Goal: Contribute content: Contribute content

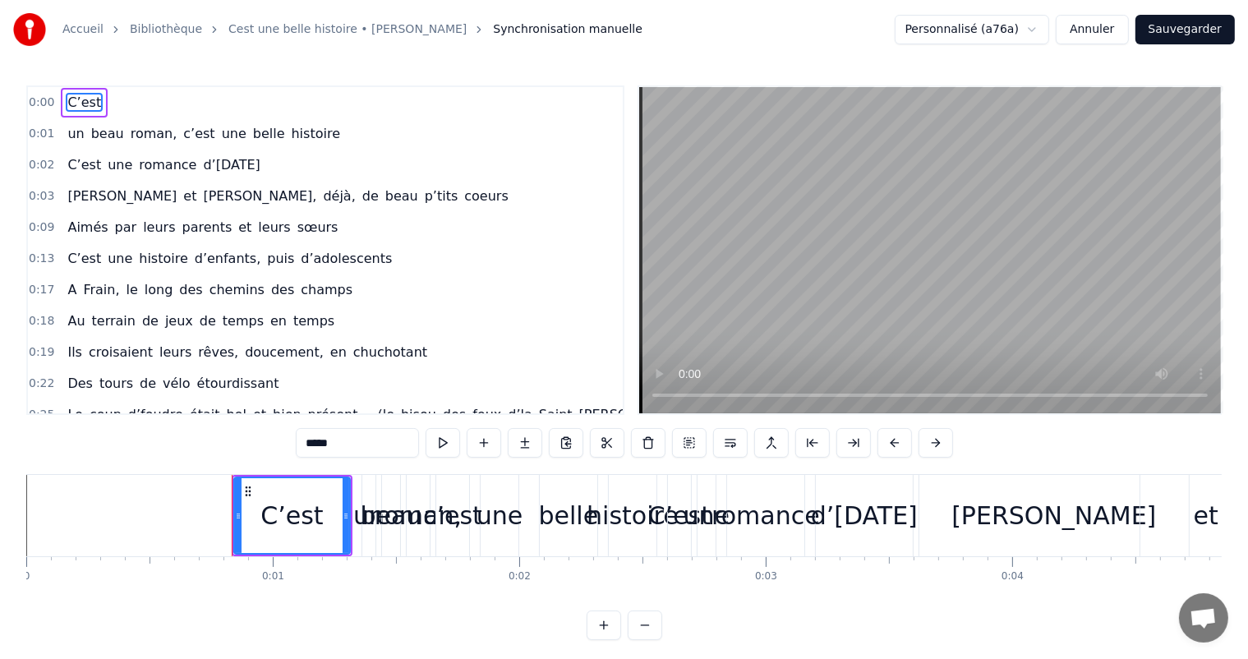
scroll to position [0, 13601]
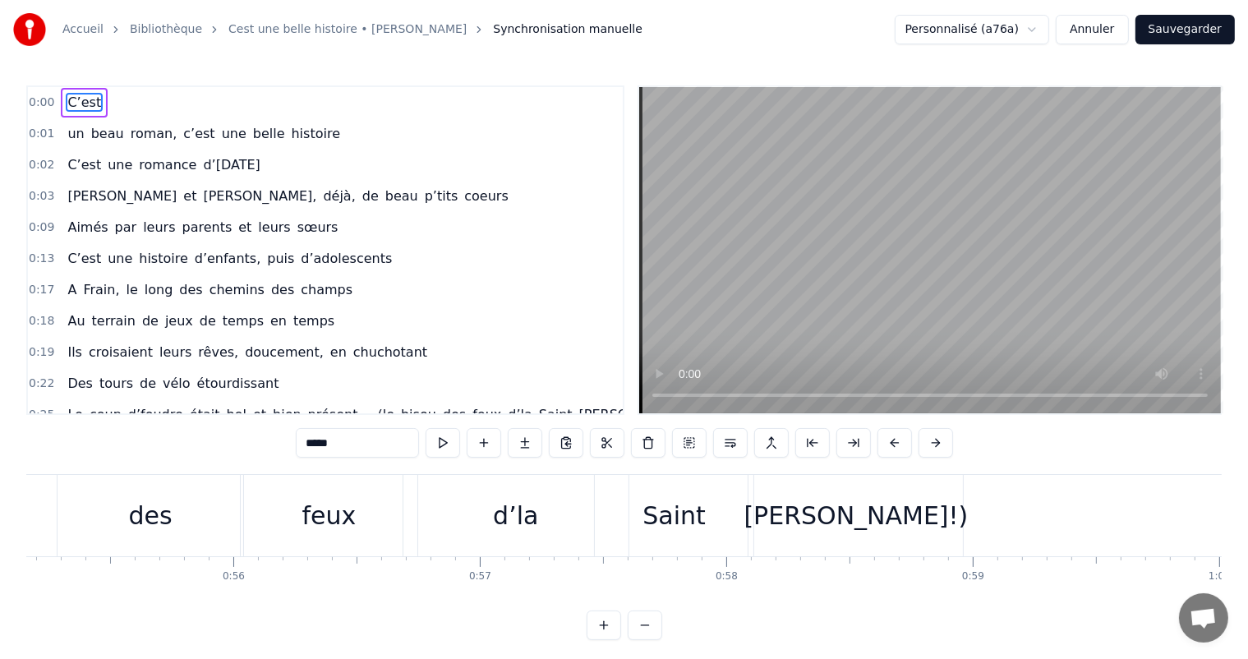
click at [639, 40] on div "Accueil Bibliothèque Cest une belle histoire • [PERSON_NAME] Synchronisation ma…" at bounding box center [624, 29] width 1248 height 59
click at [36, 35] on img at bounding box center [29, 29] width 33 height 33
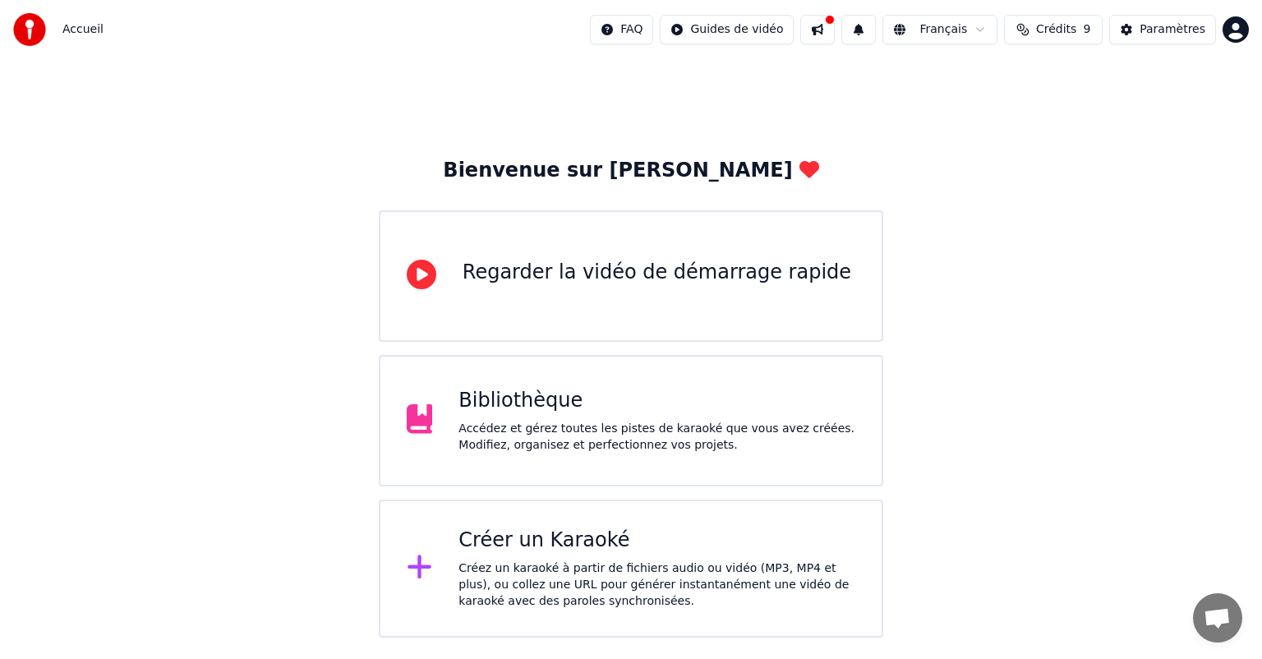
click at [503, 419] on div "Bibliothèque Accédez et gérez toutes les pistes de karaoké que vous avez créées…" at bounding box center [657, 421] width 397 height 66
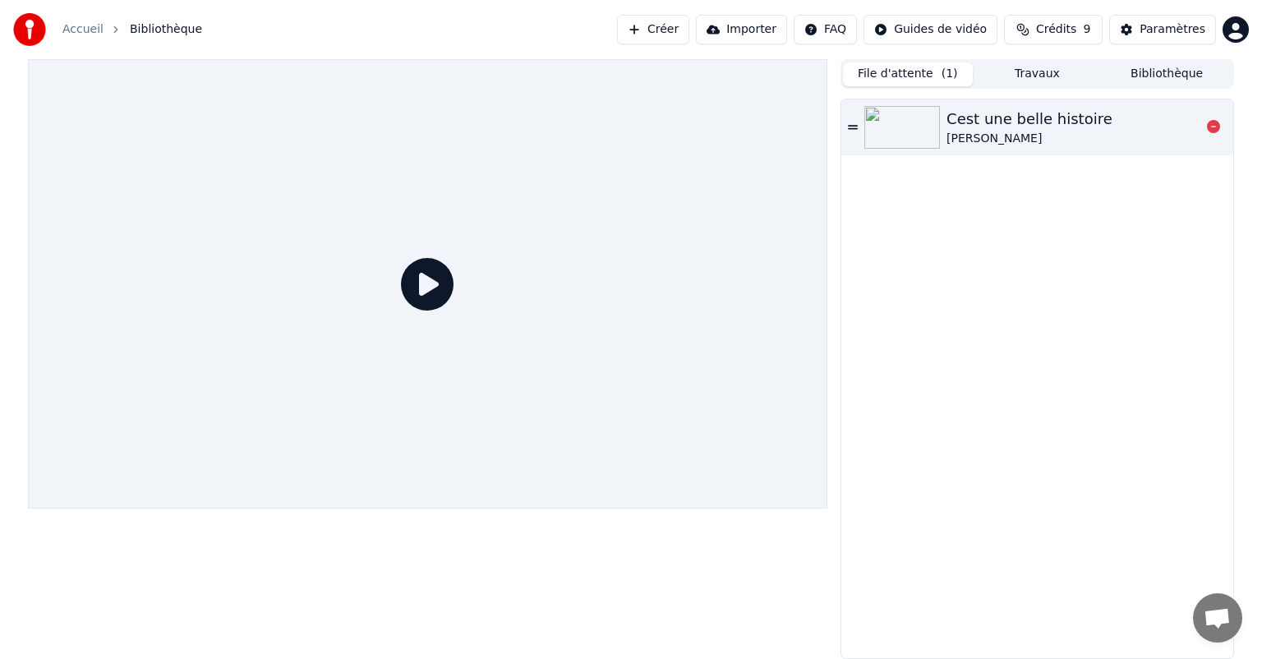
click at [854, 127] on icon at bounding box center [853, 128] width 10 height 12
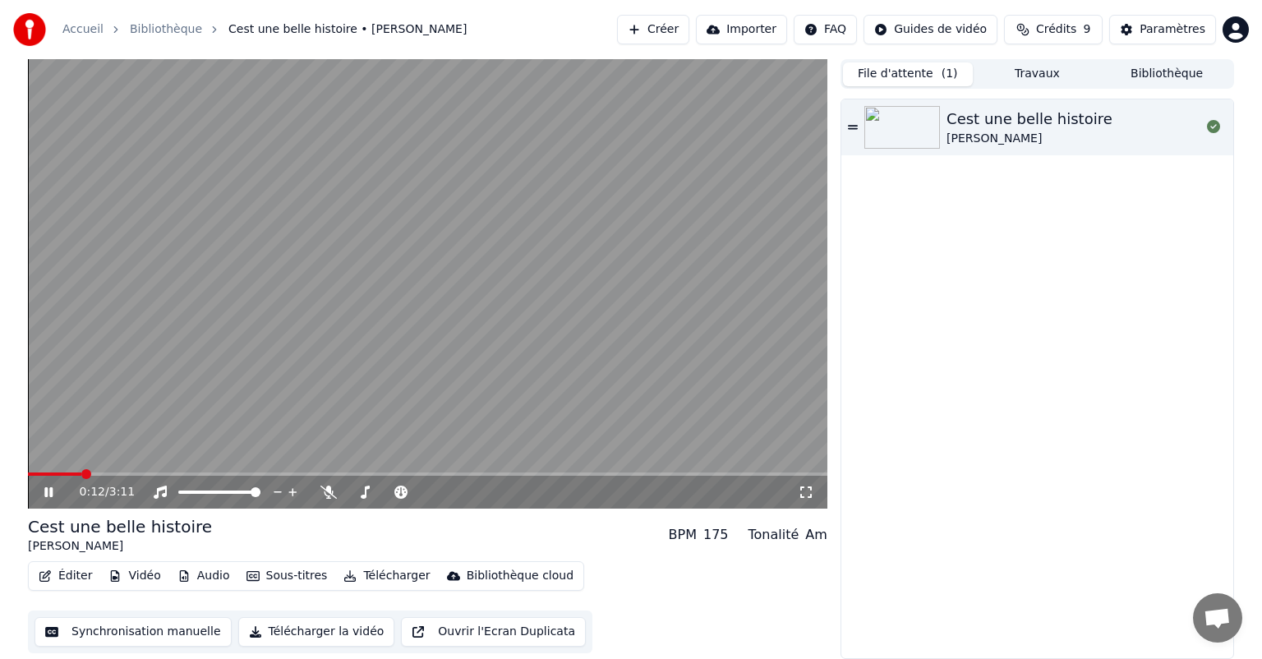
click at [122, 627] on button "Synchronisation manuelle" at bounding box center [133, 632] width 197 height 30
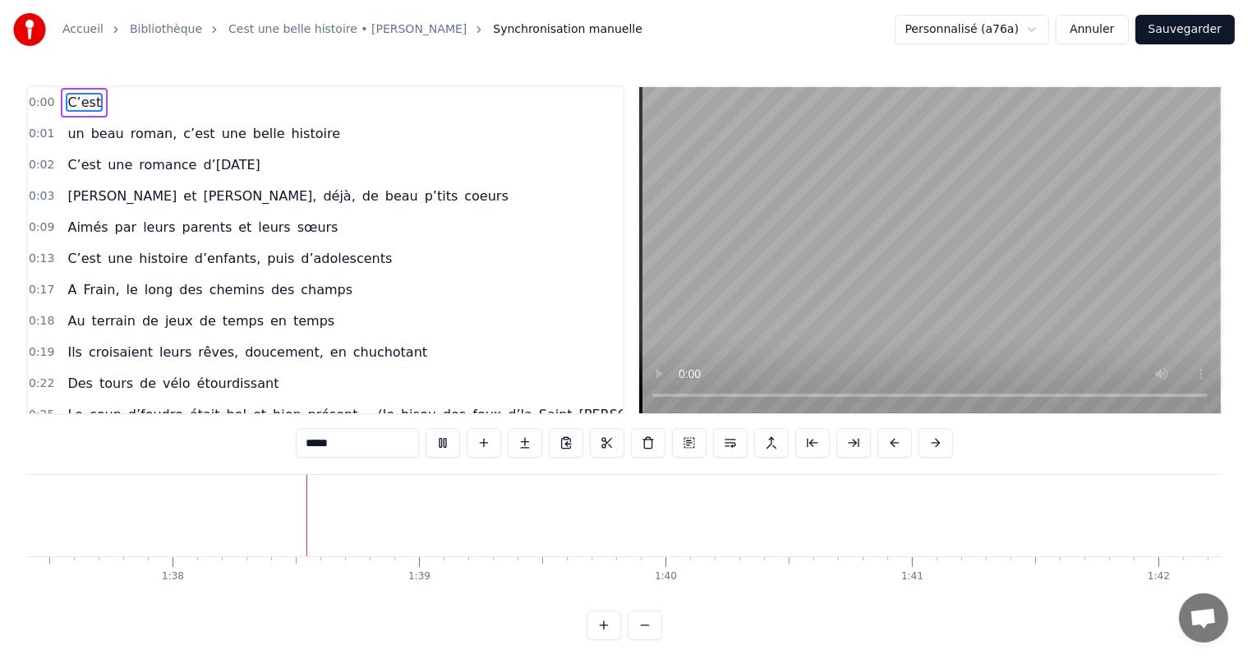
scroll to position [0, 24048]
click at [450, 438] on button at bounding box center [443, 443] width 35 height 30
click at [1118, 32] on button "Annuler" at bounding box center [1092, 30] width 72 height 30
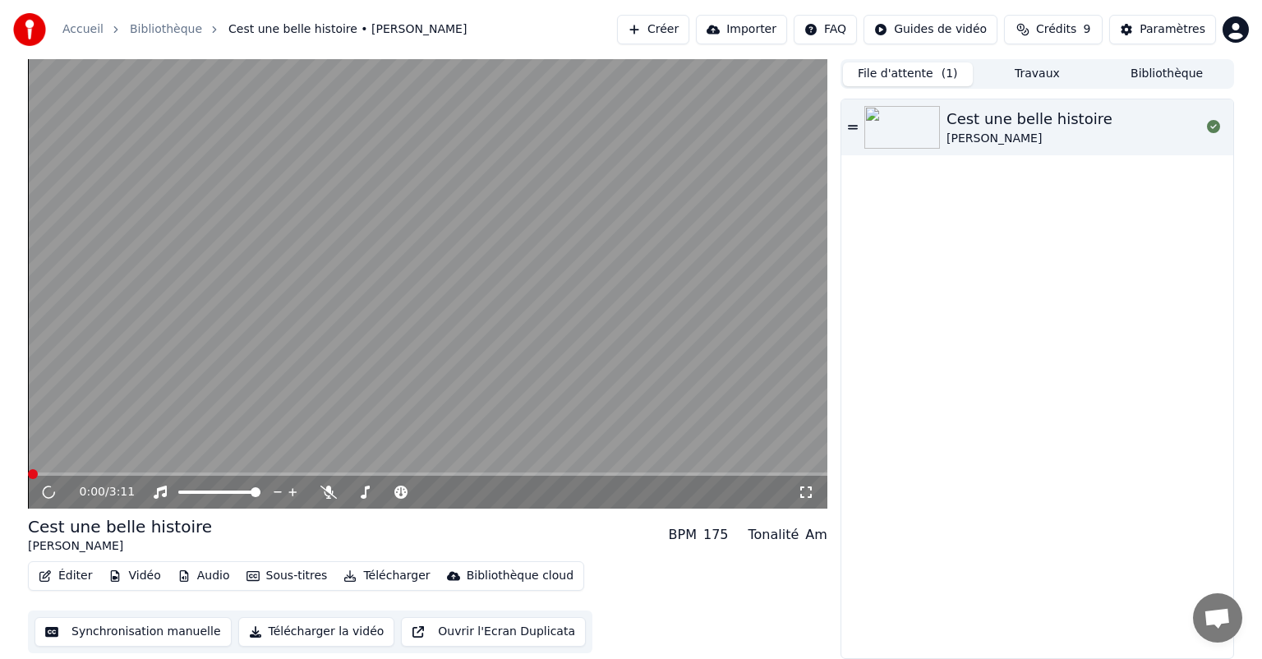
click at [1165, 72] on button "Bibliothèque" at bounding box center [1167, 74] width 130 height 24
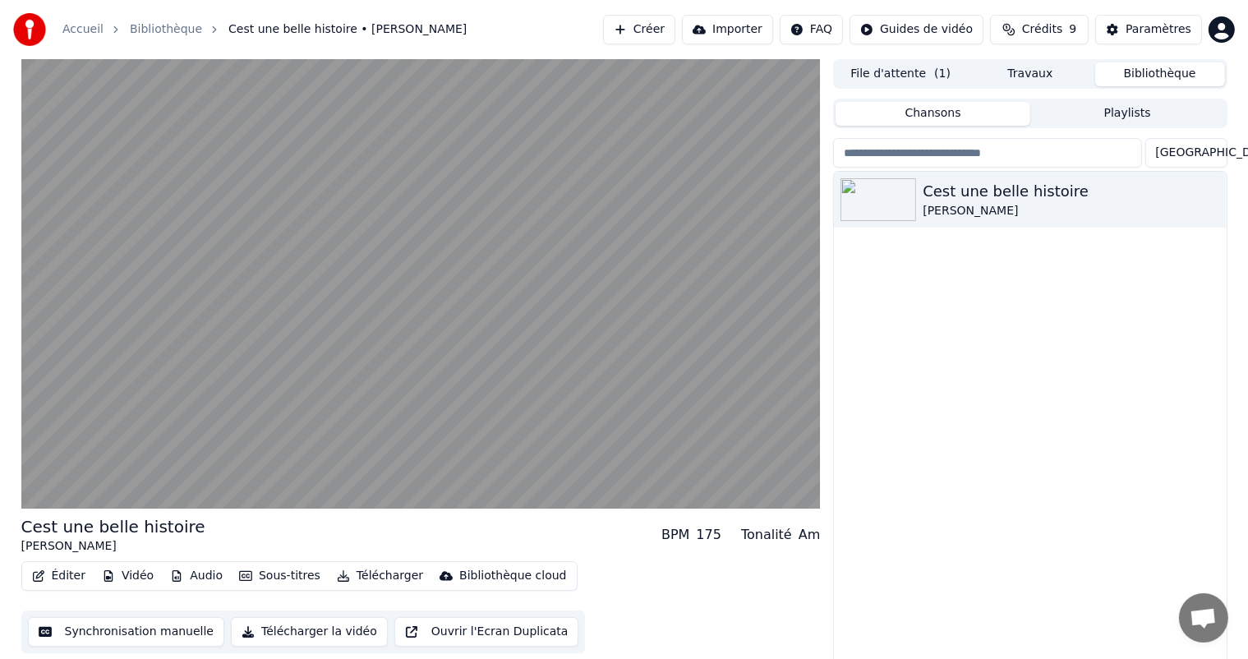
click at [1019, 73] on button "Travaux" at bounding box center [1031, 74] width 130 height 24
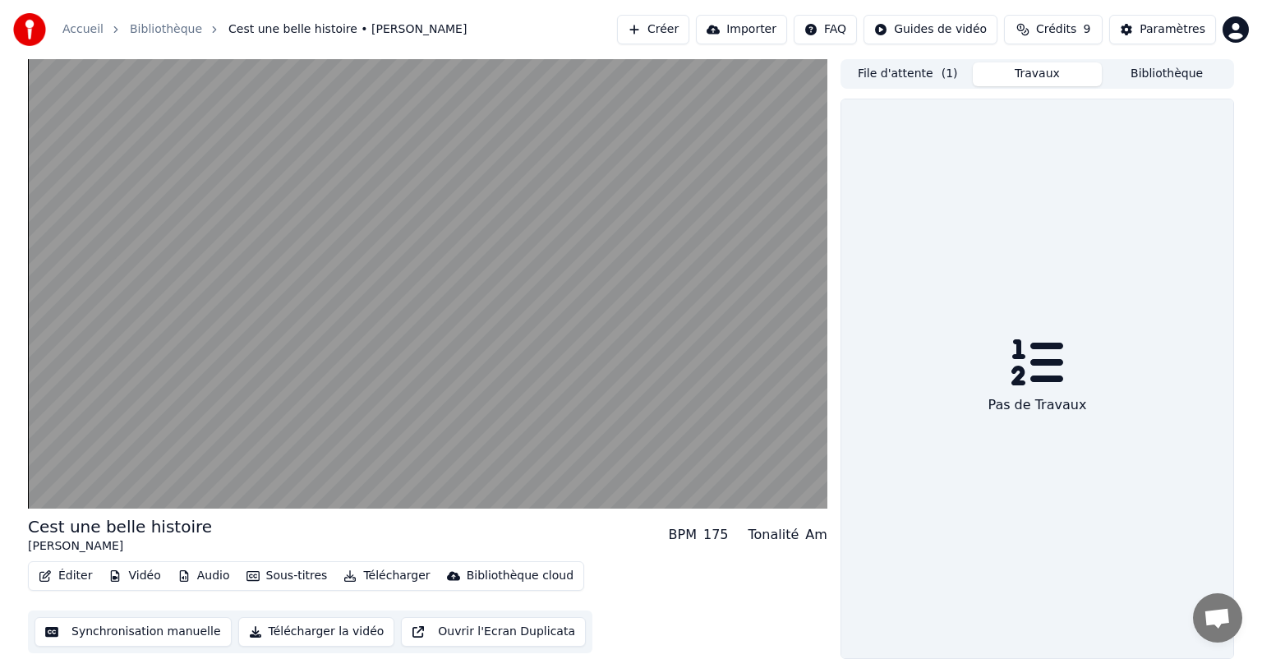
click at [931, 72] on button "File d'attente ( 1 )" at bounding box center [908, 74] width 130 height 24
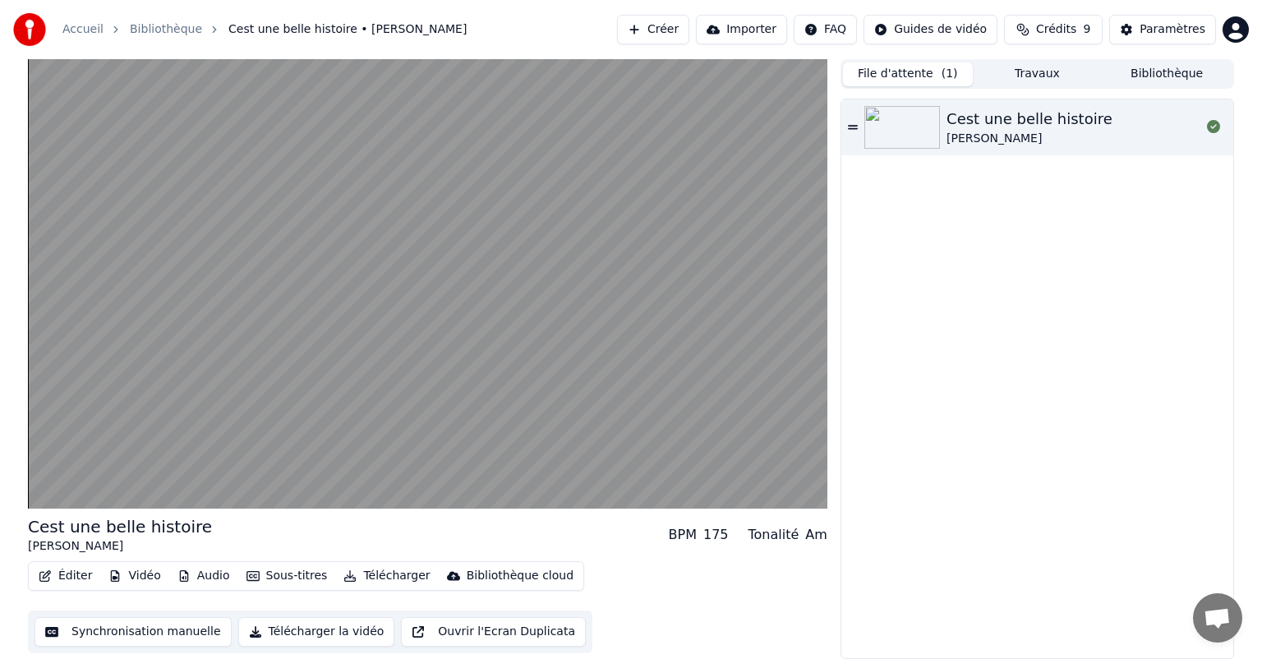
click at [1182, 69] on button "Bibliothèque" at bounding box center [1167, 74] width 130 height 24
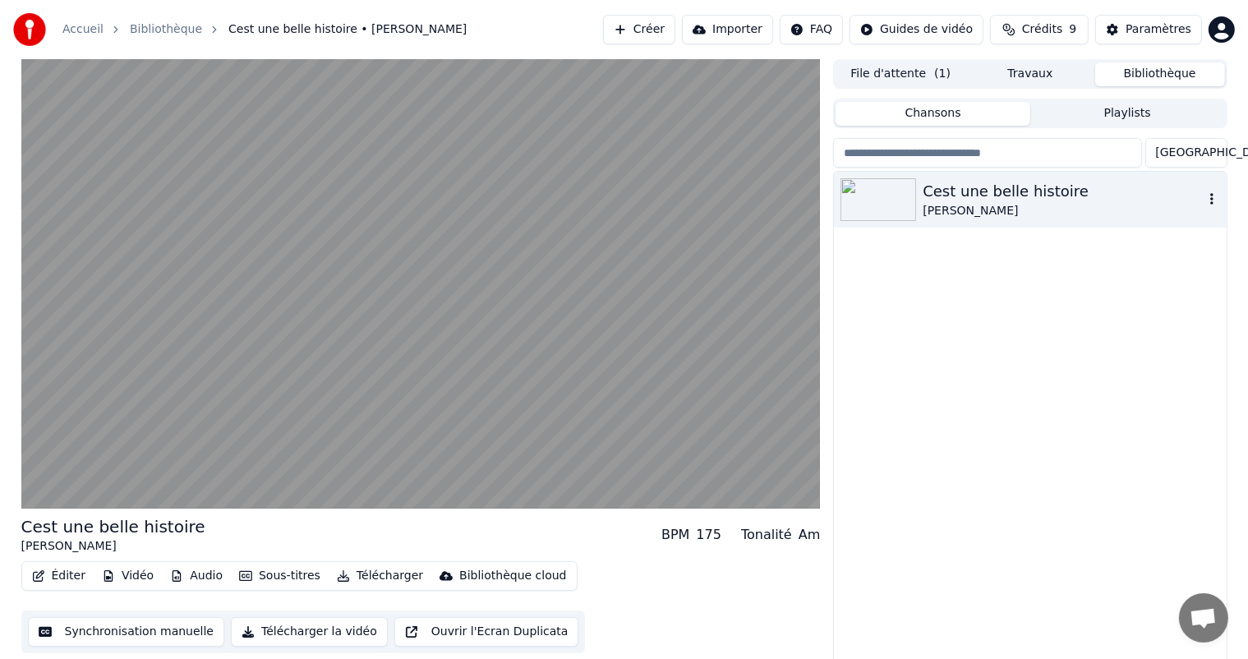
click at [1013, 204] on div "[PERSON_NAME]" at bounding box center [1063, 211] width 280 height 16
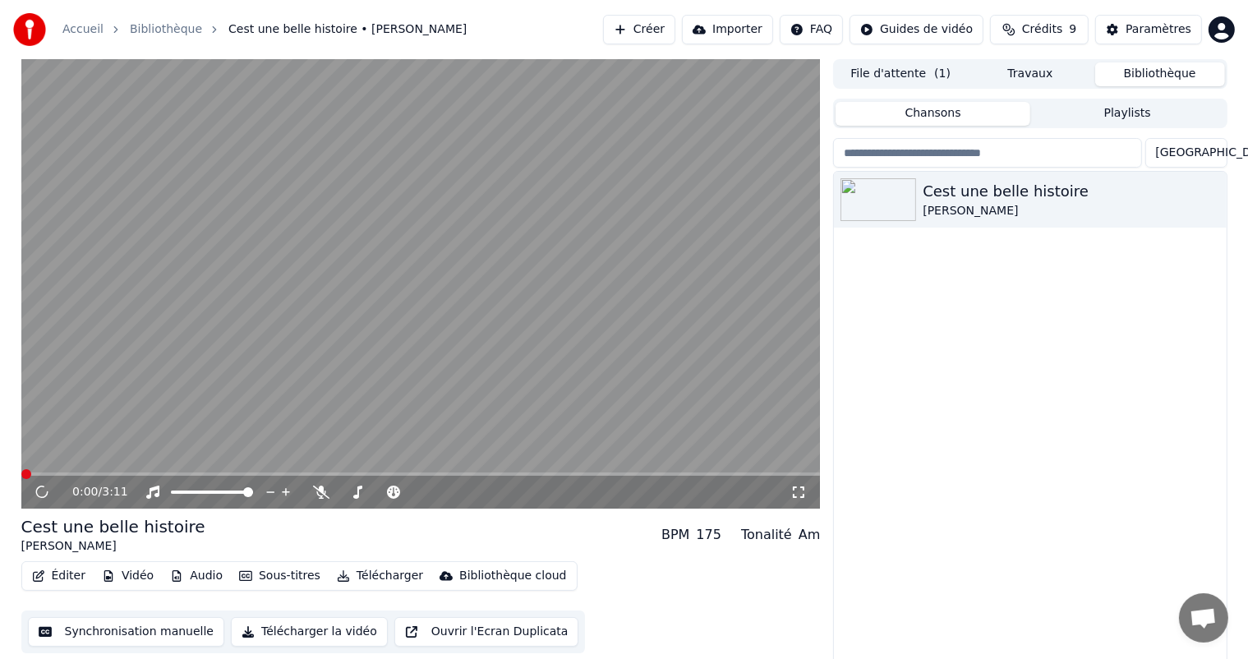
click at [82, 633] on button "Synchronisation manuelle" at bounding box center [126, 632] width 197 height 30
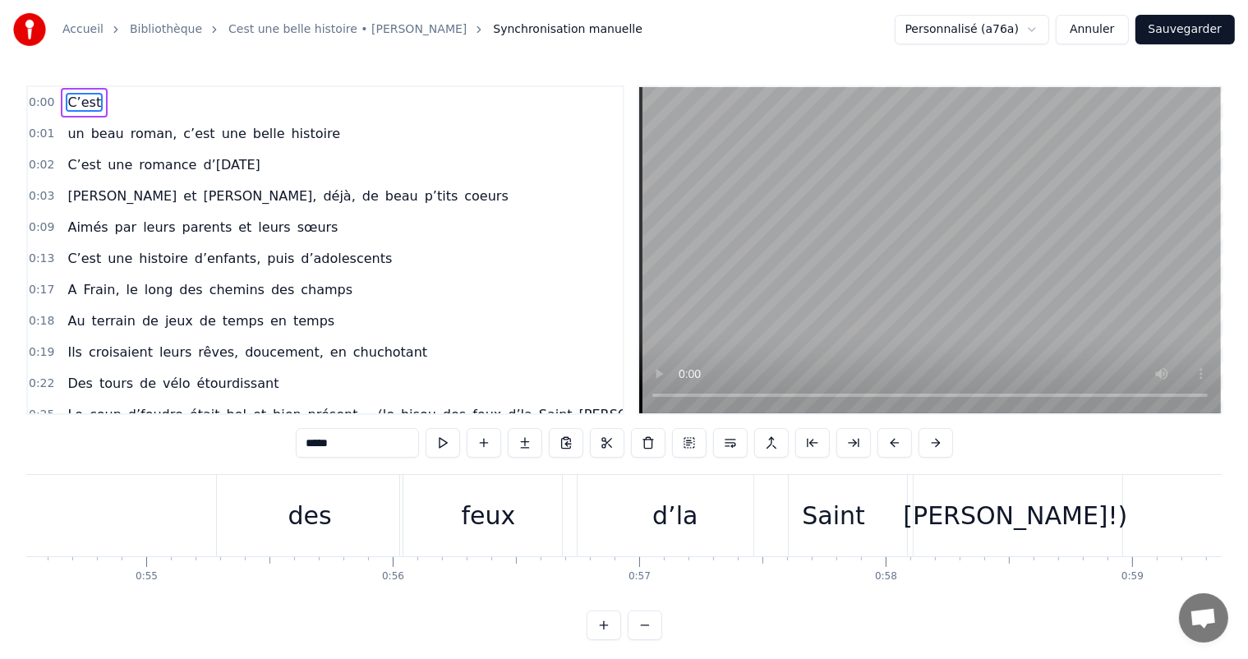
scroll to position [0, 13255]
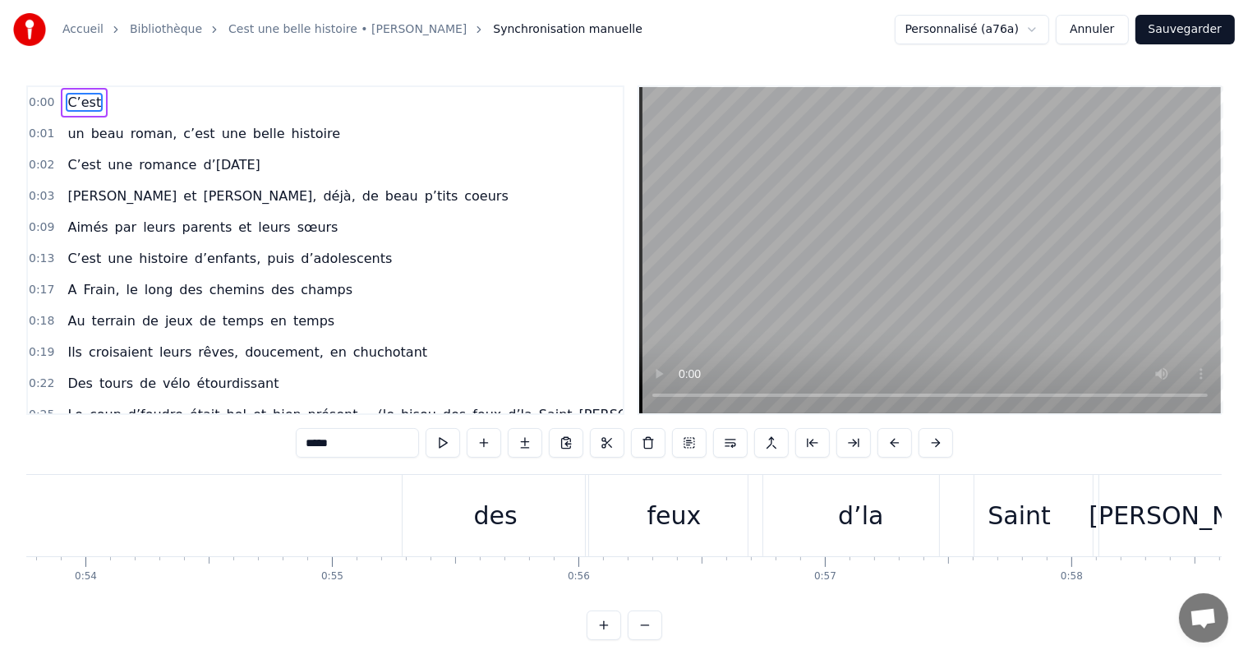
click at [470, 510] on div "des" at bounding box center [496, 515] width 186 height 81
type input "***"
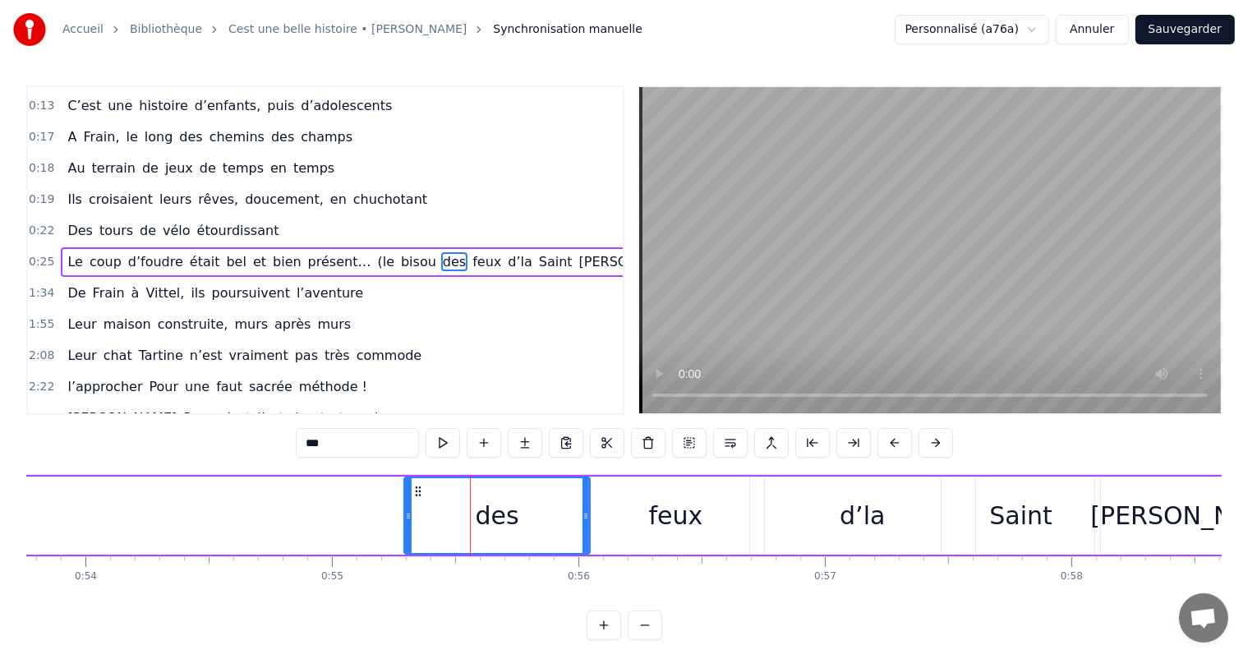
scroll to position [154, 0]
click at [447, 443] on button at bounding box center [443, 443] width 35 height 30
click at [434, 454] on button at bounding box center [443, 443] width 35 height 30
click at [450, 448] on button at bounding box center [443, 443] width 35 height 30
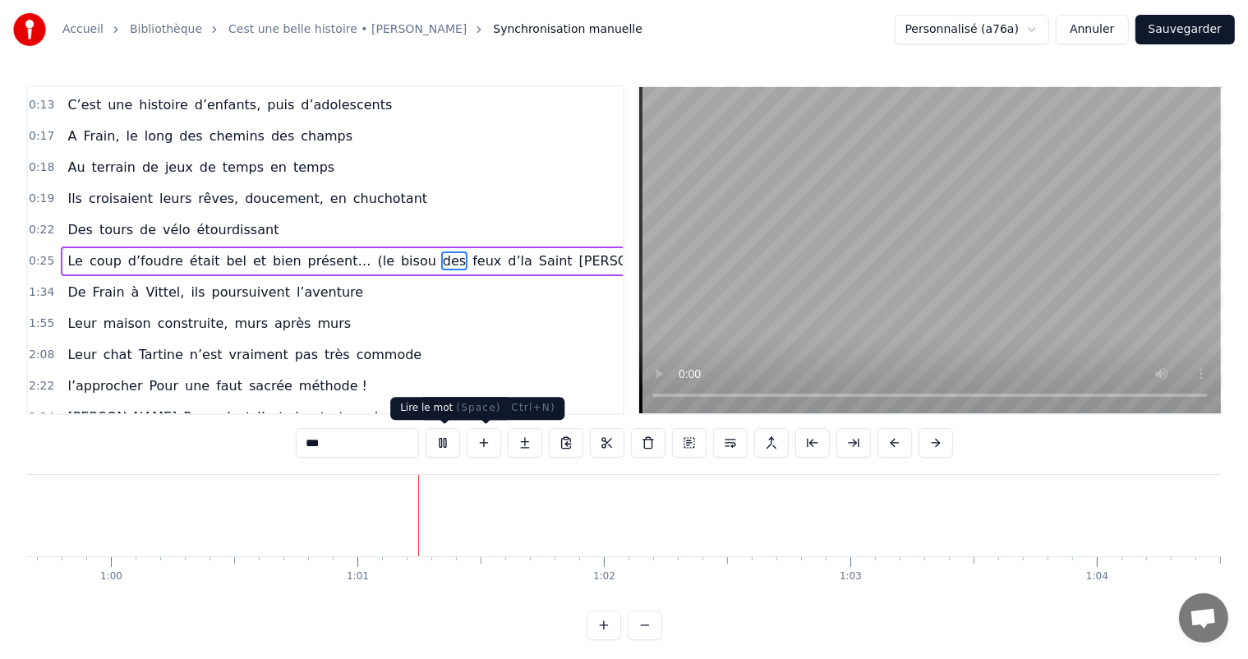
scroll to position [0, 14837]
click at [450, 436] on button at bounding box center [443, 443] width 35 height 30
click at [283, 502] on div "De" at bounding box center [307, 515] width 287 height 81
type input "**"
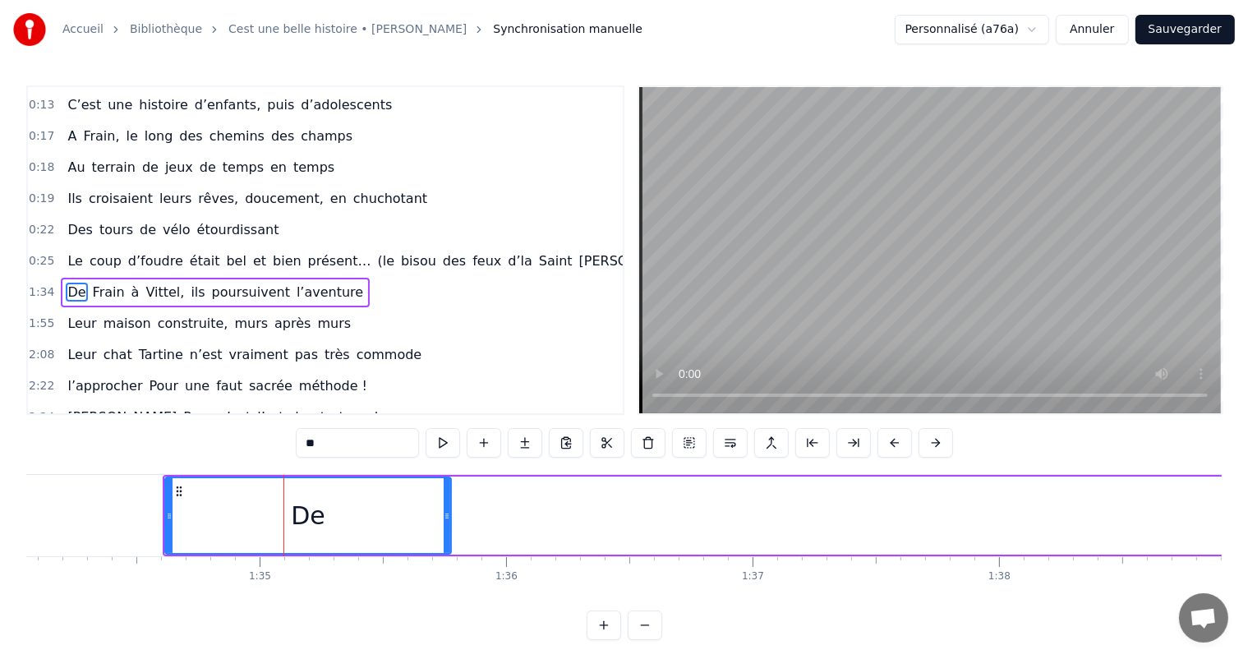
scroll to position [184, 0]
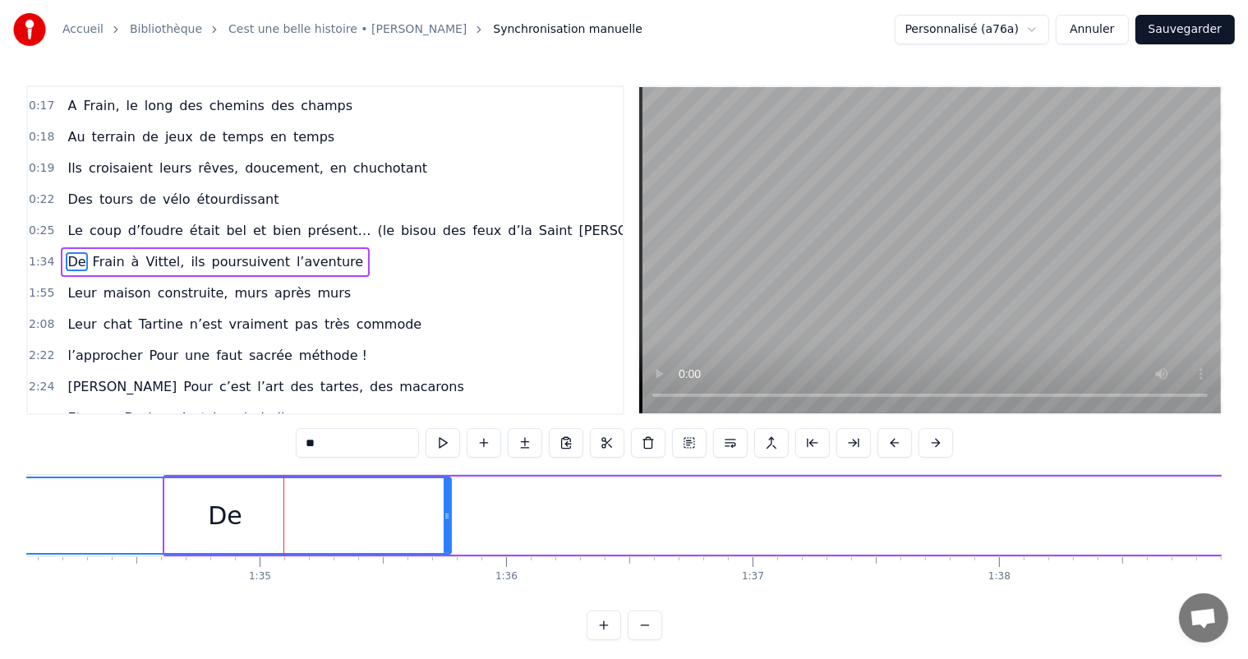
drag, startPoint x: 166, startPoint y: 514, endPoint x: 0, endPoint y: 480, distance: 169.4
click at [0, 480] on div "Accueil Bibliothèque Cest une belle histoire • [PERSON_NAME] Synchronisation ma…" at bounding box center [624, 320] width 1248 height 640
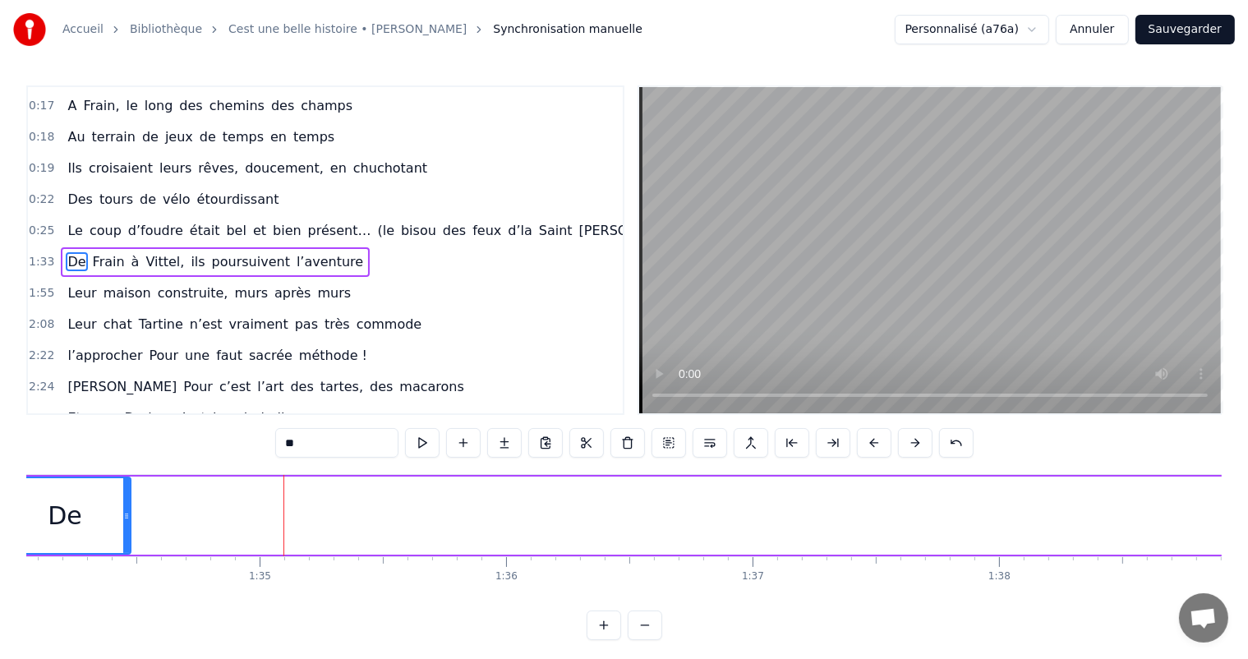
drag, startPoint x: 447, startPoint y: 517, endPoint x: 129, endPoint y: 505, distance: 318.3
click at [123, 505] on div at bounding box center [126, 515] width 7 height 75
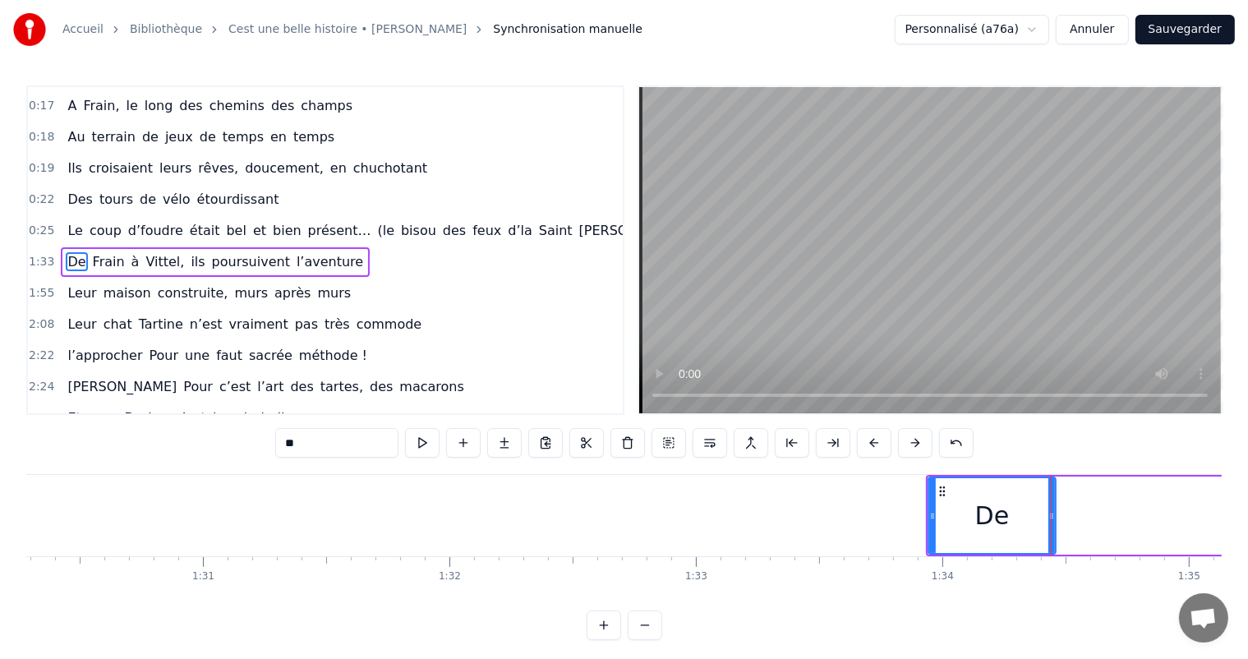
scroll to position [0, 22313]
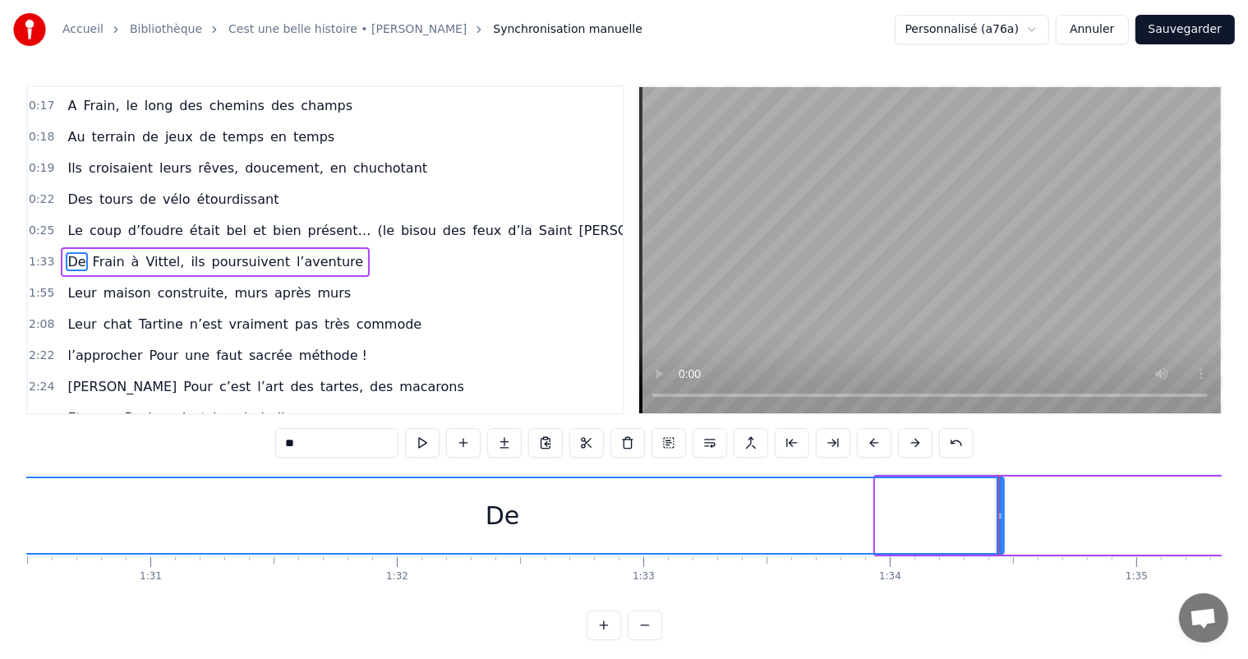
drag, startPoint x: 874, startPoint y: 513, endPoint x: 7, endPoint y: 593, distance: 871.6
click at [0, 597] on div "Accueil Bibliothèque Cest une belle histoire • [PERSON_NAME] Synchronisation ma…" at bounding box center [624, 320] width 1248 height 640
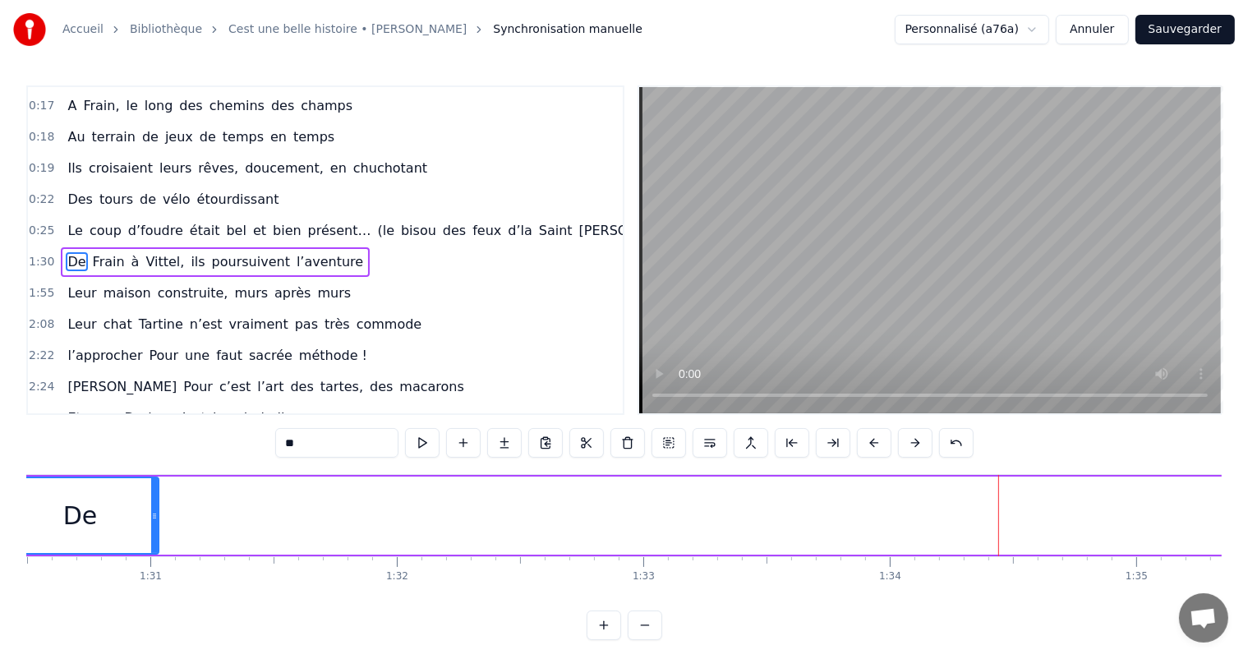
drag, startPoint x: 999, startPoint y: 507, endPoint x: 155, endPoint y: 586, distance: 848.6
click at [155, 586] on div "C’est un beau roman, c’est une belle histoire C’est une romance d’[DATE] [PERSO…" at bounding box center [624, 535] width 1196 height 123
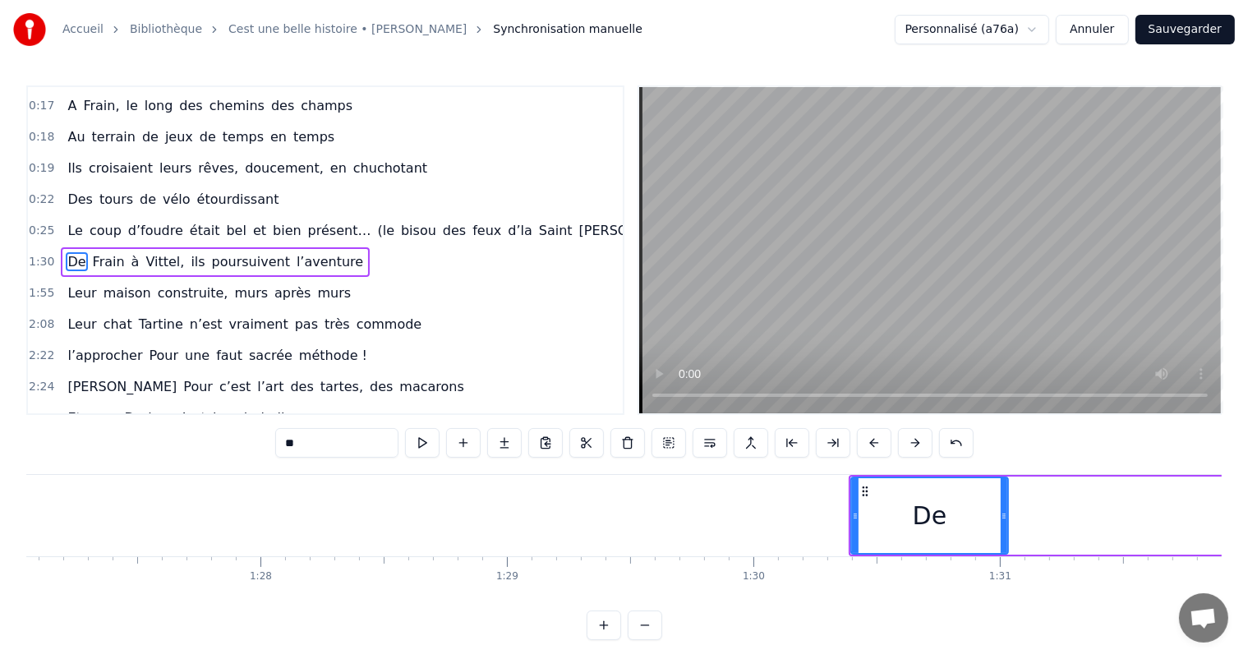
scroll to position [0, 21330]
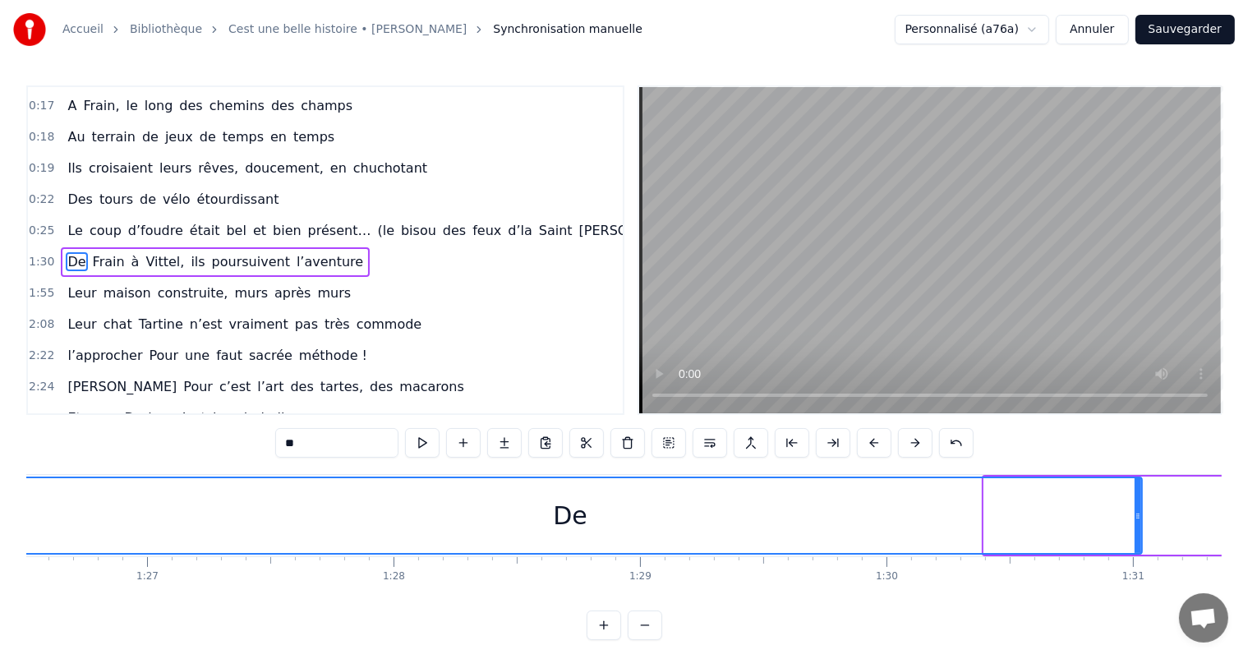
drag, startPoint x: 985, startPoint y: 509, endPoint x: 0, endPoint y: 574, distance: 987.6
click at [0, 574] on div "Accueil Bibliothèque Cest une belle histoire • [PERSON_NAME] Synchronisation ma…" at bounding box center [624, 320] width 1248 height 640
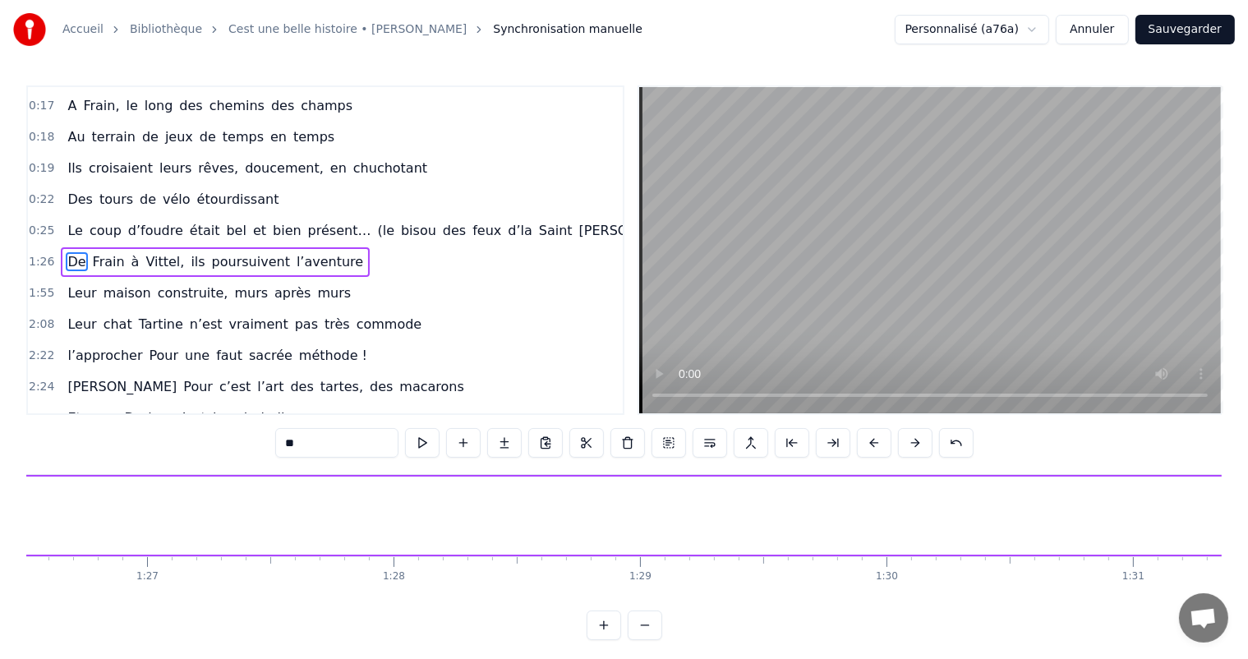
drag, startPoint x: 1137, startPoint y: 520, endPoint x: 16, endPoint y: 565, distance: 1121.9
click at [7, 565] on div "Accueil Bibliothèque Cest une belle histoire • [PERSON_NAME] Synchronisation ma…" at bounding box center [624, 320] width 1248 height 640
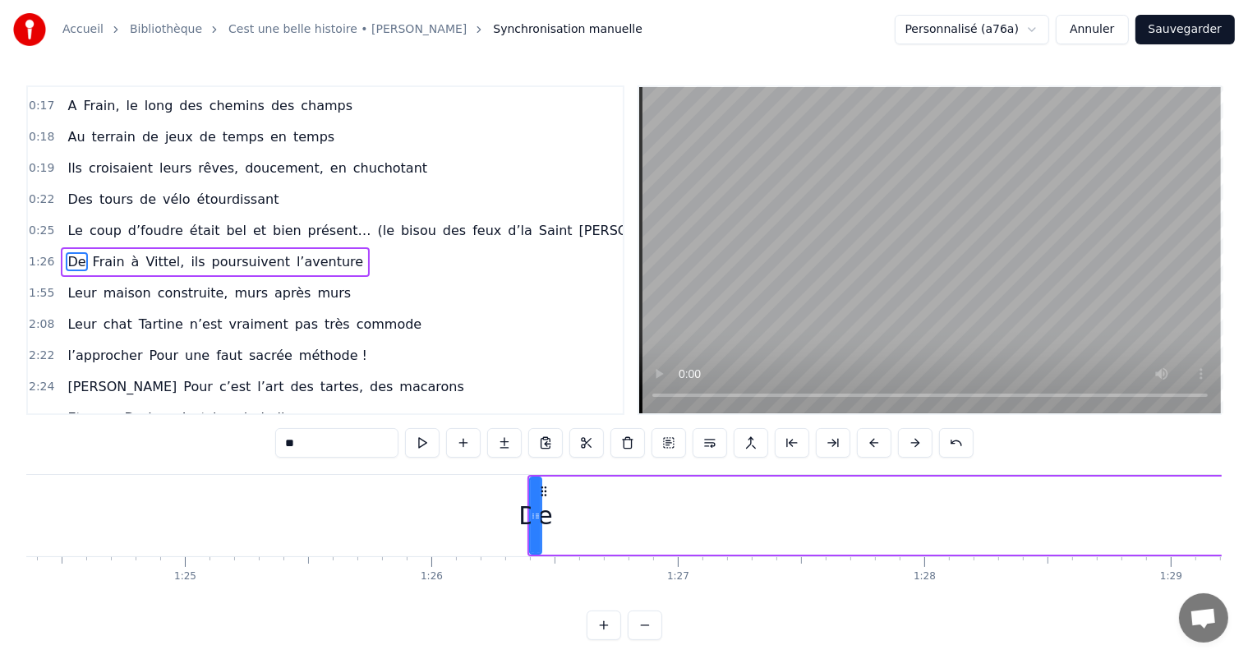
scroll to position [0, 20693]
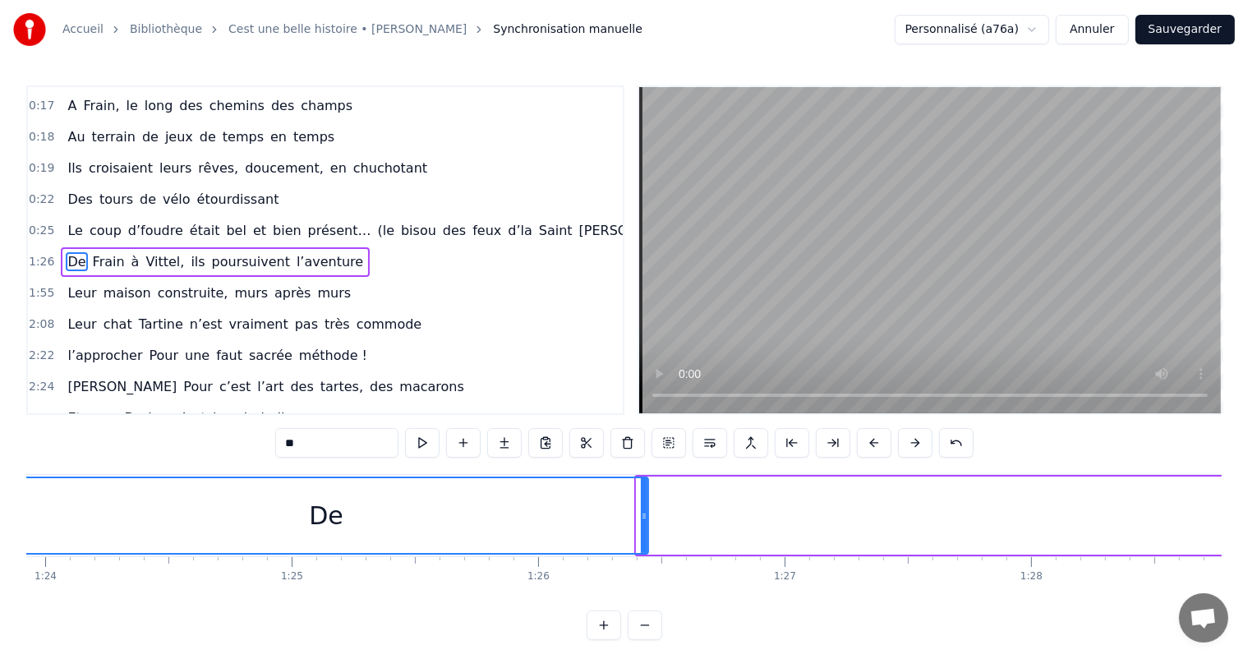
drag, startPoint x: 639, startPoint y: 519, endPoint x: 7, endPoint y: 514, distance: 632.9
click at [7, 514] on div "Accueil Bibliothèque Cest une belle histoire • [PERSON_NAME] Synchronisation ma…" at bounding box center [624, 320] width 1248 height 640
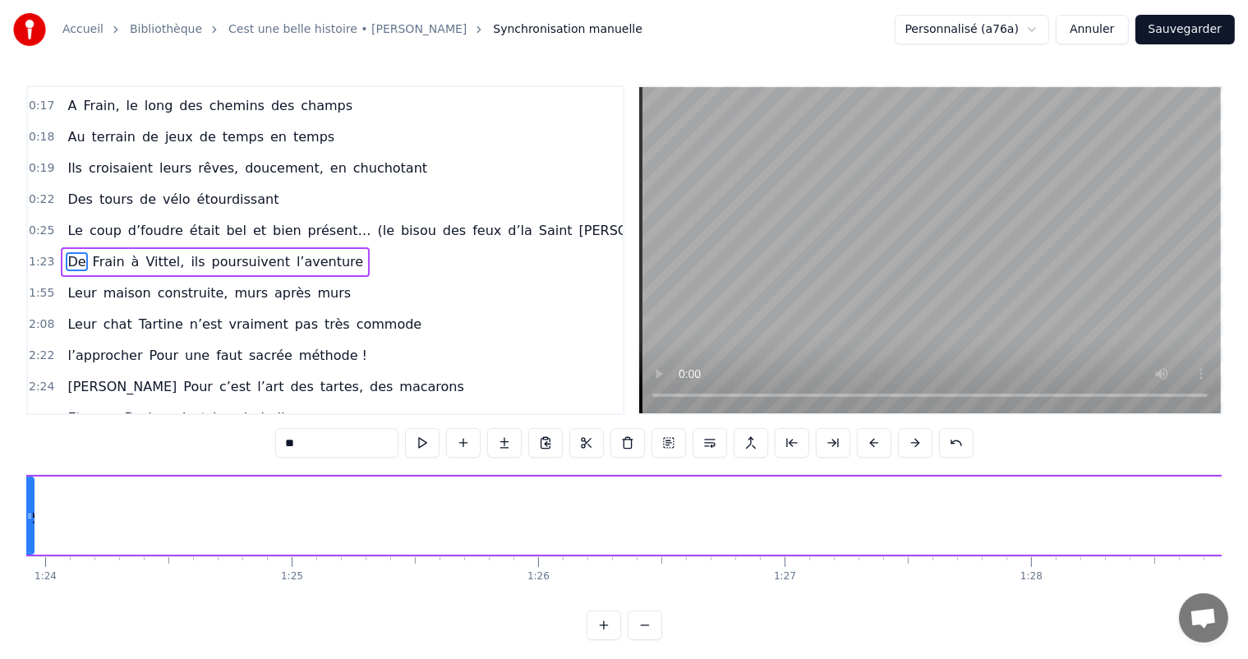
drag, startPoint x: 645, startPoint y: 513, endPoint x: 30, endPoint y: 519, distance: 614.8
click at [30, 519] on icon at bounding box center [29, 516] width 7 height 13
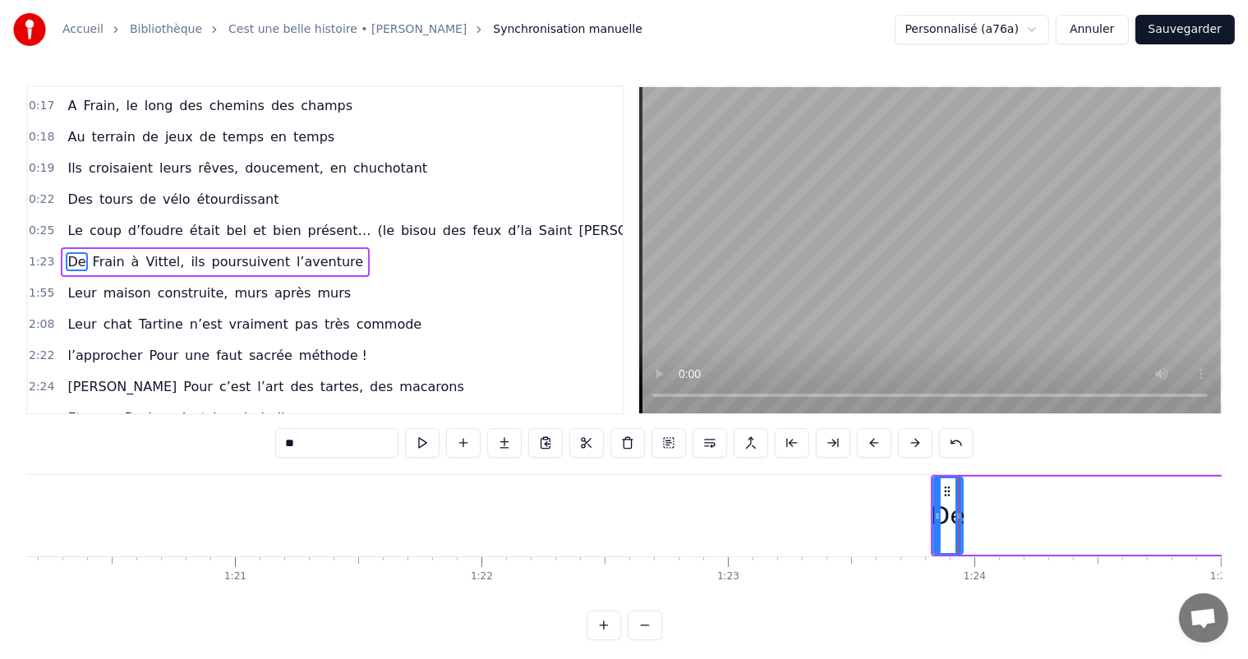
scroll to position [0, 19445]
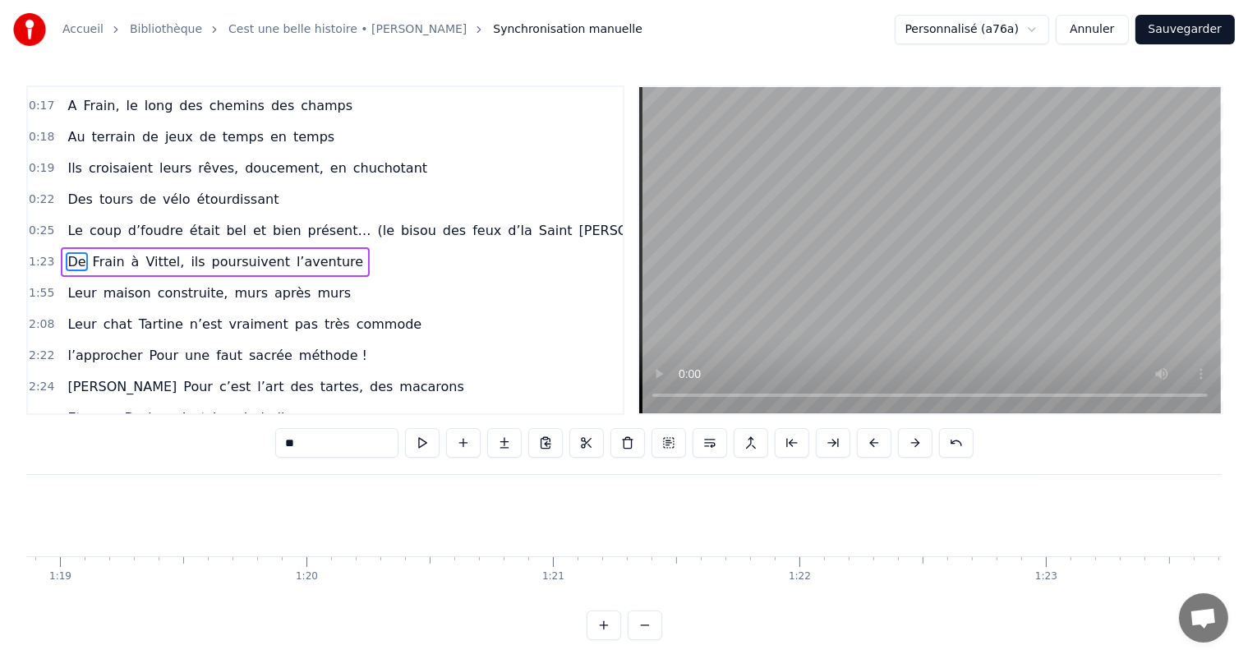
click at [47, 99] on span "0:17" at bounding box center [41, 106] width 25 height 16
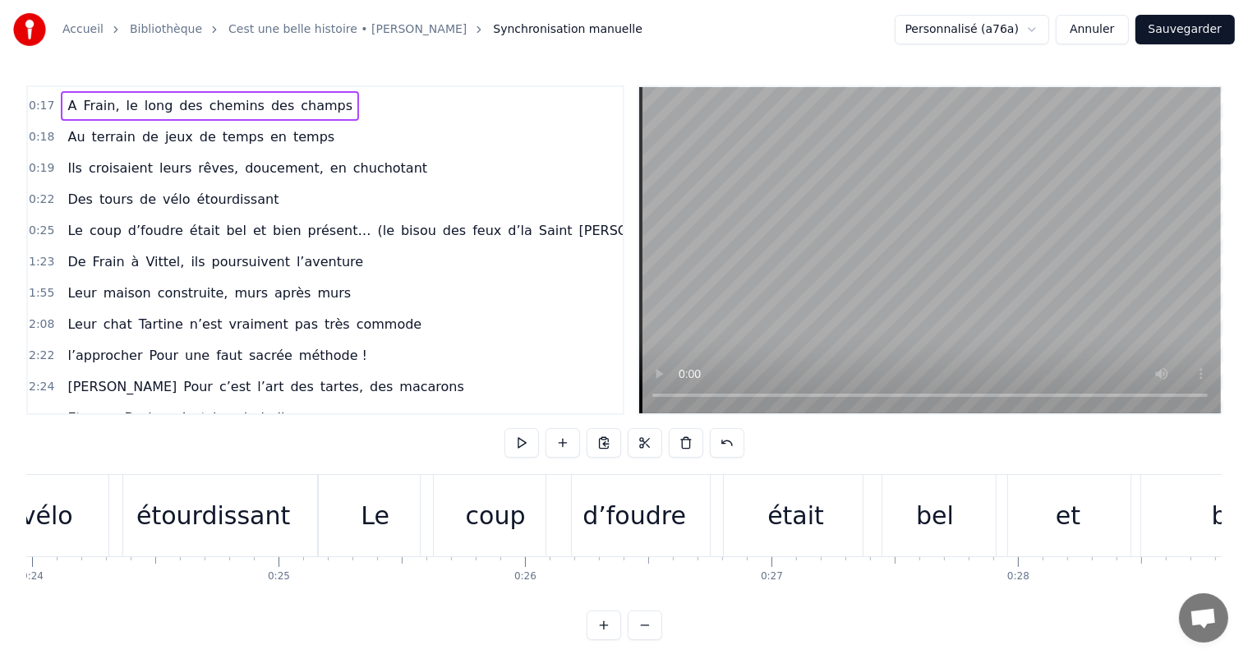
click at [39, 108] on div "0:17 A Frain, le long des chemins des champs" at bounding box center [325, 105] width 595 height 31
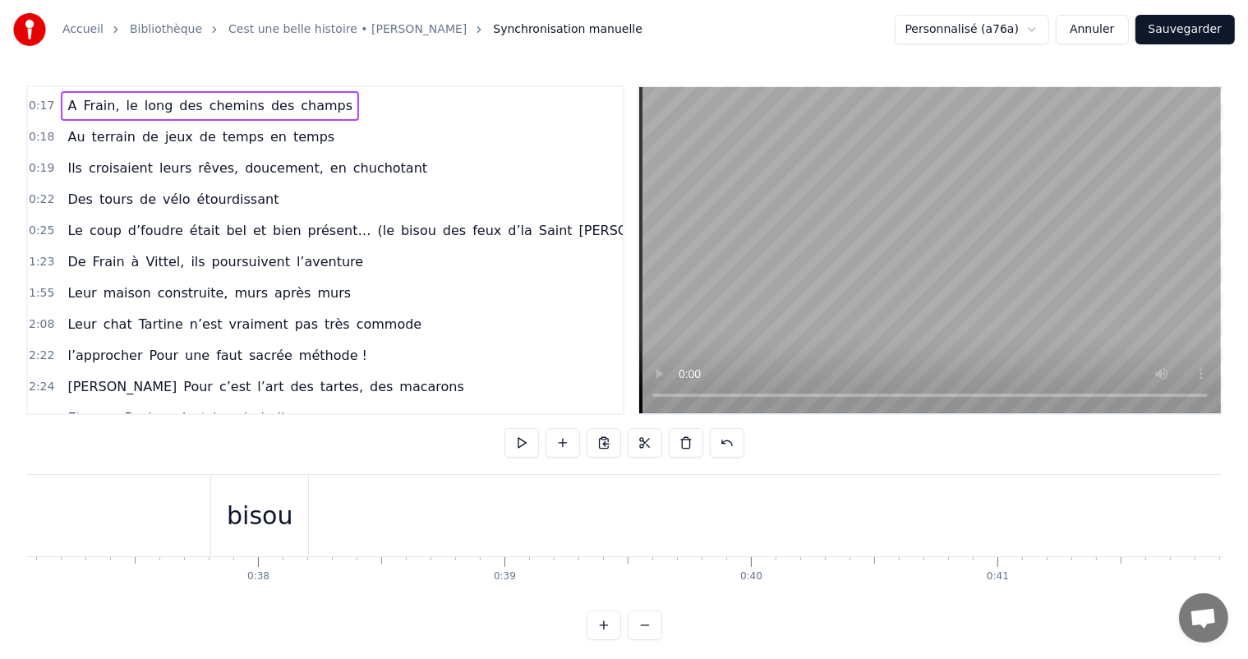
scroll to position [0, 9031]
click at [384, 531] on div "bisou" at bounding box center [367, 515] width 66 height 37
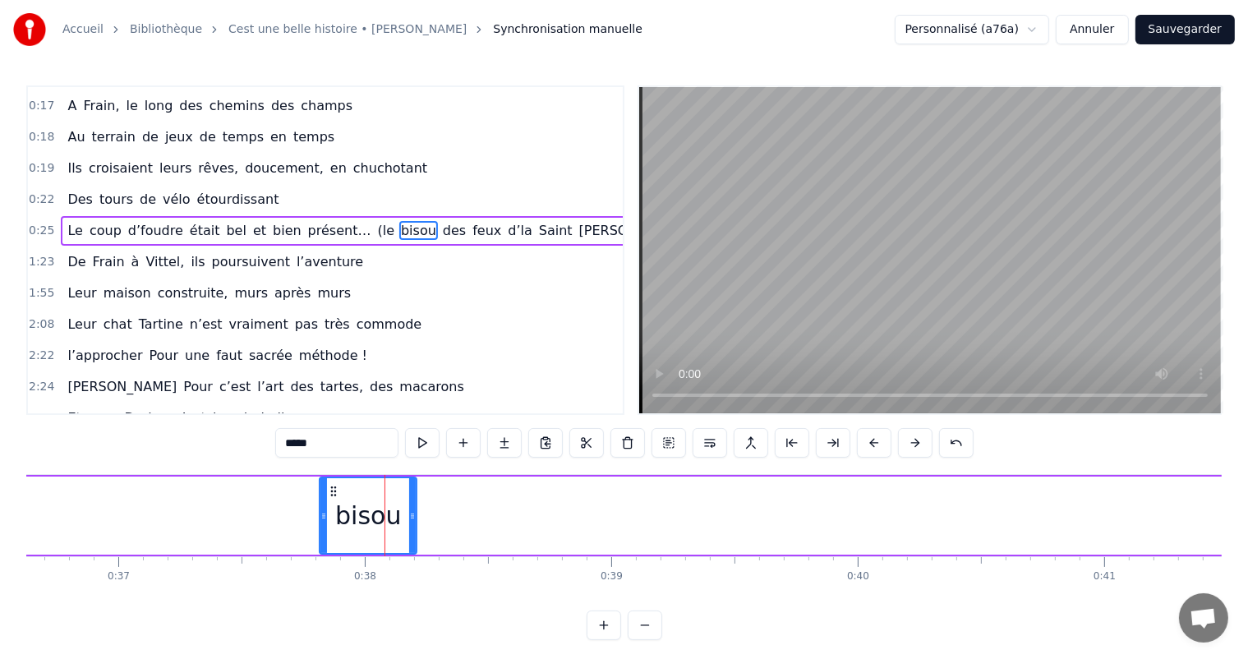
scroll to position [154, 0]
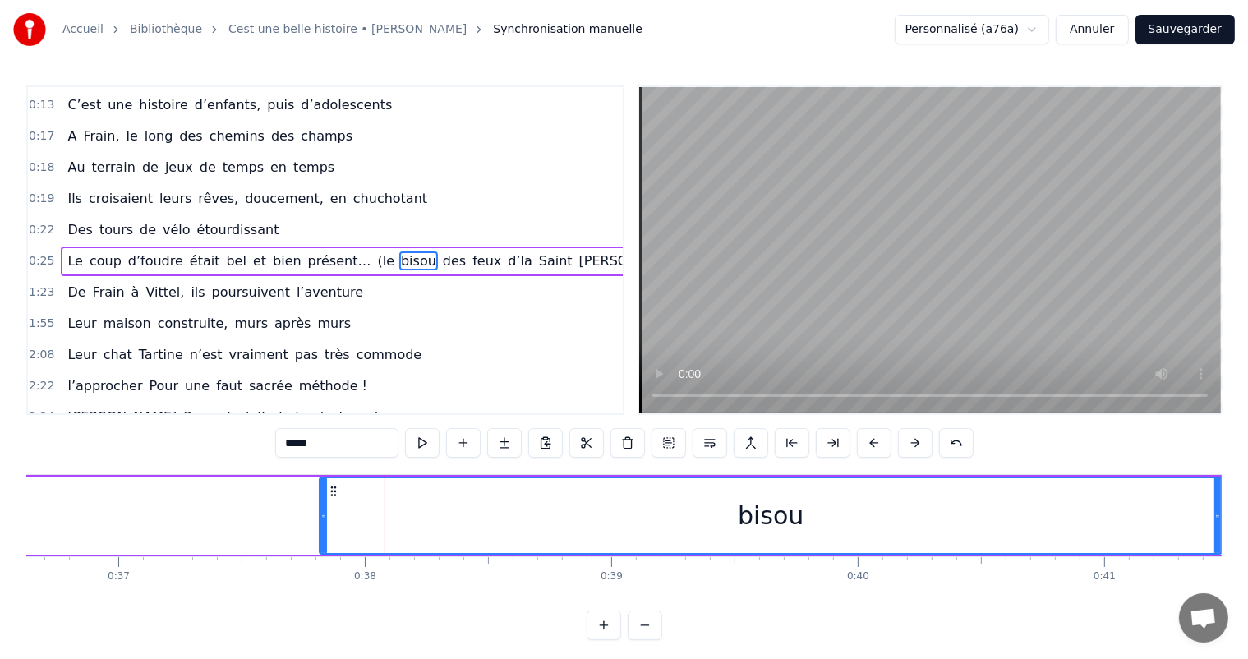
drag, startPoint x: 414, startPoint y: 518, endPoint x: 1220, endPoint y: 522, distance: 805.5
click at [1220, 522] on div at bounding box center [1218, 515] width 7 height 75
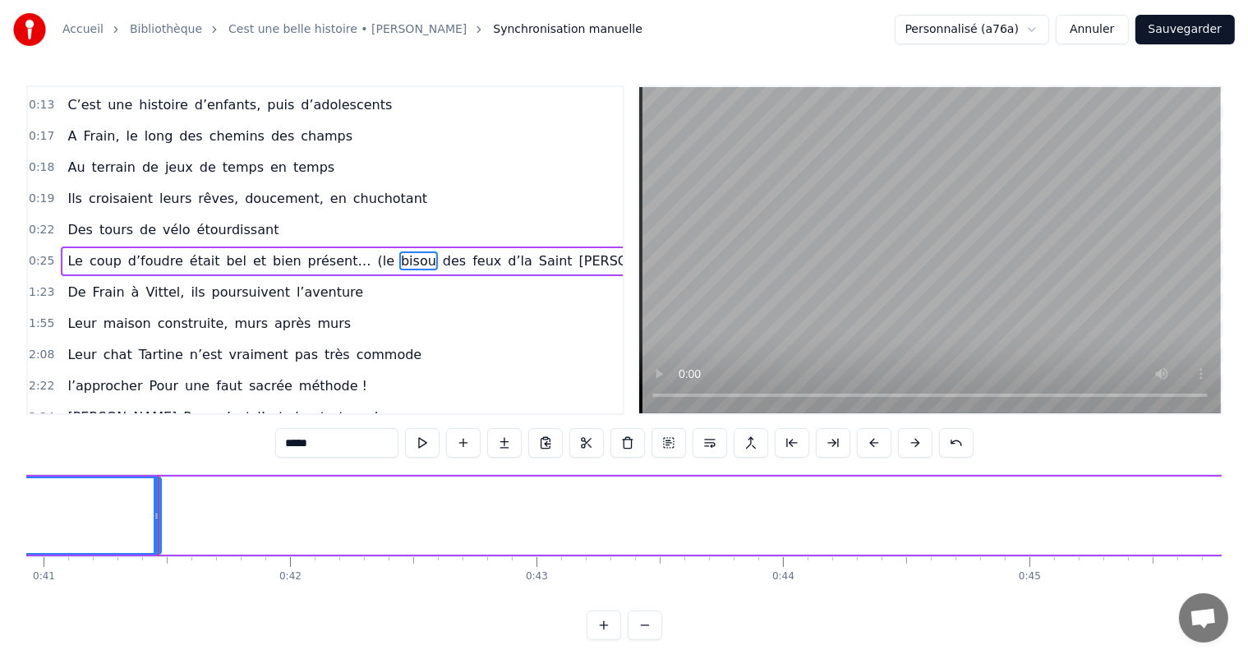
scroll to position [0, 10141]
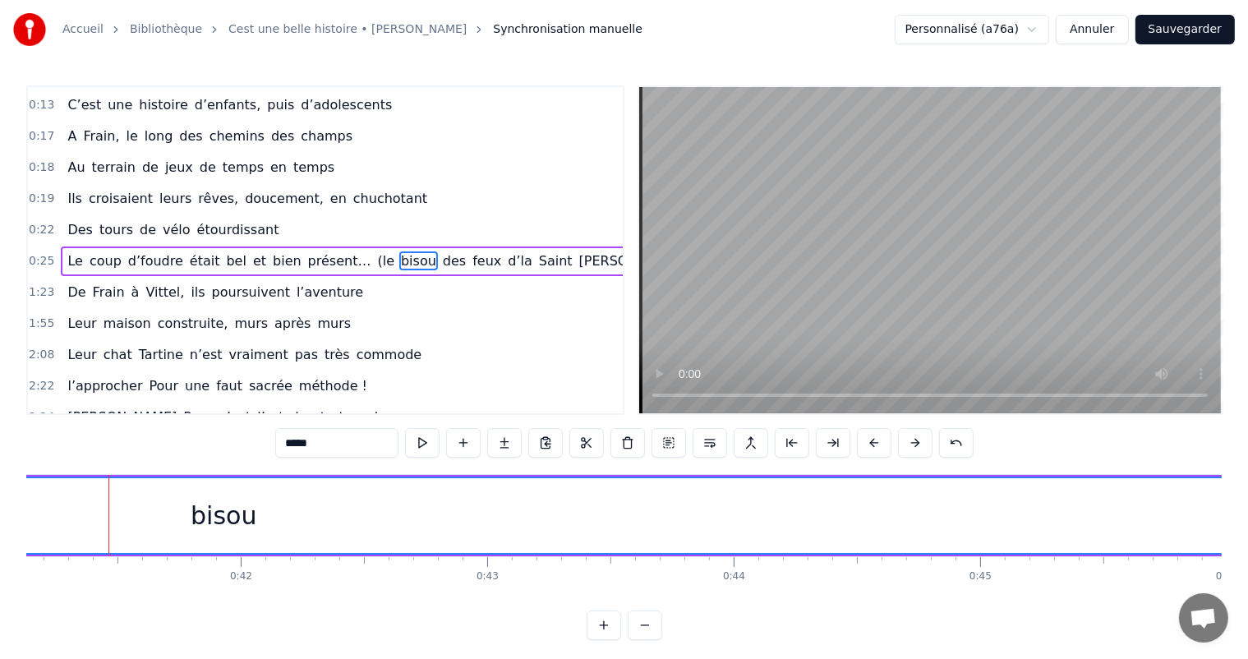
drag, startPoint x: 107, startPoint y: 506, endPoint x: 1233, endPoint y: 513, distance: 1126.0
click at [1233, 513] on div "Accueil Bibliothèque Cest une belle histoire • [PERSON_NAME] Synchronisation ma…" at bounding box center [624, 320] width 1248 height 640
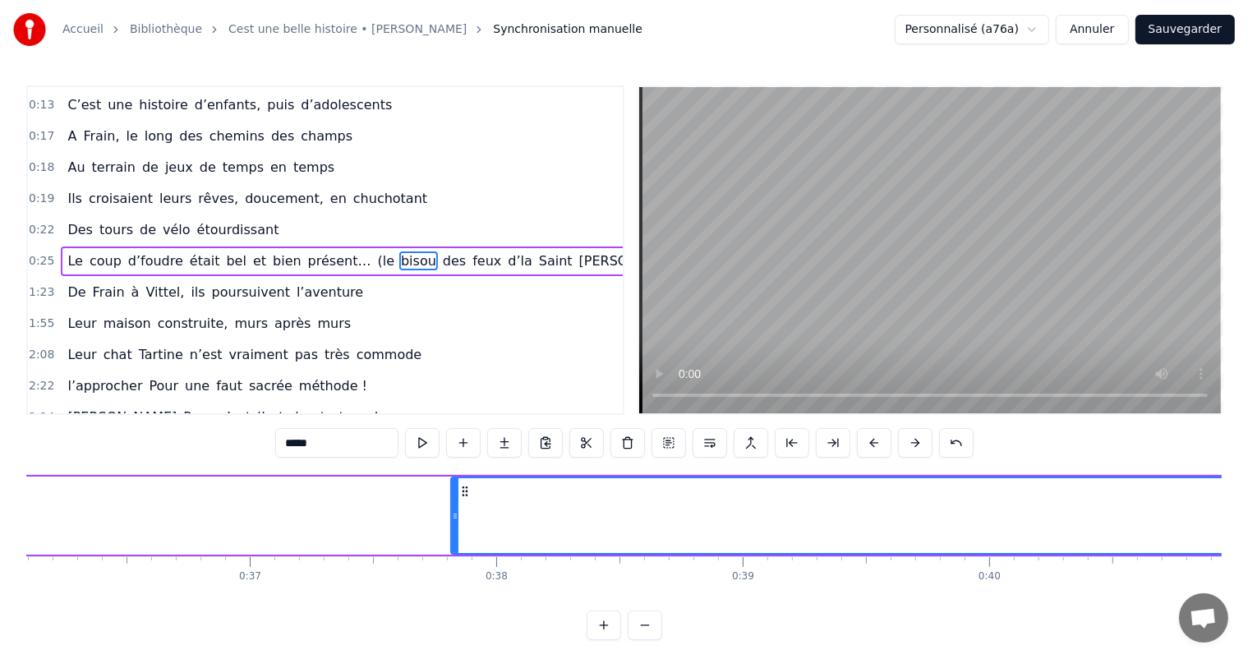
scroll to position [0, 8819]
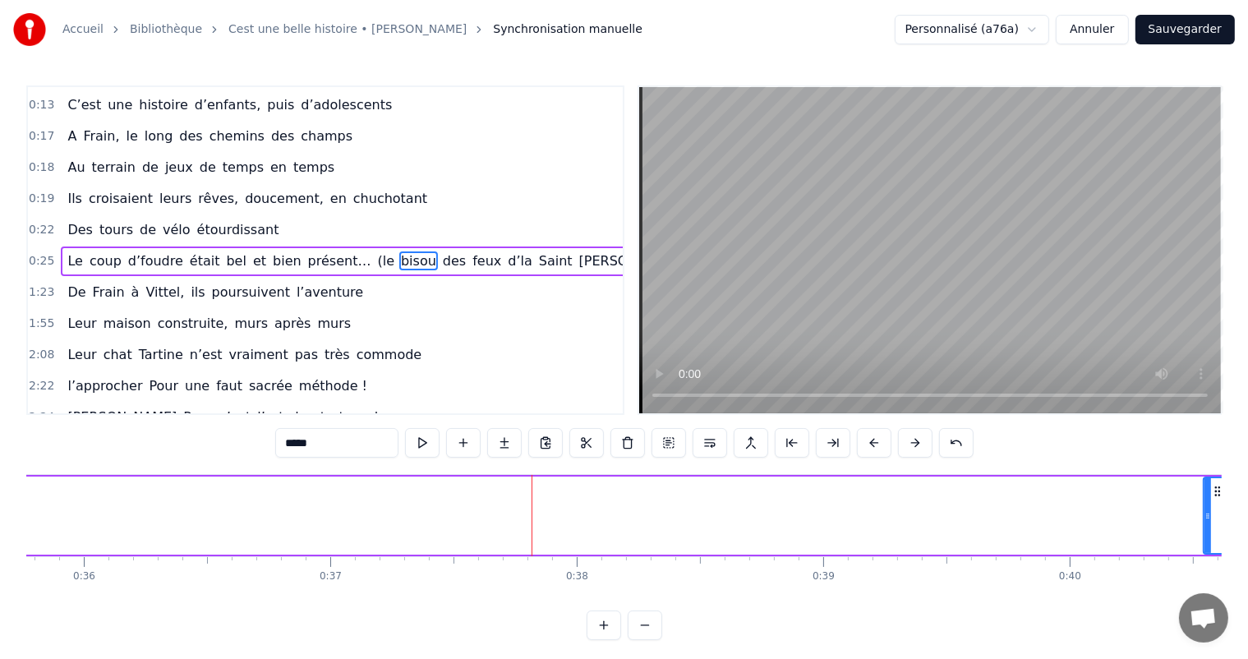
drag, startPoint x: 536, startPoint y: 512, endPoint x: 1208, endPoint y: 493, distance: 672.6
click at [1208, 493] on div at bounding box center [1208, 515] width 7 height 75
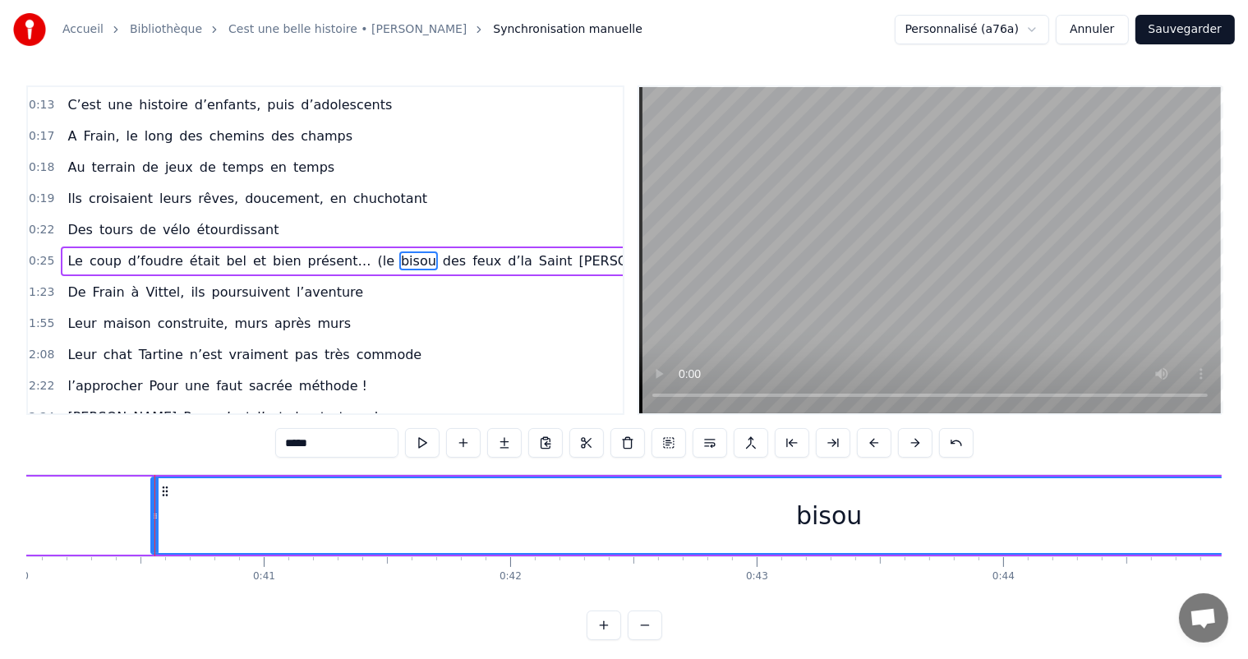
scroll to position [0, 9917]
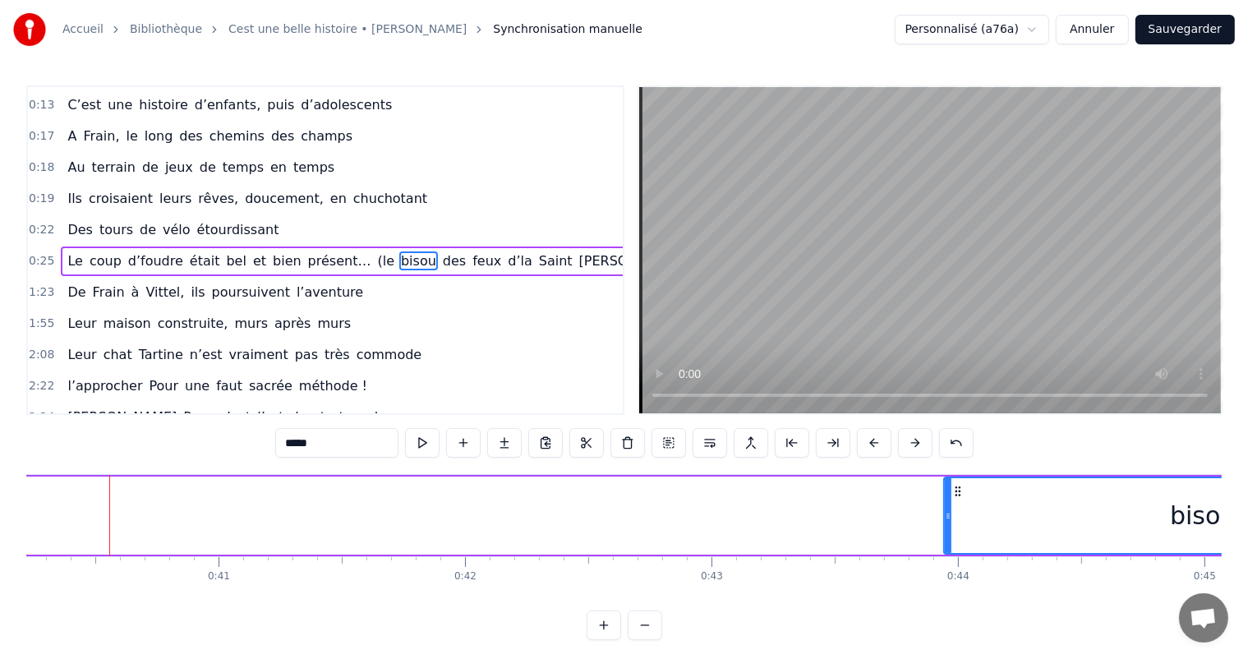
drag, startPoint x: 111, startPoint y: 509, endPoint x: 404, endPoint y: 576, distance: 300.3
click at [952, 512] on icon at bounding box center [948, 516] width 7 height 13
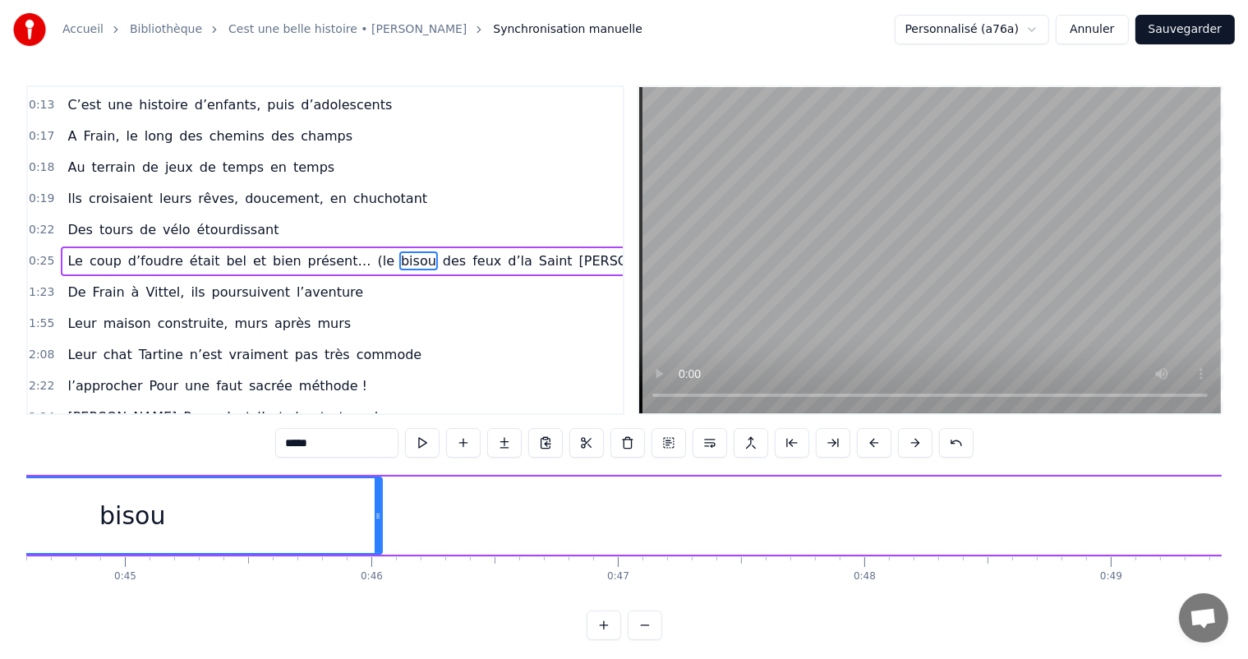
scroll to position [0, 11050]
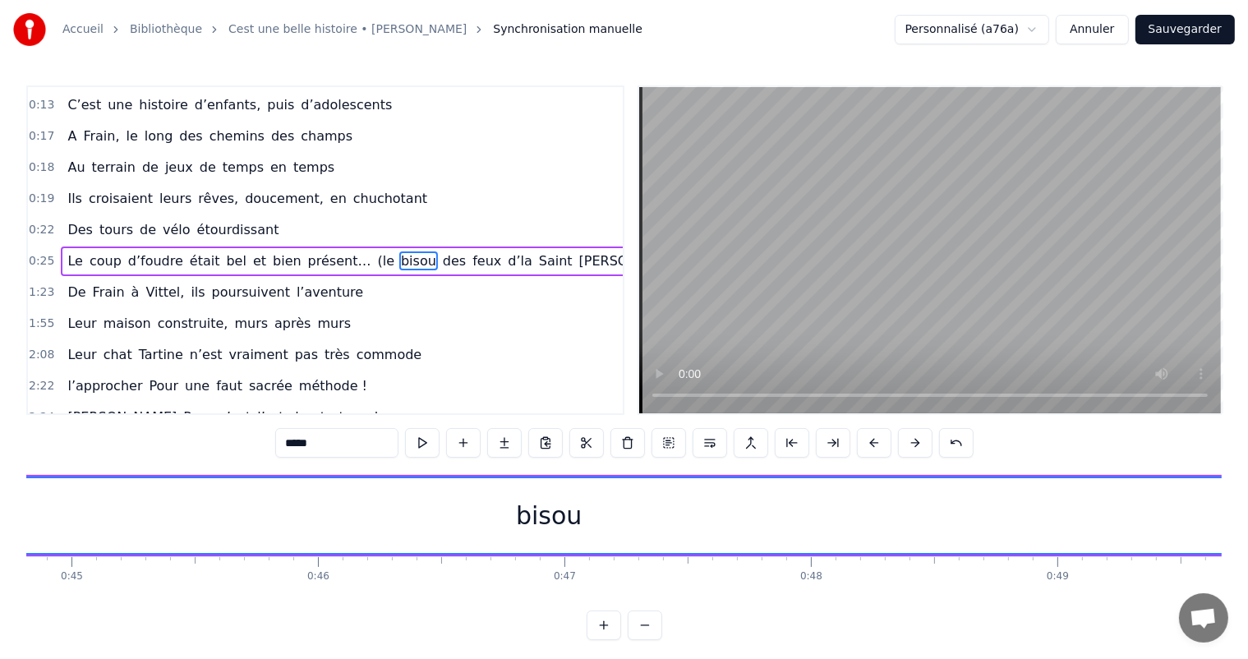
drag, startPoint x: 321, startPoint y: 514, endPoint x: 1260, endPoint y: 456, distance: 940.4
click at [1248, 456] on html "Accueil Bibliothèque Cest une belle histoire • [PERSON_NAME] Synchronisation ma…" at bounding box center [624, 333] width 1248 height 667
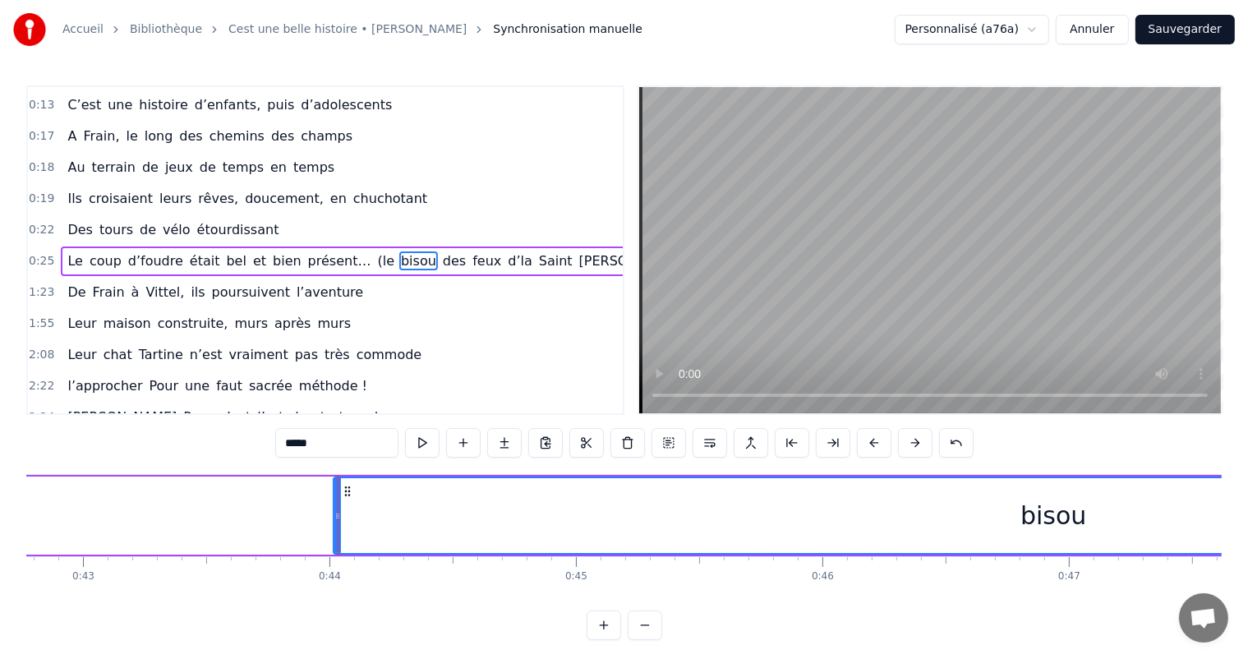
scroll to position [0, 10412]
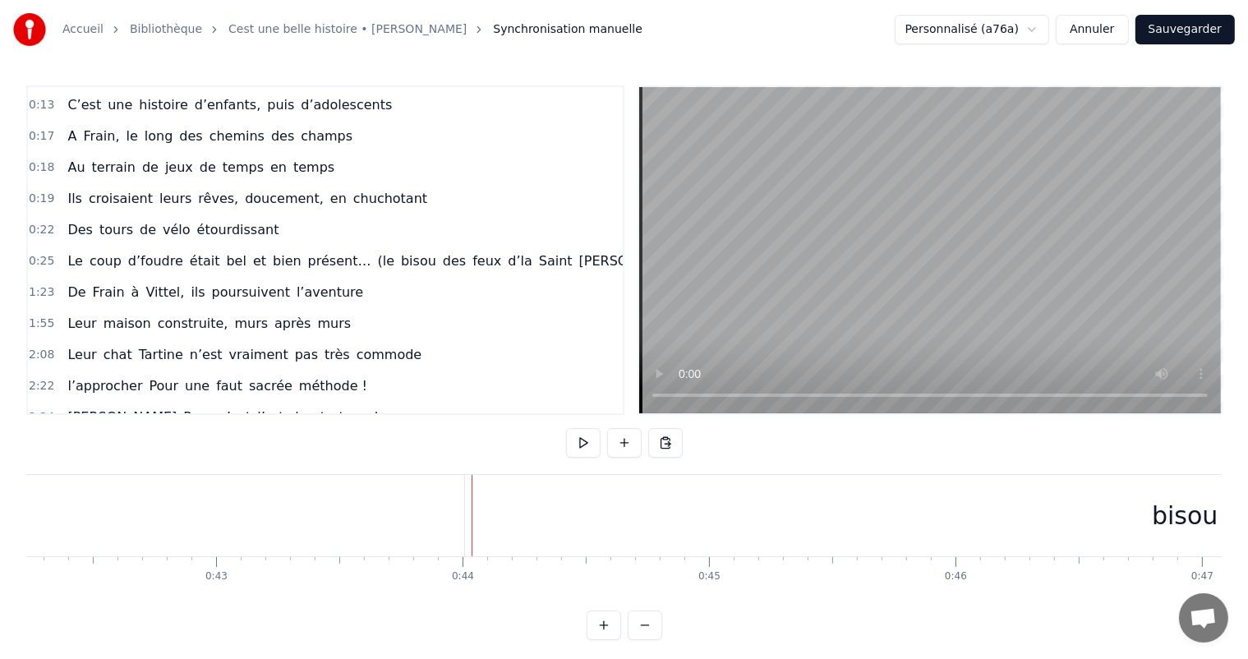
click at [465, 497] on div "bisou" at bounding box center [1185, 515] width 1440 height 81
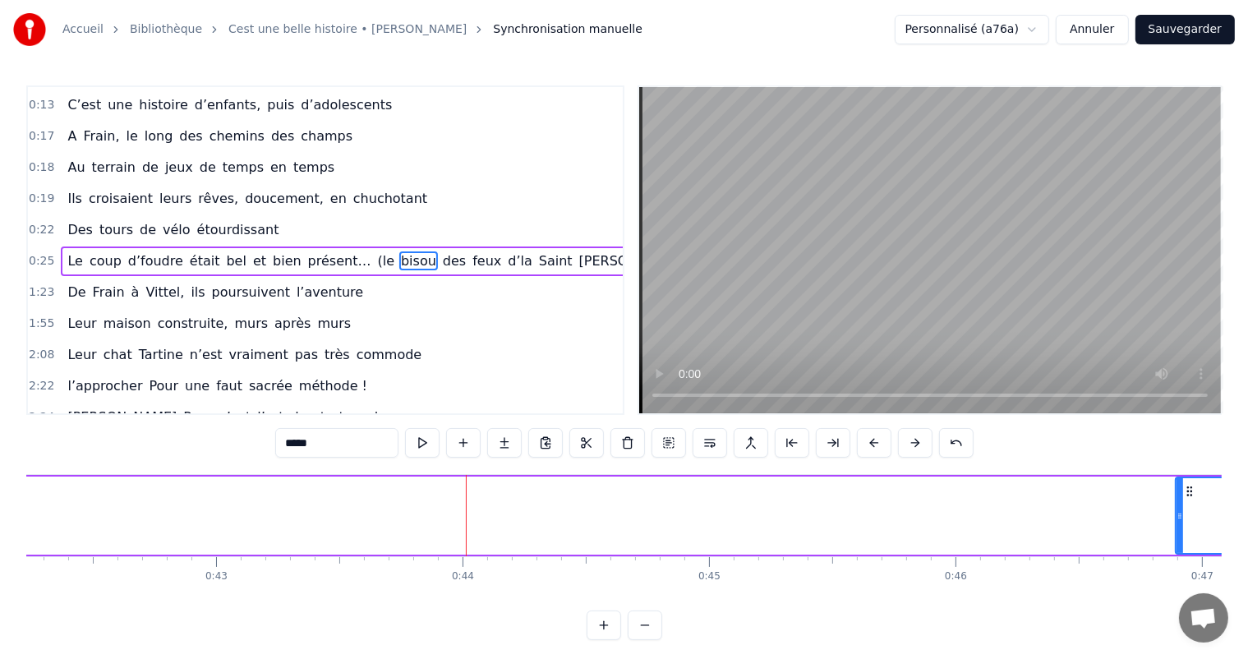
drag, startPoint x: 472, startPoint y: 501, endPoint x: 1181, endPoint y: 531, distance: 709.9
click at [1181, 531] on div at bounding box center [1180, 515] width 7 height 75
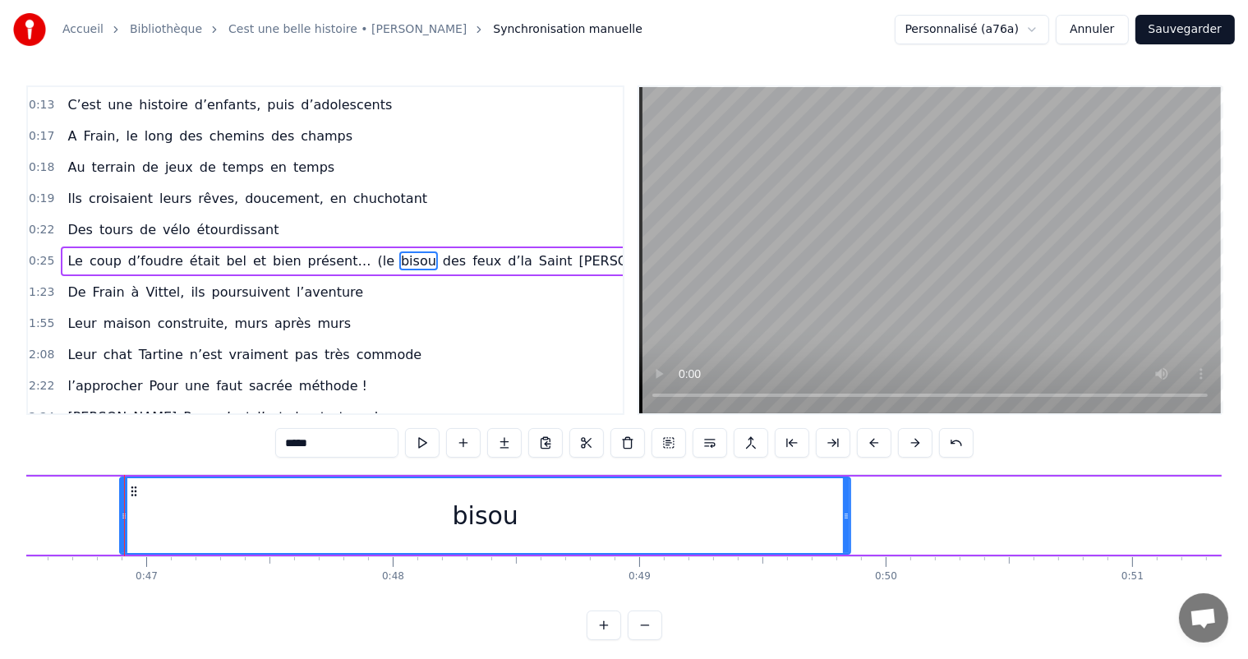
scroll to position [0, 11483]
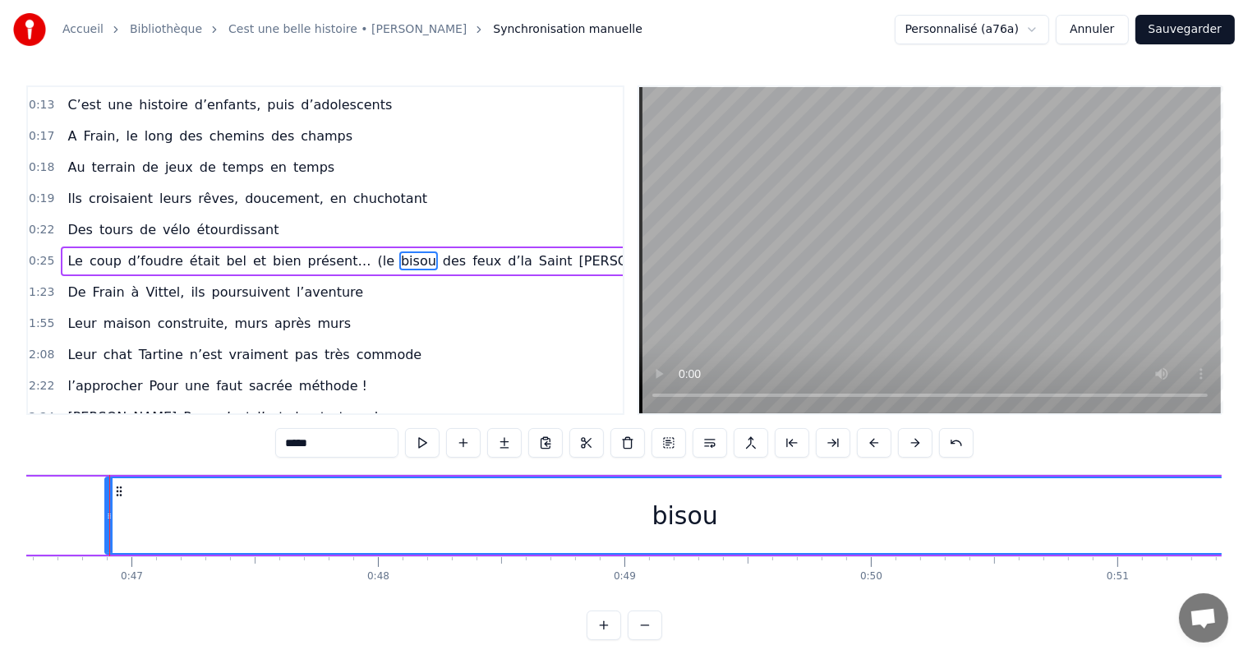
drag, startPoint x: 832, startPoint y: 522, endPoint x: 1260, endPoint y: 464, distance: 432.2
click at [1248, 464] on html "Accueil Bibliothèque Cest une belle histoire • [PERSON_NAME] Synchronisation ma…" at bounding box center [624, 333] width 1248 height 667
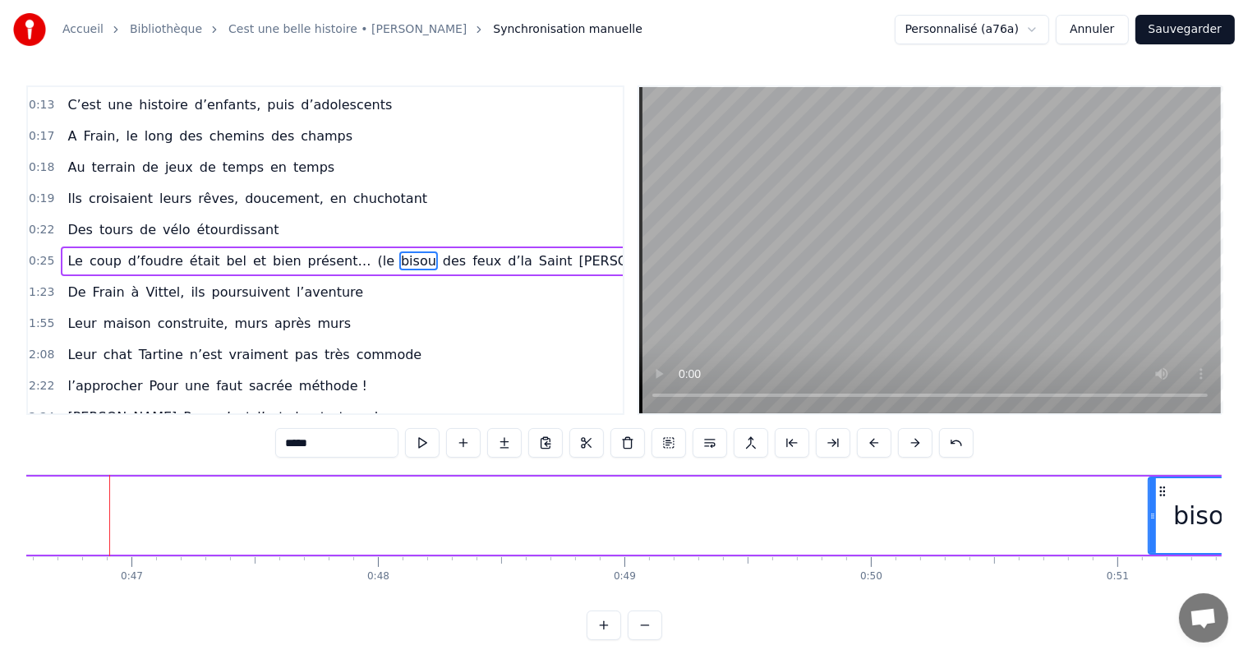
drag, startPoint x: 108, startPoint y: 519, endPoint x: 1155, endPoint y: 518, distance: 1047.1
click at [1155, 518] on icon at bounding box center [1153, 516] width 7 height 13
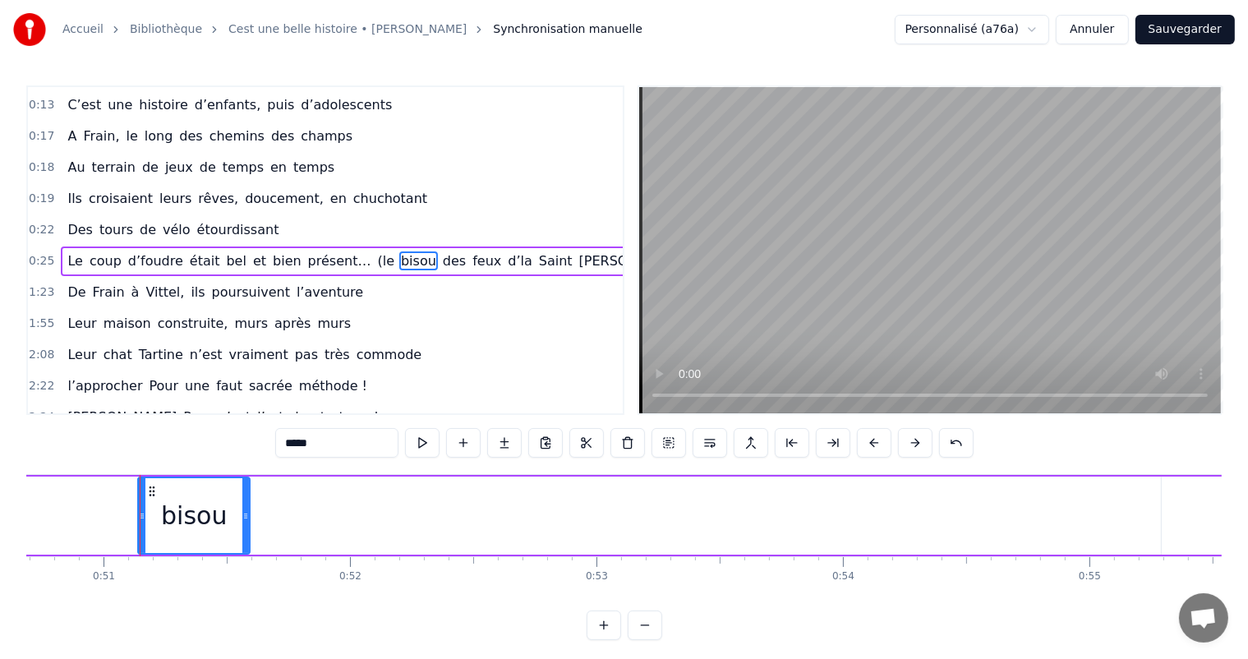
scroll to position [0, 12529]
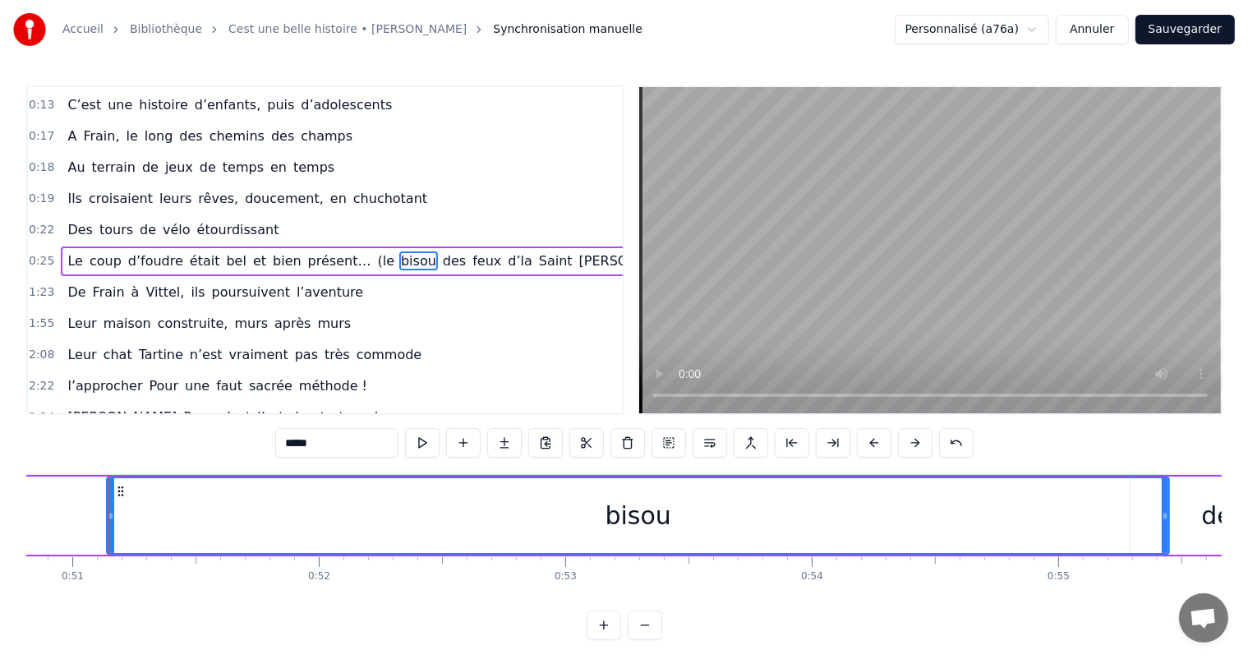
drag, startPoint x: 215, startPoint y: 516, endPoint x: 1165, endPoint y: 519, distance: 950.9
click at [1165, 519] on icon at bounding box center [1165, 516] width 7 height 13
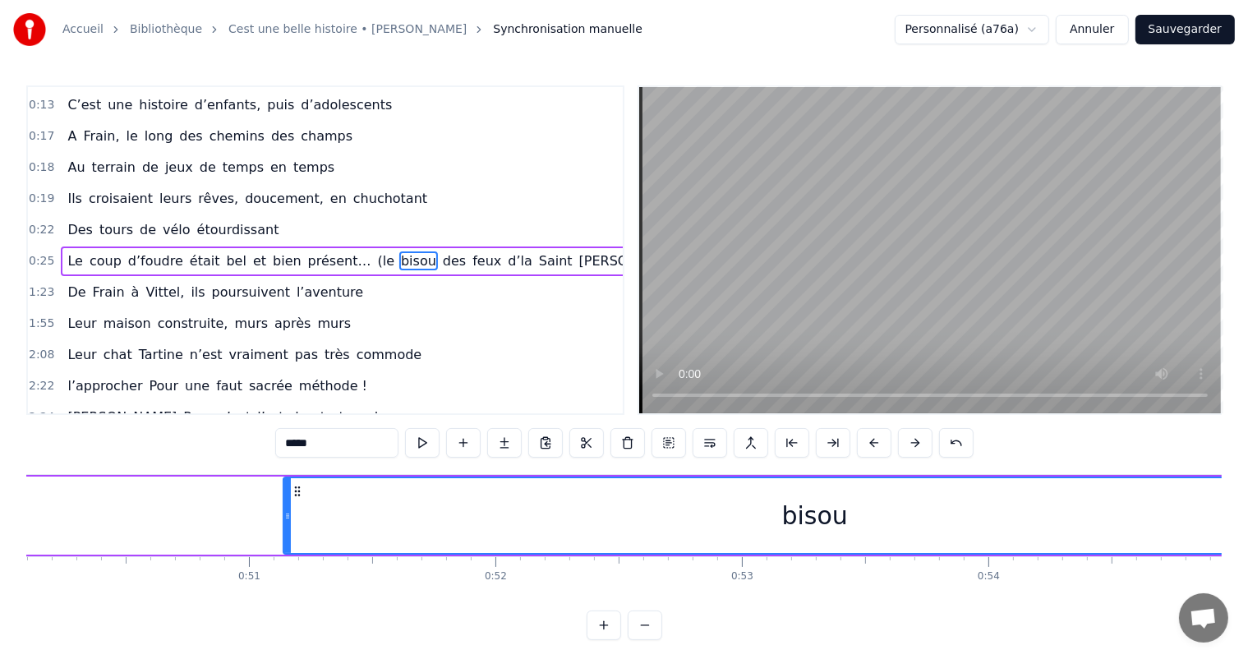
scroll to position [0, 12325]
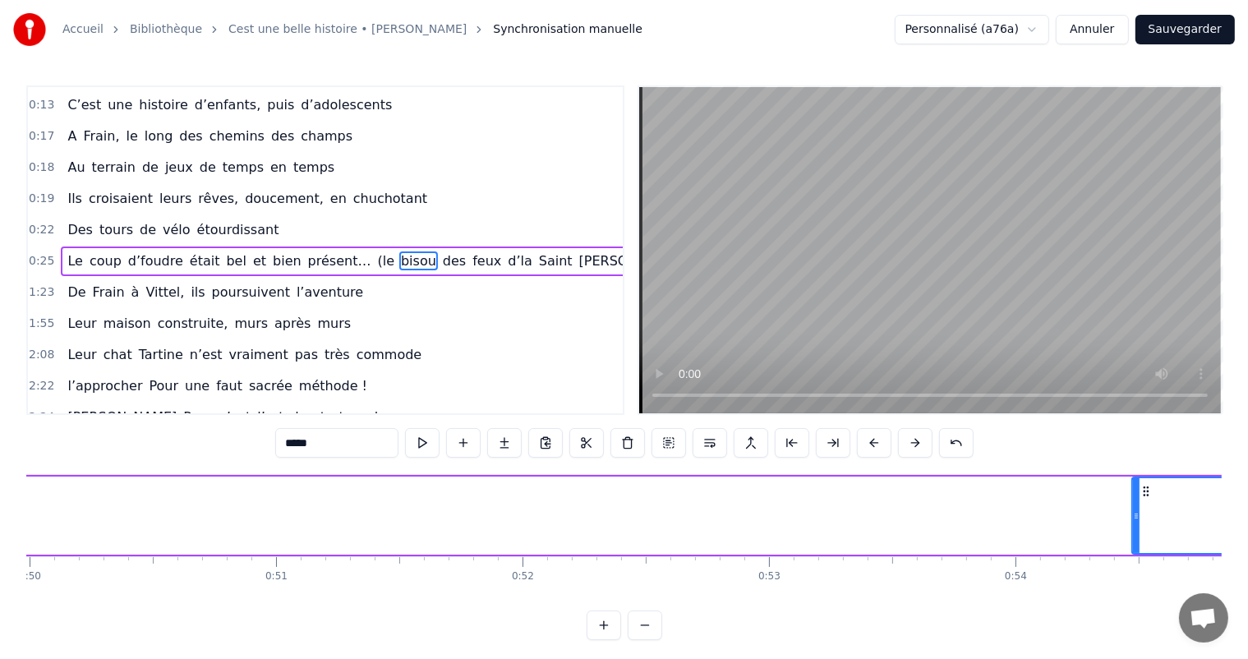
drag, startPoint x: 311, startPoint y: 508, endPoint x: 1142, endPoint y: 505, distance: 831.7
click at [1140, 505] on div at bounding box center [1136, 515] width 7 height 75
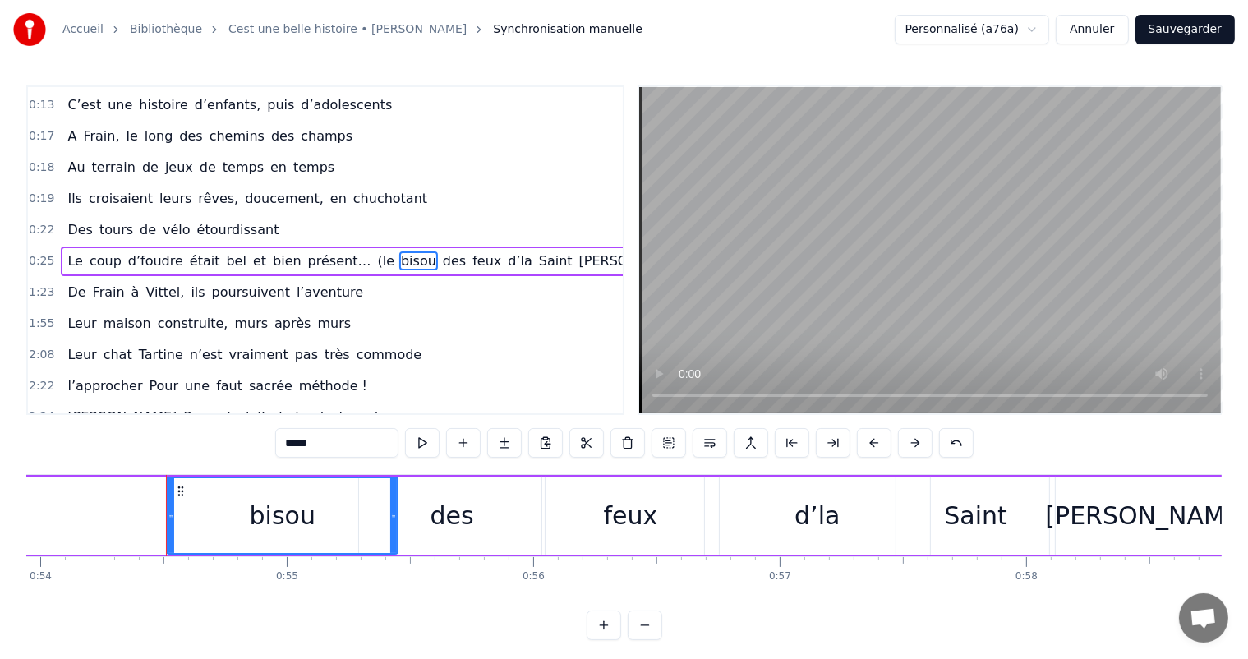
scroll to position [0, 13357]
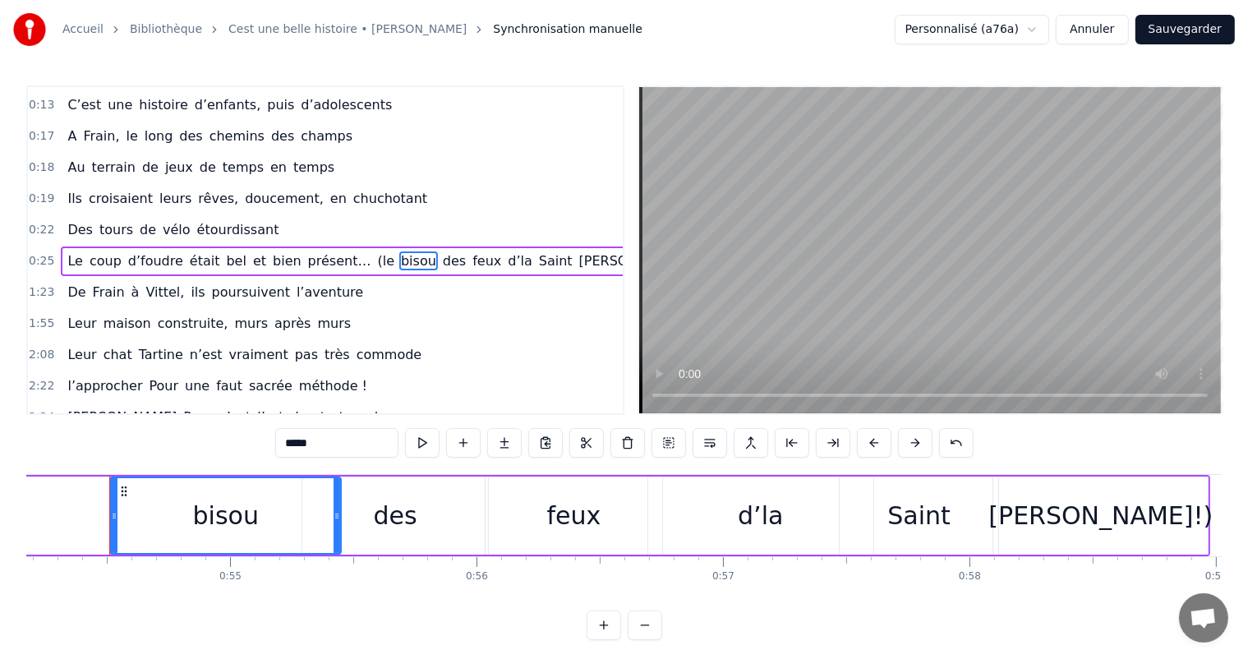
click at [360, 496] on div "des" at bounding box center [395, 516] width 186 height 78
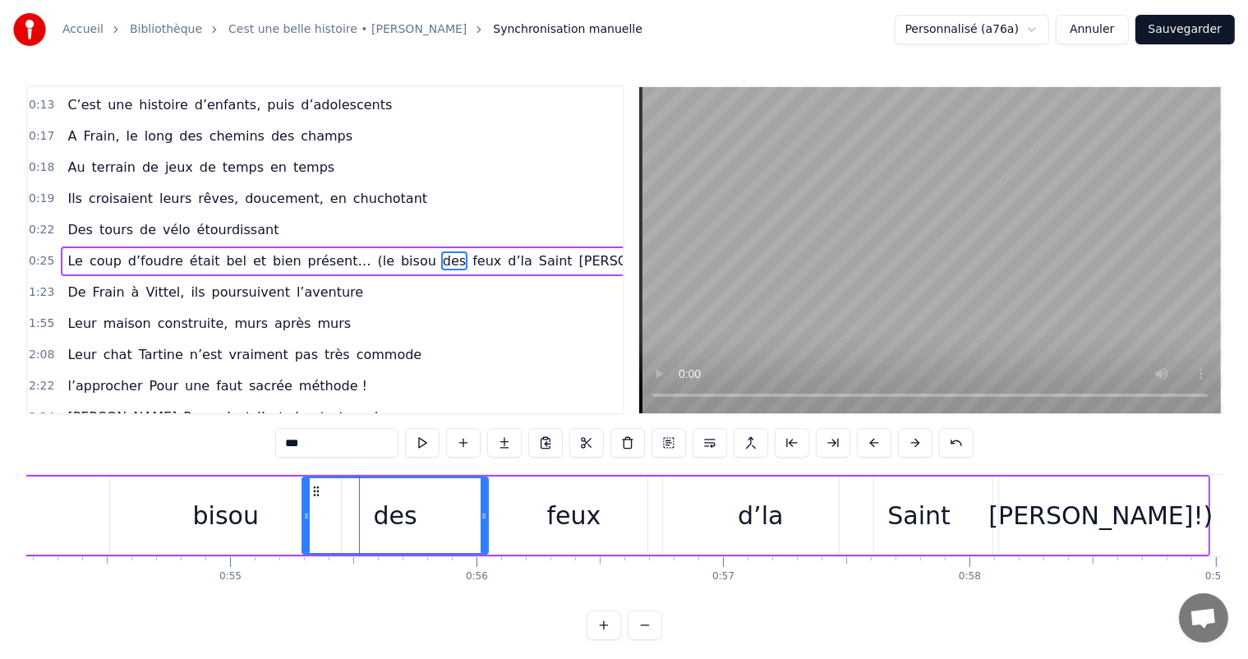
click at [237, 505] on div "bisou" at bounding box center [226, 515] width 66 height 37
type input "*****"
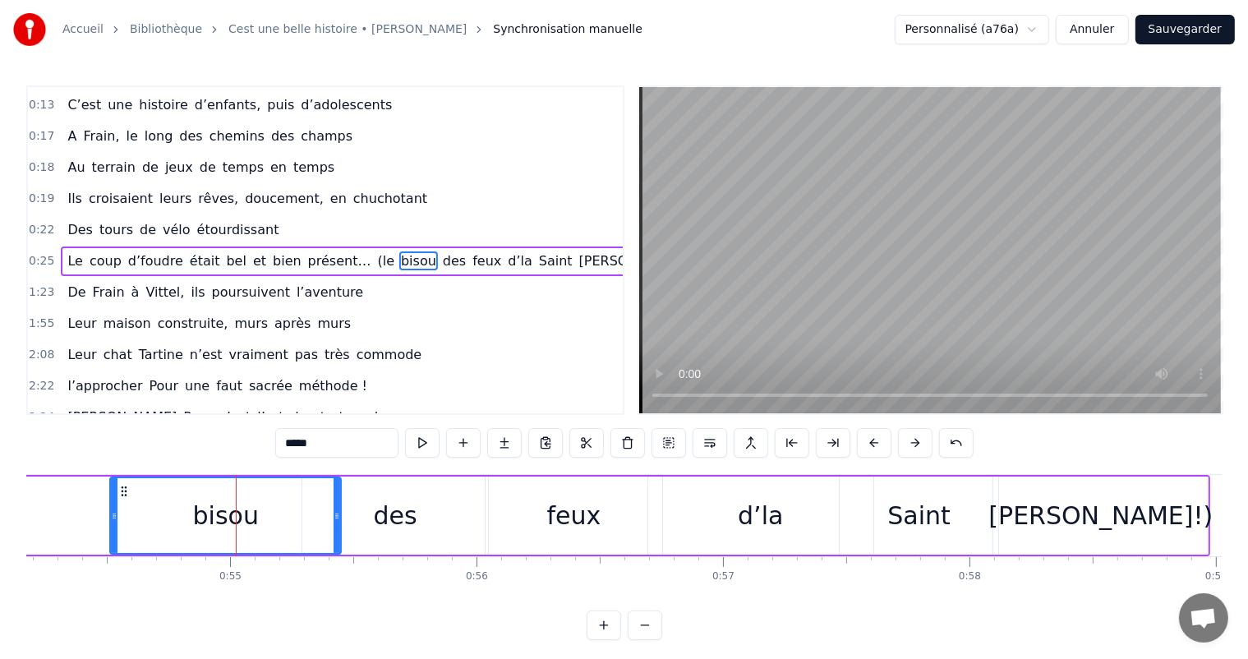
click at [1216, 34] on button "Sauvegarder" at bounding box center [1185, 30] width 99 height 30
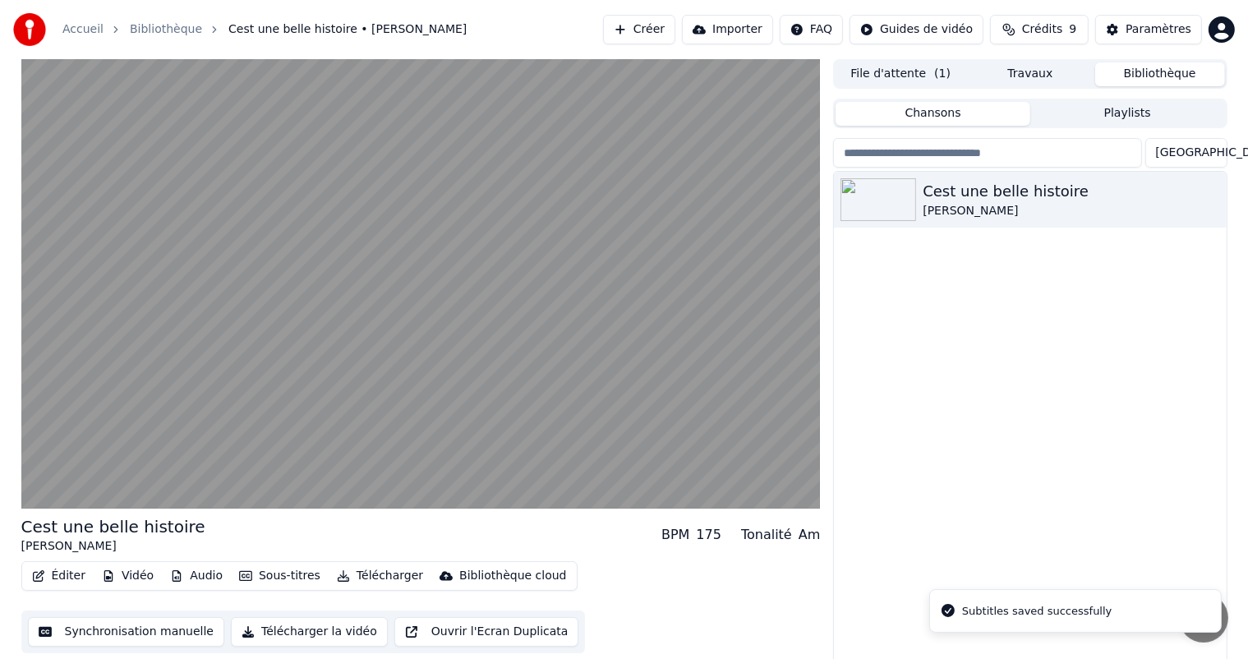
click at [940, 72] on span "( 1 )" at bounding box center [942, 74] width 16 height 16
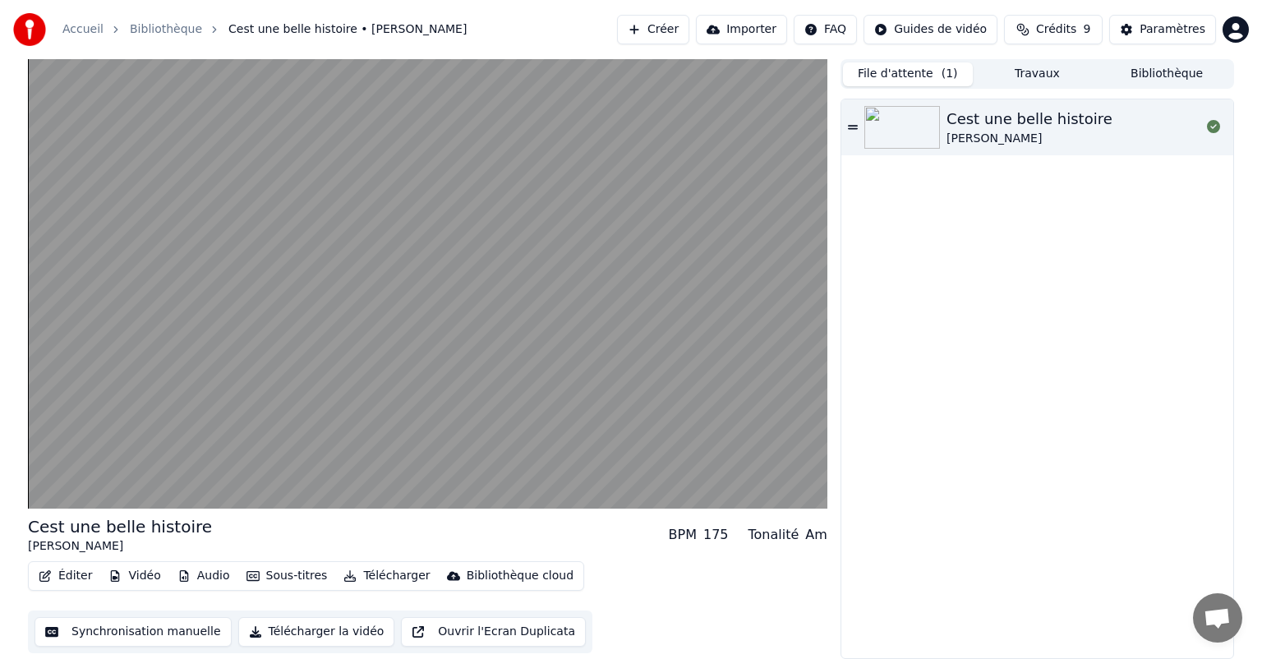
click at [1150, 76] on button "Bibliothèque" at bounding box center [1167, 74] width 130 height 24
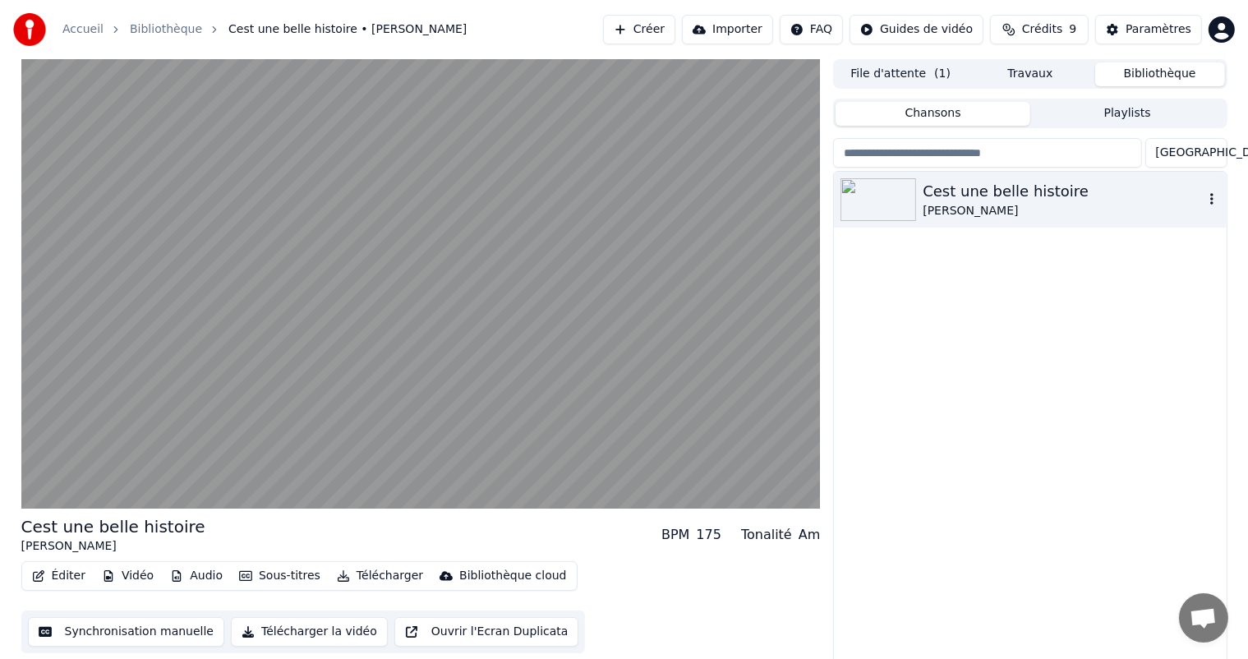
click at [970, 190] on div "Cest une belle histoire" at bounding box center [1063, 191] width 280 height 23
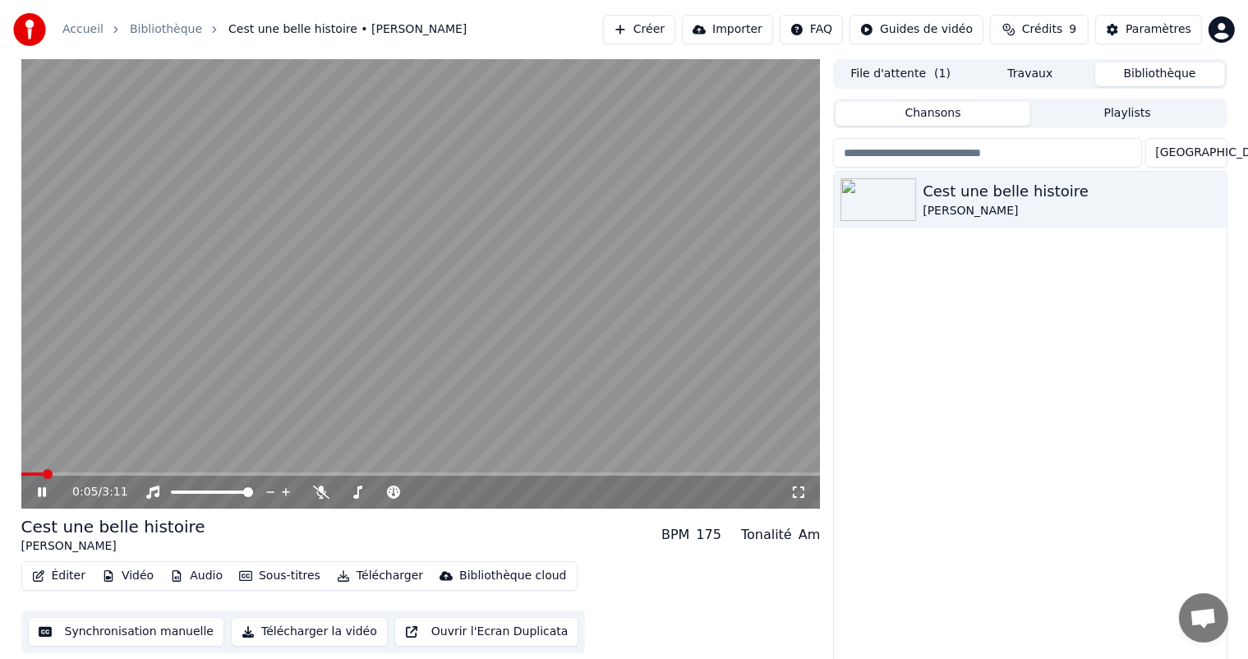
click at [138, 628] on button "Synchronisation manuelle" at bounding box center [126, 632] width 197 height 30
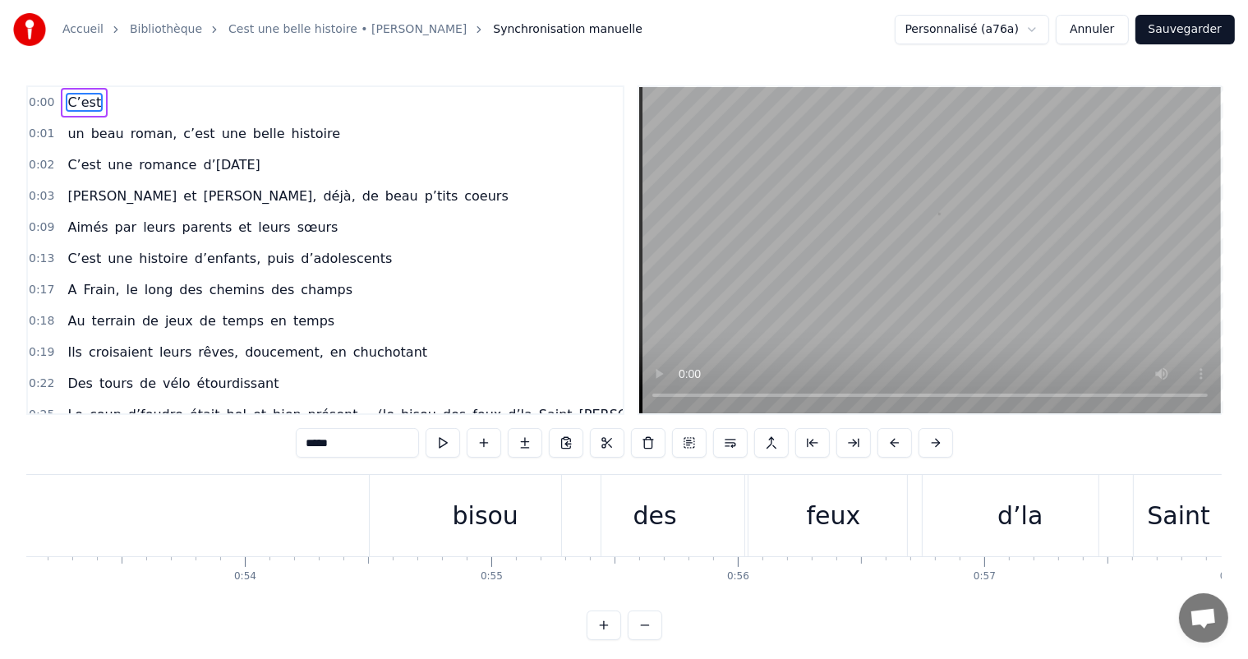
scroll to position [0, 13122]
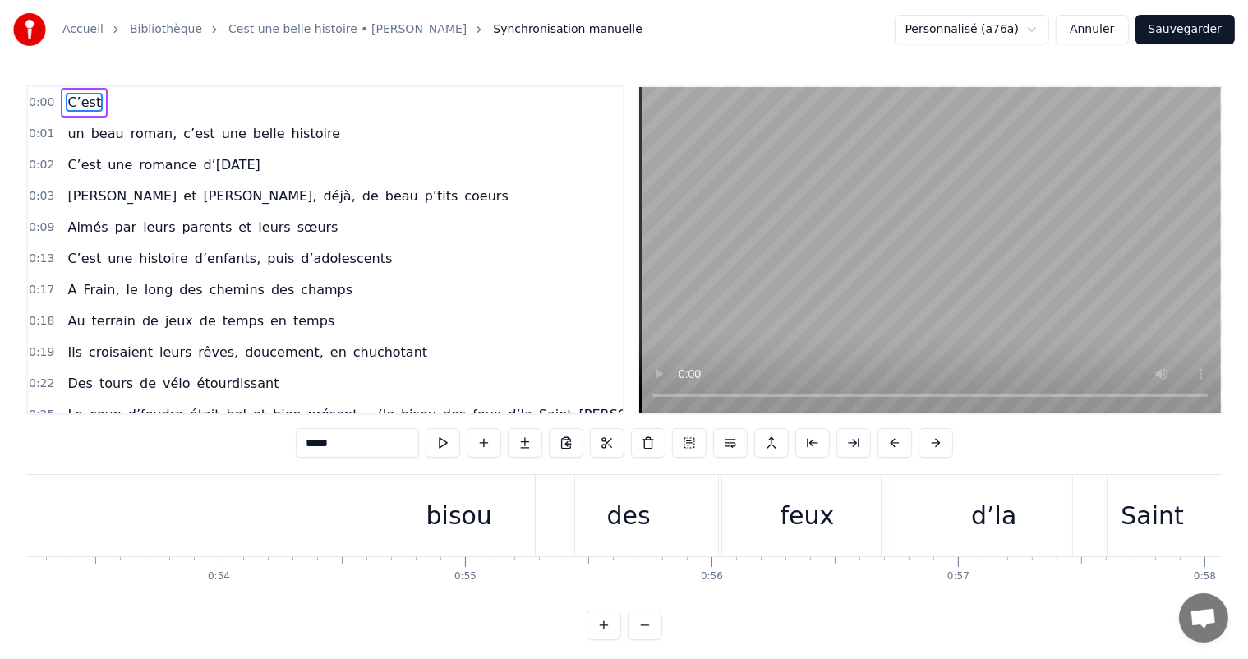
click at [425, 538] on div "bisou" at bounding box center [459, 515] width 231 height 81
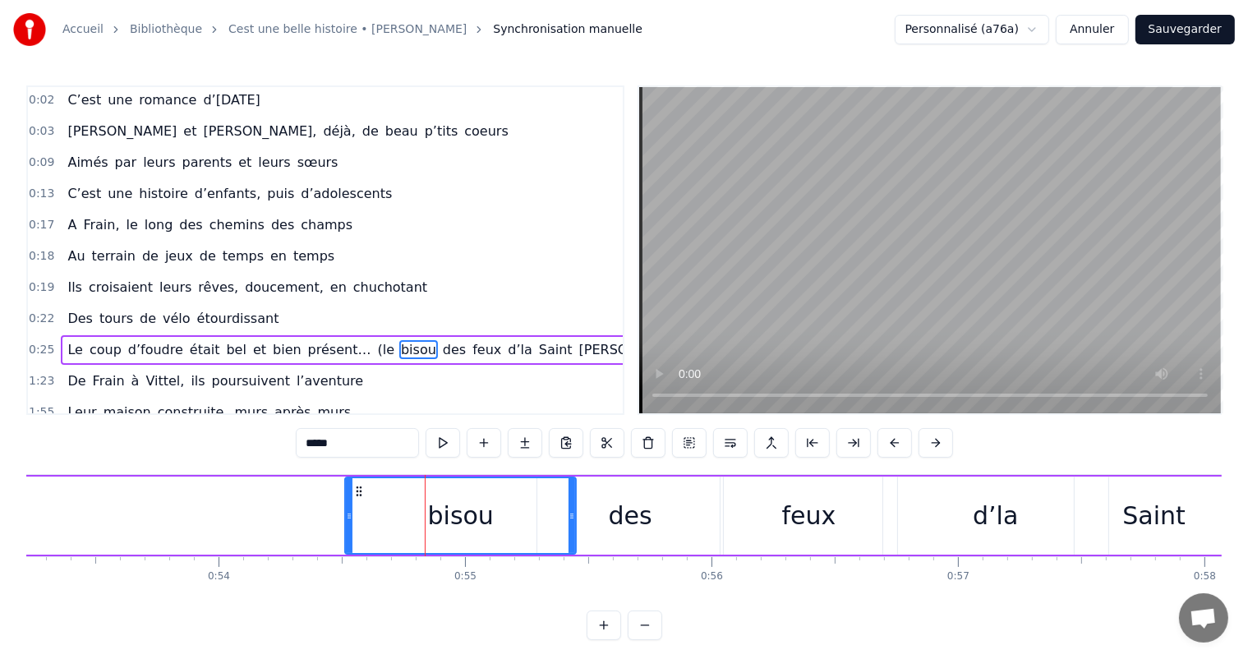
scroll to position [154, 0]
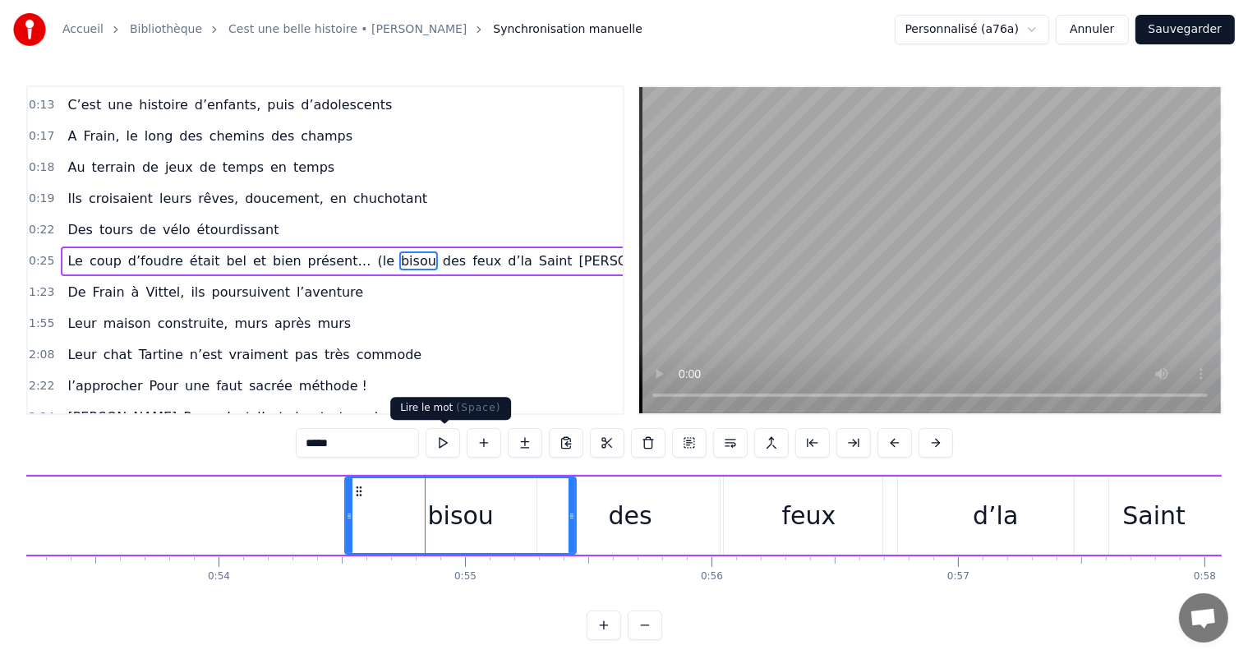
click at [444, 445] on button at bounding box center [443, 443] width 35 height 30
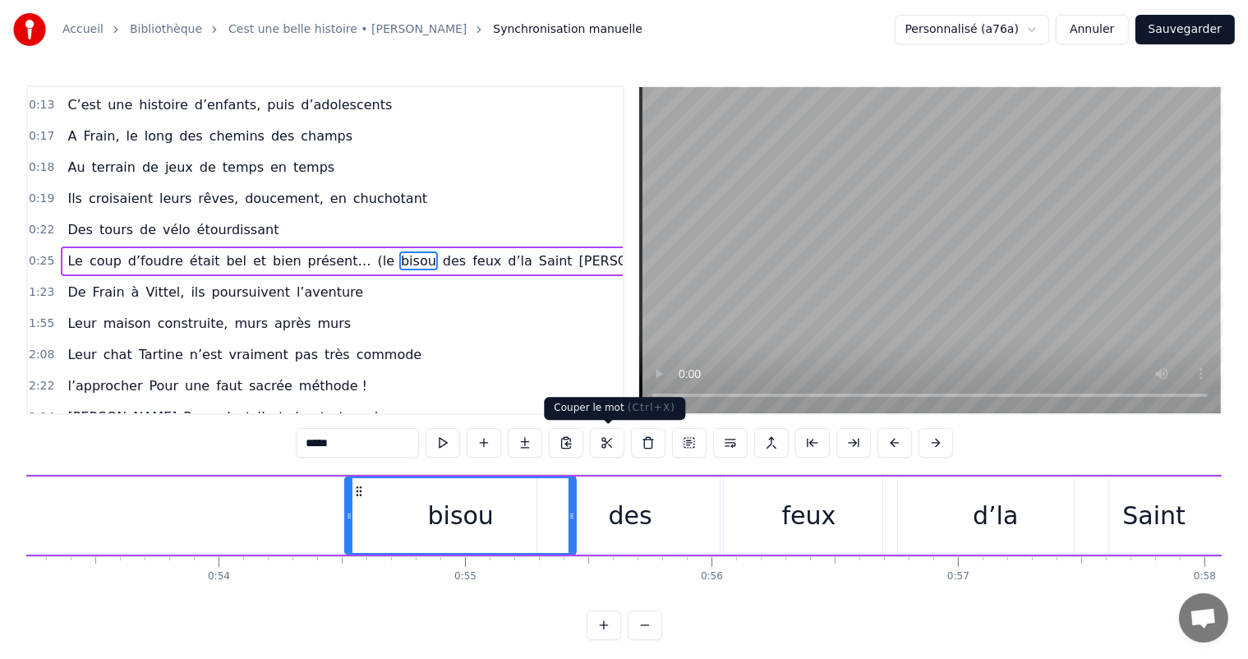
click at [530, 491] on div "bisou" at bounding box center [460, 515] width 229 height 75
click at [675, 500] on div "des" at bounding box center [631, 516] width 186 height 78
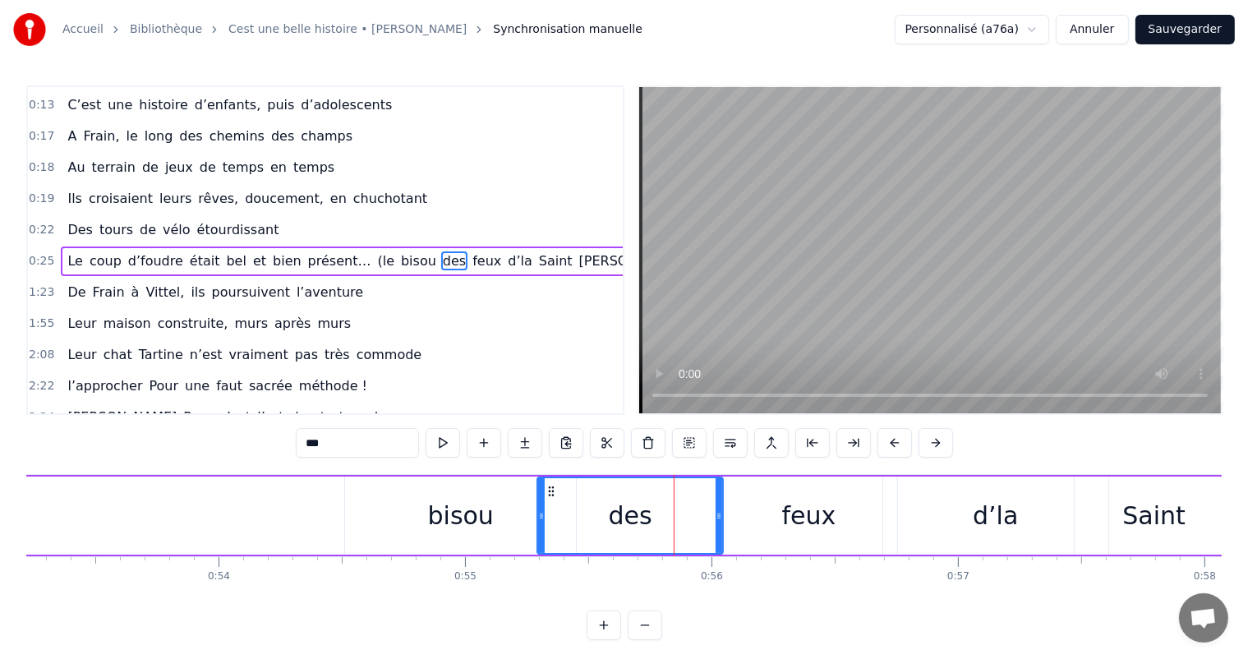
click at [477, 513] on div "bisou" at bounding box center [461, 515] width 66 height 37
type input "*****"
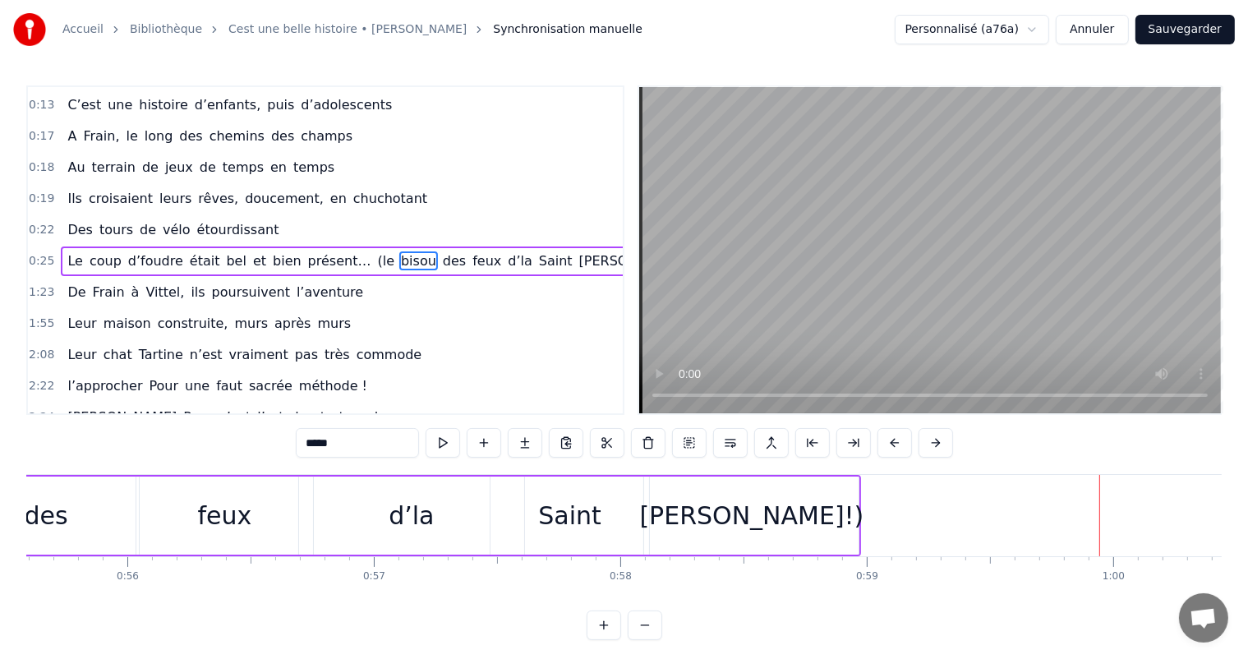
scroll to position [0, 13601]
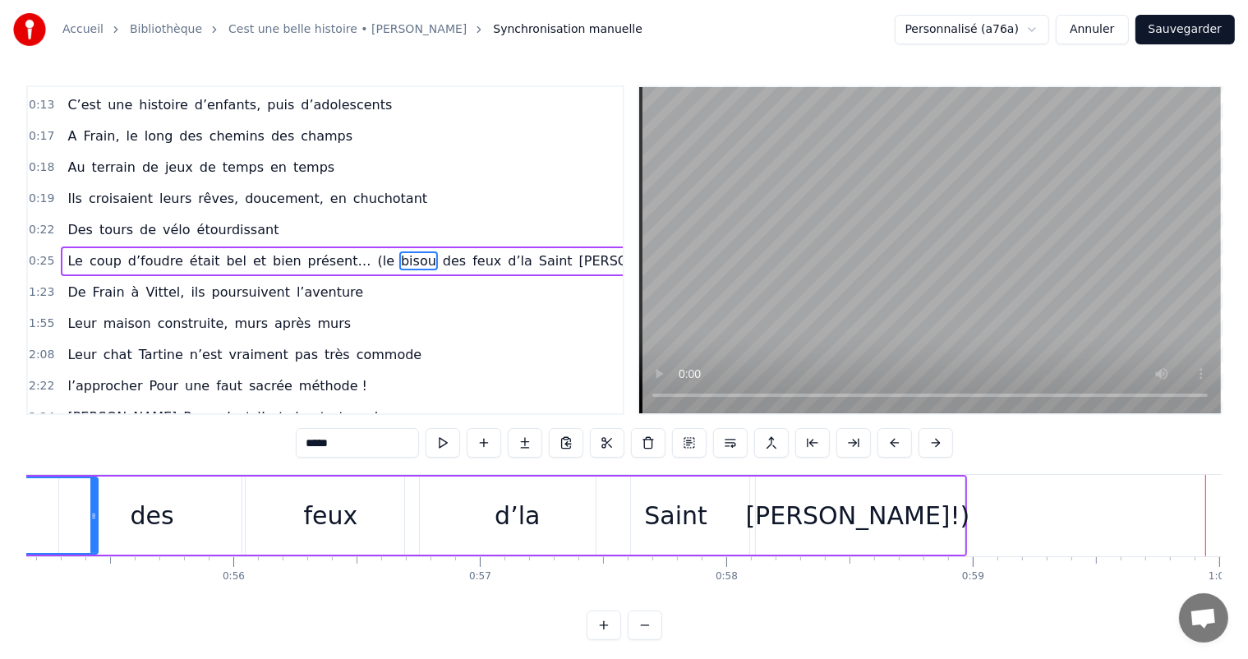
click at [823, 507] on div "[PERSON_NAME]!)" at bounding box center [857, 516] width 215 height 78
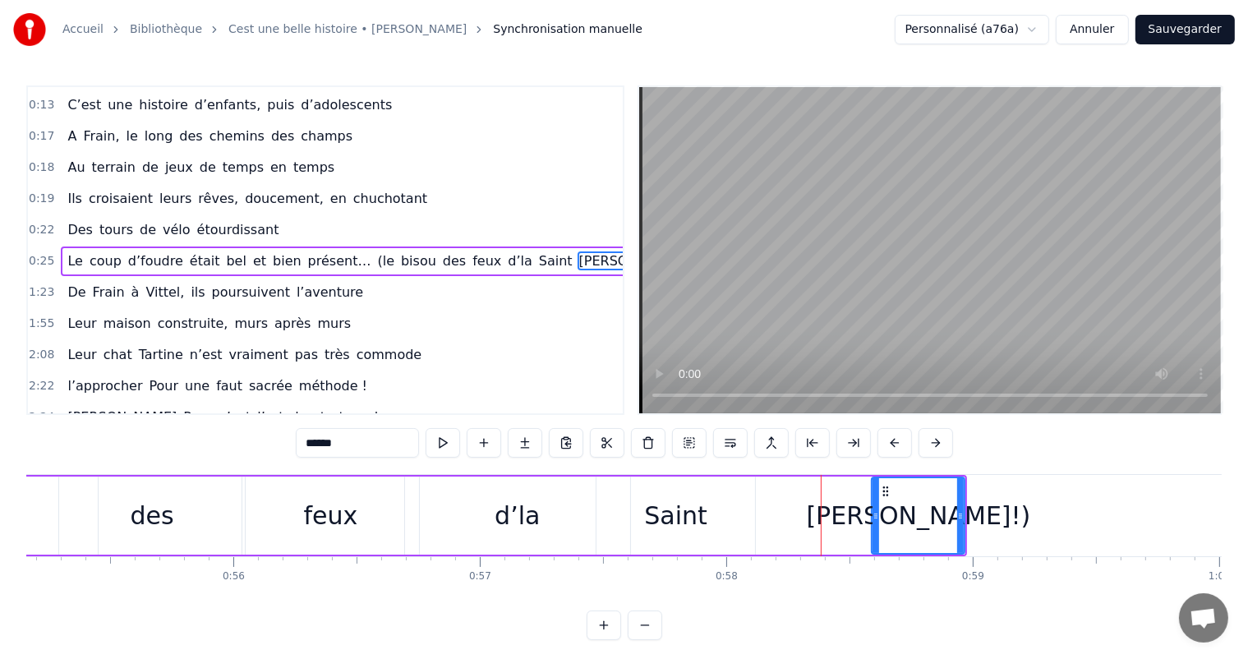
drag, startPoint x: 753, startPoint y: 516, endPoint x: 874, endPoint y: 518, distance: 121.6
click at [874, 518] on icon at bounding box center [876, 516] width 7 height 13
click at [725, 506] on div "Saint" at bounding box center [676, 516] width 159 height 78
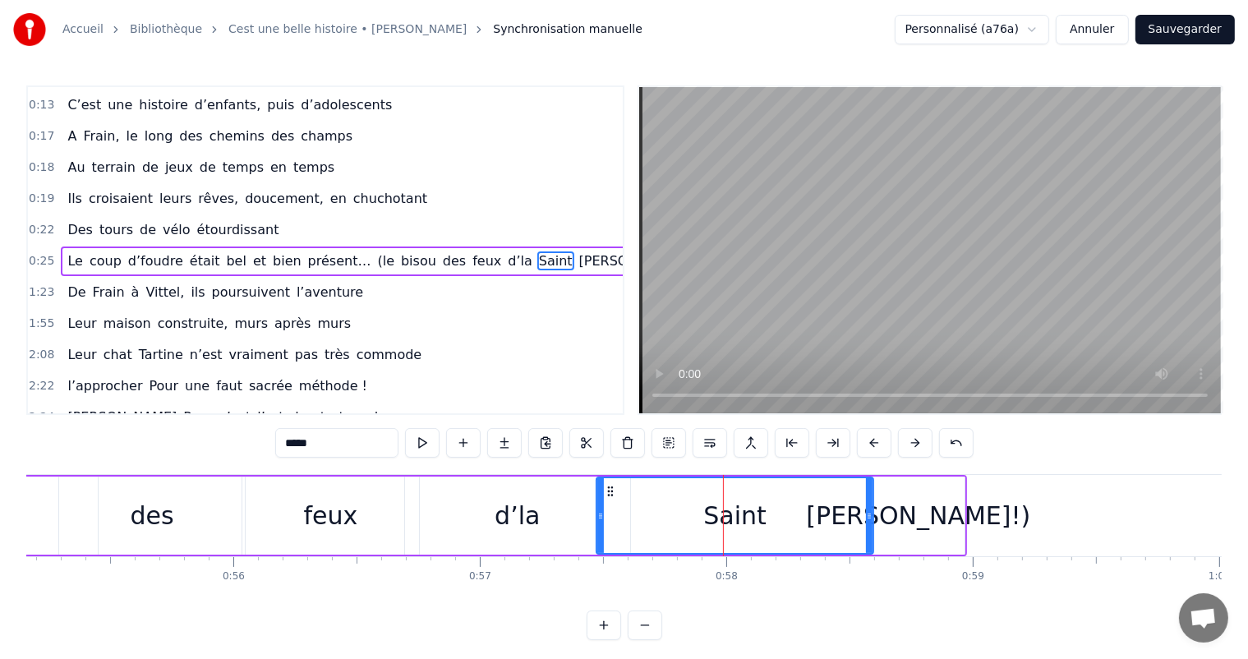
drag, startPoint x: 750, startPoint y: 510, endPoint x: 722, endPoint y: 496, distance: 30.1
click at [870, 514] on icon at bounding box center [869, 516] width 7 height 13
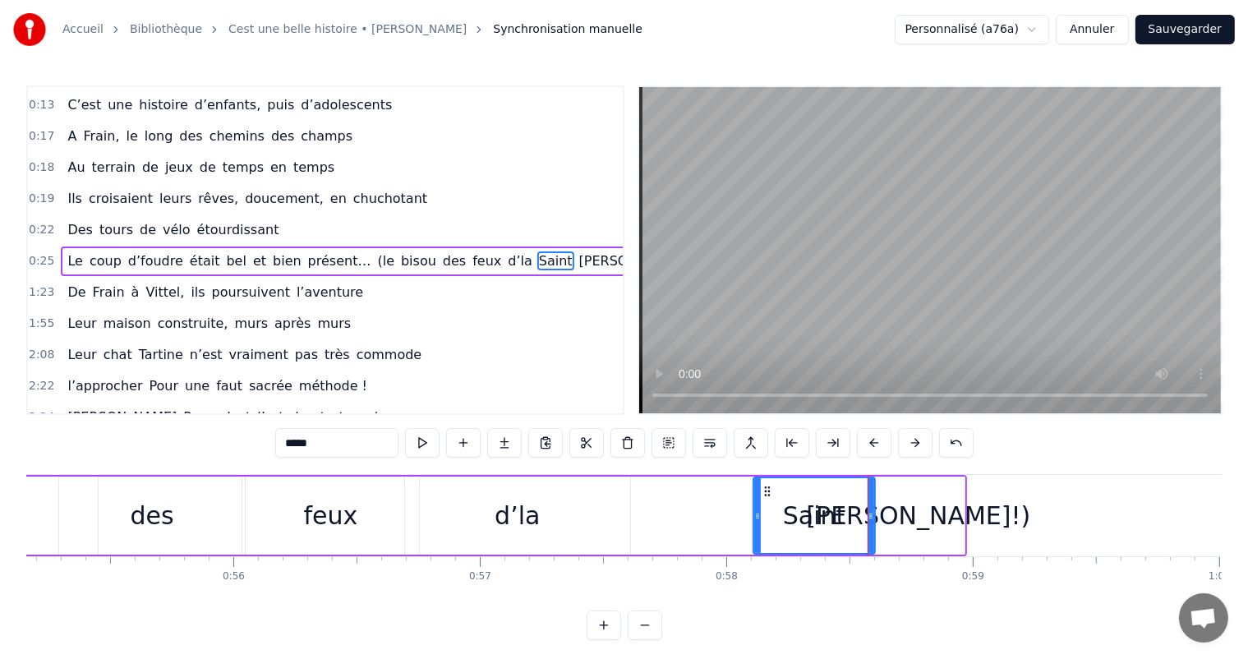
drag, startPoint x: 599, startPoint y: 509, endPoint x: 757, endPoint y: 526, distance: 158.7
click at [757, 526] on div at bounding box center [757, 515] width 7 height 75
click at [571, 514] on div "d’la" at bounding box center [517, 516] width 225 height 78
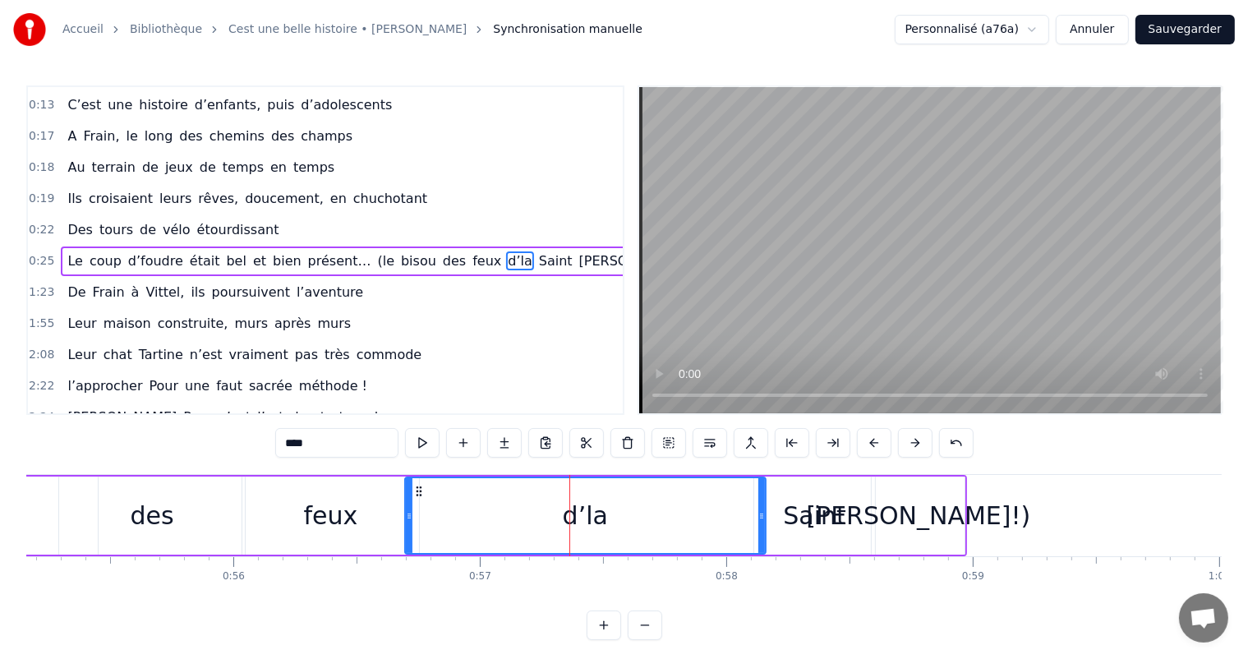
drag, startPoint x: 628, startPoint y: 515, endPoint x: 759, endPoint y: 520, distance: 131.6
click at [765, 520] on icon at bounding box center [762, 516] width 7 height 13
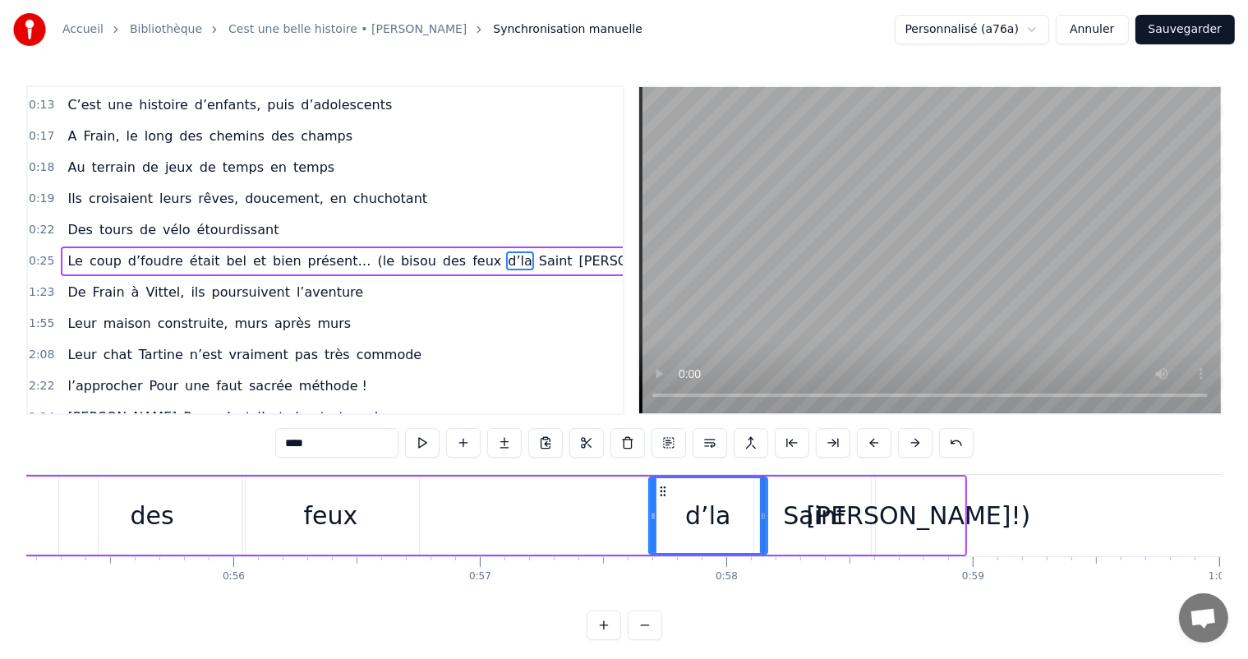
drag, startPoint x: 408, startPoint y: 514, endPoint x: 607, endPoint y: 507, distance: 199.8
click at [650, 529] on div at bounding box center [653, 515] width 7 height 75
click at [363, 484] on div "feux" at bounding box center [330, 516] width 177 height 78
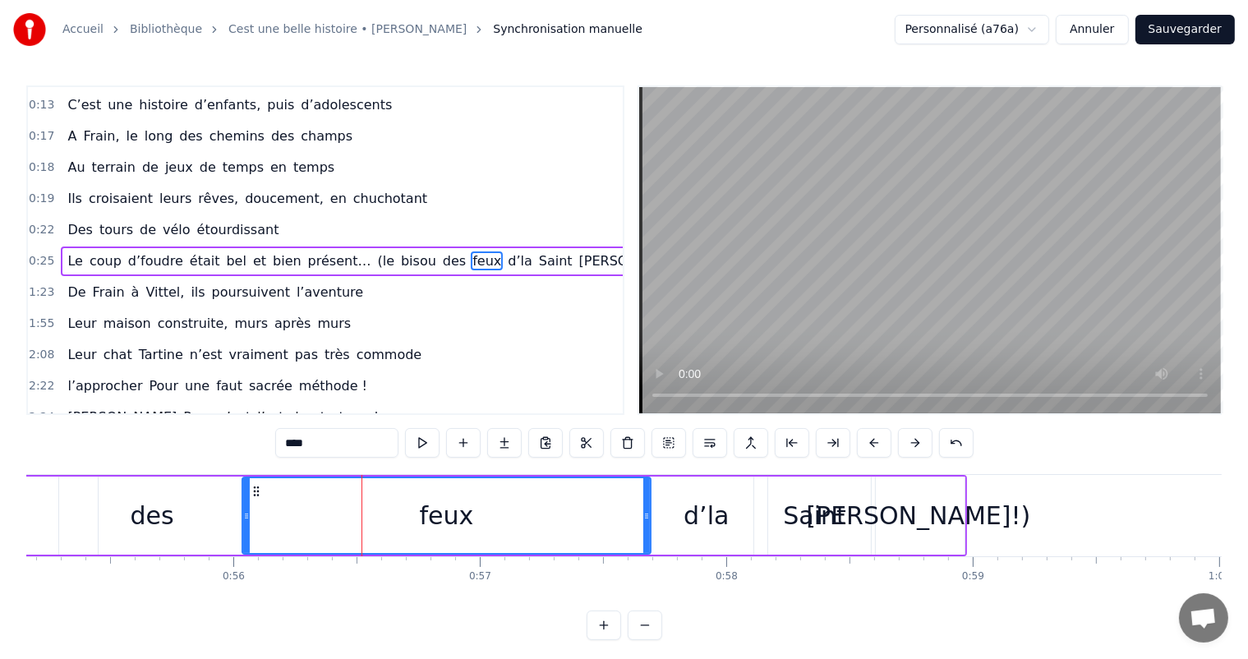
drag, startPoint x: 414, startPoint y: 501, endPoint x: 648, endPoint y: 501, distance: 233.4
click at [648, 501] on div at bounding box center [647, 515] width 7 height 75
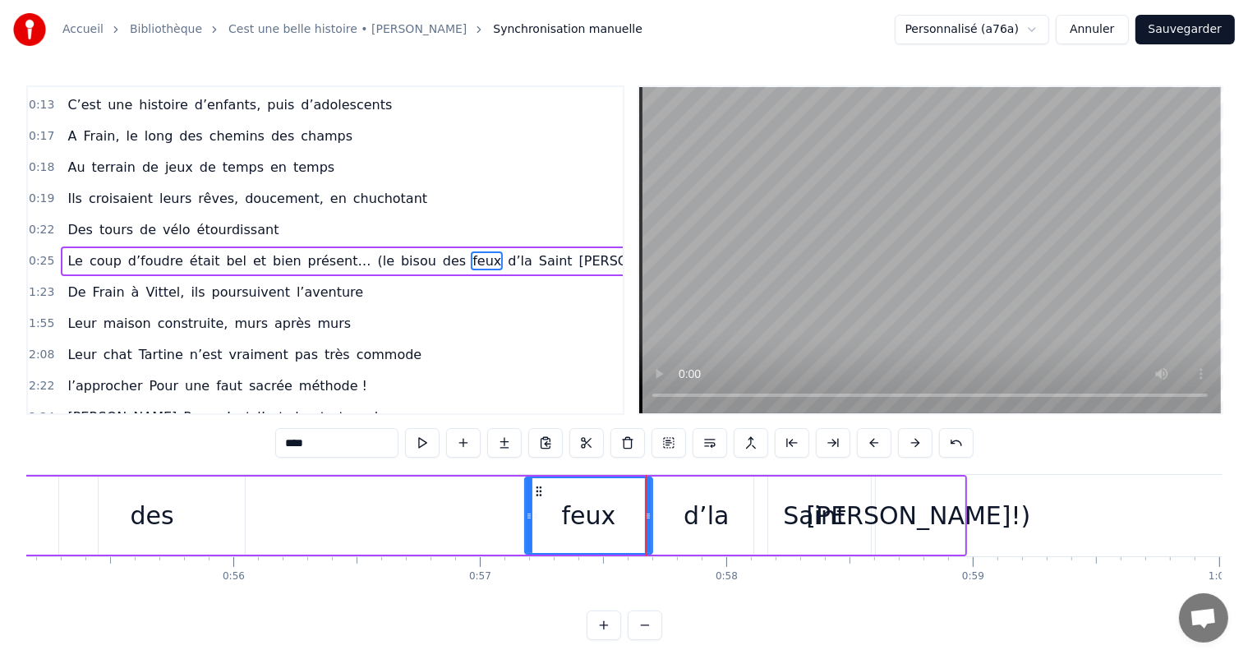
drag, startPoint x: 243, startPoint y: 510, endPoint x: 526, endPoint y: 512, distance: 282.7
click at [529, 512] on icon at bounding box center [529, 516] width 7 height 13
click at [181, 523] on div "des" at bounding box center [152, 516] width 186 height 78
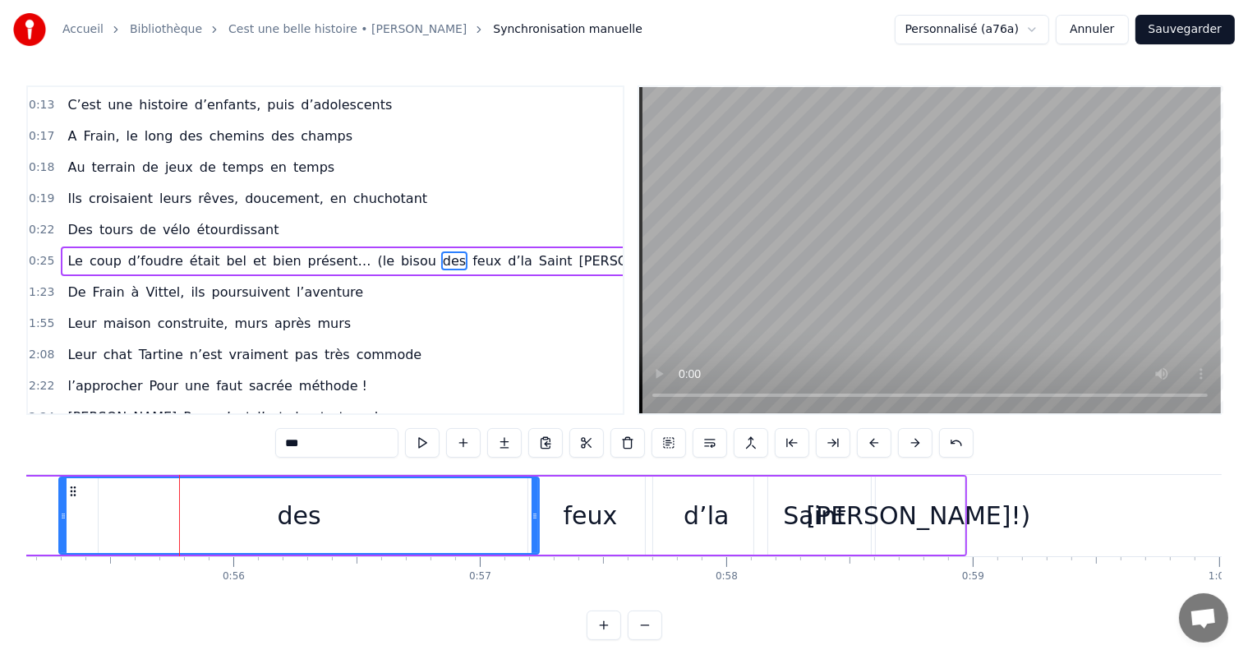
drag, startPoint x: 244, startPoint y: 510, endPoint x: 434, endPoint y: 486, distance: 191.3
click at [532, 501] on div at bounding box center [535, 515] width 7 height 75
drag, startPoint x: 58, startPoint y: 518, endPoint x: 119, endPoint y: 510, distance: 61.4
click at [122, 507] on div "des" at bounding box center [297, 516] width 479 height 78
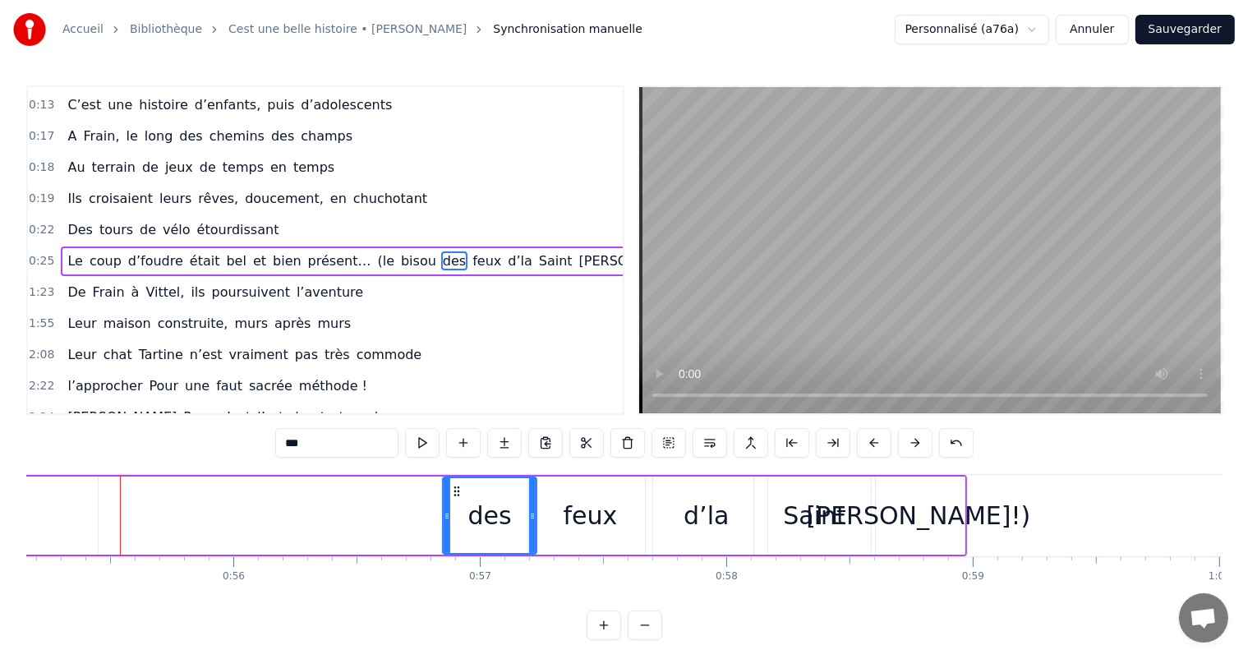
drag, startPoint x: 59, startPoint y: 518, endPoint x: 444, endPoint y: 529, distance: 384.8
click at [444, 529] on div at bounding box center [447, 515] width 7 height 75
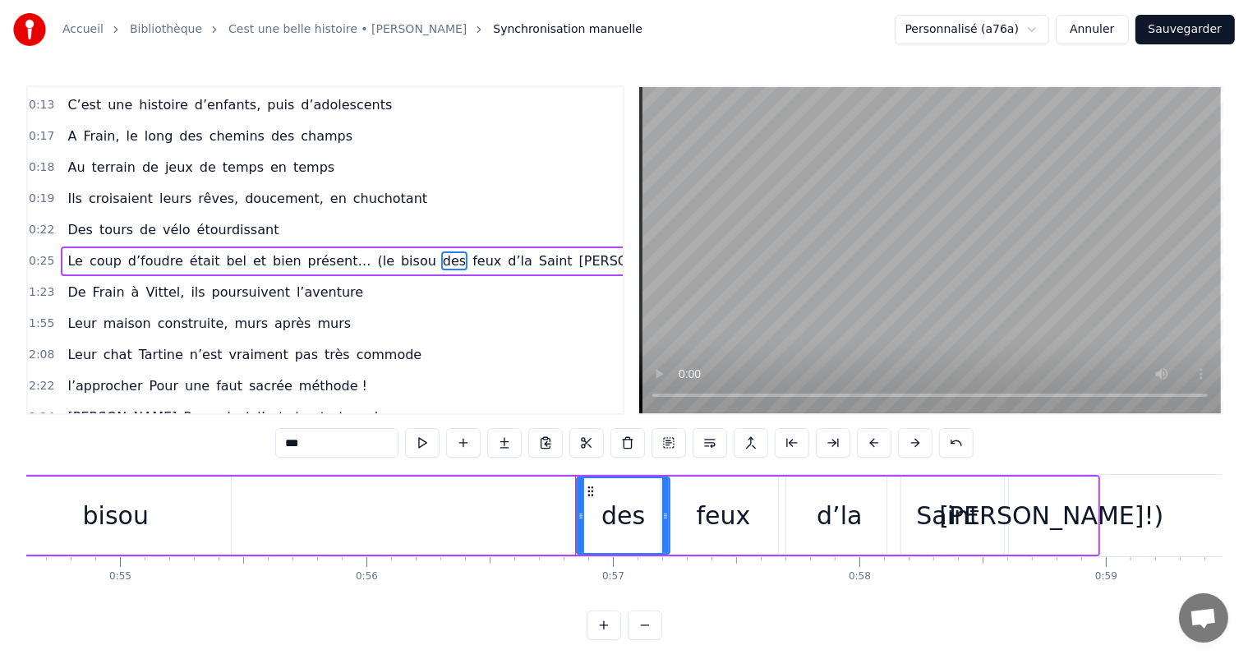
scroll to position [0, 13388]
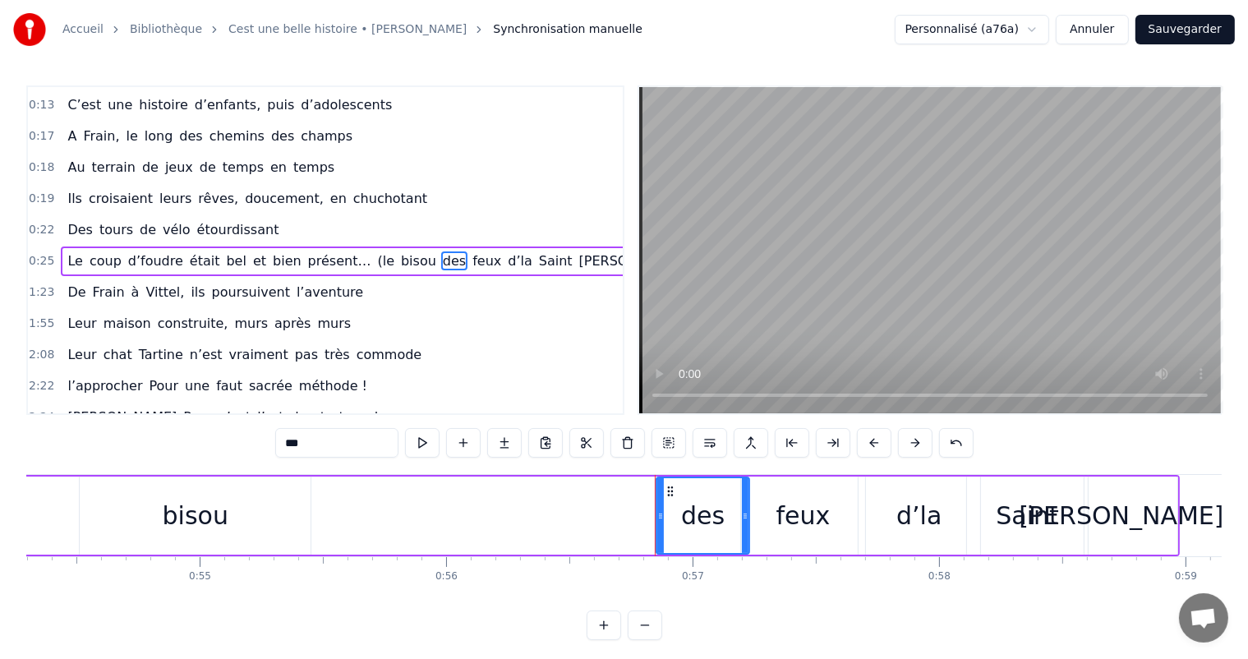
click at [214, 502] on div "bisou" at bounding box center [196, 515] width 66 height 37
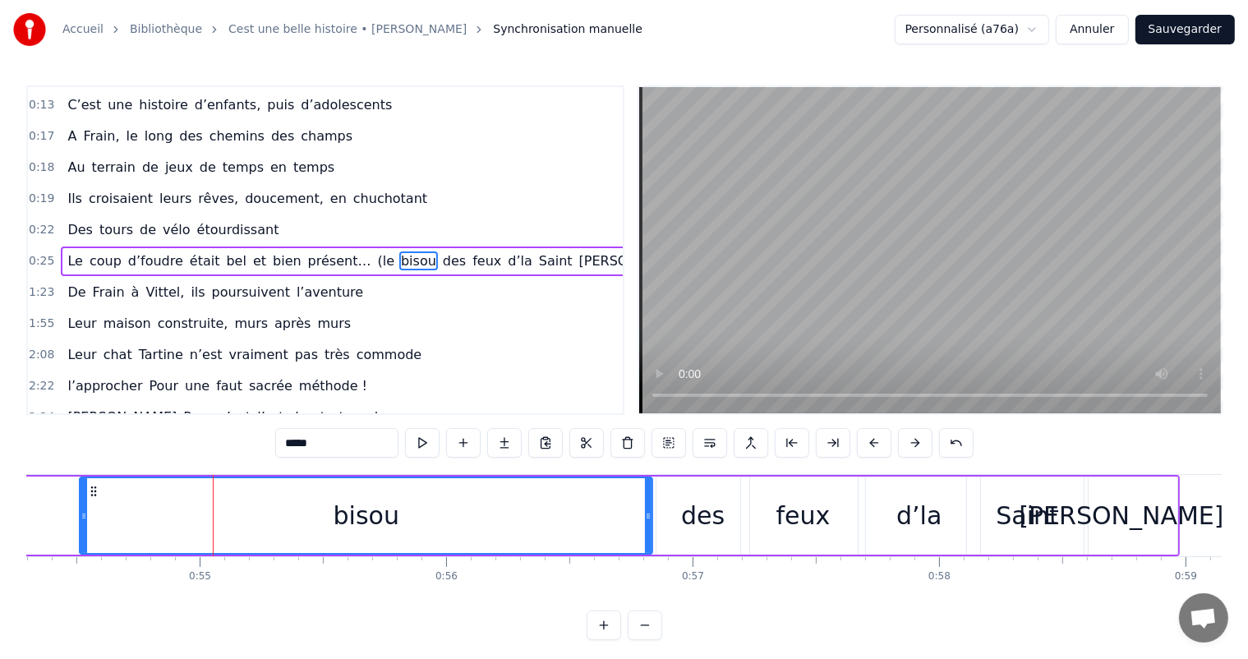
drag, startPoint x: 307, startPoint y: 519, endPoint x: 651, endPoint y: 513, distance: 344.4
click at [652, 516] on icon at bounding box center [648, 516] width 7 height 13
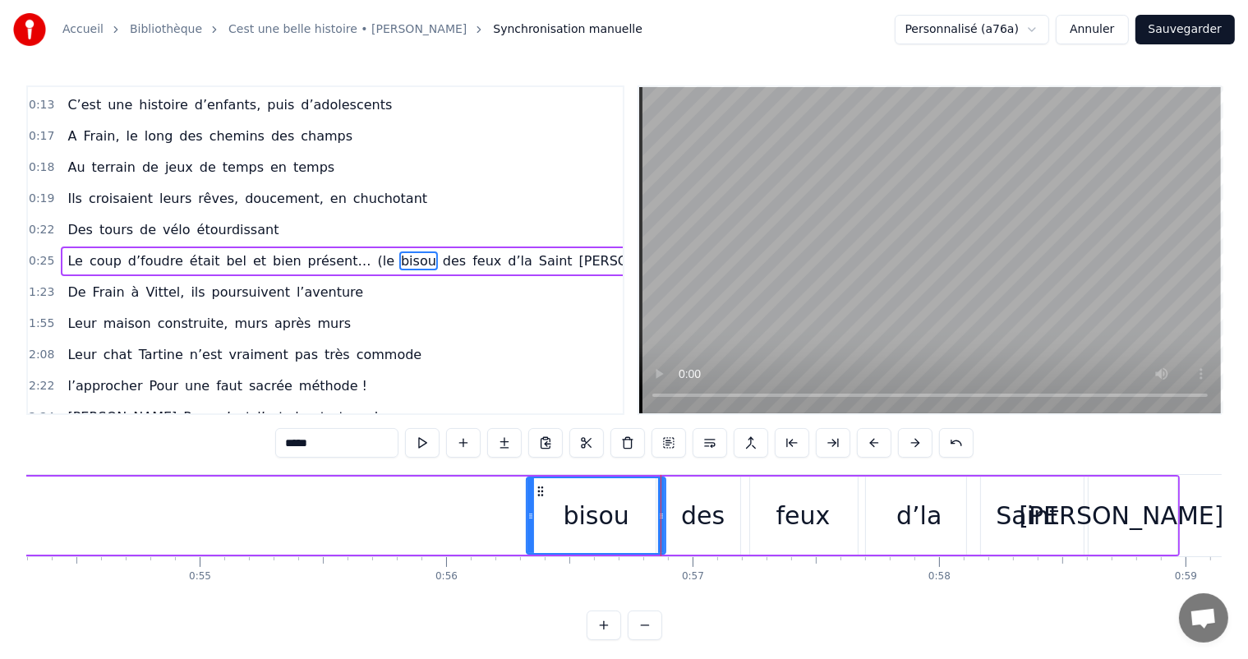
drag, startPoint x: 80, startPoint y: 515, endPoint x: 526, endPoint y: 522, distance: 446.3
click at [528, 522] on div at bounding box center [531, 515] width 7 height 75
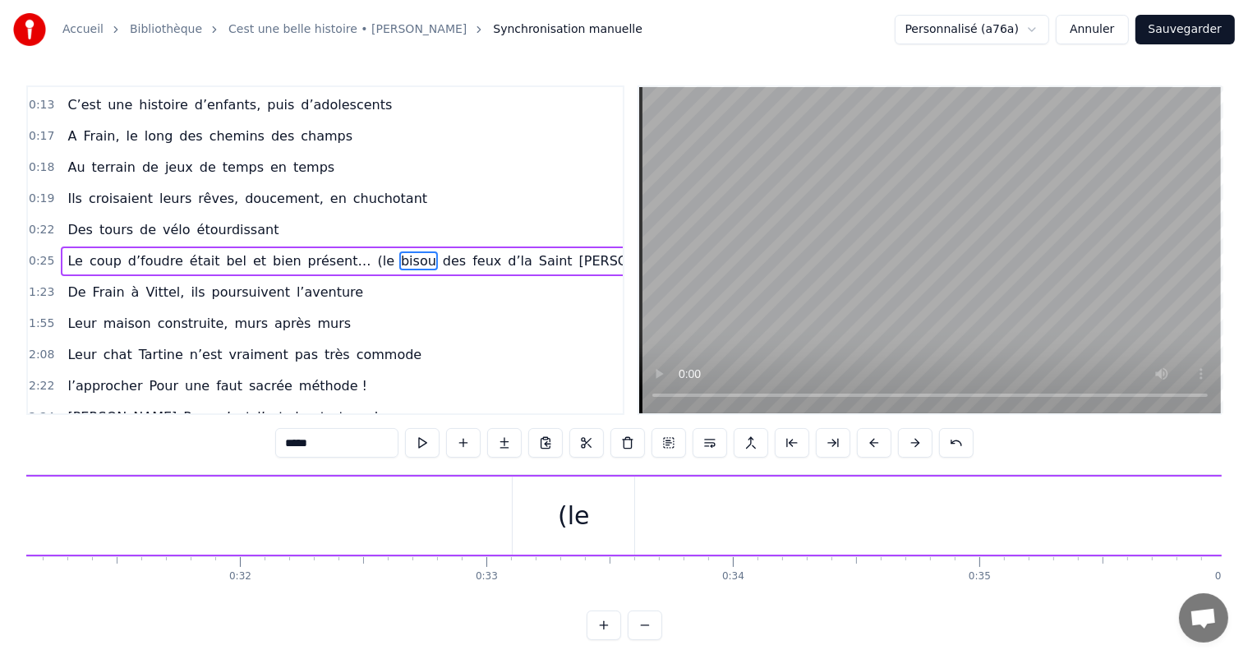
scroll to position [0, 7889]
click at [352, 503] on div "(le" at bounding box center [361, 515] width 32 height 37
type input "***"
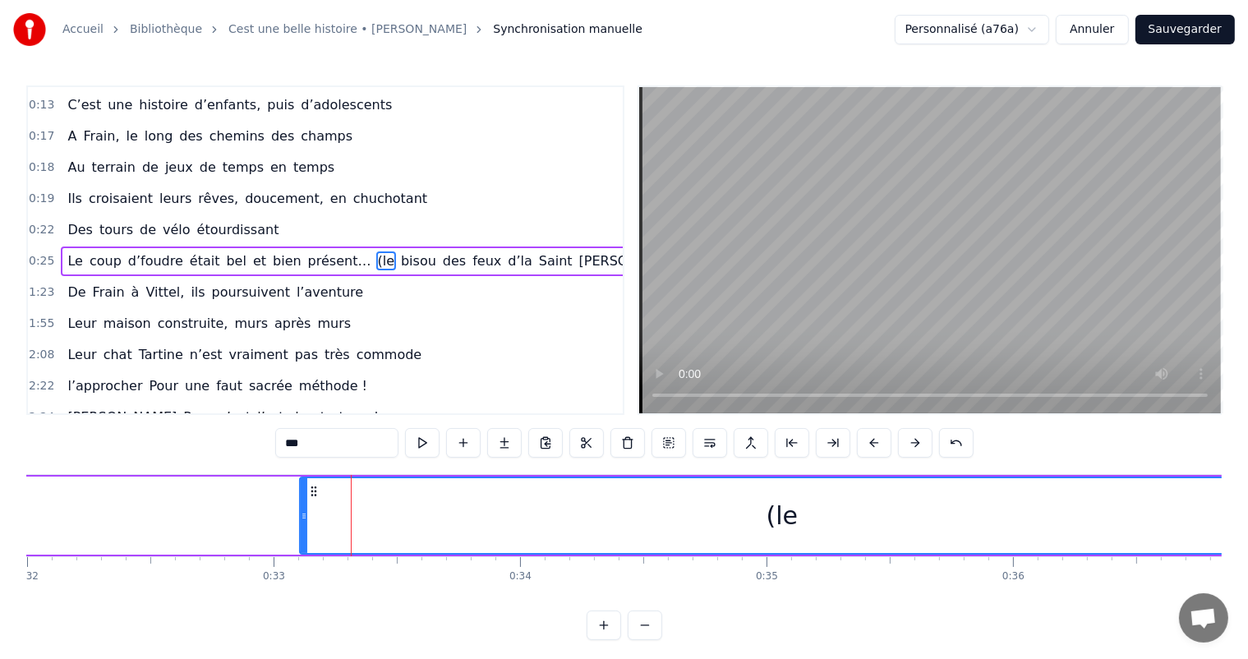
drag, startPoint x: 418, startPoint y: 513, endPoint x: 1147, endPoint y: 443, distance: 733.2
click at [1248, 487] on html "Accueil Bibliothèque Cest une belle histoire • [PERSON_NAME] Synchronisation ma…" at bounding box center [624, 333] width 1248 height 667
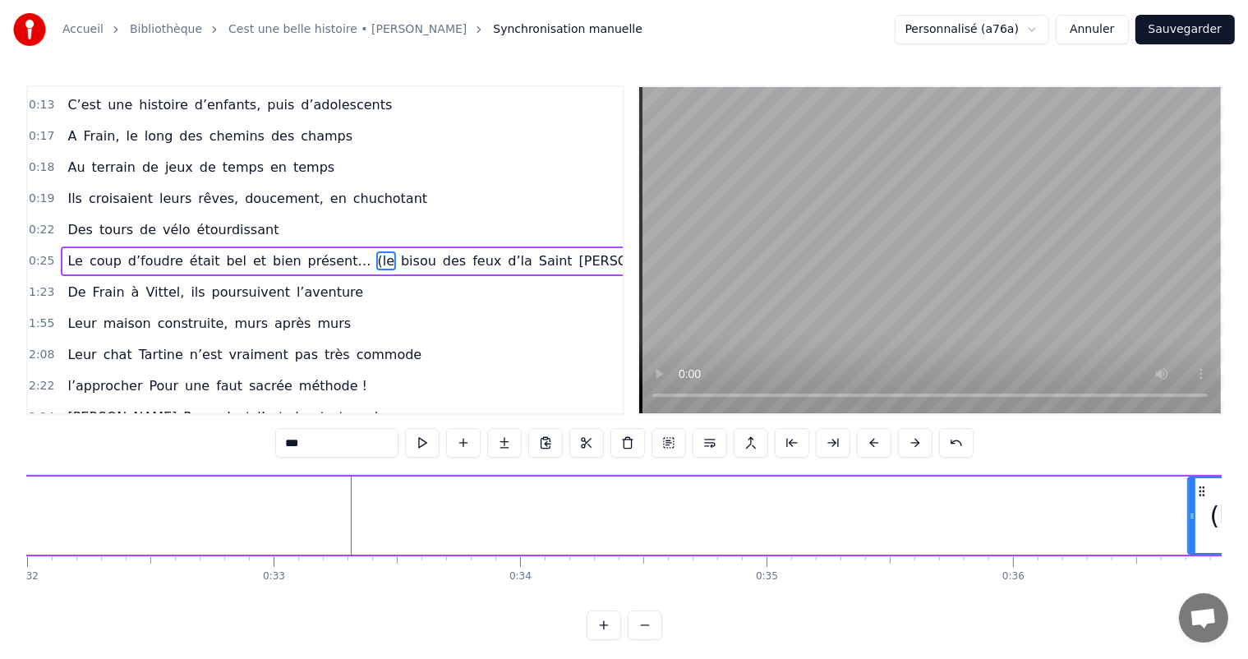
drag, startPoint x: 301, startPoint y: 528, endPoint x: 1190, endPoint y: 507, distance: 889.5
click at [1190, 507] on div at bounding box center [1192, 515] width 7 height 75
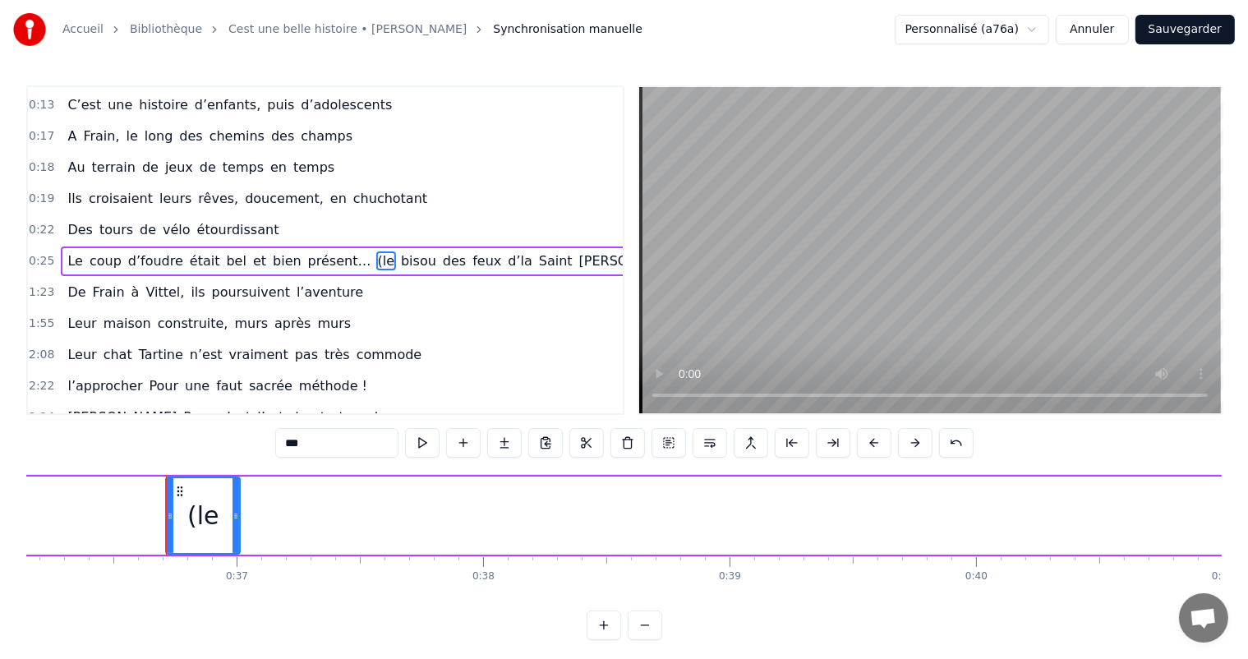
scroll to position [0, 8969]
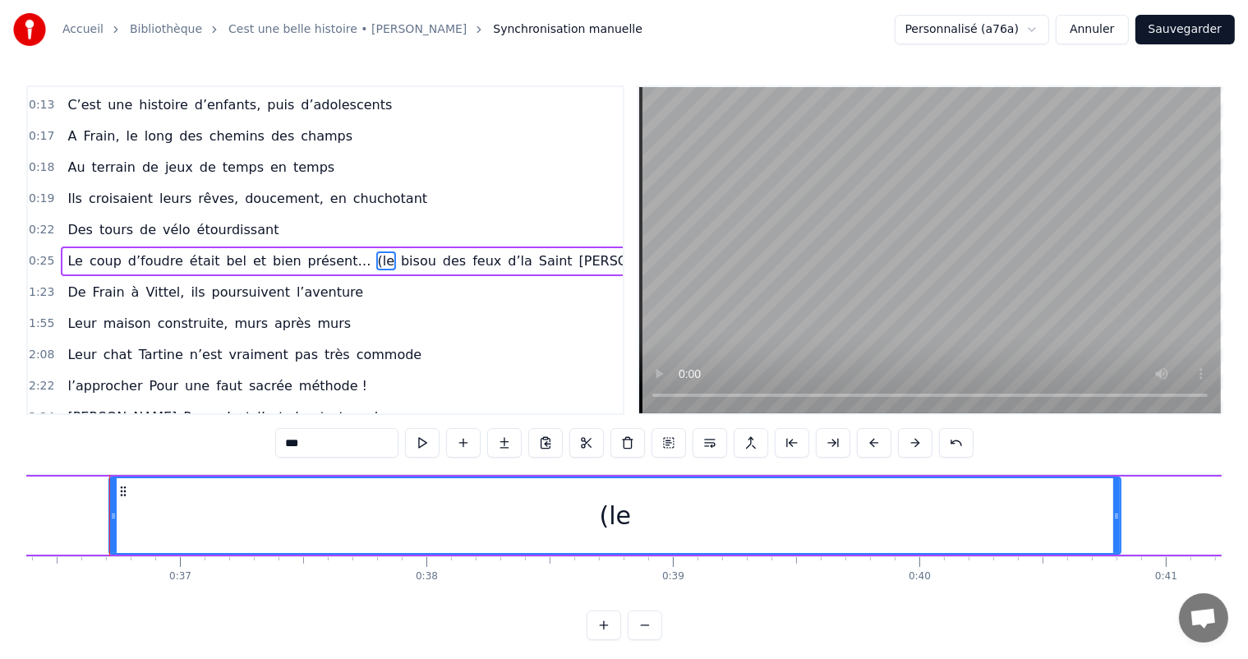
drag, startPoint x: 178, startPoint y: 510, endPoint x: 1163, endPoint y: 528, distance: 985.6
click at [1120, 528] on div at bounding box center [1117, 515] width 7 height 75
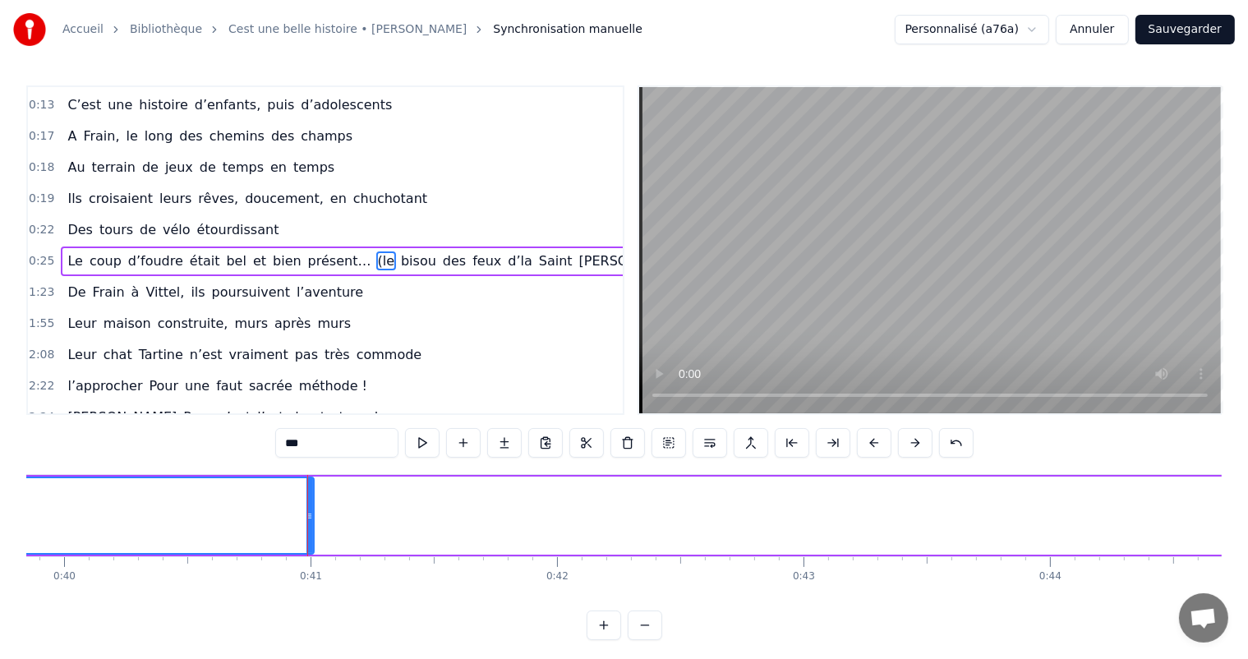
scroll to position [0, 10024]
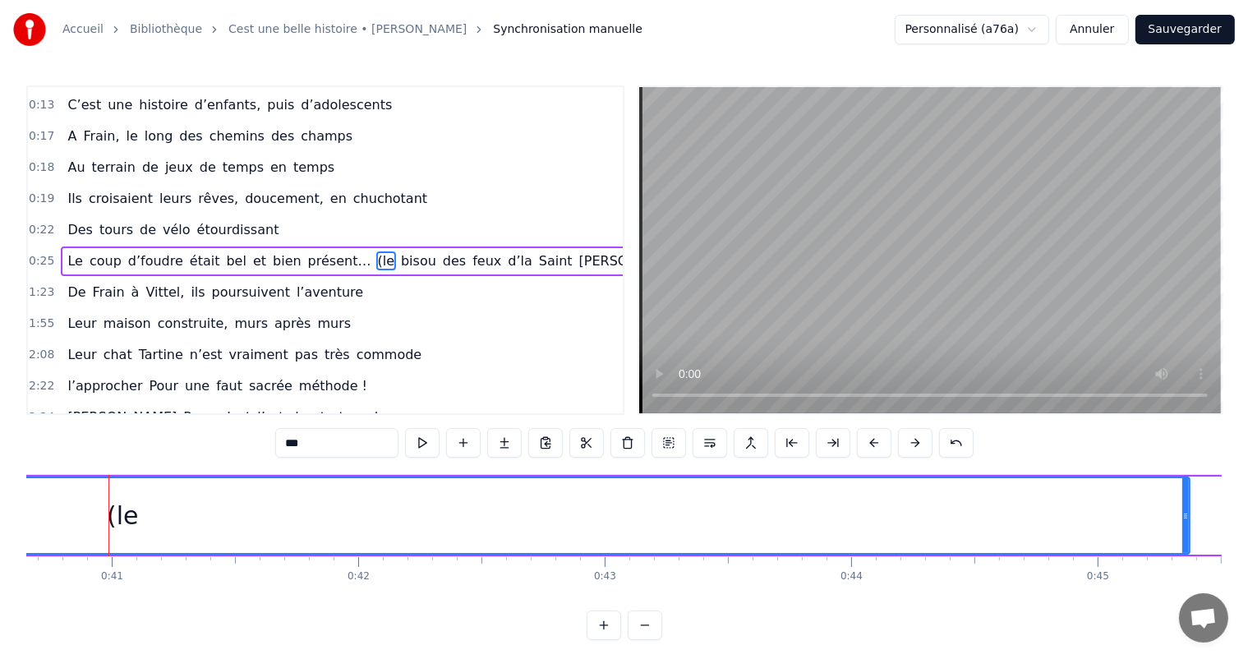
drag, startPoint x: 112, startPoint y: 505, endPoint x: 1187, endPoint y: 554, distance: 1076.2
click at [1187, 554] on div "(le" at bounding box center [122, 516] width 2137 height 78
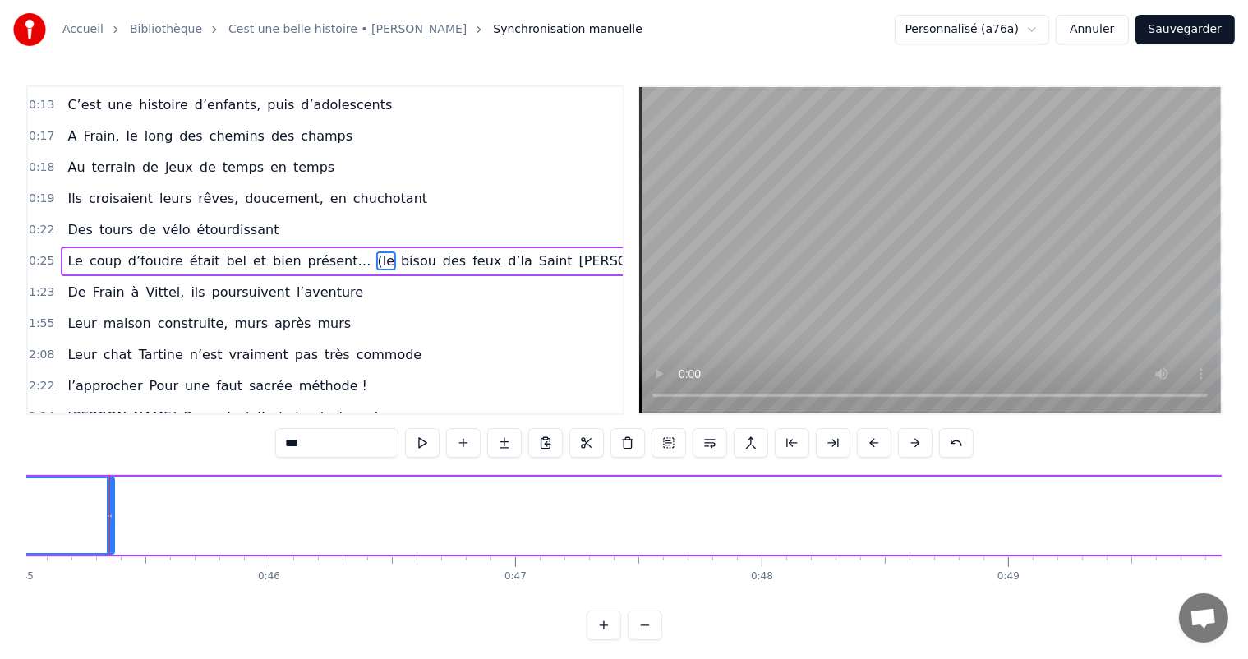
scroll to position [0, 11100]
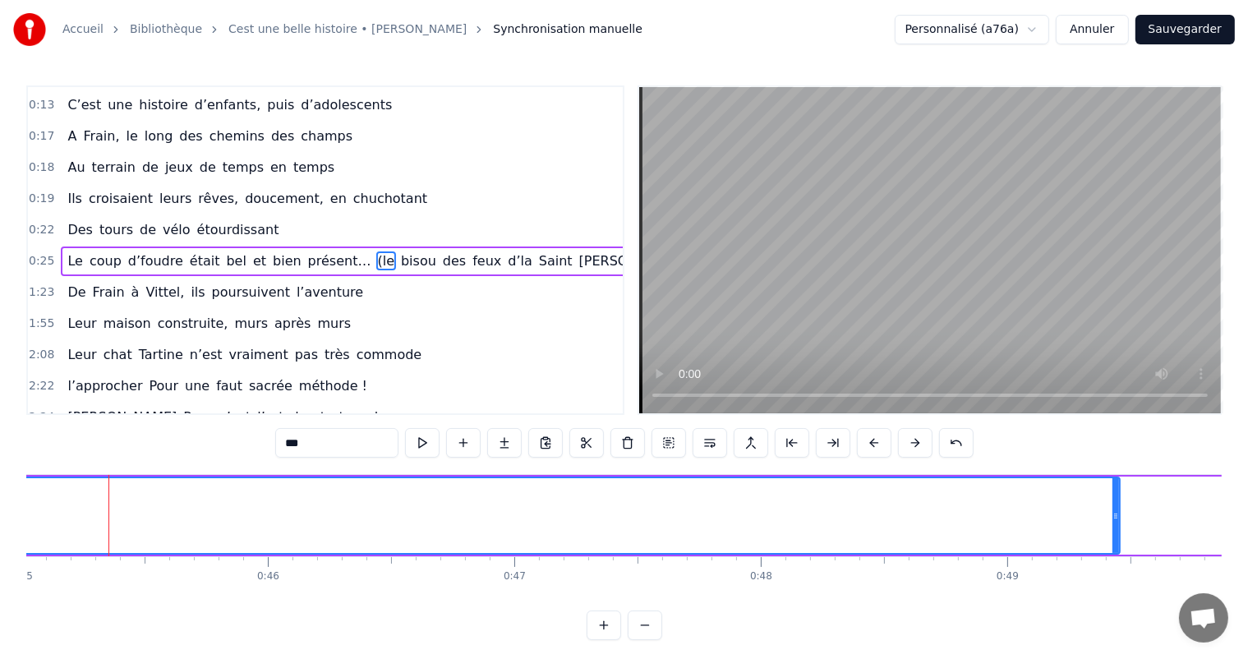
drag, startPoint x: 107, startPoint y: 497, endPoint x: 1056, endPoint y: 503, distance: 949.3
click at [1114, 519] on div at bounding box center [1116, 515] width 7 height 75
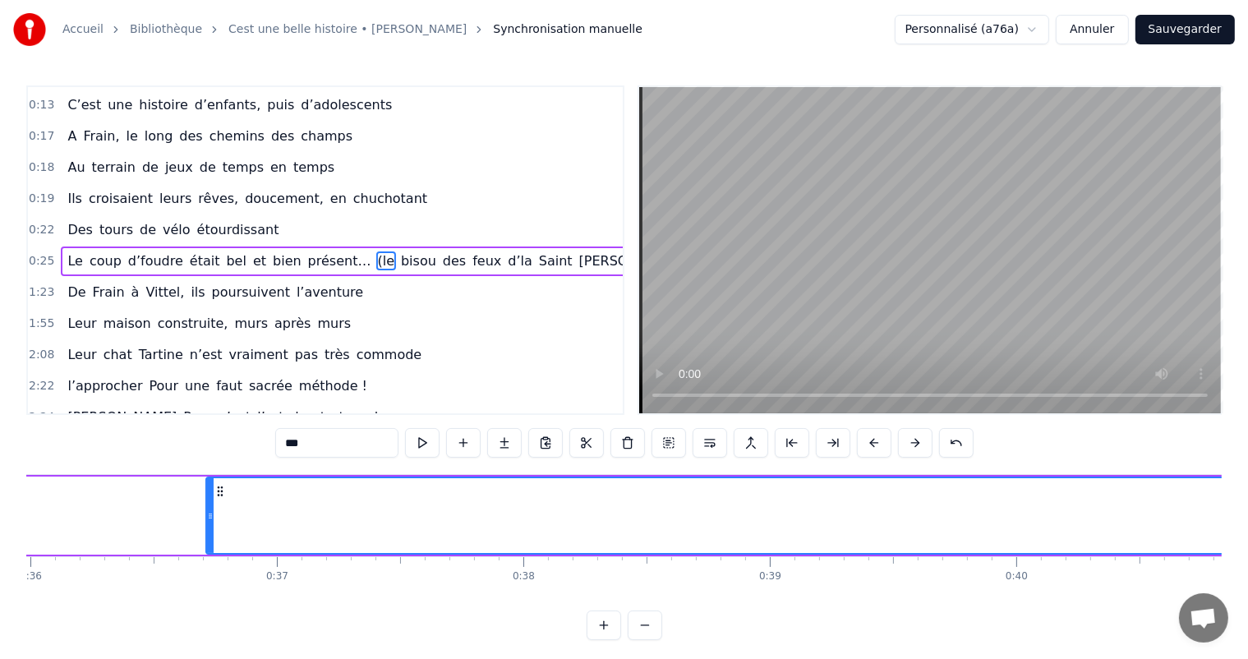
scroll to position [0, 8899]
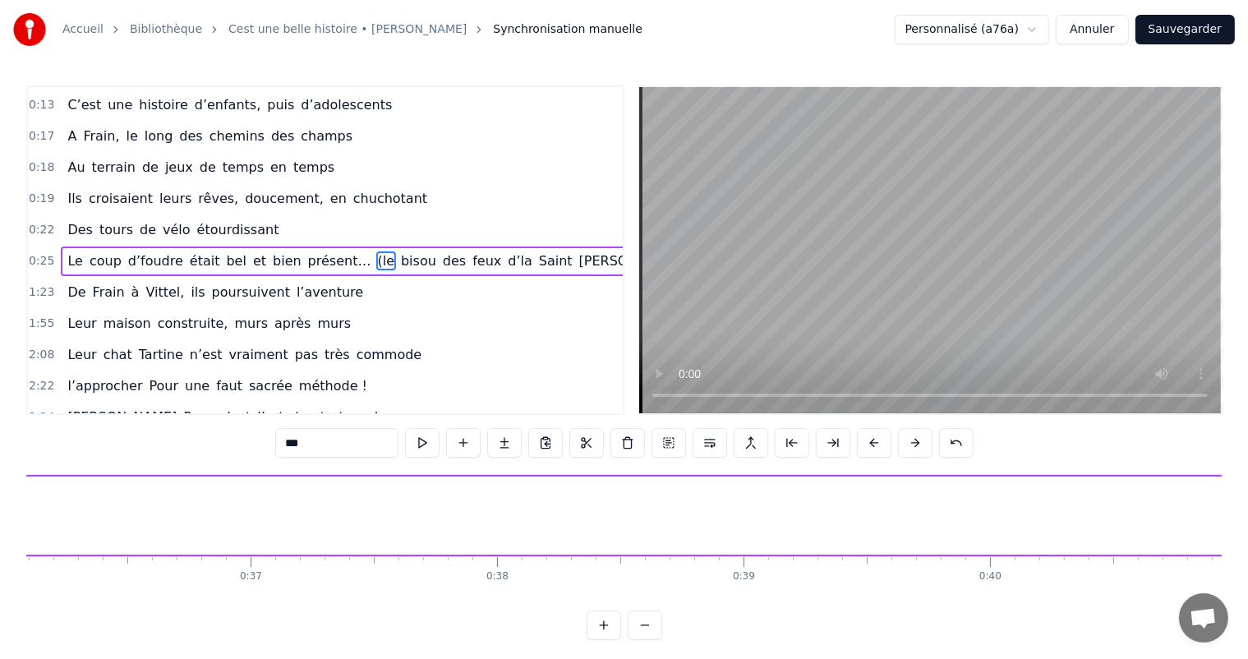
drag, startPoint x: 185, startPoint y: 516, endPoint x: 1262, endPoint y: 488, distance: 1077.0
click at [1248, 488] on html "Accueil Bibliothèque Cest une belle histoire • [PERSON_NAME] Synchronisation ma…" at bounding box center [624, 333] width 1248 height 667
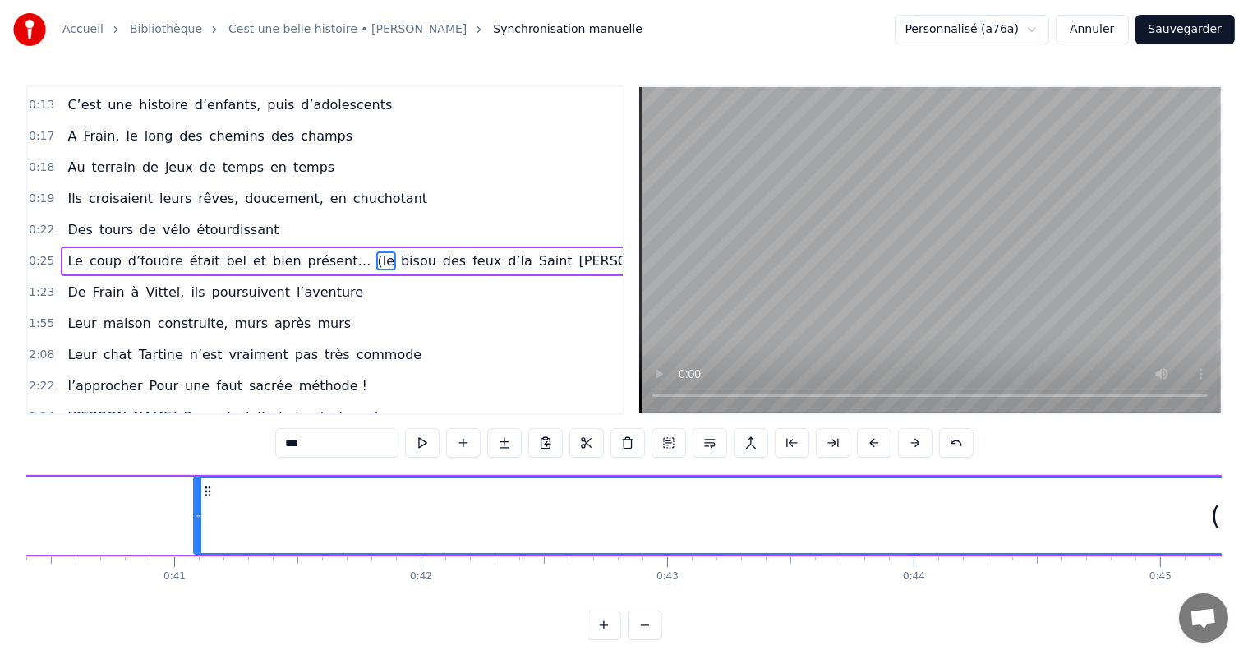
scroll to position [0, 9881]
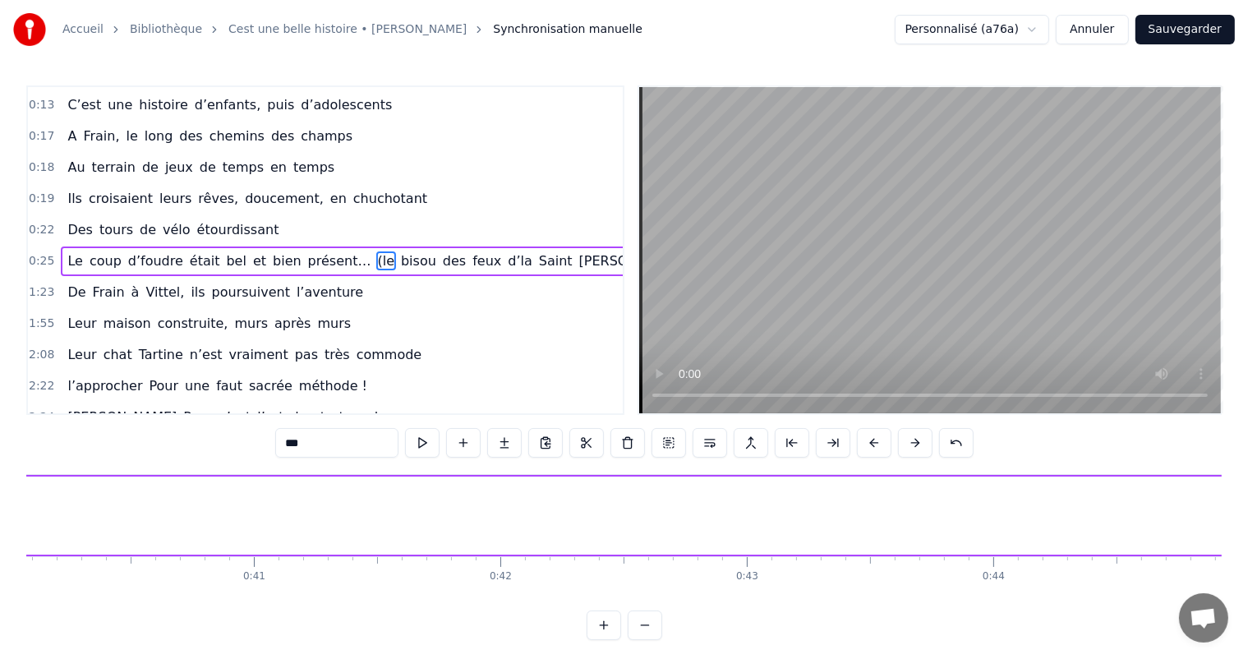
drag, startPoint x: 275, startPoint y: 515, endPoint x: 1262, endPoint y: 519, distance: 987.1
click at [1248, 519] on html "Accueil Bibliothèque Cest une belle histoire • [PERSON_NAME] Synchronisation ma…" at bounding box center [624, 333] width 1248 height 667
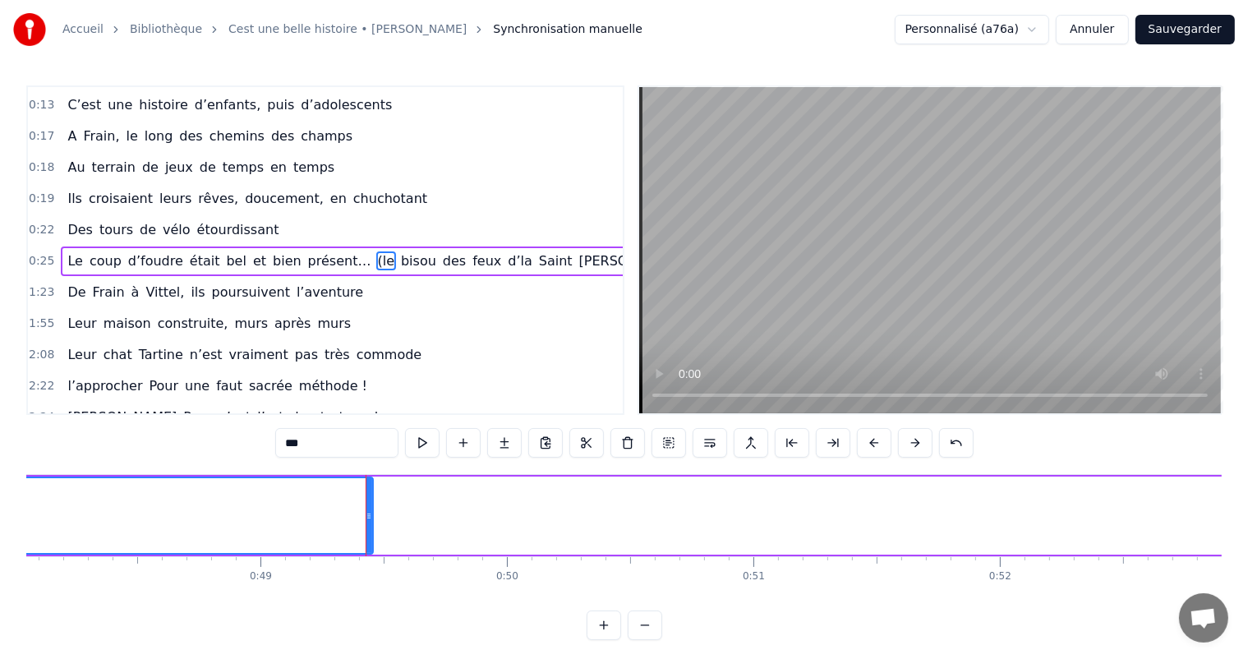
scroll to position [0, 11927]
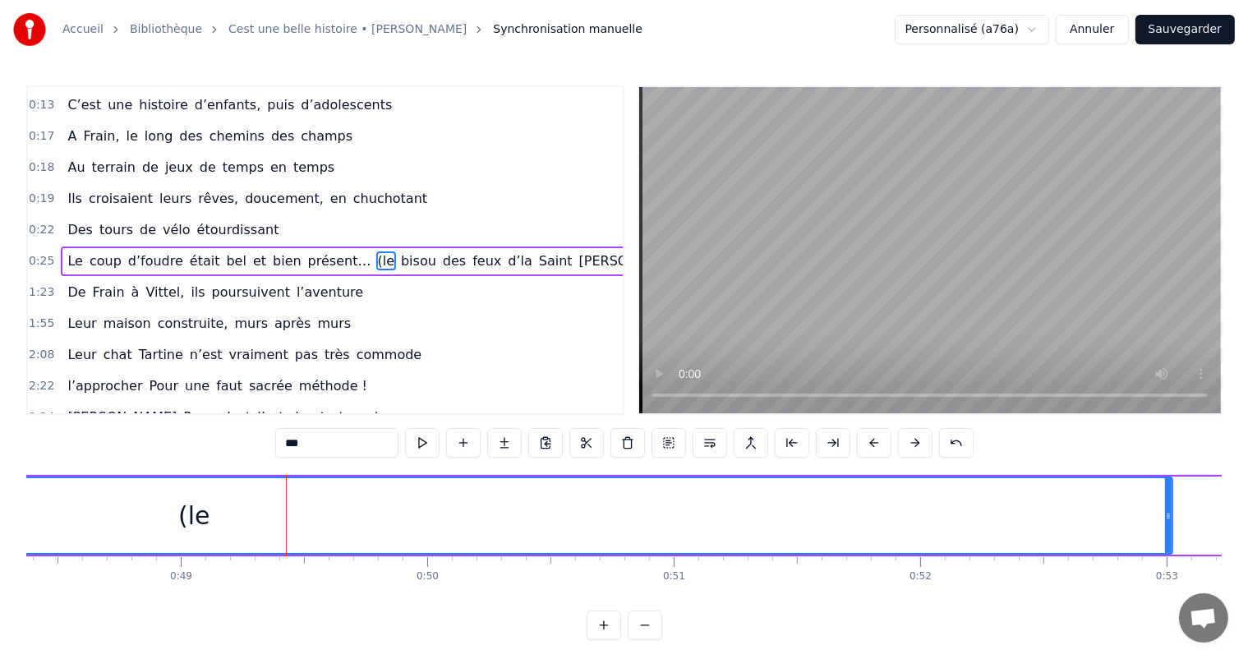
drag, startPoint x: 289, startPoint y: 511, endPoint x: 1174, endPoint y: 499, distance: 884.4
click at [1172, 499] on div at bounding box center [1168, 515] width 7 height 75
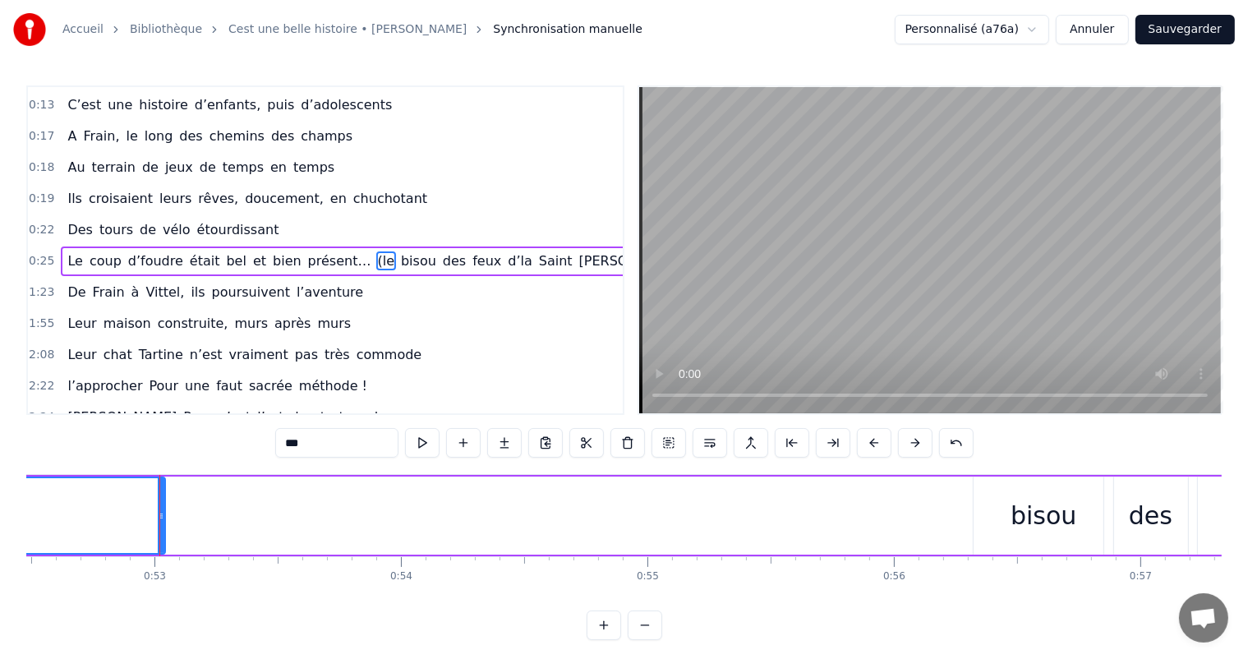
scroll to position [0, 12991]
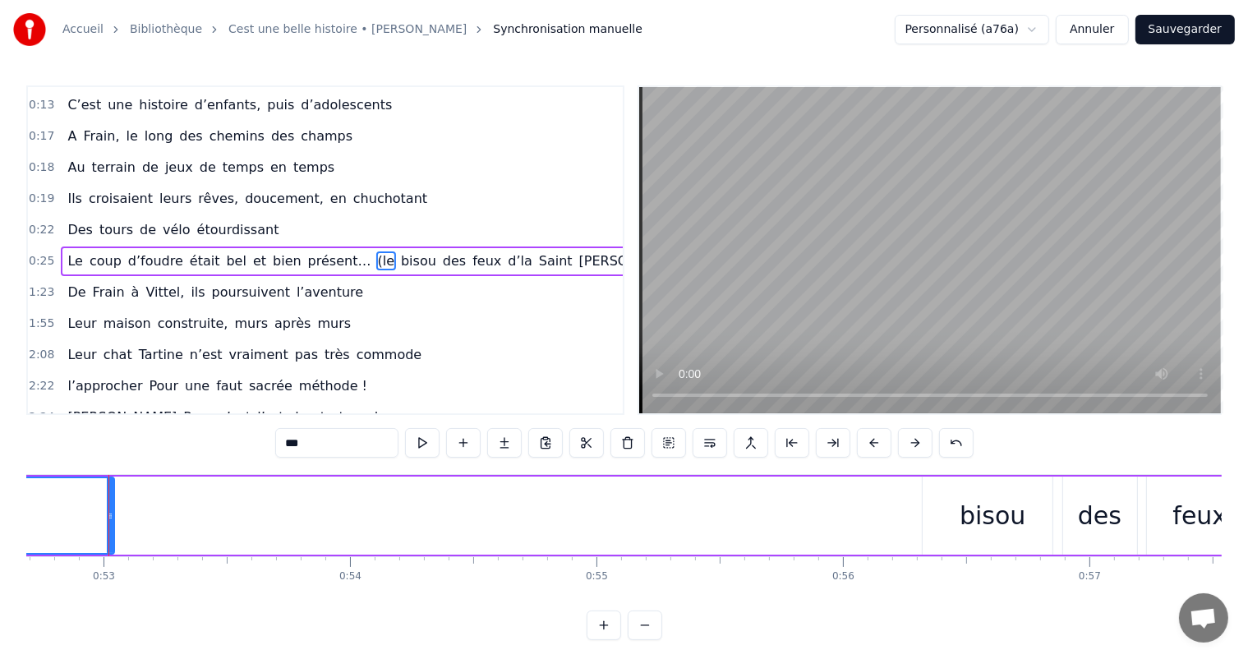
drag, startPoint x: 108, startPoint y: 513, endPoint x: 131, endPoint y: 511, distance: 22.3
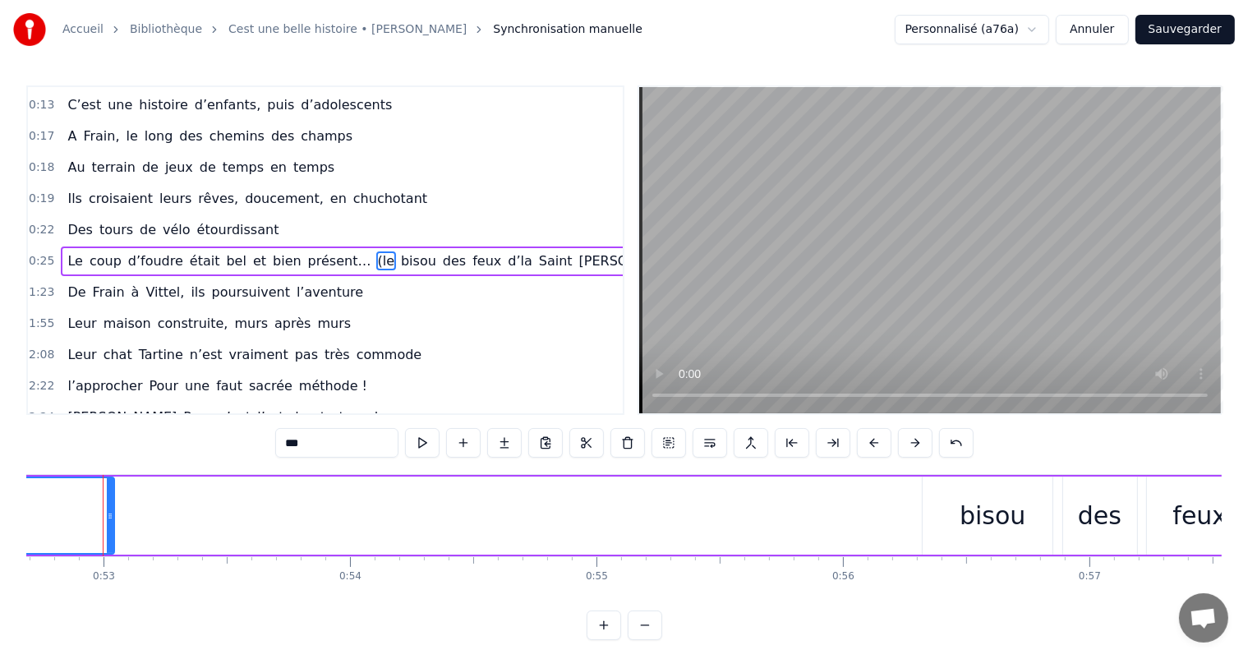
scroll to position [0, 12984]
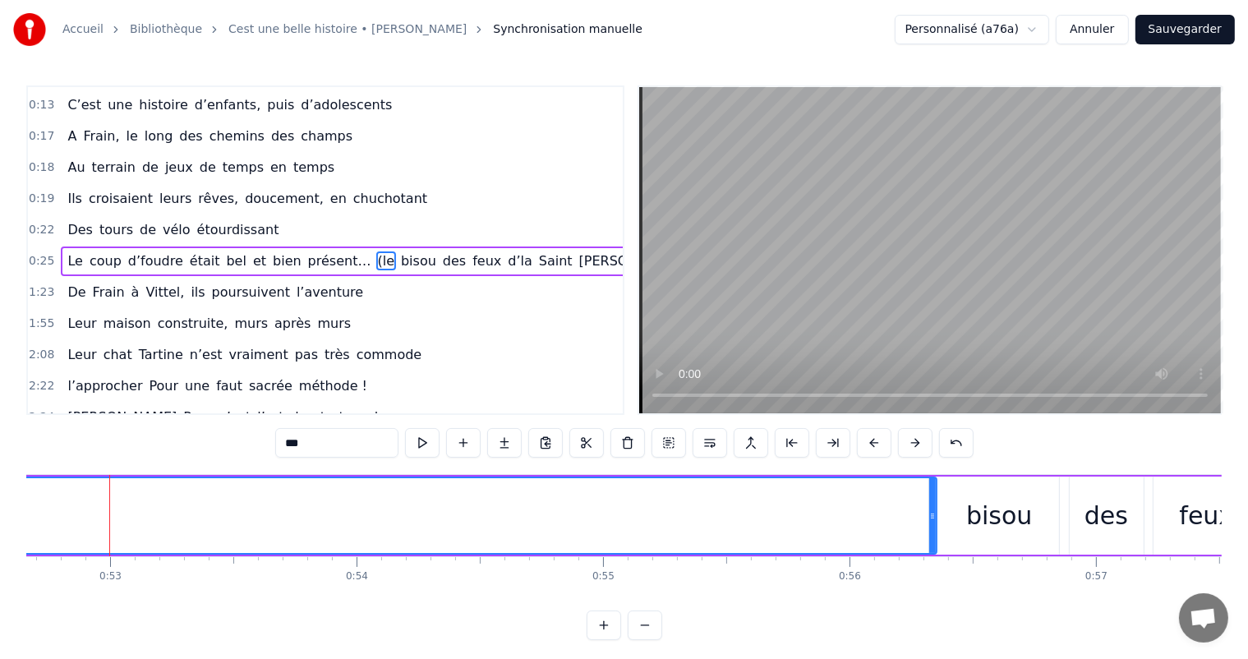
drag, startPoint x: 118, startPoint y: 519, endPoint x: 947, endPoint y: 539, distance: 828.7
click at [936, 539] on div at bounding box center [933, 515] width 7 height 75
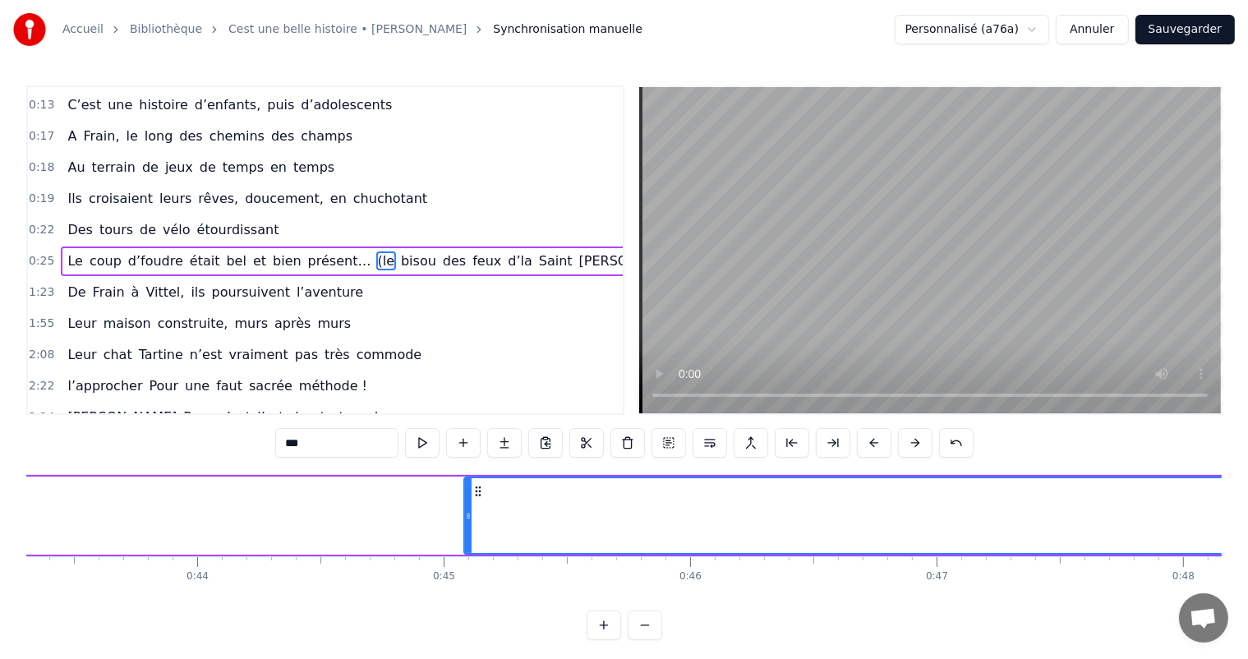
scroll to position [0, 10599]
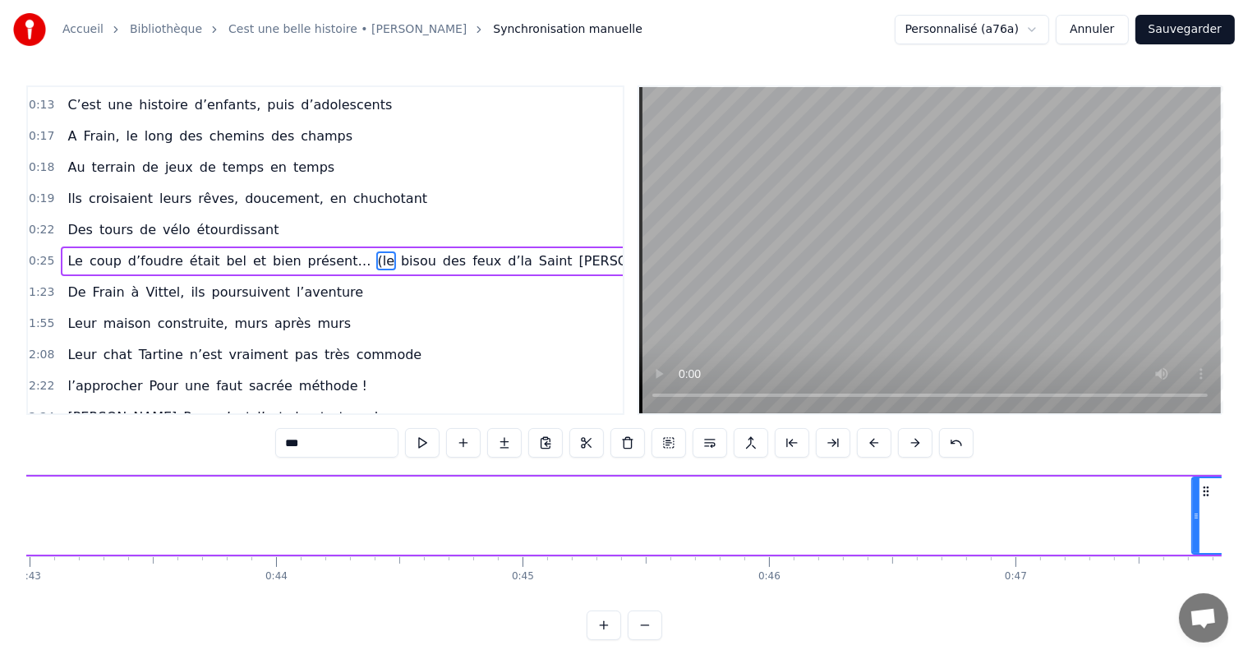
drag, startPoint x: 547, startPoint y: 515, endPoint x: 1207, endPoint y: 546, distance: 659.9
click at [1200, 546] on div at bounding box center [1196, 515] width 7 height 75
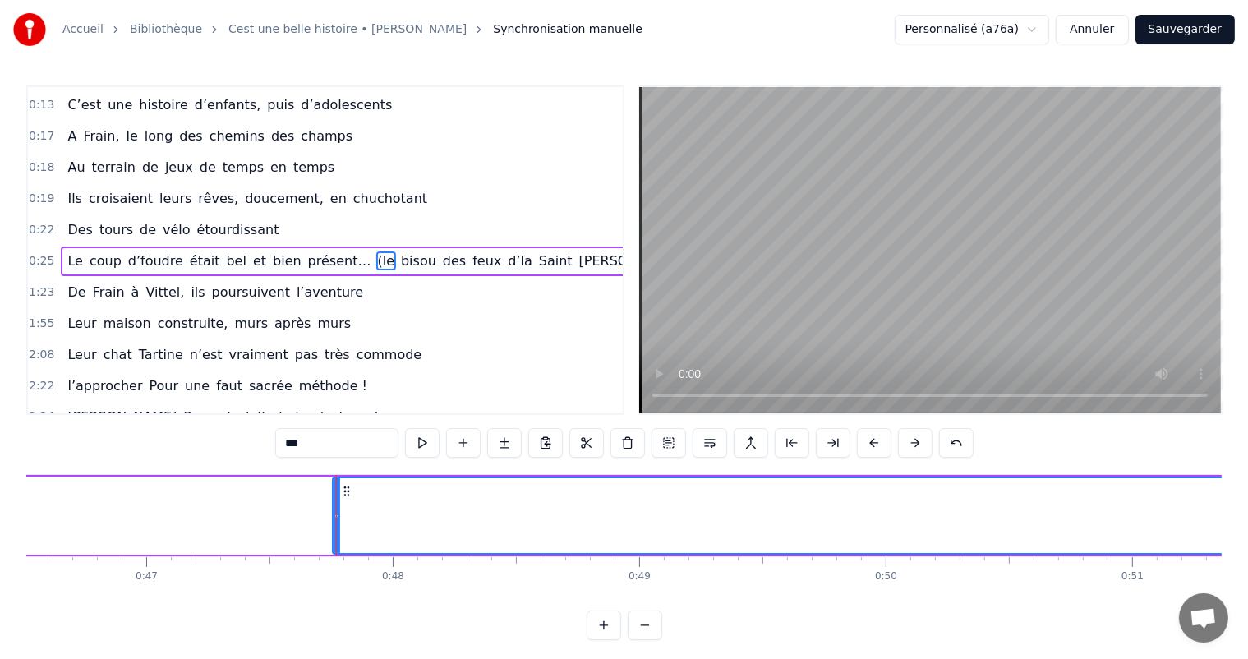
scroll to position [0, 11696]
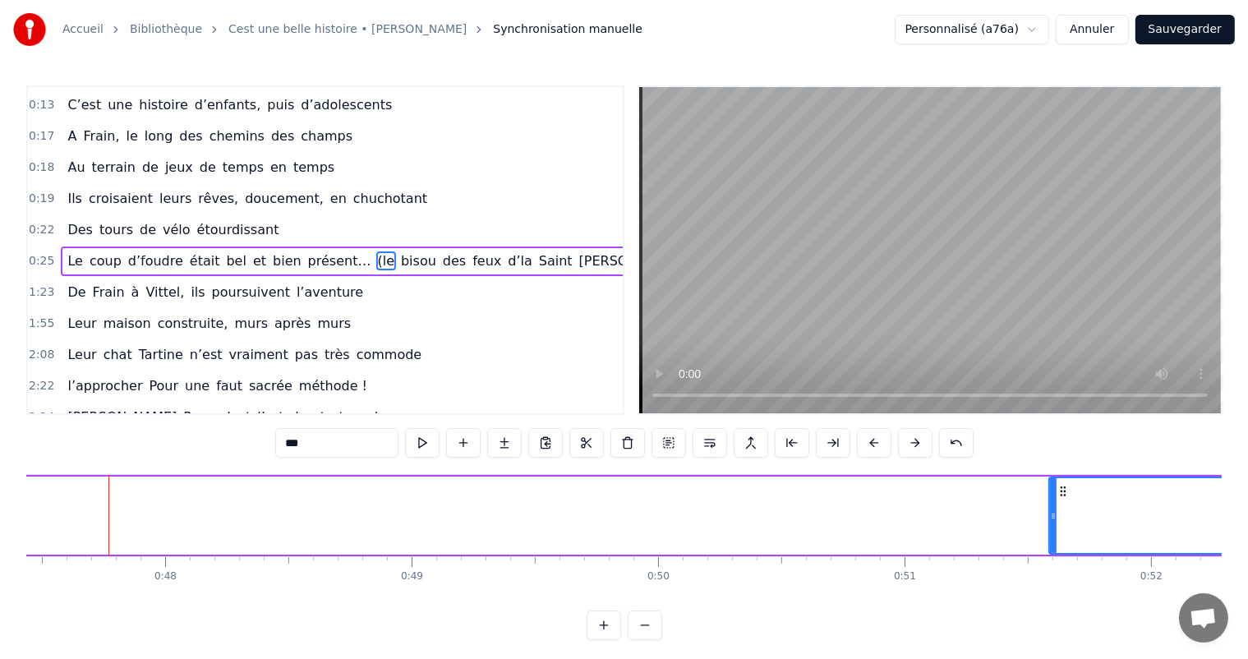
drag, startPoint x: 107, startPoint y: 519, endPoint x: 1041, endPoint y: 571, distance: 935.9
click at [1056, 571] on div "C’est un beau roman, c’est une belle histoire C’est une romance d’[DATE] [PERSO…" at bounding box center [624, 535] width 1196 height 123
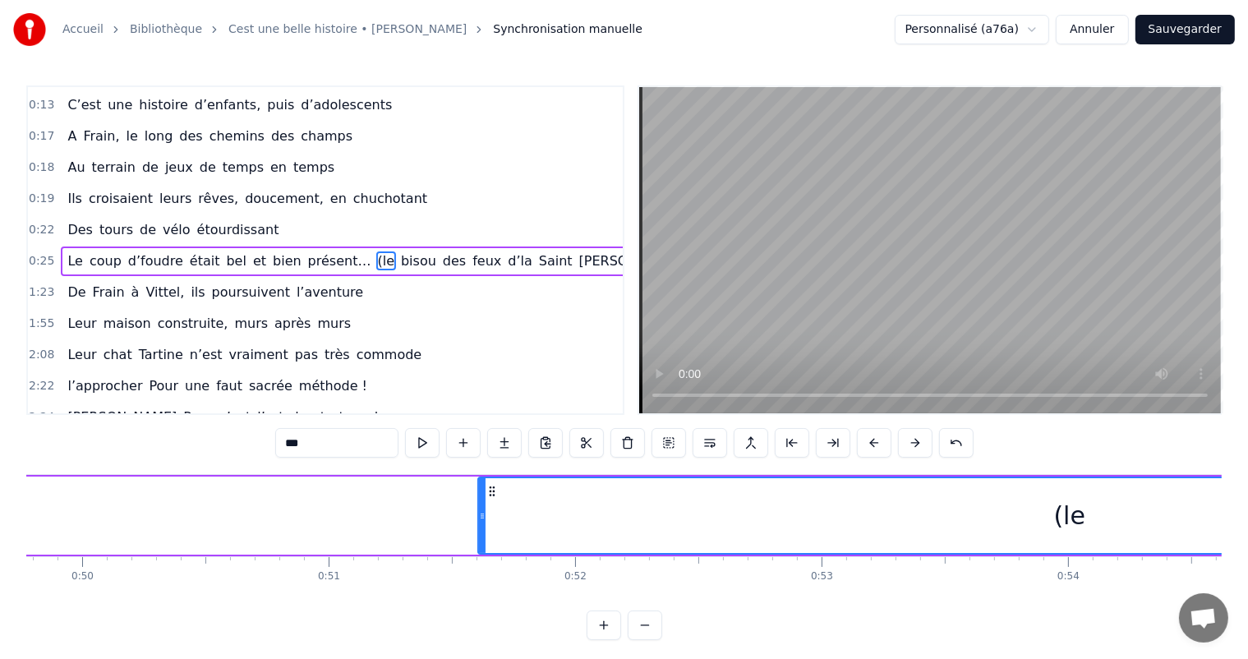
scroll to position [0, 12378]
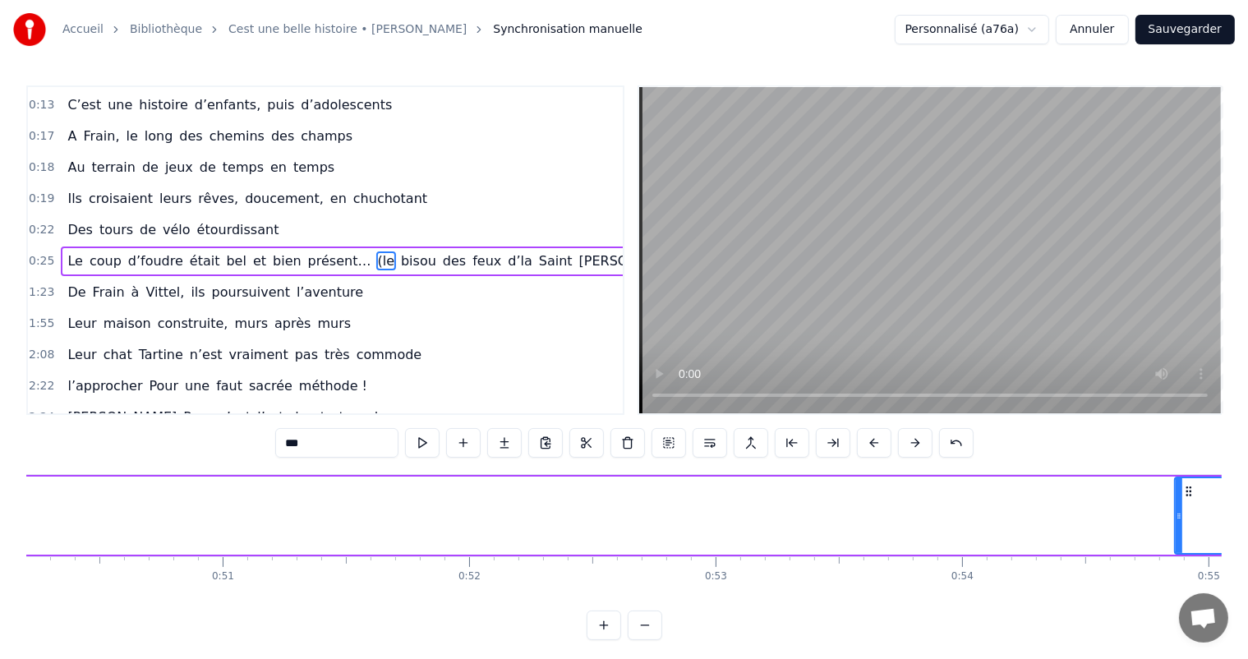
drag, startPoint x: 377, startPoint y: 500, endPoint x: 1180, endPoint y: 542, distance: 804.1
click at [1180, 542] on div at bounding box center [1179, 515] width 7 height 75
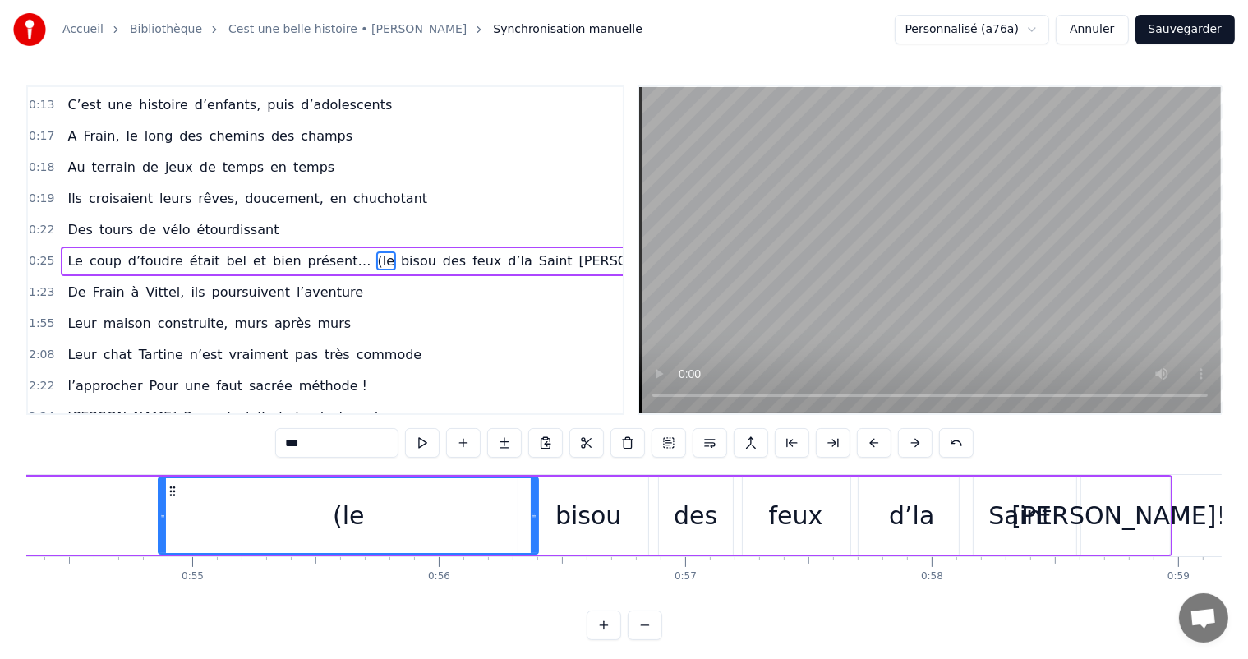
scroll to position [0, 13449]
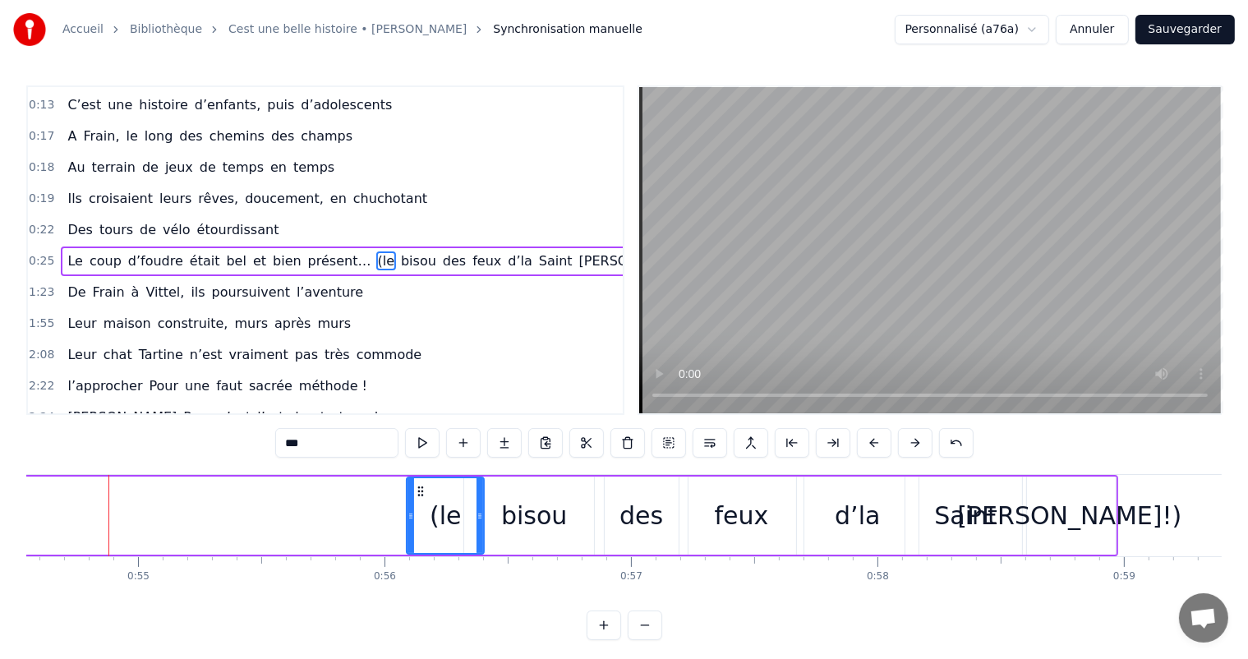
drag, startPoint x: 108, startPoint y: 506, endPoint x: 416, endPoint y: 538, distance: 309.9
click at [414, 538] on div at bounding box center [411, 515] width 7 height 75
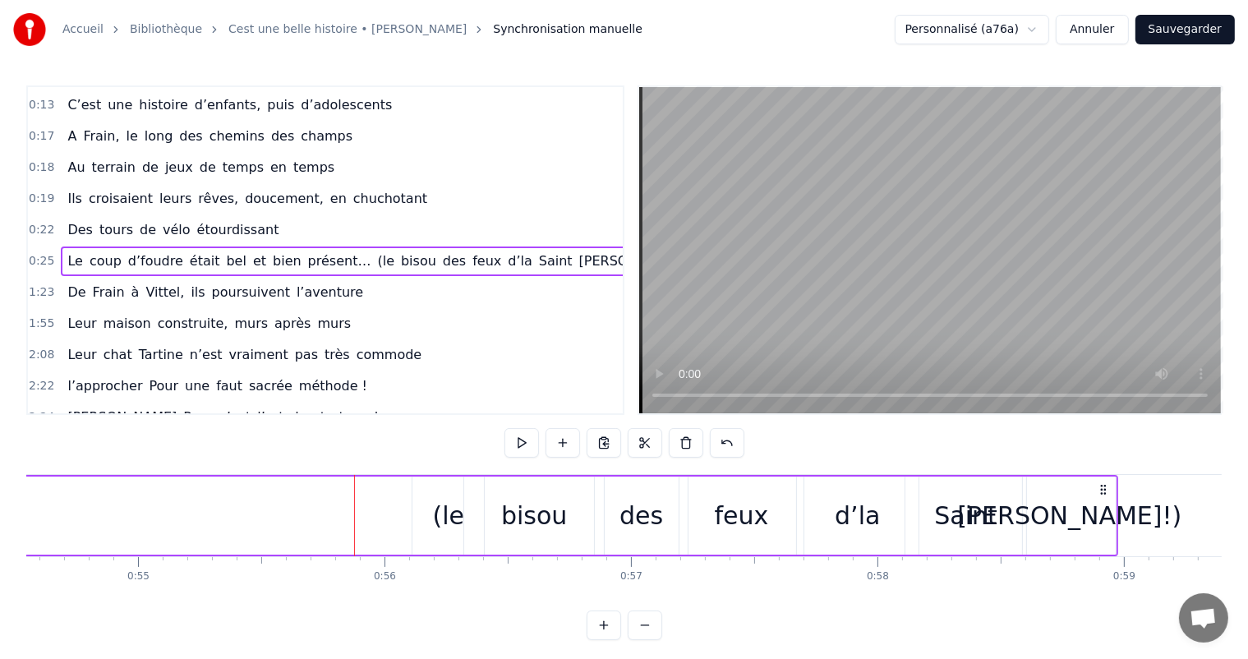
click at [435, 447] on div "0:00 C’est 0:01 un beau roman, c’est une belle histoire 0:02 C’est une romance …" at bounding box center [624, 362] width 1196 height 555
click at [533, 450] on button at bounding box center [522, 443] width 35 height 30
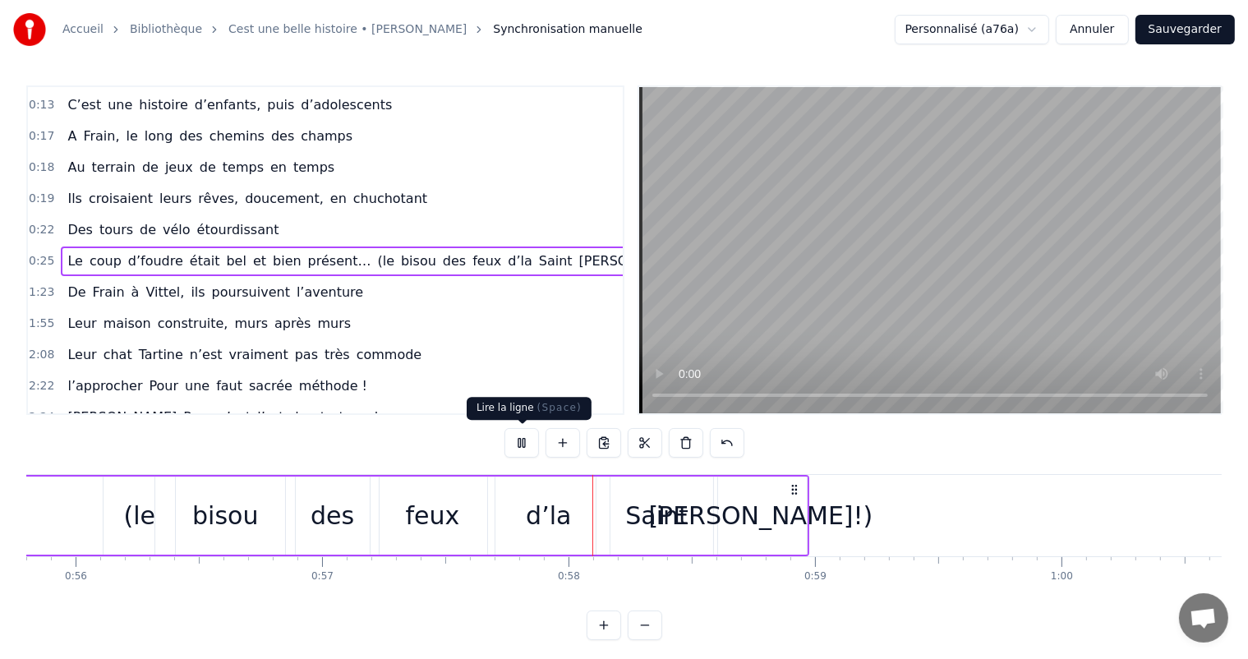
scroll to position [0, 14094]
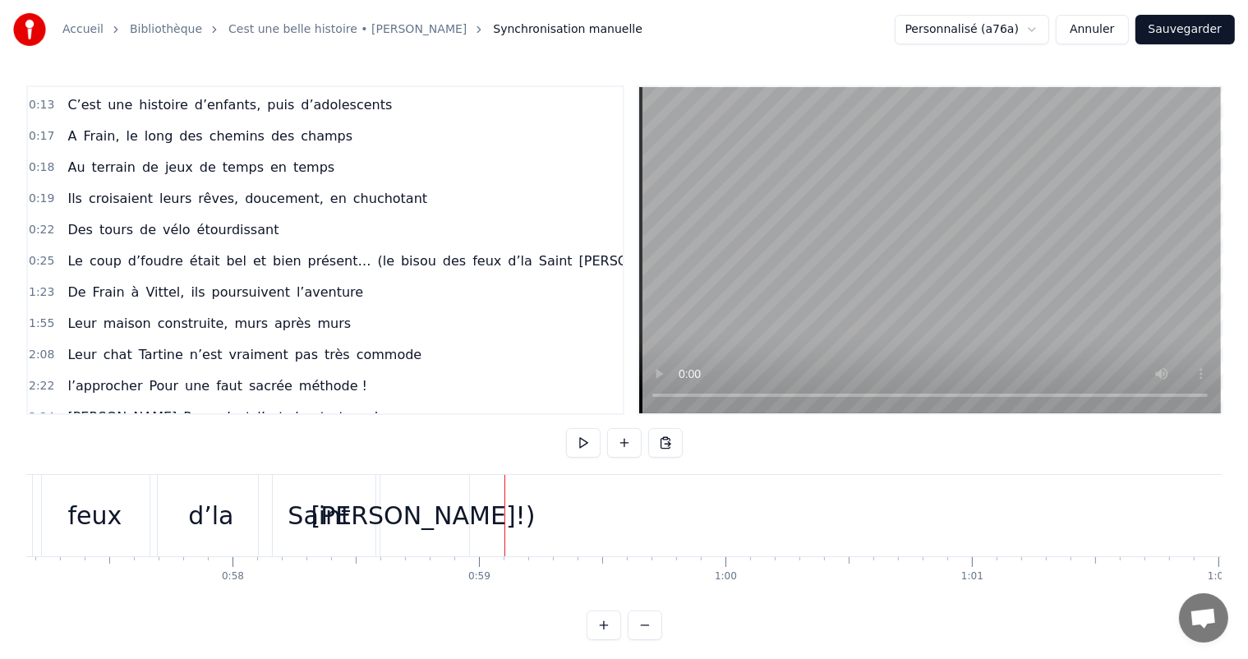
click at [395, 536] on div "[PERSON_NAME]!)" at bounding box center [422, 515] width 93 height 81
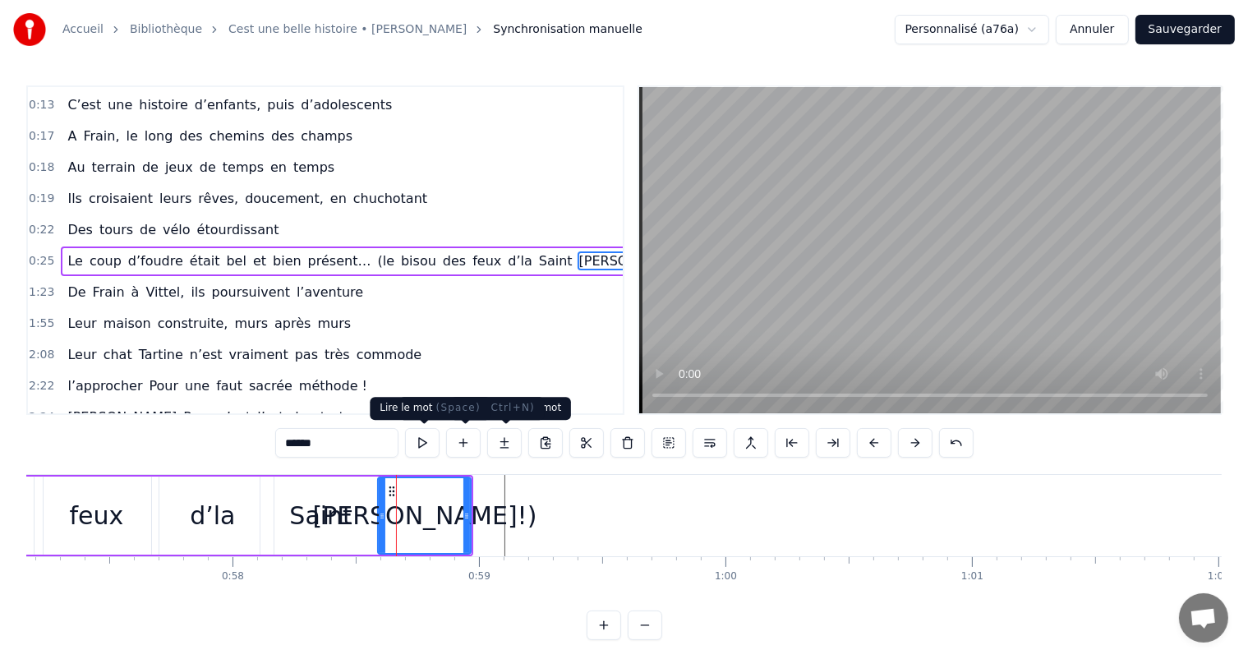
click at [430, 441] on button at bounding box center [422, 443] width 35 height 30
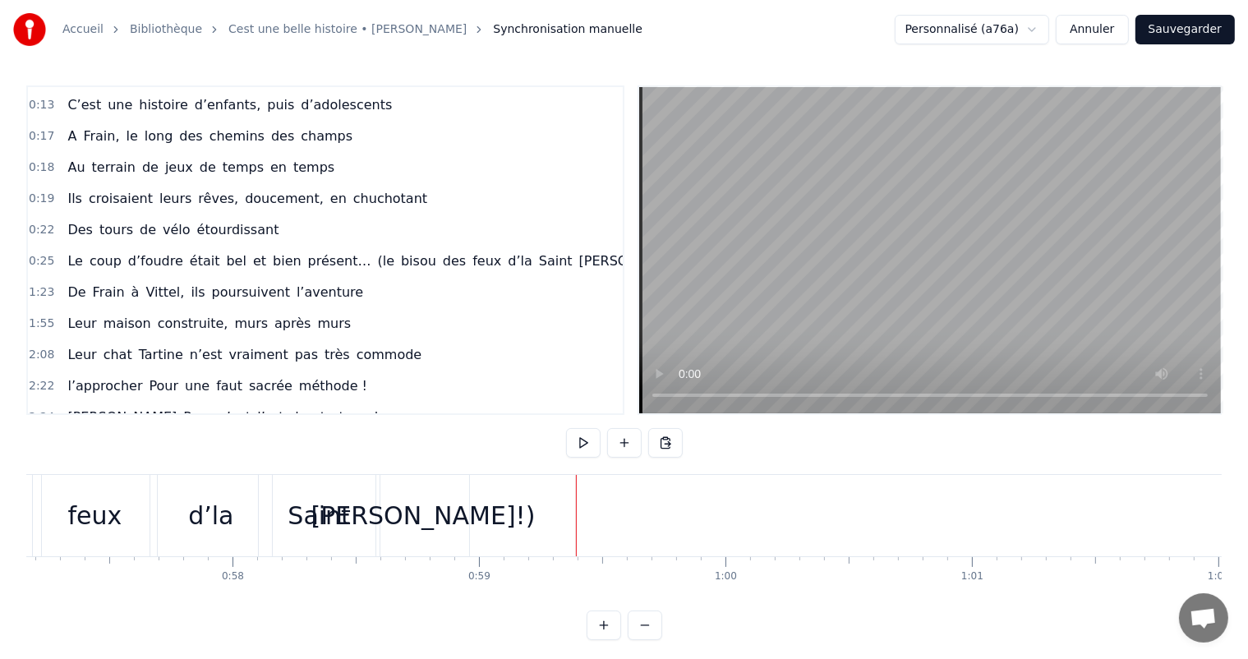
click at [244, 524] on div "d’la" at bounding box center [211, 515] width 122 height 81
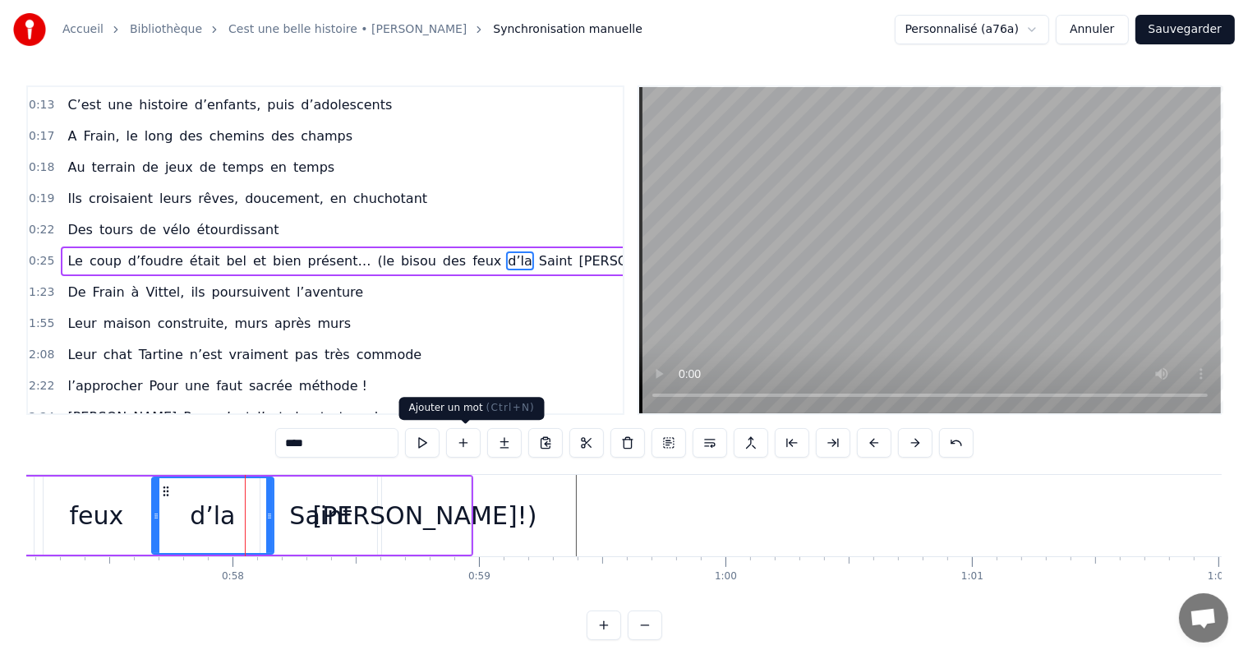
click at [431, 443] on button at bounding box center [422, 443] width 35 height 30
click at [432, 441] on button at bounding box center [422, 443] width 35 height 30
click at [325, 536] on div "Saint" at bounding box center [322, 516] width 122 height 78
type input "*****"
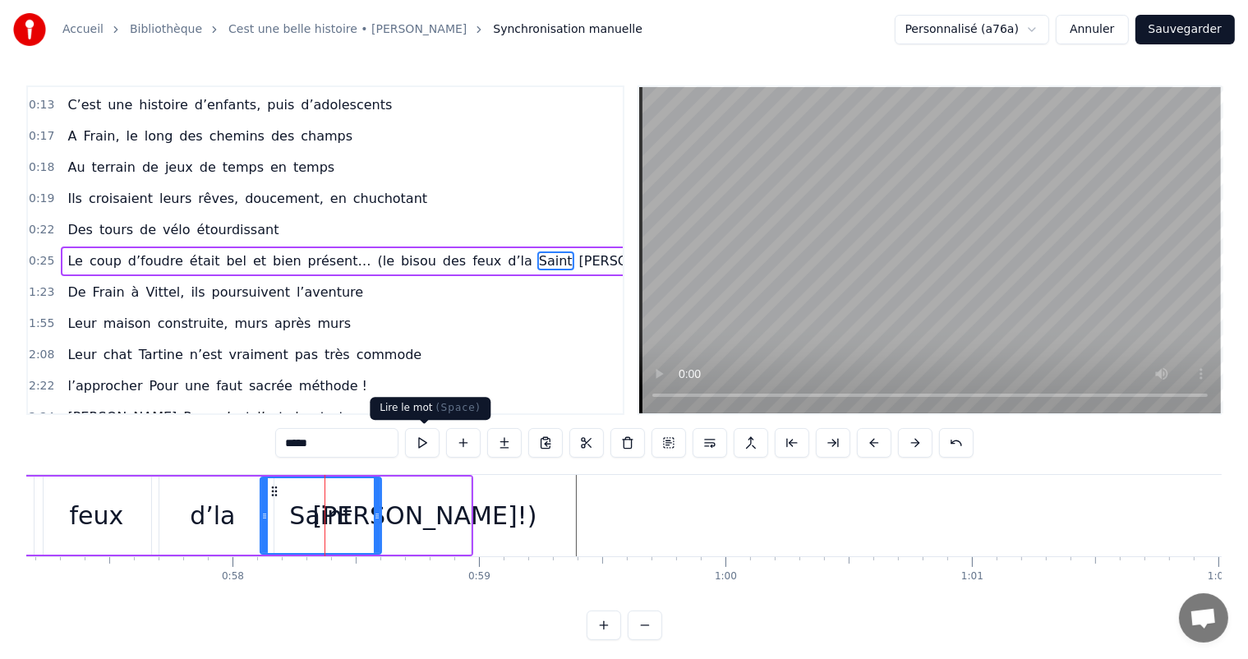
click at [421, 453] on button at bounding box center [422, 443] width 35 height 30
click at [421, 446] on button at bounding box center [422, 443] width 35 height 30
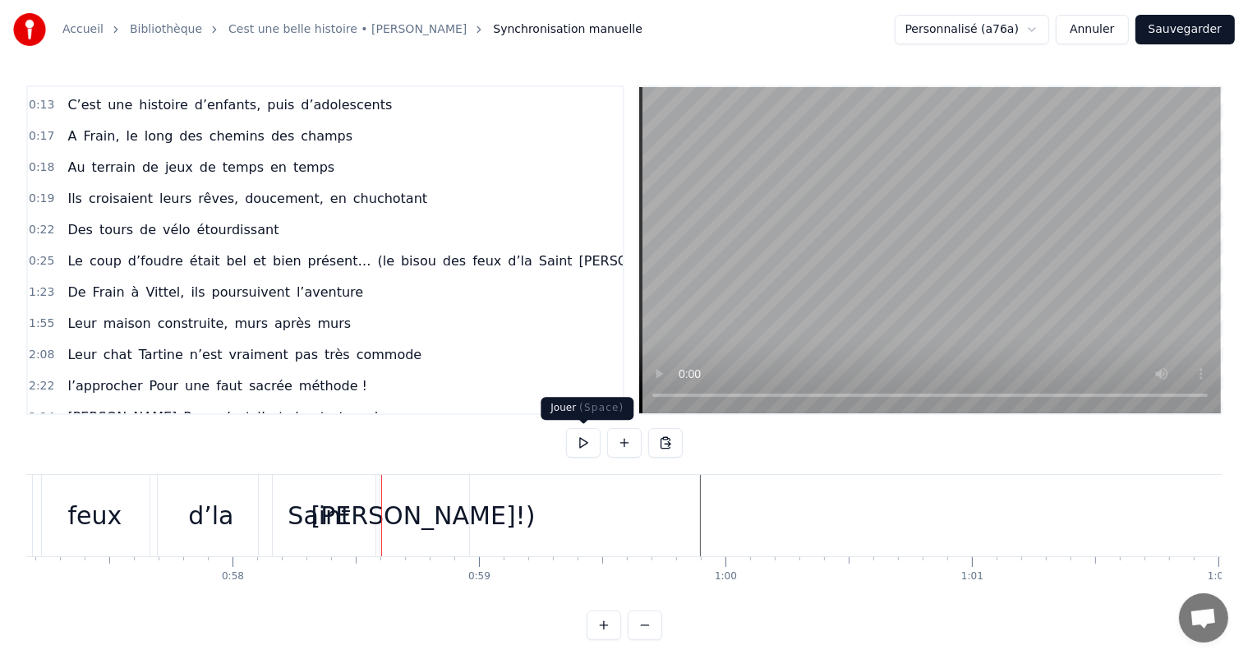
click at [585, 445] on button at bounding box center [583, 443] width 35 height 30
click at [580, 444] on button at bounding box center [583, 443] width 35 height 30
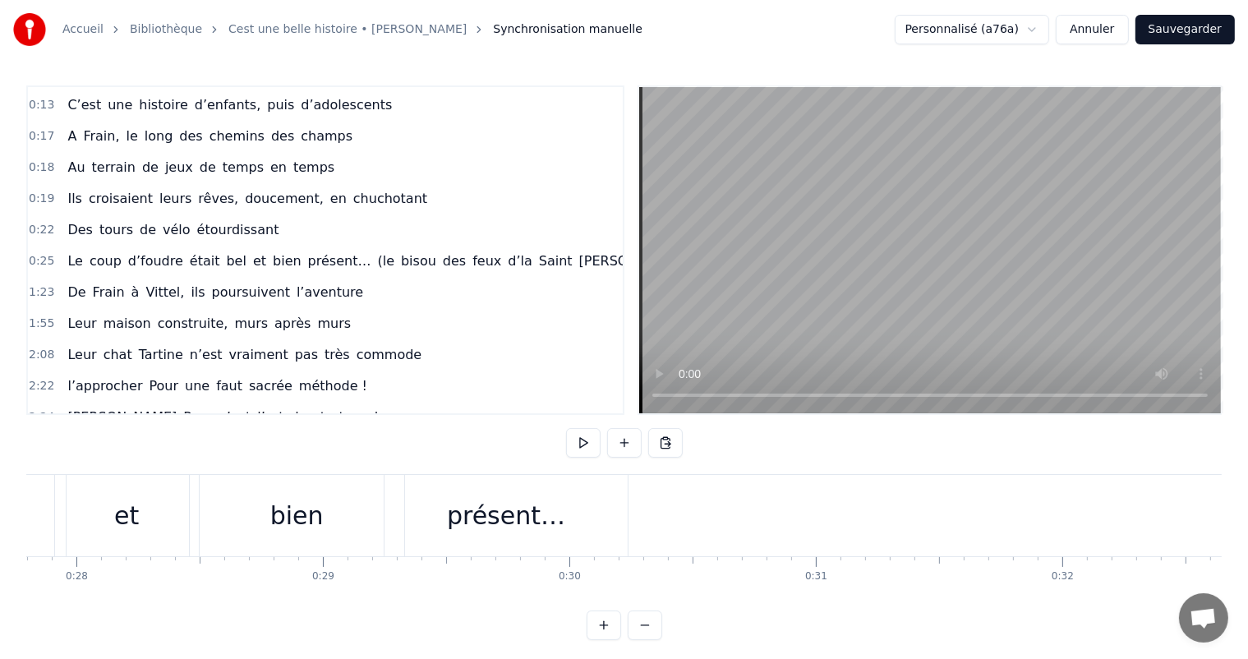
scroll to position [0, 6773]
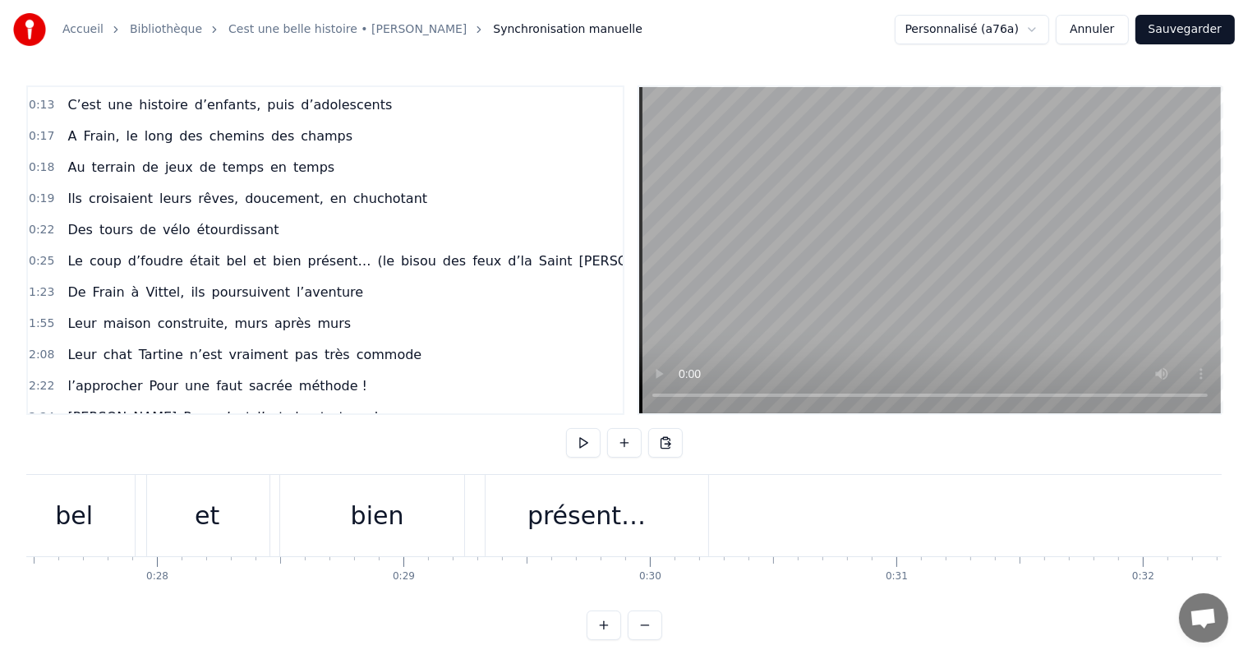
click at [594, 501] on div "présent…" at bounding box center [587, 515] width 118 height 37
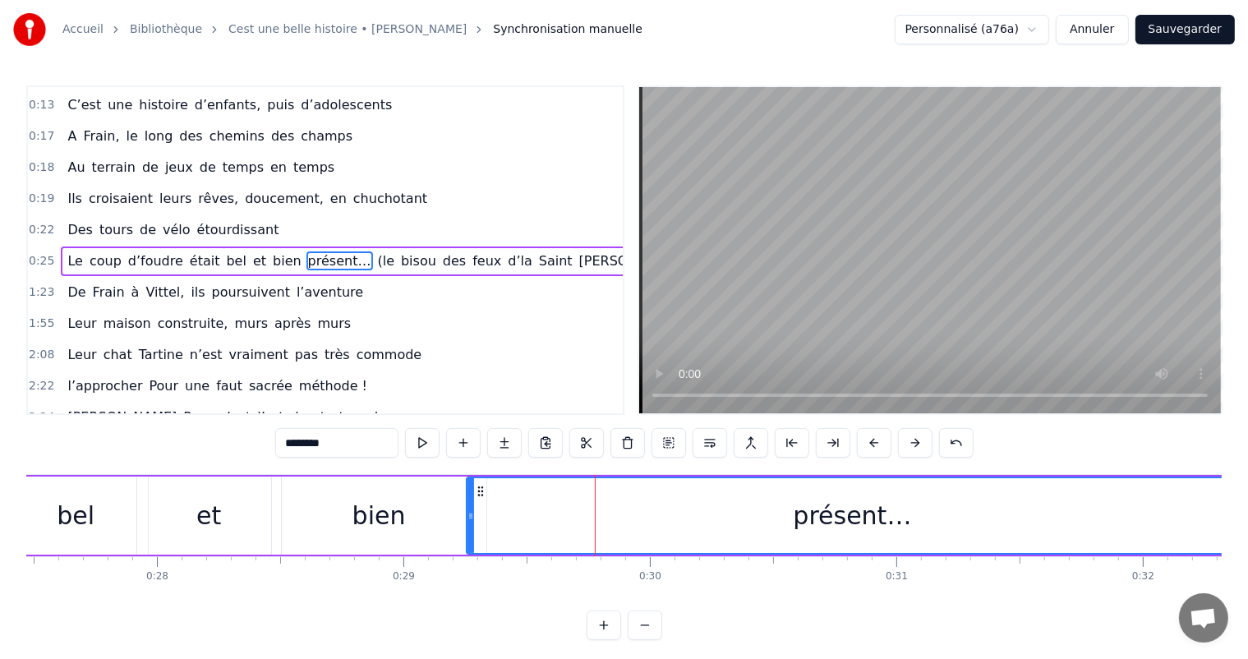
drag, startPoint x: 706, startPoint y: 512, endPoint x: 1234, endPoint y: 527, distance: 528.7
click at [1234, 527] on div "Accueil Bibliothèque Cest une belle histoire • [PERSON_NAME] Synchronisation ma…" at bounding box center [624, 320] width 1248 height 640
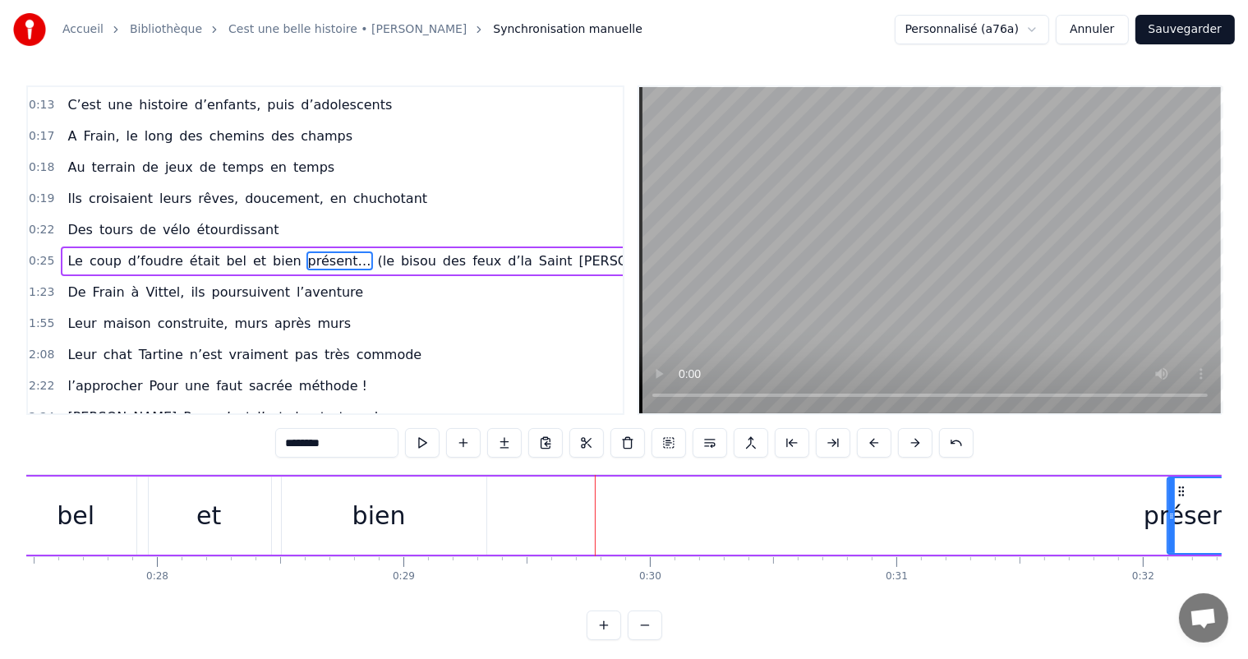
drag, startPoint x: 466, startPoint y: 521, endPoint x: 895, endPoint y: 556, distance: 430.4
click at [1170, 535] on div at bounding box center [1172, 515] width 7 height 75
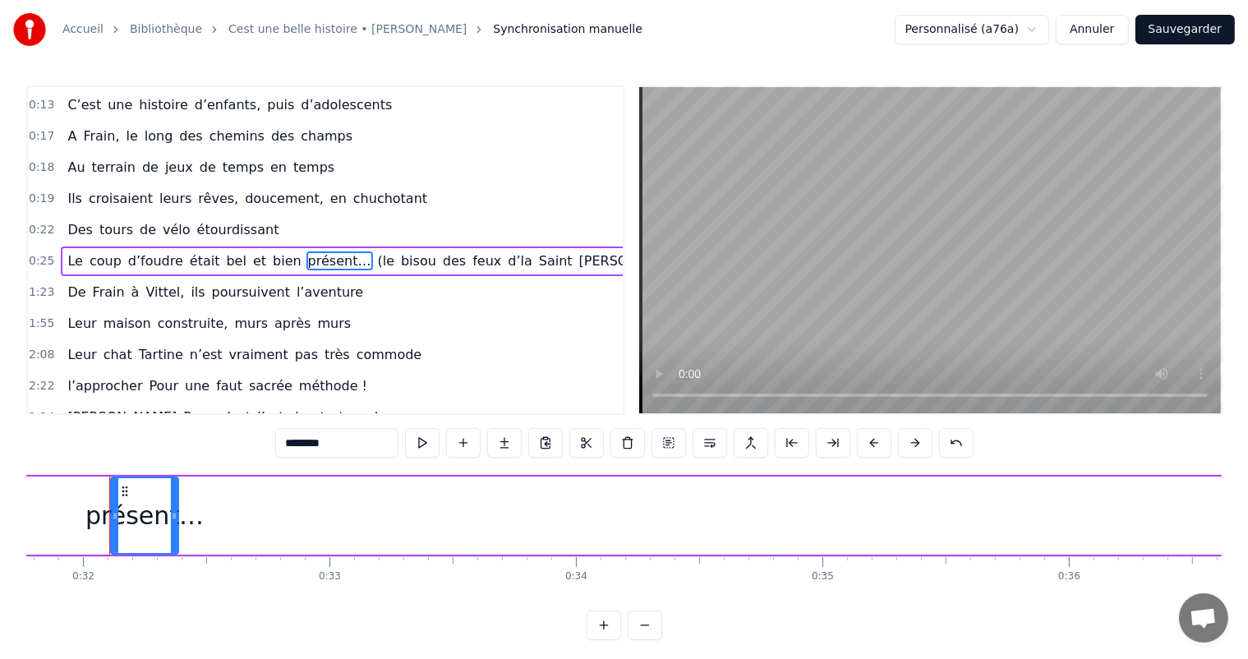
scroll to position [0, 7834]
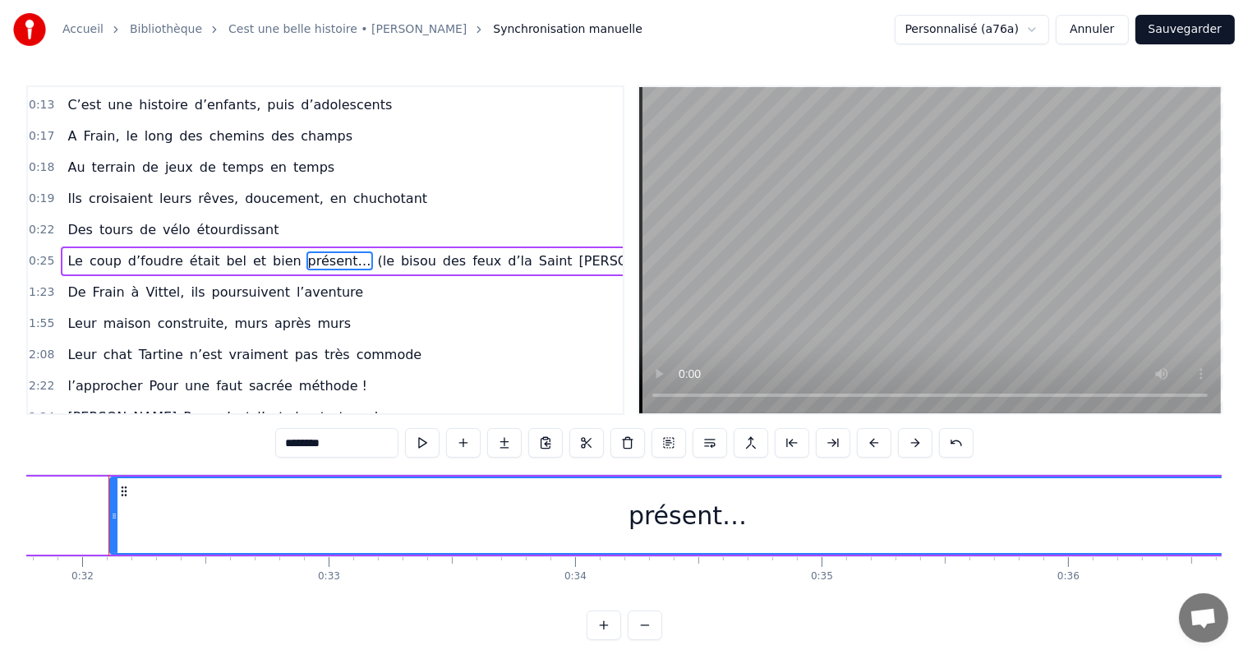
drag, startPoint x: 173, startPoint y: 510, endPoint x: 1262, endPoint y: 552, distance: 1089.0
click at [1248, 552] on html "Accueil Bibliothèque Cest une belle histoire • [PERSON_NAME] Synchronisation ma…" at bounding box center [624, 333] width 1248 height 667
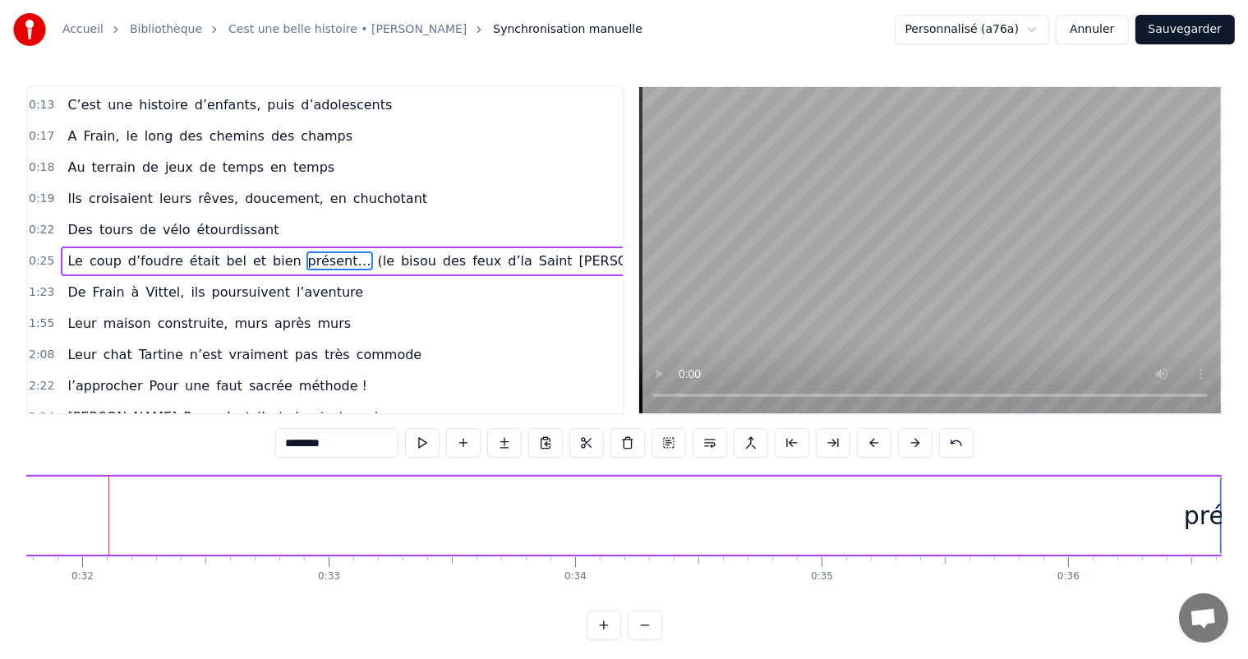
drag, startPoint x: 111, startPoint y: 516, endPoint x: 1222, endPoint y: 499, distance: 1111.3
click at [1222, 499] on div "Accueil Bibliothèque Cest une belle histoire • [PERSON_NAME] Synchronisation ma…" at bounding box center [624, 320] width 1248 height 640
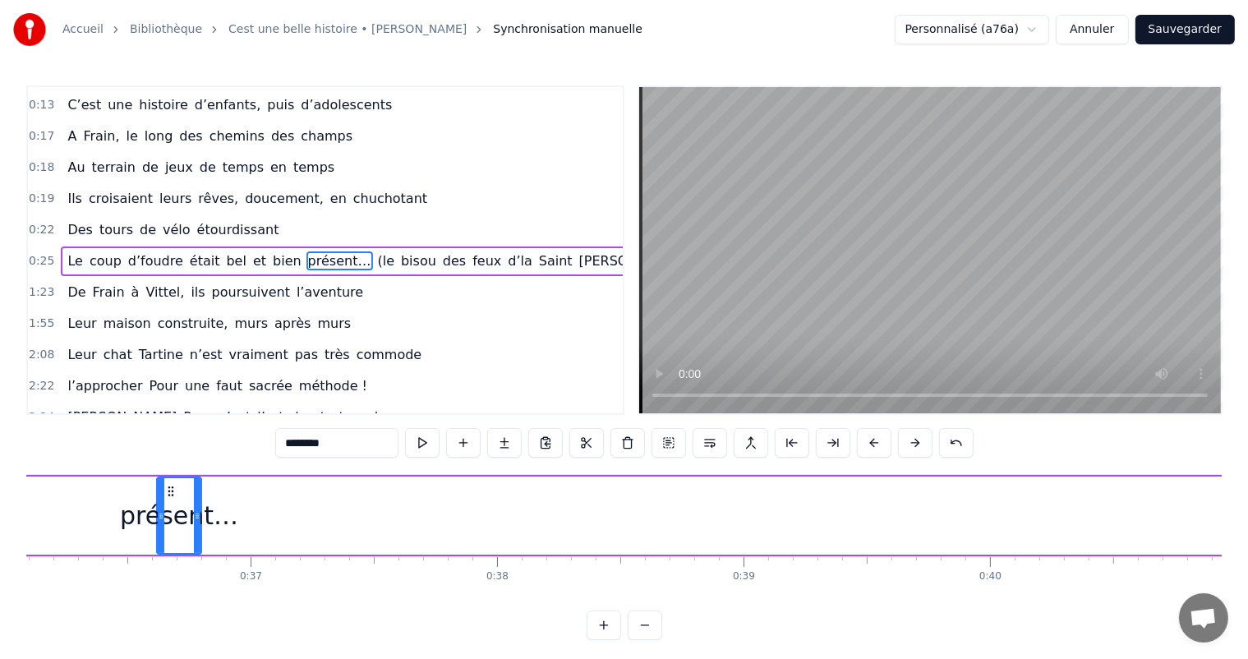
scroll to position [0, 8899]
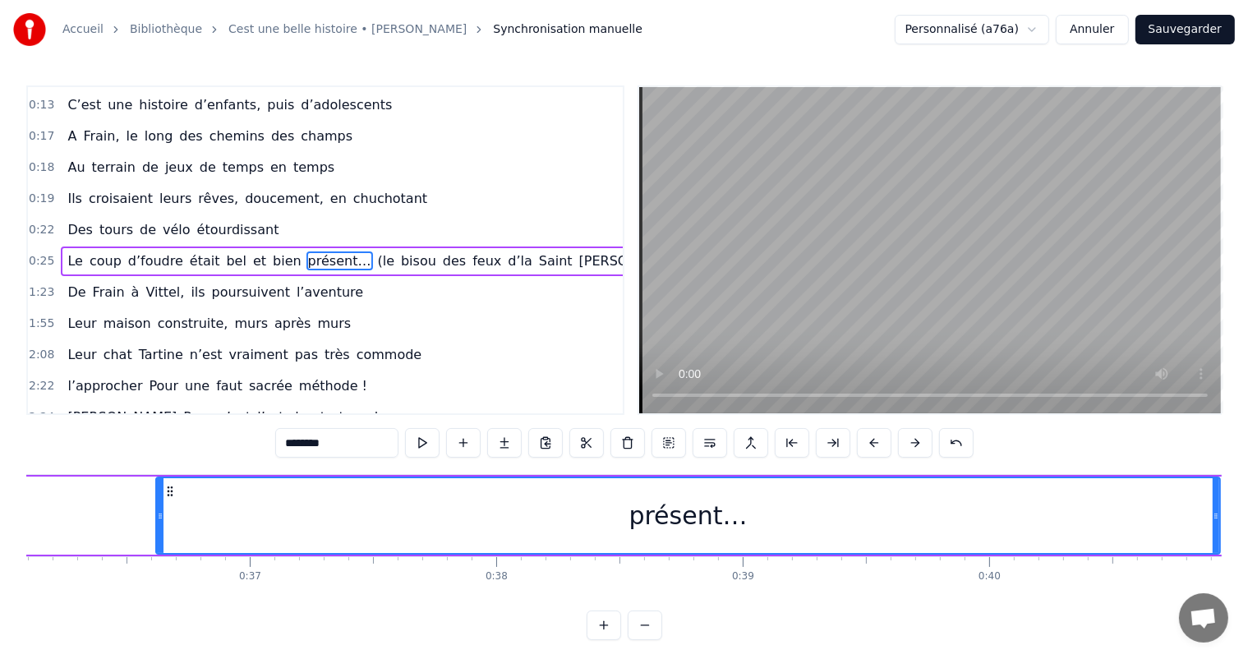
drag, startPoint x: 196, startPoint y: 514, endPoint x: 1216, endPoint y: 520, distance: 1020.0
click at [1216, 520] on icon at bounding box center [1216, 516] width 7 height 13
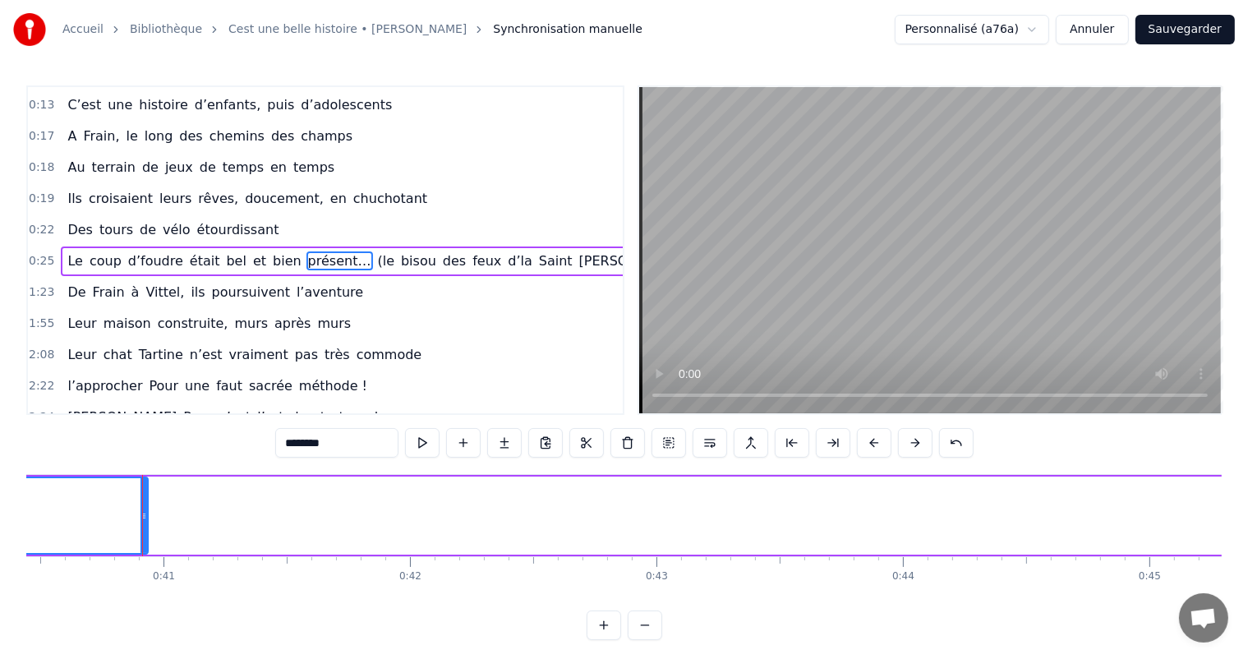
scroll to position [0, 10006]
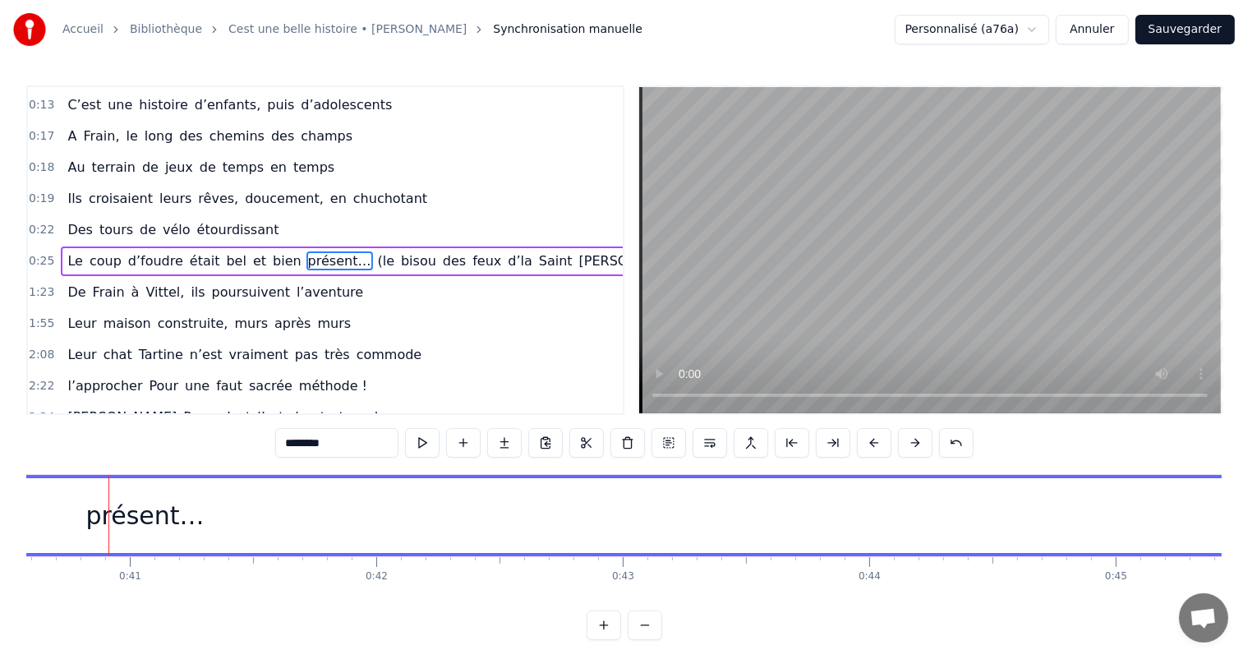
drag, startPoint x: 110, startPoint y: 510, endPoint x: 1244, endPoint y: 510, distance: 1134.2
click at [1244, 510] on div "Accueil Bibliothèque Cest une belle histoire • [PERSON_NAME] Synchronisation ma…" at bounding box center [624, 320] width 1248 height 640
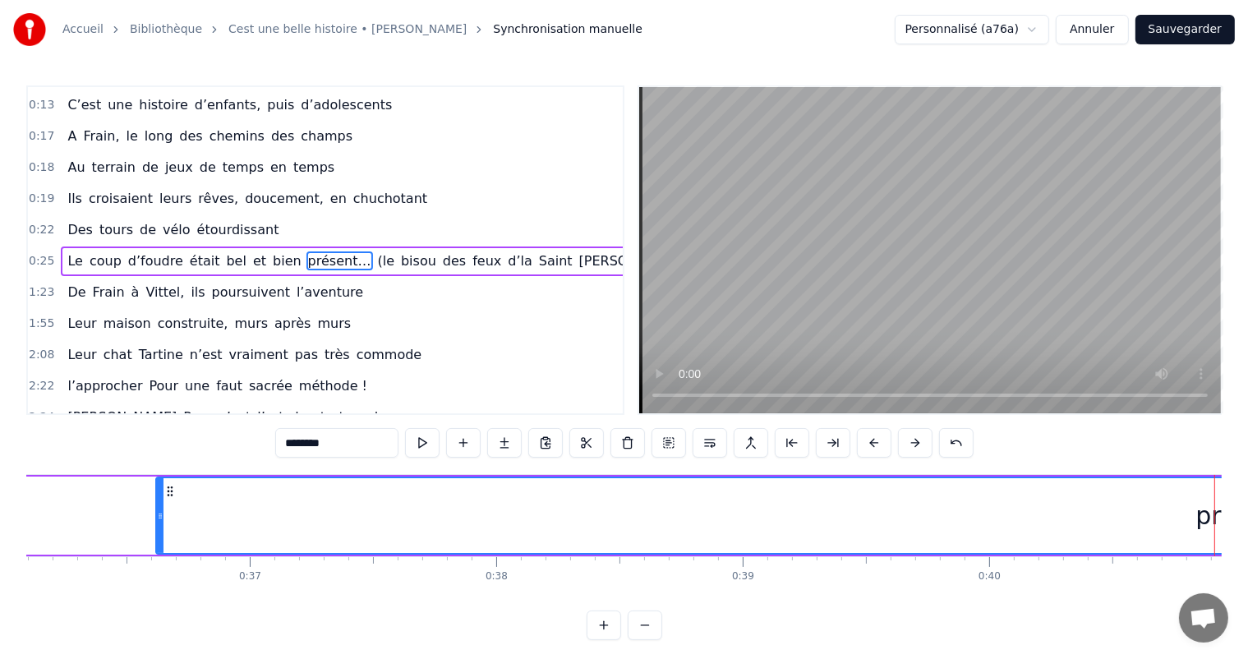
scroll to position [0, 8872]
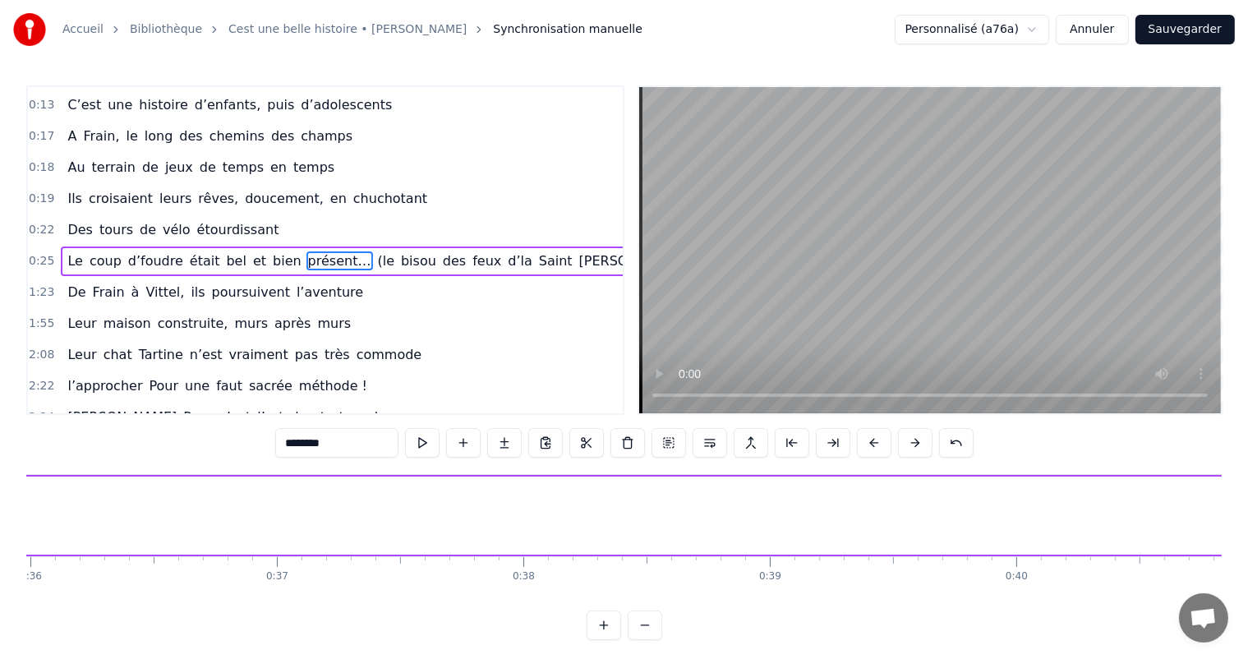
drag, startPoint x: 187, startPoint y: 519, endPoint x: 1230, endPoint y: 533, distance: 1042.2
click at [1230, 533] on div "Accueil Bibliothèque Cest une belle histoire • [PERSON_NAME] Synchronisation ma…" at bounding box center [624, 320] width 1248 height 640
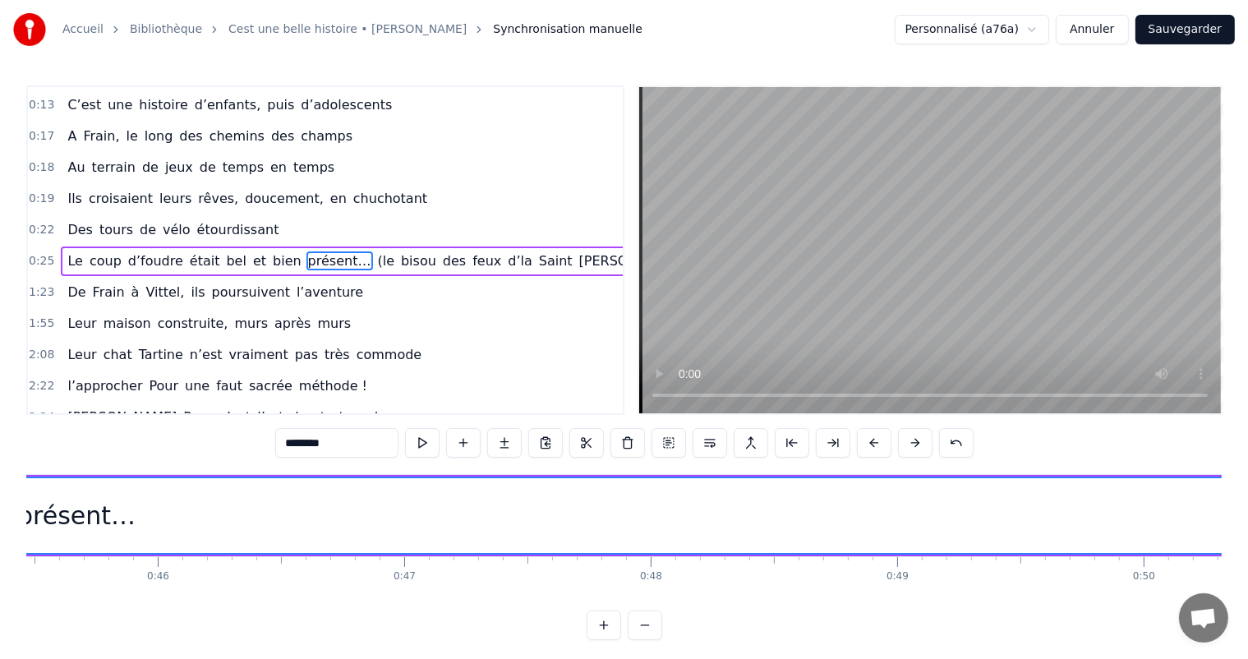
drag, startPoint x: 39, startPoint y: 509, endPoint x: 1262, endPoint y: 575, distance: 1224.0
click at [1248, 575] on html "Accueil Bibliothèque Cest une belle histoire • [PERSON_NAME] Synchronisation ma…" at bounding box center [624, 333] width 1248 height 667
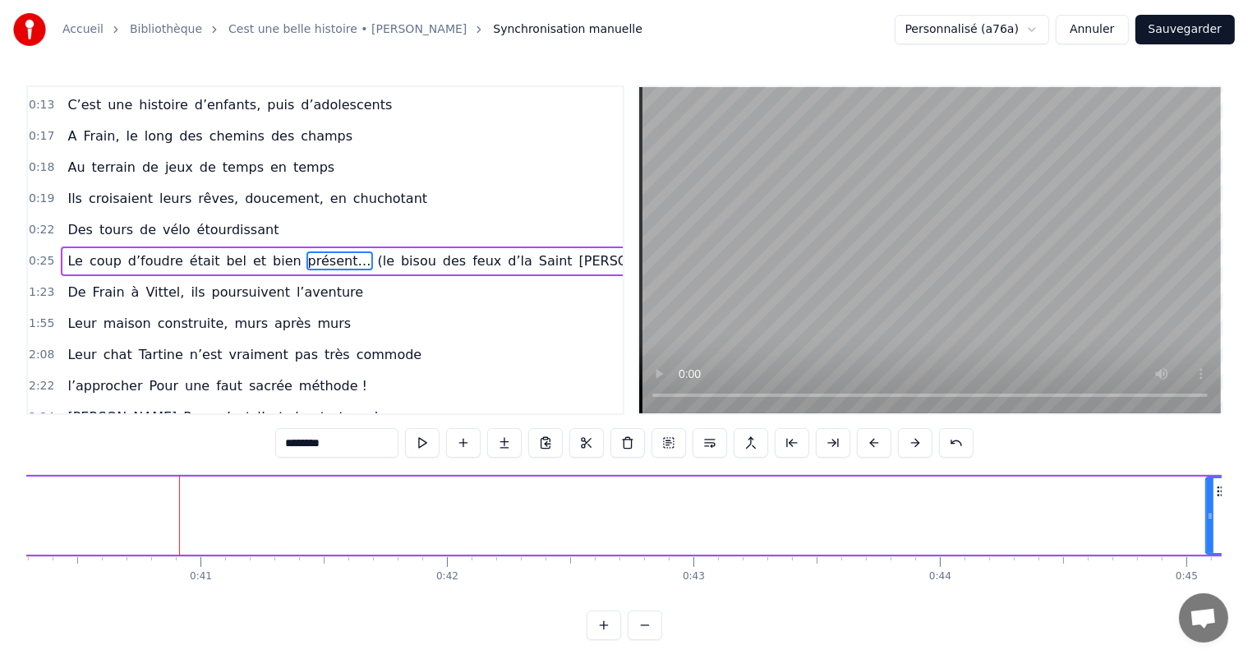
drag, startPoint x: 164, startPoint y: 514, endPoint x: 1207, endPoint y: 562, distance: 1044.9
click at [1207, 562] on div "C’est un beau roman, c’est une belle histoire C’est une romance d’[DATE] [PERSO…" at bounding box center [624, 535] width 1196 height 123
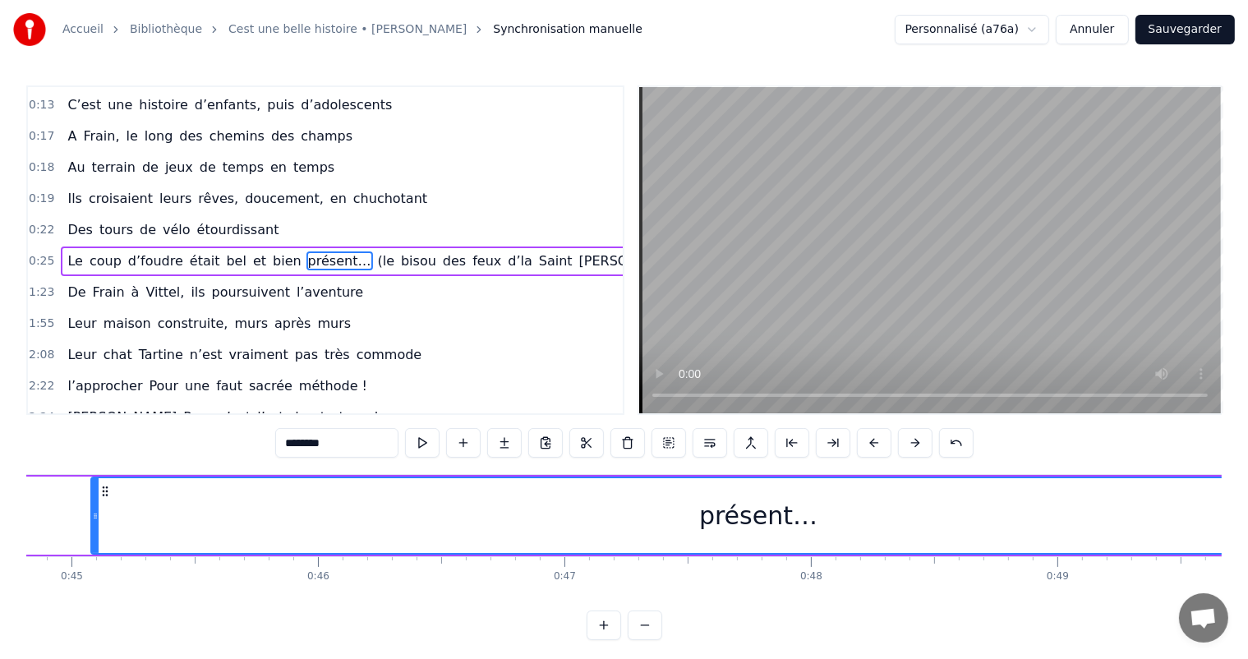
scroll to position [0, 11024]
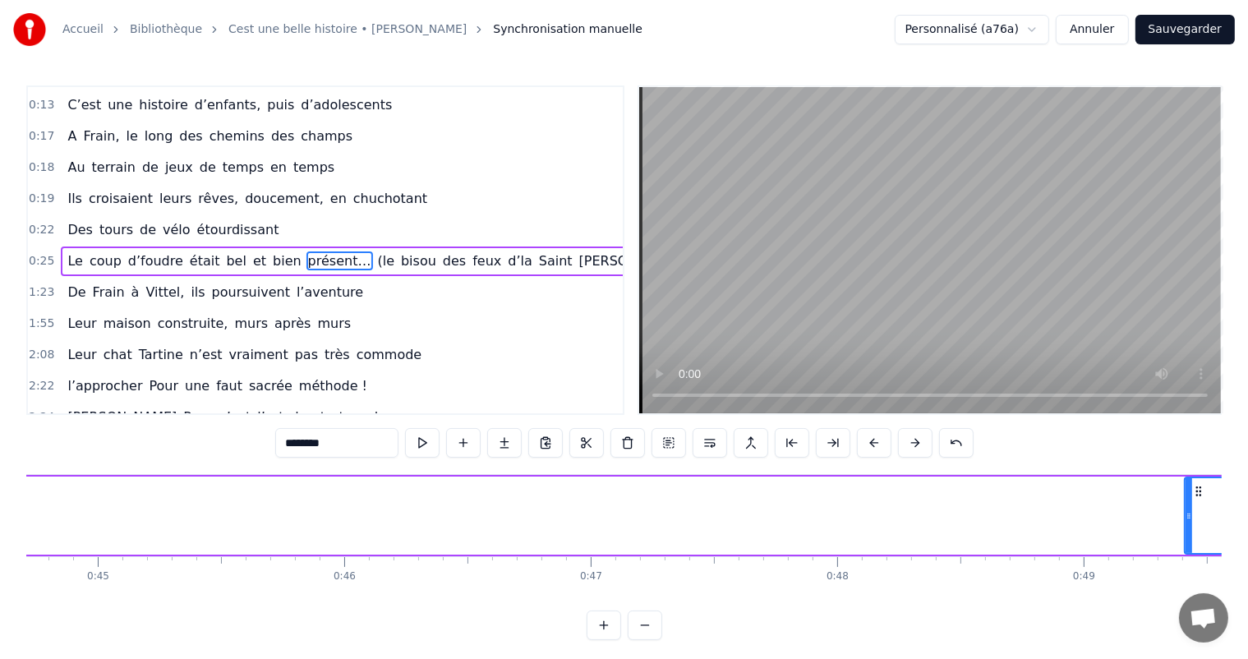
drag, startPoint x: 119, startPoint y: 500, endPoint x: 1187, endPoint y: 537, distance: 1068.3
click at [1190, 538] on div at bounding box center [1189, 515] width 7 height 75
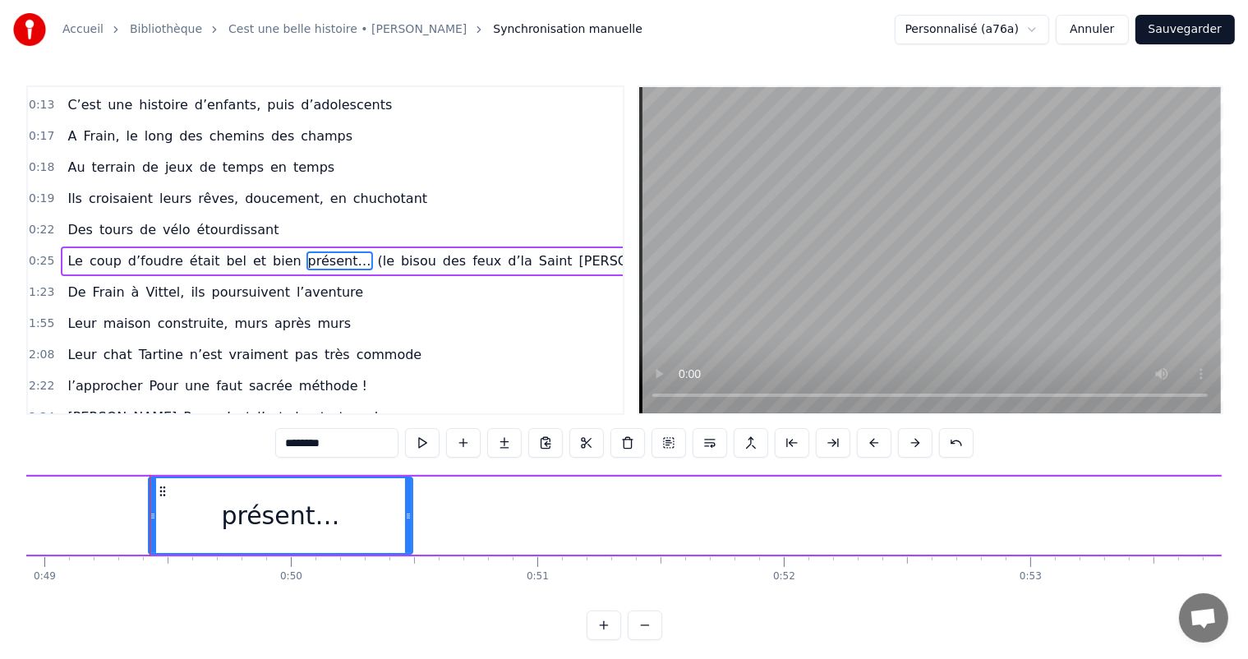
scroll to position [0, 12105]
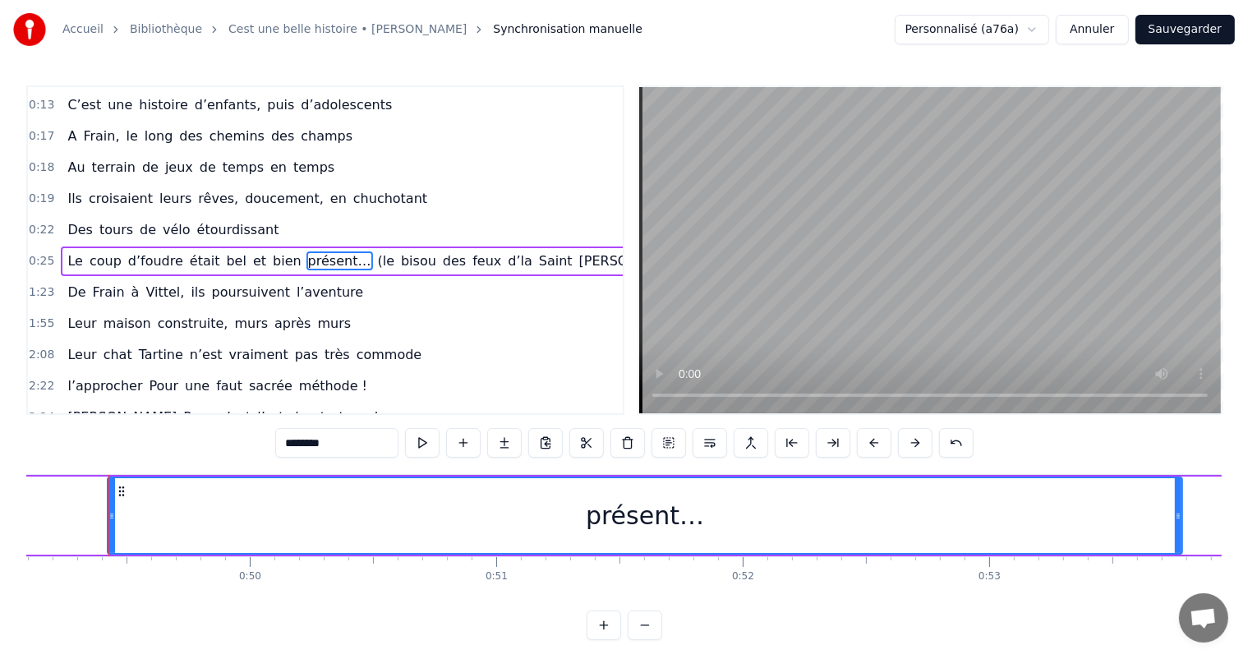
drag, startPoint x: 369, startPoint y: 509, endPoint x: 1179, endPoint y: 551, distance: 811.5
click at [1179, 551] on div at bounding box center [1178, 515] width 7 height 75
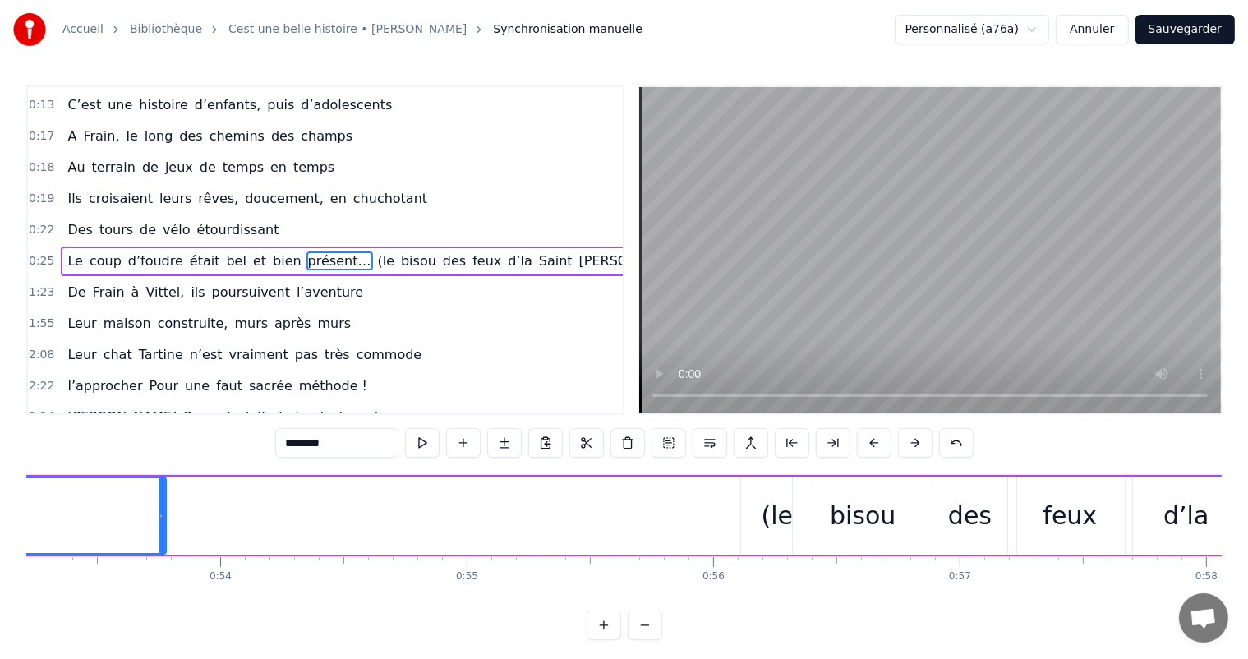
scroll to position [0, 13173]
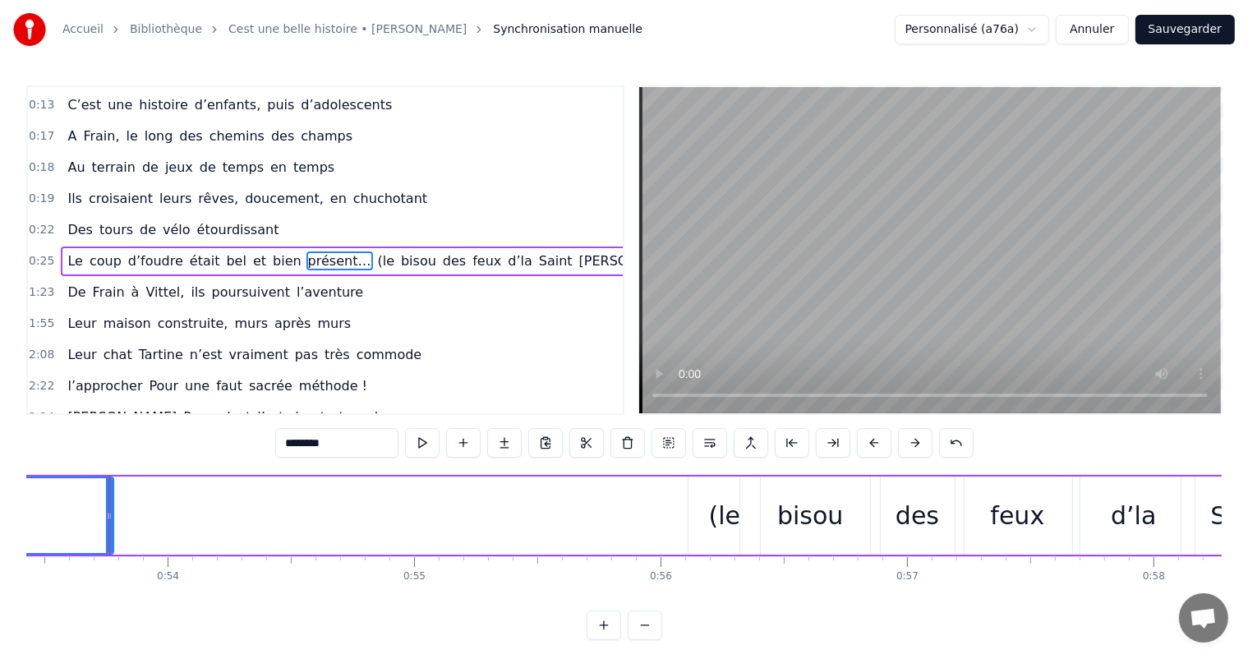
click at [112, 514] on icon at bounding box center [109, 516] width 7 height 13
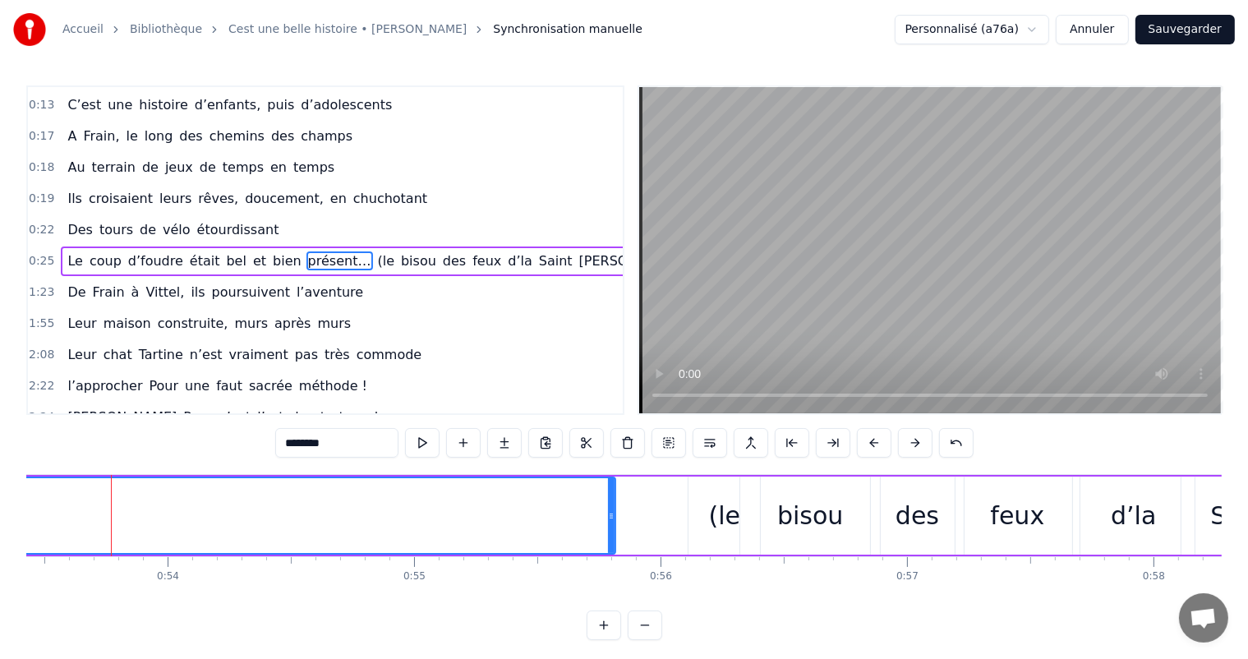
drag, startPoint x: 106, startPoint y: 513, endPoint x: 611, endPoint y: 491, distance: 505.9
click at [611, 492] on div at bounding box center [611, 515] width 7 height 75
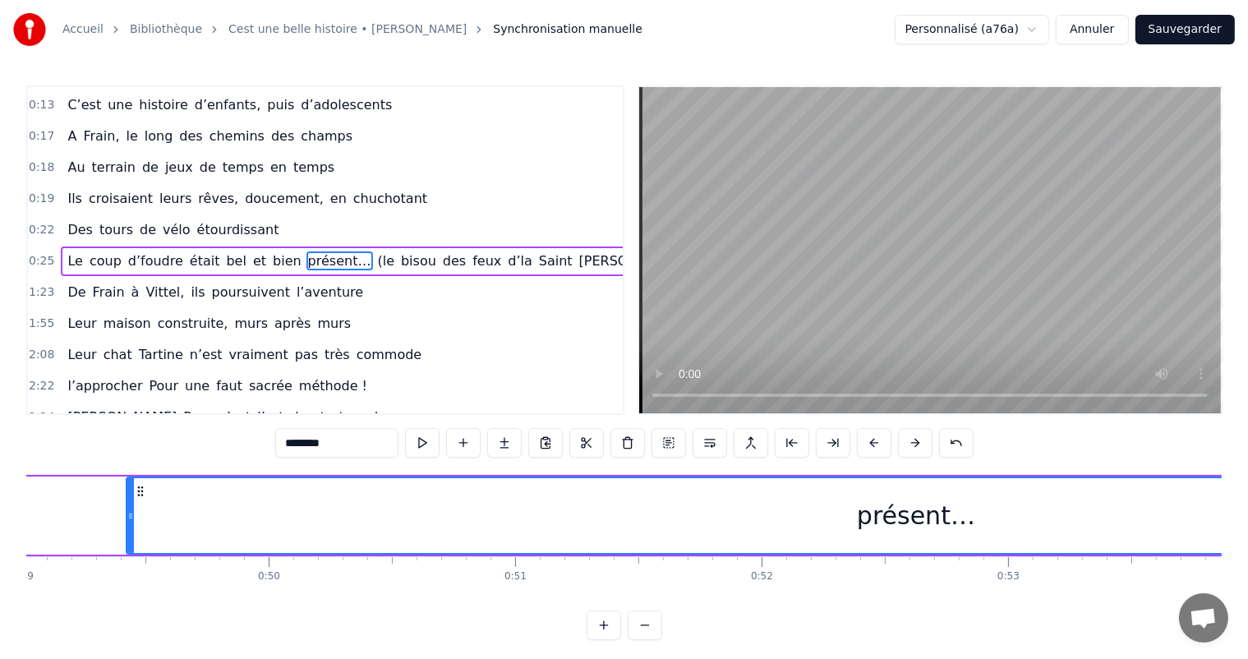
scroll to position [0, 12140]
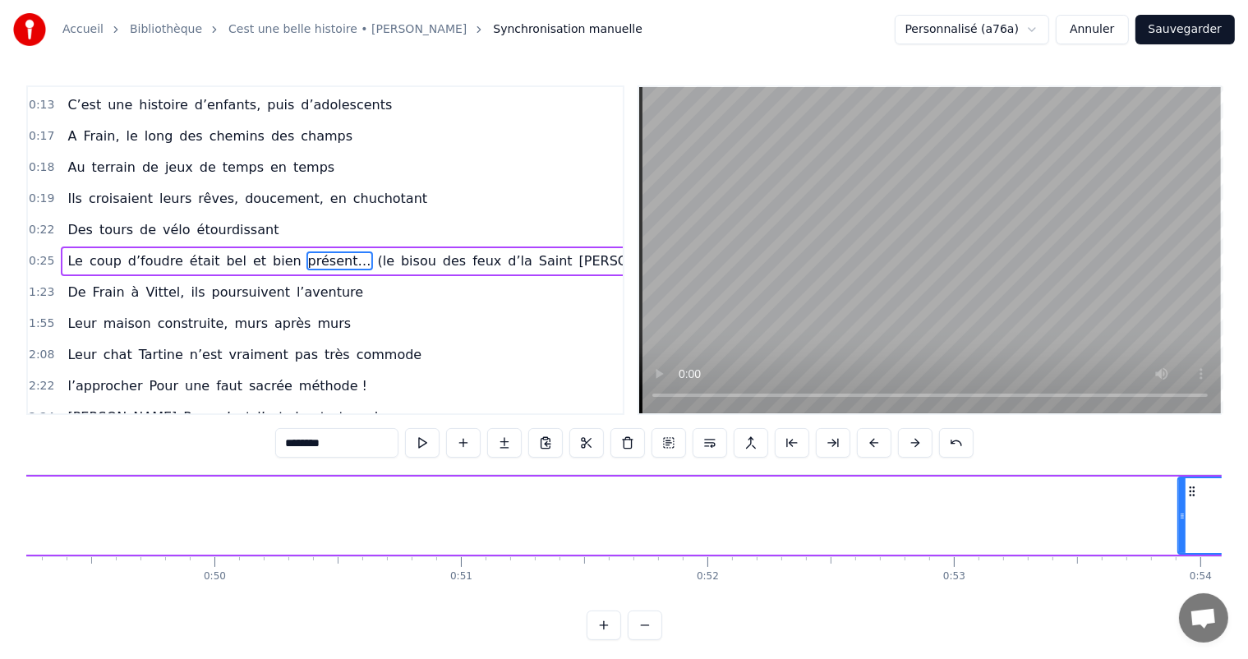
drag, startPoint x: 73, startPoint y: 523, endPoint x: 1131, endPoint y: 510, distance: 1057.8
click at [1186, 509] on div at bounding box center [1182, 515] width 7 height 75
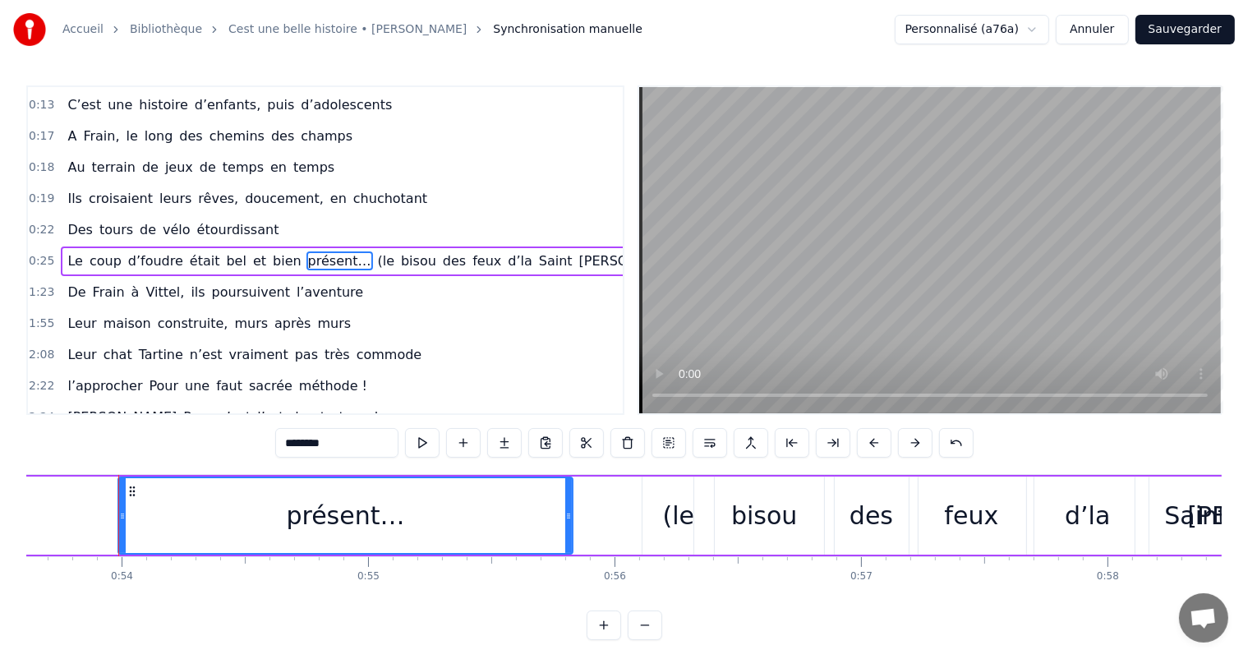
scroll to position [0, 12857]
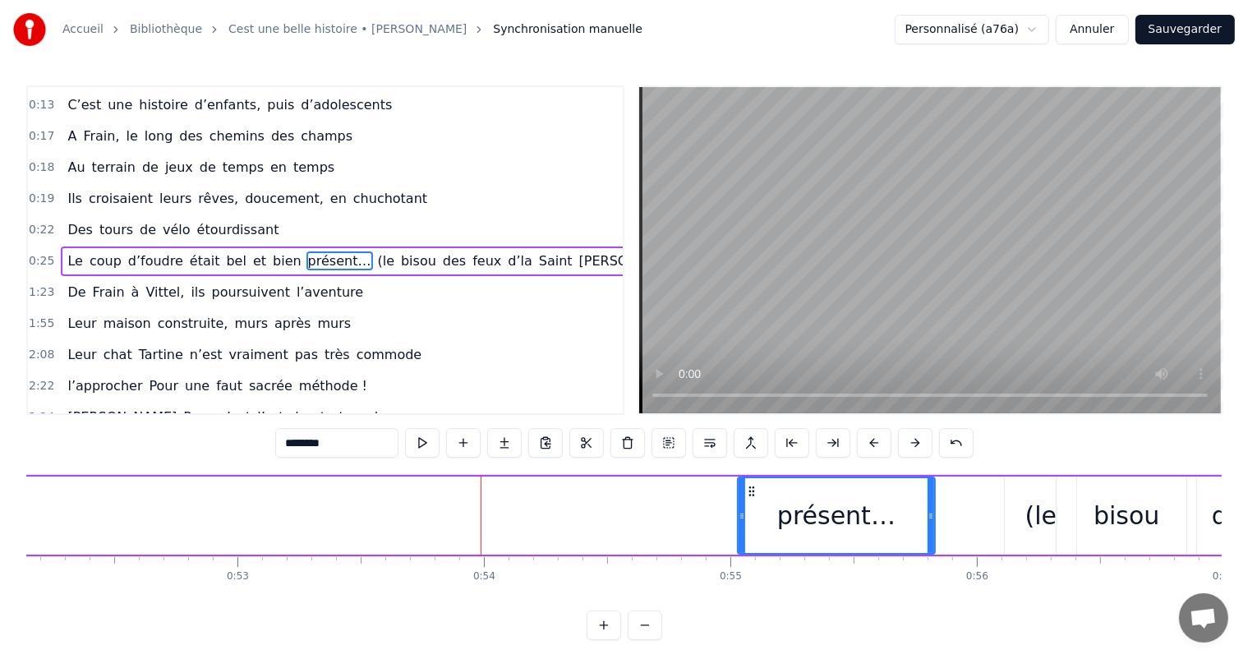
drag, startPoint x: 482, startPoint y: 508, endPoint x: 740, endPoint y: 513, distance: 257.3
click at [740, 513] on div at bounding box center [742, 515] width 7 height 75
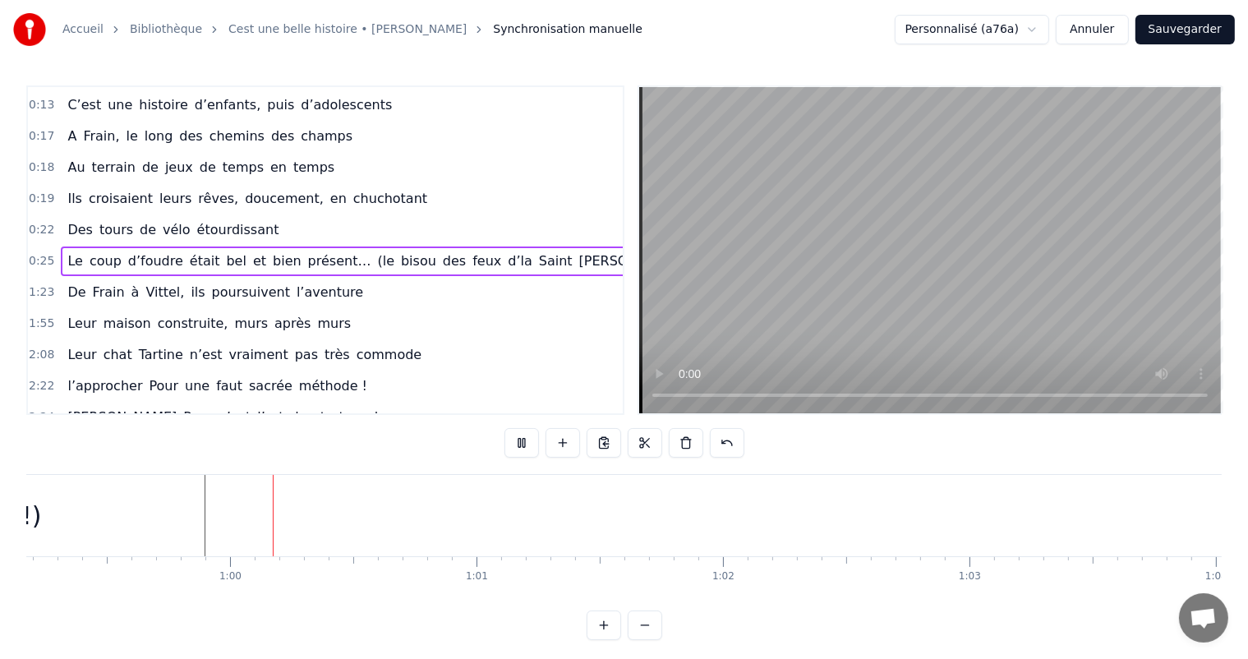
scroll to position [0, 14594]
click at [521, 444] on button at bounding box center [522, 443] width 35 height 30
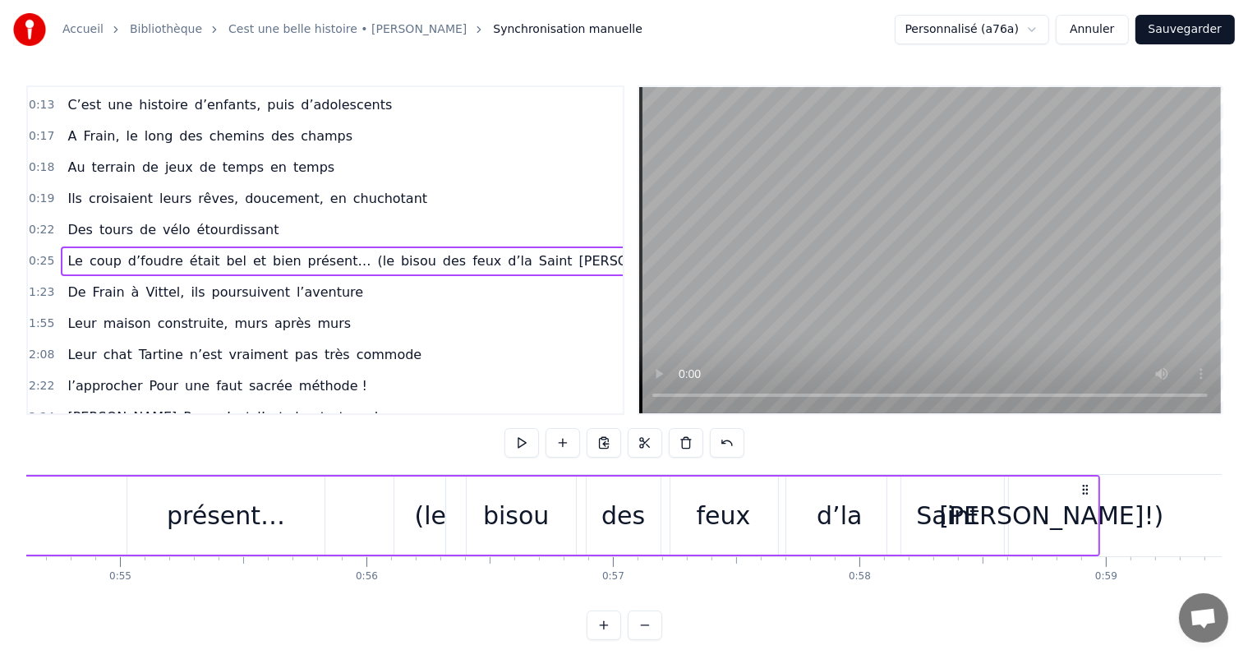
scroll to position [0, 13388]
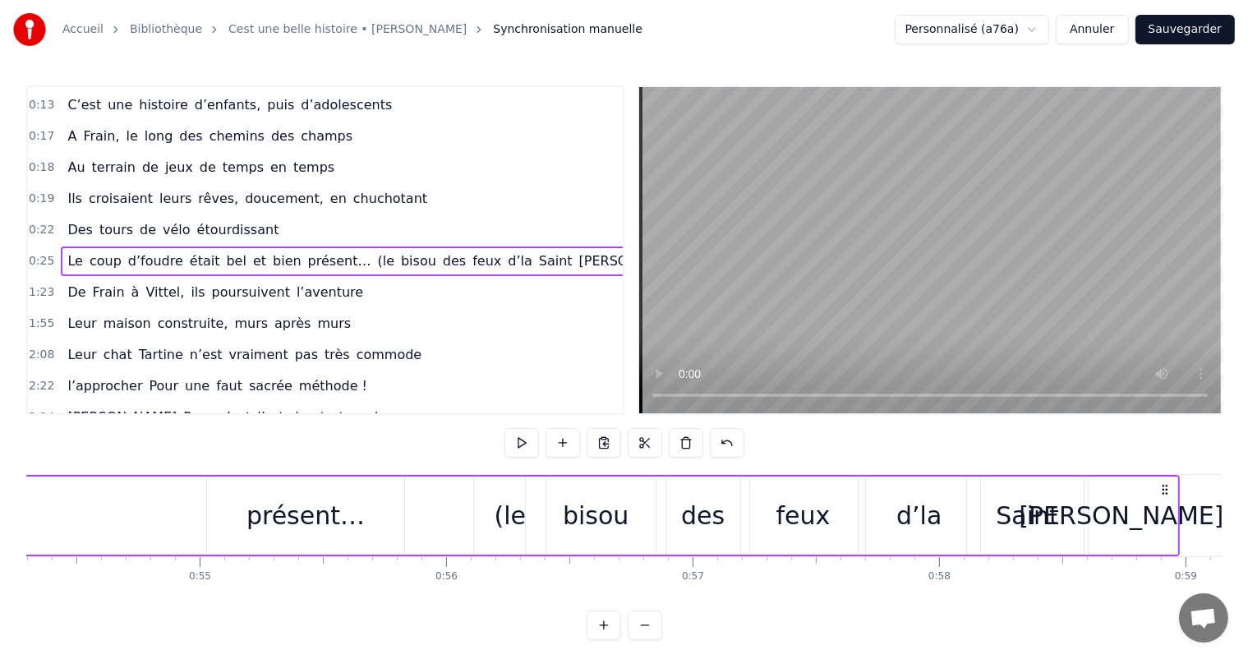
click at [293, 520] on div "présent…" at bounding box center [306, 515] width 118 height 37
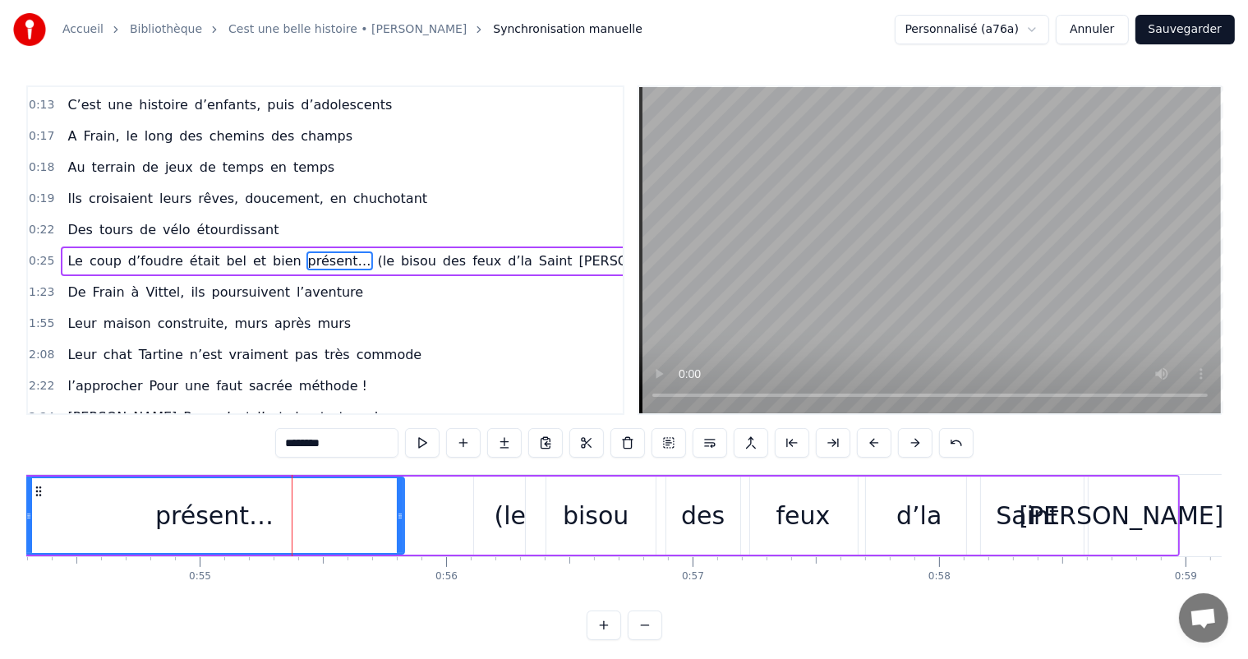
drag, startPoint x: 208, startPoint y: 513, endPoint x: 25, endPoint y: 533, distance: 184.3
click at [25, 533] on div "Accueil Bibliothèque Cest une belle histoire • [PERSON_NAME] Synchronisation ma…" at bounding box center [624, 320] width 1248 height 640
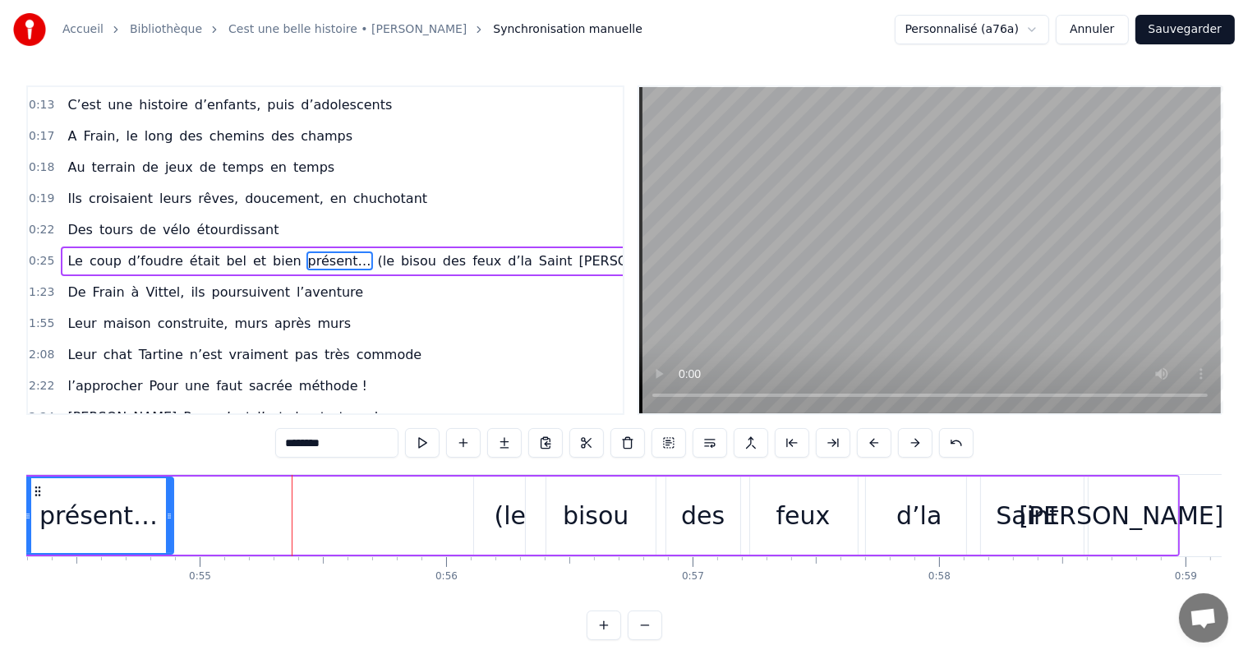
drag, startPoint x: 399, startPoint y: 501, endPoint x: 164, endPoint y: 504, distance: 234.3
click at [166, 504] on div at bounding box center [169, 515] width 7 height 75
click at [132, 514] on div "présent…" at bounding box center [97, 515] width 118 height 37
click at [418, 439] on button at bounding box center [422, 443] width 35 height 30
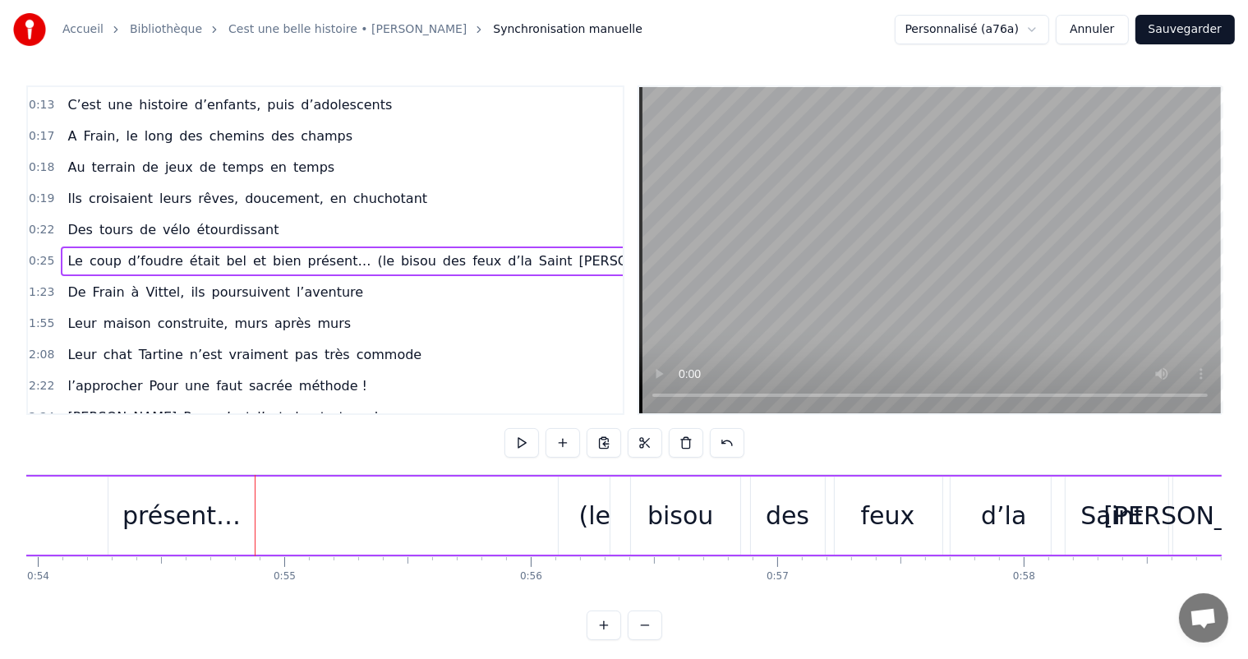
scroll to position [0, 13273]
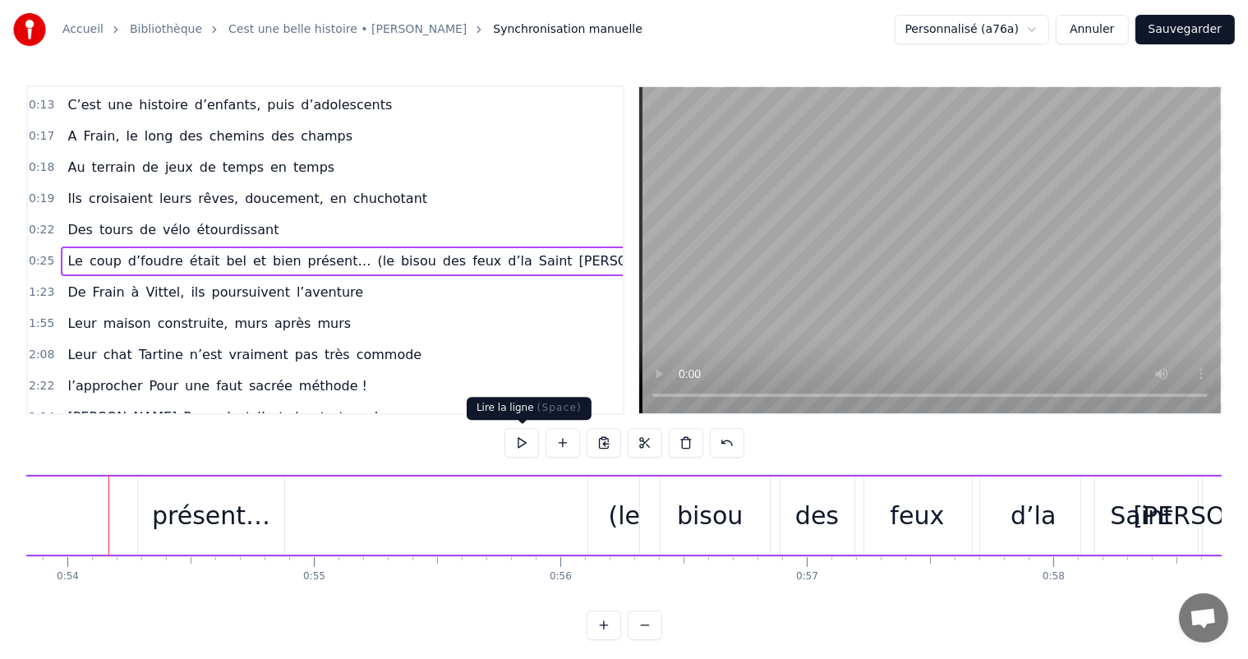
click at [522, 436] on button at bounding box center [522, 443] width 35 height 30
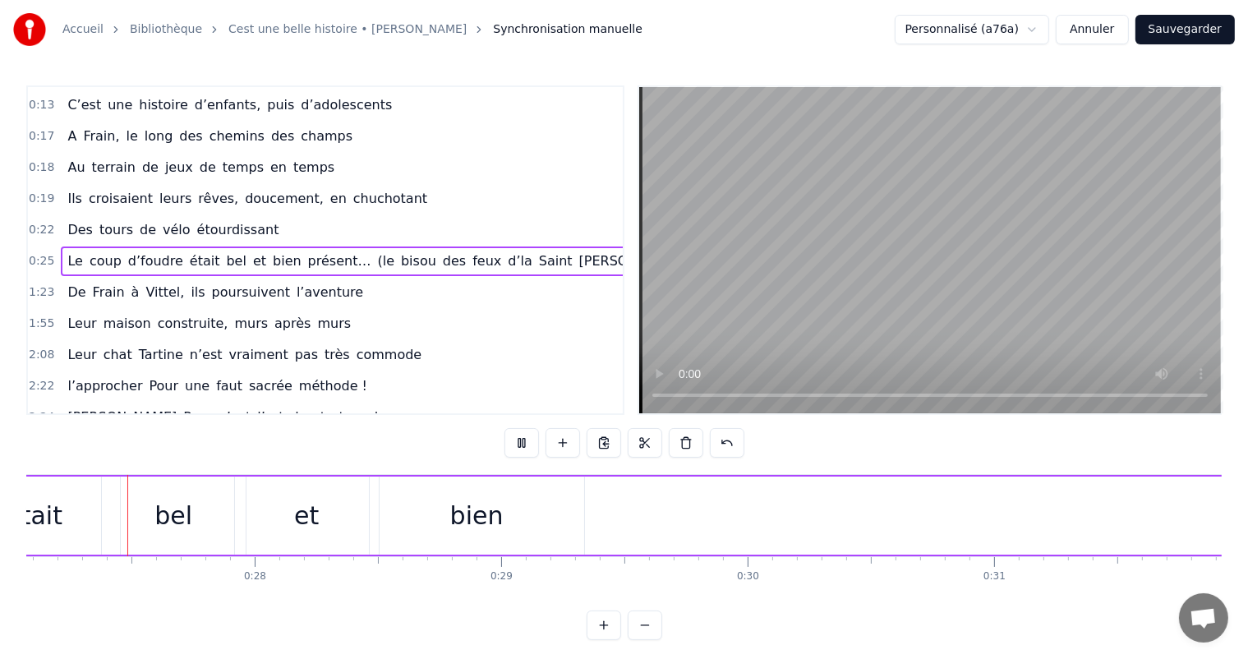
scroll to position [0, 6625]
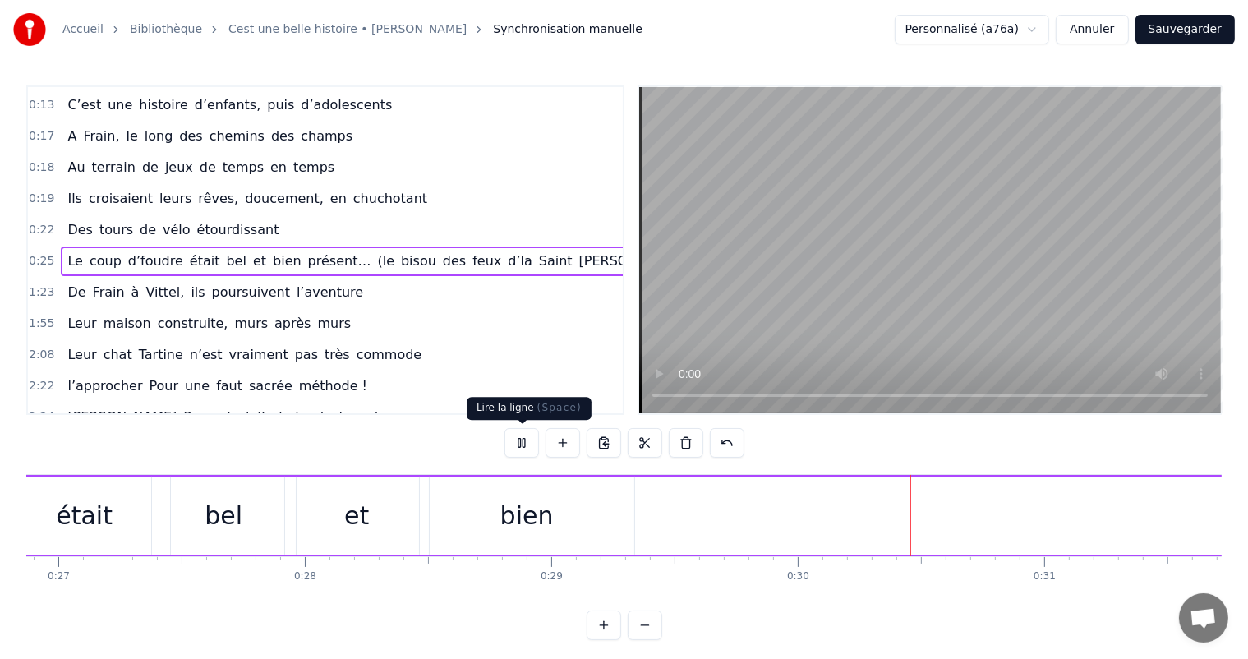
click at [519, 438] on button at bounding box center [522, 443] width 35 height 30
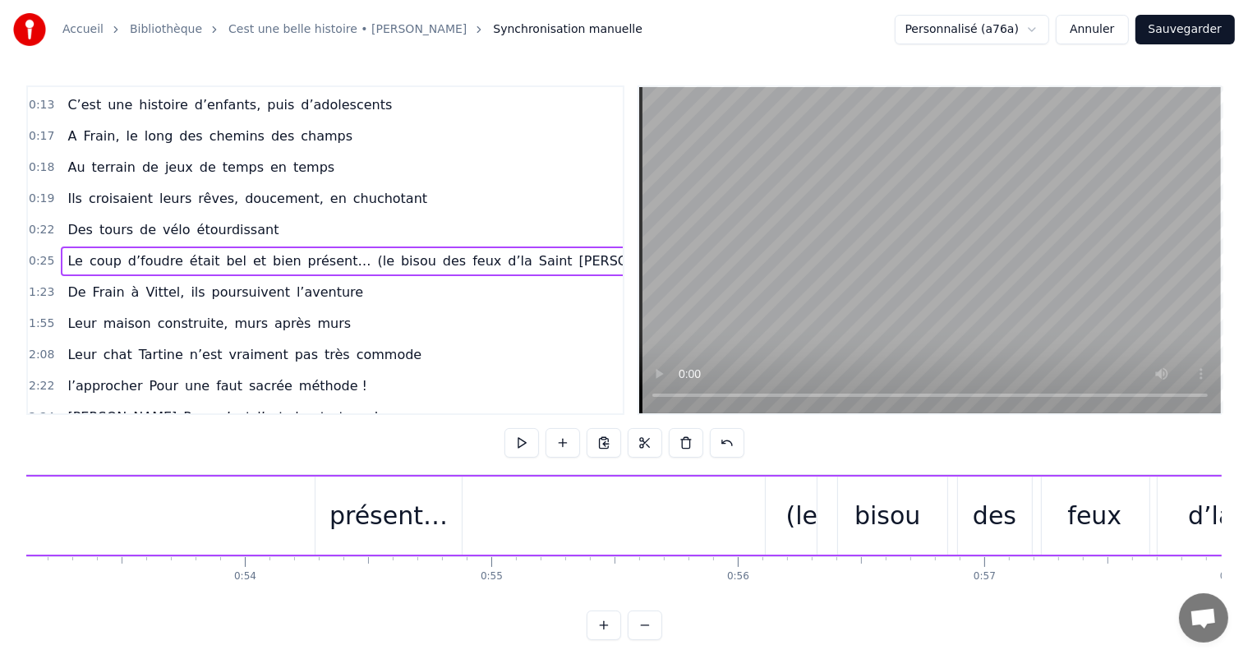
scroll to position [0, 13069]
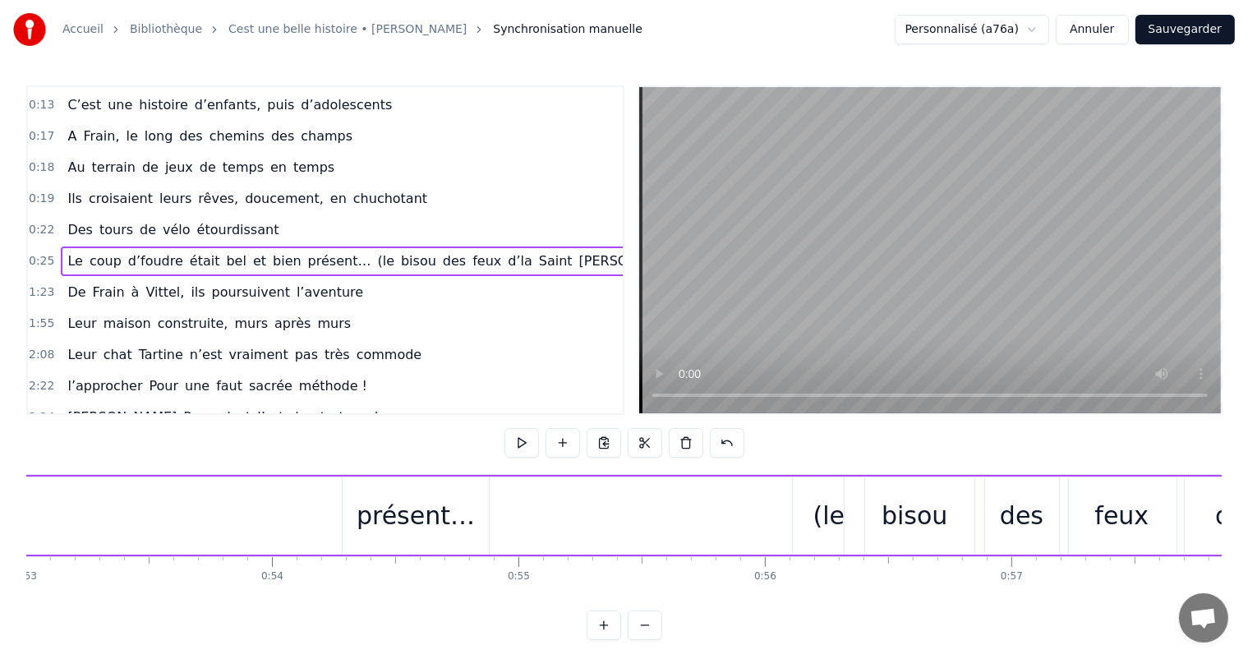
click at [409, 534] on div "présent…" at bounding box center [416, 516] width 147 height 78
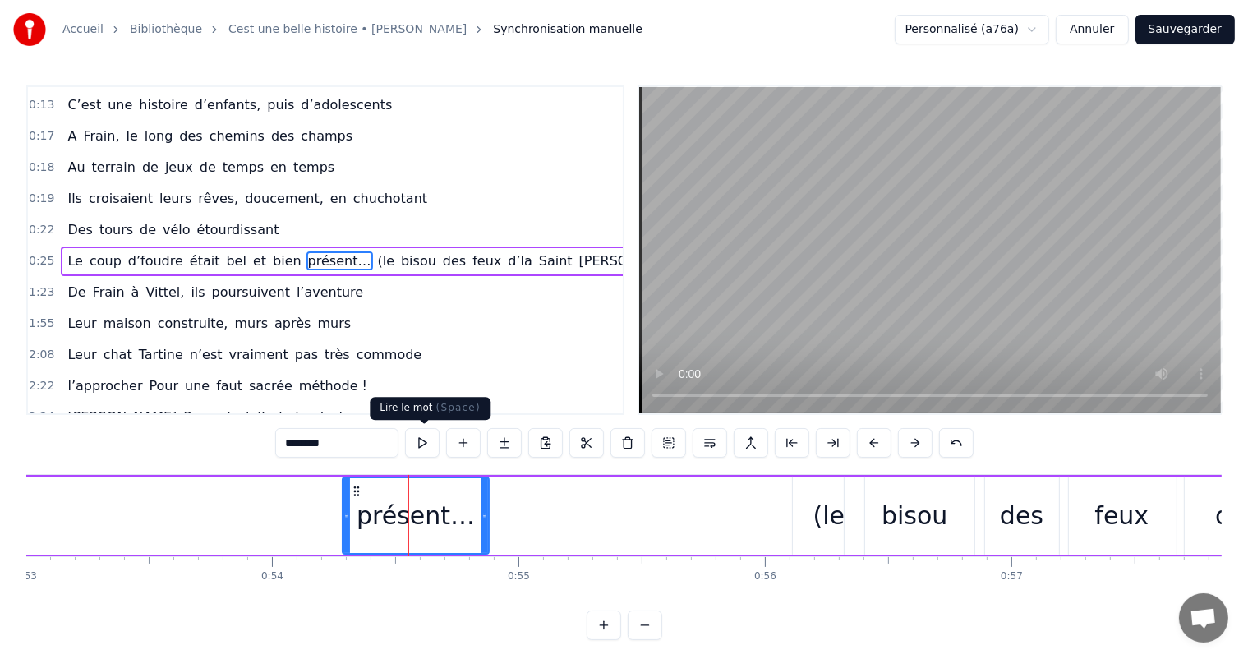
click at [421, 441] on button at bounding box center [422, 443] width 35 height 30
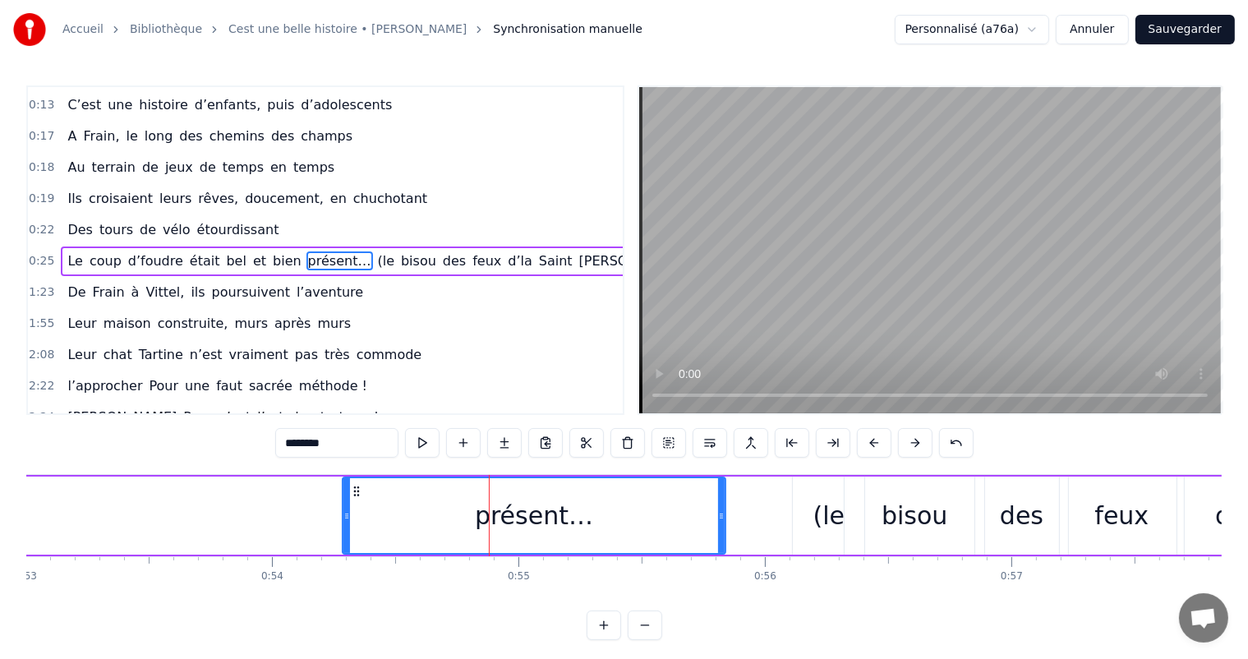
drag, startPoint x: 487, startPoint y: 516, endPoint x: 547, endPoint y: 523, distance: 60.4
click at [720, 547] on div at bounding box center [721, 515] width 7 height 75
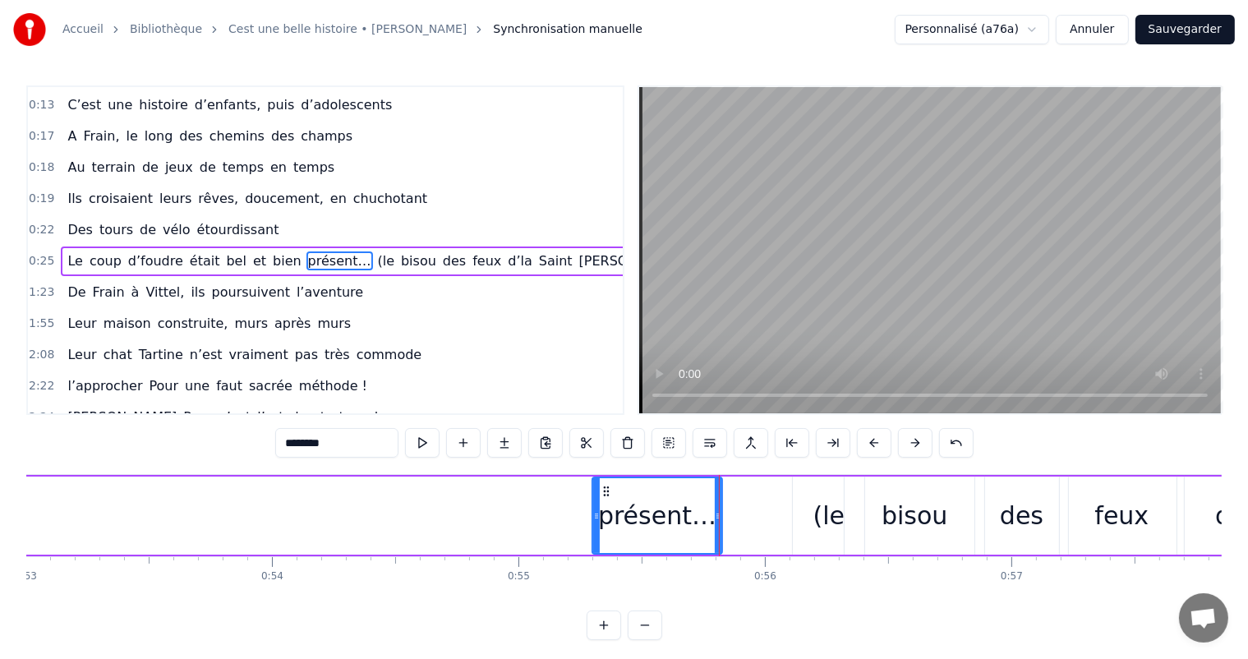
drag, startPoint x: 345, startPoint y: 519, endPoint x: 593, endPoint y: 521, distance: 247.4
click at [595, 525] on div at bounding box center [596, 515] width 7 height 75
click at [422, 445] on button at bounding box center [422, 443] width 35 height 30
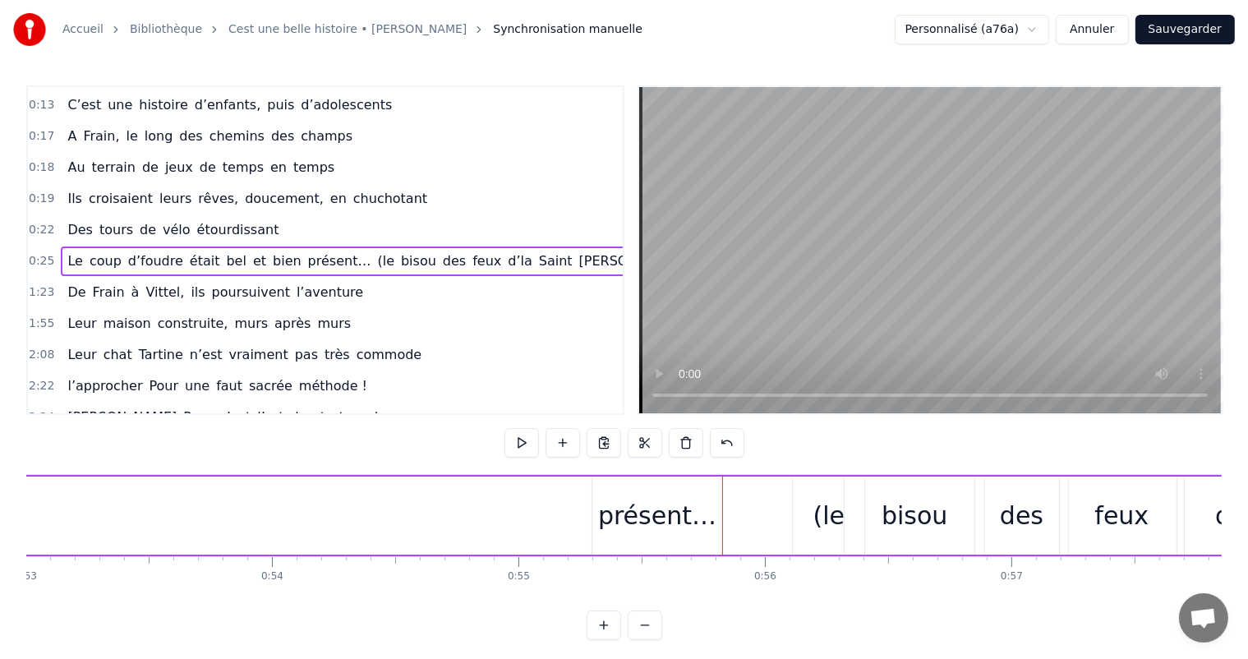
click at [681, 524] on div "présent…" at bounding box center [657, 515] width 118 height 37
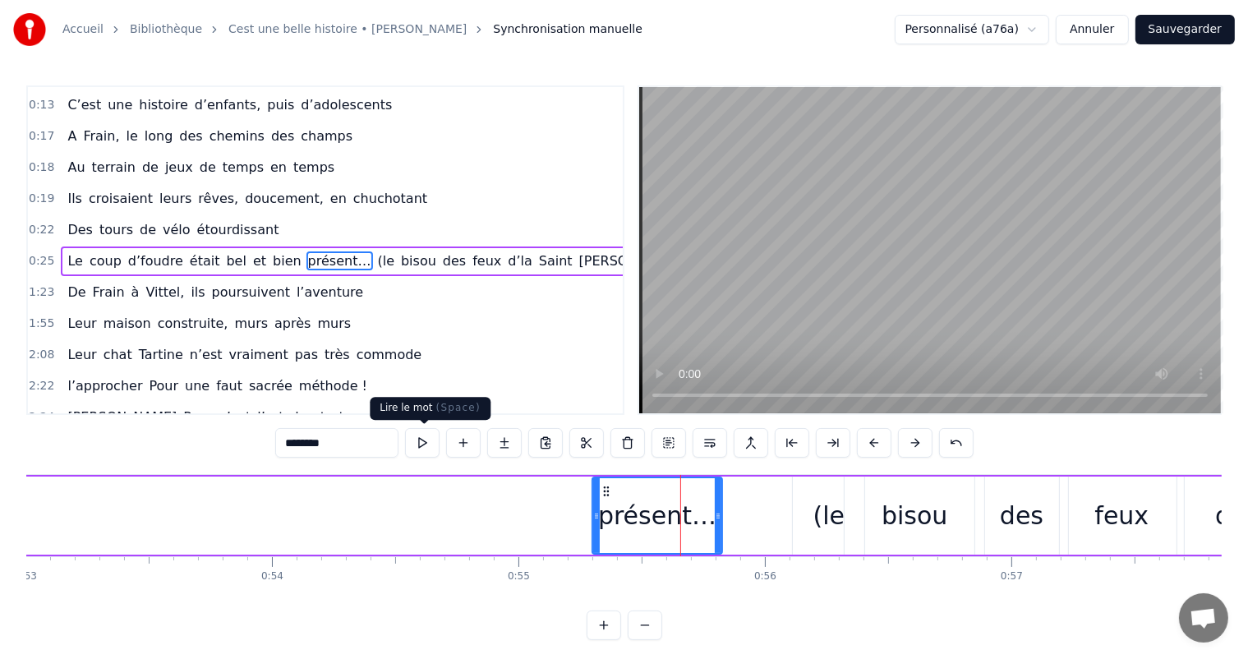
click at [426, 446] on button at bounding box center [422, 443] width 35 height 30
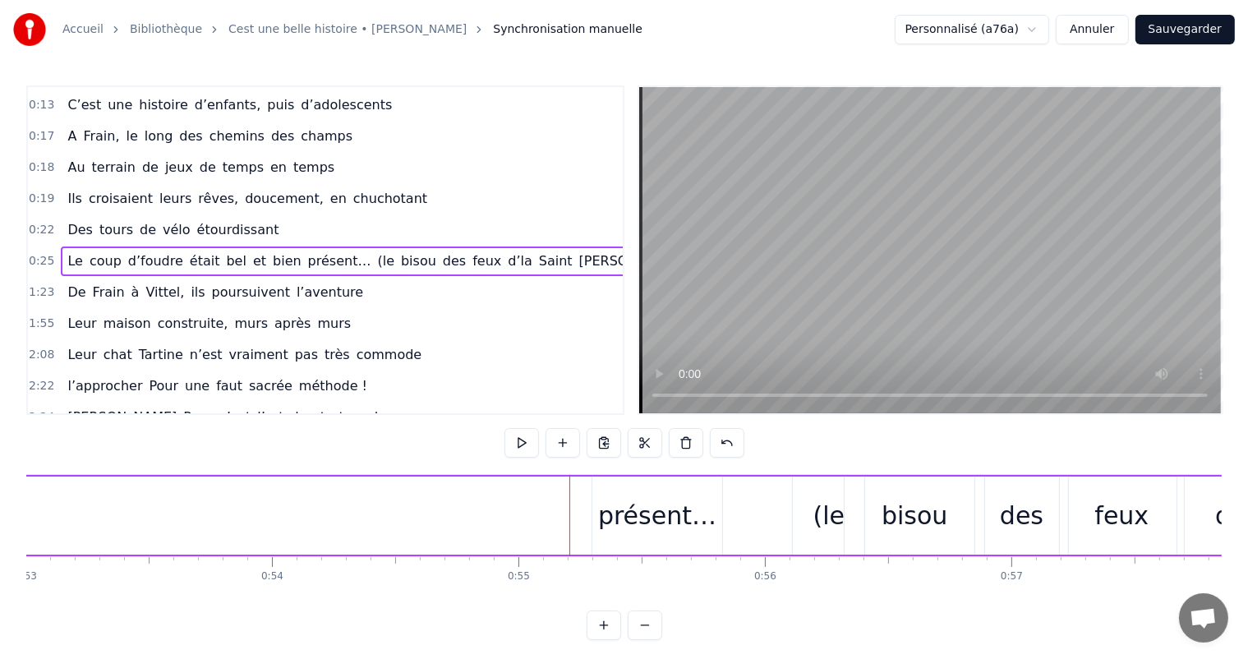
click at [656, 513] on div "présent…" at bounding box center [657, 515] width 118 height 37
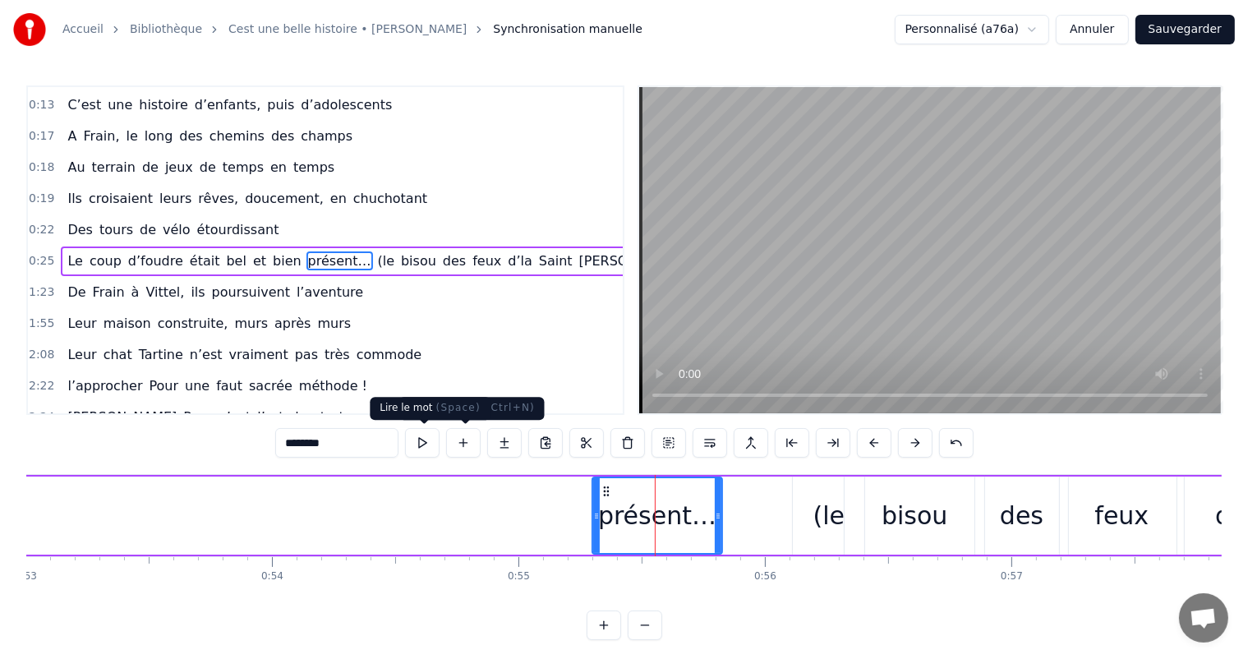
click at [429, 436] on button at bounding box center [422, 443] width 35 height 30
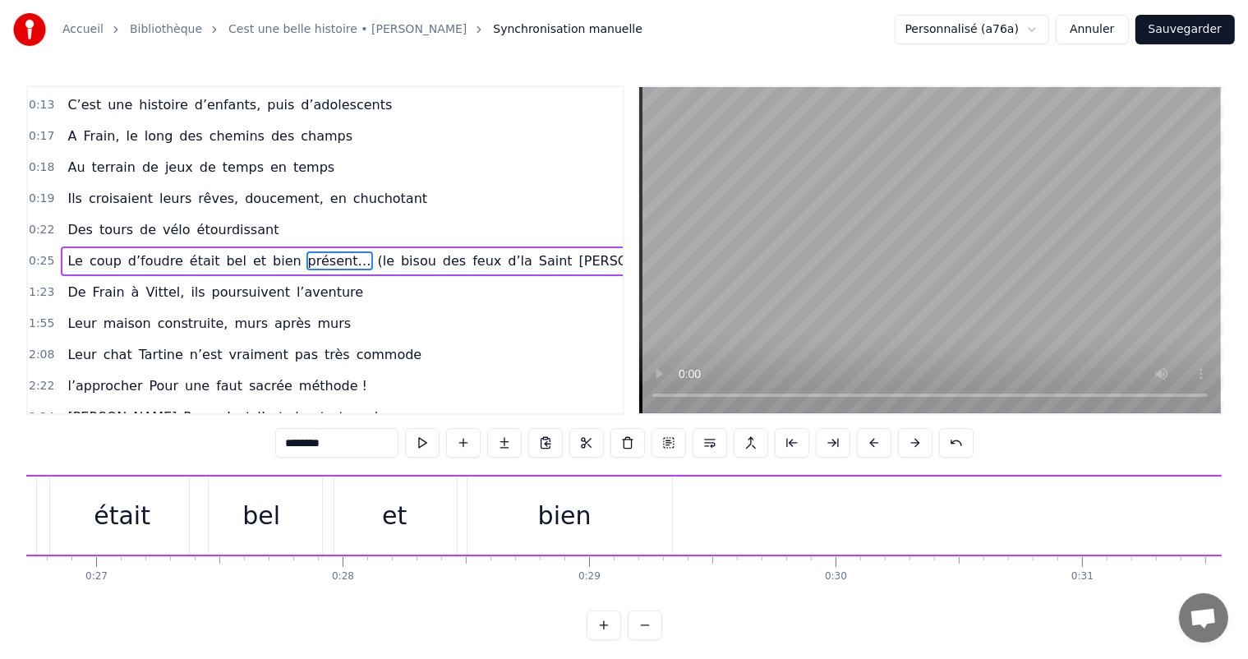
scroll to position [0, 6747]
click at [395, 537] on div "bien" at bounding box center [405, 516] width 215 height 78
type input "****"
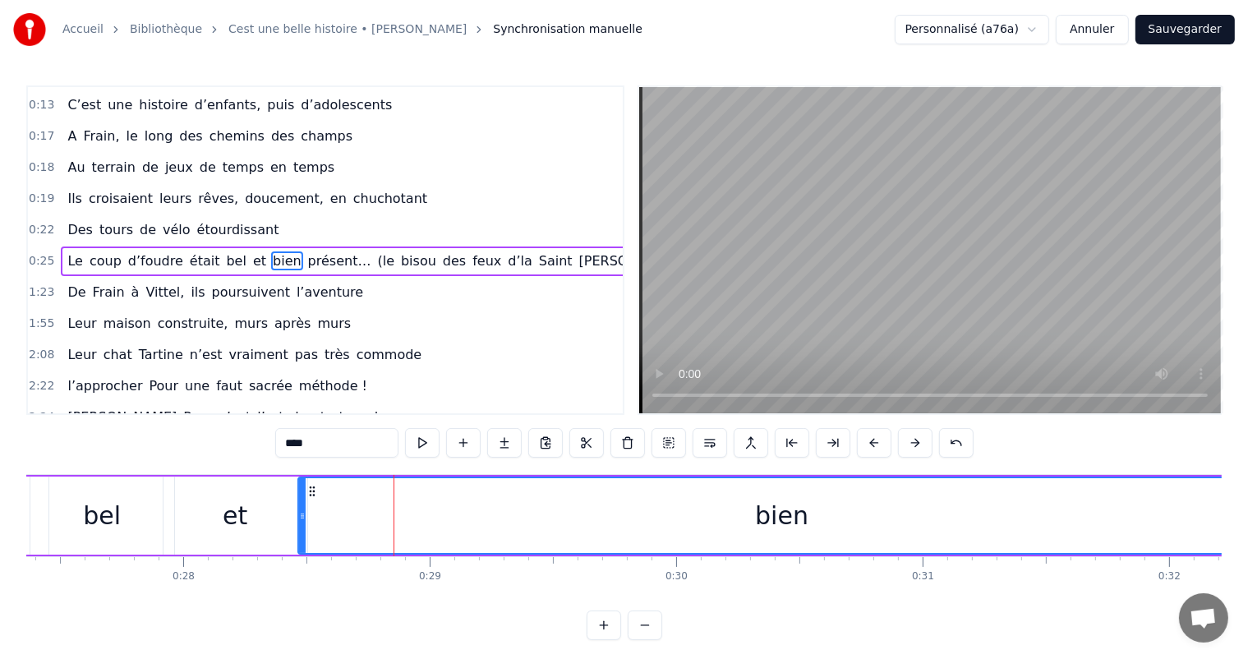
drag, startPoint x: 508, startPoint y: 510, endPoint x: 810, endPoint y: 400, distance: 321.9
click at [1248, 524] on html "Accueil Bibliothèque Cest une belle histoire • [PERSON_NAME] Synchronisation ma…" at bounding box center [624, 333] width 1248 height 667
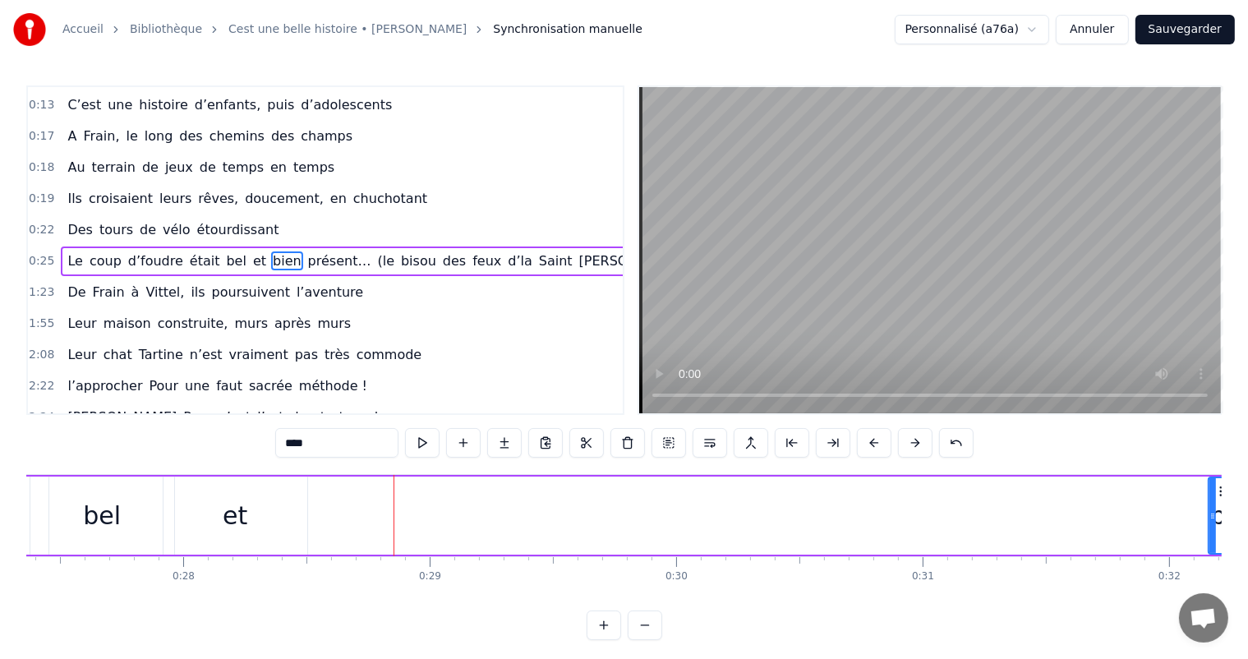
drag, startPoint x: 299, startPoint y: 517, endPoint x: 1094, endPoint y: 508, distance: 794.8
click at [1212, 489] on div at bounding box center [1213, 515] width 7 height 75
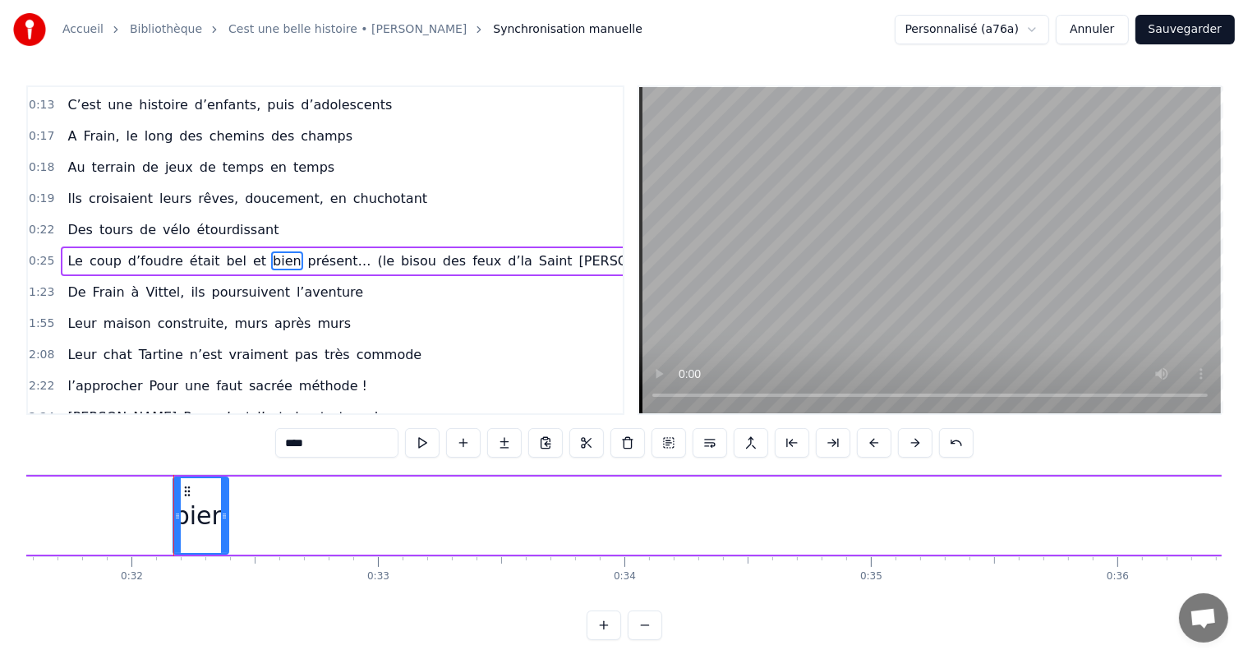
scroll to position [0, 7849]
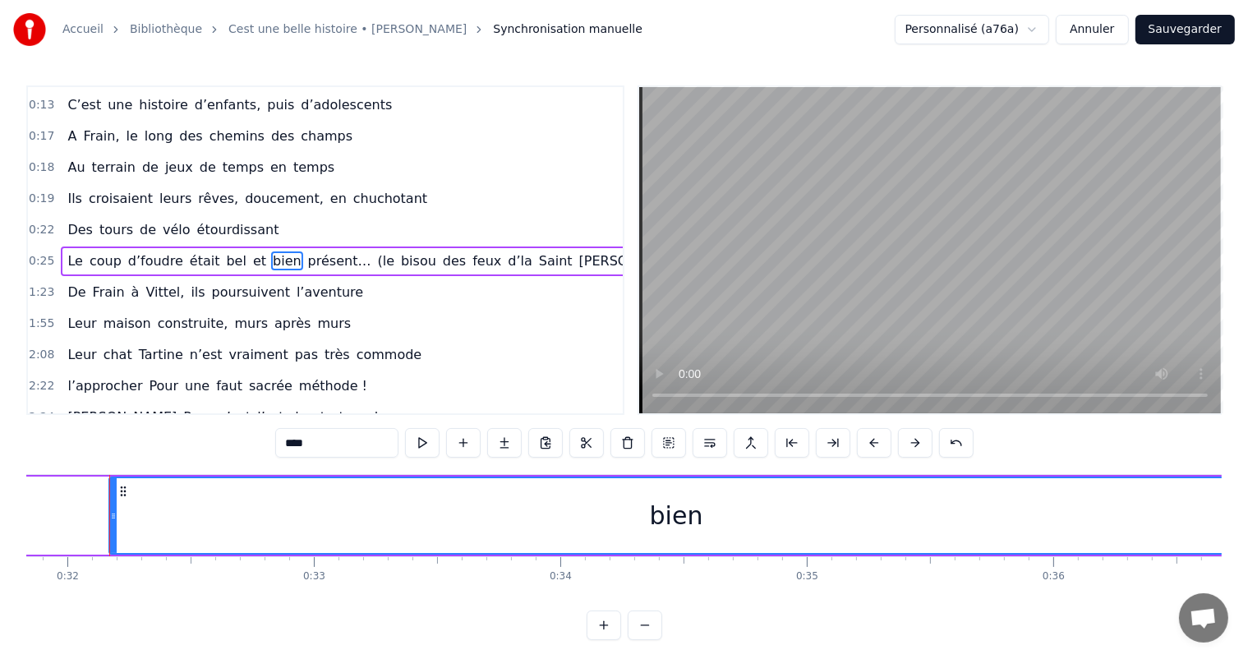
drag, startPoint x: 158, startPoint y: 512, endPoint x: 1151, endPoint y: 625, distance: 1000.0
click at [1236, 640] on div "Accueil Bibliothèque Cest une belle histoire • [PERSON_NAME] Synchronisation ma…" at bounding box center [624, 320] width 1248 height 640
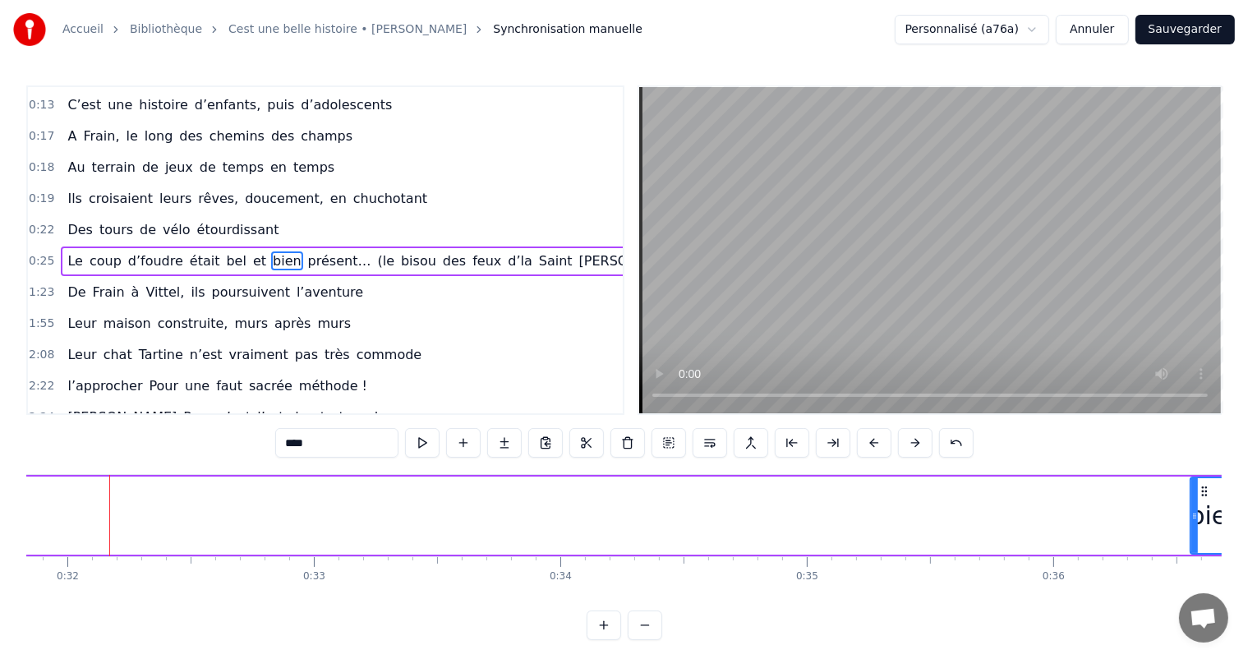
drag, startPoint x: 112, startPoint y: 525, endPoint x: 1193, endPoint y: 523, distance: 1081.6
click at [1193, 523] on div at bounding box center [1195, 515] width 7 height 75
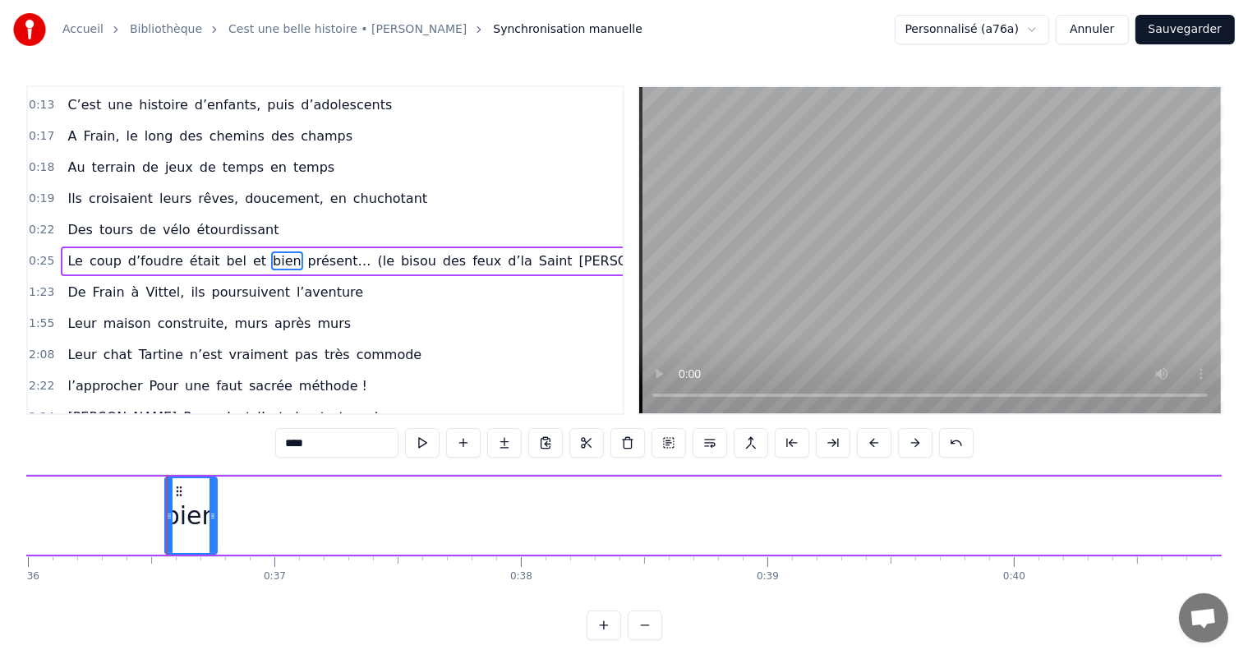
scroll to position [0, 8932]
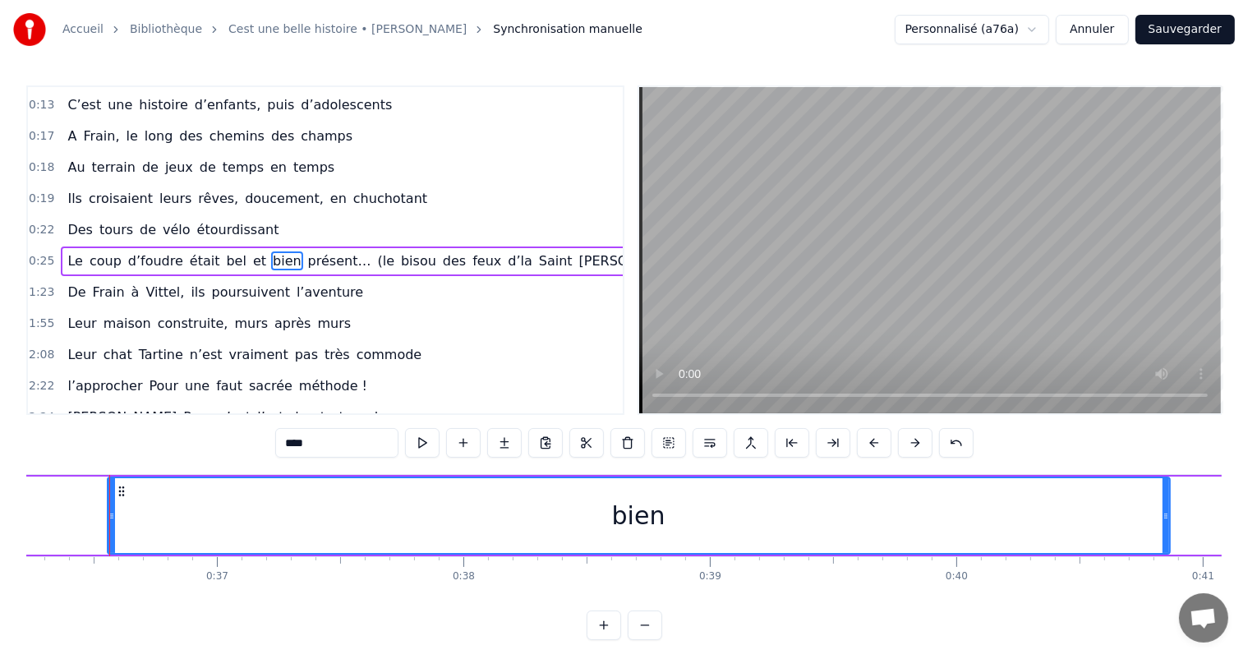
drag, startPoint x: 154, startPoint y: 511, endPoint x: 1165, endPoint y: 546, distance: 1011.5
click at [1165, 546] on div at bounding box center [1166, 515] width 7 height 75
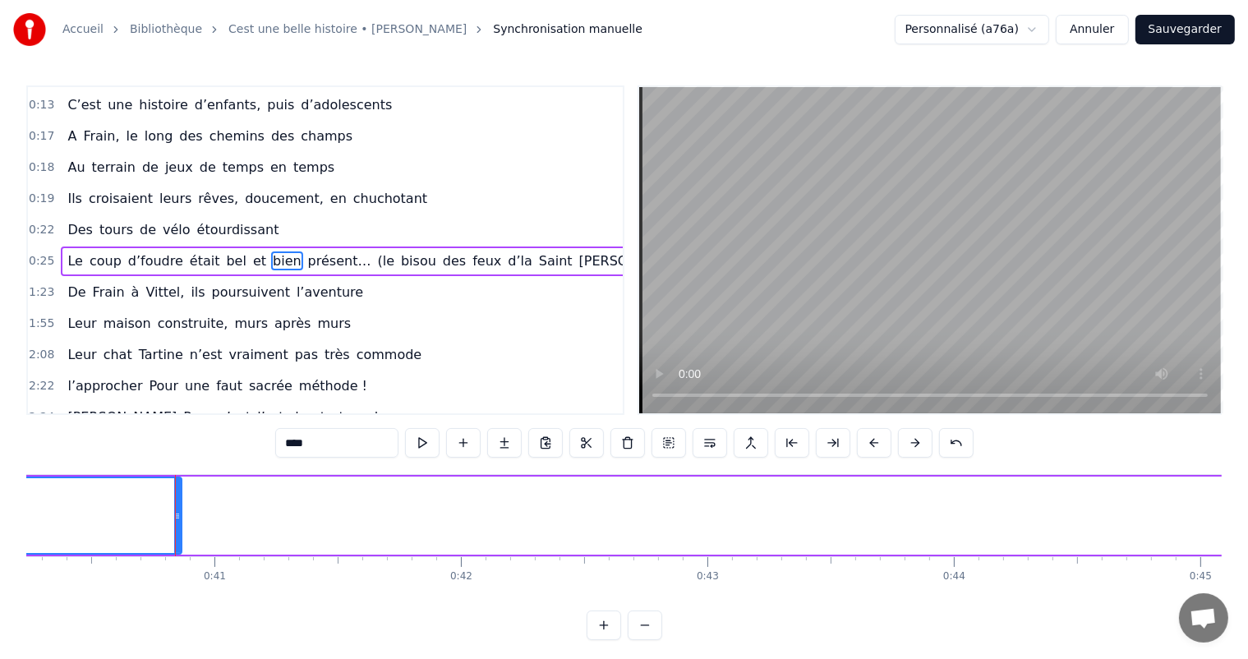
scroll to position [0, 9988]
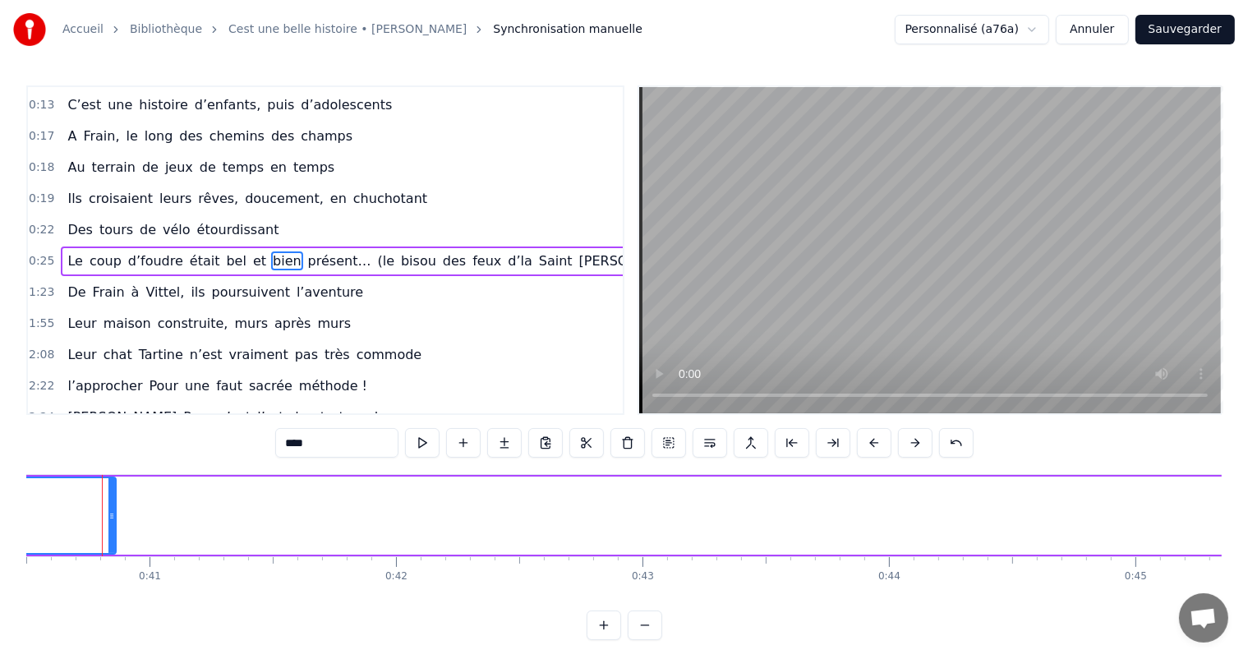
scroll to position [0, 9979]
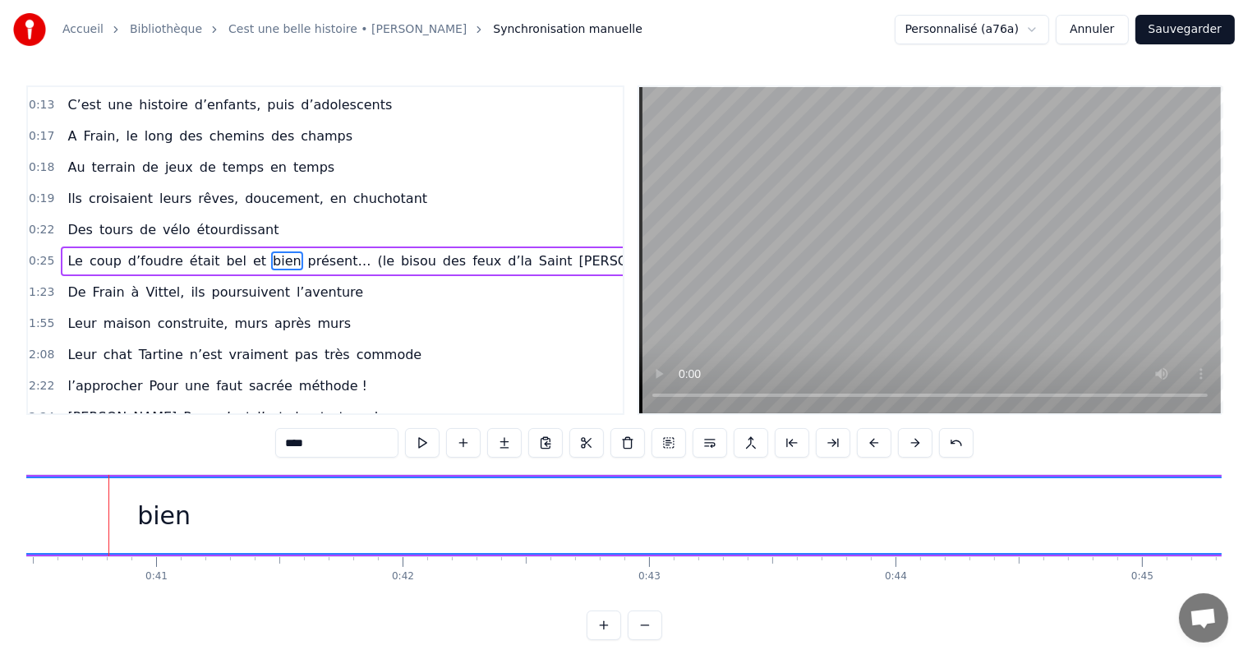
drag, startPoint x: 116, startPoint y: 516, endPoint x: 1262, endPoint y: 504, distance: 1145.8
click at [1248, 504] on html "Accueil Bibliothèque Cest une belle histoire • [PERSON_NAME] Synchronisation ma…" at bounding box center [624, 333] width 1248 height 667
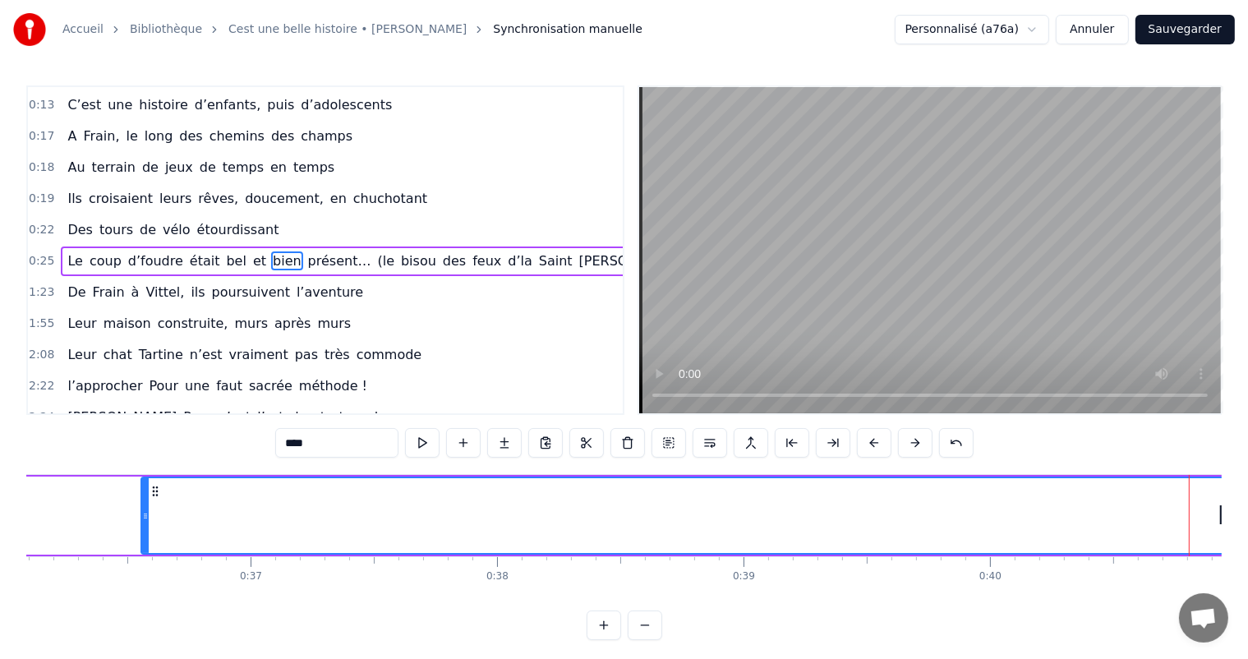
scroll to position [0, 8819]
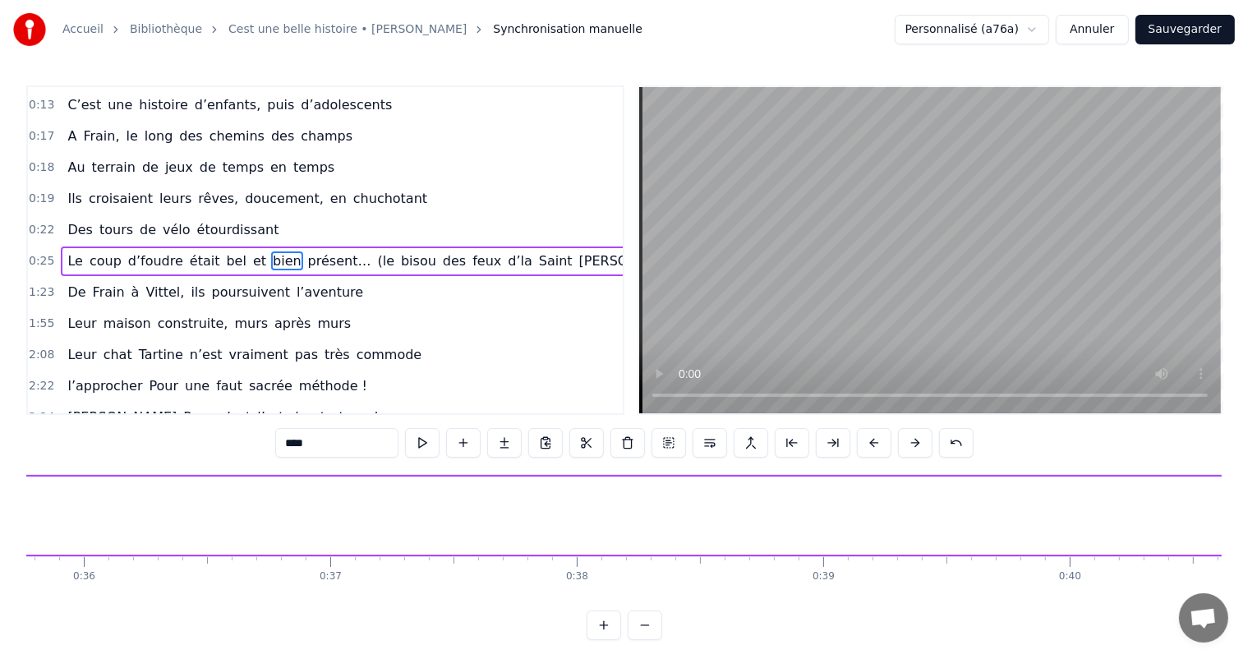
drag, startPoint x: 220, startPoint y: 514, endPoint x: 1258, endPoint y: 585, distance: 1040.4
click at [1248, 585] on html "Accueil Bibliothèque Cest une belle histoire • [PERSON_NAME] Synchronisation ma…" at bounding box center [624, 333] width 1248 height 667
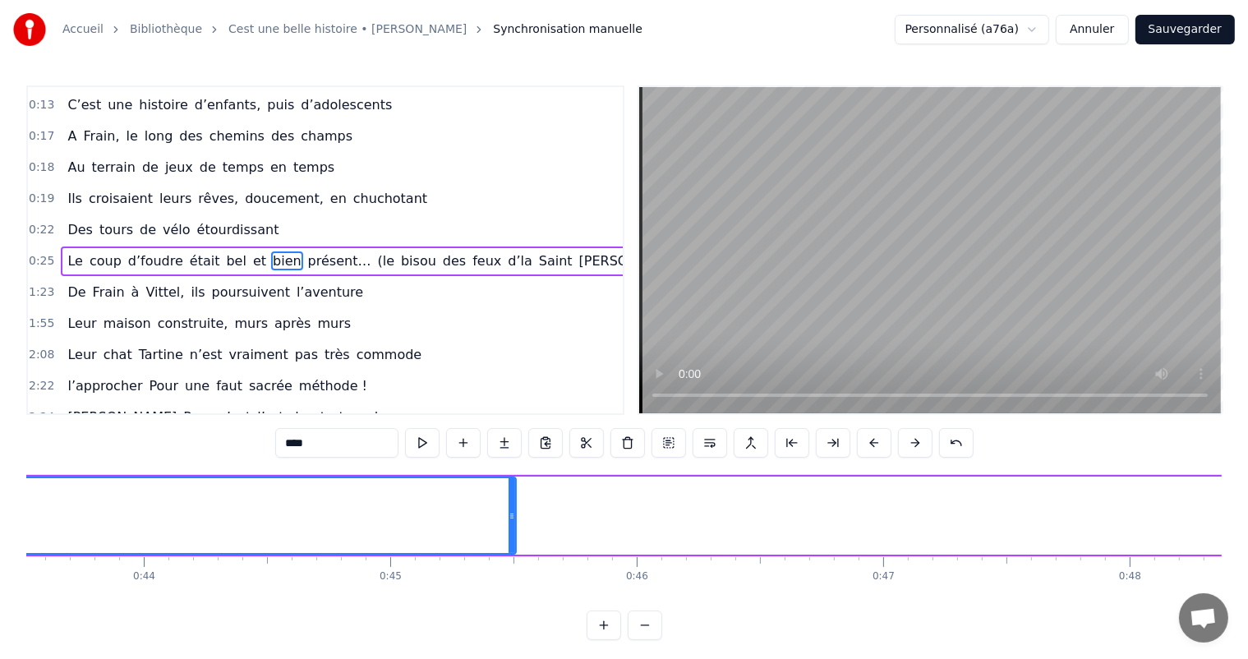
scroll to position [0, 11183]
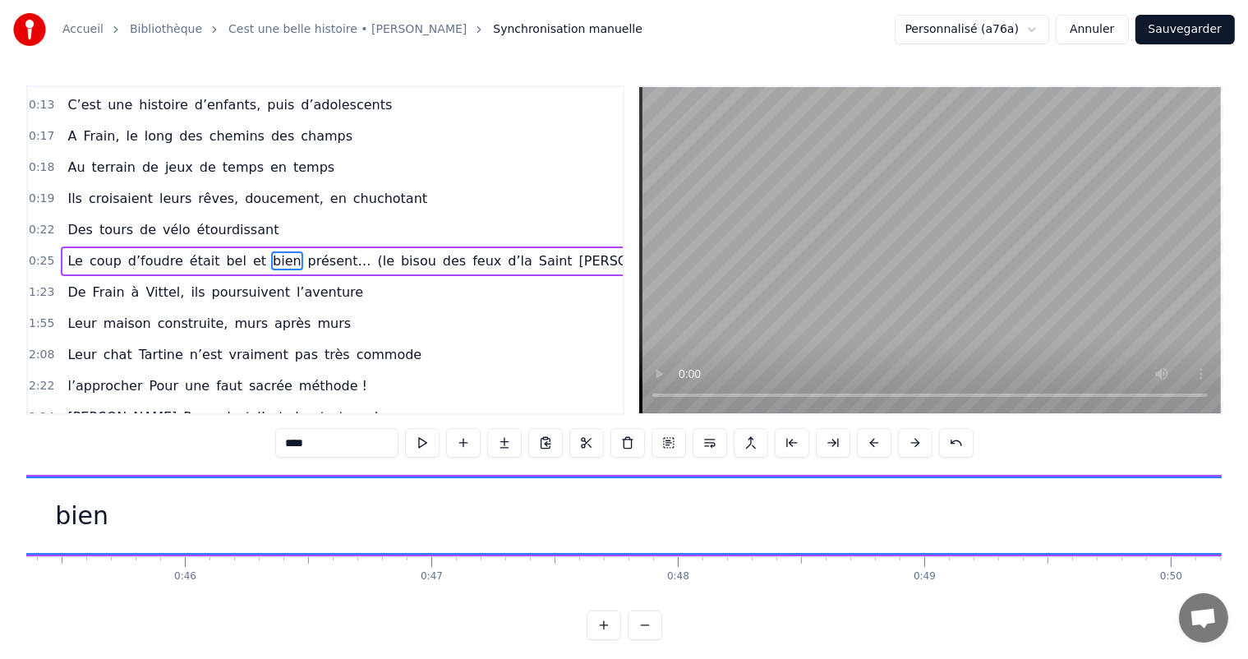
drag, startPoint x: 58, startPoint y: 511, endPoint x: 1262, endPoint y: 503, distance: 1204.1
click at [1248, 503] on html "Accueil Bibliothèque Cest une belle histoire • [PERSON_NAME] Synchronisation ma…" at bounding box center [624, 333] width 1248 height 667
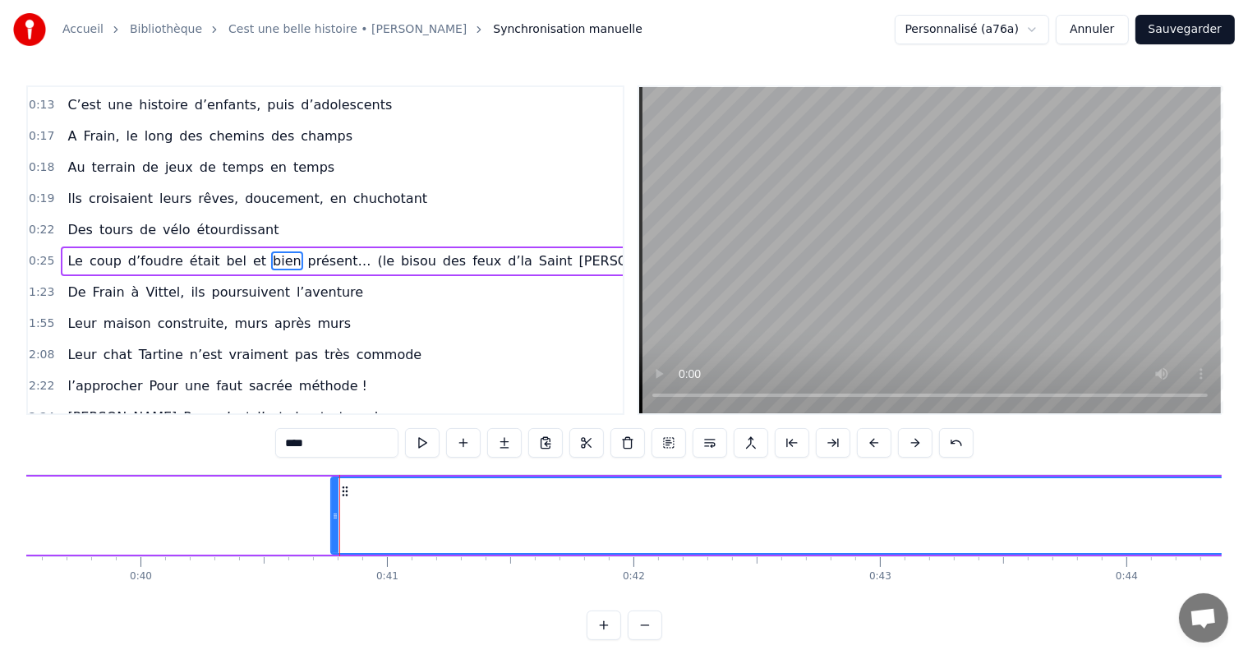
scroll to position [0, 9696]
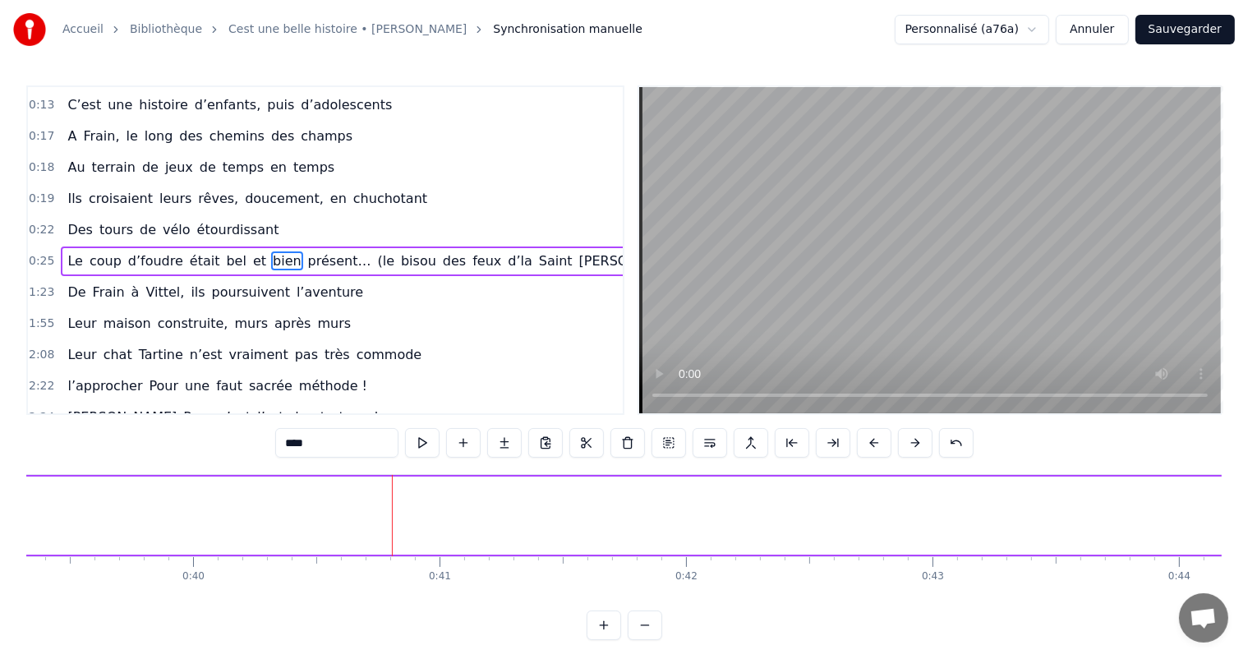
drag, startPoint x: 387, startPoint y: 510, endPoint x: 1262, endPoint y: 460, distance: 875.9
click at [1248, 460] on html "Accueil Bibliothèque Cest une belle histoire • [PERSON_NAME] Synchronisation ma…" at bounding box center [624, 333] width 1248 height 667
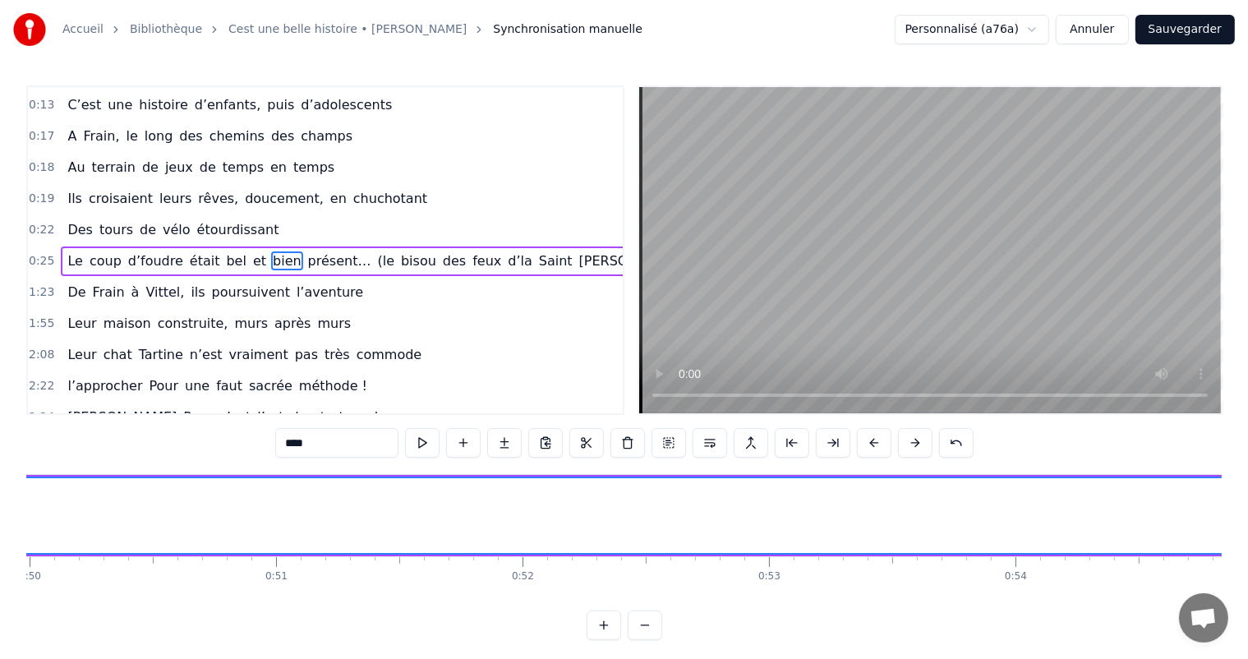
drag, startPoint x: 122, startPoint y: 511, endPoint x: 1249, endPoint y: 542, distance: 1128.0
click at [1248, 542] on html "Accueil Bibliothèque Cest une belle histoire • [PERSON_NAME] Synchronisation ma…" at bounding box center [624, 333] width 1248 height 667
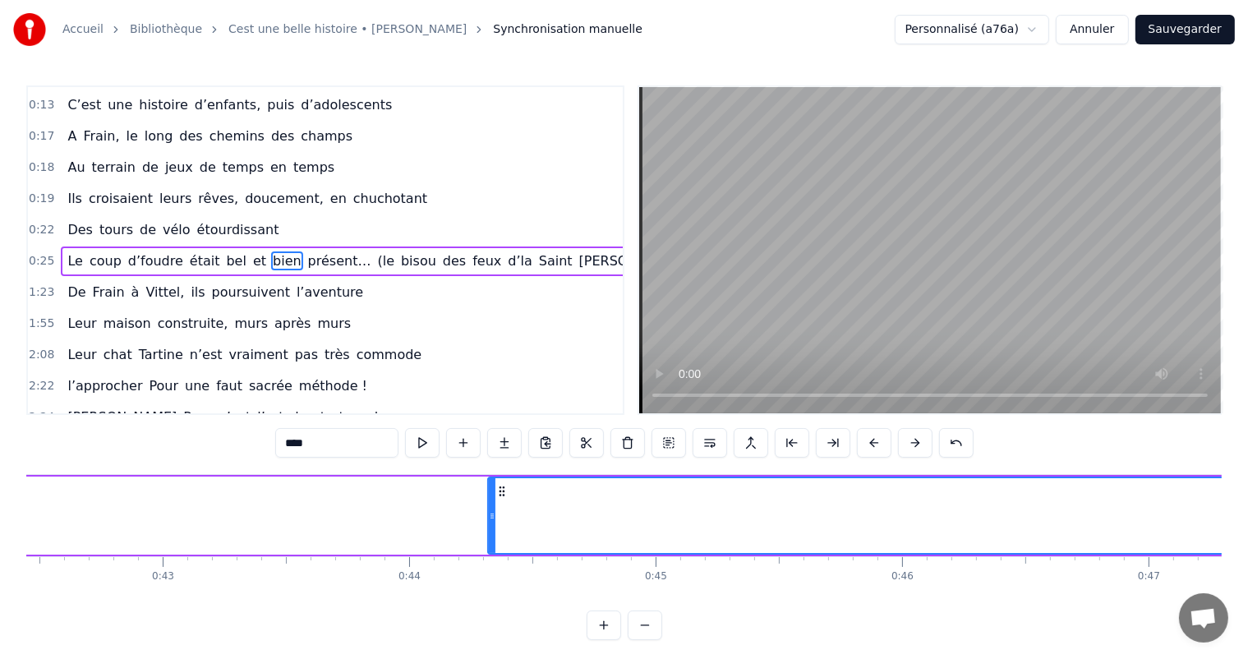
scroll to position [0, 10412]
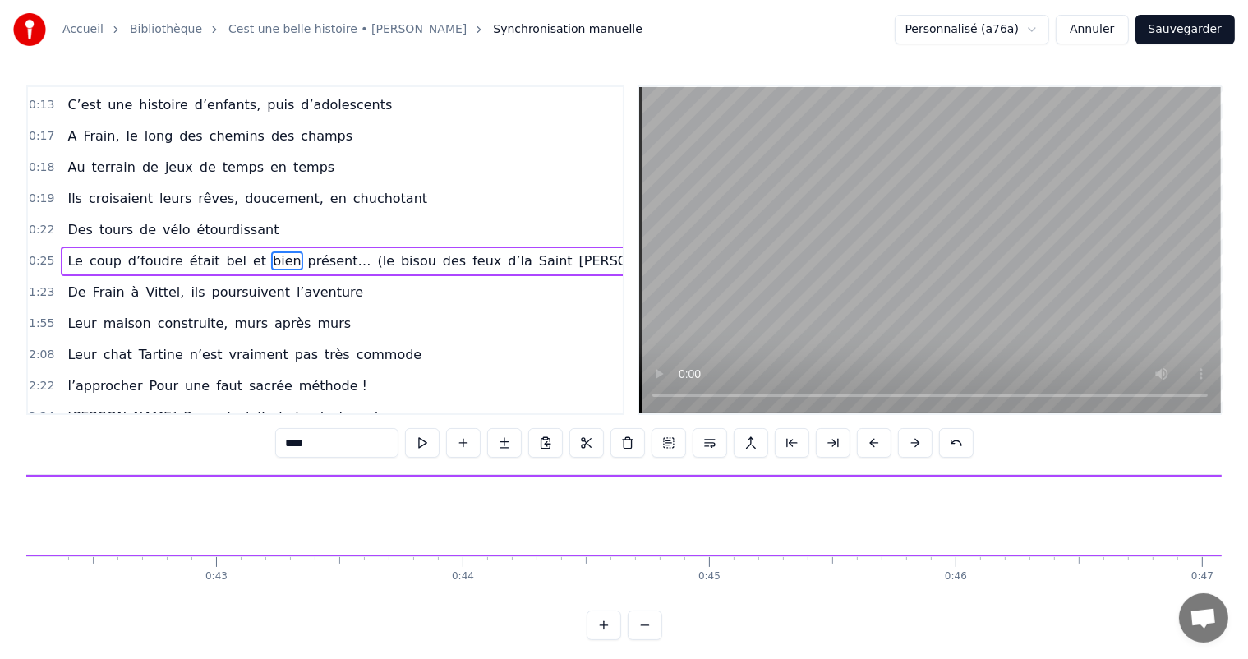
drag, startPoint x: 546, startPoint y: 516, endPoint x: 1262, endPoint y: 460, distance: 718.0
click at [1248, 460] on html "Accueil Bibliothèque Cest une belle histoire • [PERSON_NAME] Synchronisation ma…" at bounding box center [624, 333] width 1248 height 667
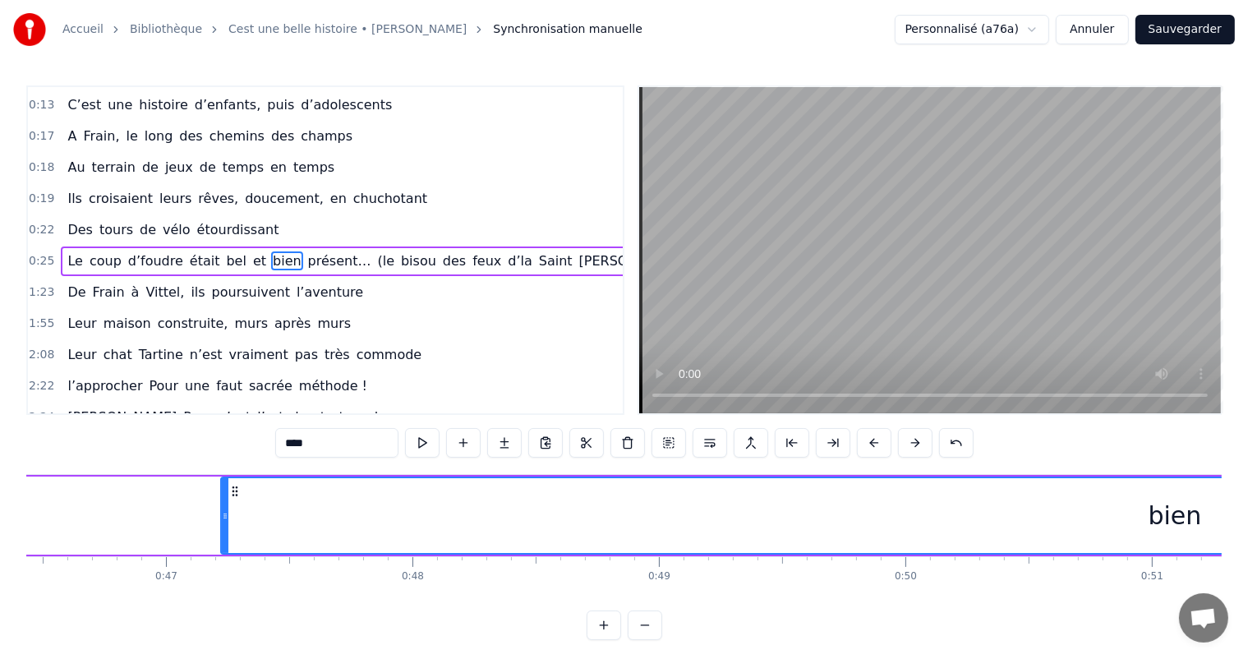
scroll to position [0, 11529]
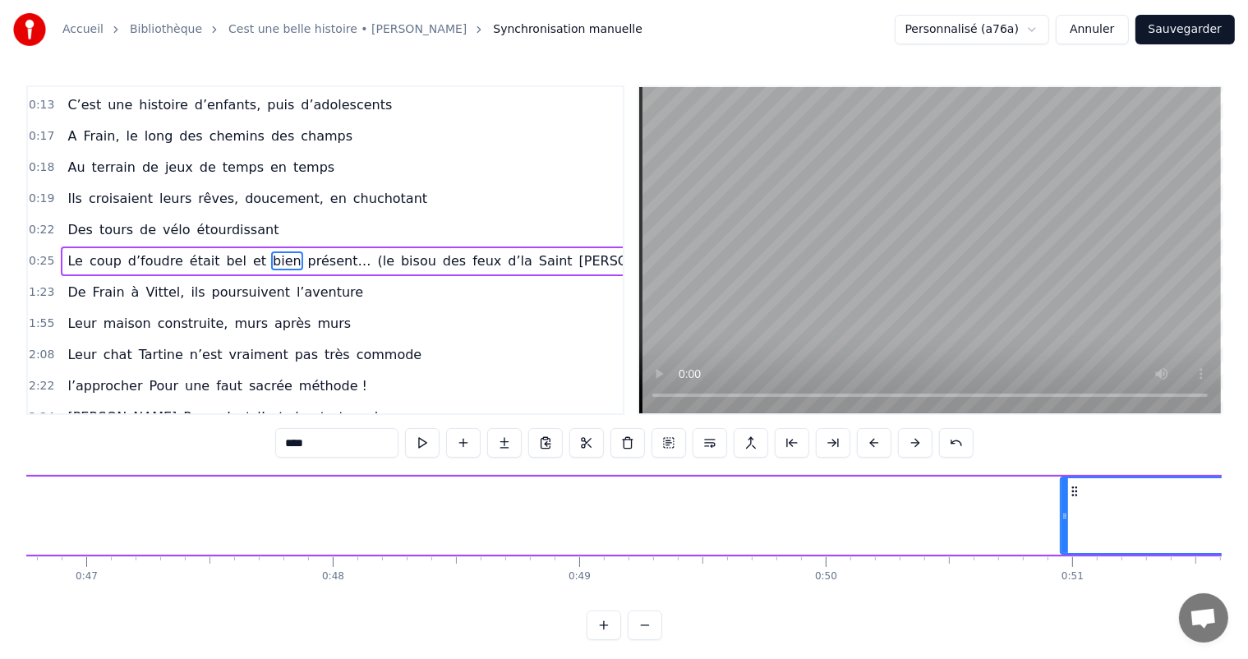
drag, startPoint x: 141, startPoint y: 500, endPoint x: 1072, endPoint y: 588, distance: 934.6
click at [1073, 588] on div "C’est un beau roman, c’est une belle histoire C’est une romance d’[DATE] [PERSO…" at bounding box center [624, 535] width 1196 height 123
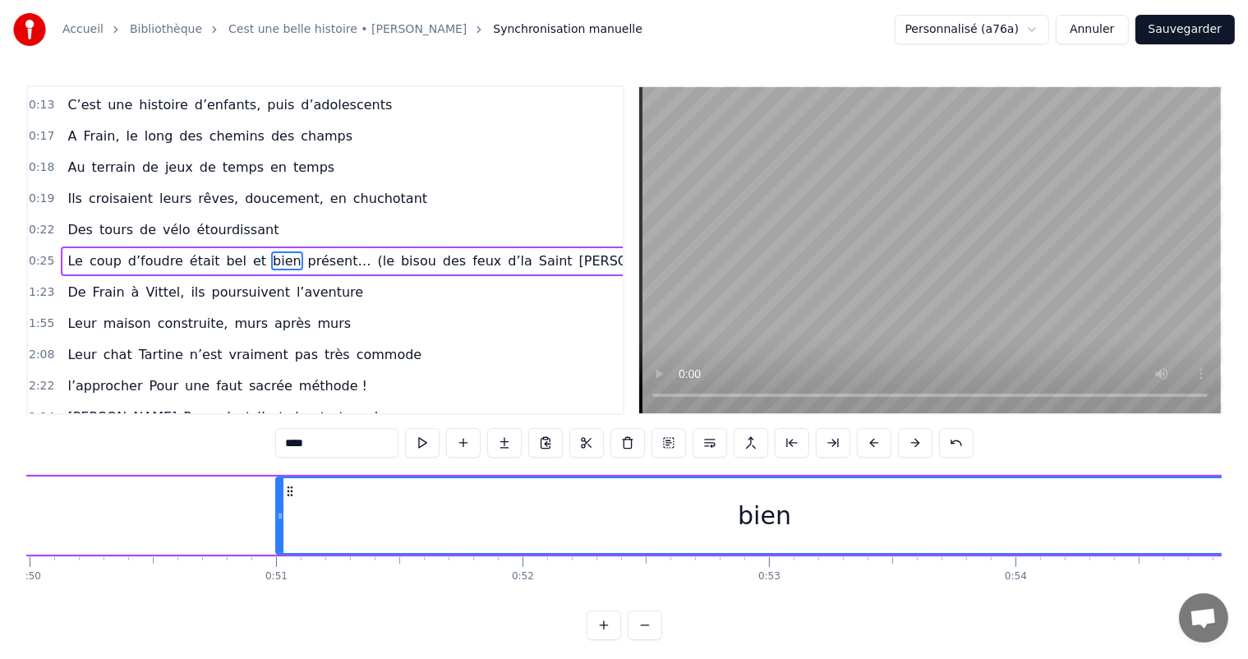
scroll to position [0, 12272]
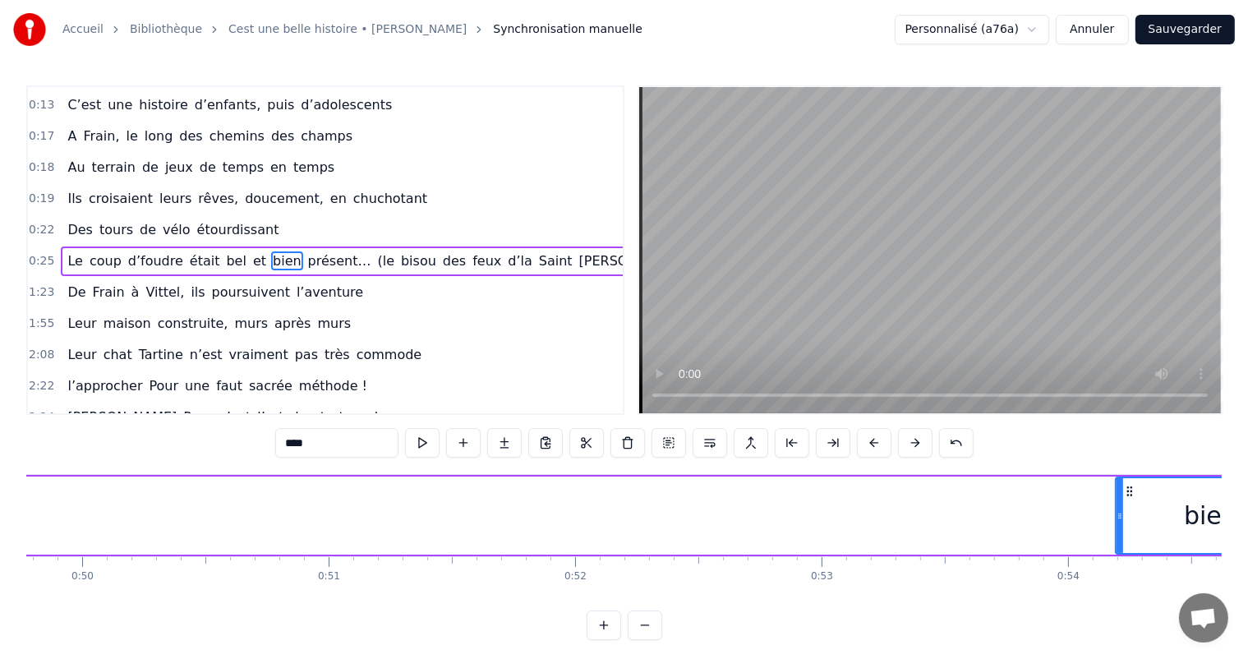
drag, startPoint x: 331, startPoint y: 519, endPoint x: 977, endPoint y: 533, distance: 646.2
click at [1124, 518] on icon at bounding box center [1120, 516] width 7 height 13
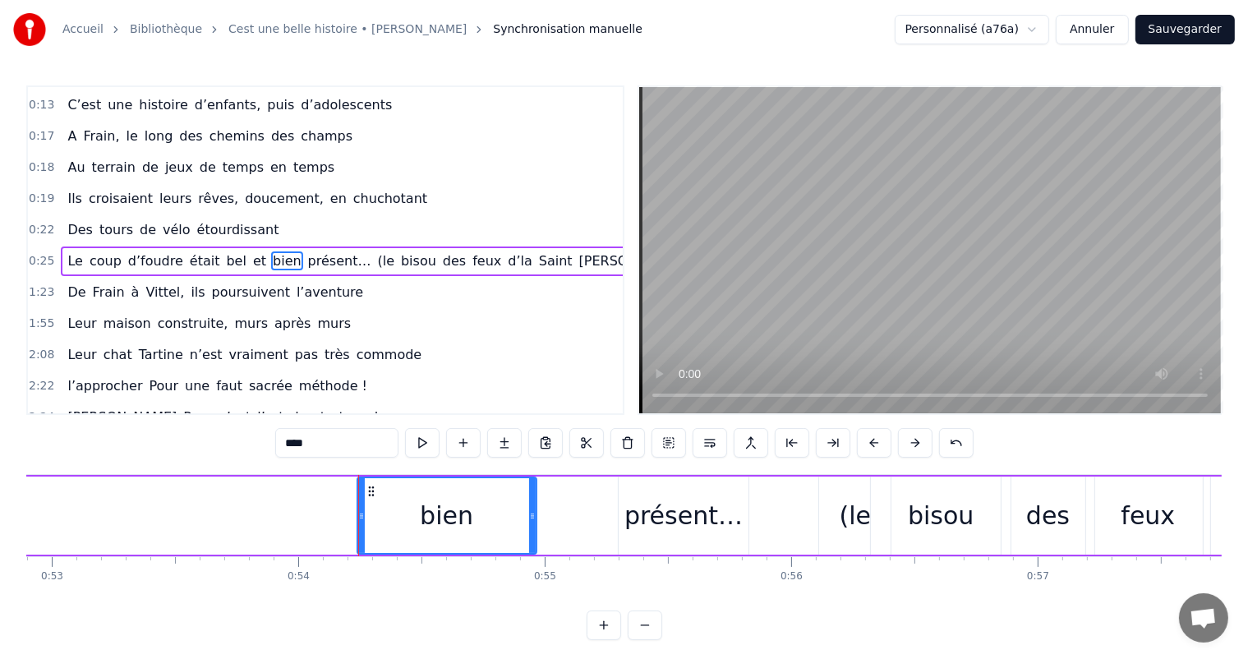
scroll to position [0, 13096]
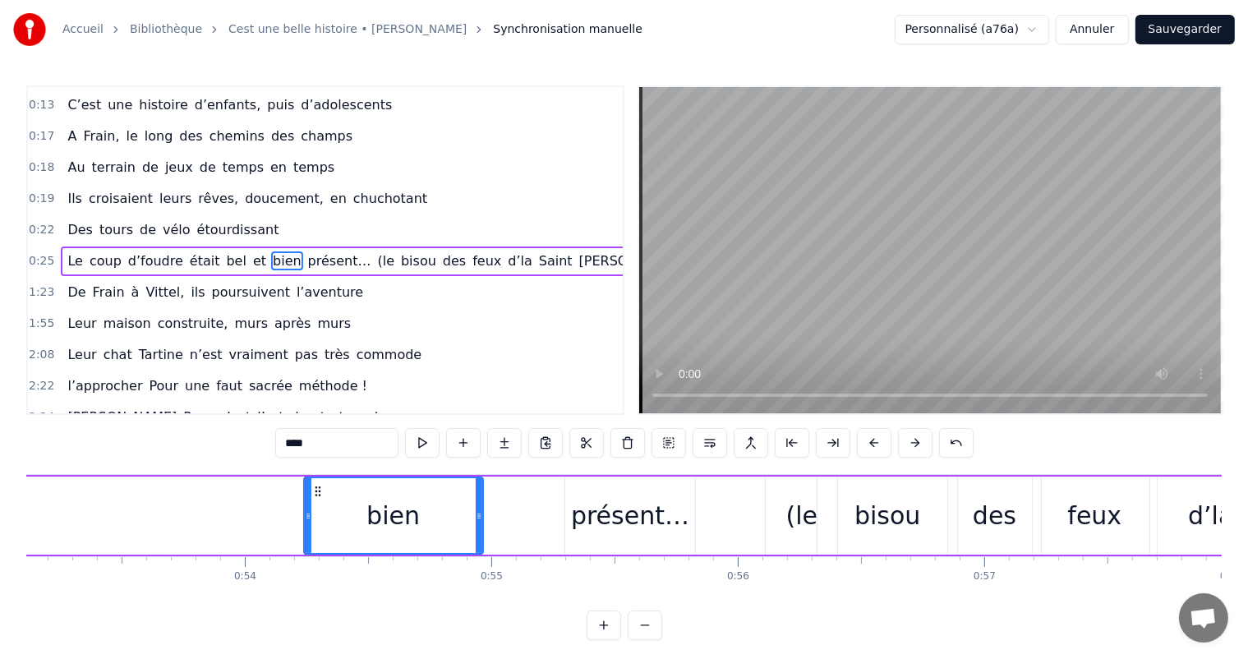
click at [381, 482] on div "bien" at bounding box center [394, 515] width 178 height 75
click at [428, 449] on button at bounding box center [422, 443] width 35 height 30
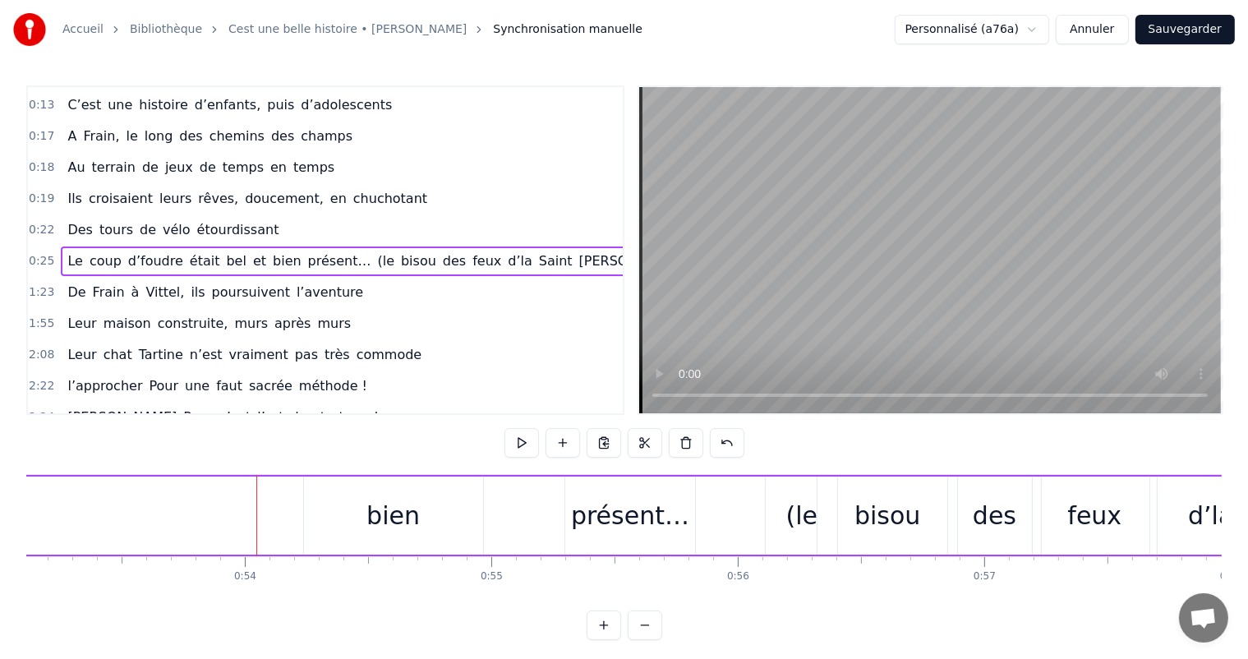
drag, startPoint x: 479, startPoint y: 512, endPoint x: 471, endPoint y: 515, distance: 8.9
click at [472, 515] on div "bien" at bounding box center [393, 516] width 179 height 78
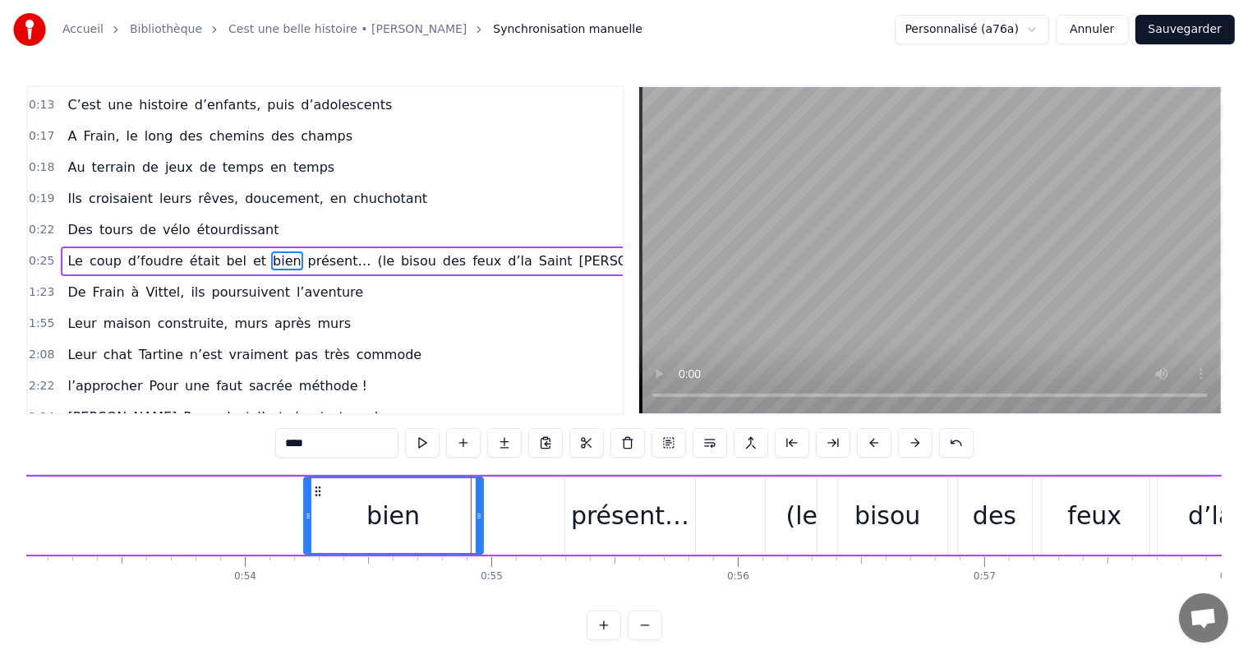
click at [584, 517] on div "présent…" at bounding box center [630, 515] width 118 height 37
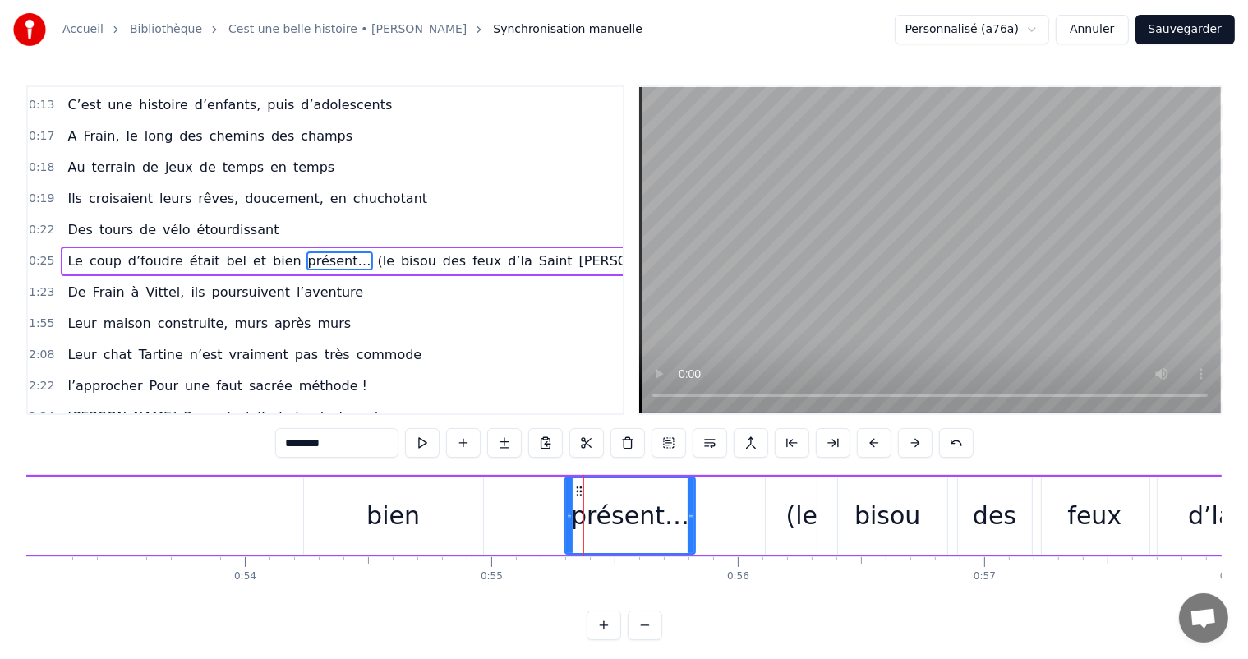
click at [416, 506] on div "bien" at bounding box center [393, 515] width 53 height 37
type input "****"
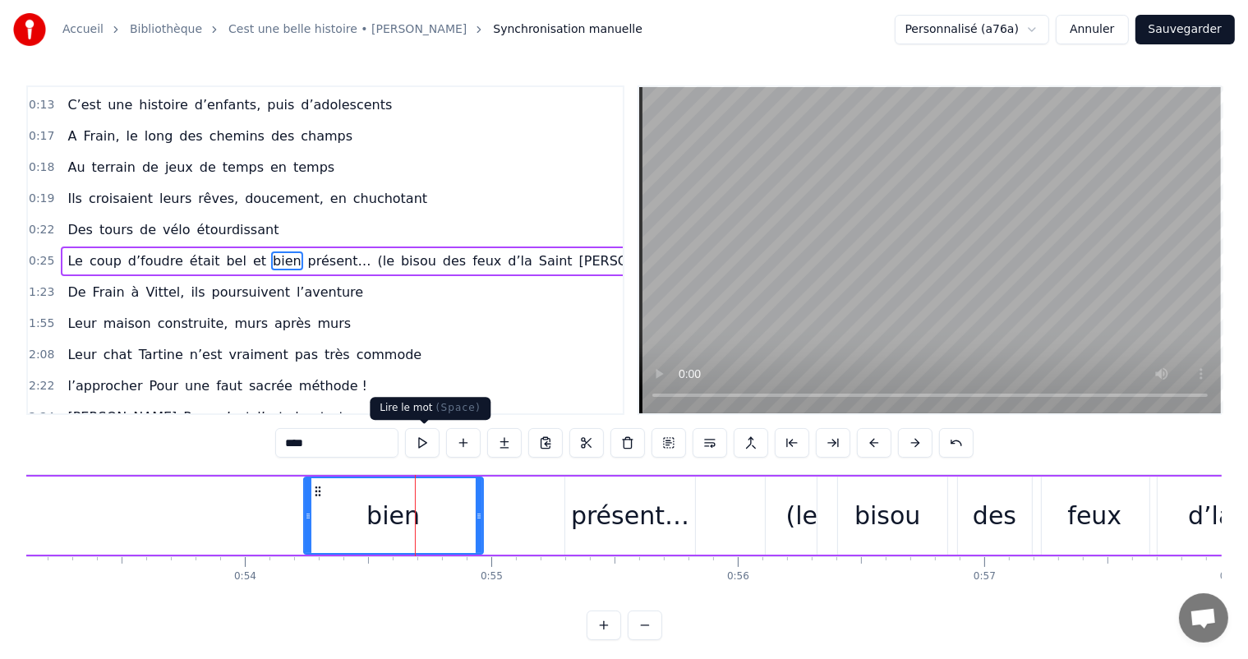
click at [428, 447] on button at bounding box center [422, 443] width 35 height 30
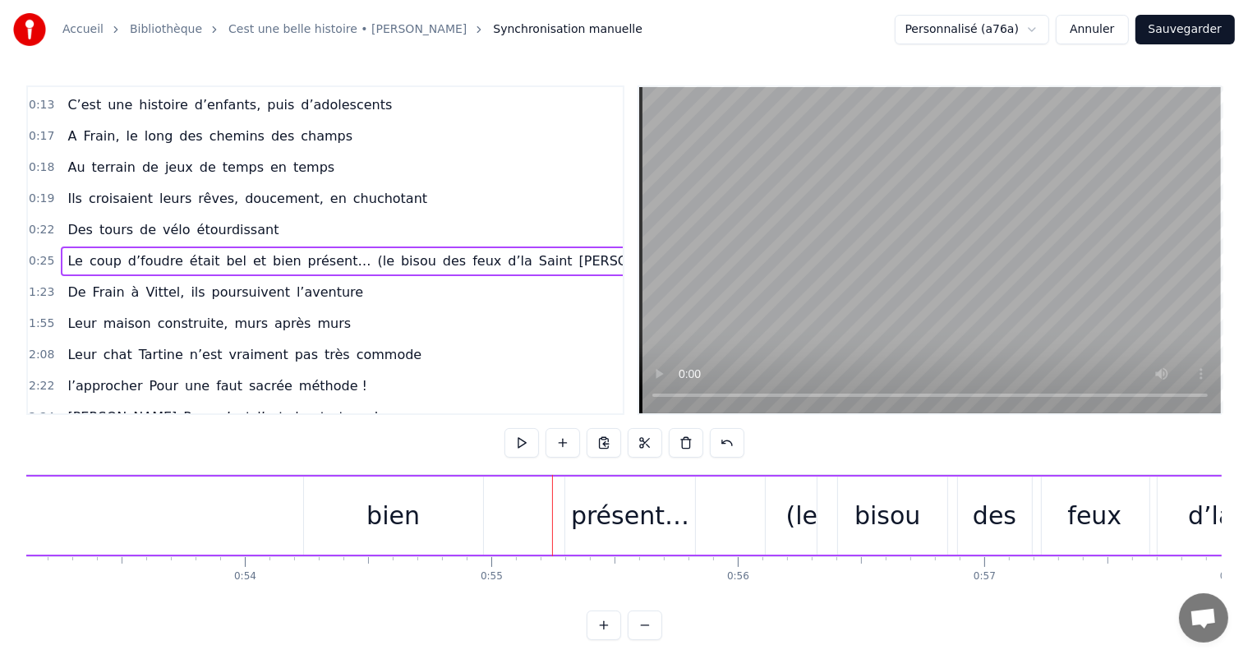
click at [570, 491] on div "présent…" at bounding box center [630, 516] width 131 height 78
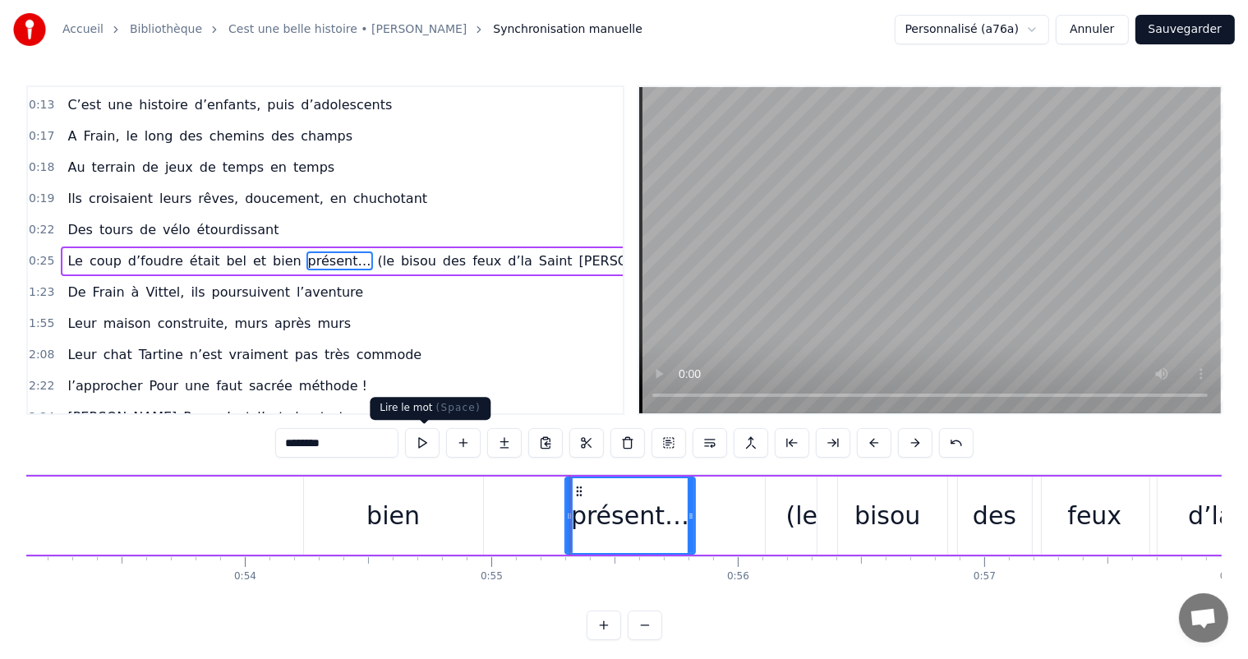
click at [427, 454] on button at bounding box center [422, 443] width 35 height 30
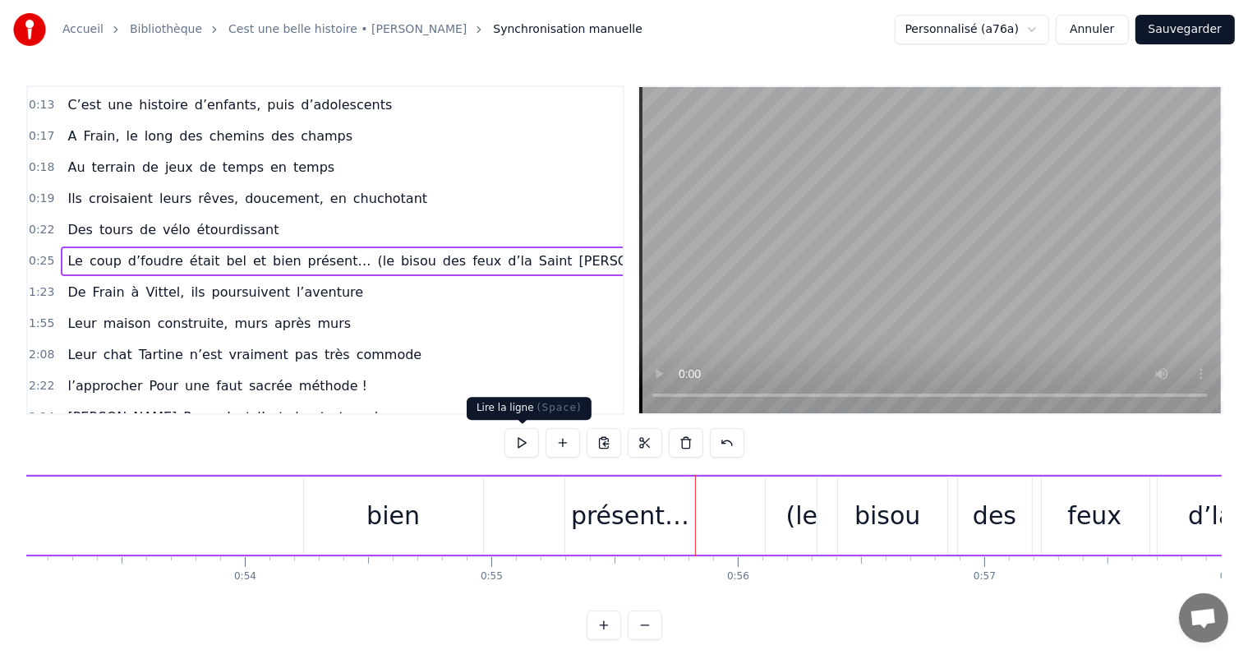
click at [523, 445] on button at bounding box center [522, 443] width 35 height 30
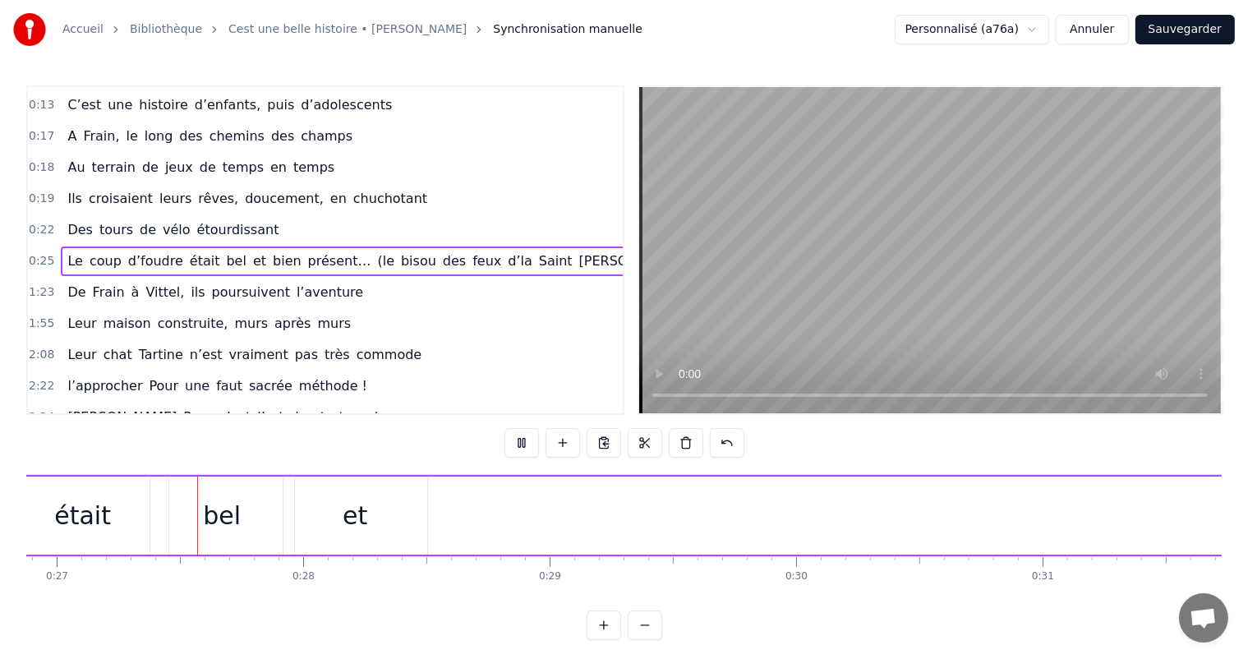
scroll to position [0, 6621]
click at [524, 443] on button at bounding box center [522, 443] width 35 height 30
click at [1164, 27] on button "Sauvegarder" at bounding box center [1185, 30] width 99 height 30
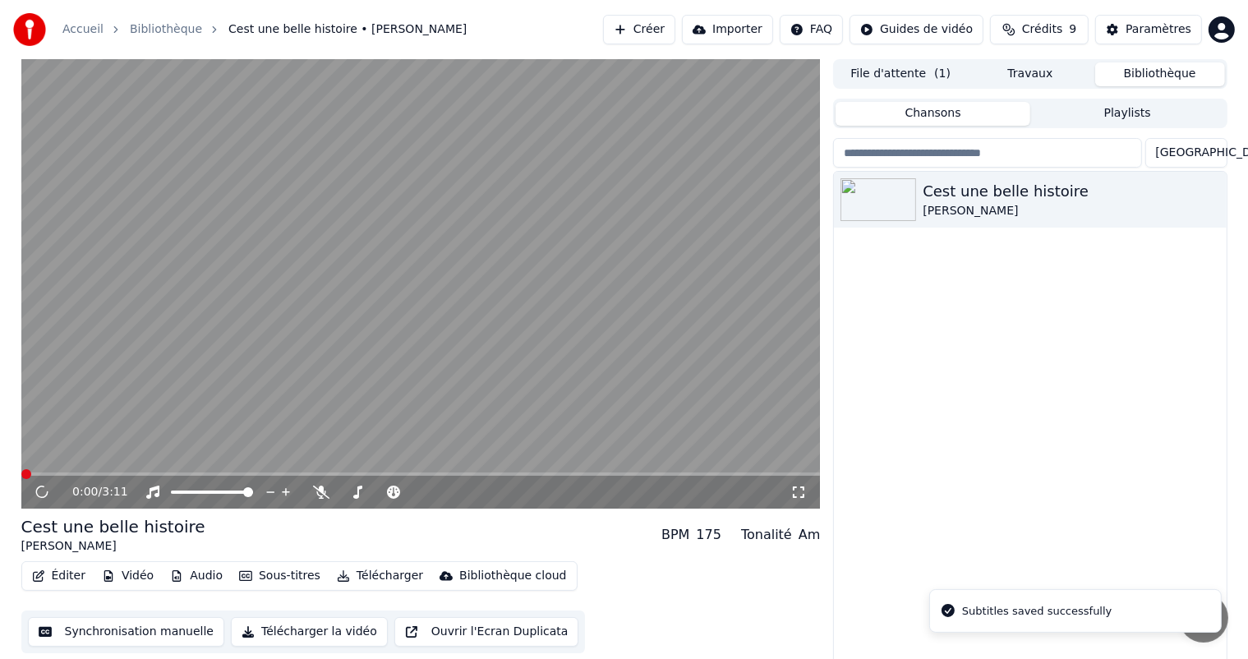
click at [937, 67] on button "File d'attente ( 1 )" at bounding box center [901, 74] width 130 height 24
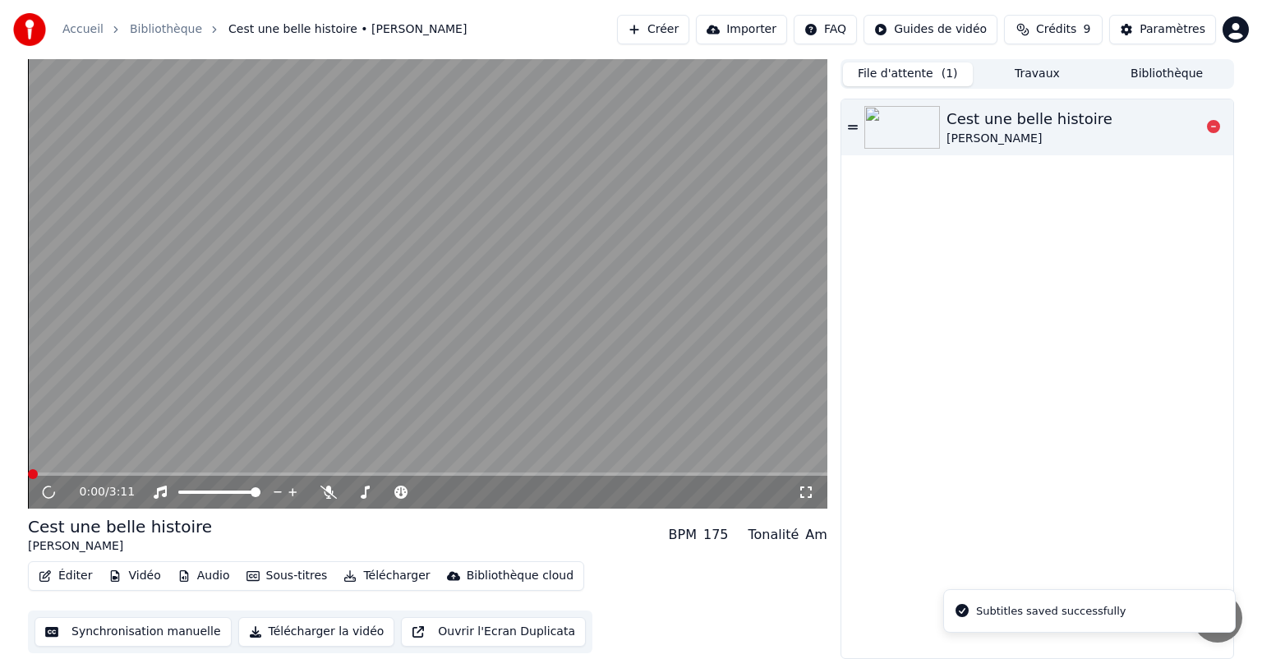
click at [967, 118] on div "Cest une belle histoire" at bounding box center [1030, 119] width 166 height 23
click at [135, 630] on button "Synchronisation manuelle" at bounding box center [133, 632] width 197 height 30
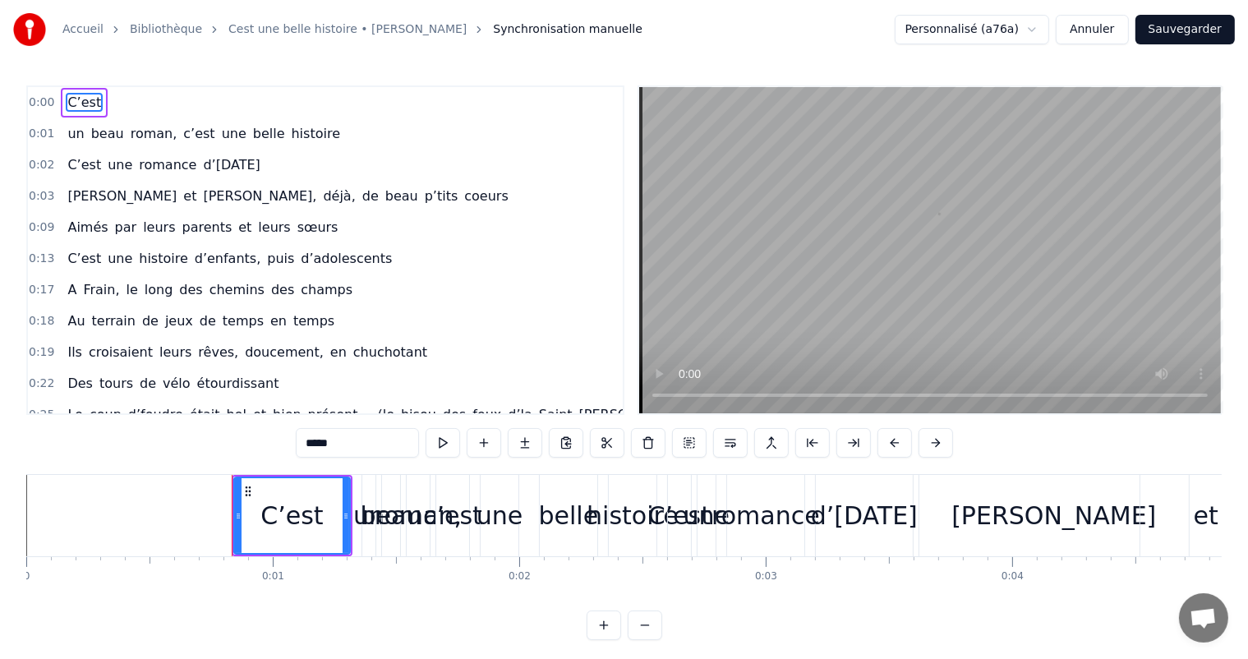
drag, startPoint x: 62, startPoint y: 596, endPoint x: 439, endPoint y: 602, distance: 377.3
click at [439, 598] on div "C’est un beau roman, c’est une belle histoire C’est une romance d’[DATE] [PERSO…" at bounding box center [624, 535] width 1196 height 123
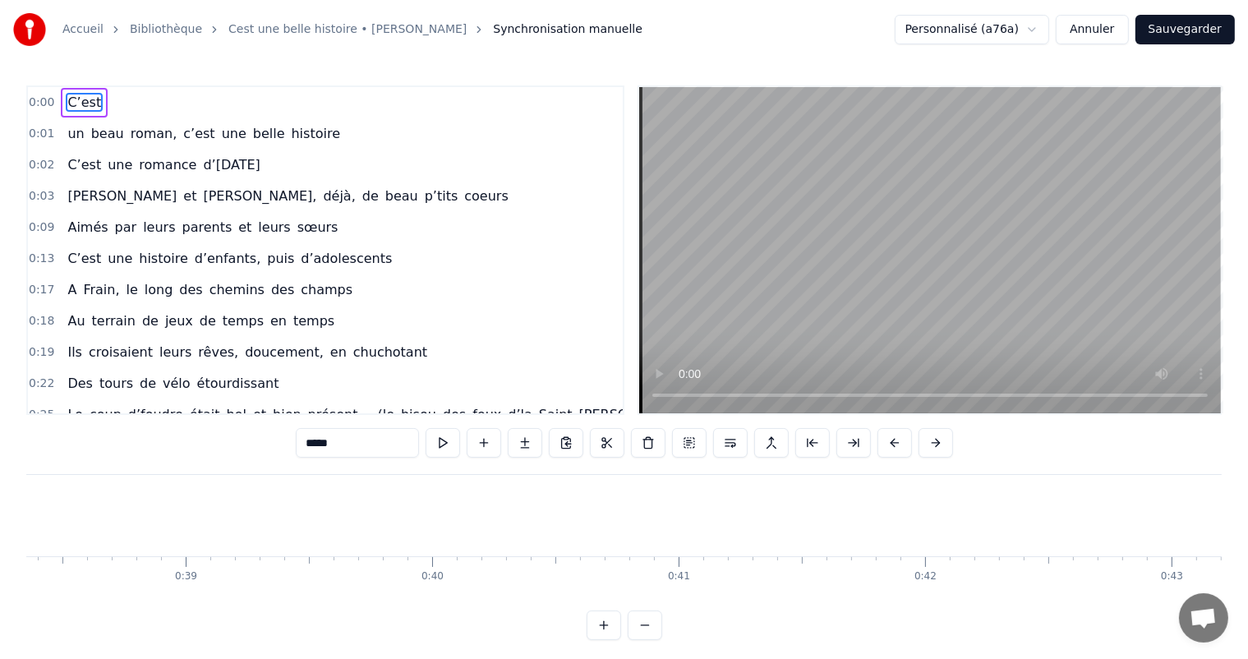
scroll to position [0, 9429]
click at [741, 323] on video at bounding box center [930, 250] width 582 height 326
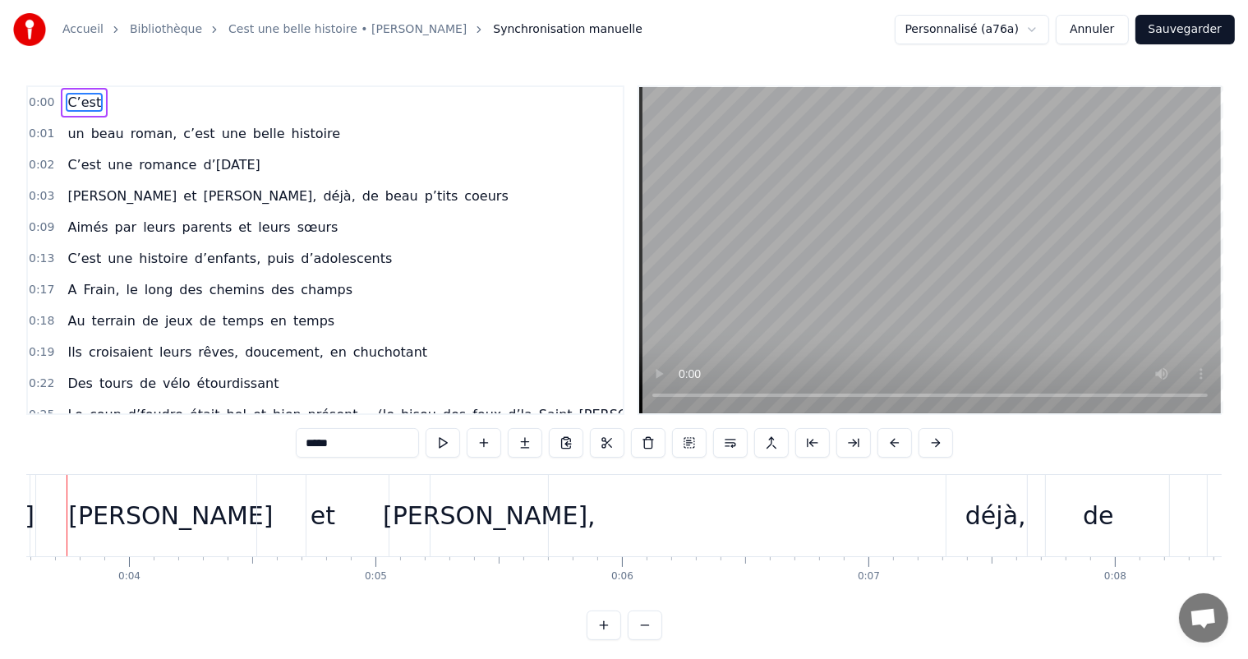
scroll to position [0, 841]
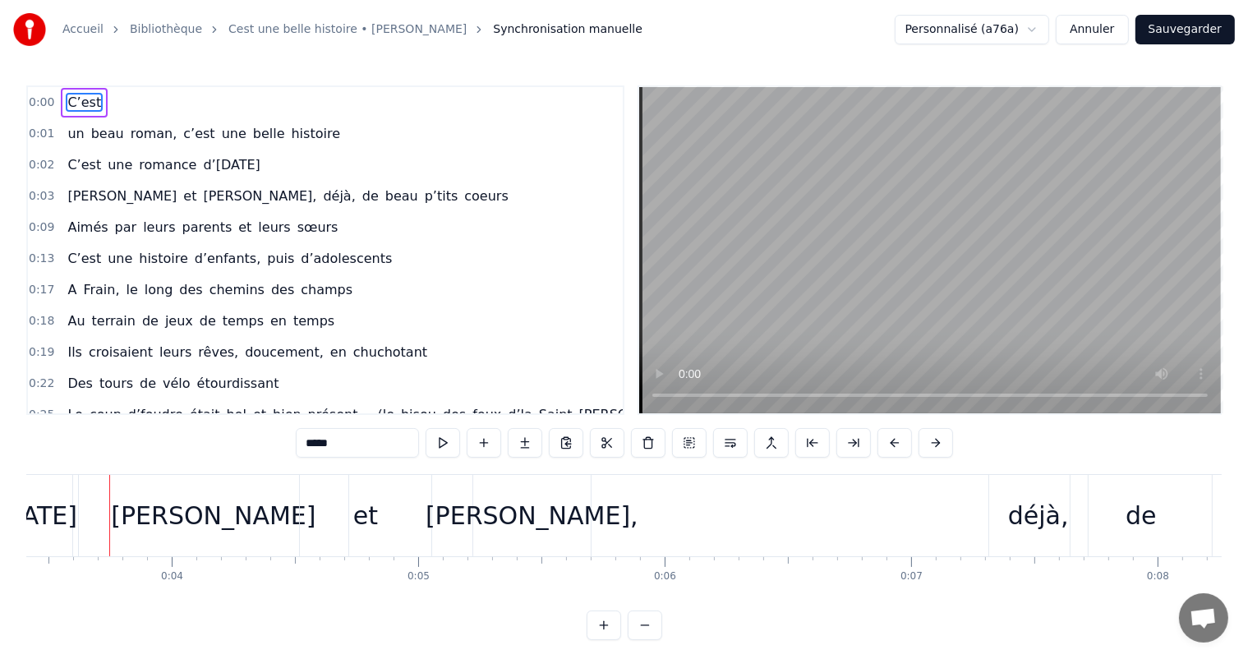
click at [190, 515] on div "[PERSON_NAME]" at bounding box center [213, 515] width 205 height 37
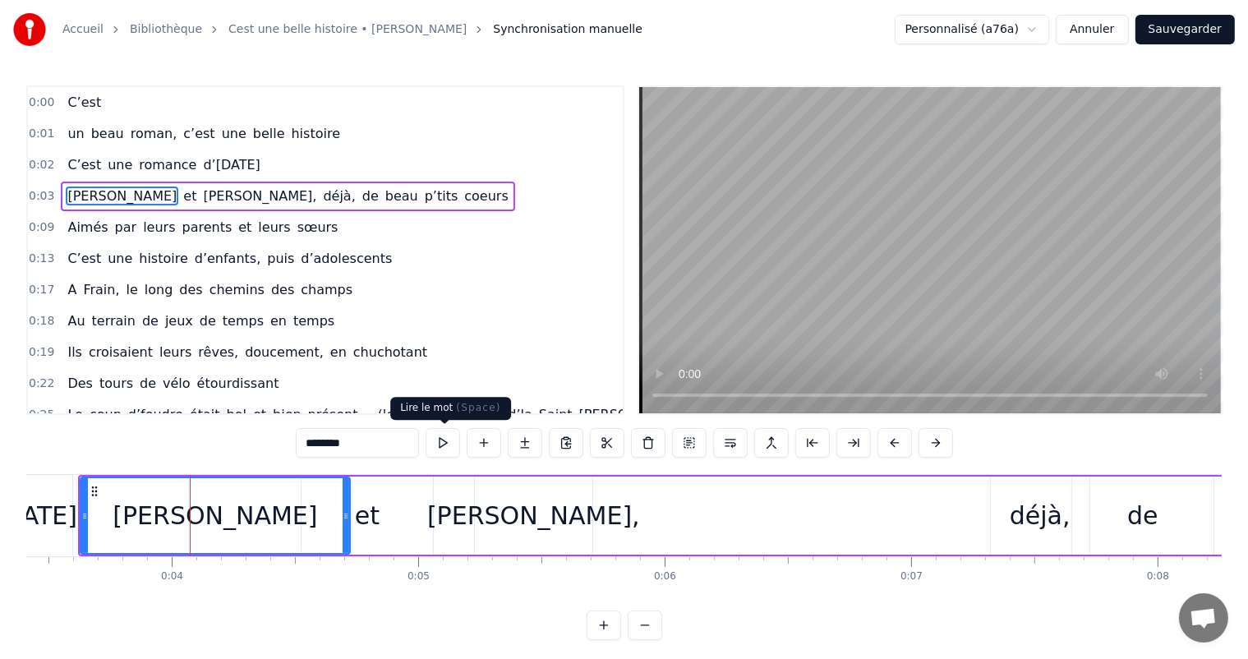
click at [445, 431] on button at bounding box center [443, 443] width 35 height 30
click at [446, 445] on button at bounding box center [443, 443] width 35 height 30
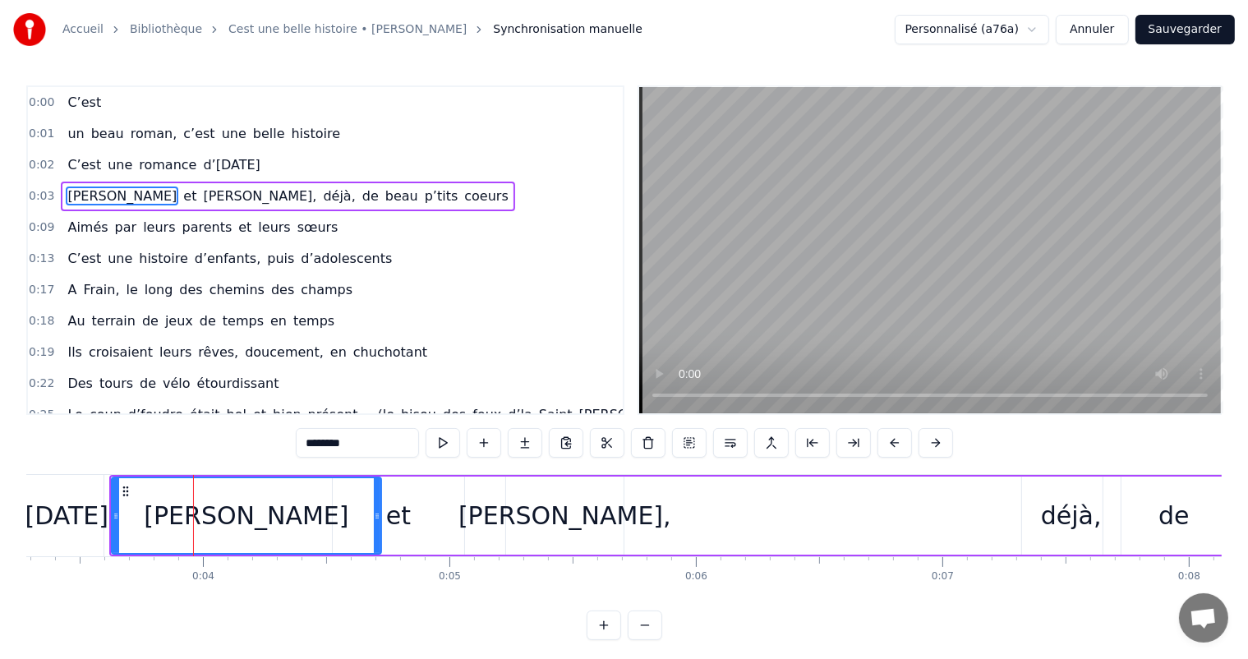
click at [872, 259] on video at bounding box center [930, 250] width 582 height 326
click at [808, 298] on video at bounding box center [930, 250] width 582 height 326
click at [418, 523] on div "et" at bounding box center [399, 516] width 132 height 78
type input "**"
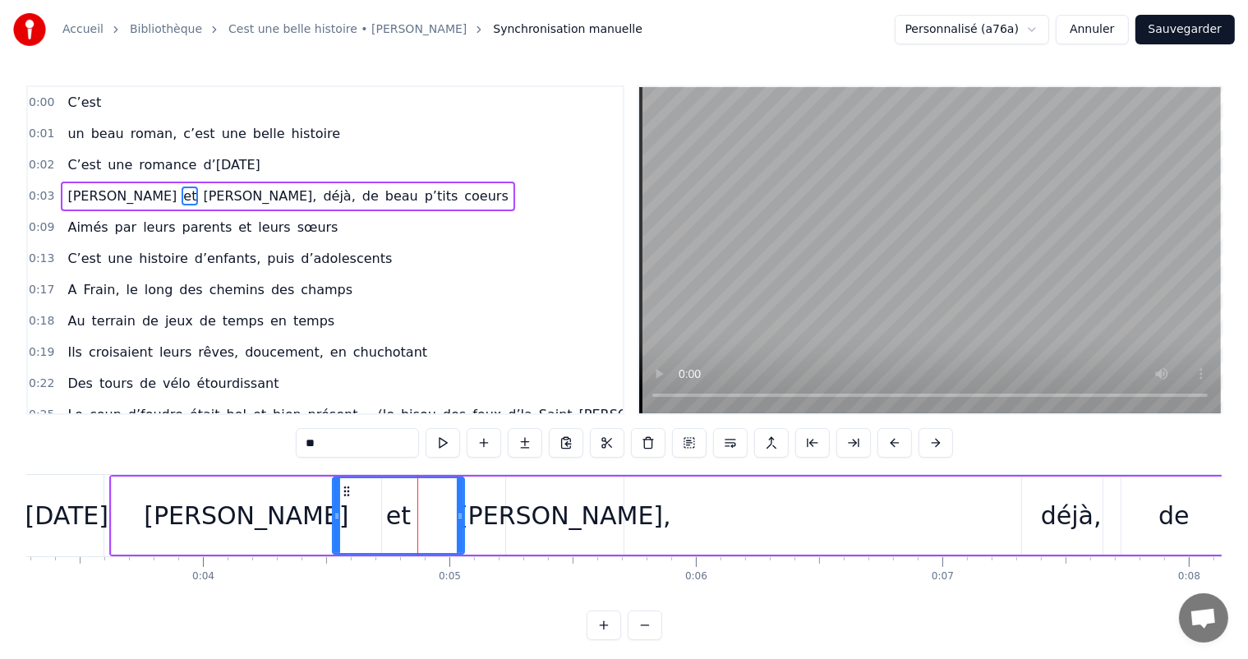
click at [444, 441] on button at bounding box center [443, 443] width 35 height 30
click at [1123, 30] on button "Annuler" at bounding box center [1092, 30] width 72 height 30
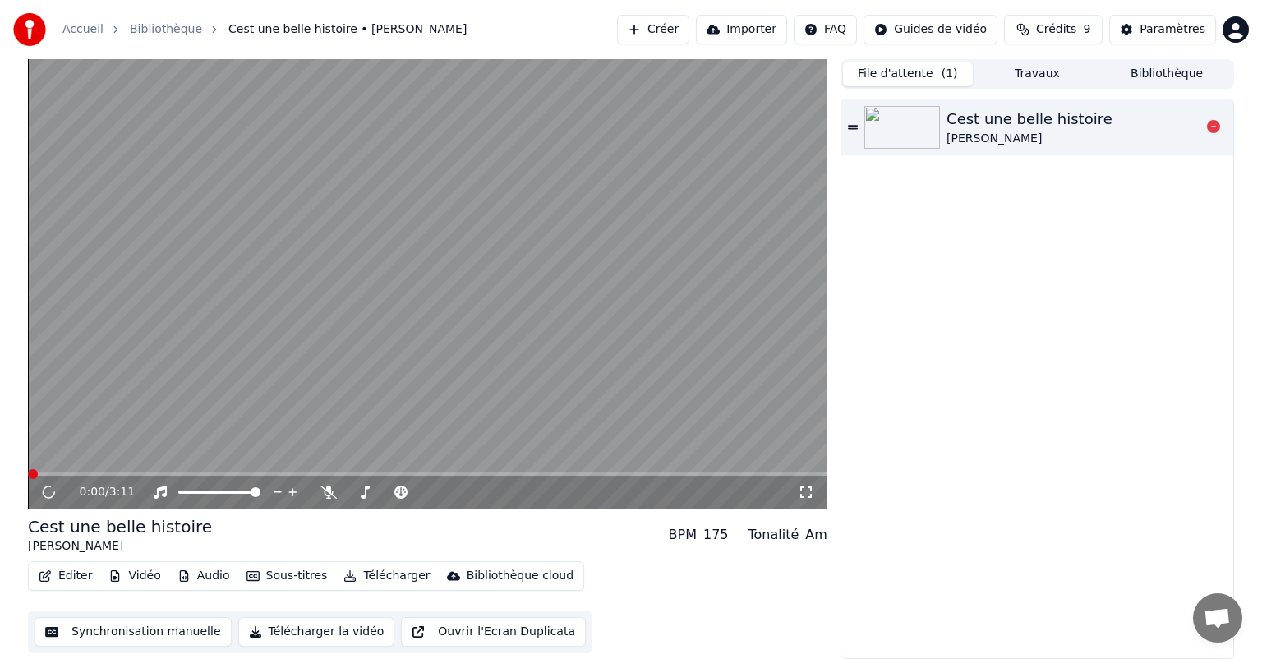
click at [925, 130] on img at bounding box center [903, 127] width 76 height 43
click at [132, 624] on button "Synchronisation manuelle" at bounding box center [133, 632] width 197 height 30
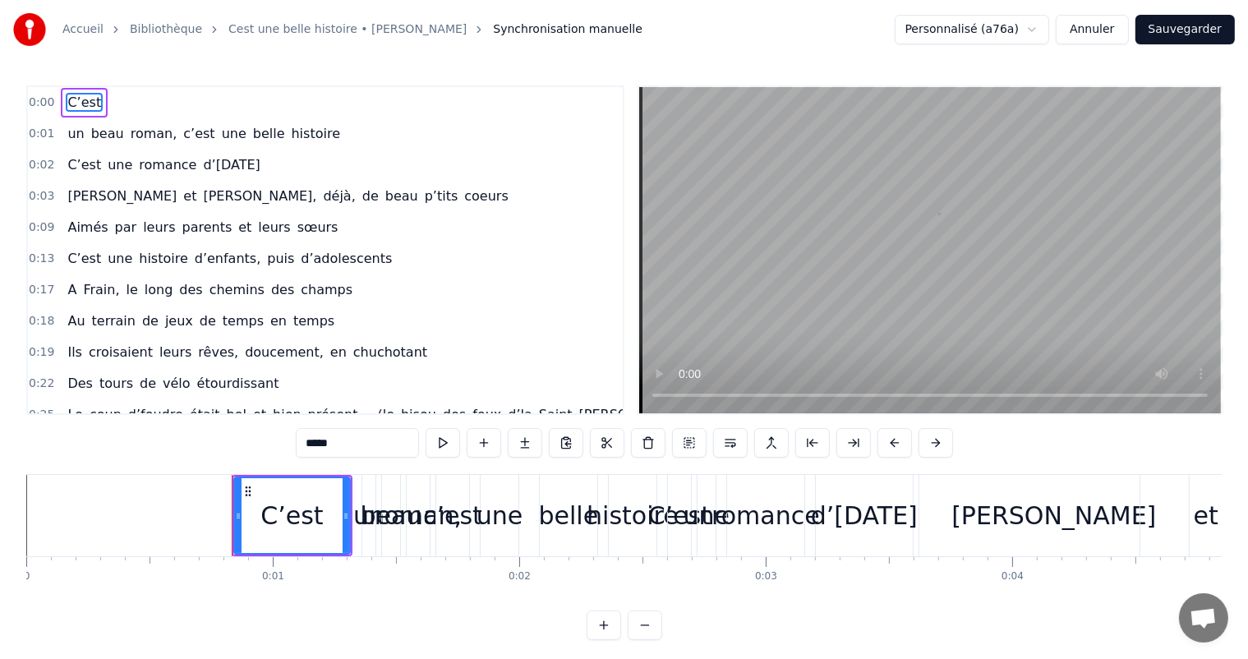
click at [434, 492] on div "un beau roman, c’est une belle histoire" at bounding box center [511, 515] width 299 height 81
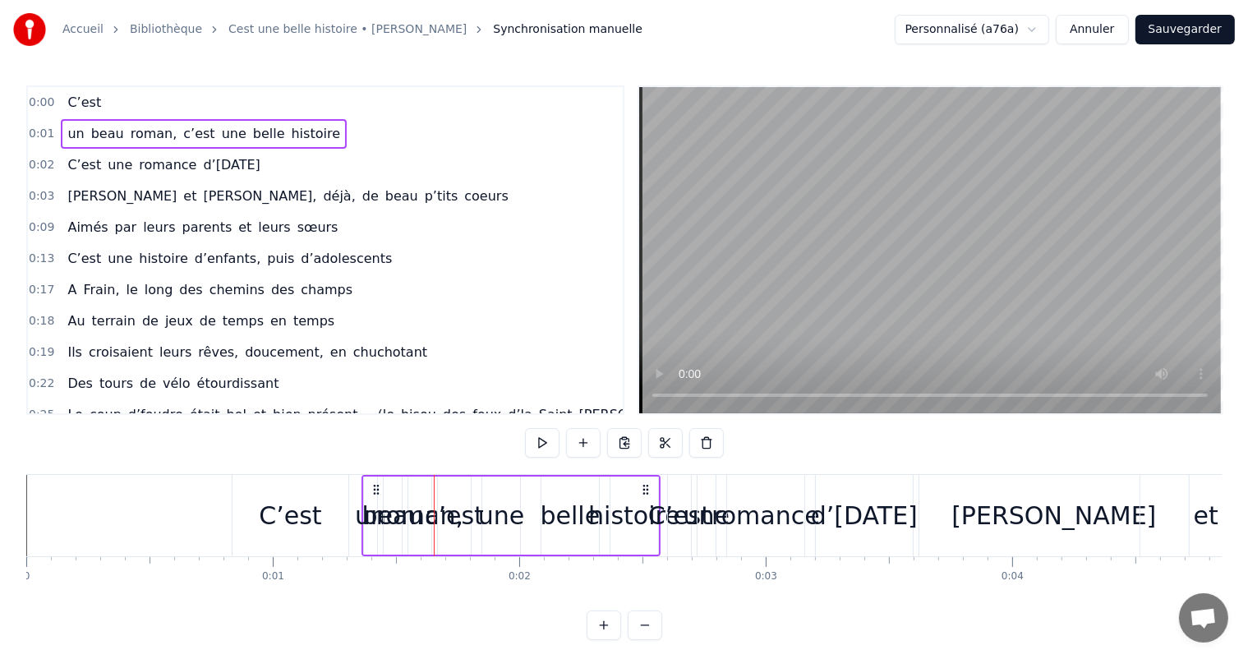
click at [302, 528] on div "C’est" at bounding box center [290, 515] width 62 height 37
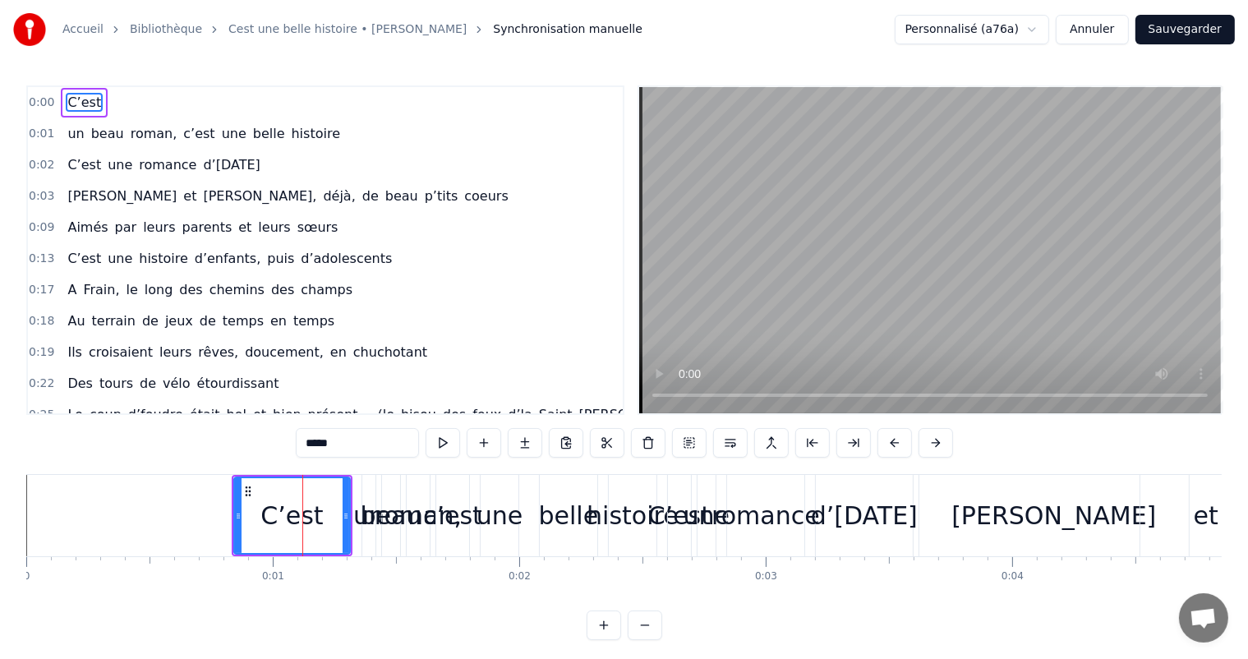
drag, startPoint x: 549, startPoint y: 530, endPoint x: 540, endPoint y: 542, distance: 15.3
click at [549, 529] on div "belle" at bounding box center [569, 515] width 60 height 37
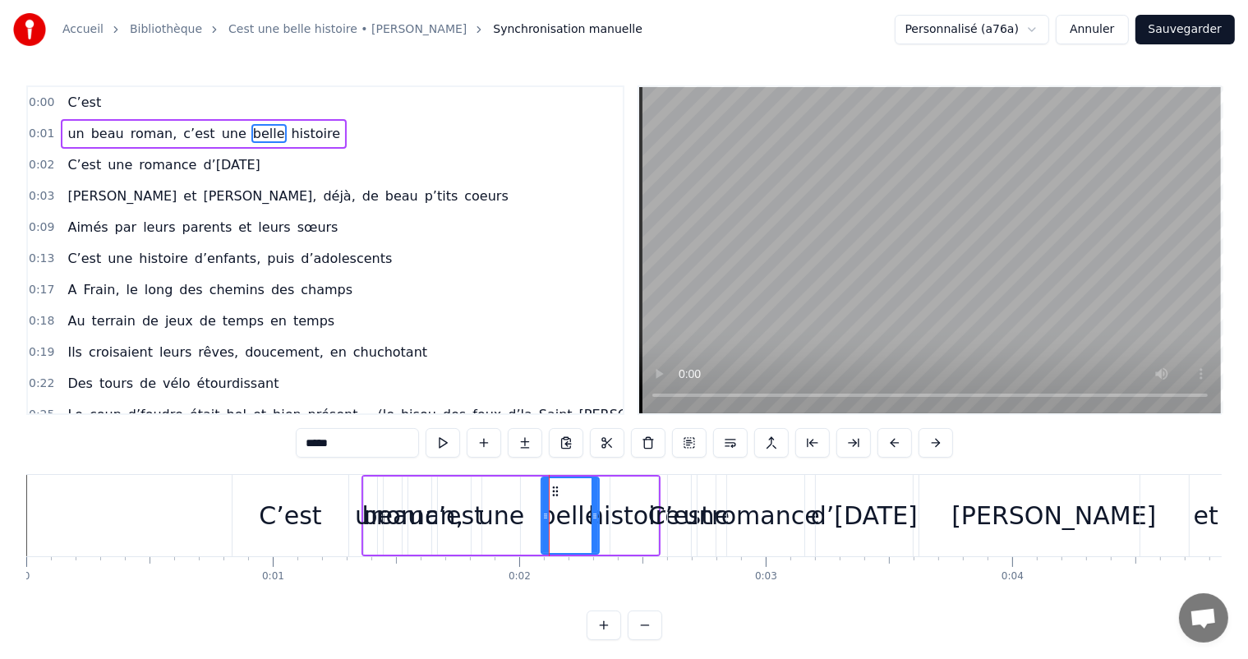
click at [339, 514] on div "C’est" at bounding box center [291, 515] width 116 height 81
type input "*****"
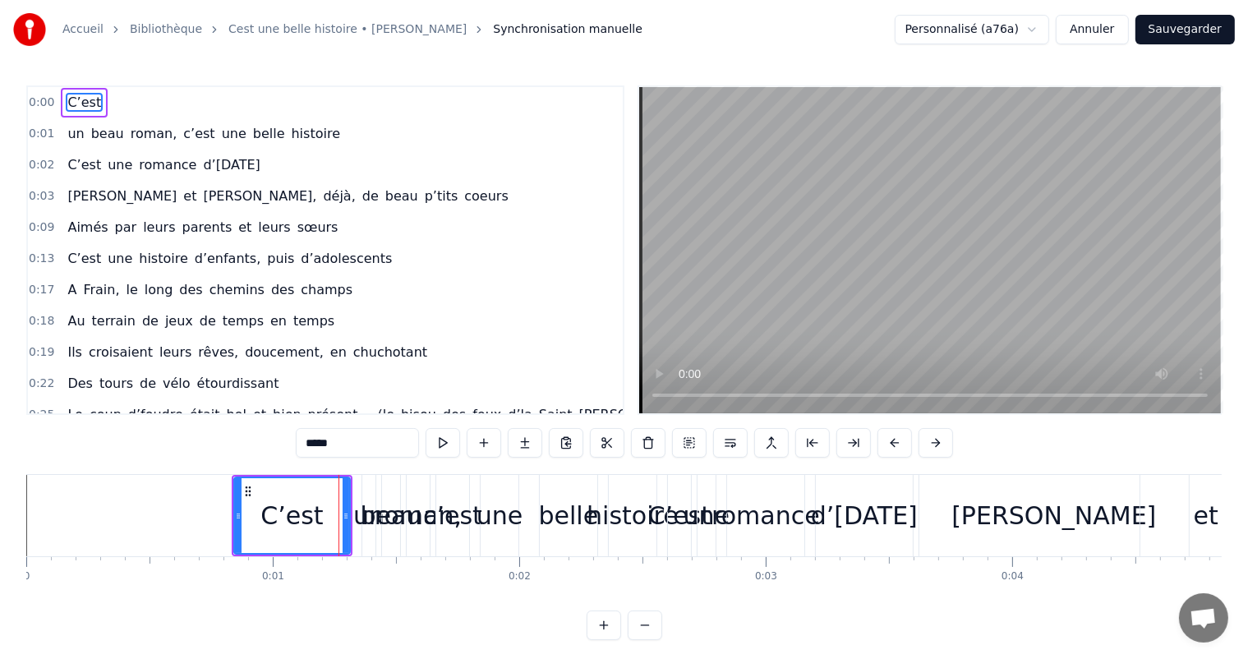
click at [793, 266] on video at bounding box center [930, 250] width 582 height 326
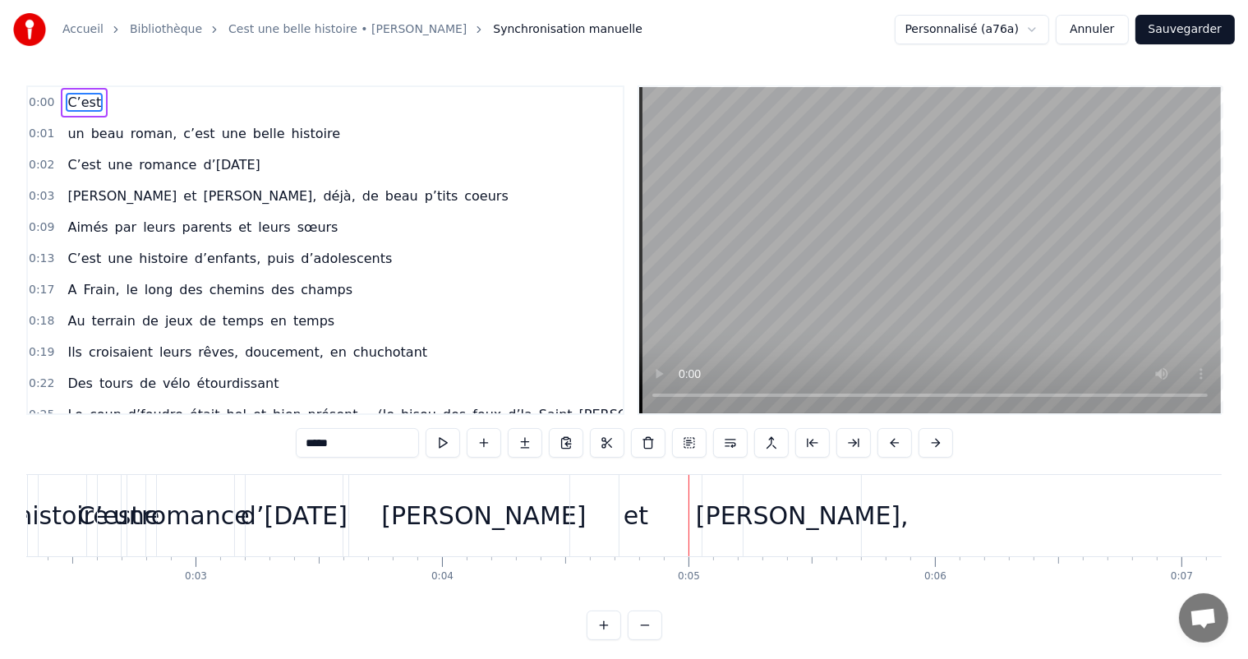
scroll to position [0, 1050]
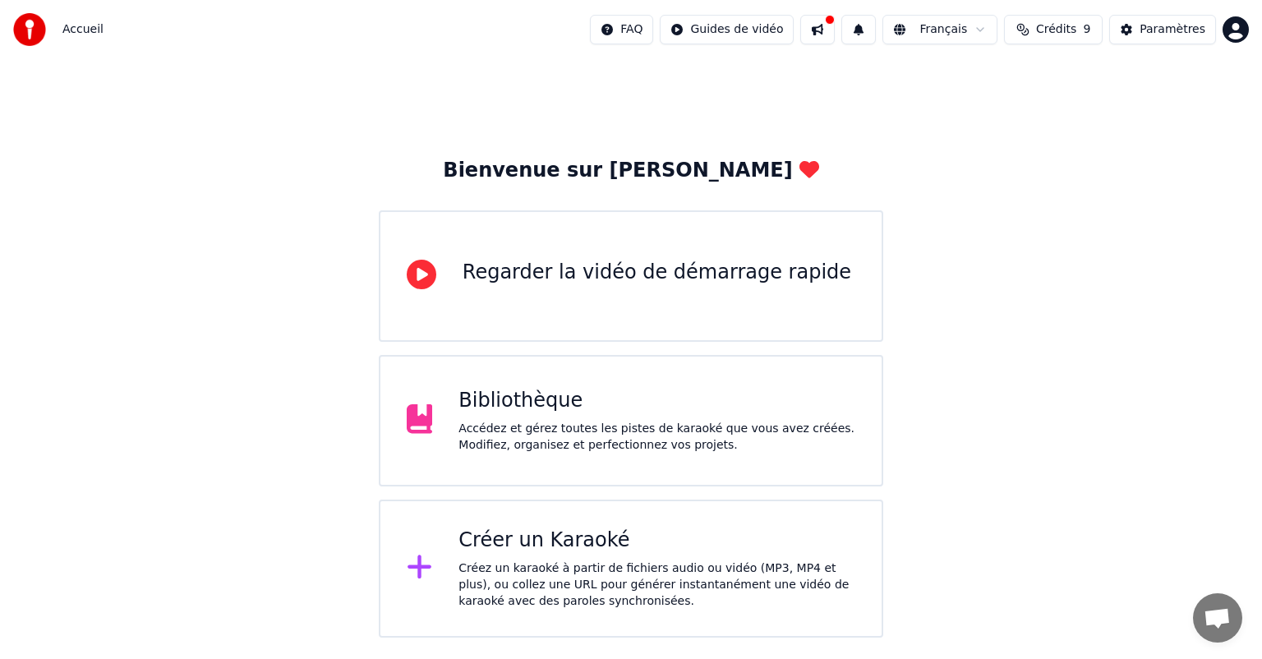
click at [519, 412] on div "Bibliothèque" at bounding box center [657, 401] width 397 height 26
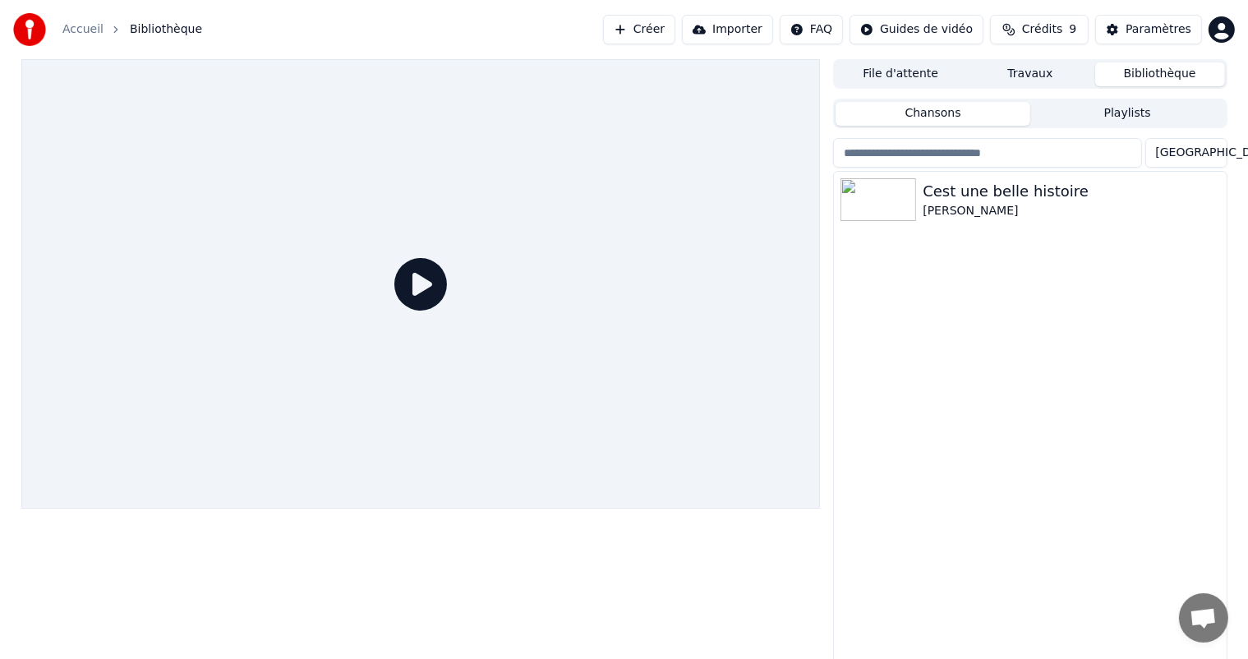
click at [877, 64] on button "File d'attente" at bounding box center [901, 74] width 130 height 24
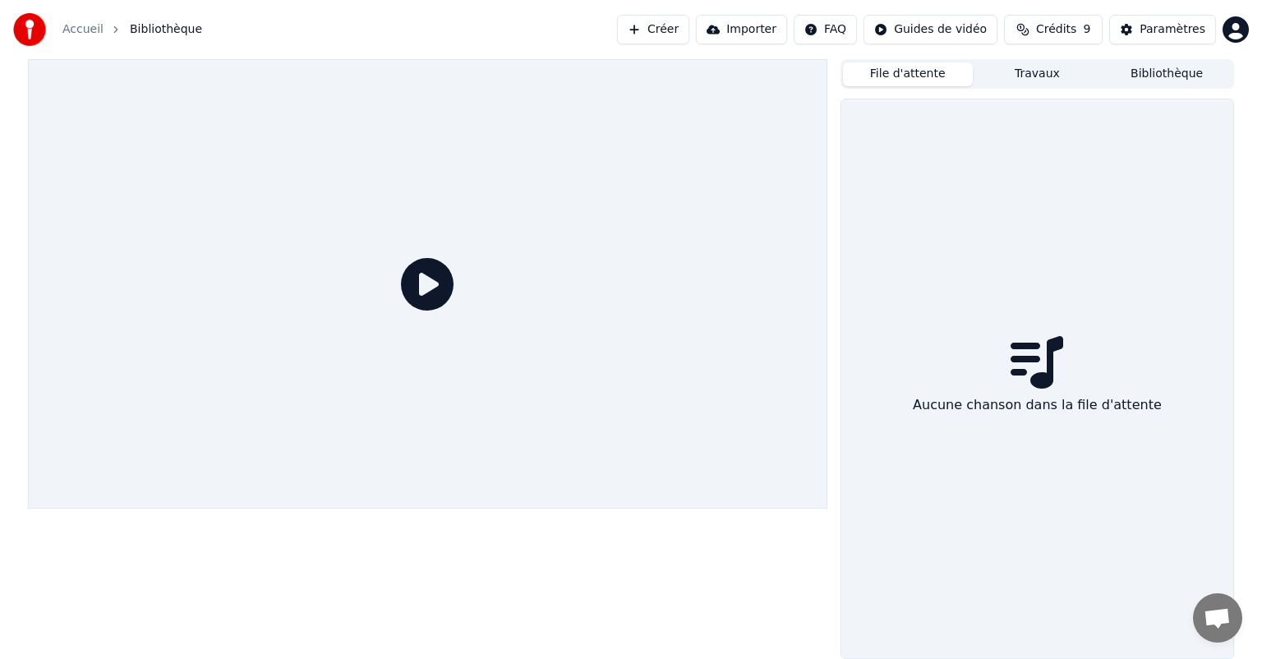
click at [886, 69] on button "File d'attente" at bounding box center [908, 74] width 130 height 24
click at [1158, 79] on button "Bibliothèque" at bounding box center [1167, 74] width 130 height 24
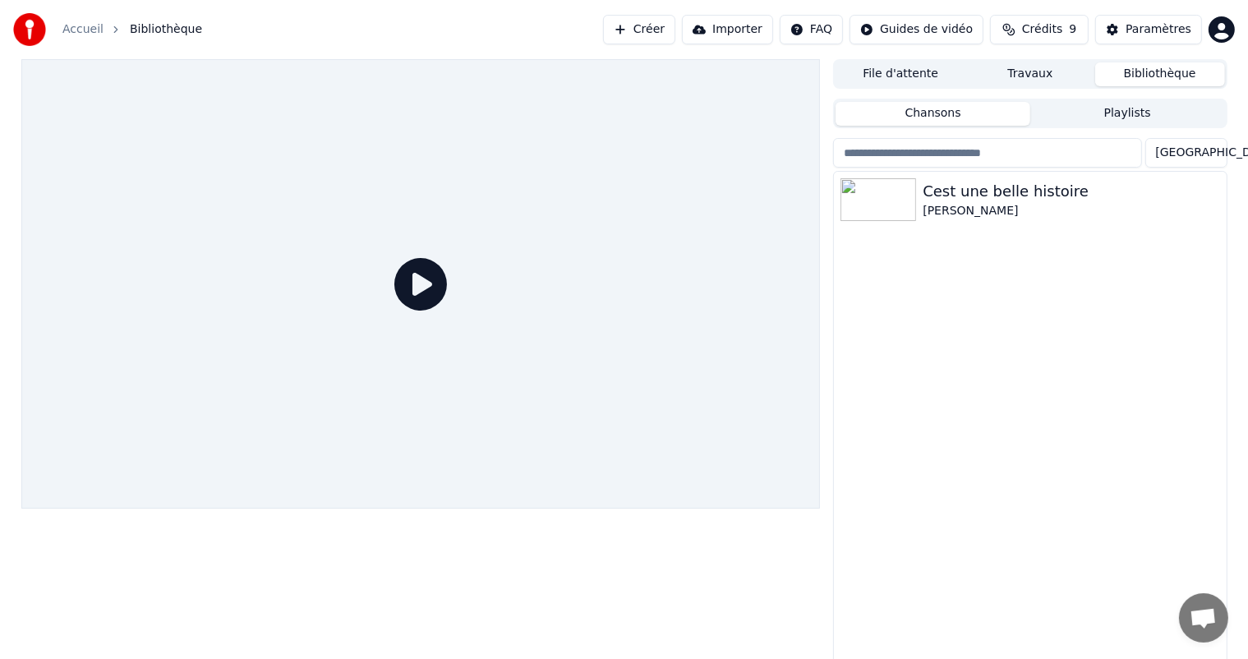
click at [944, 76] on button "File d'attente" at bounding box center [901, 74] width 130 height 24
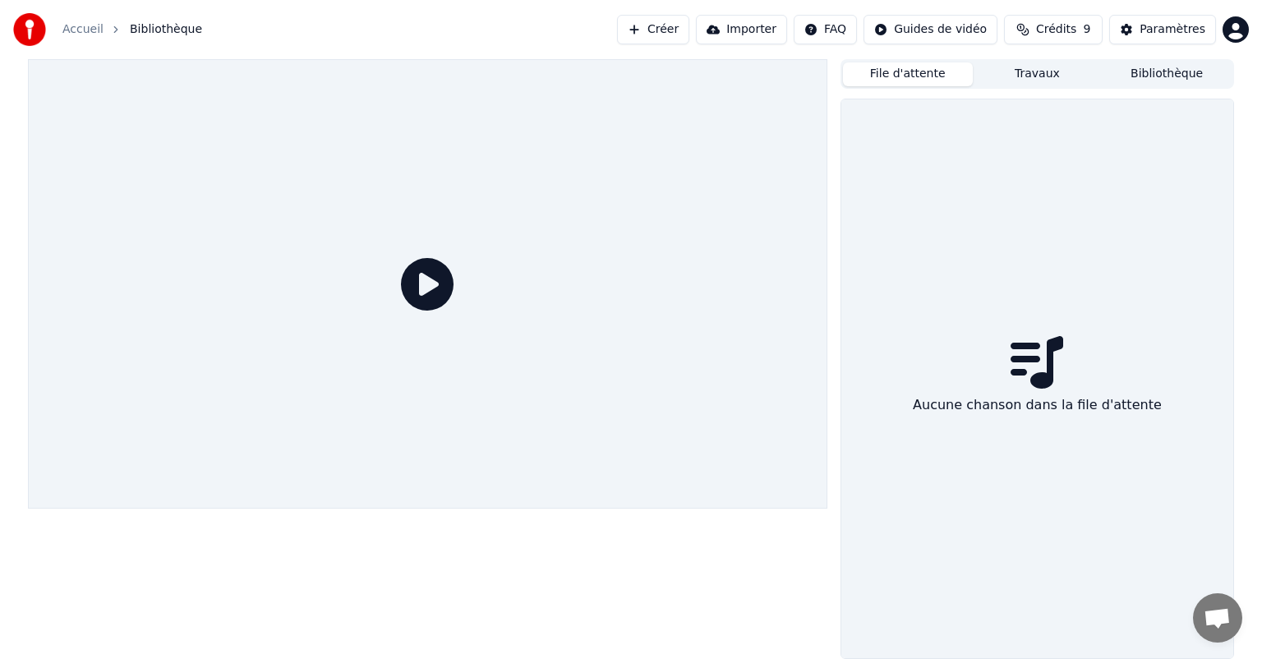
click at [1207, 73] on button "Bibliothèque" at bounding box center [1167, 74] width 130 height 24
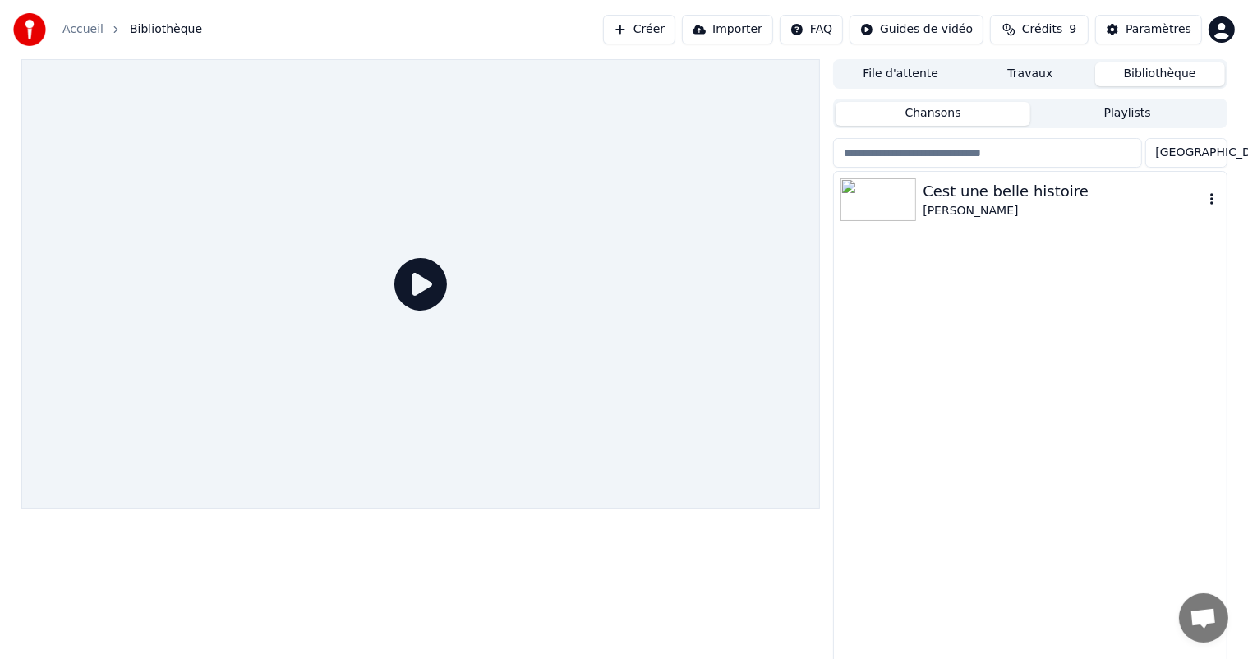
click at [937, 208] on div "[PERSON_NAME]" at bounding box center [1063, 211] width 280 height 16
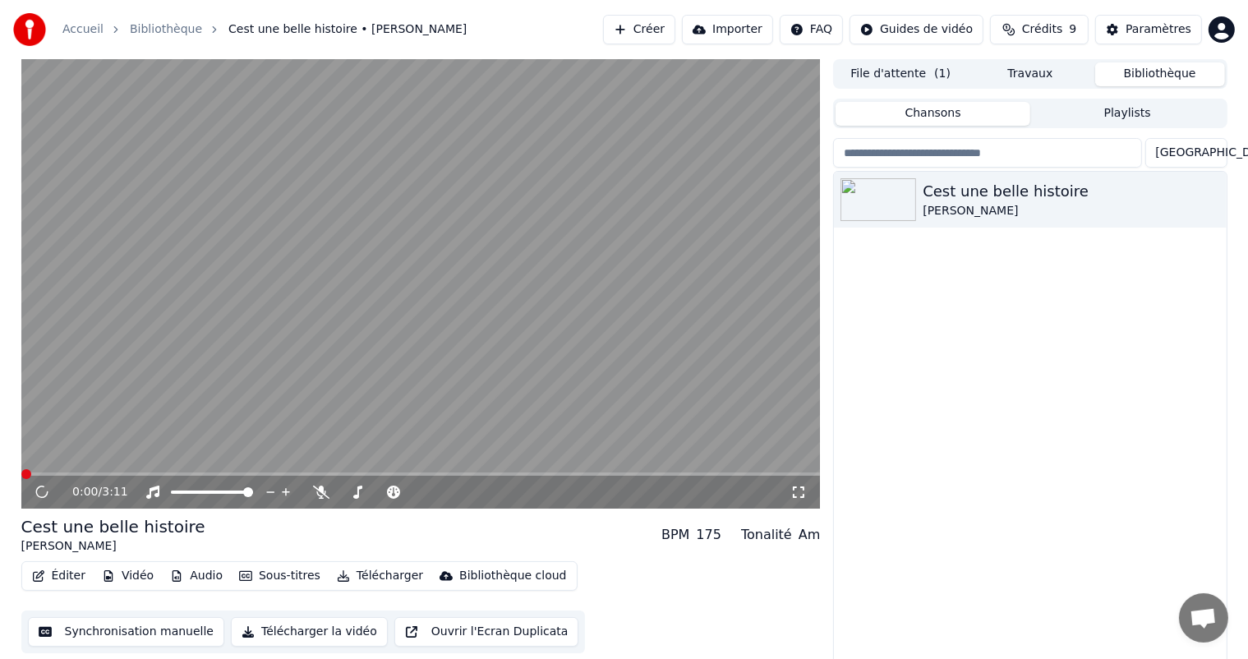
click at [123, 633] on button "Synchronisation manuelle" at bounding box center [126, 632] width 197 height 30
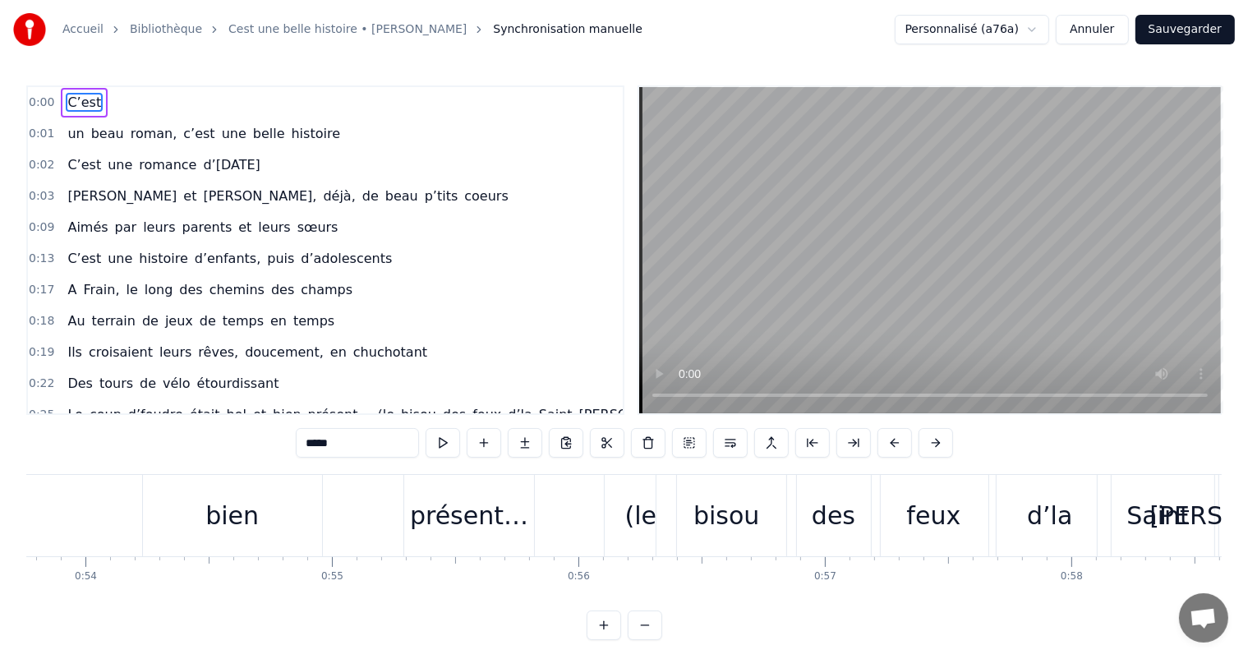
scroll to position [0, 13282]
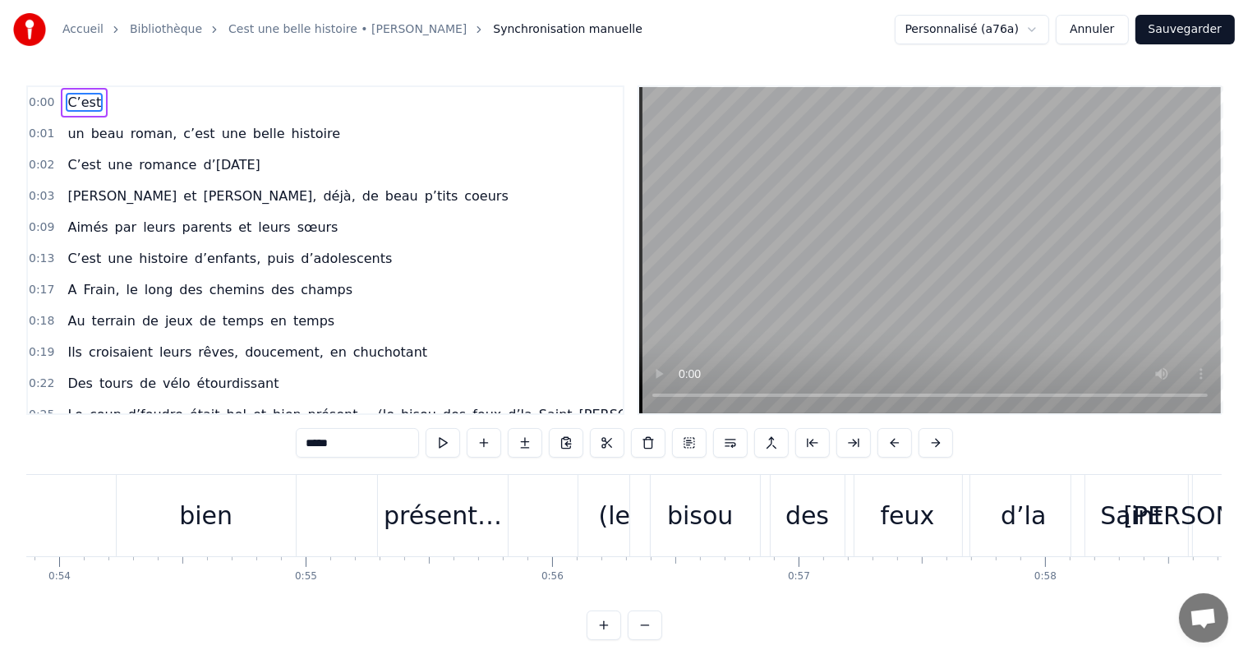
click at [177, 493] on div "bien" at bounding box center [206, 515] width 179 height 81
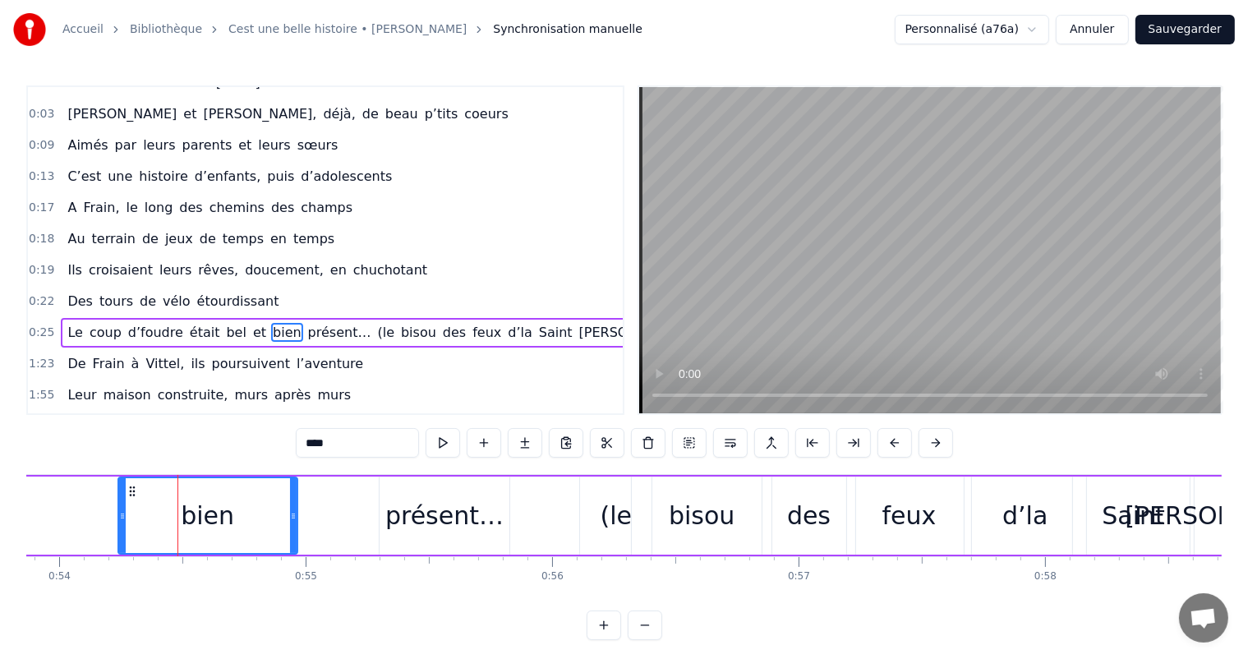
scroll to position [154, 0]
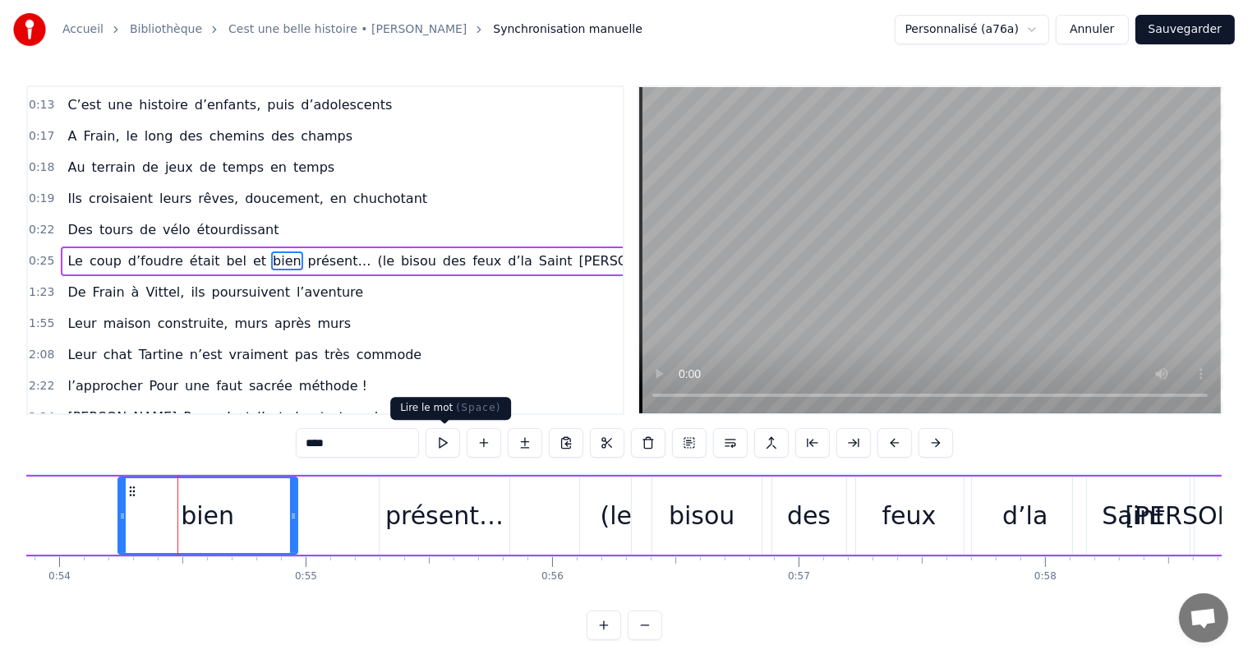
click at [455, 436] on button at bounding box center [443, 443] width 35 height 30
click at [450, 539] on div "présent…" at bounding box center [445, 516] width 131 height 78
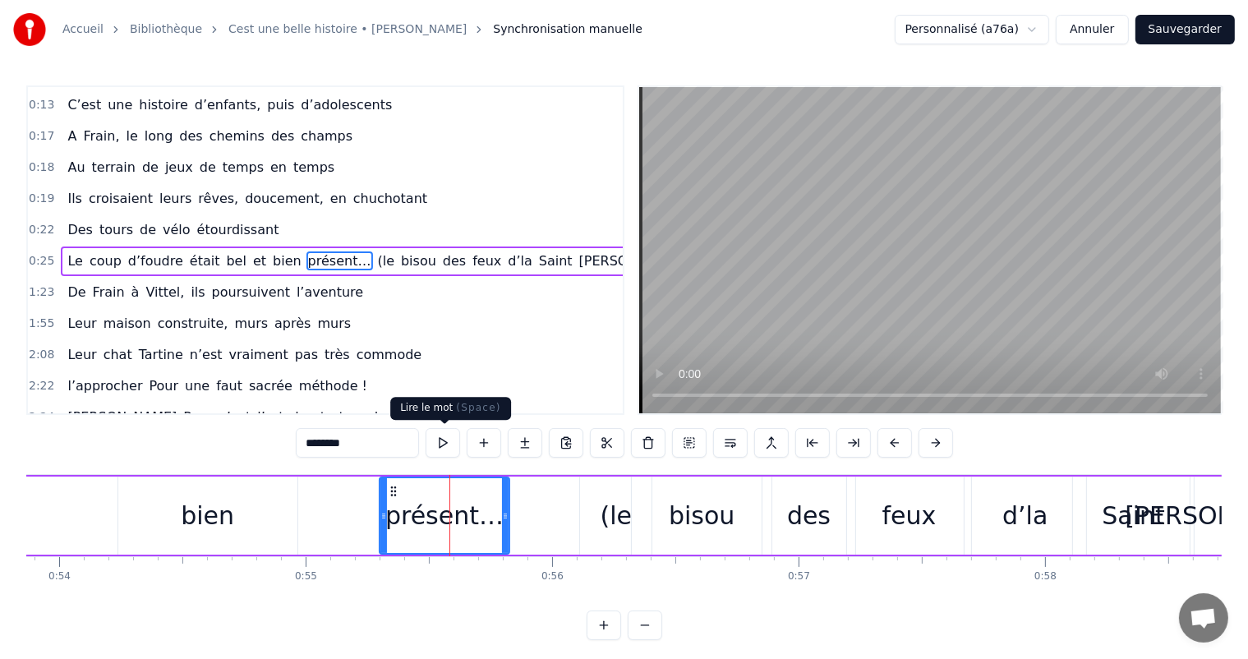
click at [454, 445] on button at bounding box center [443, 443] width 35 height 30
click at [587, 487] on div "(le" at bounding box center [616, 516] width 72 height 78
type input "***"
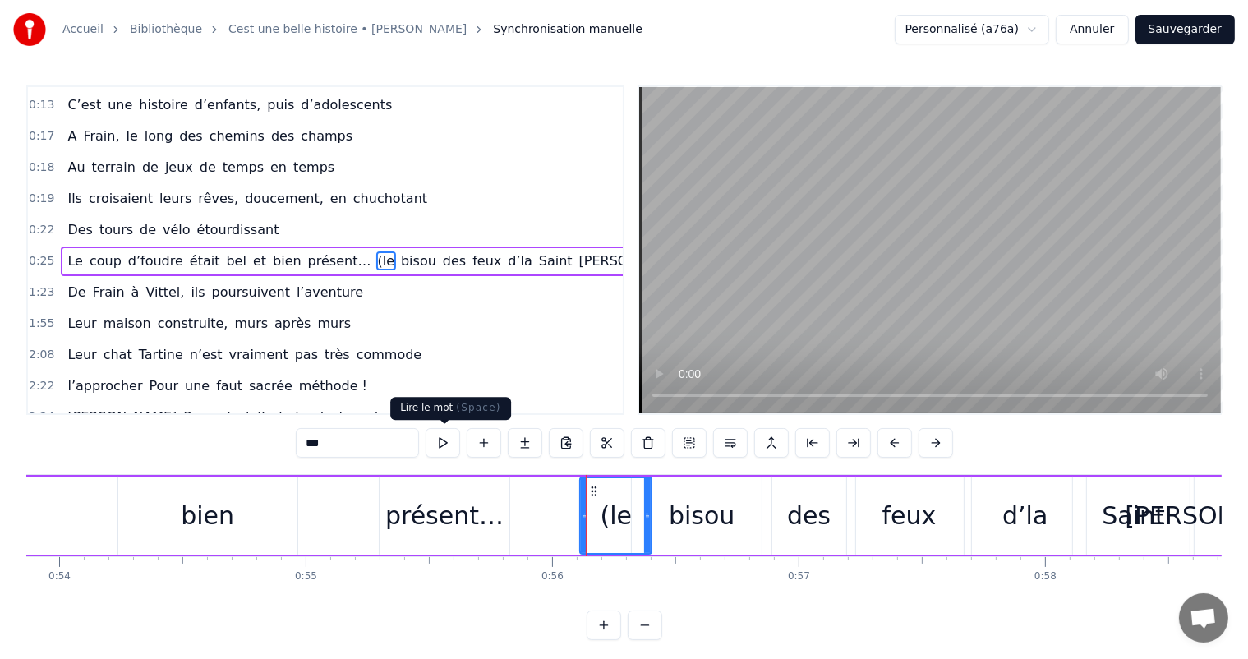
click at [431, 443] on button at bounding box center [443, 443] width 35 height 30
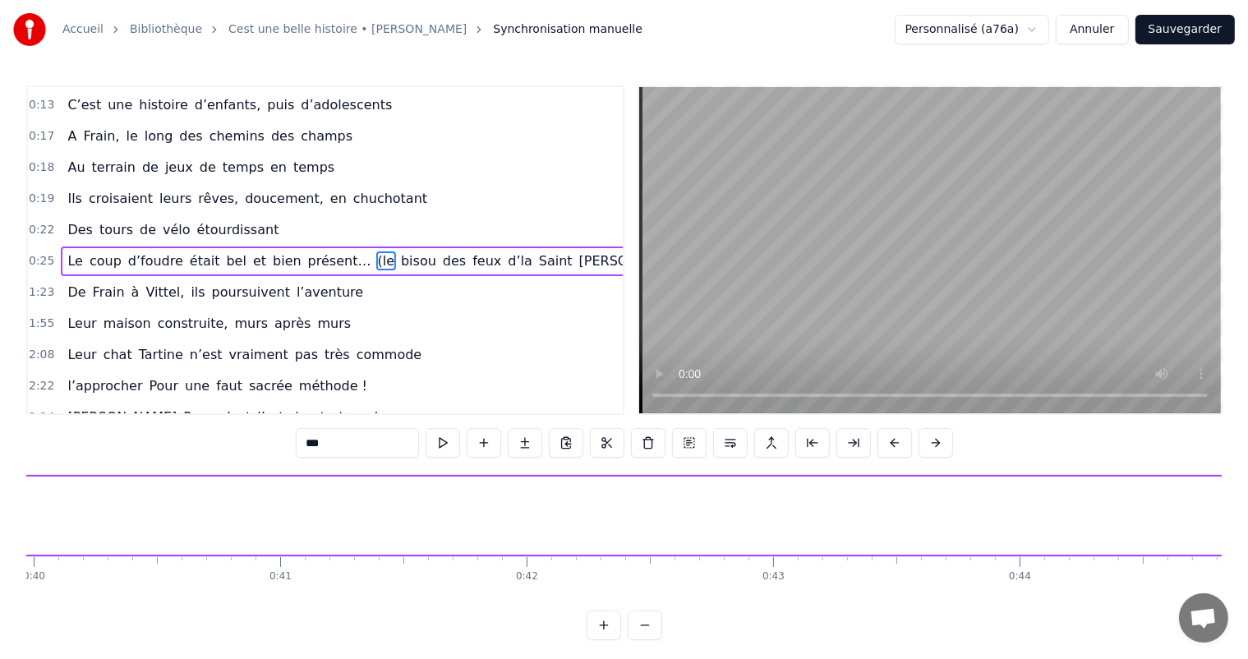
scroll to position [0, 1089]
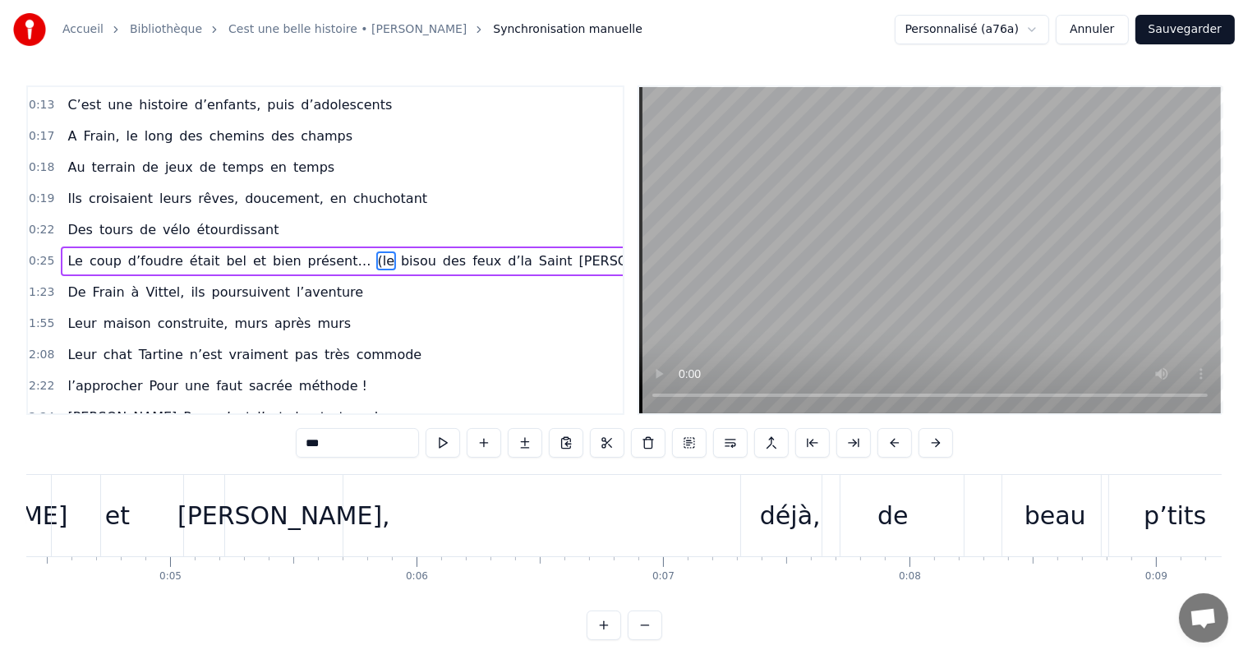
click at [1106, 26] on button "Annuler" at bounding box center [1092, 30] width 72 height 30
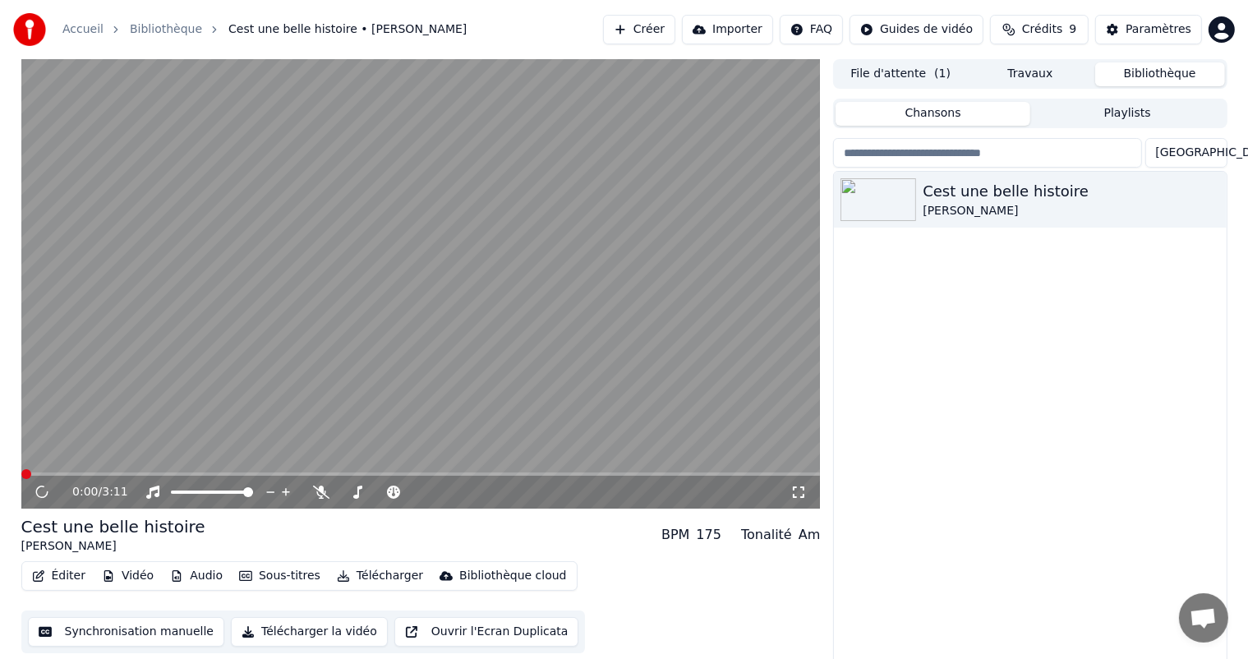
click at [1049, 271] on div "Cest une belle histoire [PERSON_NAME]" at bounding box center [1030, 418] width 392 height 493
click at [36, 494] on icon at bounding box center [54, 492] width 39 height 13
click at [122, 638] on button "Synchronisation manuelle" at bounding box center [126, 632] width 197 height 30
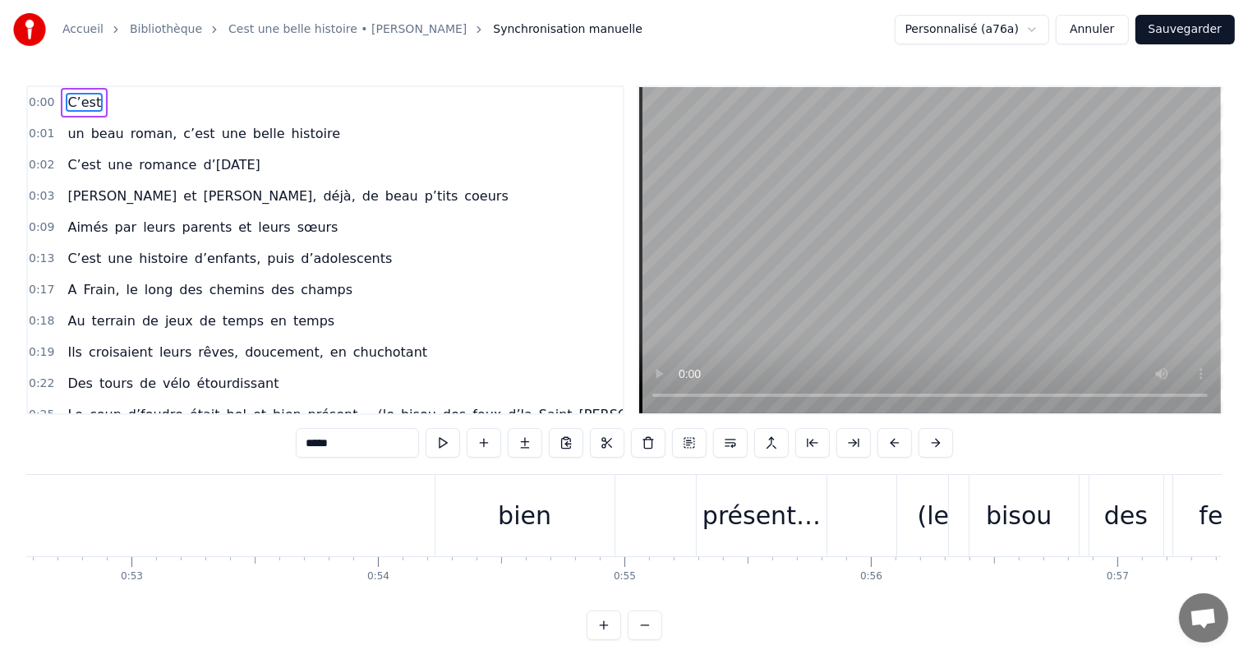
scroll to position [0, 13202]
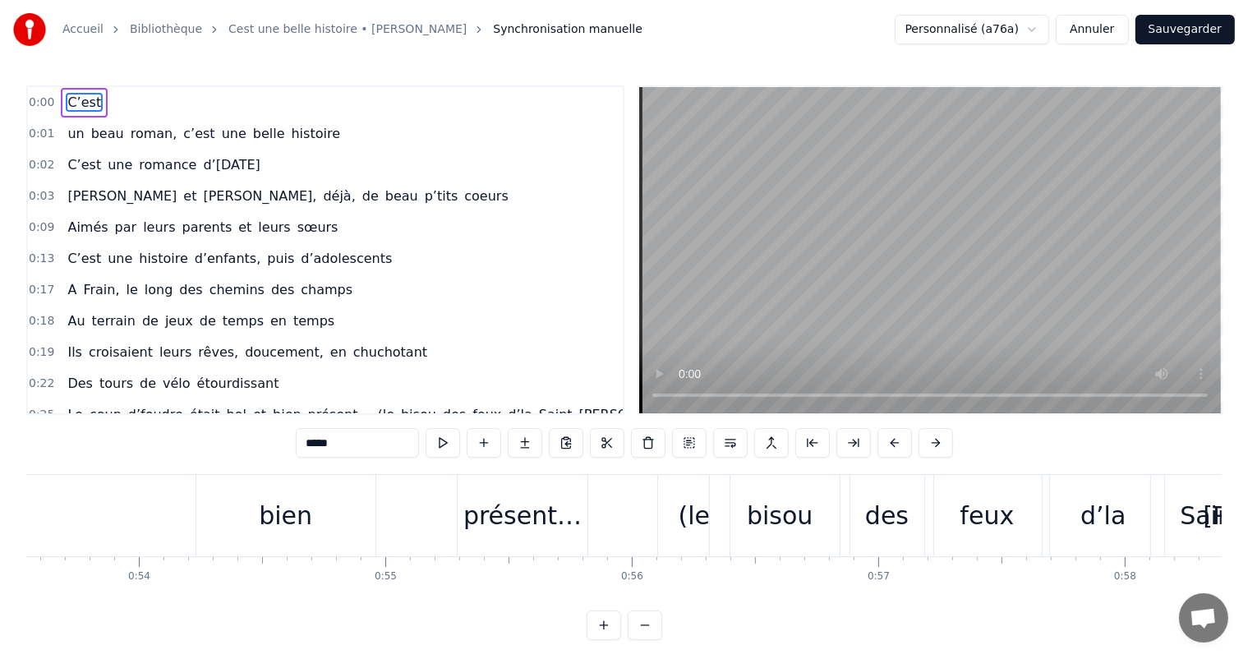
click at [256, 489] on div "bien" at bounding box center [285, 515] width 179 height 81
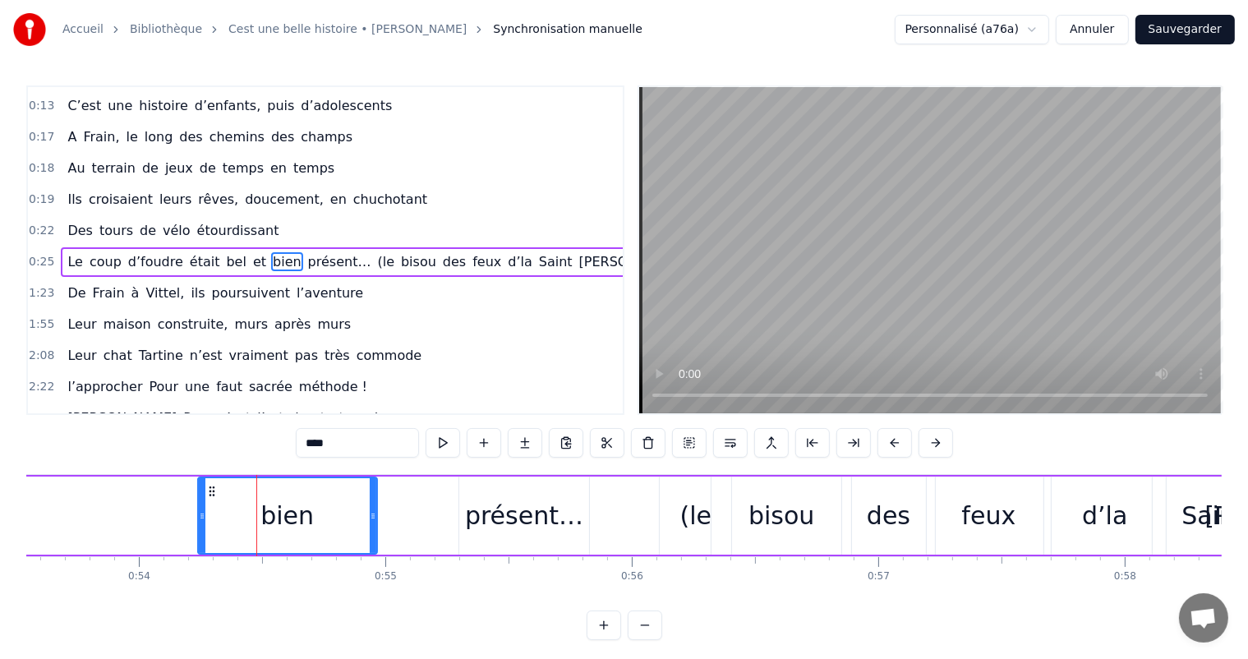
scroll to position [154, 0]
click at [447, 444] on button at bounding box center [443, 443] width 35 height 30
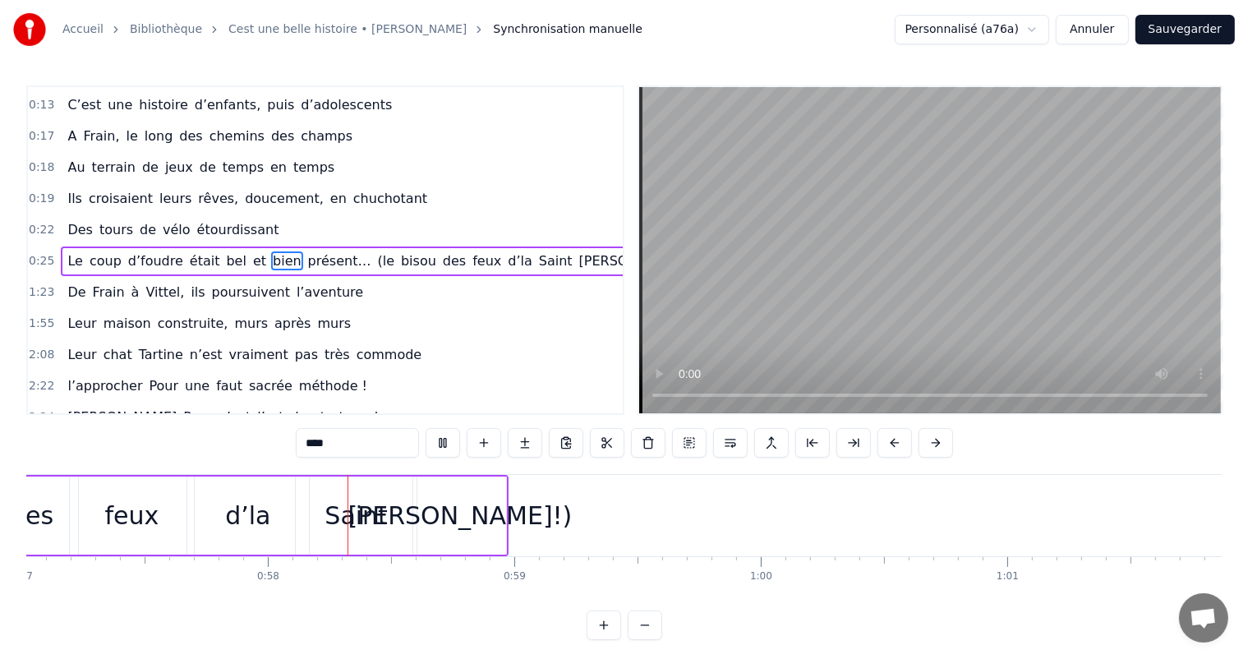
scroll to position [0, 14261]
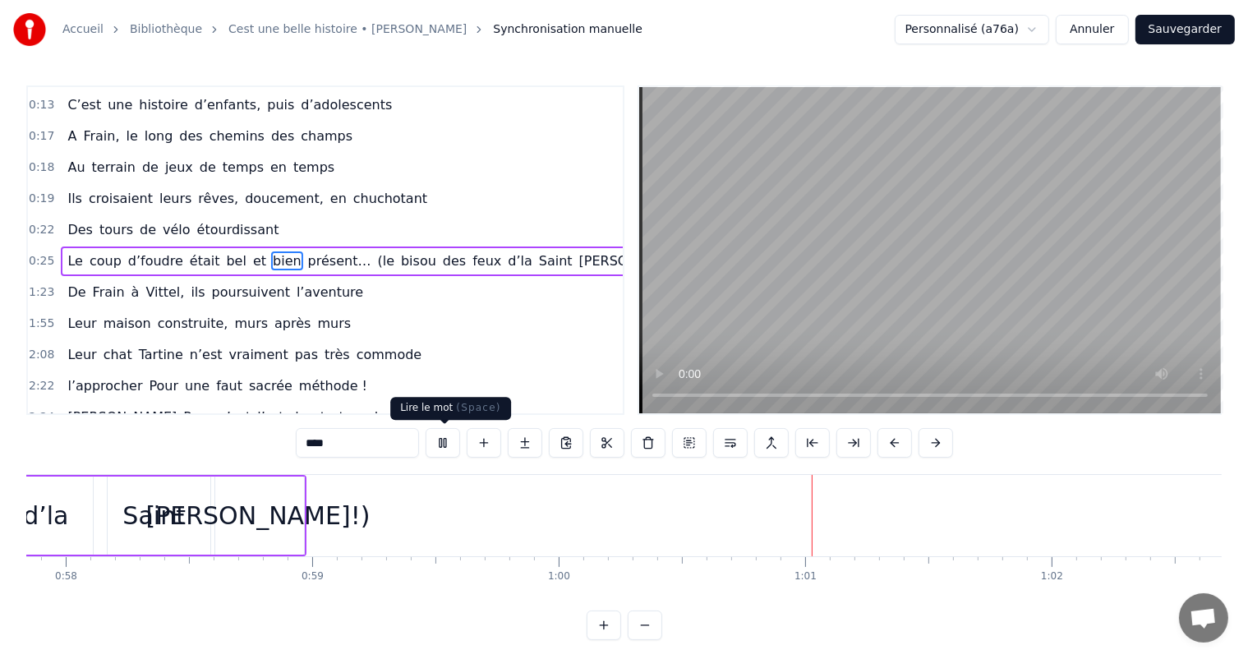
click at [447, 445] on button at bounding box center [443, 443] width 35 height 30
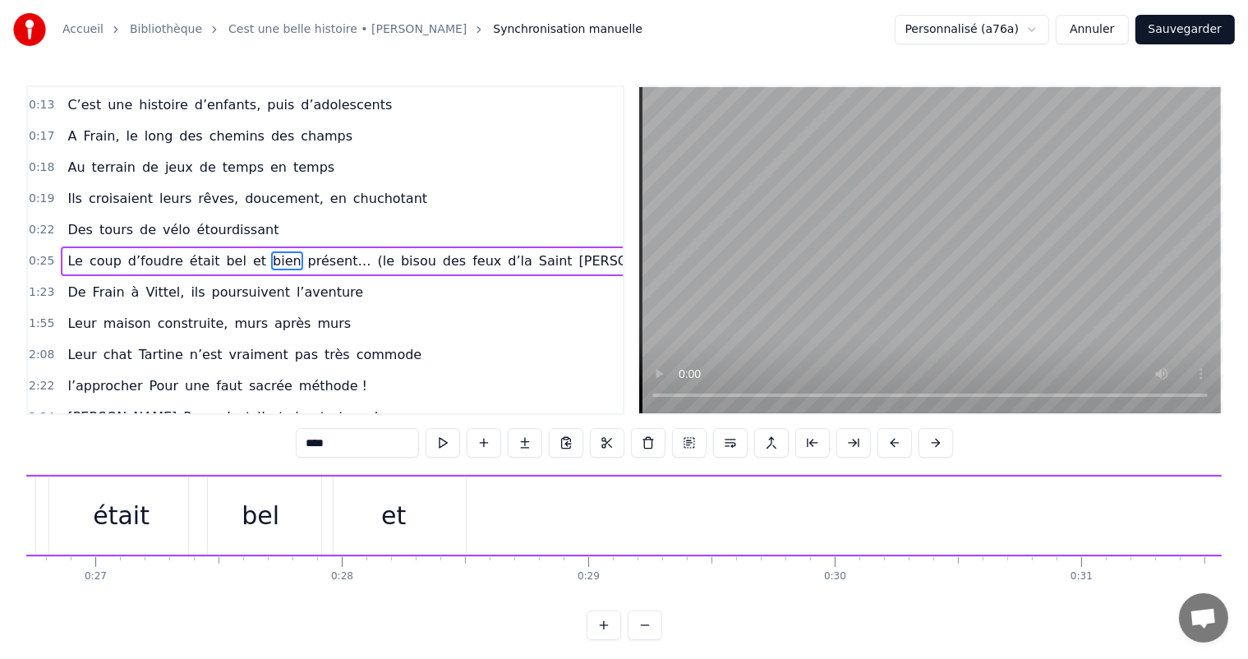
scroll to position [0, 6428]
click at [536, 514] on div "et" at bounding box center [554, 516] width 144 height 78
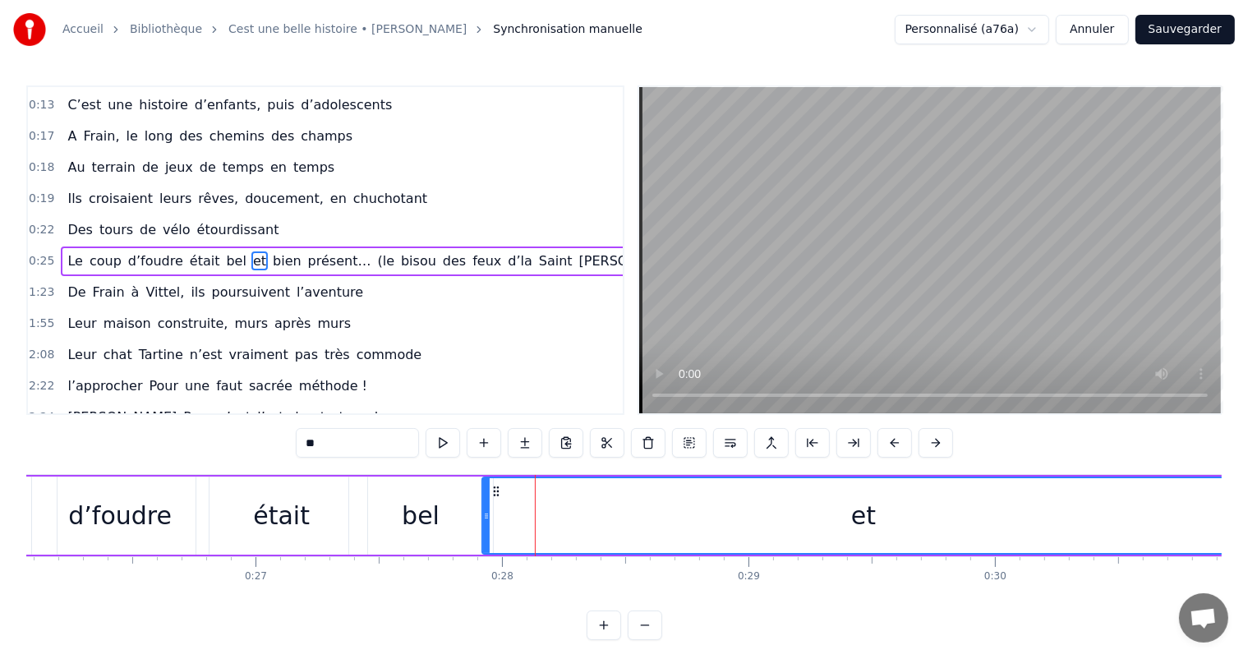
drag, startPoint x: 620, startPoint y: 510, endPoint x: 1239, endPoint y: 487, distance: 620.1
click at [1239, 487] on div "Accueil Bibliothèque Cest une belle histoire • [PERSON_NAME] Synchronisation ma…" at bounding box center [624, 320] width 1248 height 640
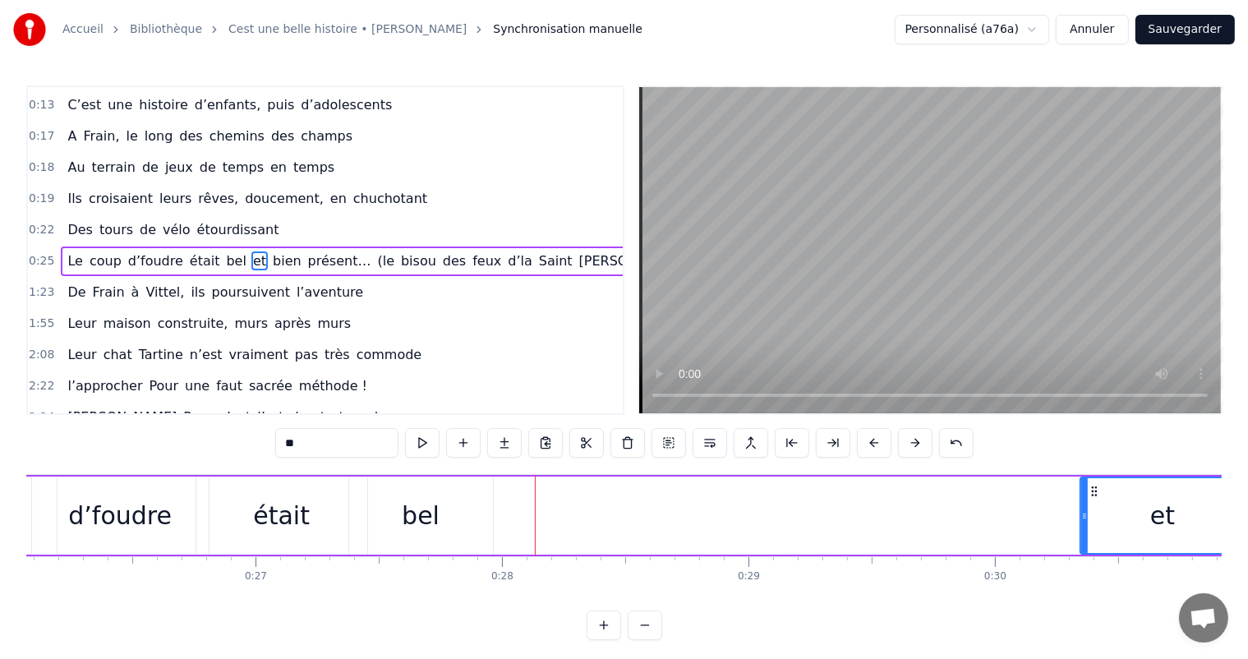
drag, startPoint x: 484, startPoint y: 519, endPoint x: 1084, endPoint y: 506, distance: 600.1
click at [1084, 506] on div at bounding box center [1085, 515] width 7 height 75
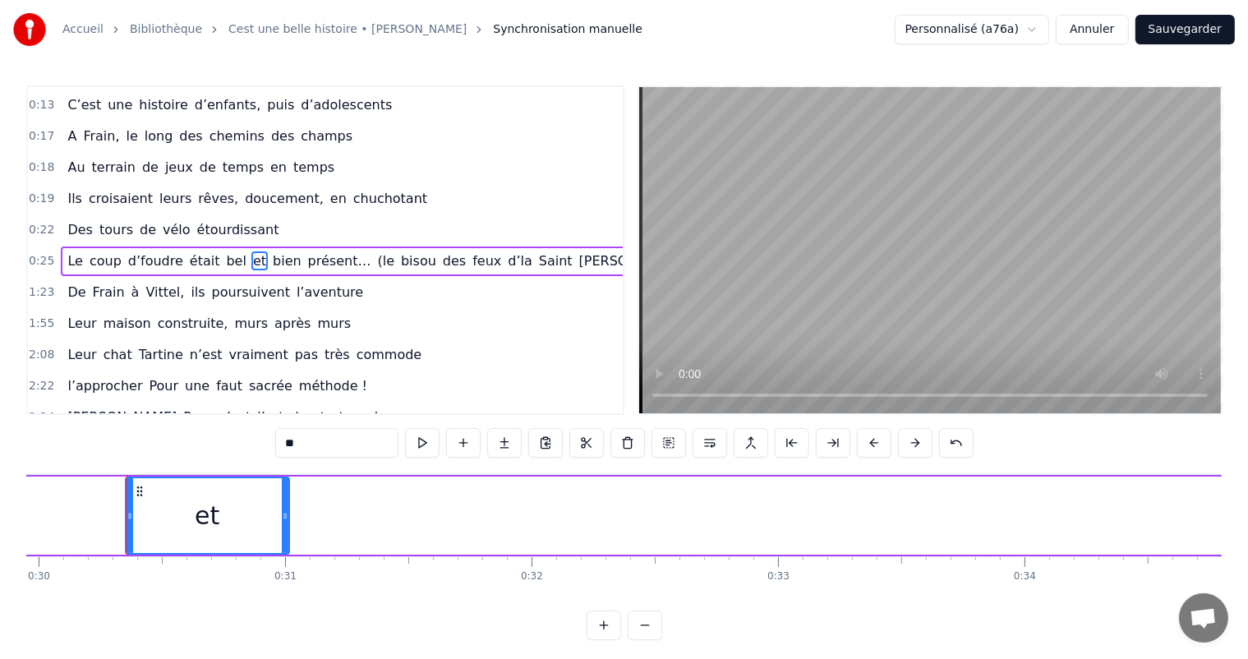
scroll to position [0, 7491]
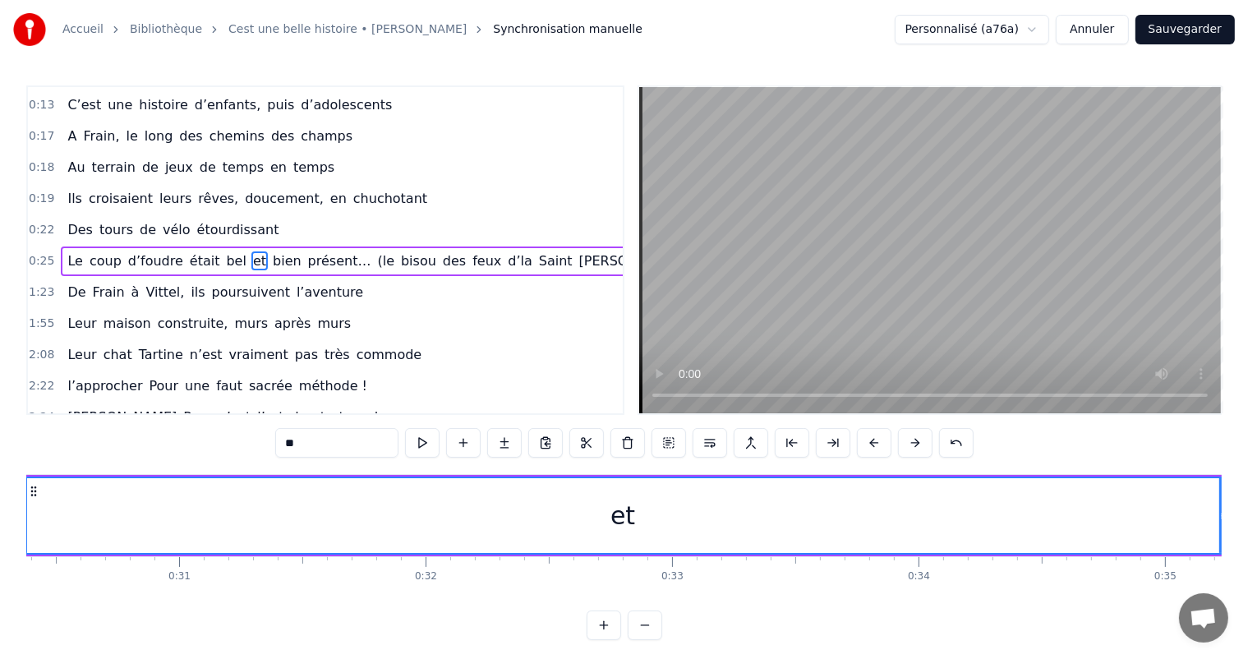
drag, startPoint x: 179, startPoint y: 514, endPoint x: 1230, endPoint y: 511, distance: 1050.4
click at [1230, 511] on div "Accueil Bibliothèque Cest une belle histoire • [PERSON_NAME] Synchronisation ma…" at bounding box center [624, 320] width 1248 height 640
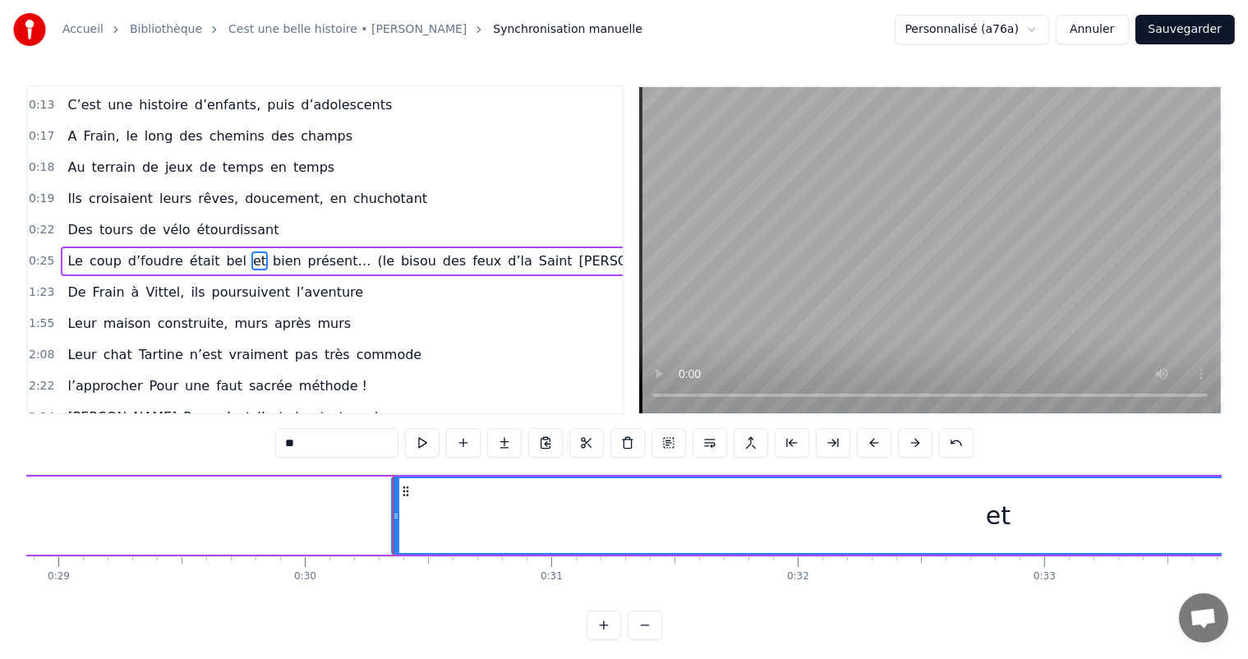
scroll to position [0, 7039]
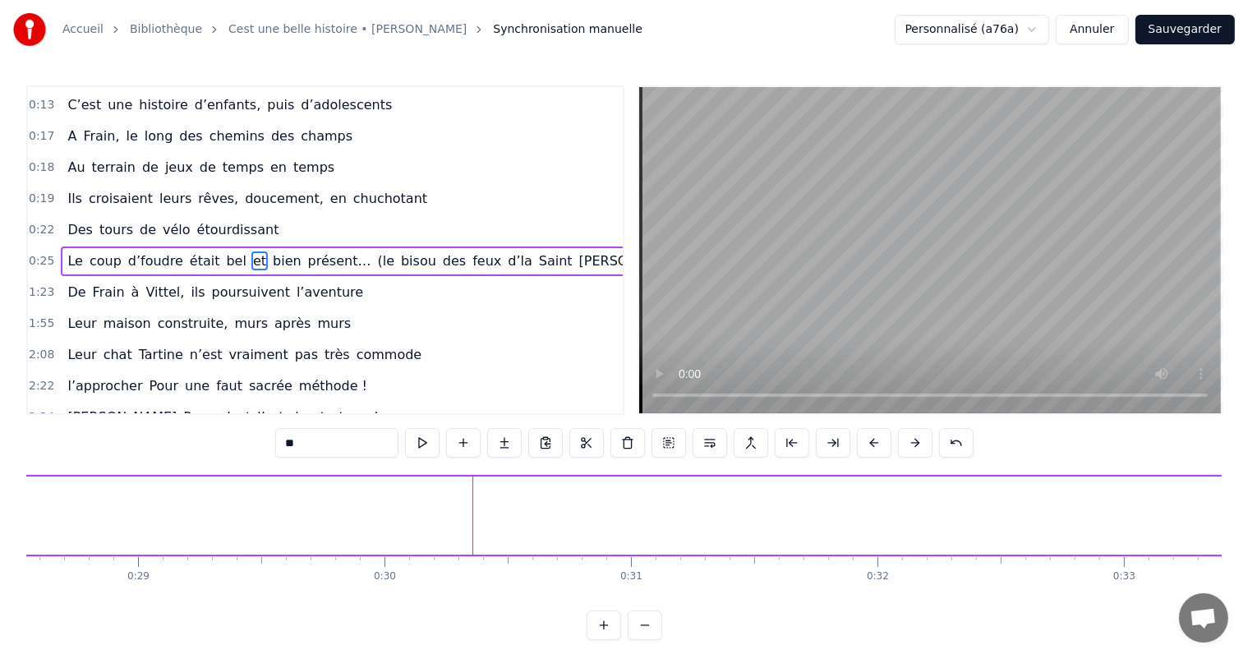
drag, startPoint x: 473, startPoint y: 516, endPoint x: 526, endPoint y: 517, distance: 52.6
click at [1248, 455] on html "Accueil Bibliothèque Cest une belle histoire • [PERSON_NAME] Synchronisation ma…" at bounding box center [624, 333] width 1248 height 667
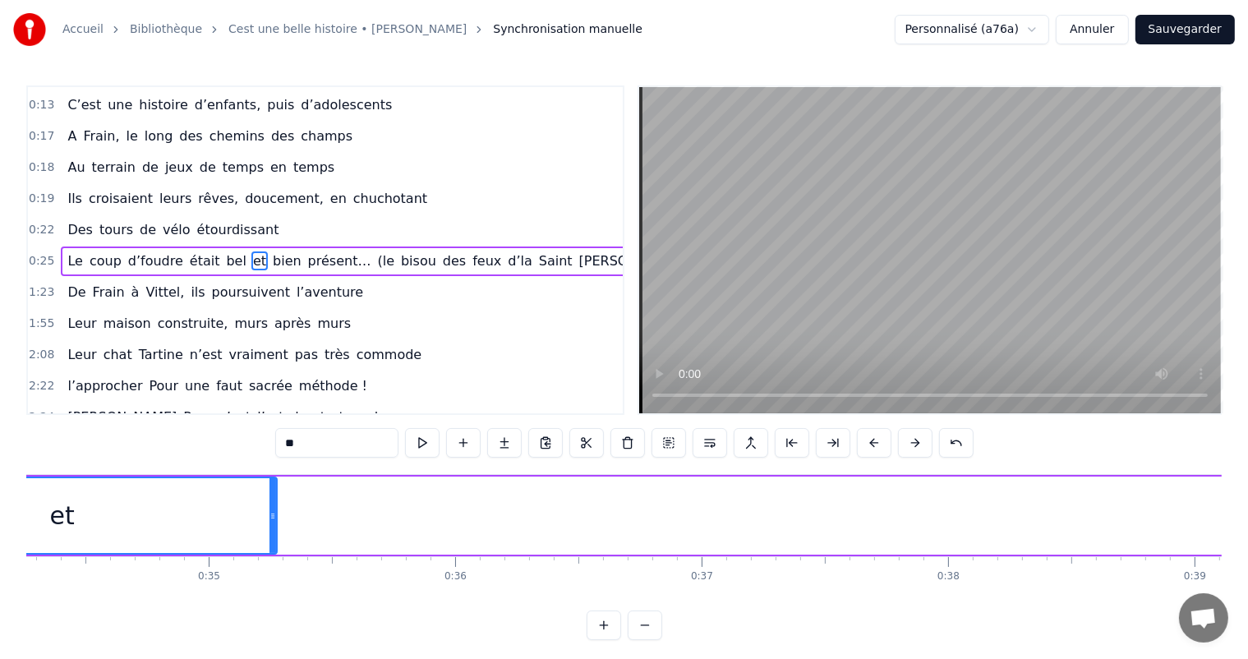
scroll to position [0, 8527]
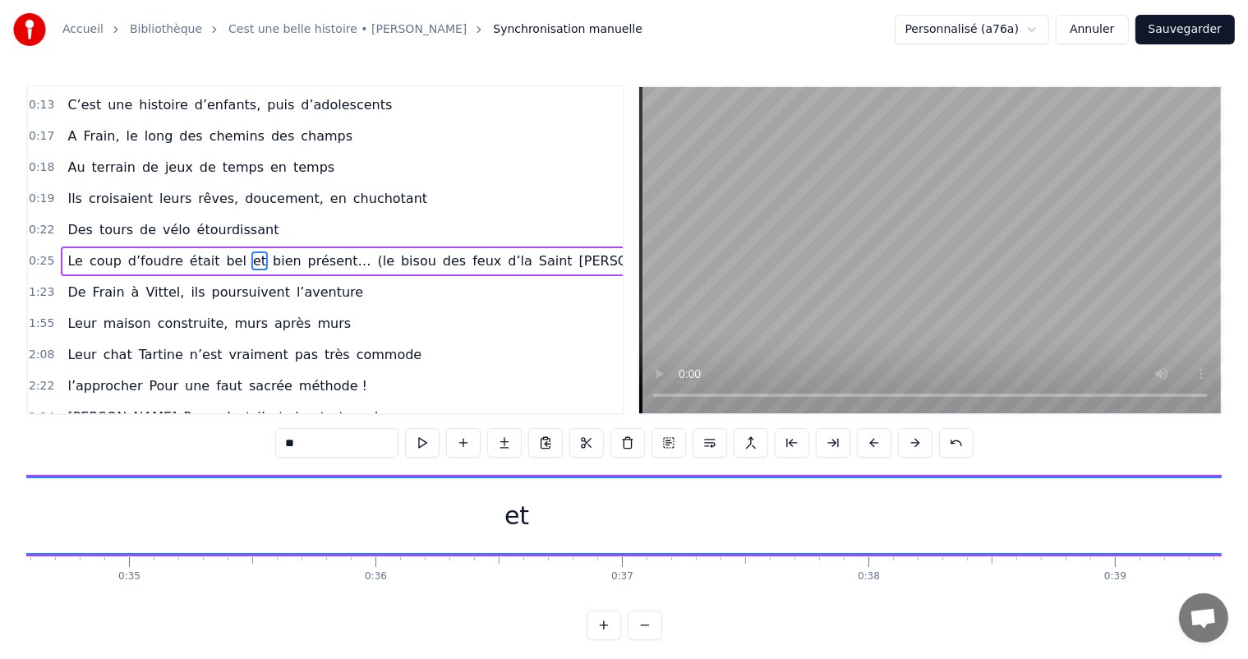
drag, startPoint x: 192, startPoint y: 519, endPoint x: 1262, endPoint y: 457, distance: 1071.0
click at [1248, 457] on html "Accueil Bibliothèque Cest une belle histoire • [PERSON_NAME] Synchronisation ma…" at bounding box center [624, 333] width 1248 height 667
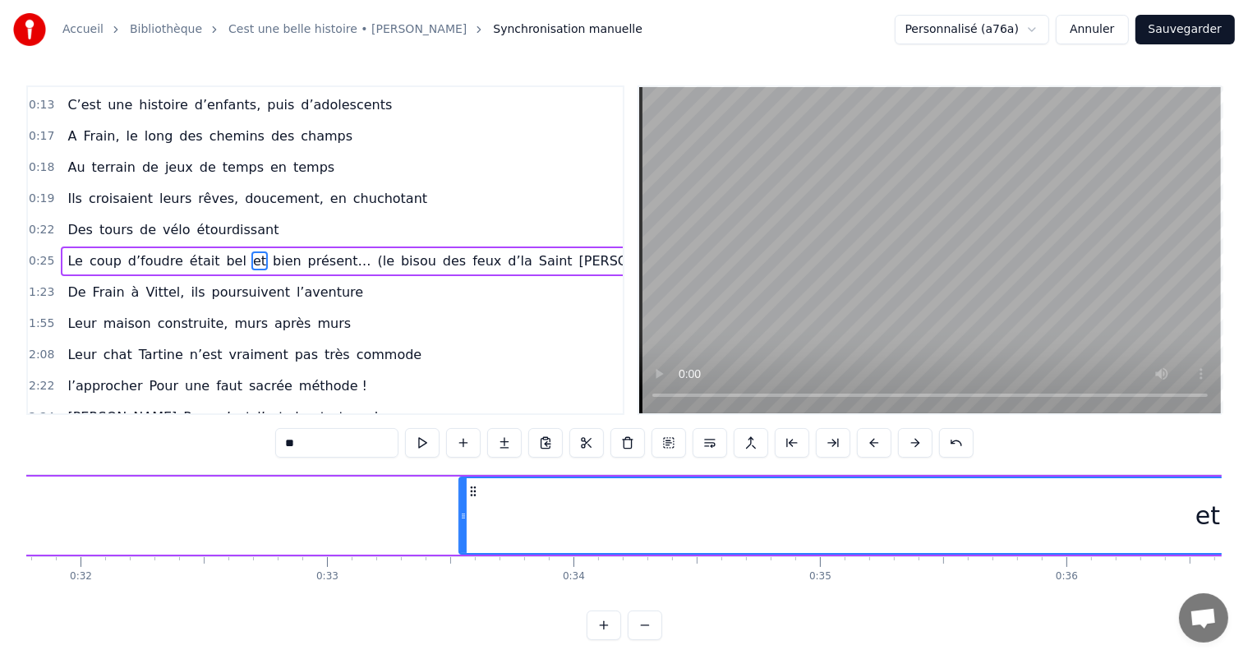
scroll to position [0, 7756]
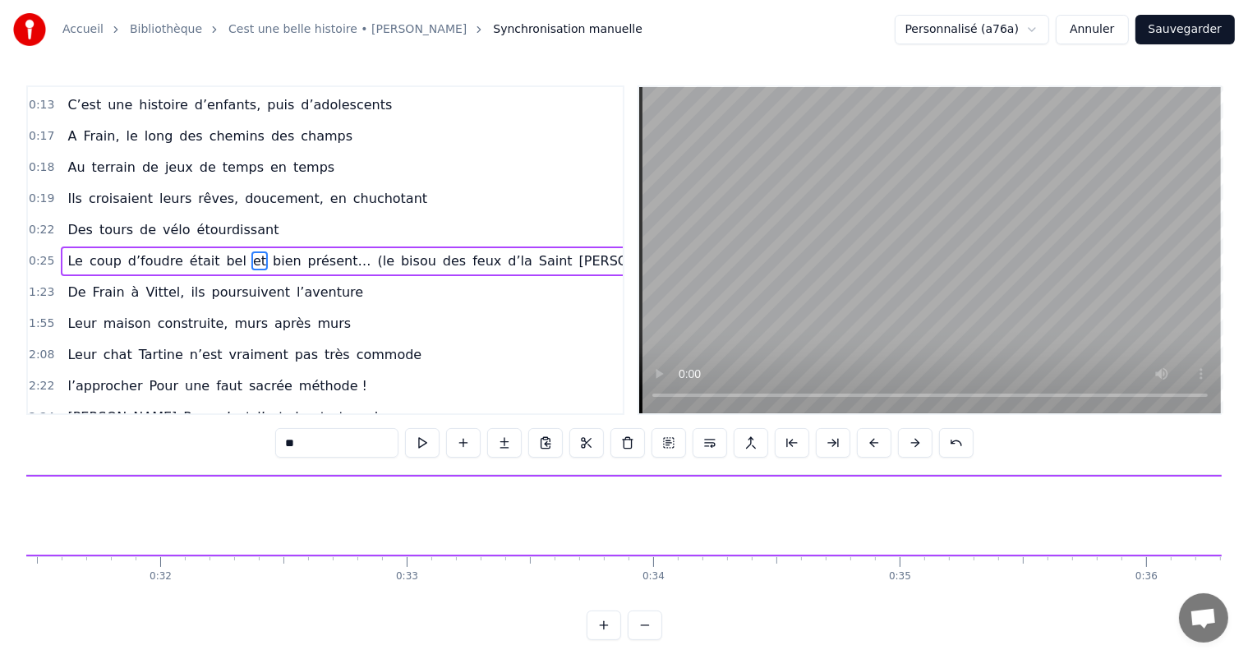
drag, startPoint x: 541, startPoint y: 515, endPoint x: 1236, endPoint y: 451, distance: 698.3
click at [1236, 451] on div "Accueil Bibliothèque Cest une belle histoire • [PERSON_NAME] Synchronisation ma…" at bounding box center [624, 320] width 1248 height 640
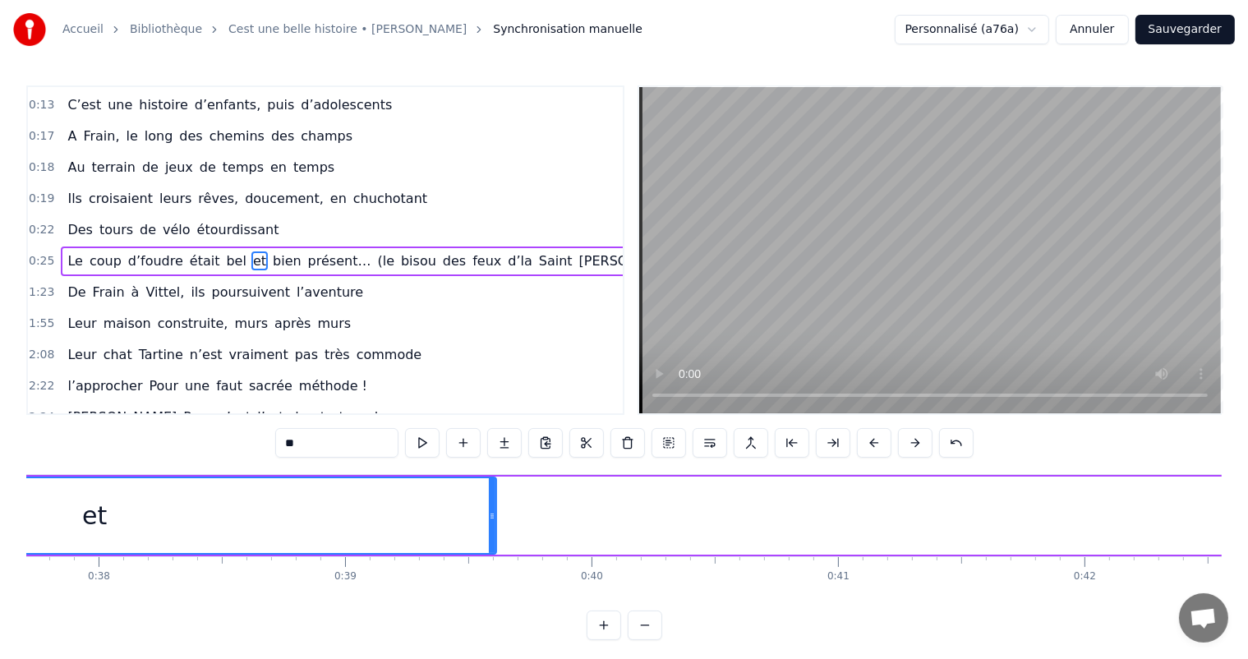
scroll to position [0, 9536]
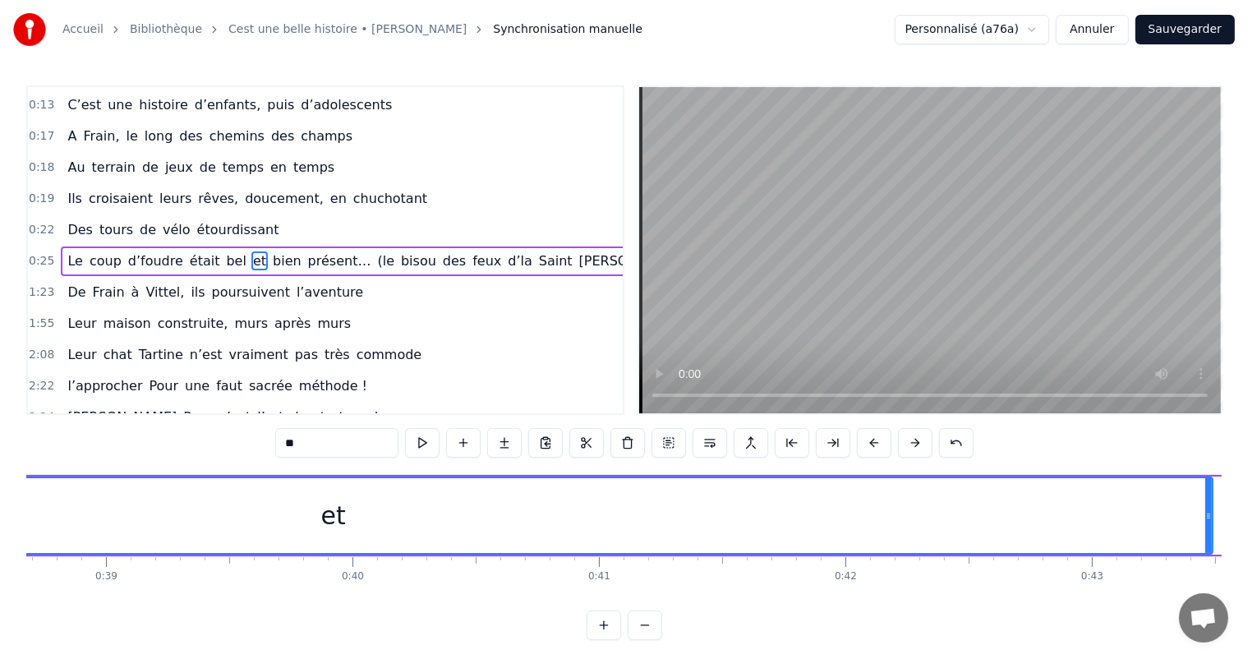
drag, startPoint x: 253, startPoint y: 513, endPoint x: 1178, endPoint y: 552, distance: 925.5
click at [1215, 556] on div "C’est un beau roman, c’est une belle histoire C’est une romance d’[DATE] [PERSO…" at bounding box center [624, 535] width 1196 height 123
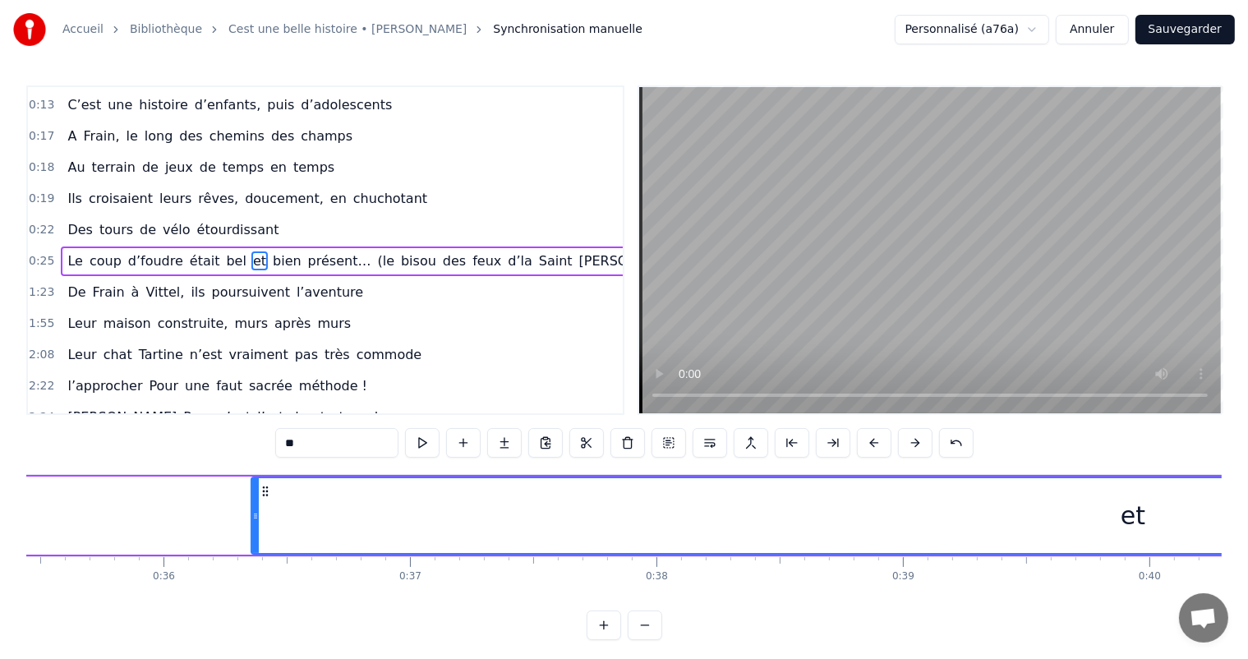
scroll to position [0, 8580]
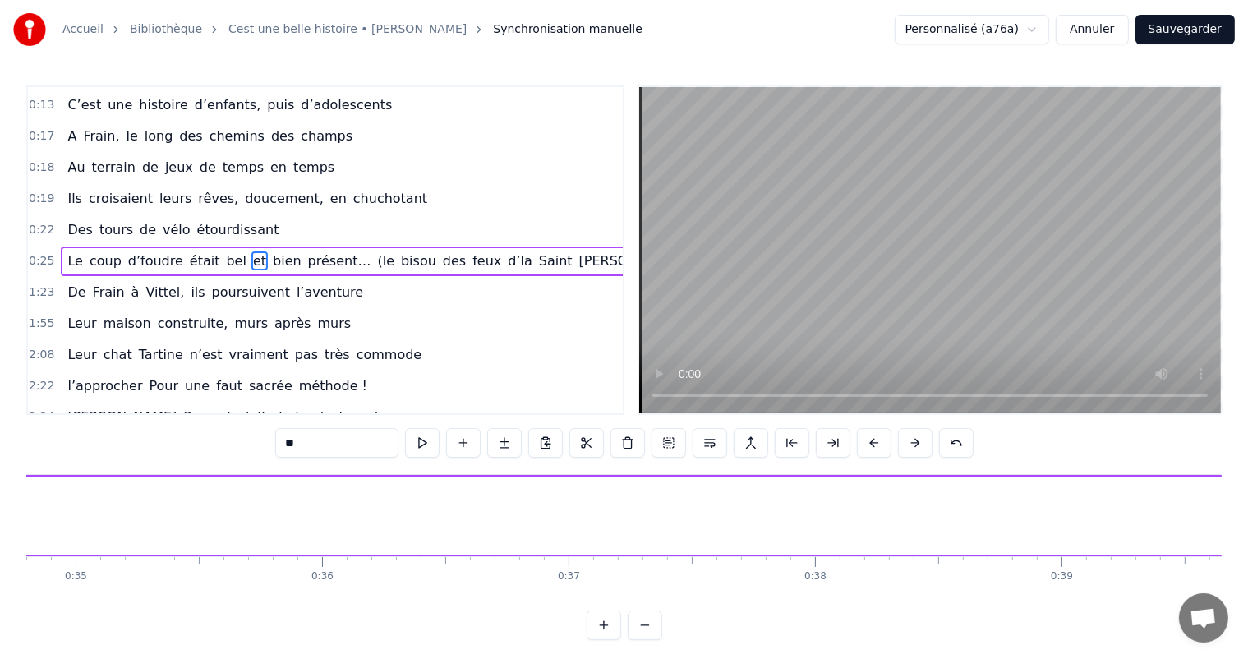
drag, startPoint x: 414, startPoint y: 513, endPoint x: 1225, endPoint y: 542, distance: 810.9
click at [1248, 551] on html "Accueil Bibliothèque Cest une belle histoire • [PERSON_NAME] Synchronisation ma…" at bounding box center [624, 333] width 1248 height 667
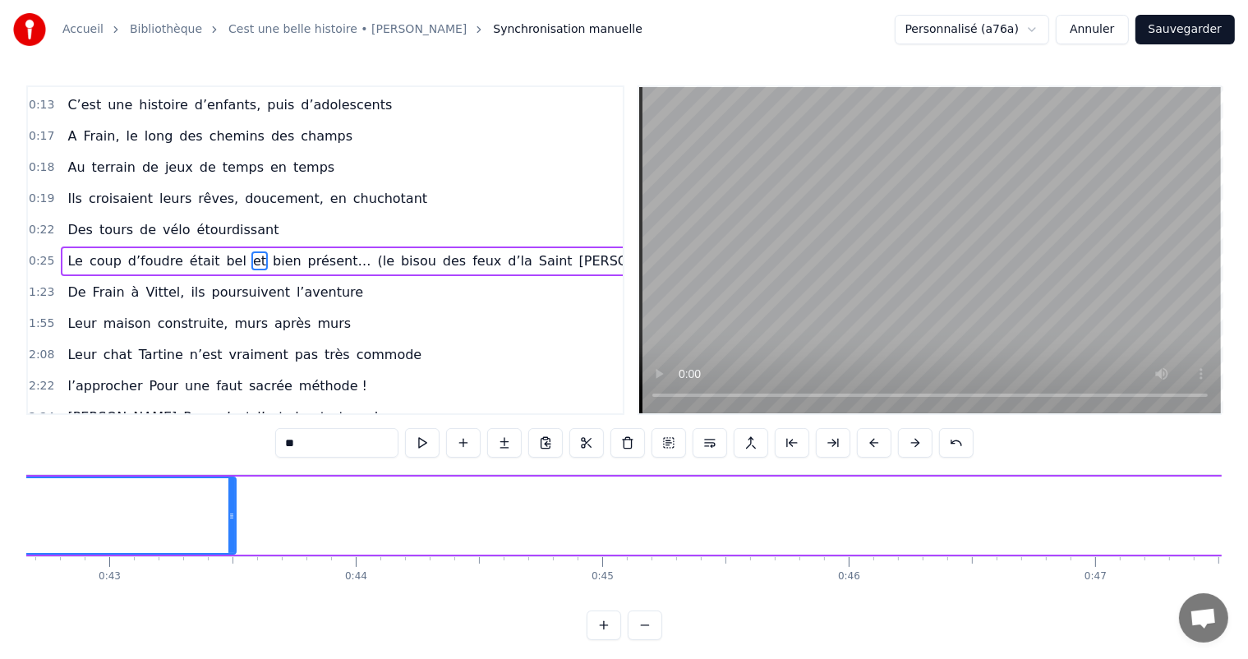
scroll to position [0, 10599]
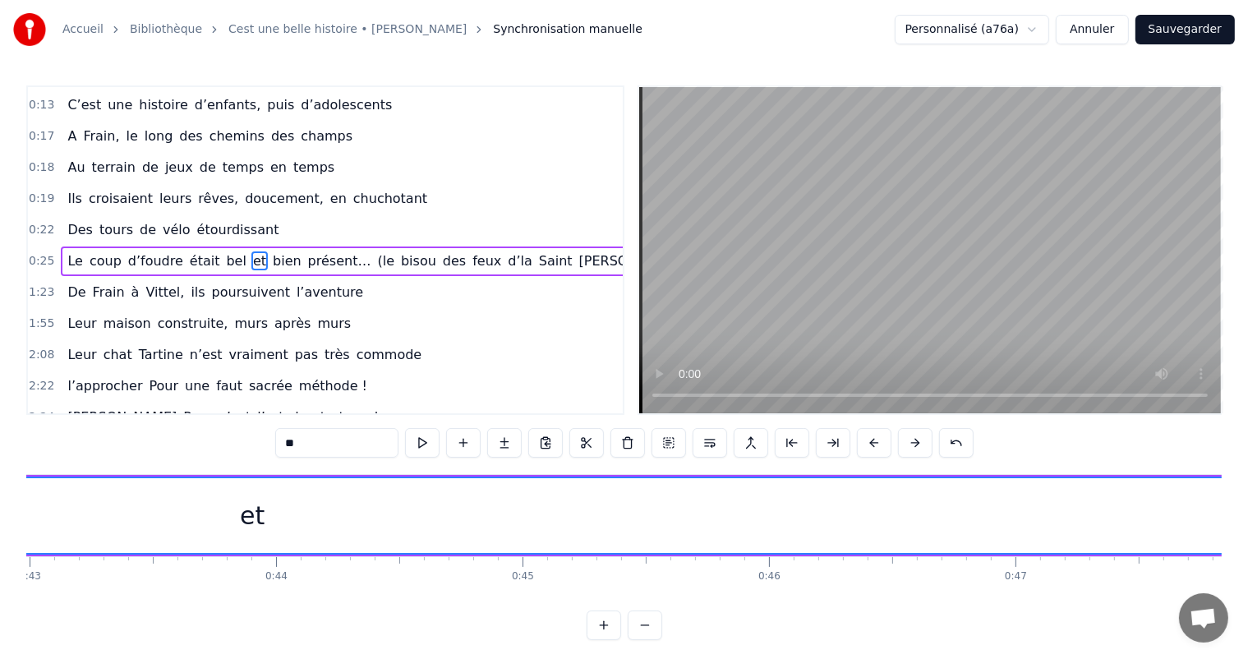
drag, startPoint x: 151, startPoint y: 505, endPoint x: 1194, endPoint y: 490, distance: 1043.1
click at [1248, 517] on html "Accueil Bibliothèque Cest une belle histoire • [PERSON_NAME] Synchronisation ma…" at bounding box center [624, 333] width 1248 height 667
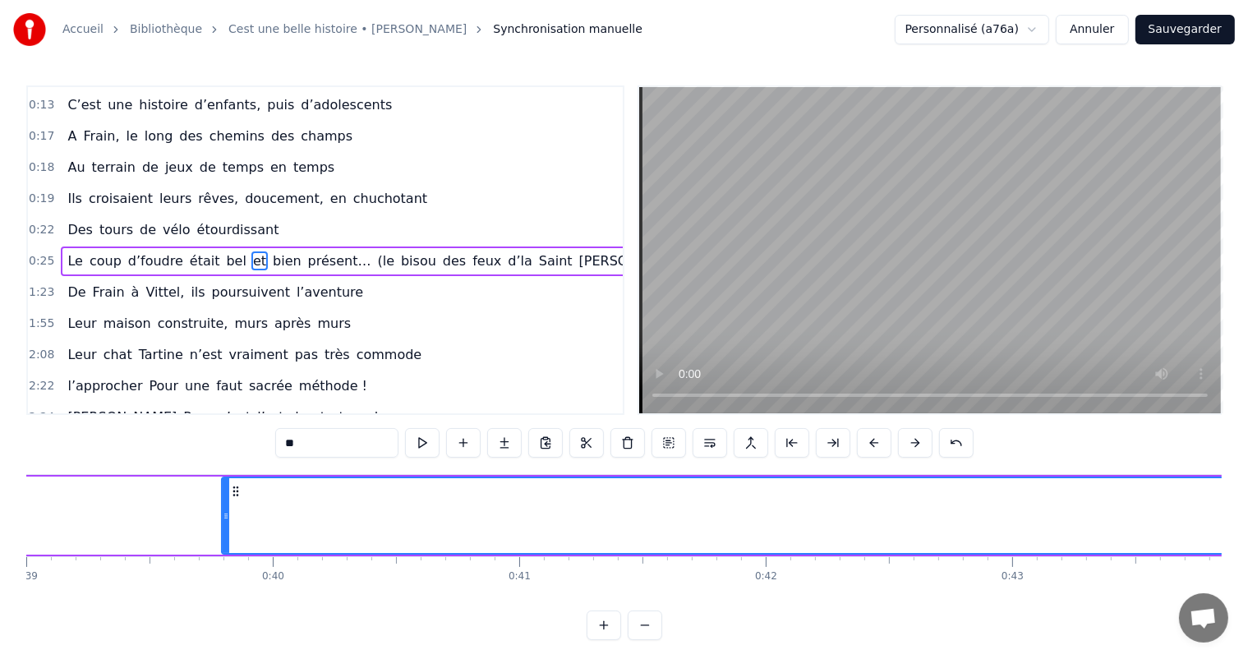
scroll to position [0, 9483]
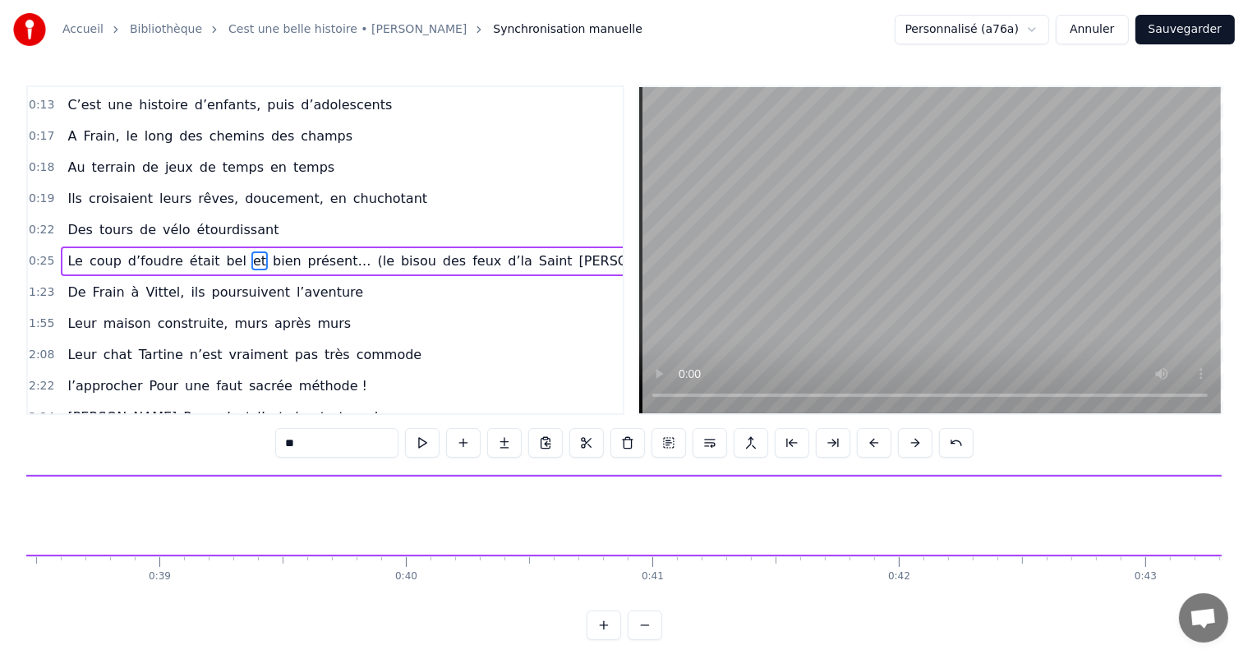
drag, startPoint x: 355, startPoint y: 493, endPoint x: 1114, endPoint y: 519, distance: 759.9
click at [1248, 574] on html "Accueil Bibliothèque Cest une belle histoire • [PERSON_NAME] Synchronisation ma…" at bounding box center [624, 333] width 1248 height 667
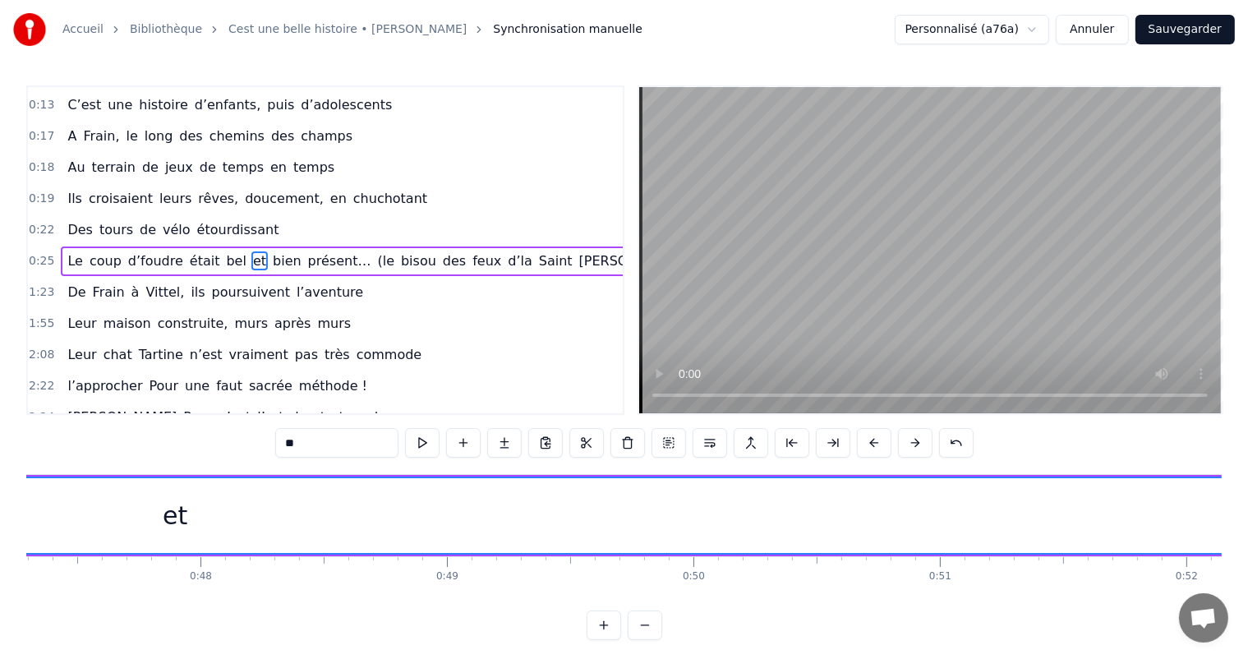
drag, startPoint x: 199, startPoint y: 501, endPoint x: 1262, endPoint y: 527, distance: 1063.0
click at [1248, 527] on html "Accueil Bibliothèque Cest une belle histoire • [PERSON_NAME] Synchronisation ma…" at bounding box center [624, 333] width 1248 height 667
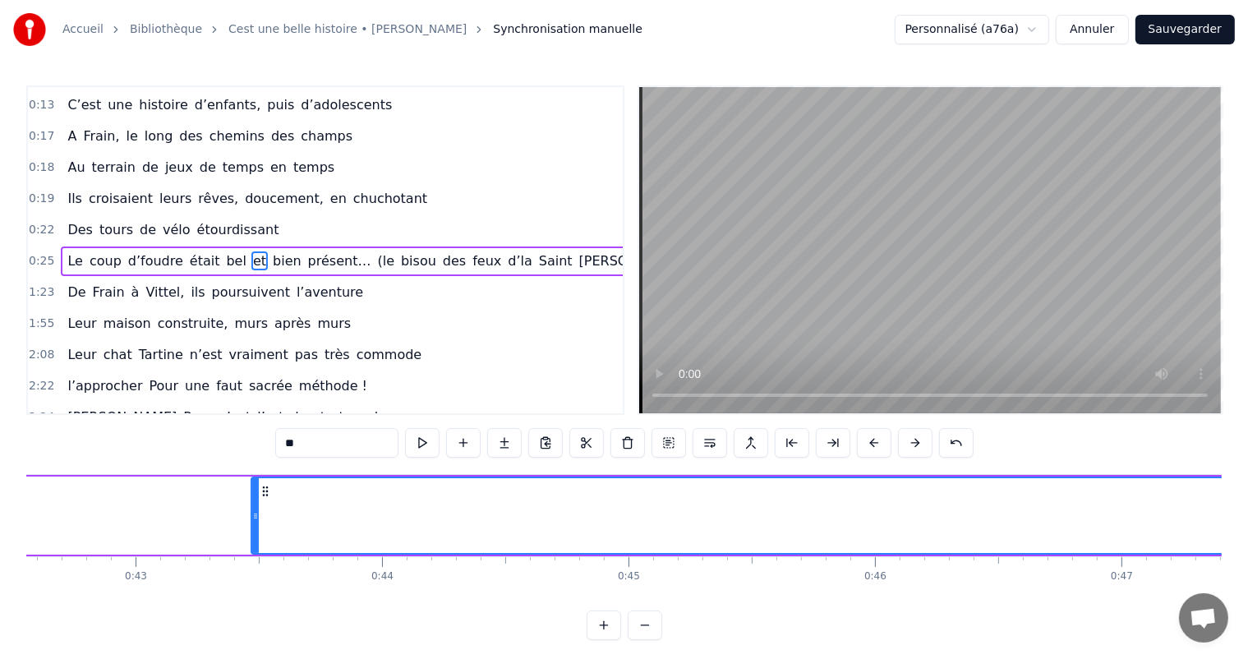
scroll to position [0, 10412]
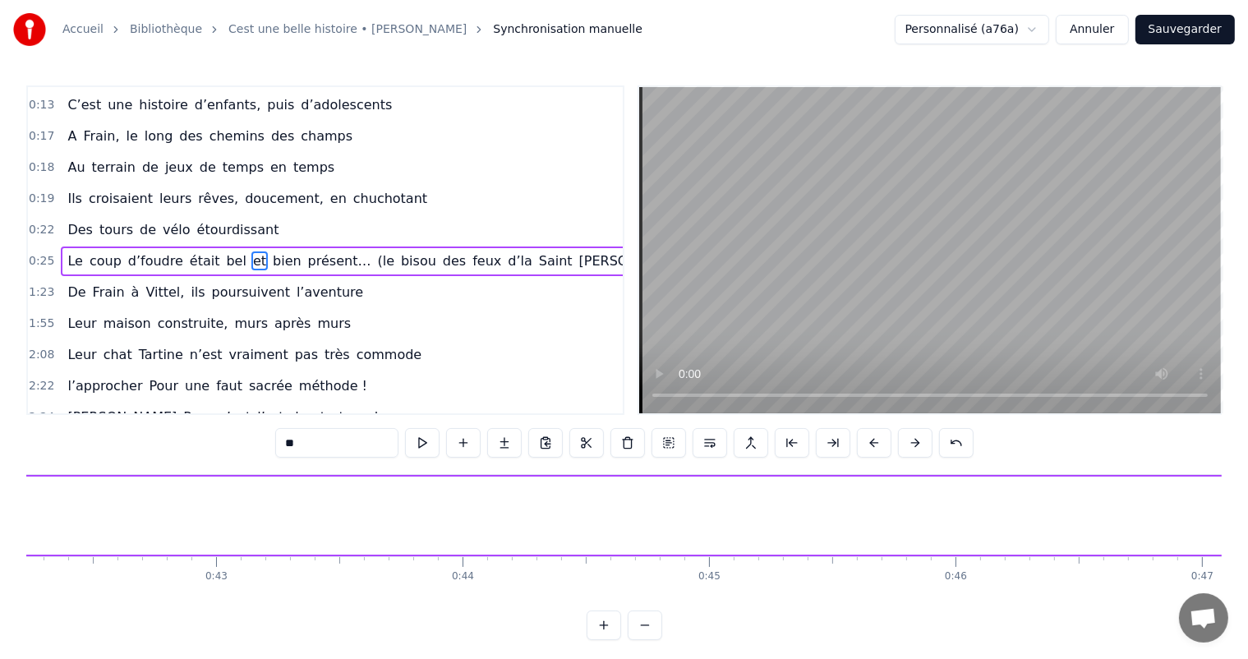
drag, startPoint x: 335, startPoint y: 496, endPoint x: 1262, endPoint y: 499, distance: 927.1
click at [1248, 499] on html "Accueil Bibliothèque Cest une belle histoire • [PERSON_NAME] Synchronisation ma…" at bounding box center [624, 333] width 1248 height 667
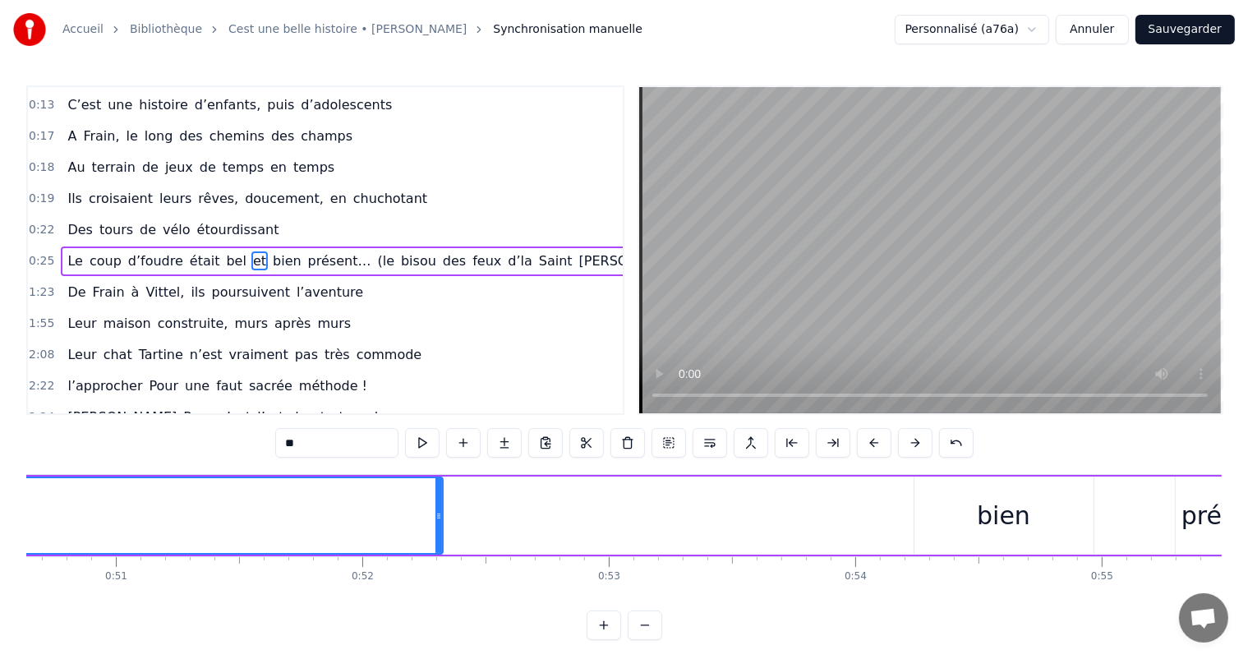
scroll to position [0, 12378]
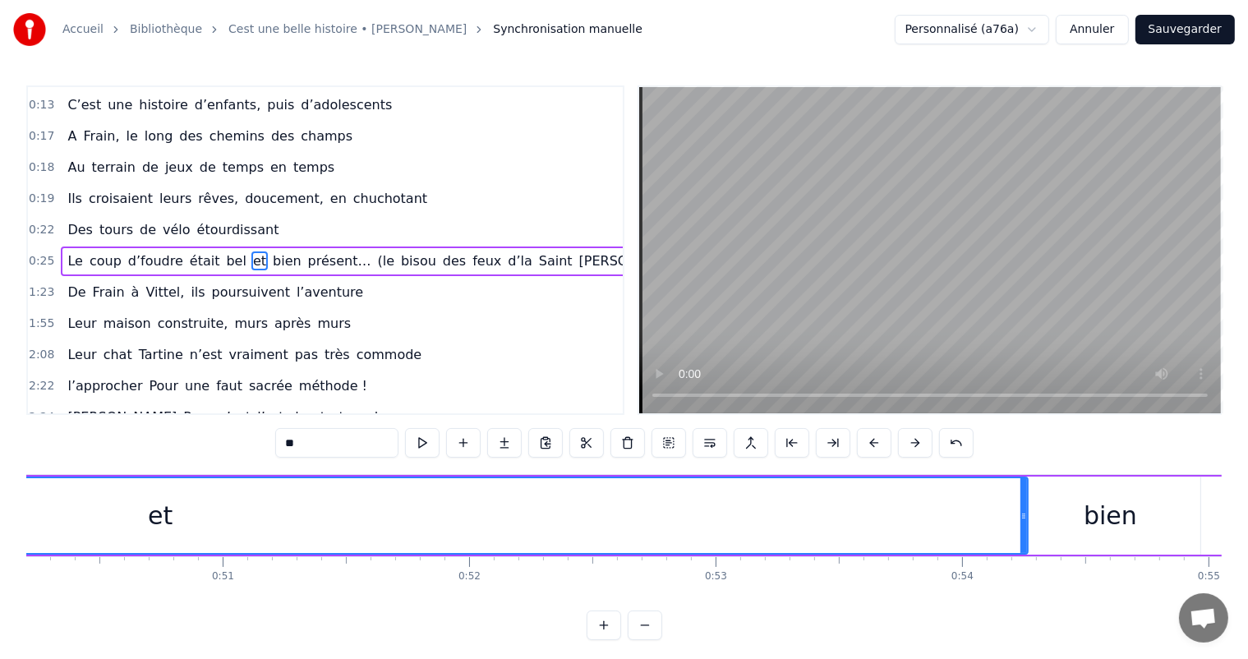
drag, startPoint x: 547, startPoint y: 512, endPoint x: 1026, endPoint y: 512, distance: 478.3
click at [1025, 512] on icon at bounding box center [1024, 516] width 7 height 13
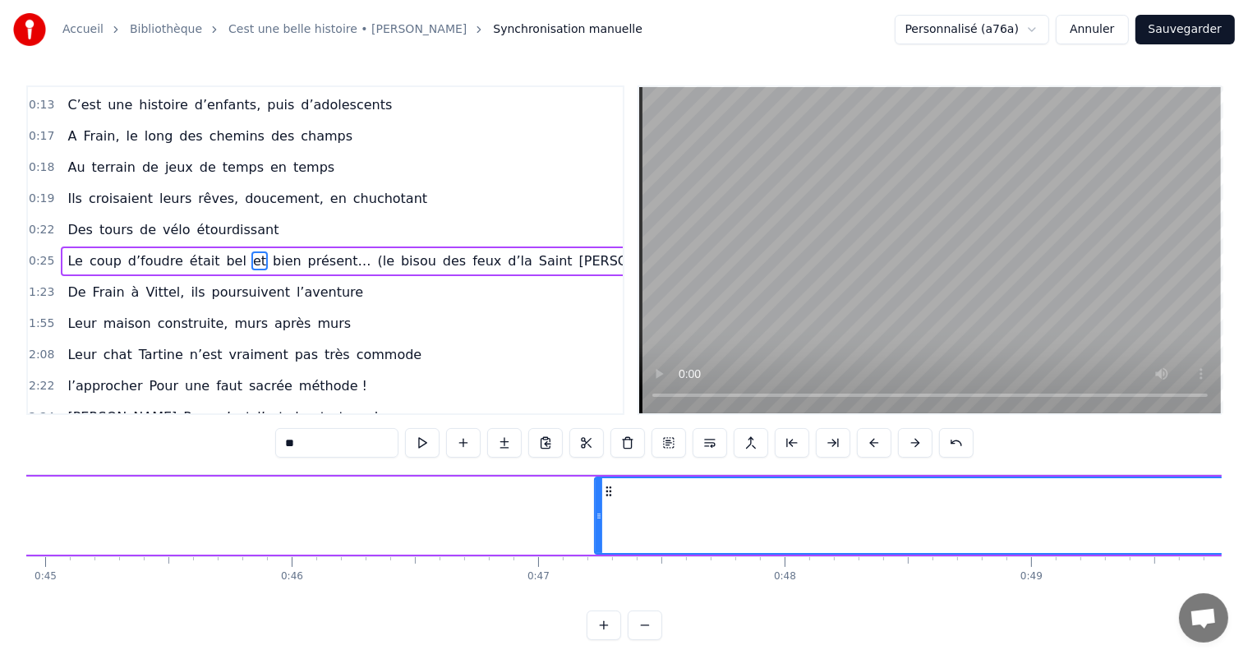
scroll to position [0, 10997]
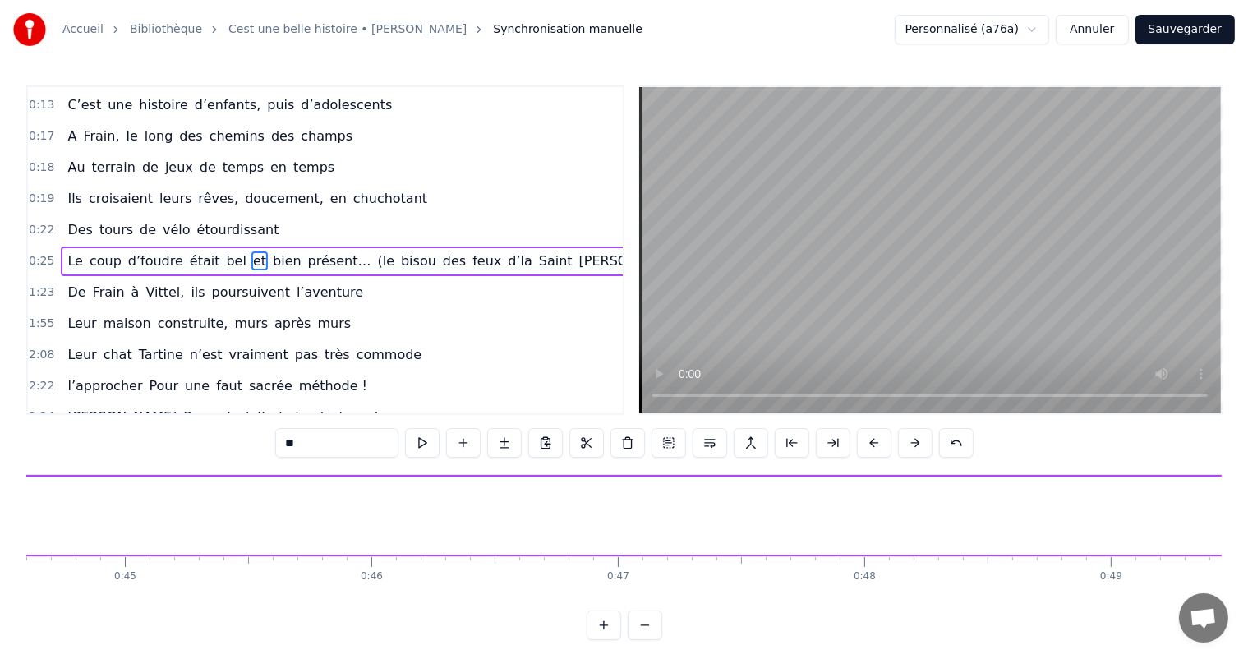
drag, startPoint x: 676, startPoint y: 499, endPoint x: 1041, endPoint y: 493, distance: 364.1
click at [1248, 536] on html "Accueil Bibliothèque Cest une belle histoire • [PERSON_NAME] Synchronisation ma…" at bounding box center [624, 333] width 1248 height 667
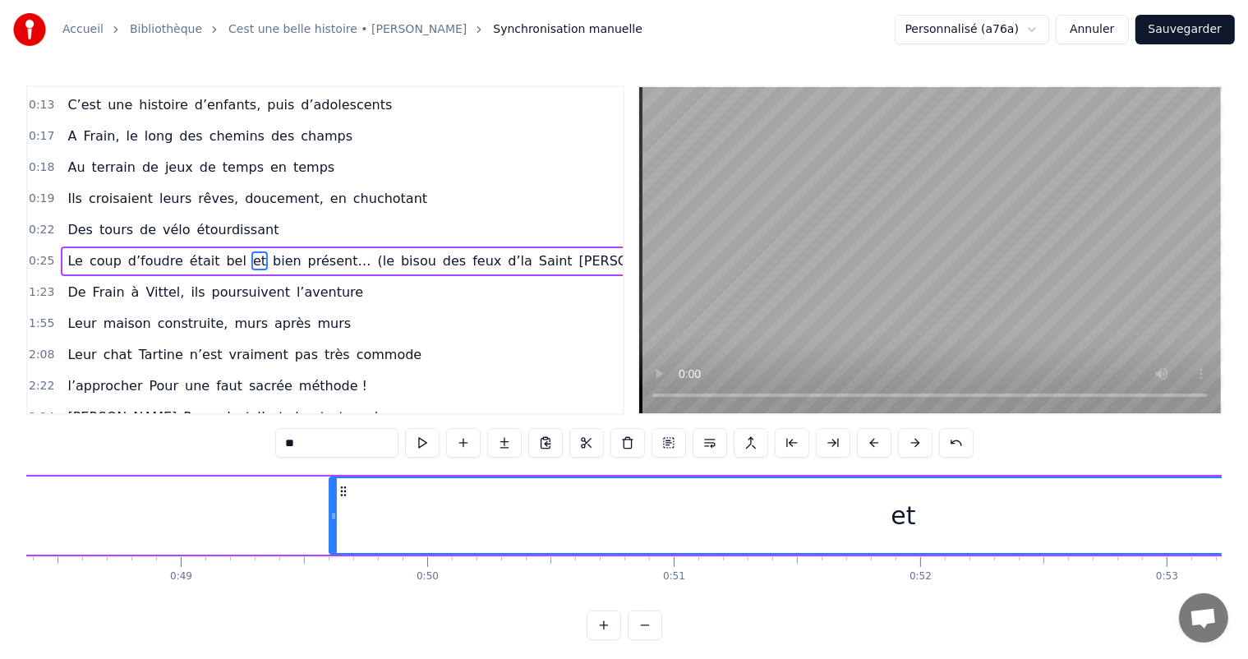
scroll to position [0, 12033]
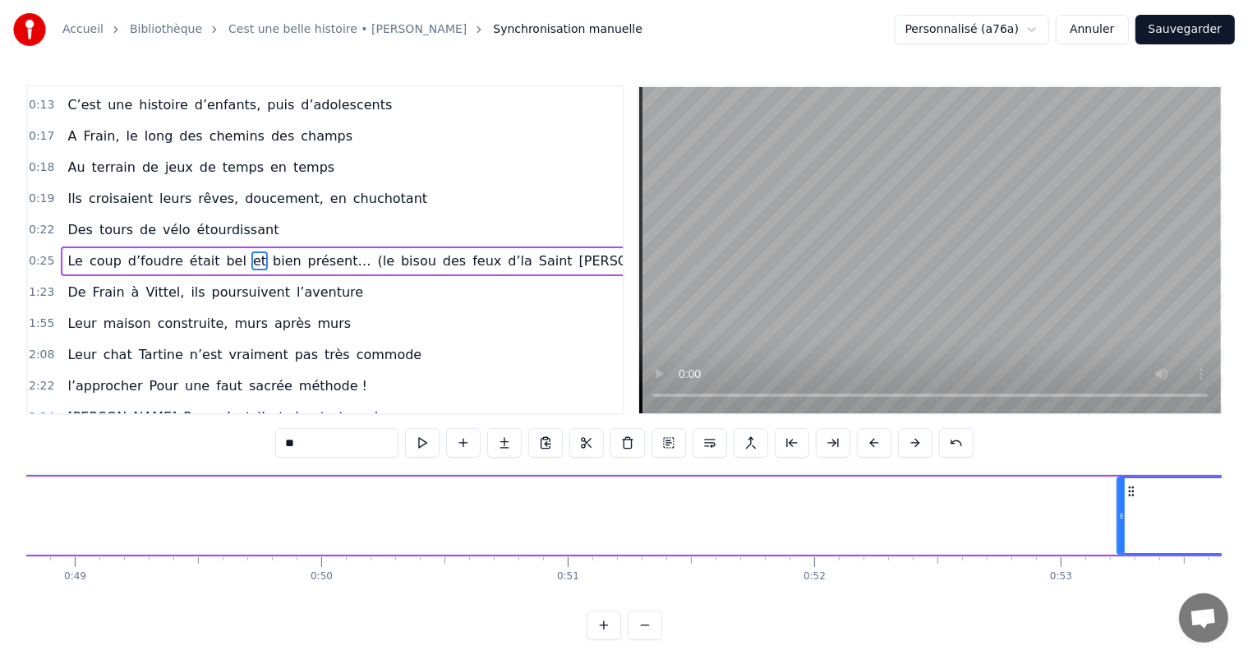
drag, startPoint x: 224, startPoint y: 518, endPoint x: 1126, endPoint y: 558, distance: 903.3
click at [1124, 557] on div "C’est un beau roman, c’est une belle histoire C’est une romance d’[DATE] [PERSO…" at bounding box center [624, 535] width 1196 height 123
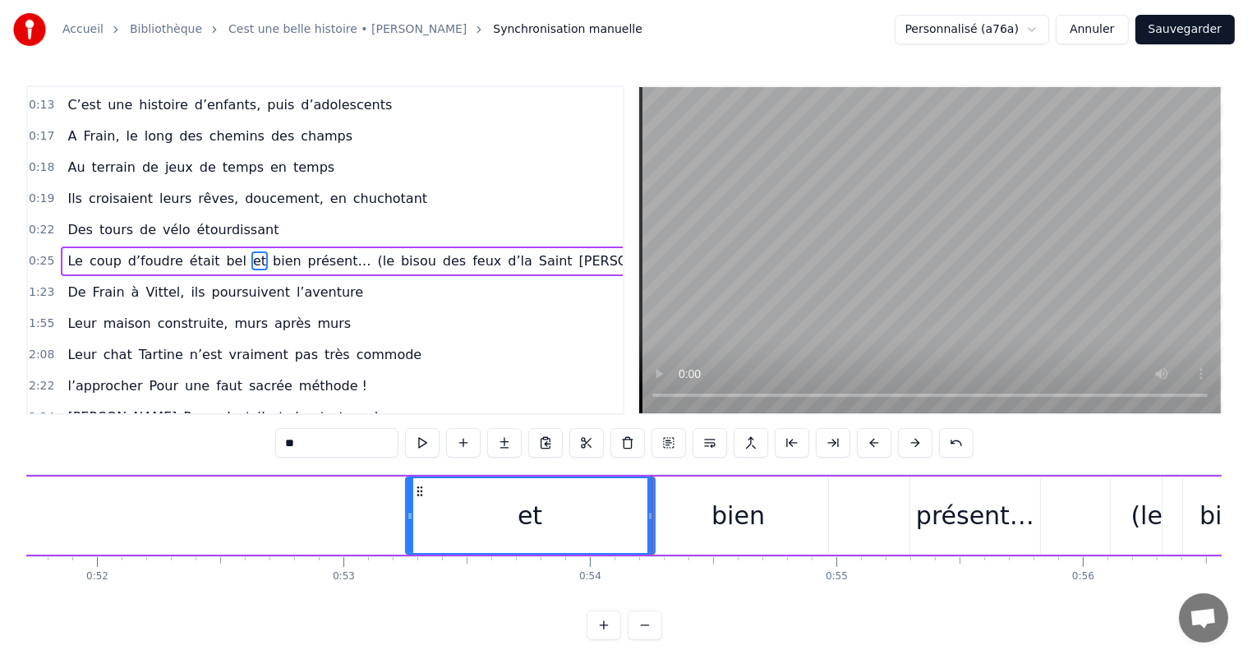
scroll to position [0, 12803]
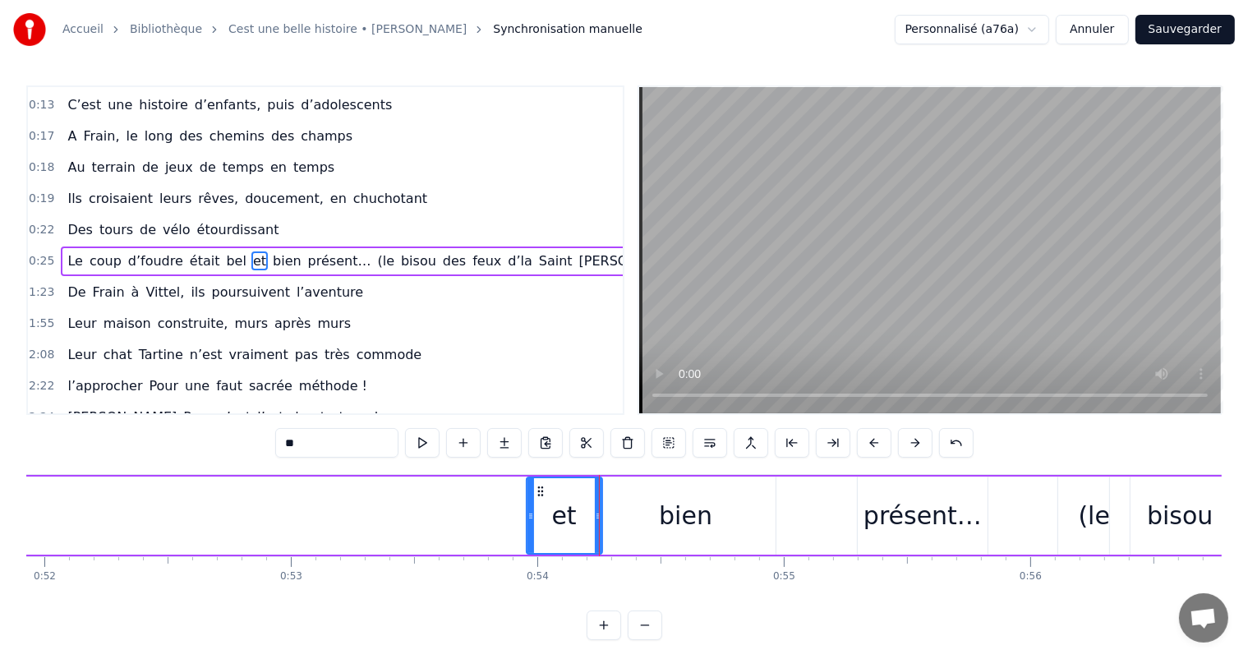
drag, startPoint x: 353, startPoint y: 495, endPoint x: 527, endPoint y: 525, distance: 176.1
click at [528, 525] on div at bounding box center [531, 515] width 7 height 75
click at [591, 517] on div "et" at bounding box center [565, 515] width 74 height 75
click at [416, 447] on button at bounding box center [422, 443] width 35 height 30
click at [687, 494] on div "bien" at bounding box center [686, 516] width 179 height 78
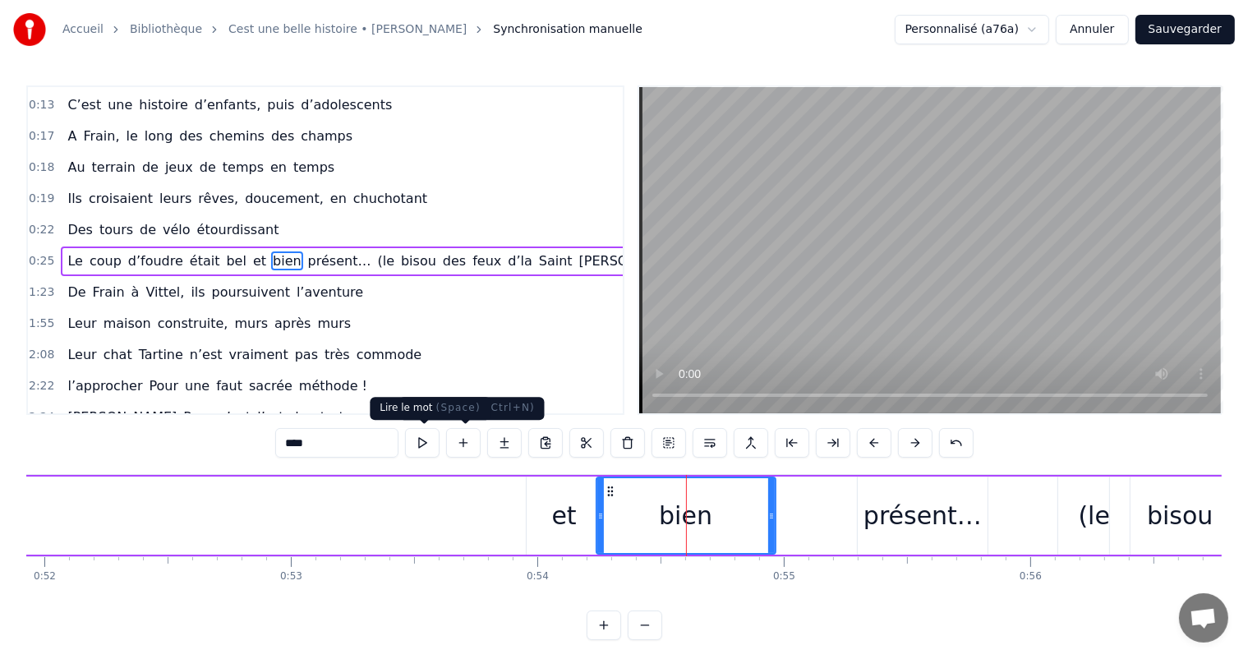
click at [421, 440] on button at bounding box center [422, 443] width 35 height 30
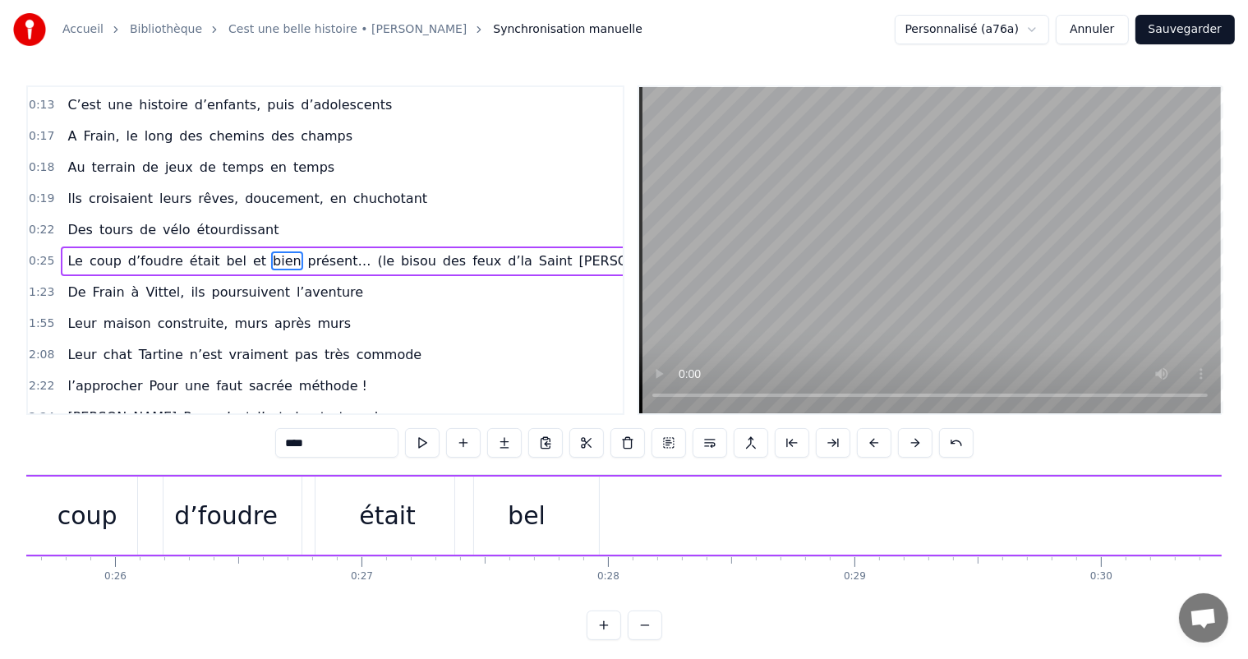
scroll to position [0, 6375]
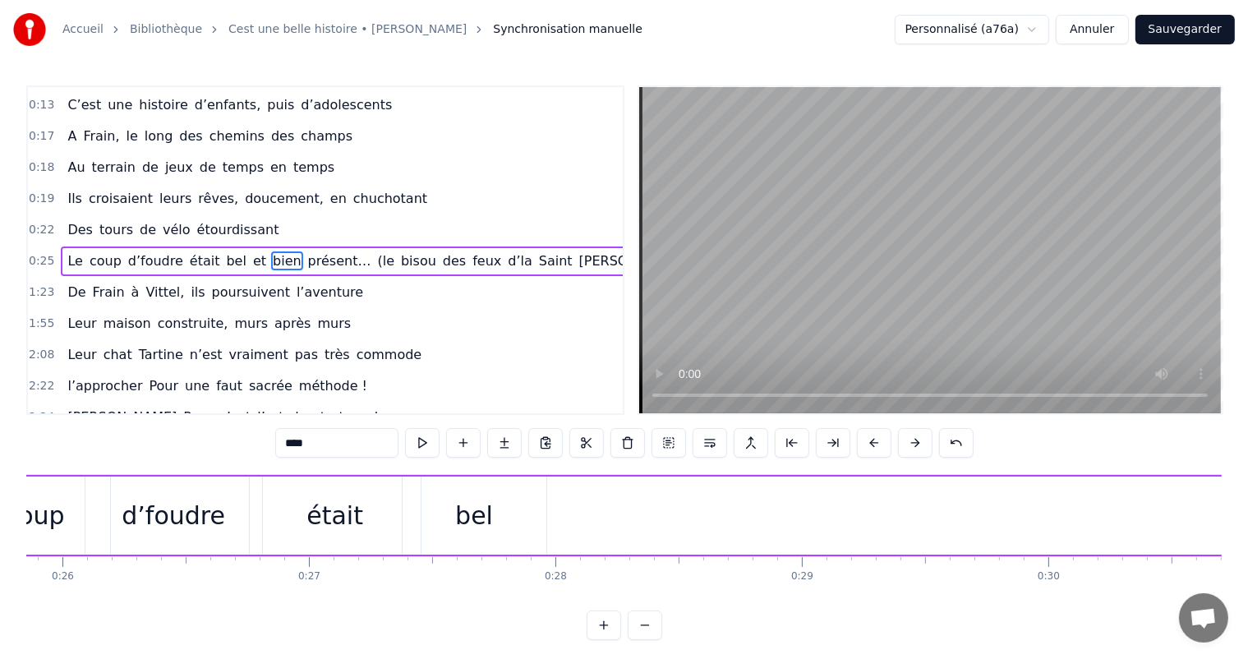
click at [532, 526] on div "bel" at bounding box center [475, 516] width 144 height 78
type input "***"
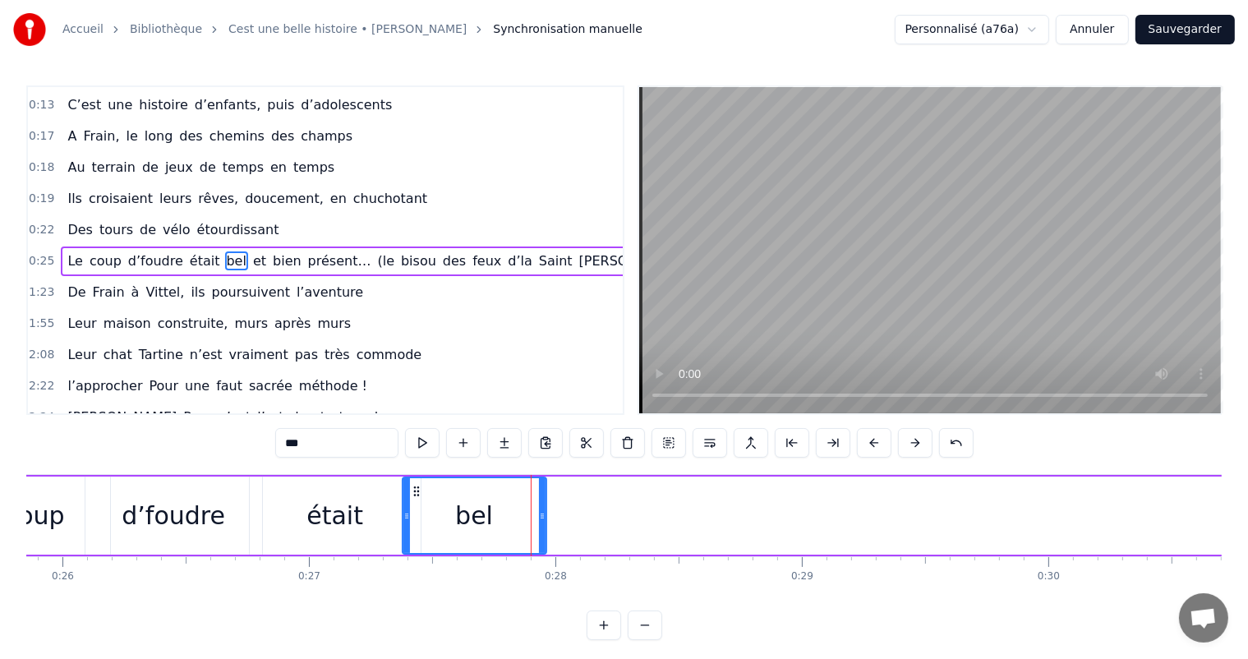
click at [545, 524] on div "bel" at bounding box center [474, 516] width 145 height 78
click at [539, 520] on icon at bounding box center [542, 516] width 7 height 13
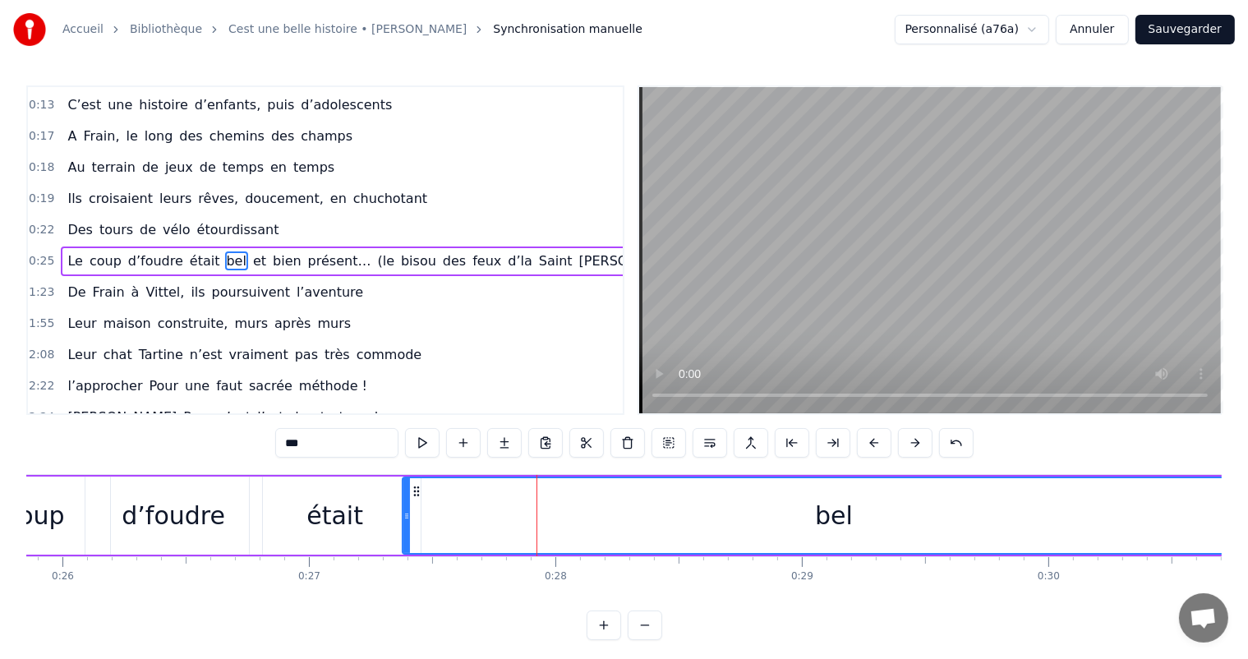
drag, startPoint x: 542, startPoint y: 519, endPoint x: 999, endPoint y: 392, distance: 474.2
click at [1248, 486] on html "Accueil Bibliothèque Cest une belle histoire • [PERSON_NAME] Synchronisation ma…" at bounding box center [624, 333] width 1248 height 667
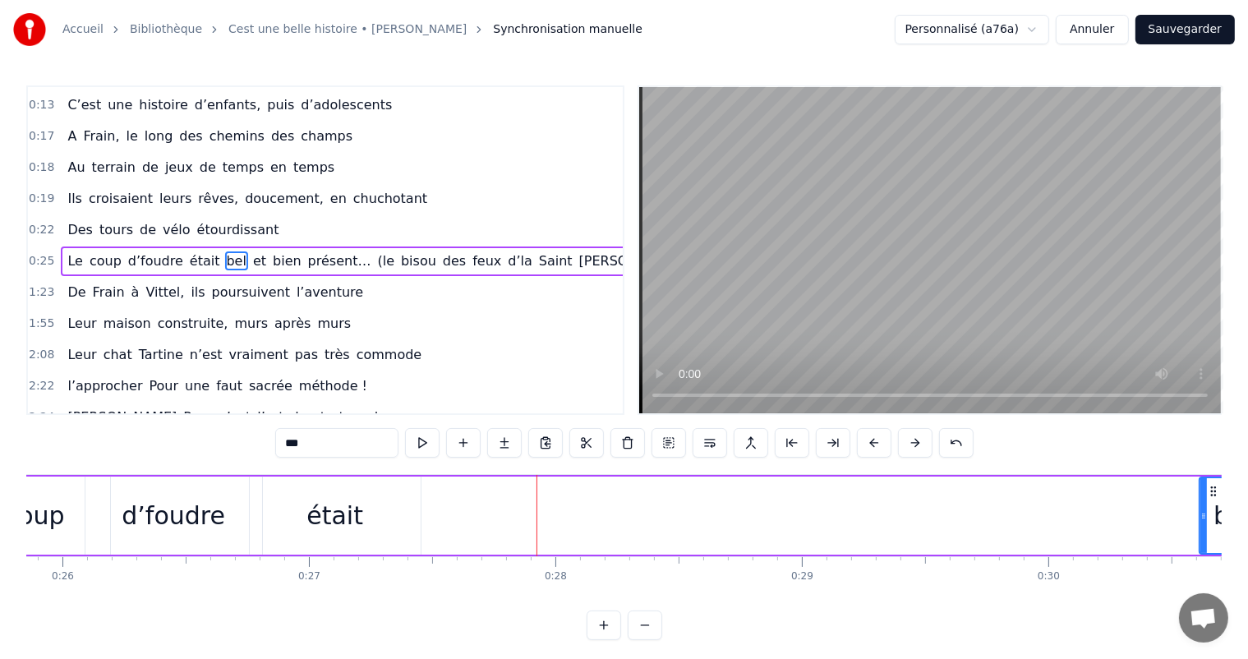
drag, startPoint x: 402, startPoint y: 496, endPoint x: 944, endPoint y: 474, distance: 542.9
click at [1201, 485] on div at bounding box center [1204, 515] width 7 height 75
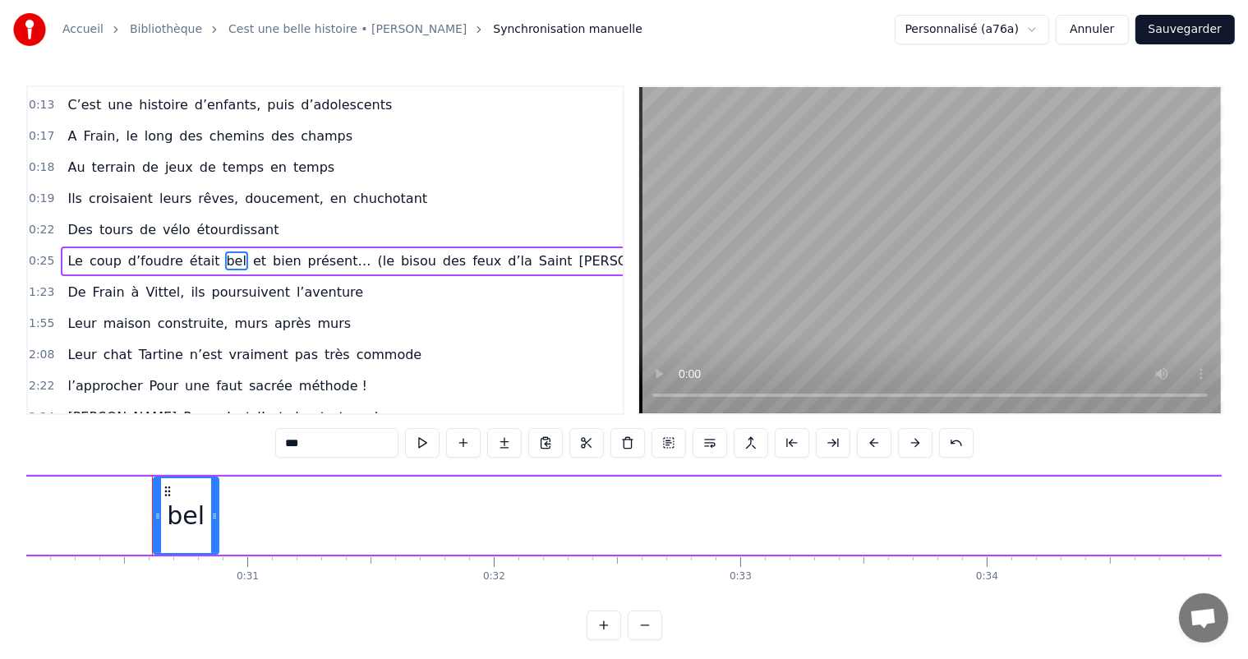
scroll to position [0, 7466]
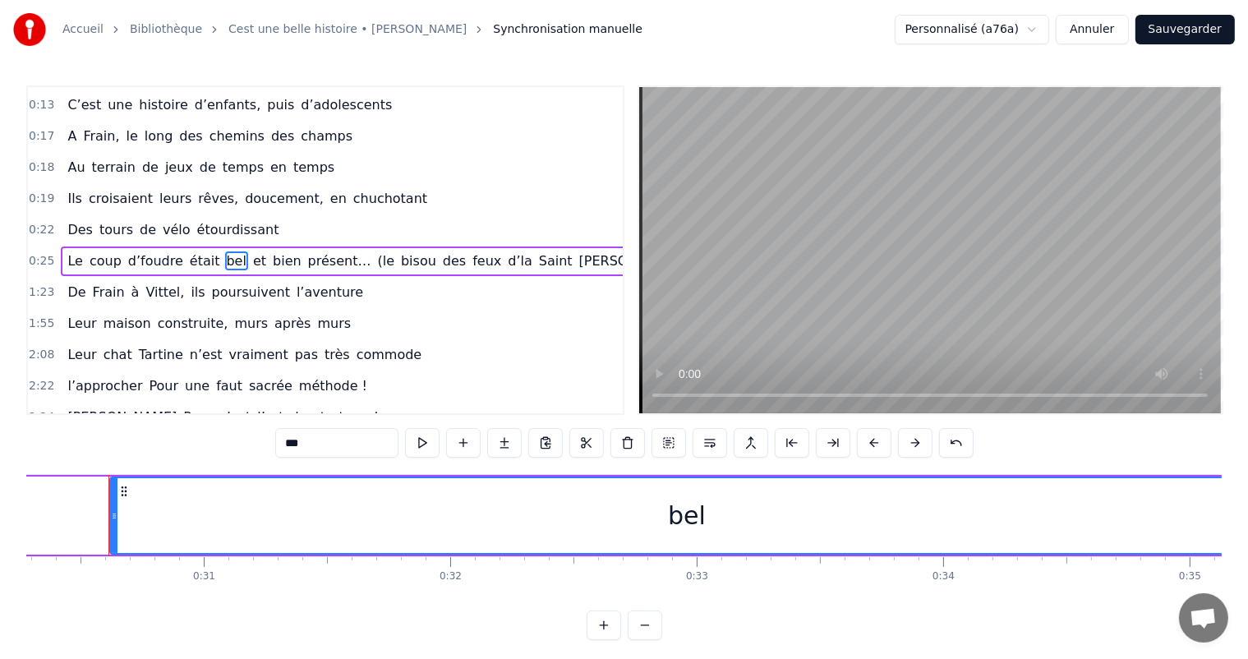
drag, startPoint x: 171, startPoint y: 506, endPoint x: 899, endPoint y: 434, distance: 731.8
click at [1248, 440] on html "Accueil Bibliothèque Cest une belle histoire • [PERSON_NAME] Synchronisation ma…" at bounding box center [624, 333] width 1248 height 667
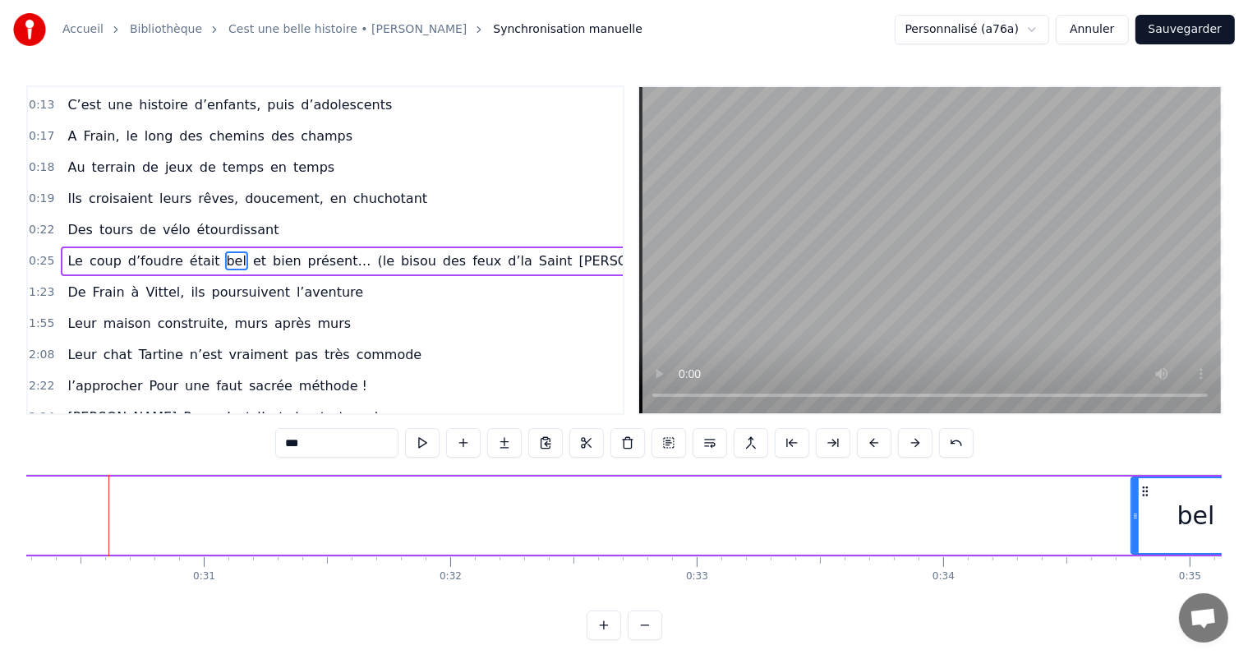
drag, startPoint x: 112, startPoint y: 508, endPoint x: 1133, endPoint y: 471, distance: 1022.3
click at [1133, 471] on div "0:00 C’est 0:01 un beau roman, c’est une belle histoire 0:02 C’est une romance …" at bounding box center [624, 362] width 1196 height 555
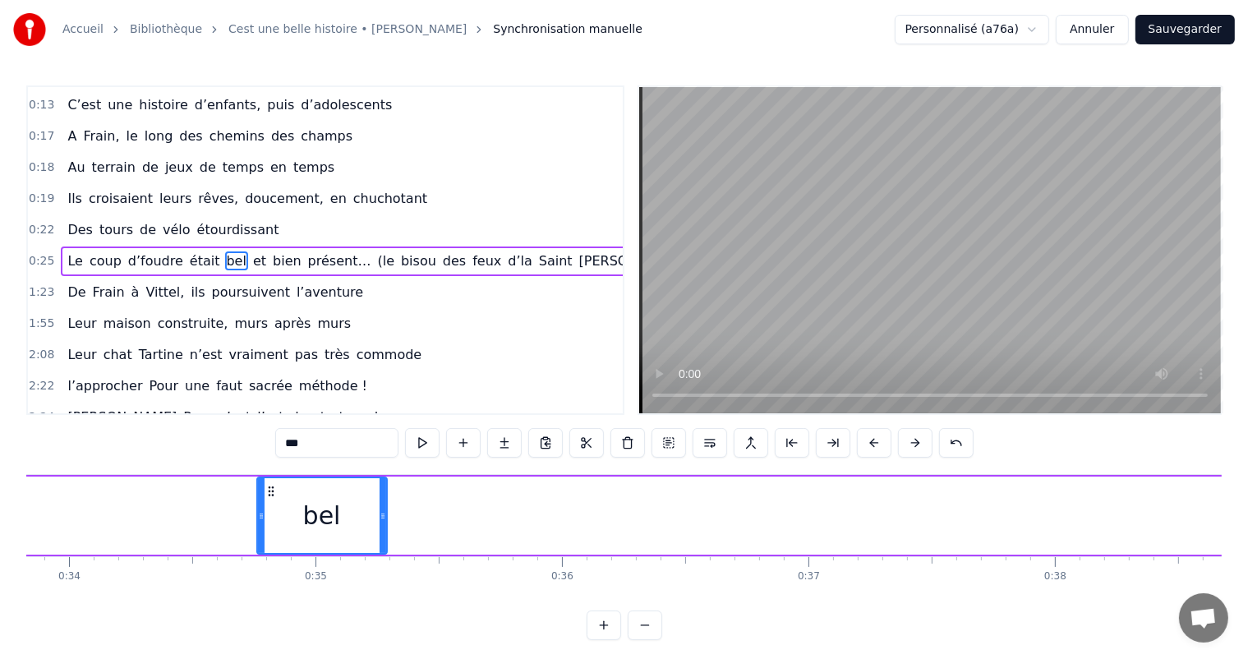
scroll to position [0, 8447]
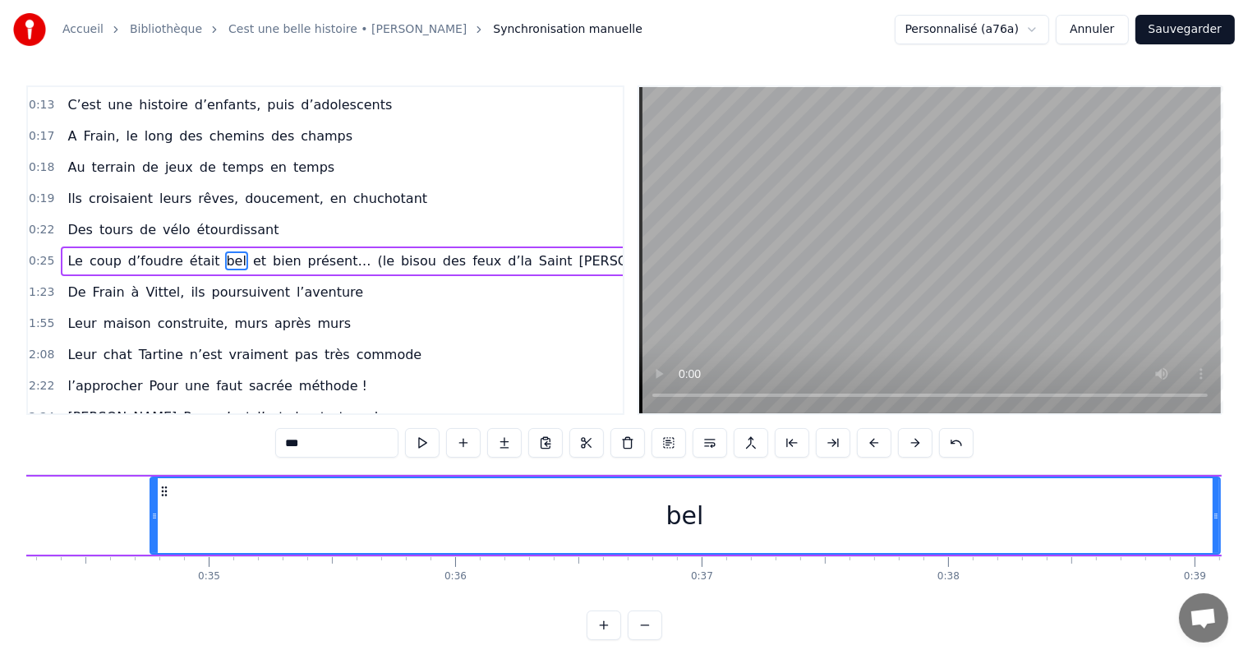
drag, startPoint x: 276, startPoint y: 510, endPoint x: 1216, endPoint y: 510, distance: 939.4
click at [1216, 510] on icon at bounding box center [1216, 516] width 7 height 13
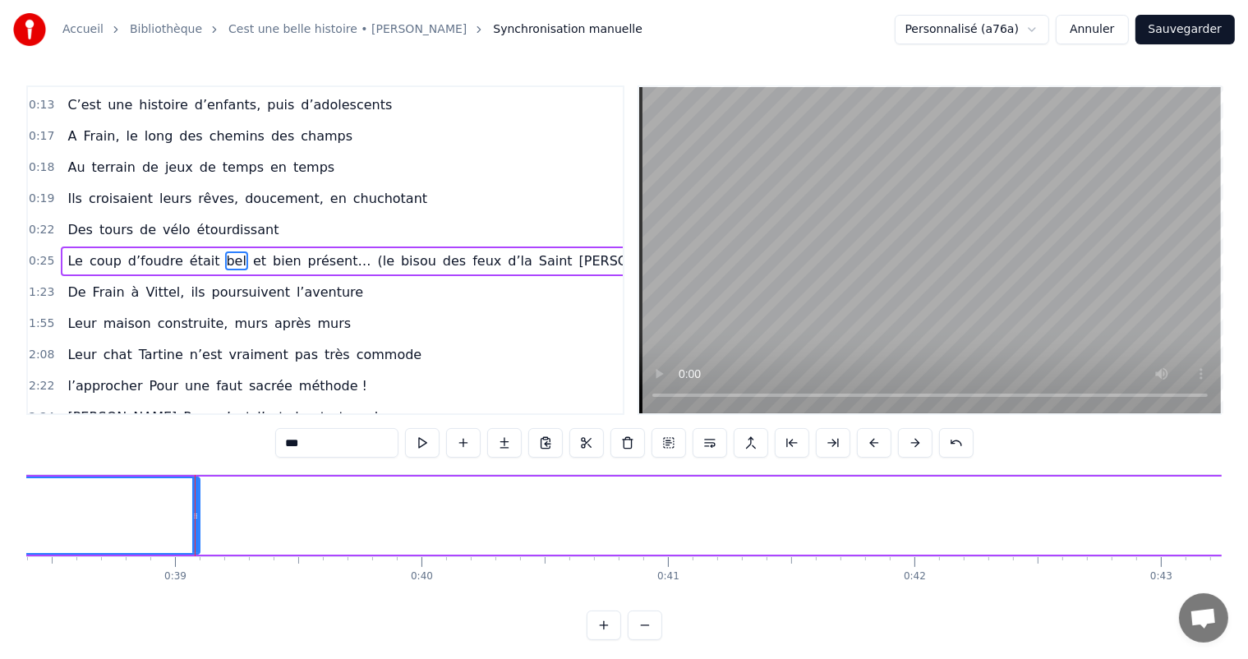
scroll to position [0, 9553]
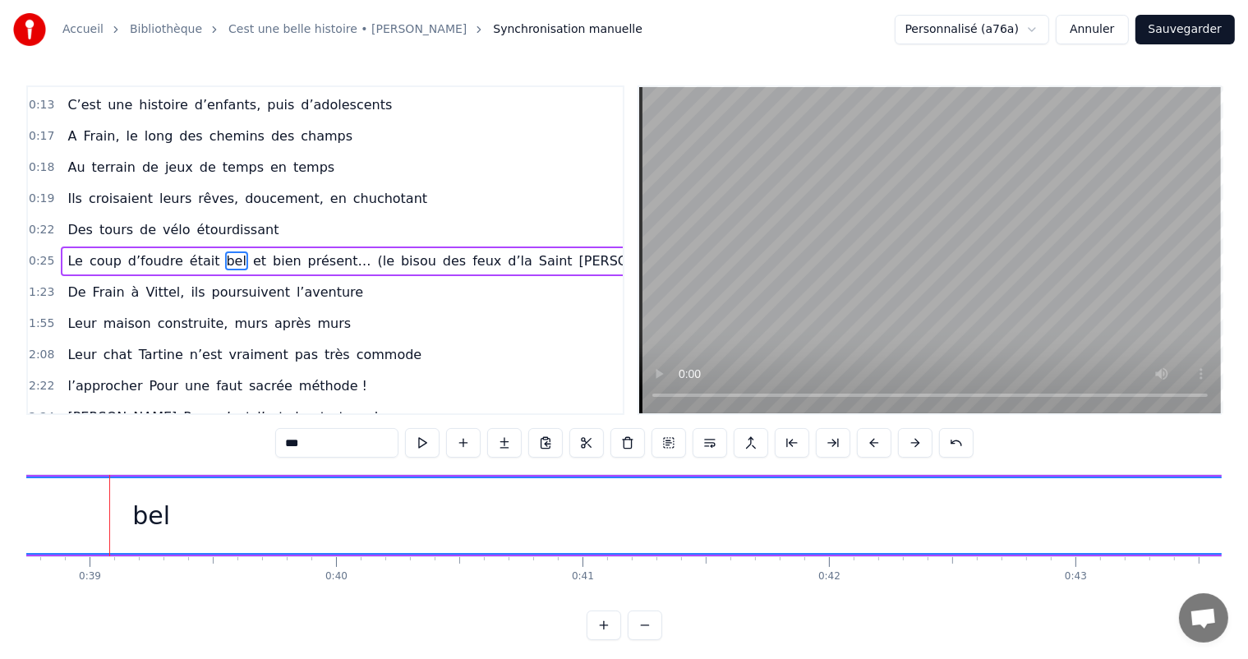
drag, startPoint x: 110, startPoint y: 503, endPoint x: 1255, endPoint y: 553, distance: 1146.0
click at [1248, 553] on html "Accueil Bibliothèque Cest une belle histoire • [PERSON_NAME] Synchronisation ma…" at bounding box center [624, 333] width 1248 height 667
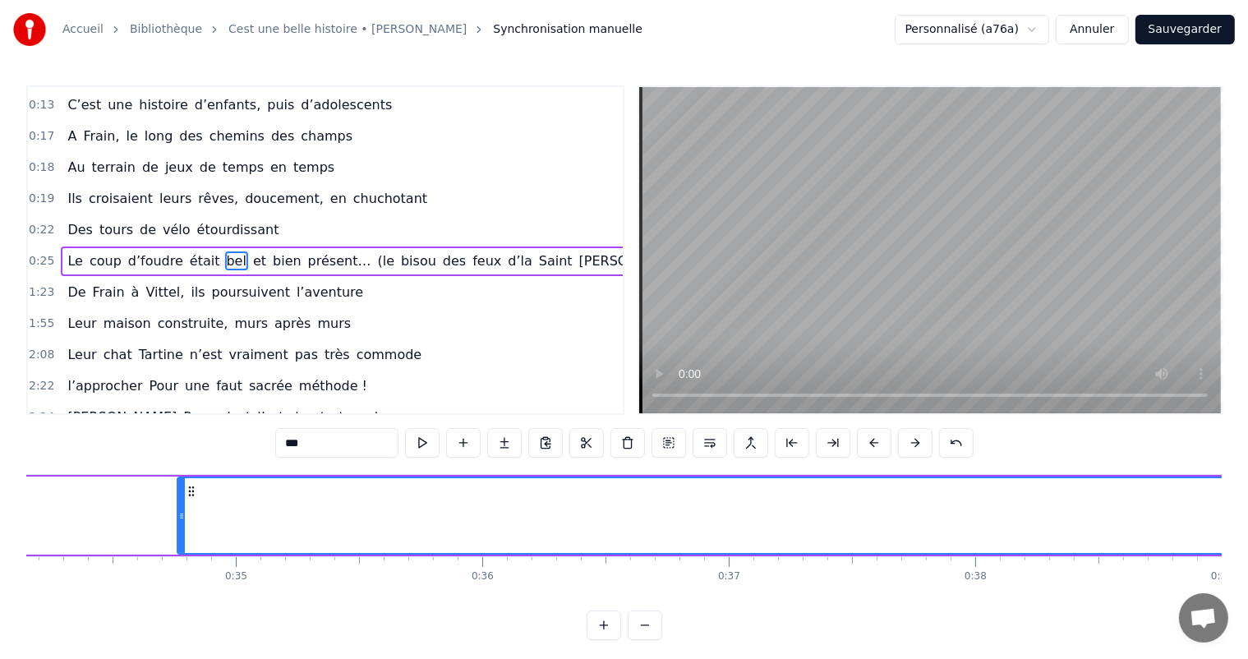
scroll to position [0, 8367]
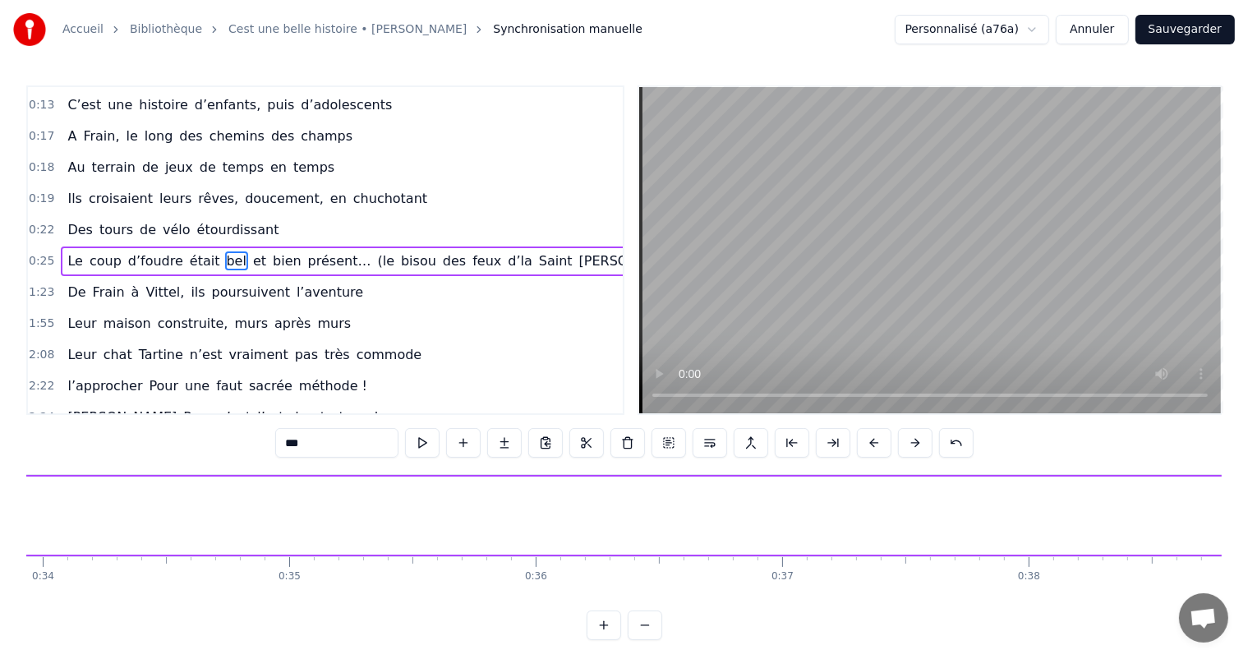
drag, startPoint x: 233, startPoint y: 513, endPoint x: 1262, endPoint y: 508, distance: 1028.2
click at [1248, 508] on html "Accueil Bibliothèque Cest une belle histoire • [PERSON_NAME] Synchronisation ma…" at bounding box center [624, 333] width 1248 height 667
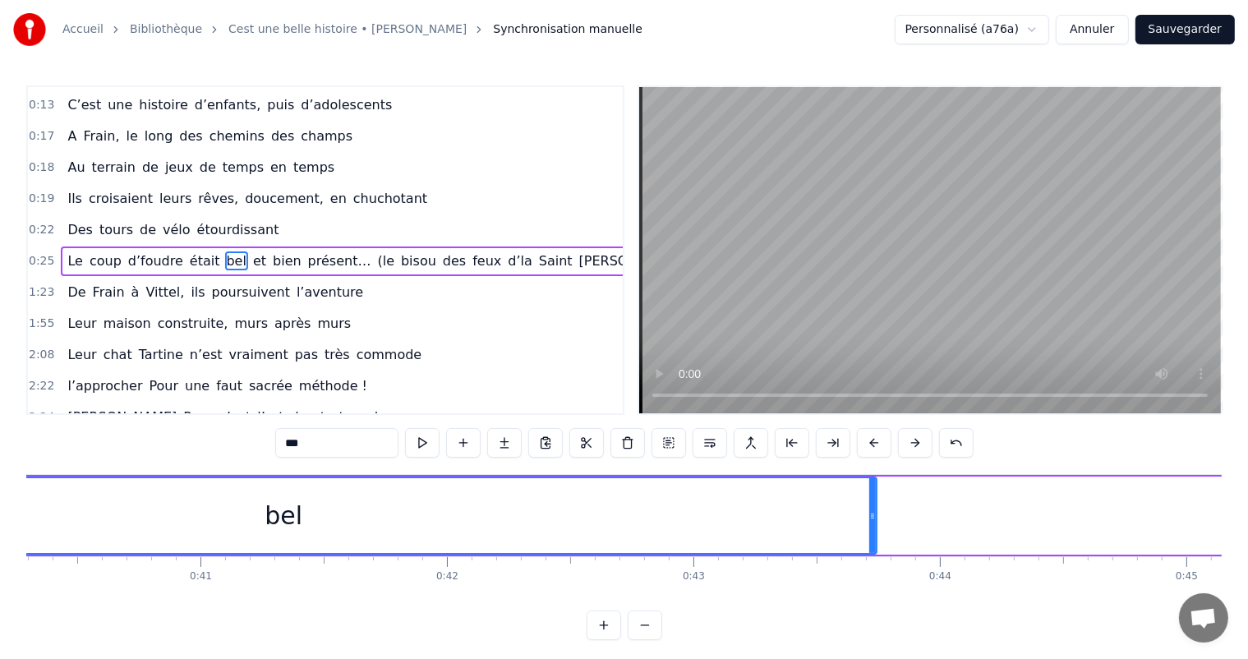
scroll to position [0, 9855]
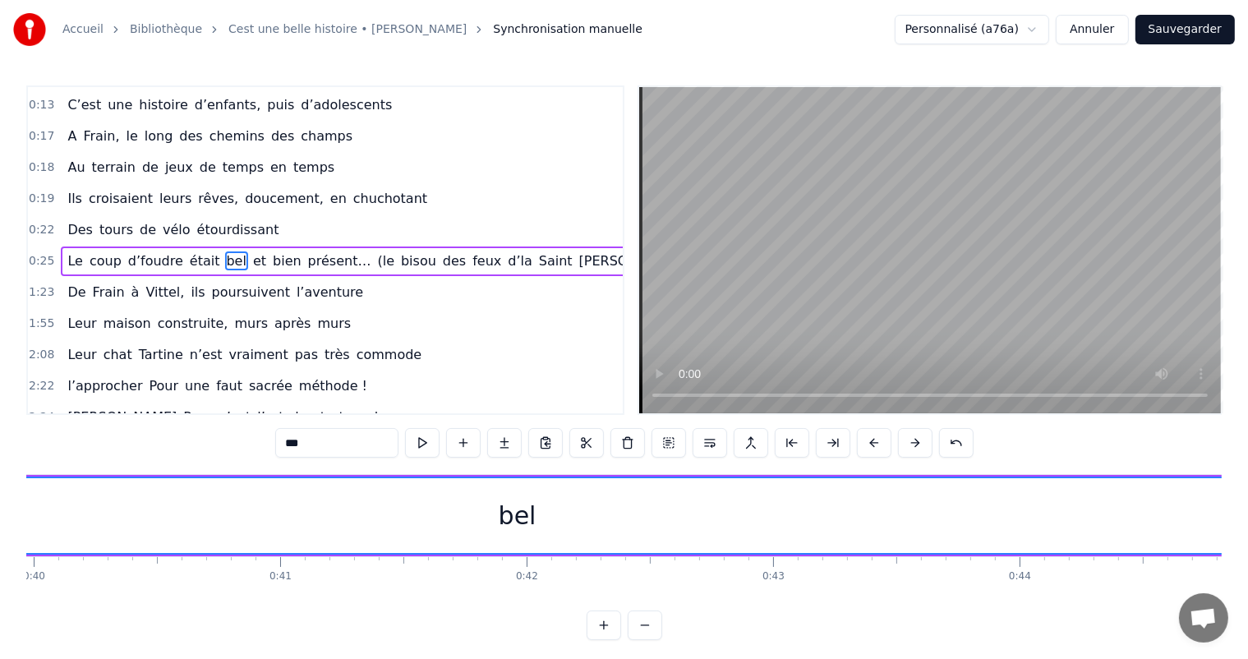
drag, startPoint x: 953, startPoint y: 503, endPoint x: 1262, endPoint y: 585, distance: 319.0
click at [1248, 585] on html "Accueil Bibliothèque Cest une belle histoire • [PERSON_NAME] Synchronisation ma…" at bounding box center [624, 333] width 1248 height 667
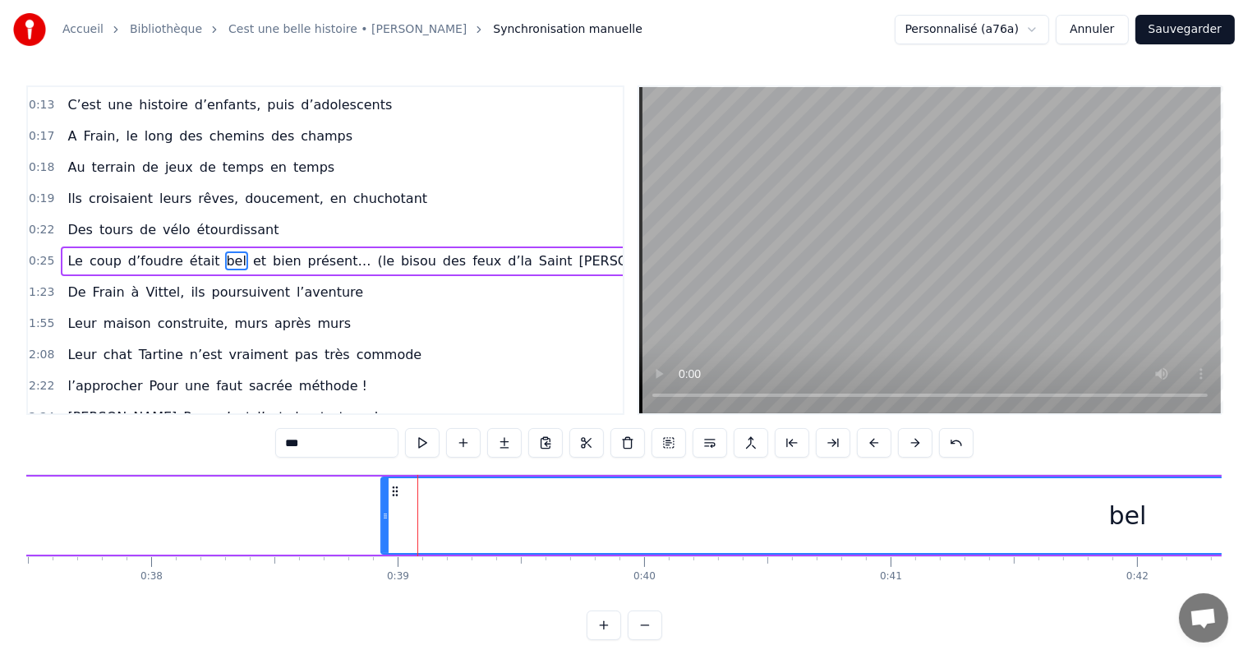
scroll to position [0, 9350]
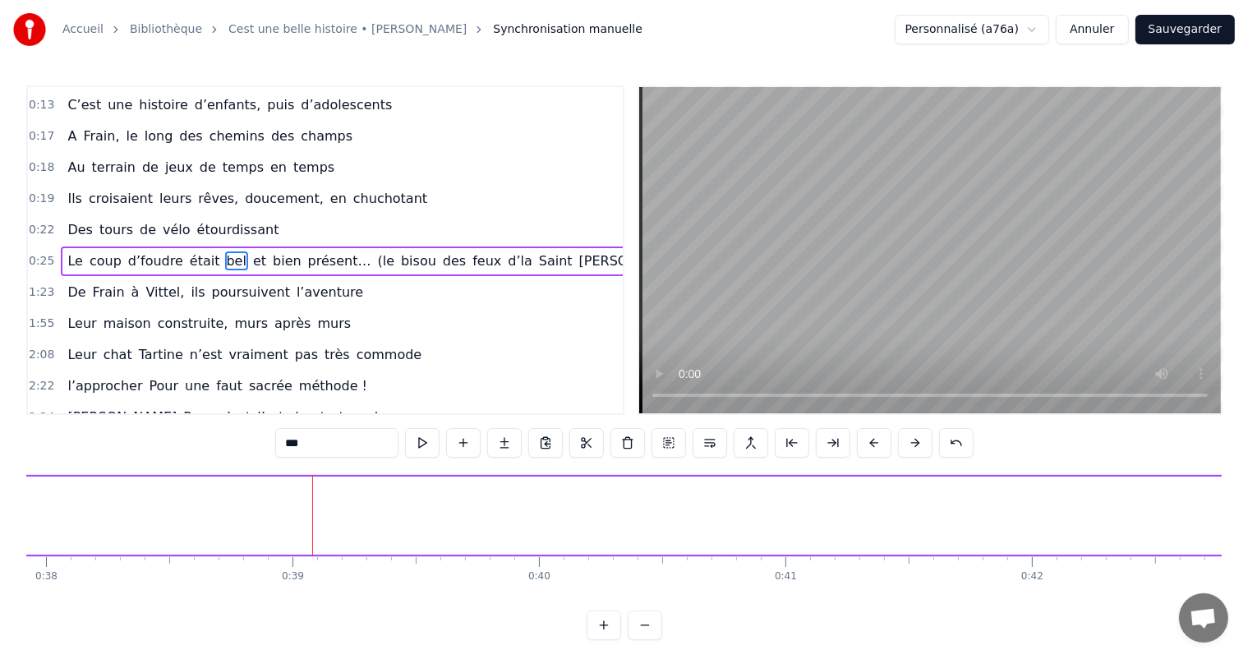
drag, startPoint x: 279, startPoint y: 519, endPoint x: 1262, endPoint y: 576, distance: 984.7
click at [1248, 576] on html "Accueil Bibliothèque Cest une belle histoire • [PERSON_NAME] Synchronisation ma…" at bounding box center [624, 333] width 1248 height 667
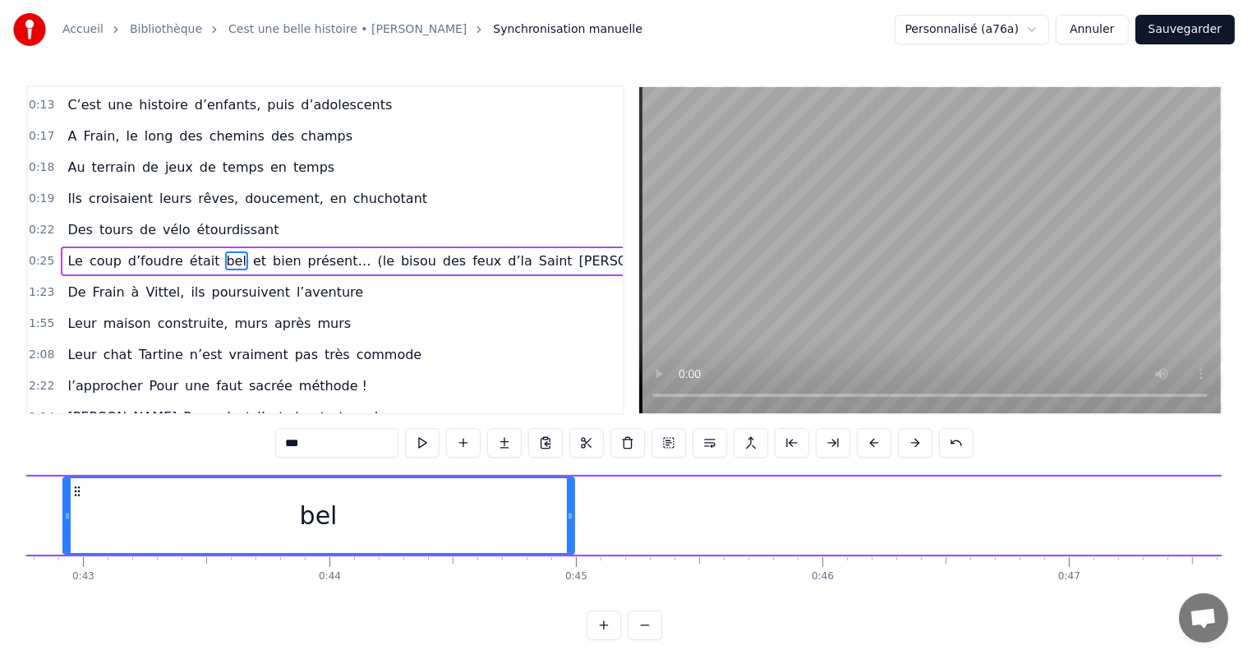
scroll to position [0, 10573]
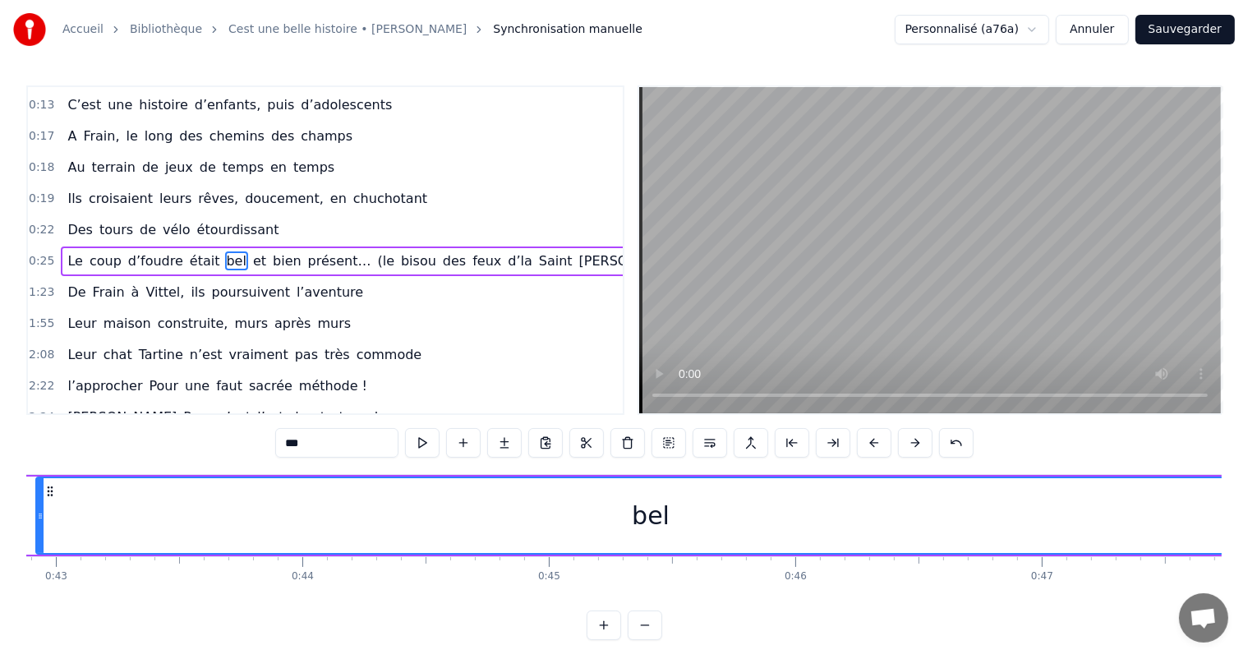
drag, startPoint x: 542, startPoint y: 510, endPoint x: 1262, endPoint y: 500, distance: 719.2
click at [1248, 500] on html "Accueil Bibliothèque Cest une belle histoire • [PERSON_NAME] Synchronisation ma…" at bounding box center [624, 333] width 1248 height 667
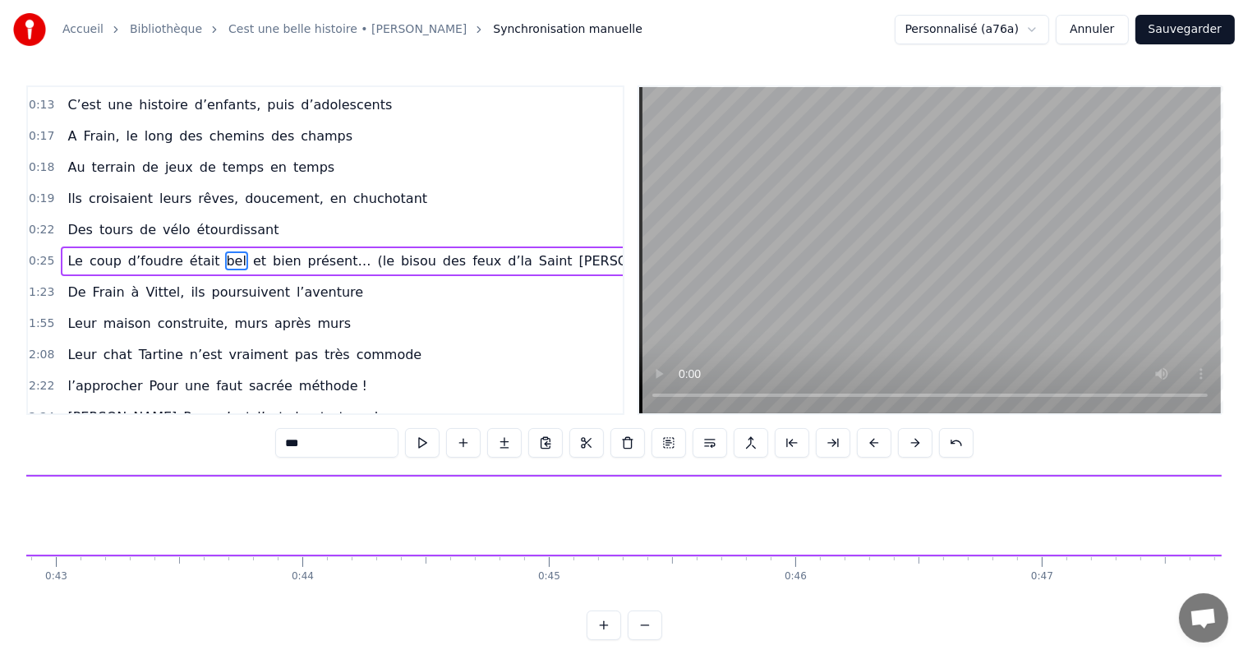
drag, startPoint x: 41, startPoint y: 484, endPoint x: 1230, endPoint y: 621, distance: 1197.2
click at [1230, 621] on div "Accueil Bibliothèque Cest une belle histoire • [PERSON_NAME] Synchronisation ma…" at bounding box center [624, 320] width 1248 height 640
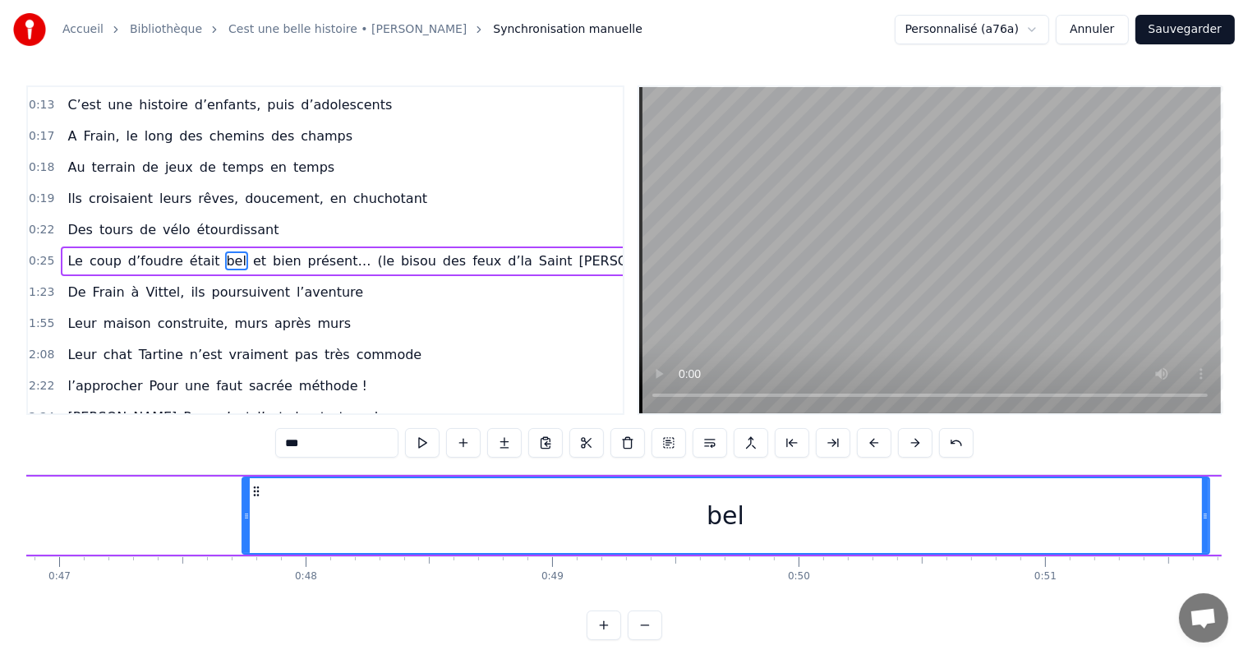
drag, startPoint x: 280, startPoint y: 526, endPoint x: 1262, endPoint y: 577, distance: 982.7
click at [1248, 577] on html "Accueil Bibliothèque Cest une belle histoire • [PERSON_NAME] Synchronisation ma…" at bounding box center [624, 333] width 1248 height 667
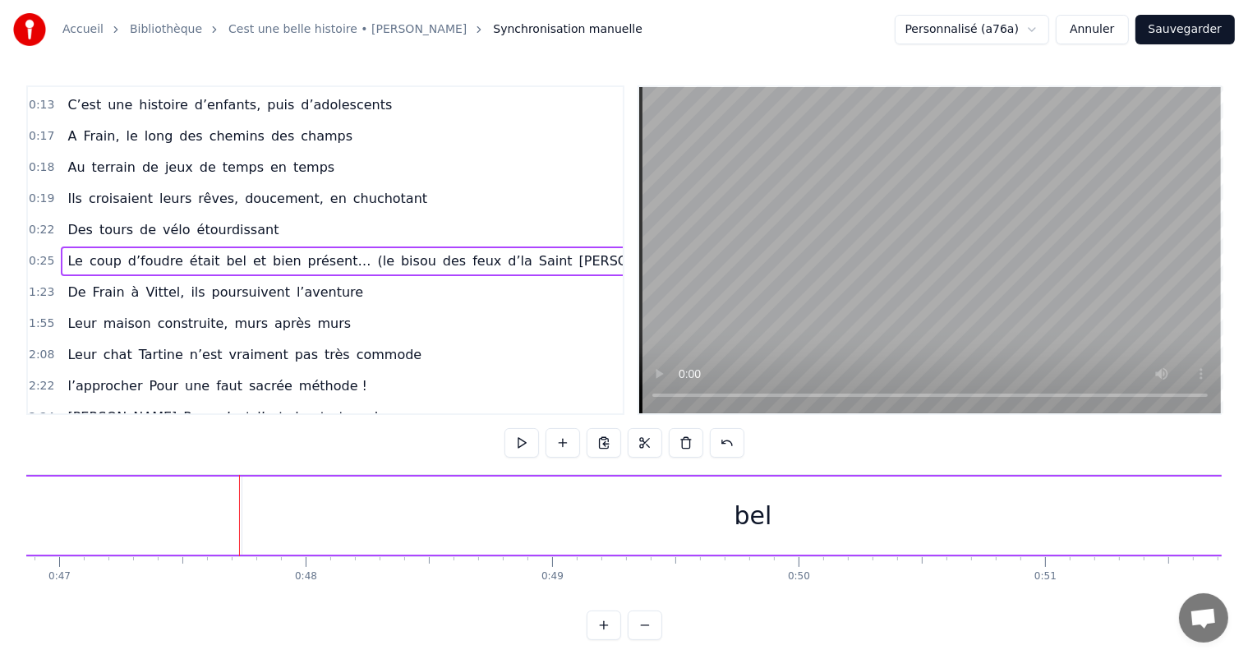
click at [245, 512] on div "bel" at bounding box center [753, 516] width 1022 height 78
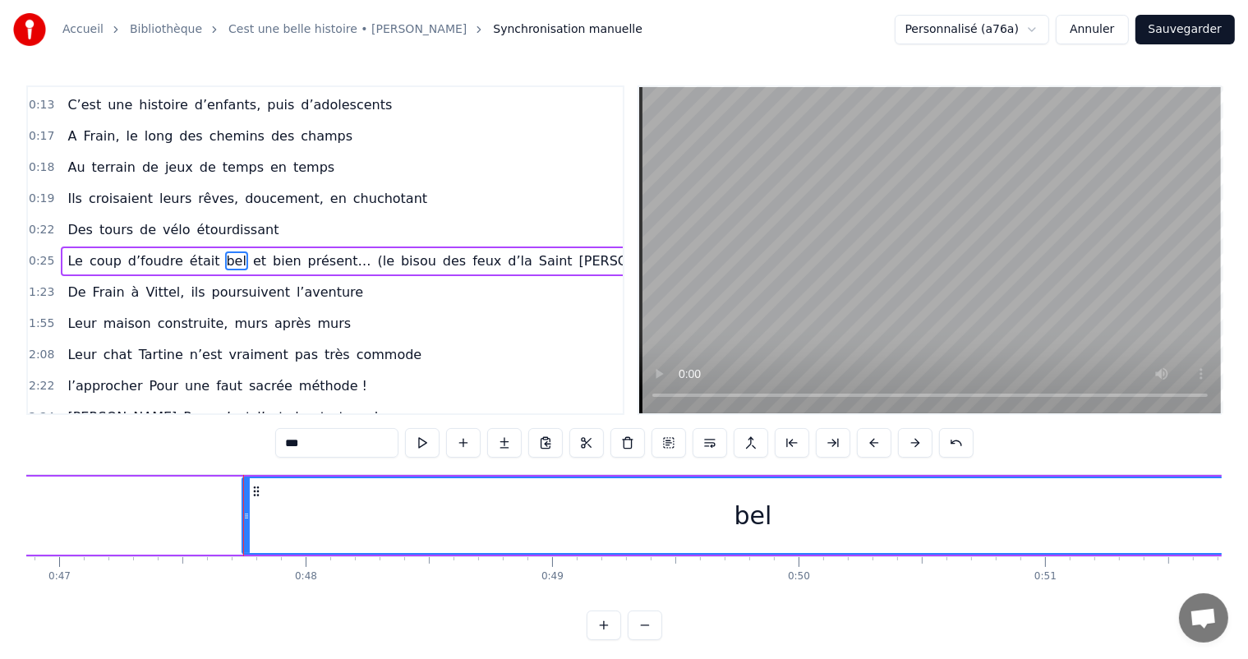
click at [243, 510] on div at bounding box center [243, 515] width 1 height 81
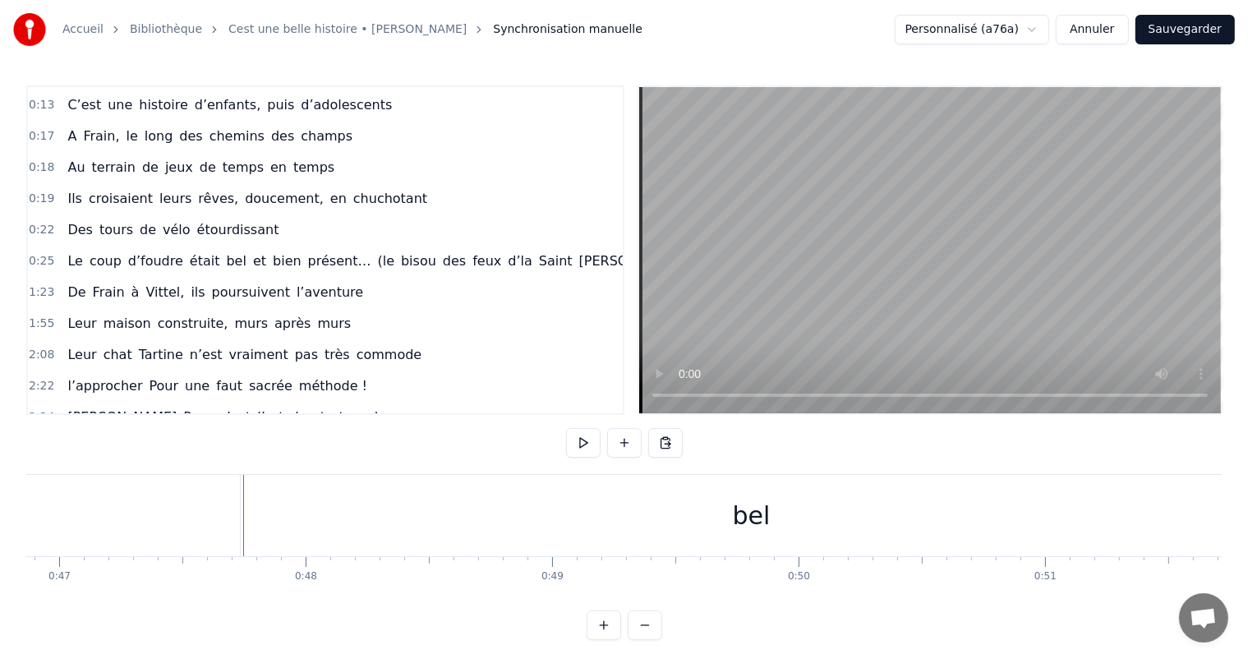
click at [242, 510] on div "bel" at bounding box center [752, 515] width 1022 height 81
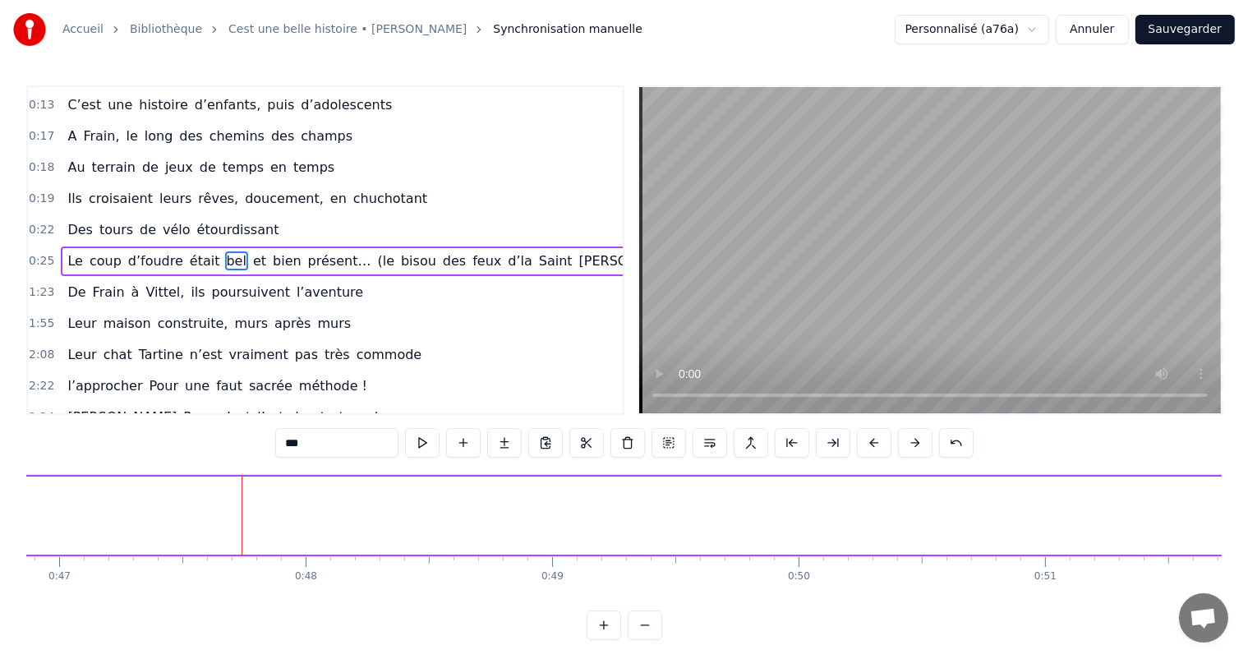
drag, startPoint x: 246, startPoint y: 510, endPoint x: 953, endPoint y: 511, distance: 706.8
click at [1248, 558] on html "Accueil Bibliothèque Cest une belle histoire • [PERSON_NAME] Synchronisation ma…" at bounding box center [624, 333] width 1248 height 667
click at [261, 514] on div "bel" at bounding box center [253, 515] width 38 height 37
click at [256, 514] on div "bel" at bounding box center [253, 515] width 38 height 37
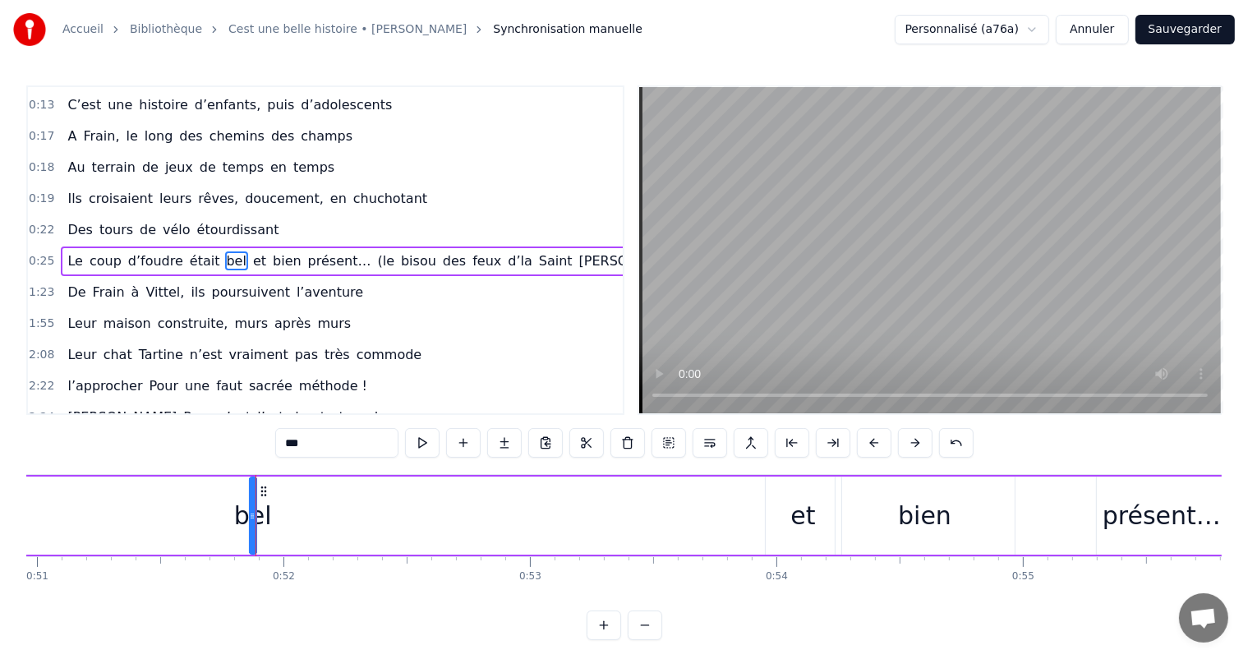
click at [251, 513] on icon at bounding box center [252, 516] width 7 height 13
drag, startPoint x: 256, startPoint y: 511, endPoint x: 306, endPoint y: 514, distance: 49.4
click at [237, 518] on div "bel" at bounding box center [253, 515] width 38 height 37
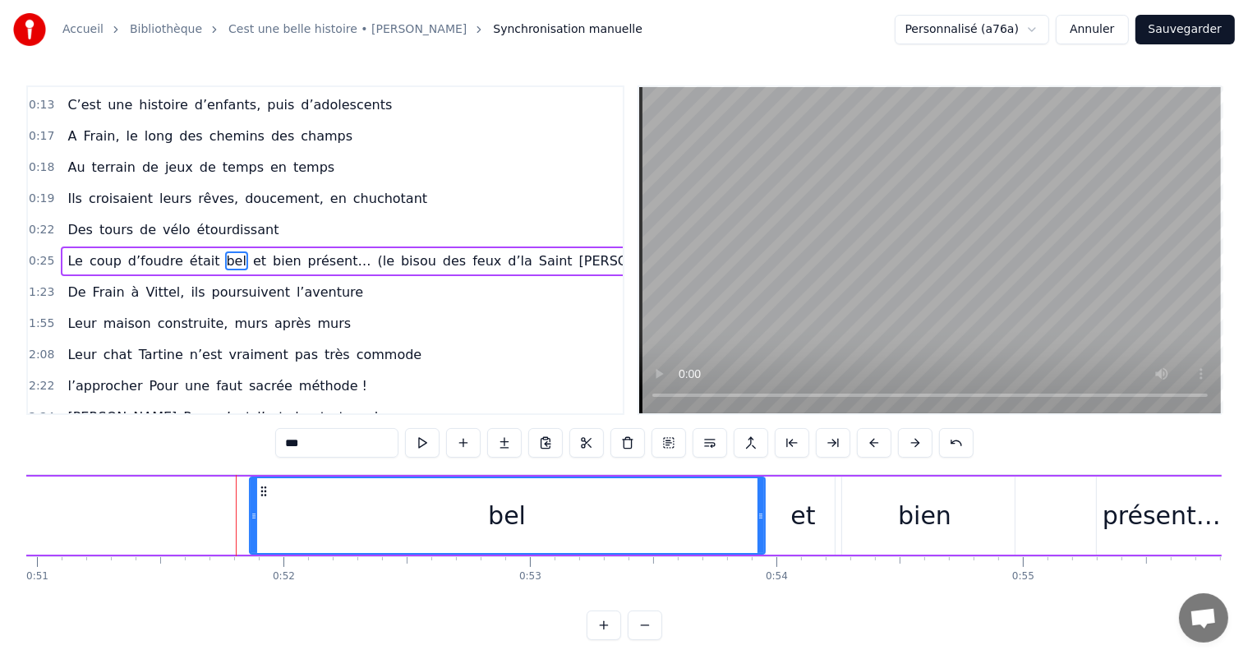
drag, startPoint x: 251, startPoint y: 516, endPoint x: 759, endPoint y: 547, distance: 508.9
click at [759, 549] on div at bounding box center [761, 515] width 7 height 75
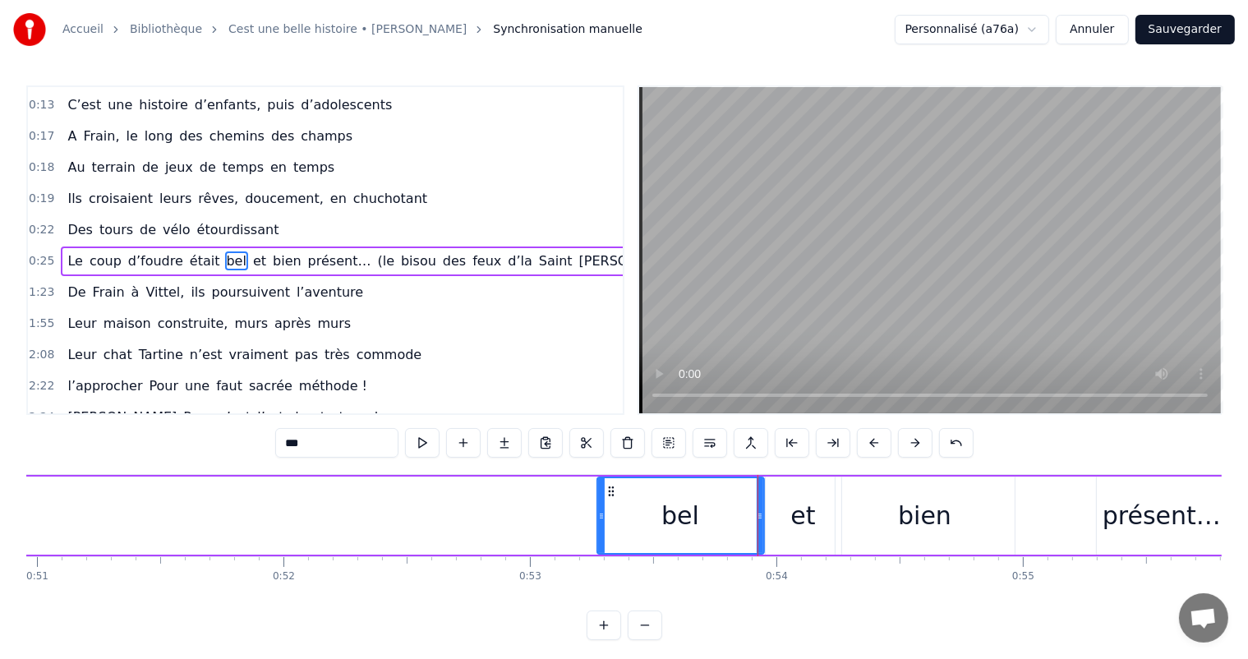
drag, startPoint x: 253, startPoint y: 516, endPoint x: 611, endPoint y: 560, distance: 361.0
click at [611, 559] on div "C’est un beau roman, c’est une belle histoire C’est une romance d’[DATE] [PERSO…" at bounding box center [624, 535] width 1196 height 123
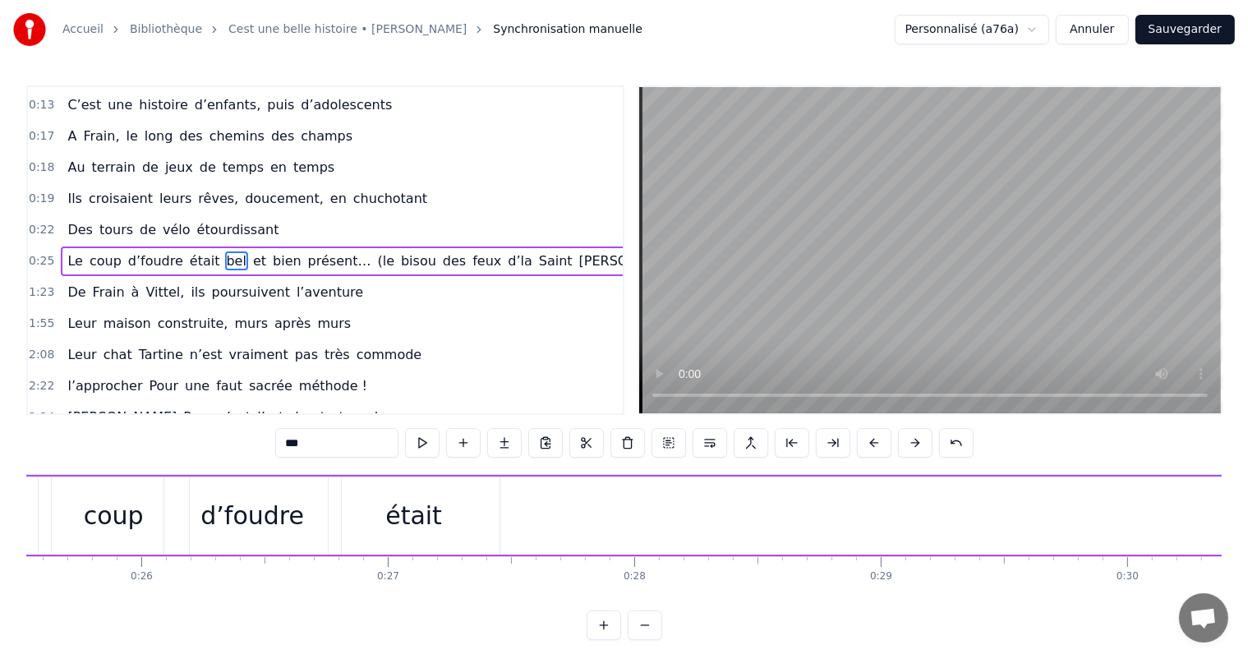
scroll to position [0, 6348]
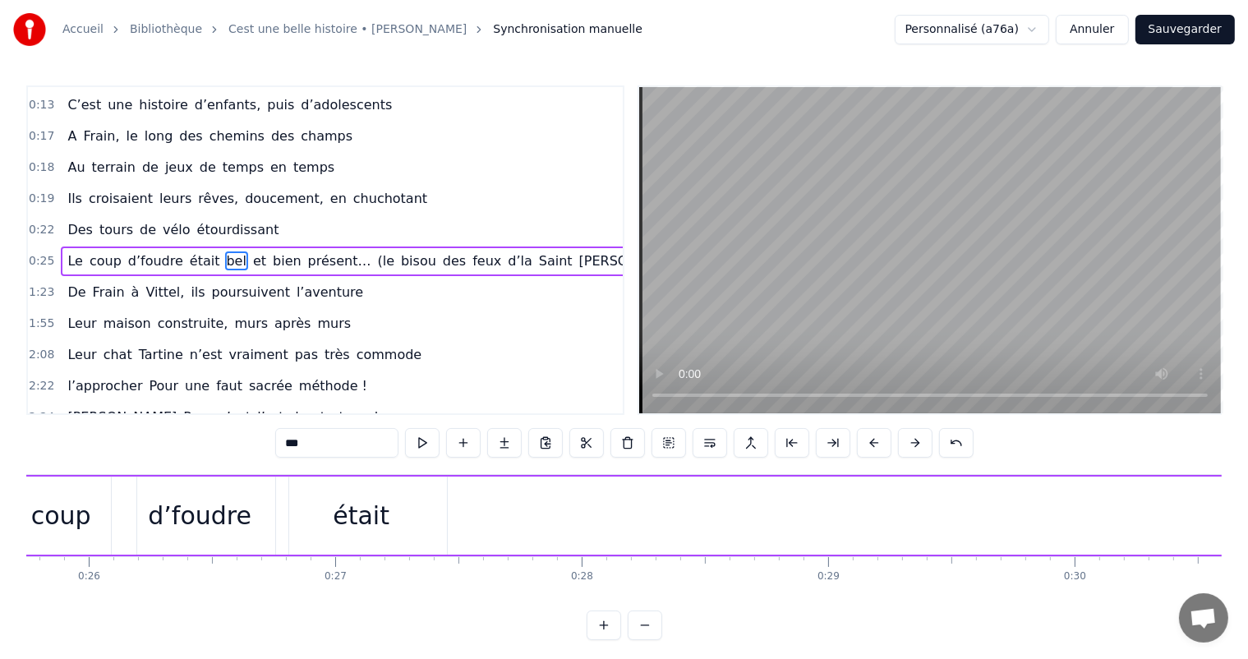
click at [345, 529] on div "était" at bounding box center [361, 515] width 57 height 37
type input "*****"
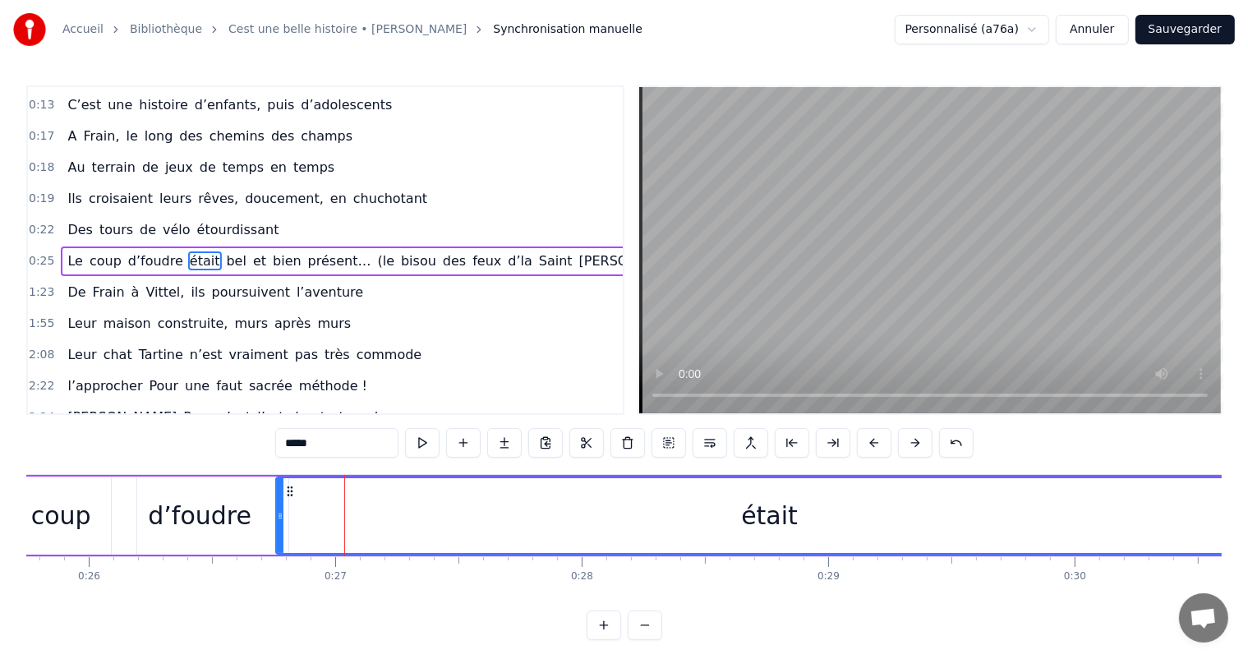
drag, startPoint x: 445, startPoint y: 510, endPoint x: 1262, endPoint y: 464, distance: 818.3
click at [1248, 464] on html "Accueil Bibliothèque Cest une belle histoire • [PERSON_NAME] Synchronisation ma…" at bounding box center [624, 333] width 1248 height 667
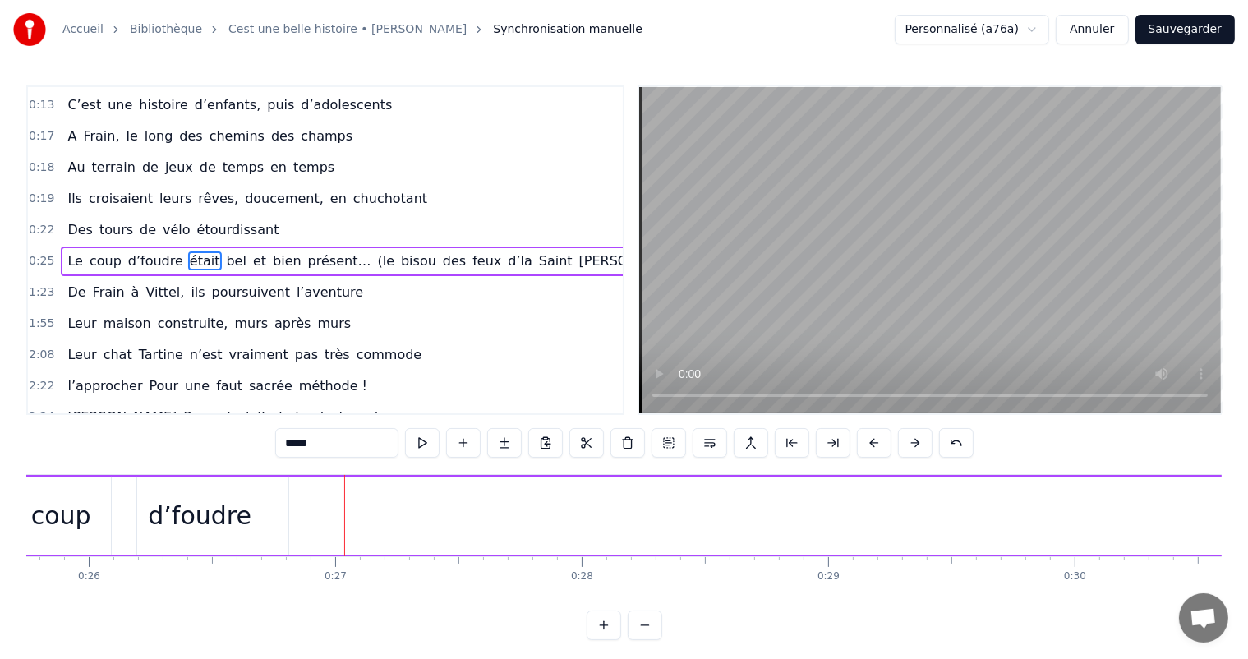
drag, startPoint x: 278, startPoint y: 523, endPoint x: 1262, endPoint y: 478, distance: 984.8
click at [1248, 478] on html "Accueil Bibliothèque Cest une belle histoire • [PERSON_NAME] Synchronisation ma…" at bounding box center [624, 333] width 1248 height 667
click at [225, 522] on div at bounding box center [224, 515] width 7 height 75
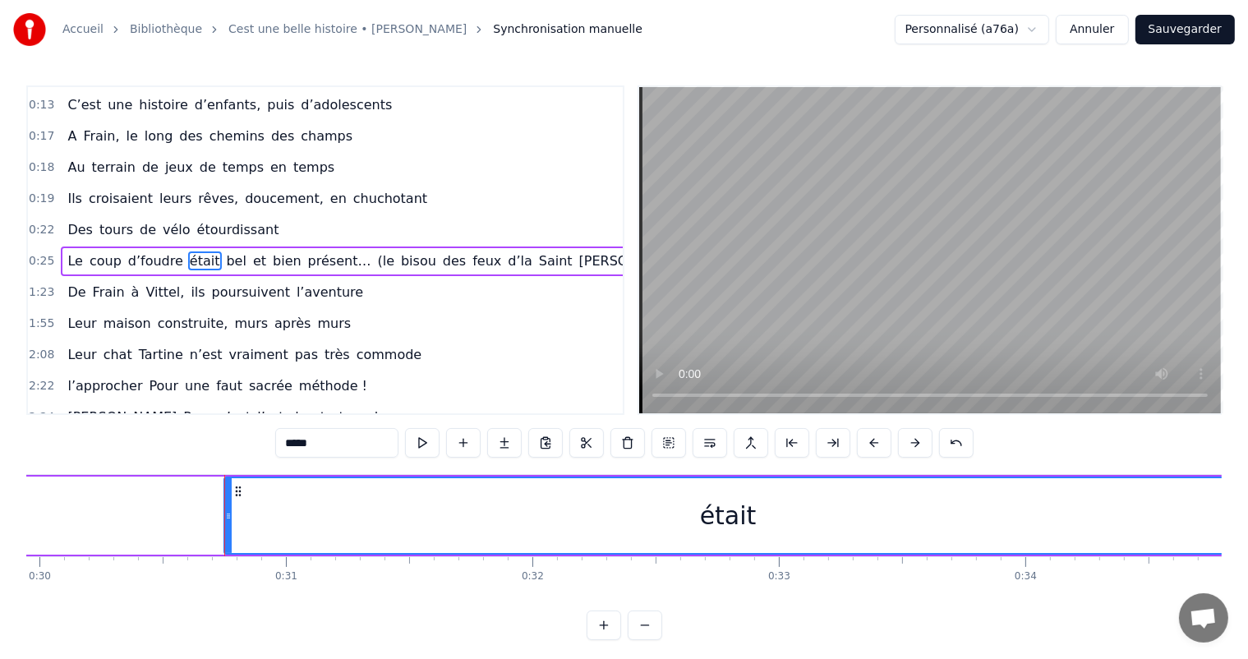
drag, startPoint x: 226, startPoint y: 513, endPoint x: 1216, endPoint y: 510, distance: 990.4
click at [1233, 511] on div "Accueil Bibliothèque Cest une belle histoire • [PERSON_NAME] Synchronisation ma…" at bounding box center [624, 320] width 1248 height 640
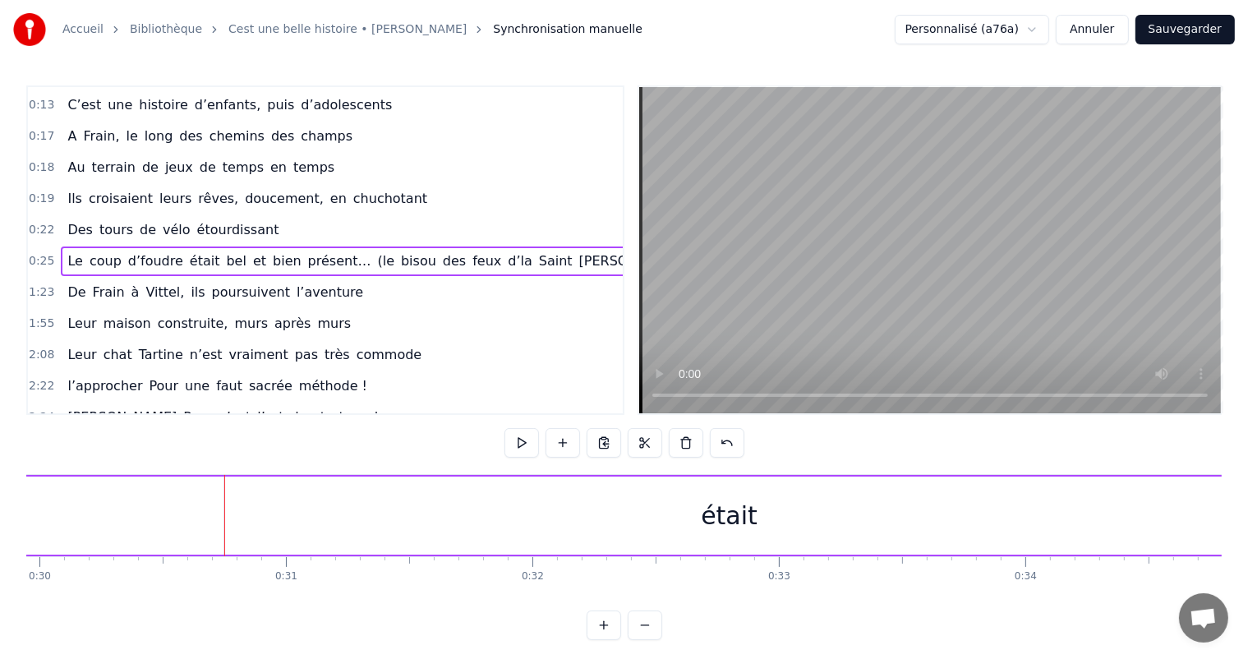
click at [227, 509] on div "était" at bounding box center [729, 516] width 1011 height 78
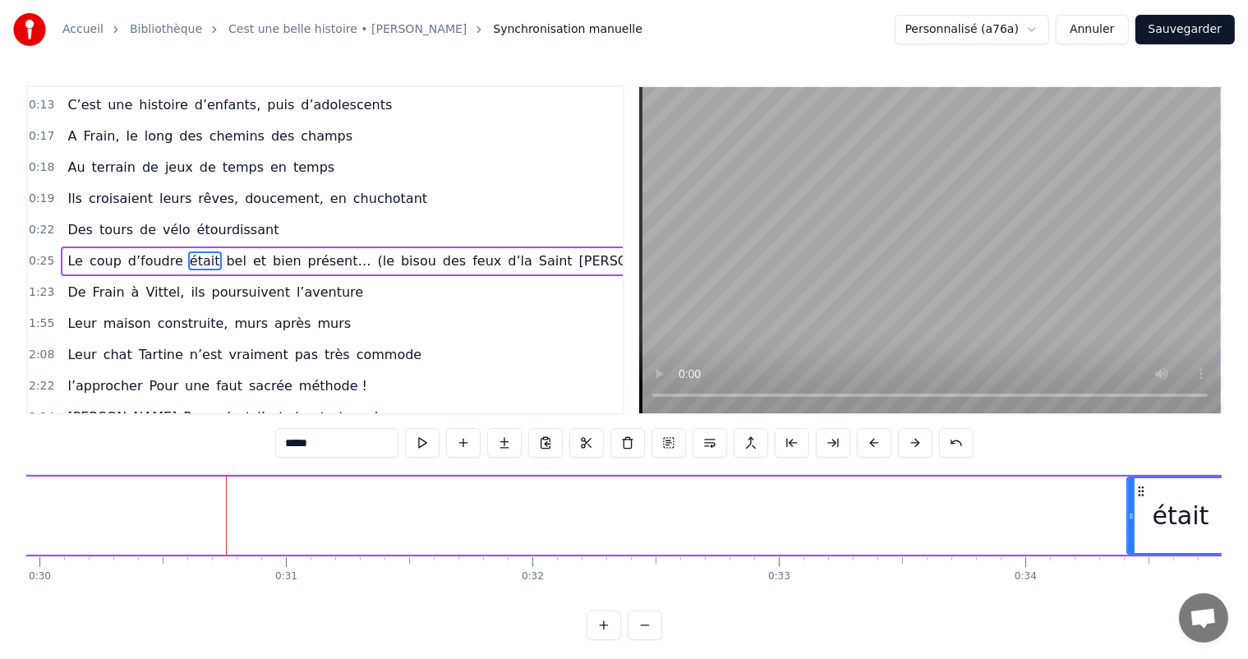
drag, startPoint x: 224, startPoint y: 502, endPoint x: 1127, endPoint y: 467, distance: 903.9
click at [1127, 467] on div "0:00 C’est 0:01 un beau roman, c’est une belle histoire 0:02 C’est une romance …" at bounding box center [624, 362] width 1196 height 555
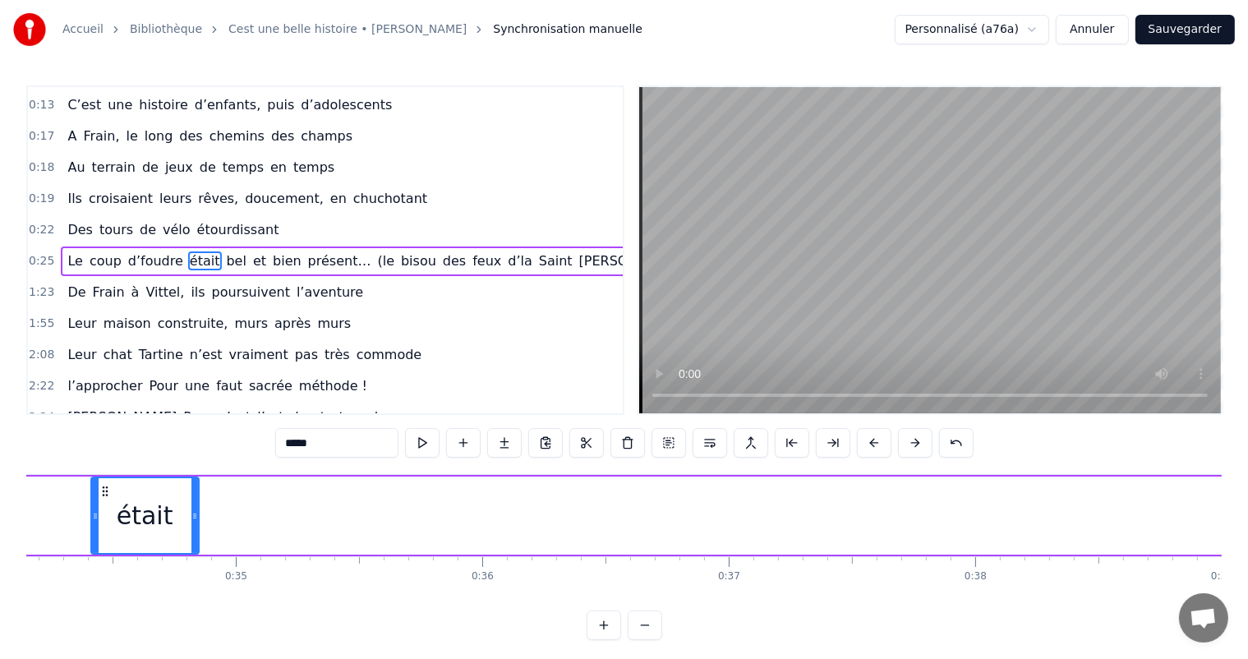
scroll to position [0, 8446]
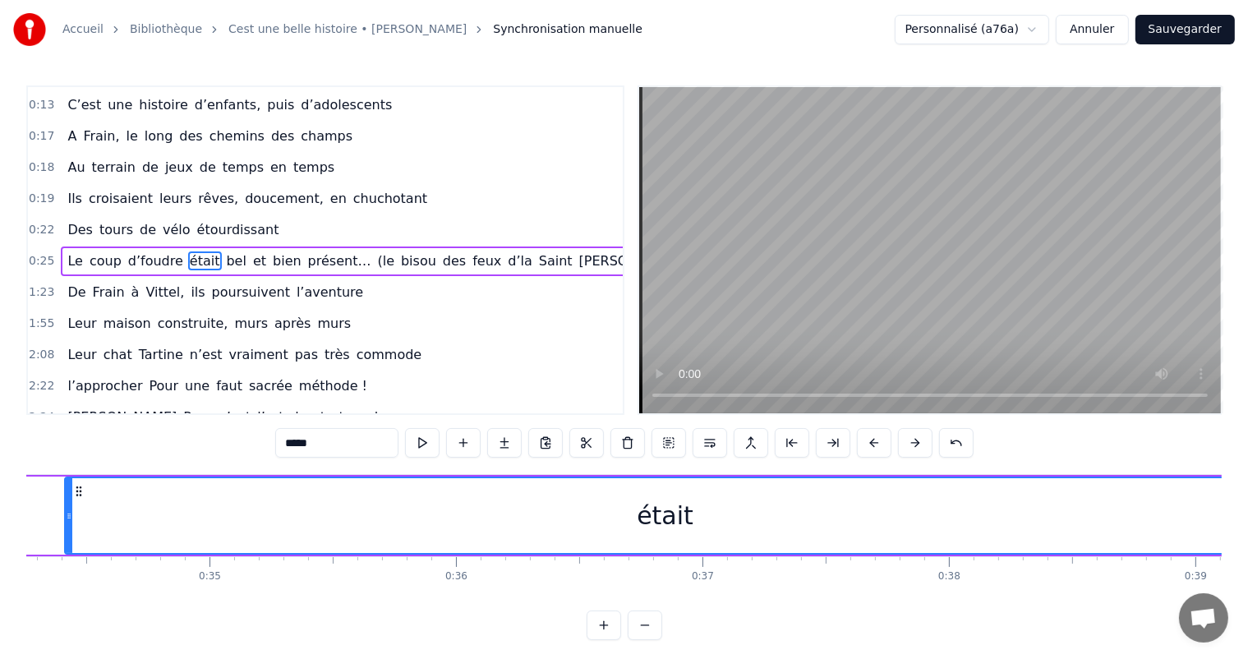
drag, startPoint x: 168, startPoint y: 524, endPoint x: 1262, endPoint y: 454, distance: 1096.2
click at [1248, 454] on html "Accueil Bibliothèque Cest une belle histoire • [PERSON_NAME] Synchronisation ma…" at bounding box center [624, 333] width 1248 height 667
drag, startPoint x: 62, startPoint y: 504, endPoint x: 309, endPoint y: 472, distance: 248.6
click at [403, 472] on div "0:00 C’est 0:01 un beau roman, c’est une belle histoire 0:02 C’est une romance …" at bounding box center [624, 362] width 1196 height 555
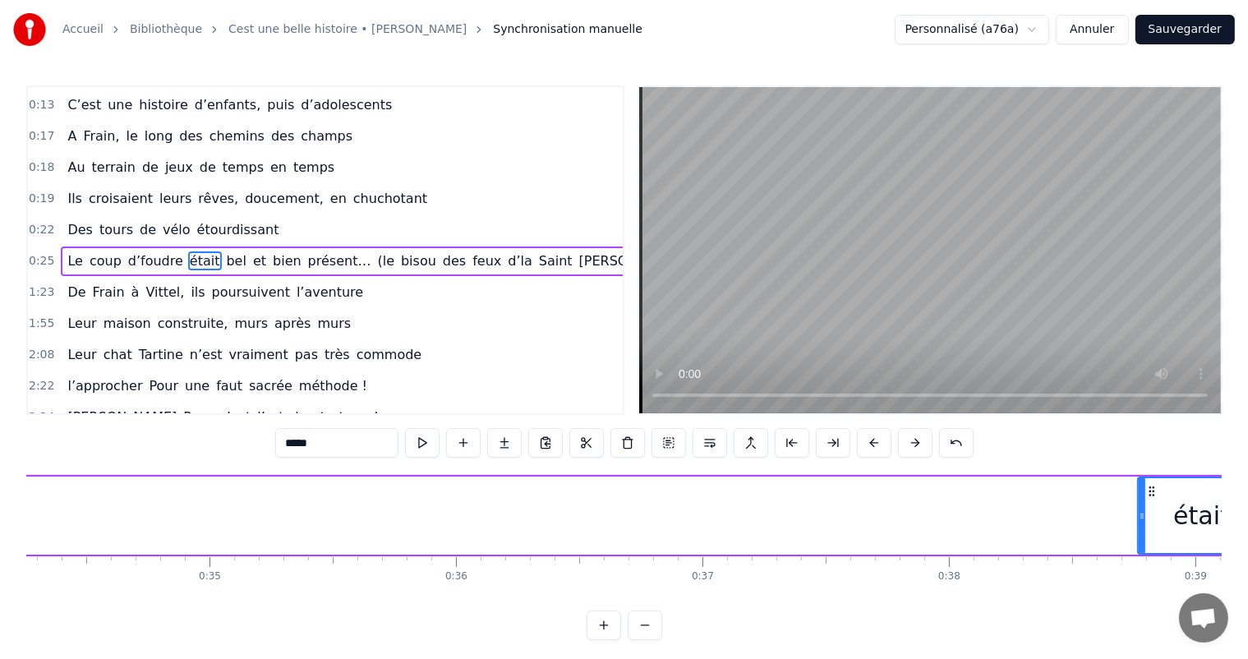
drag, startPoint x: 67, startPoint y: 511, endPoint x: 1141, endPoint y: 578, distance: 1075.4
click at [1141, 578] on div "C’est un beau roman, c’est une belle histoire C’est une romance d’[DATE] [PERSO…" at bounding box center [624, 535] width 1196 height 123
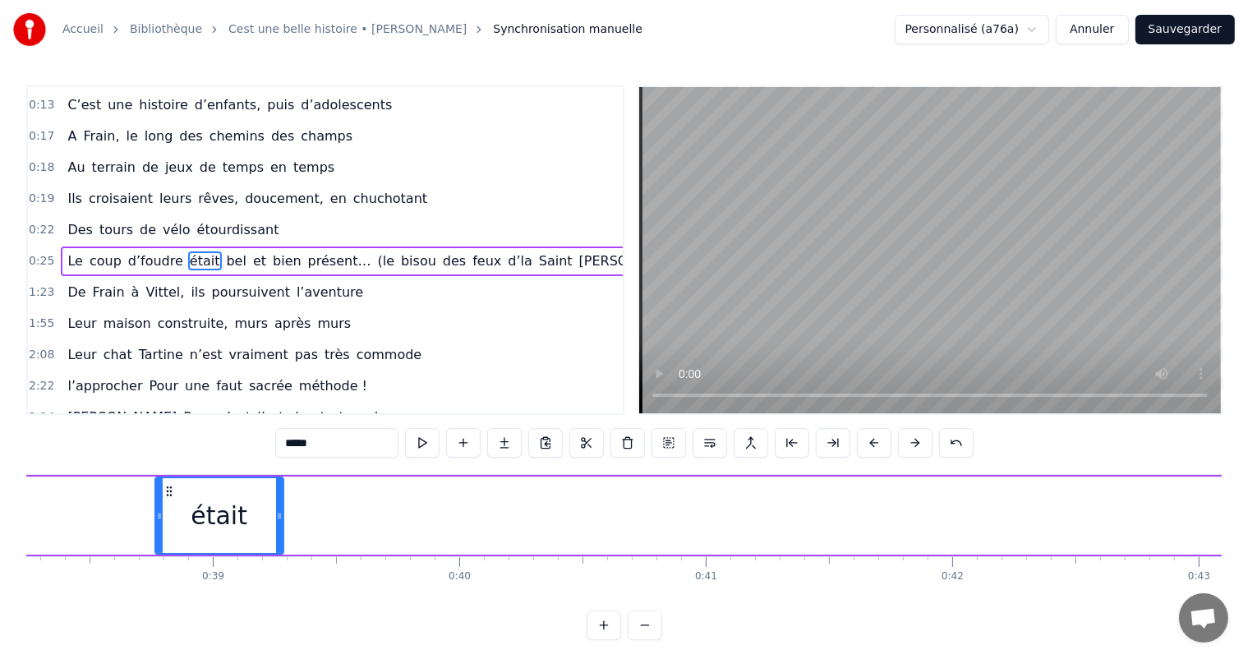
scroll to position [0, 9350]
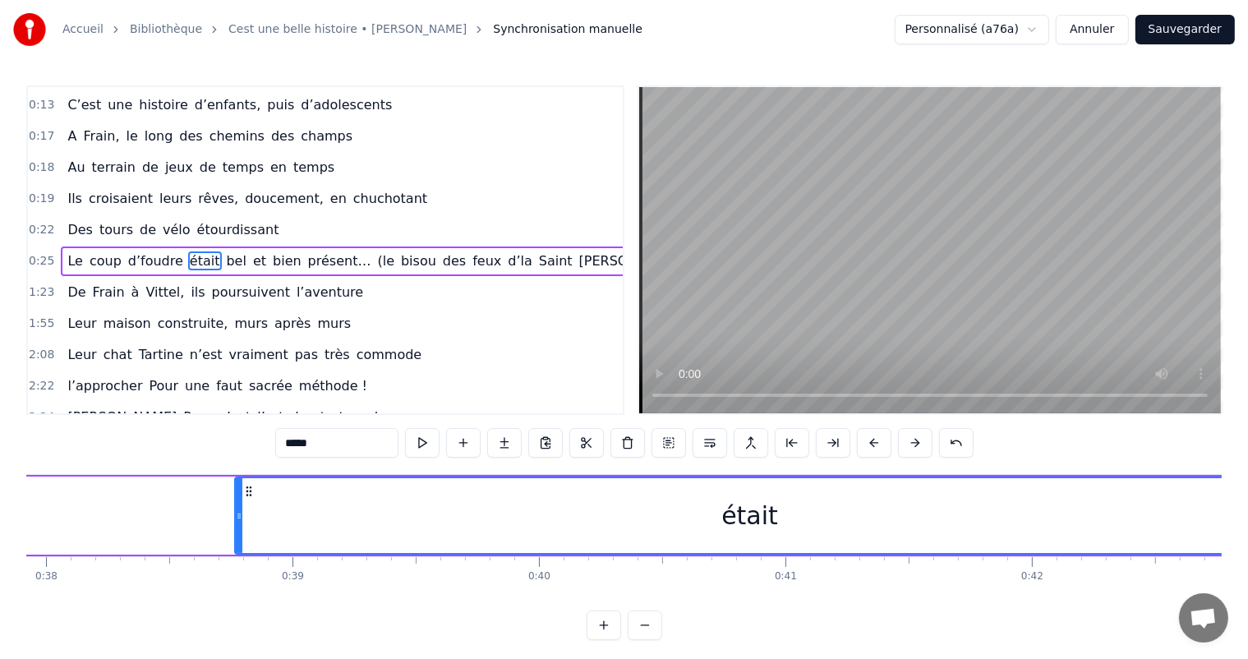
drag, startPoint x: 359, startPoint y: 502, endPoint x: 1262, endPoint y: 486, distance: 902.6
click at [1248, 486] on html "Accueil Bibliothèque Cest une belle histoire • [PERSON_NAME] Synchronisation ma…" at bounding box center [624, 333] width 1248 height 667
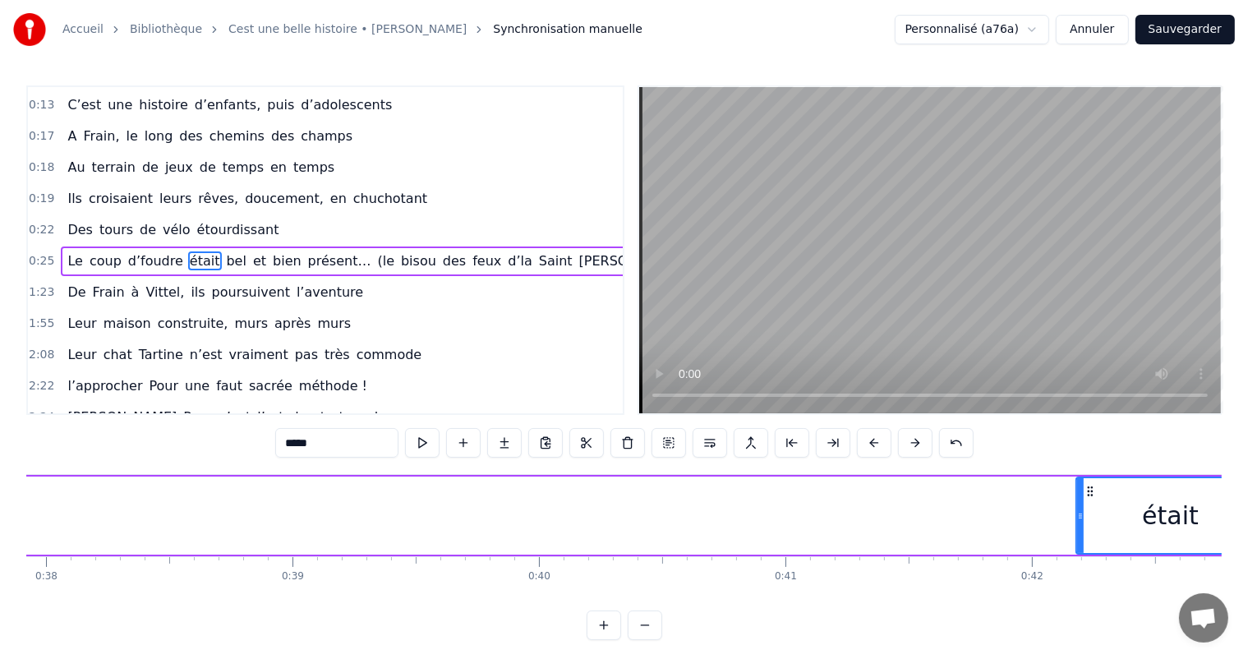
drag, startPoint x: 236, startPoint y: 516, endPoint x: 1077, endPoint y: 553, distance: 842.4
click at [1077, 553] on div "était" at bounding box center [1171, 516] width 191 height 78
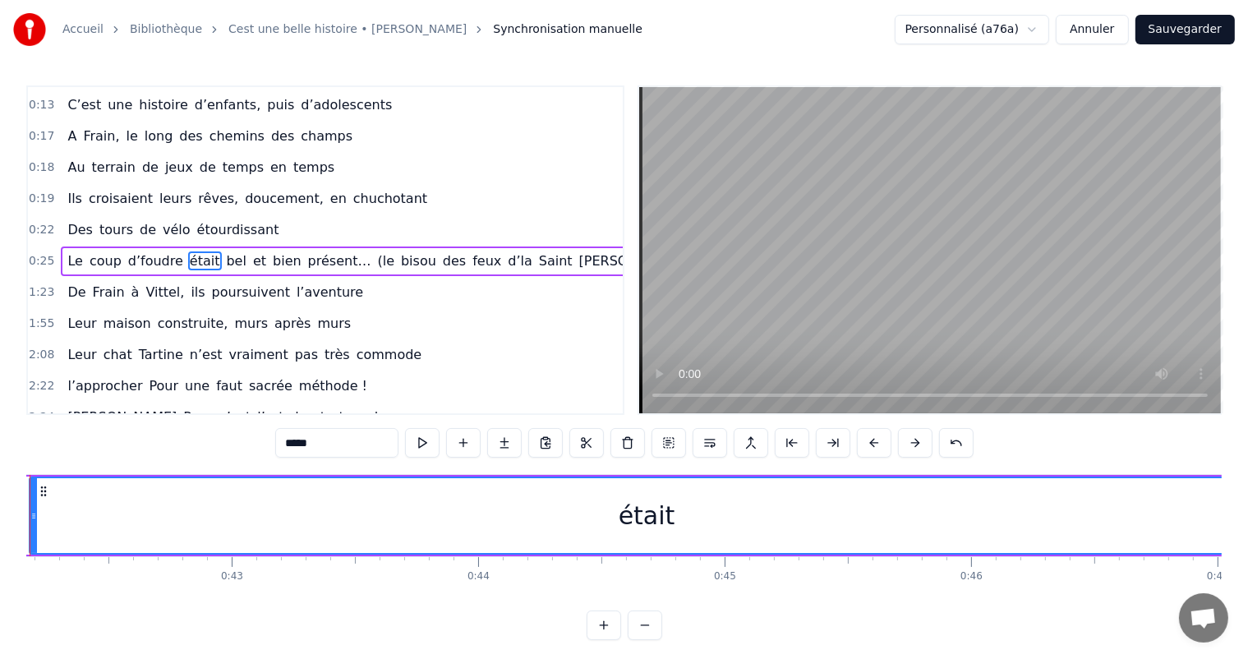
drag, startPoint x: 214, startPoint y: 515, endPoint x: 1260, endPoint y: 546, distance: 1046.7
click at [1248, 546] on html "Accueil Bibliothèque Cest une belle histoire • [PERSON_NAME] Synchronisation ma…" at bounding box center [624, 333] width 1248 height 667
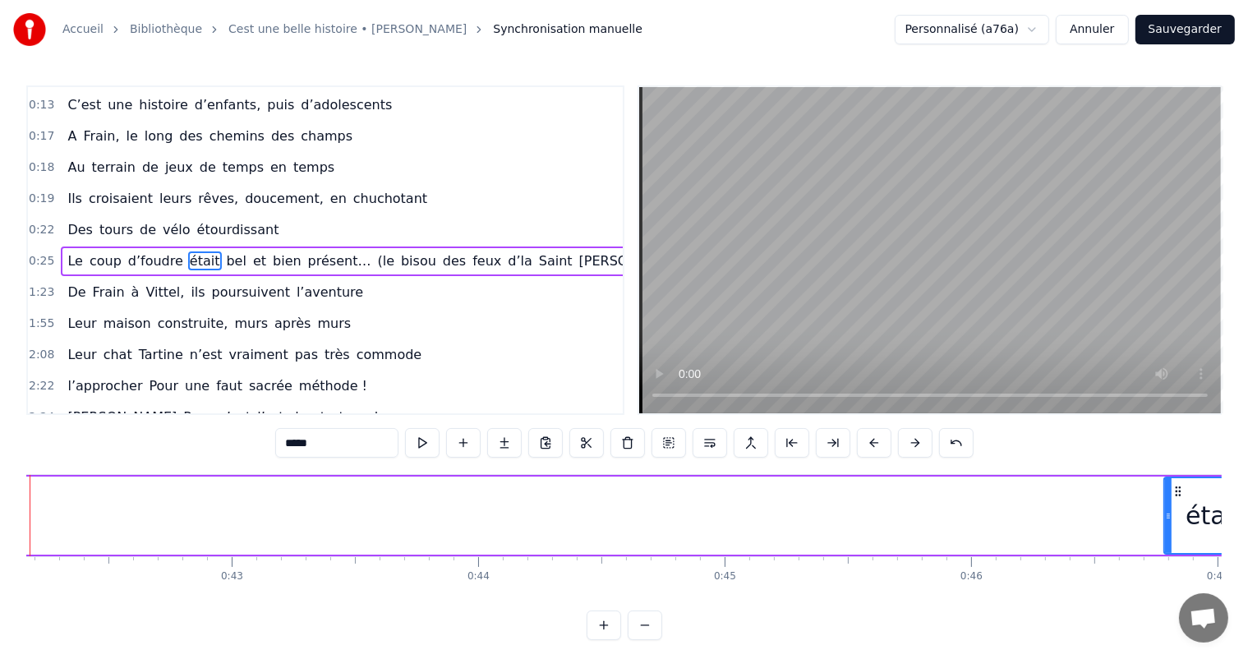
drag, startPoint x: 30, startPoint y: 503, endPoint x: 1170, endPoint y: 533, distance: 1141.2
click at [1170, 533] on div at bounding box center [1168, 515] width 7 height 75
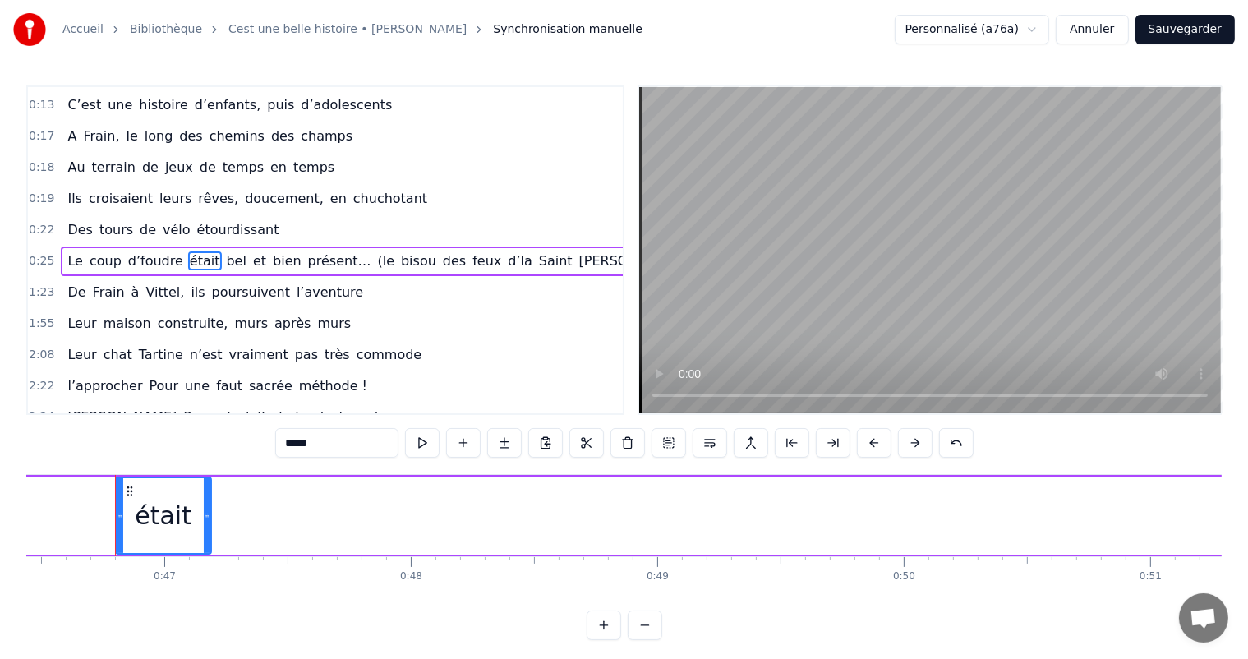
scroll to position [0, 11456]
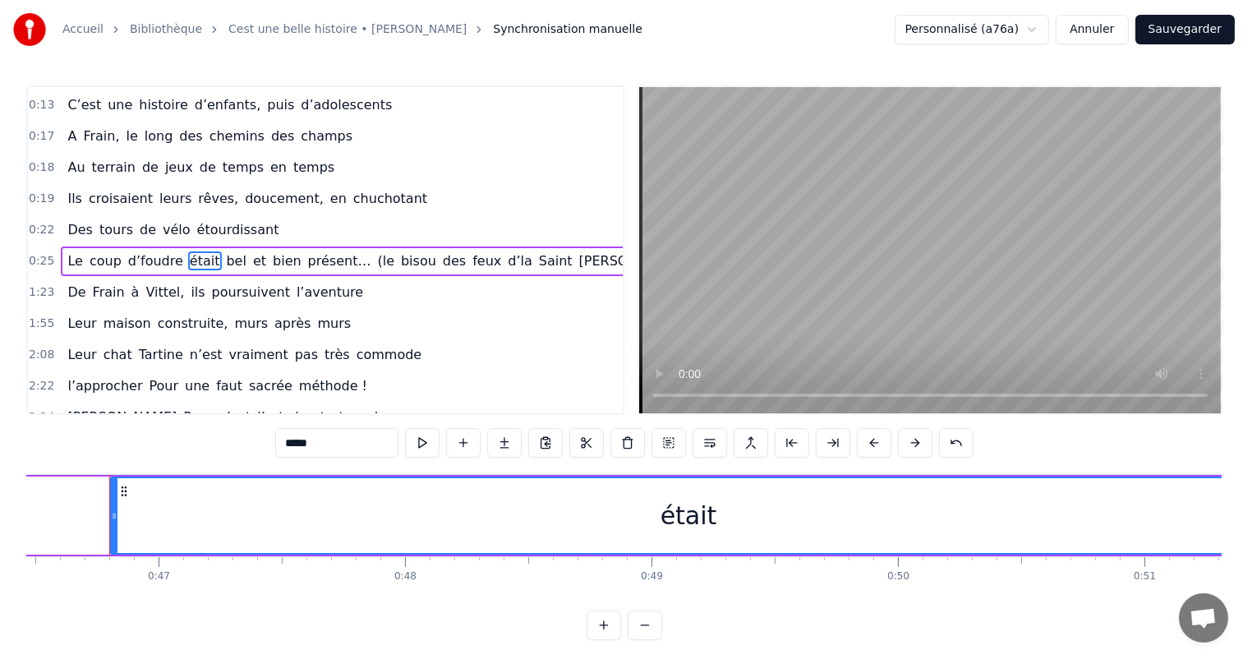
drag, startPoint x: 199, startPoint y: 498, endPoint x: 1262, endPoint y: 510, distance: 1062.8
click at [1248, 510] on html "Accueil Bibliothèque Cest une belle histoire • [PERSON_NAME] Synchronisation ma…" at bounding box center [624, 333] width 1248 height 667
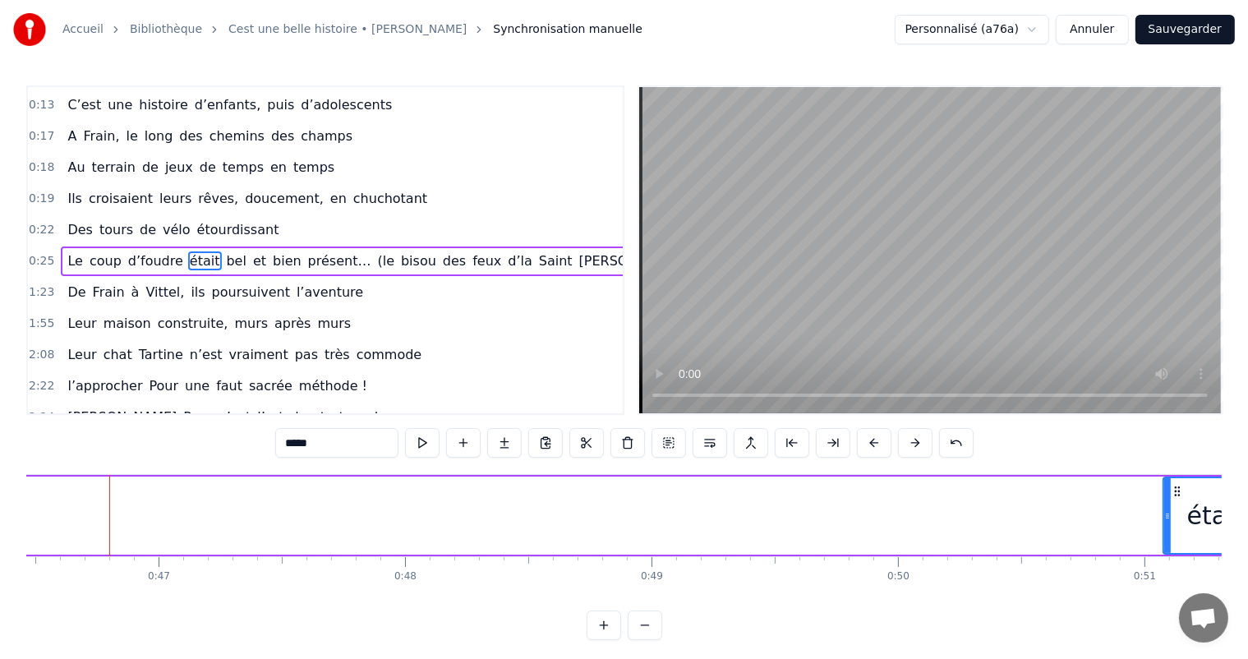
drag, startPoint x: 112, startPoint y: 508, endPoint x: 1165, endPoint y: 529, distance: 1053.9
click at [1165, 529] on div at bounding box center [1168, 515] width 7 height 75
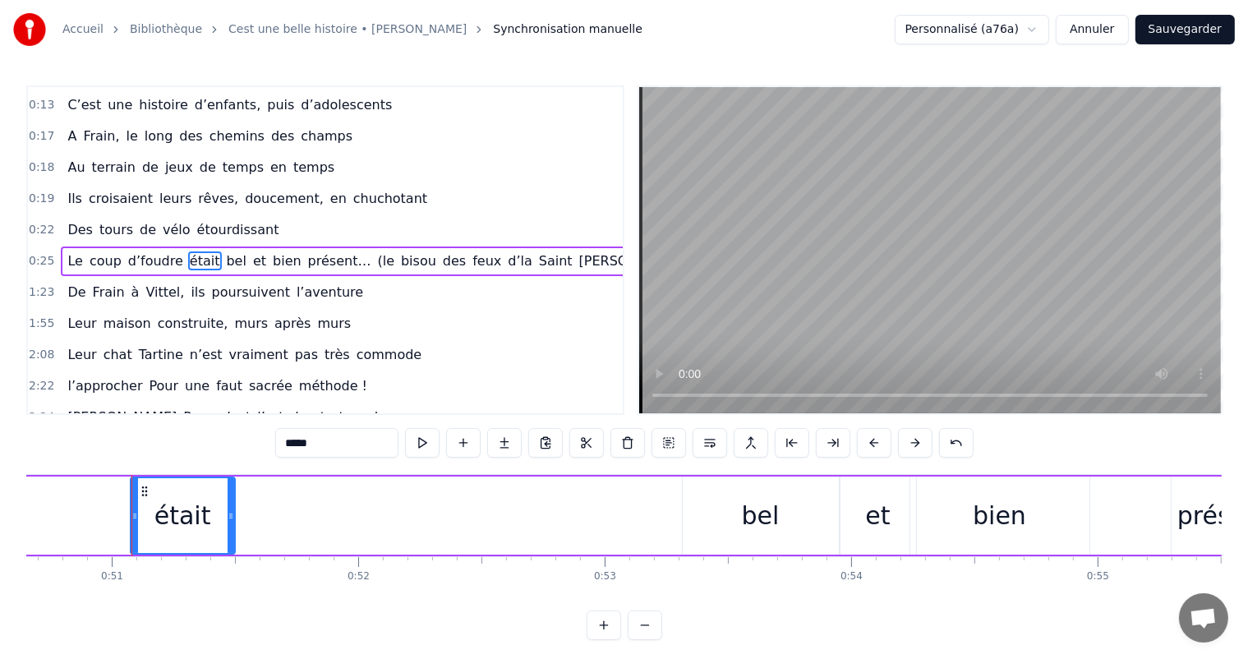
scroll to position [0, 12512]
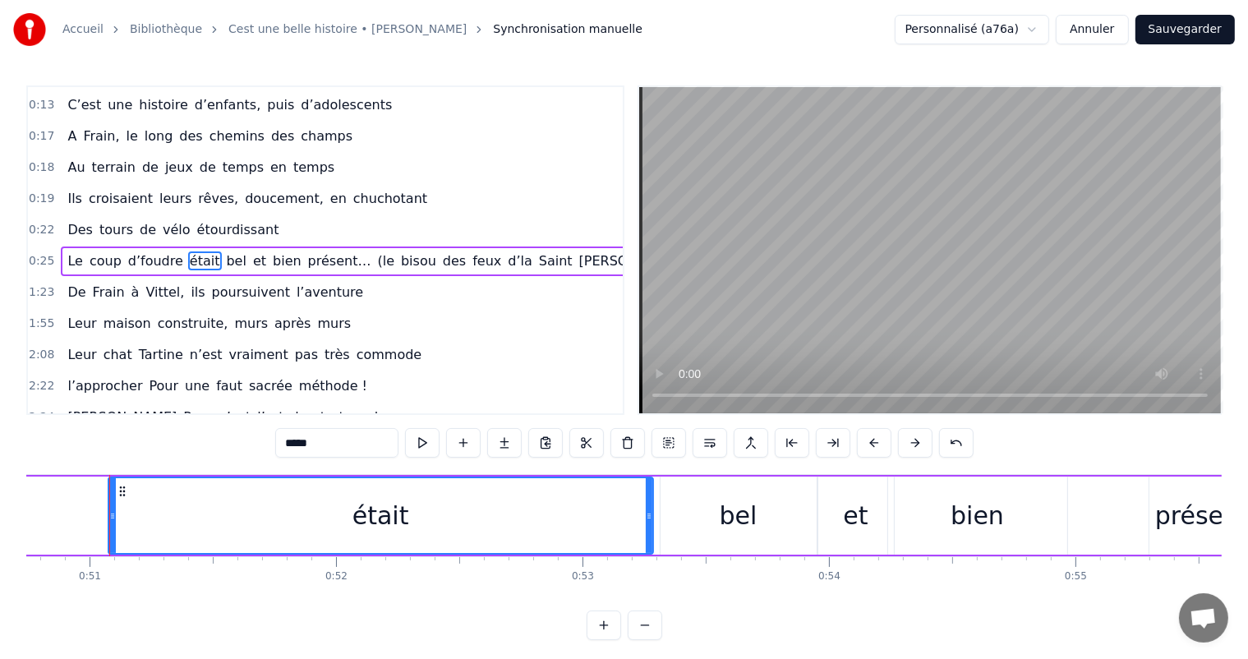
drag, startPoint x: 207, startPoint y: 505, endPoint x: 572, endPoint y: 490, distance: 365.3
click at [649, 509] on div at bounding box center [649, 515] width 7 height 75
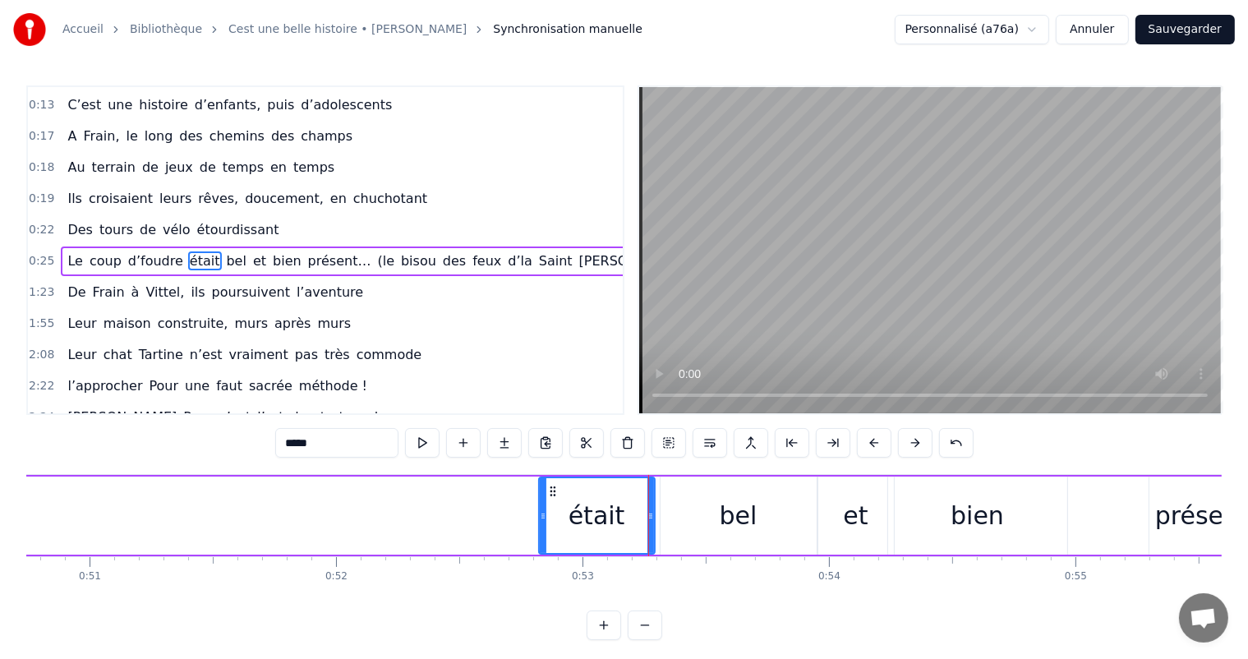
drag, startPoint x: 110, startPoint y: 499, endPoint x: 526, endPoint y: 487, distance: 416.1
click at [540, 498] on div at bounding box center [543, 515] width 7 height 75
click at [431, 447] on button at bounding box center [422, 443] width 35 height 30
click at [421, 443] on button at bounding box center [422, 443] width 35 height 30
click at [684, 539] on div "bel" at bounding box center [739, 516] width 156 height 78
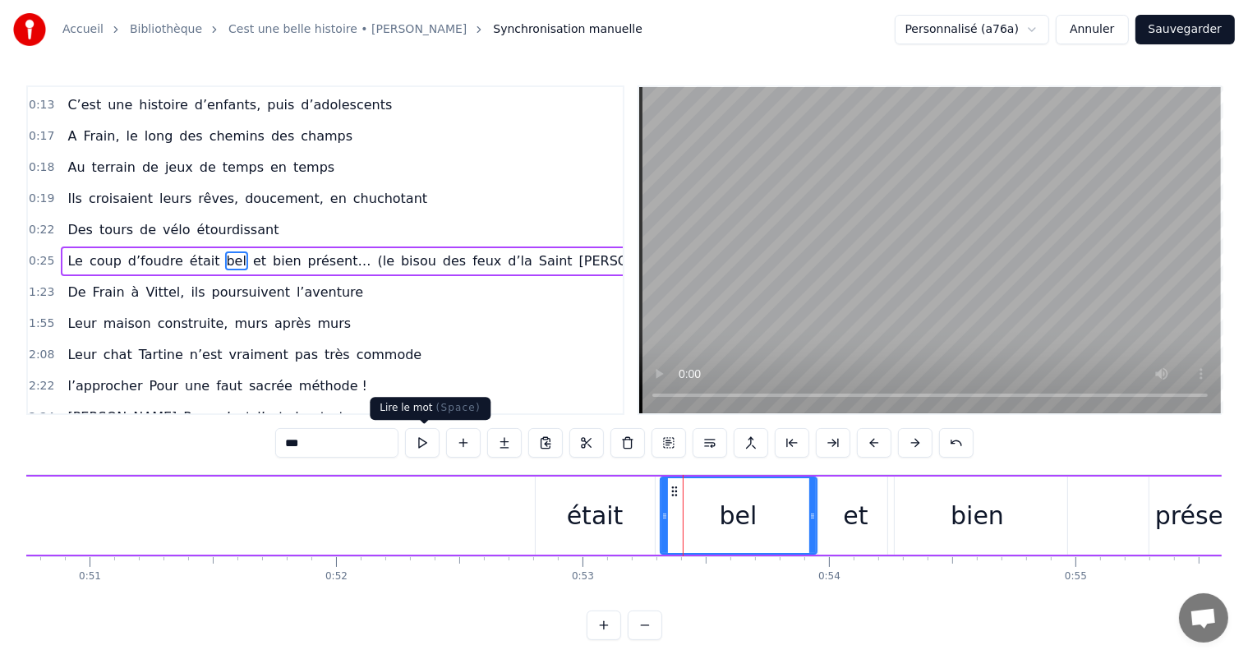
click at [427, 445] on button at bounding box center [422, 443] width 35 height 30
click at [840, 510] on div "et" at bounding box center [857, 516] width 76 height 78
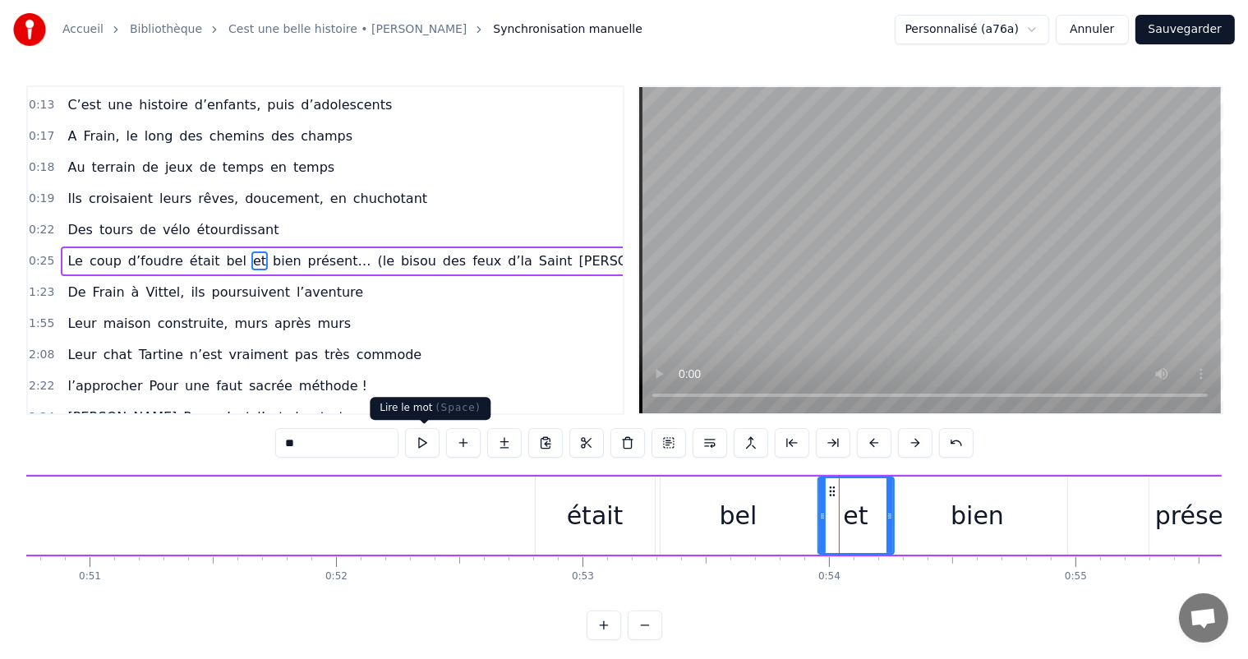
click at [421, 450] on button at bounding box center [422, 443] width 35 height 30
click at [947, 546] on div "bien" at bounding box center [977, 516] width 179 height 78
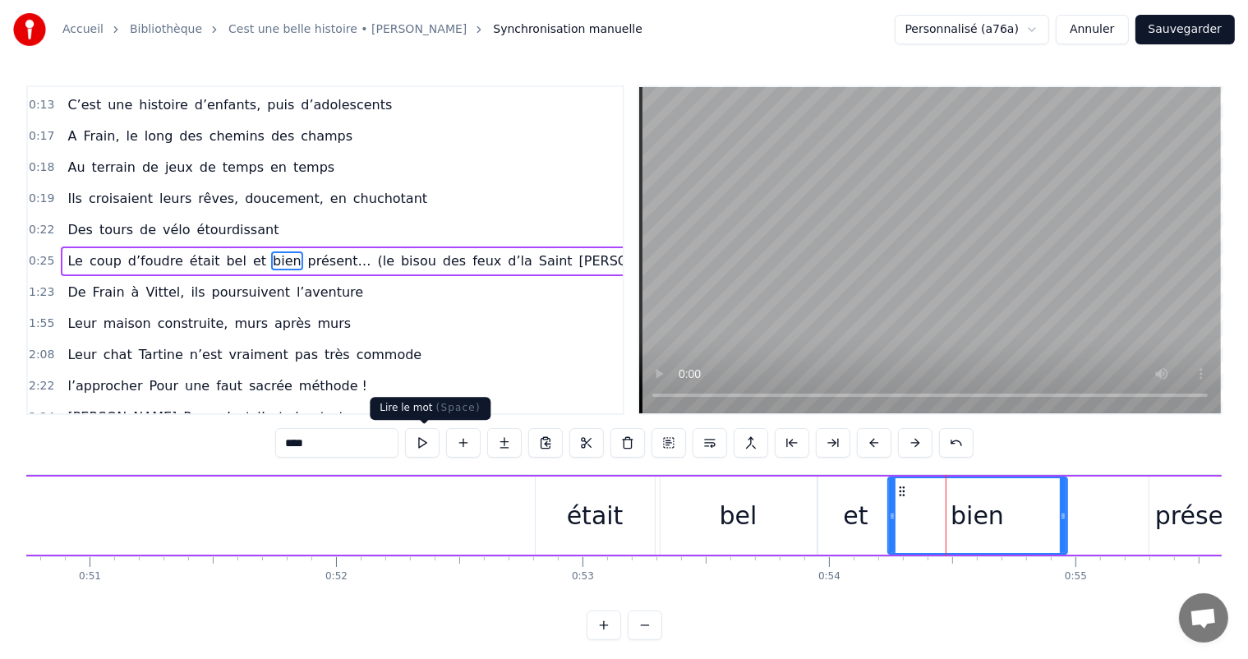
click at [411, 442] on button at bounding box center [422, 443] width 35 height 30
click at [565, 514] on div "était" at bounding box center [595, 516] width 119 height 78
type input "*****"
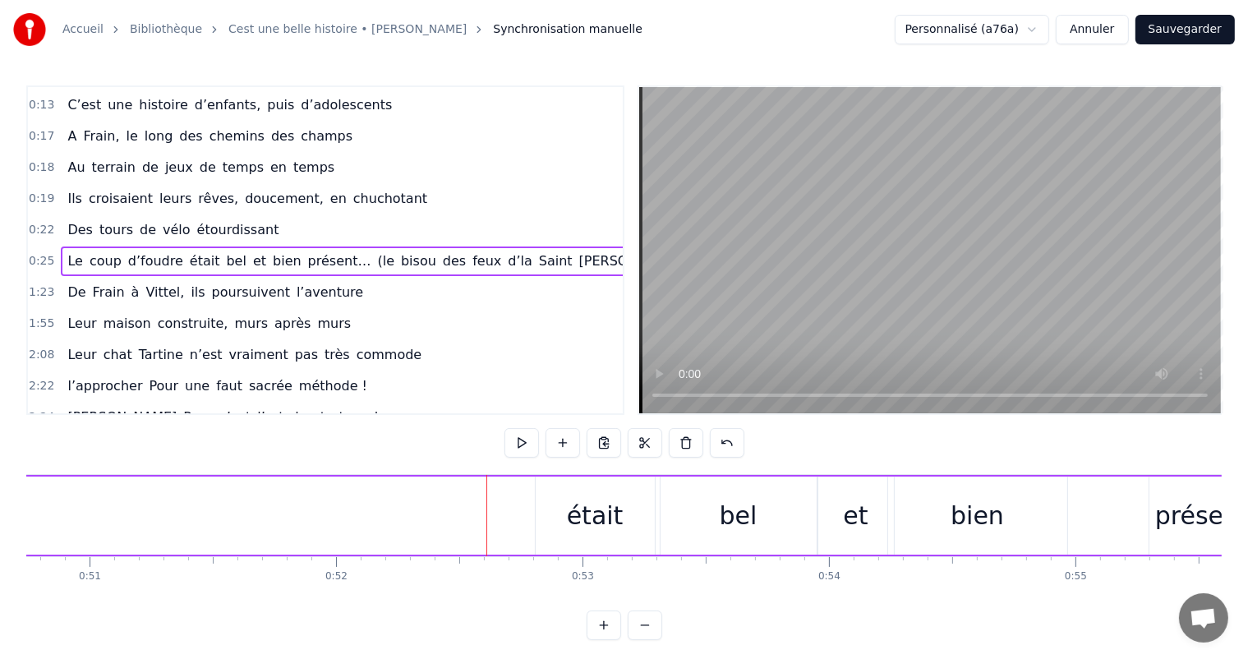
click at [573, 506] on div "était" at bounding box center [595, 515] width 57 height 37
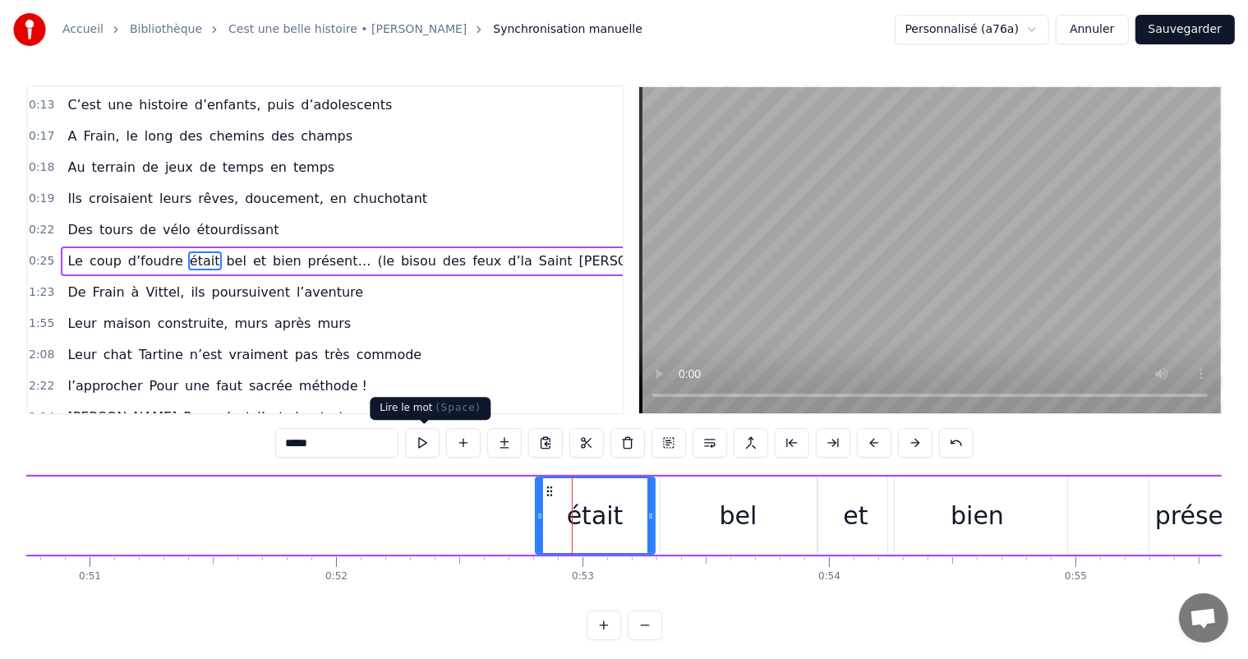
click at [426, 445] on button at bounding box center [422, 443] width 35 height 30
click at [593, 496] on div "était" at bounding box center [596, 515] width 118 height 75
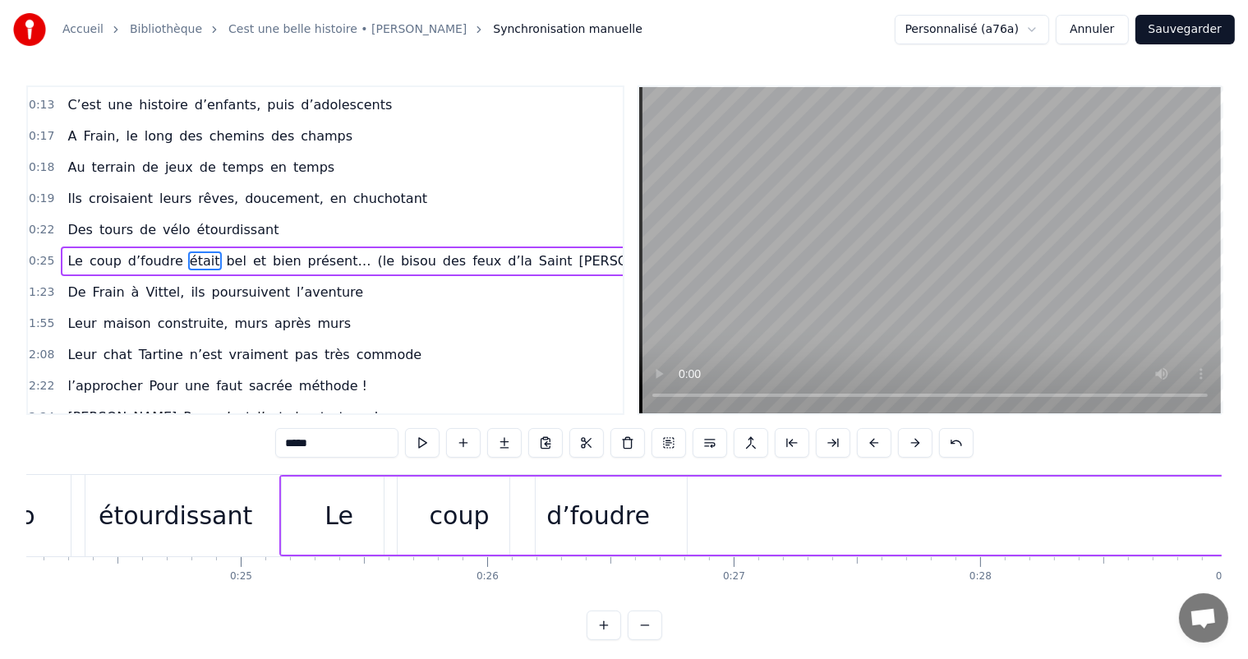
scroll to position [0, 6030]
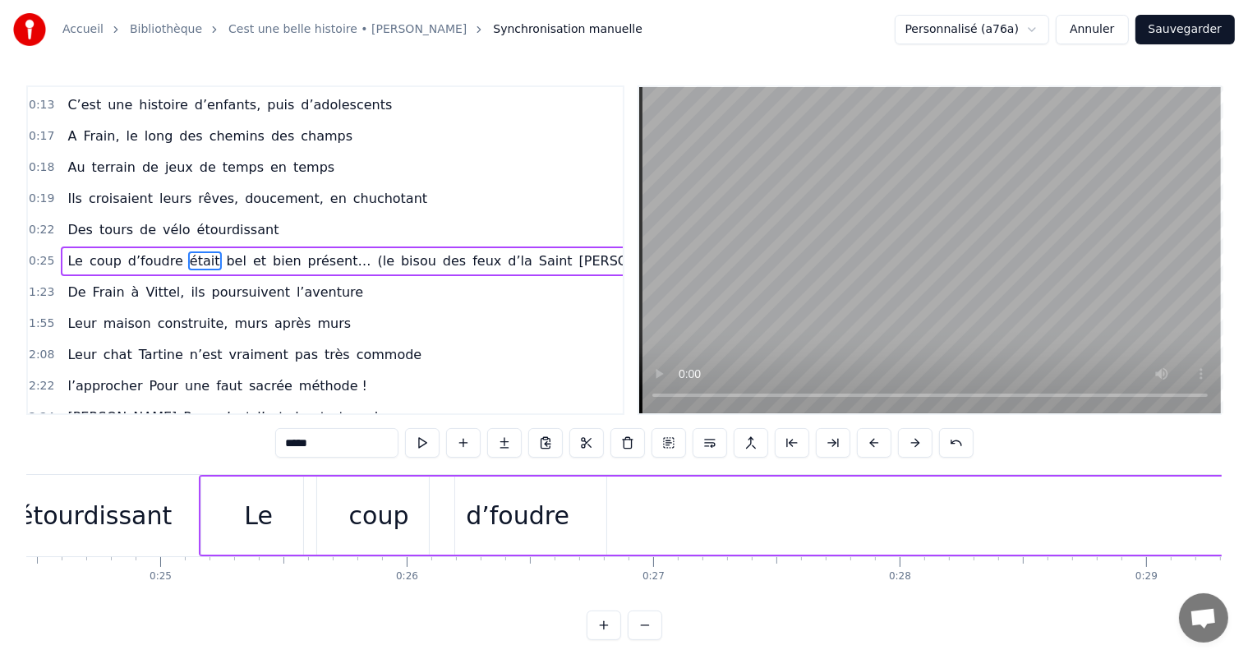
click at [552, 513] on div "d’foudre" at bounding box center [518, 515] width 104 height 37
type input "********"
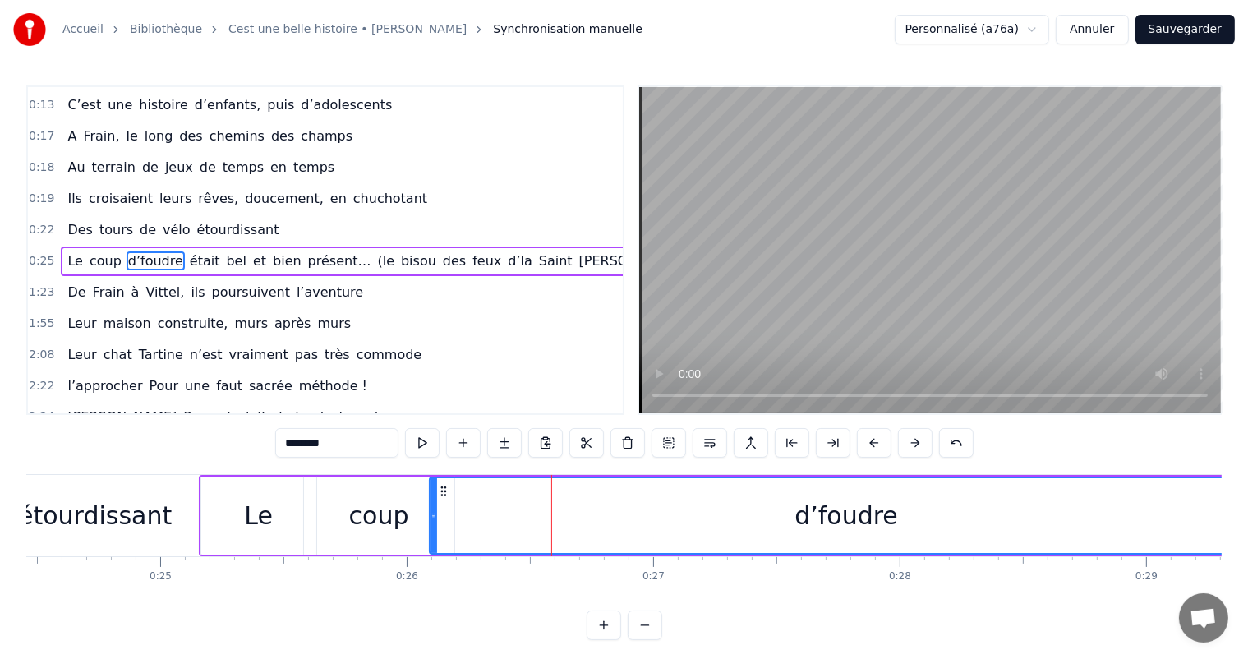
drag, startPoint x: 604, startPoint y: 512, endPoint x: 1016, endPoint y: 478, distance: 413.1
click at [1248, 513] on html "Accueil Bibliothèque Cest une belle histoire • [PERSON_NAME] Synchronisation ma…" at bounding box center [624, 333] width 1248 height 667
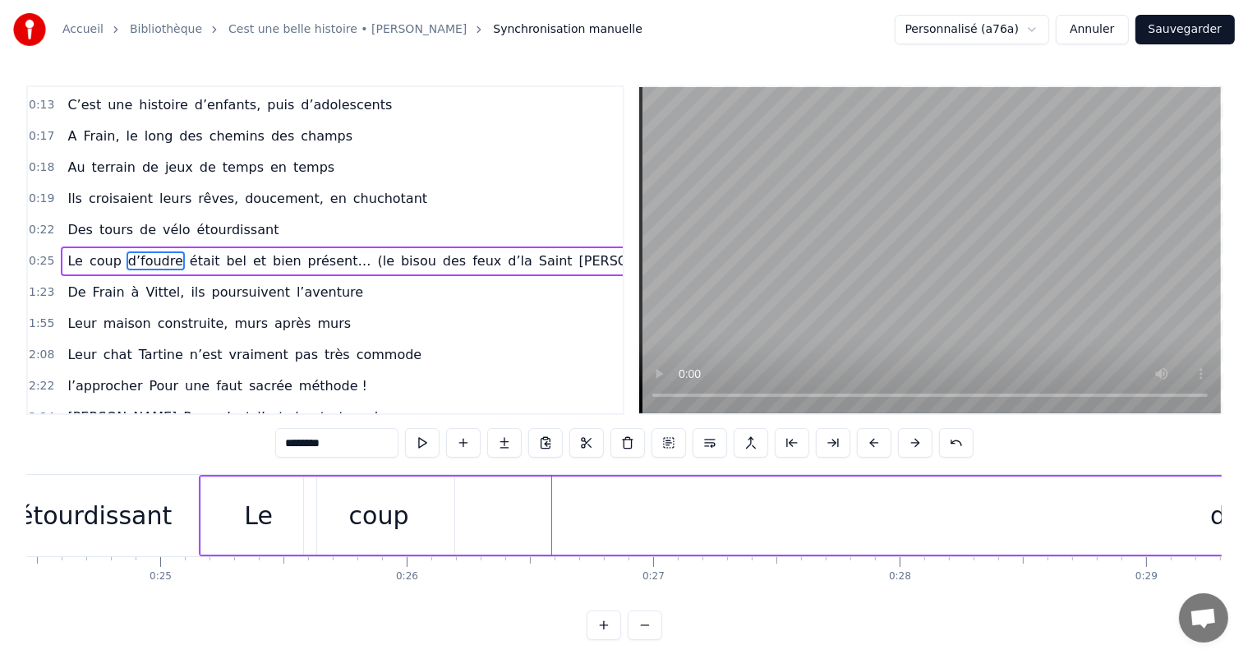
drag, startPoint x: 430, startPoint y: 501, endPoint x: 1262, endPoint y: 473, distance: 832.2
click at [1248, 473] on html "Accueil Bibliothèque Cest une belle histoire • [PERSON_NAME] Synchronisation ma…" at bounding box center [624, 333] width 1248 height 667
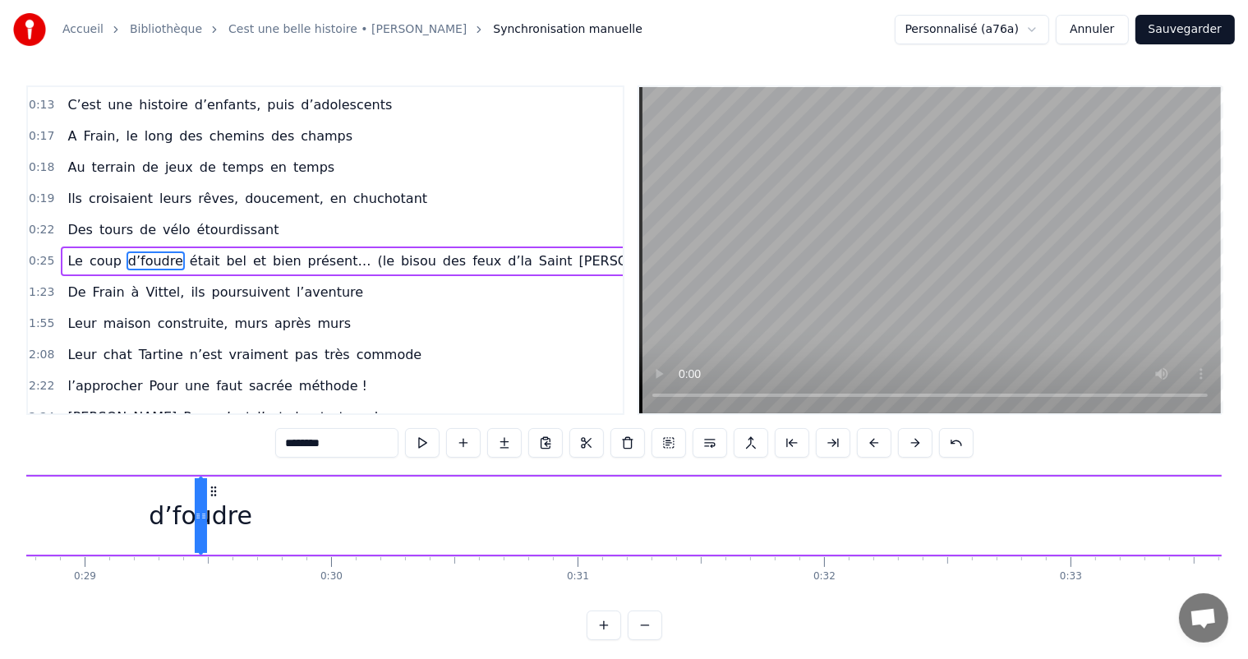
scroll to position [0, 7039]
drag, startPoint x: 255, startPoint y: 498, endPoint x: 809, endPoint y: 556, distance: 556.9
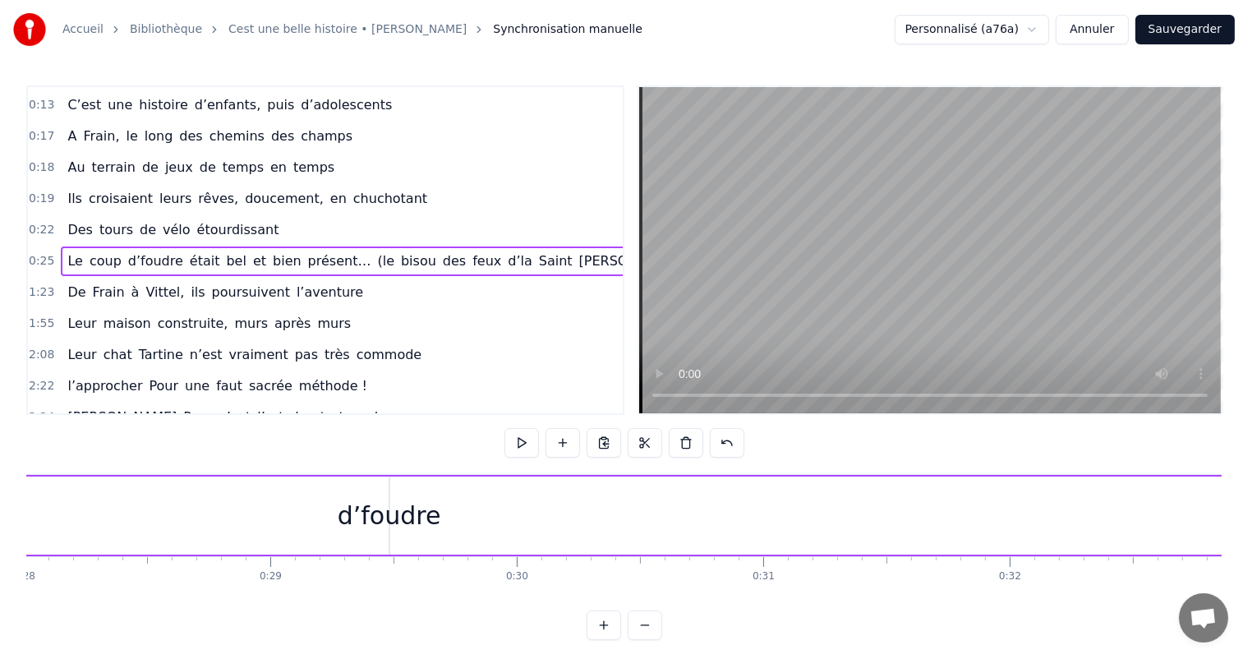
scroll to position [0, 6854]
click at [460, 519] on div "d’foudre" at bounding box center [442, 515] width 104 height 37
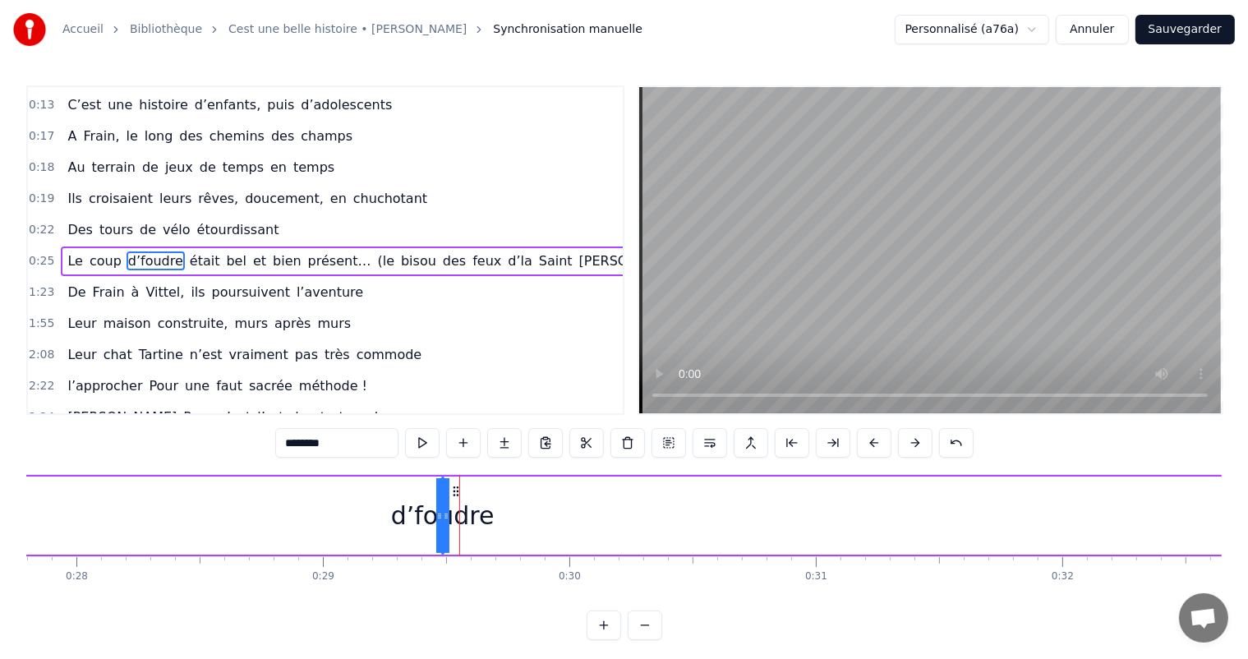
click at [477, 515] on div "d’foudre" at bounding box center [443, 515] width 104 height 37
drag, startPoint x: 443, startPoint y: 506, endPoint x: 1197, endPoint y: 493, distance: 753.8
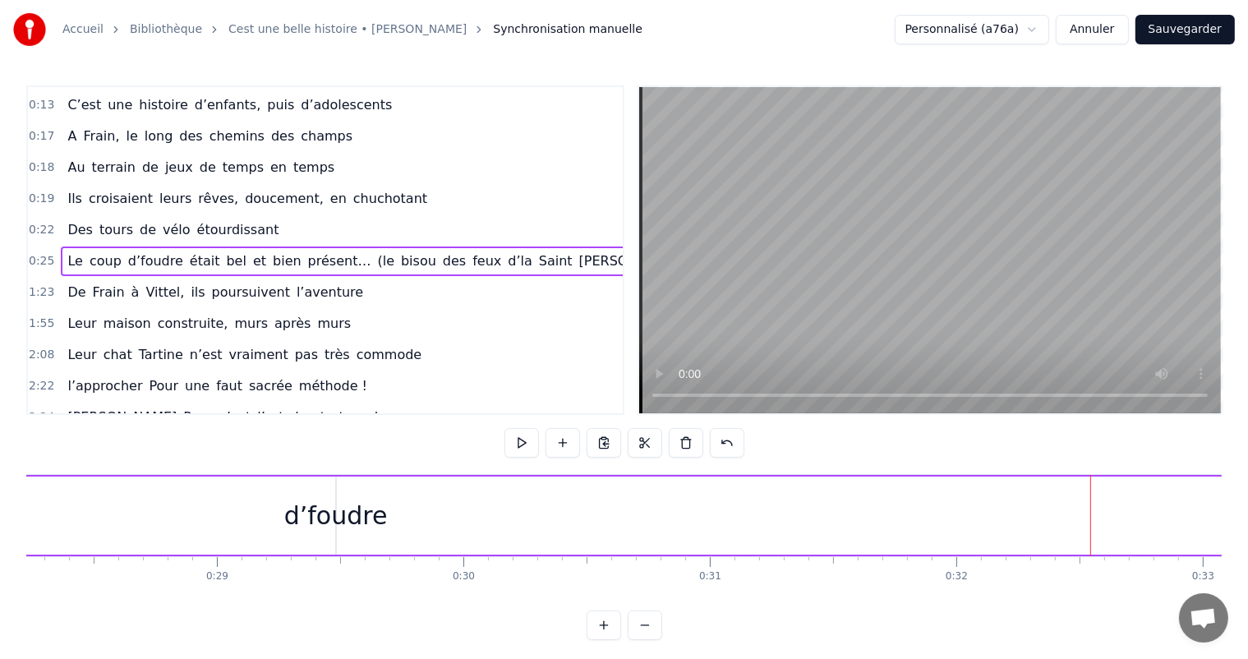
scroll to position [0, 6906]
click at [381, 528] on div "d’foudre" at bounding box center [390, 515] width 104 height 37
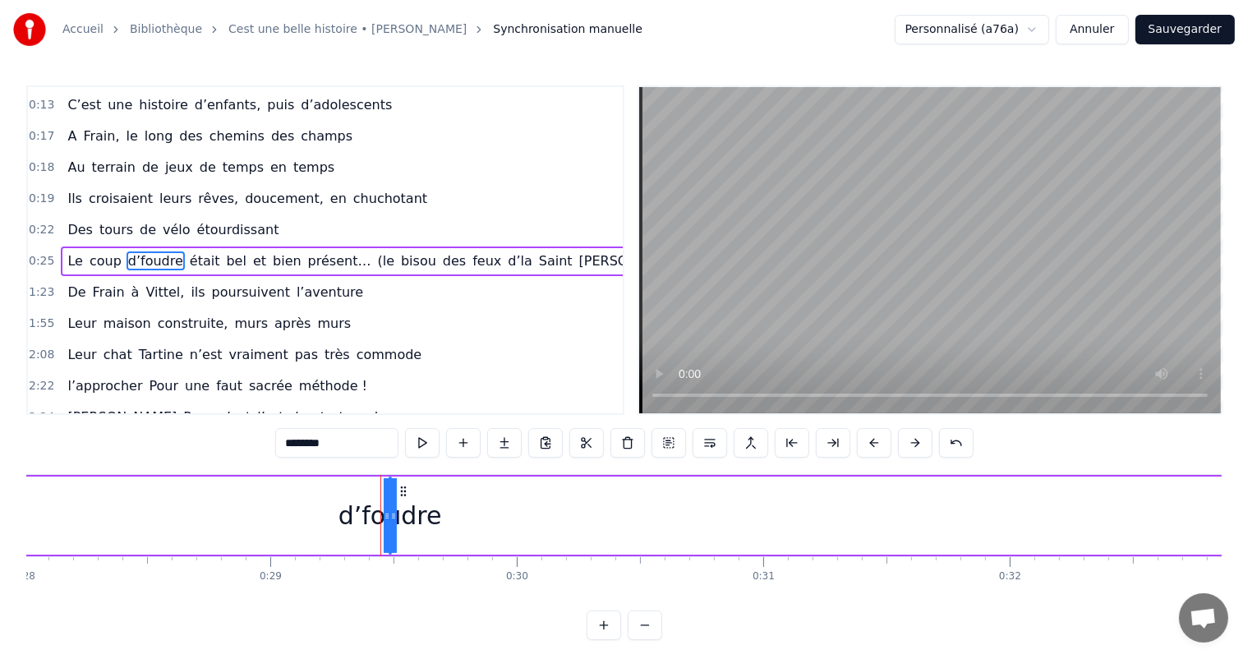
drag, startPoint x: 391, startPoint y: 516, endPoint x: 421, endPoint y: 542, distance: 39.6
click at [357, 518] on div "d’foudre" at bounding box center [390, 515] width 104 height 37
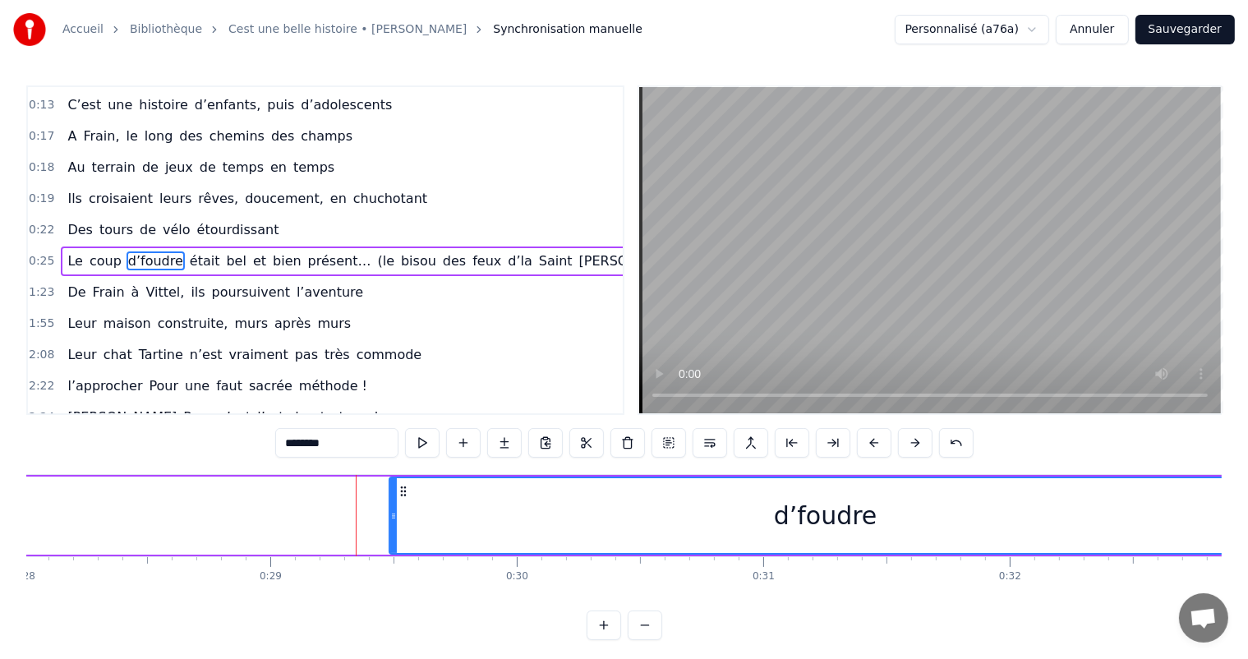
drag, startPoint x: 387, startPoint y: 517, endPoint x: 1262, endPoint y: 516, distance: 874.5
click at [1248, 516] on html "Accueil Bibliothèque Cest une belle histoire • [PERSON_NAME] Synchronisation ma…" at bounding box center [624, 333] width 1248 height 667
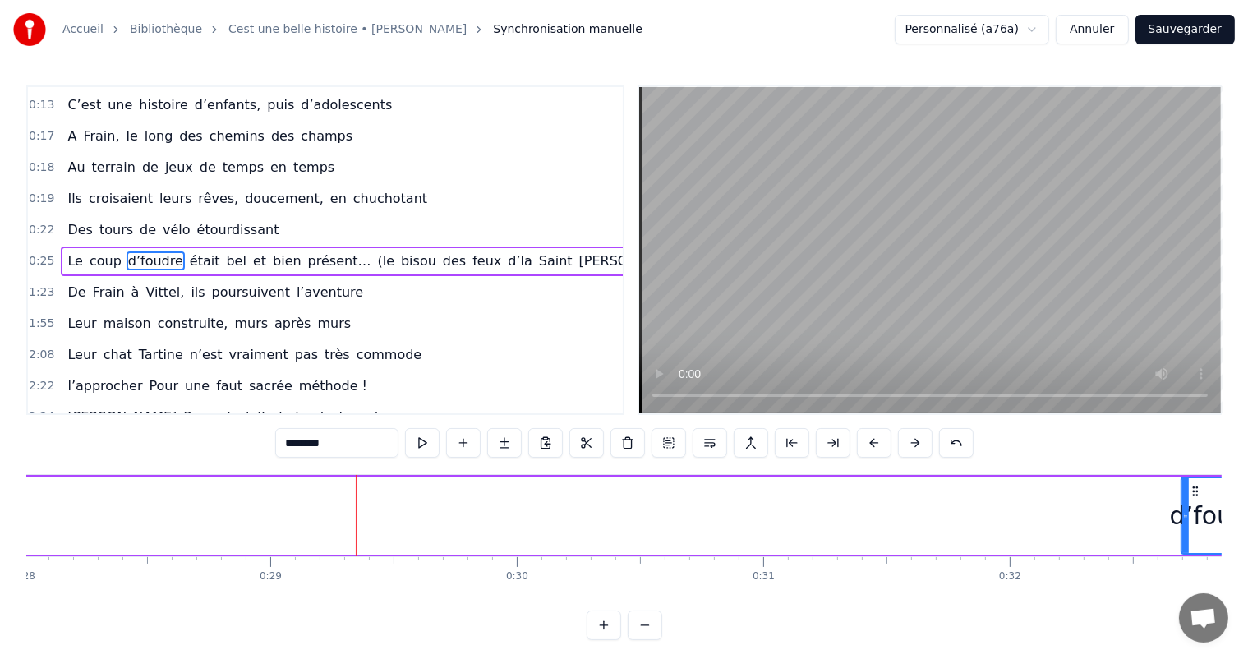
drag, startPoint x: 391, startPoint y: 522, endPoint x: 1181, endPoint y: 533, distance: 789.9
click at [1184, 533] on div at bounding box center [1186, 515] width 7 height 75
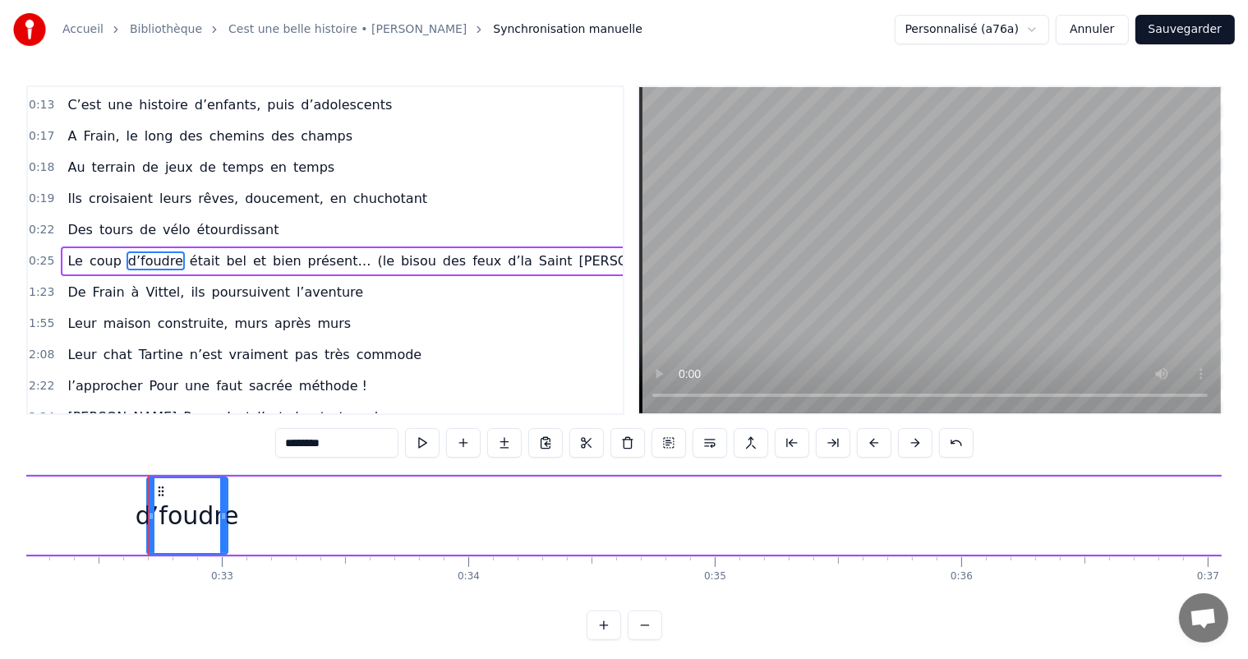
scroll to position [0, 7980]
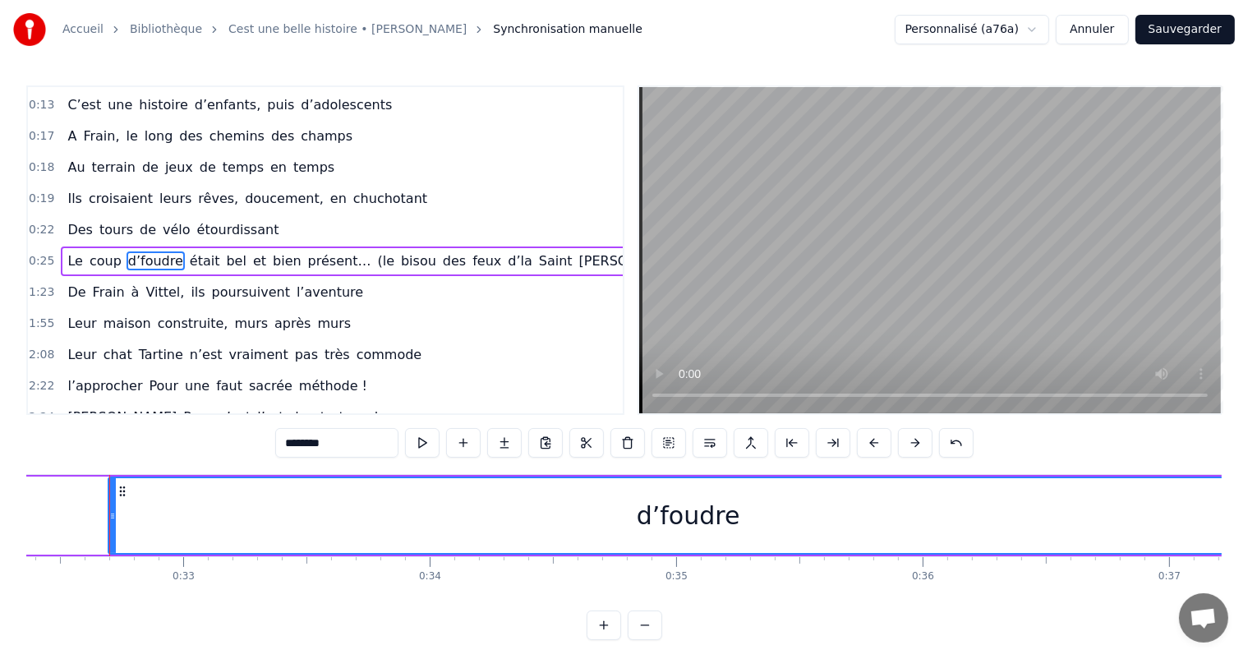
drag, startPoint x: 181, startPoint y: 504, endPoint x: 1261, endPoint y: 529, distance: 1080.3
click at [1248, 529] on html "Accueil Bibliothèque Cest une belle histoire • [PERSON_NAME] Synchronisation ma…" at bounding box center [624, 333] width 1248 height 667
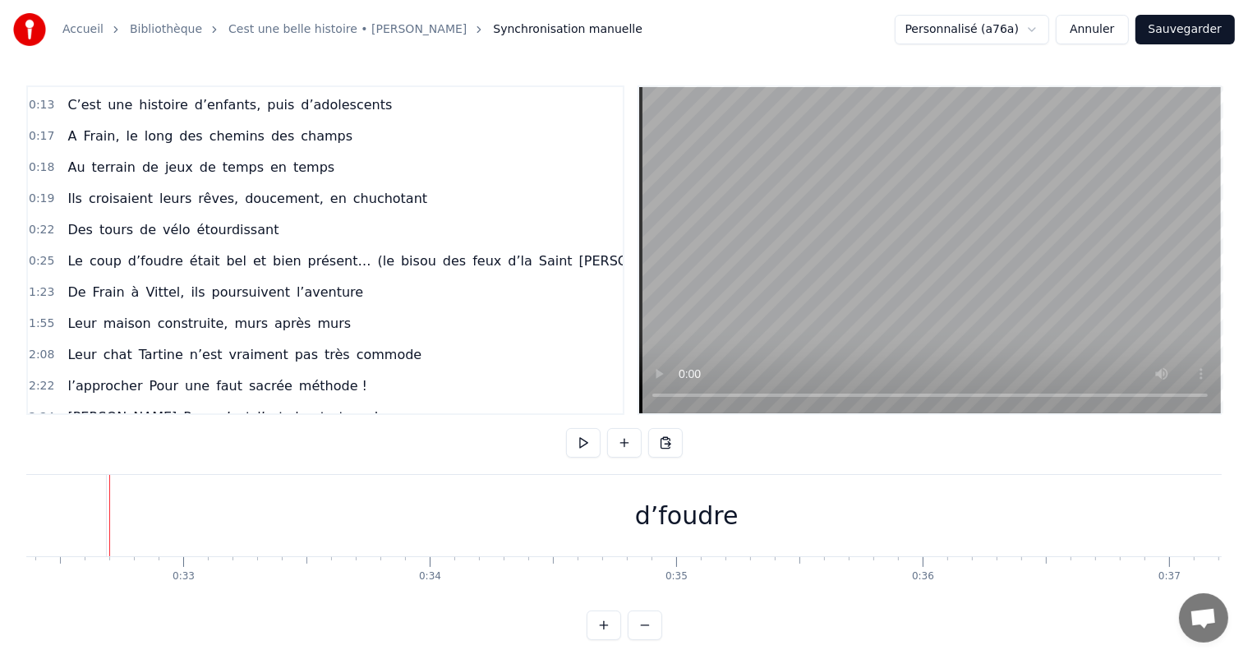
click at [110, 500] on div "d’foudre" at bounding box center [687, 515] width 1160 height 81
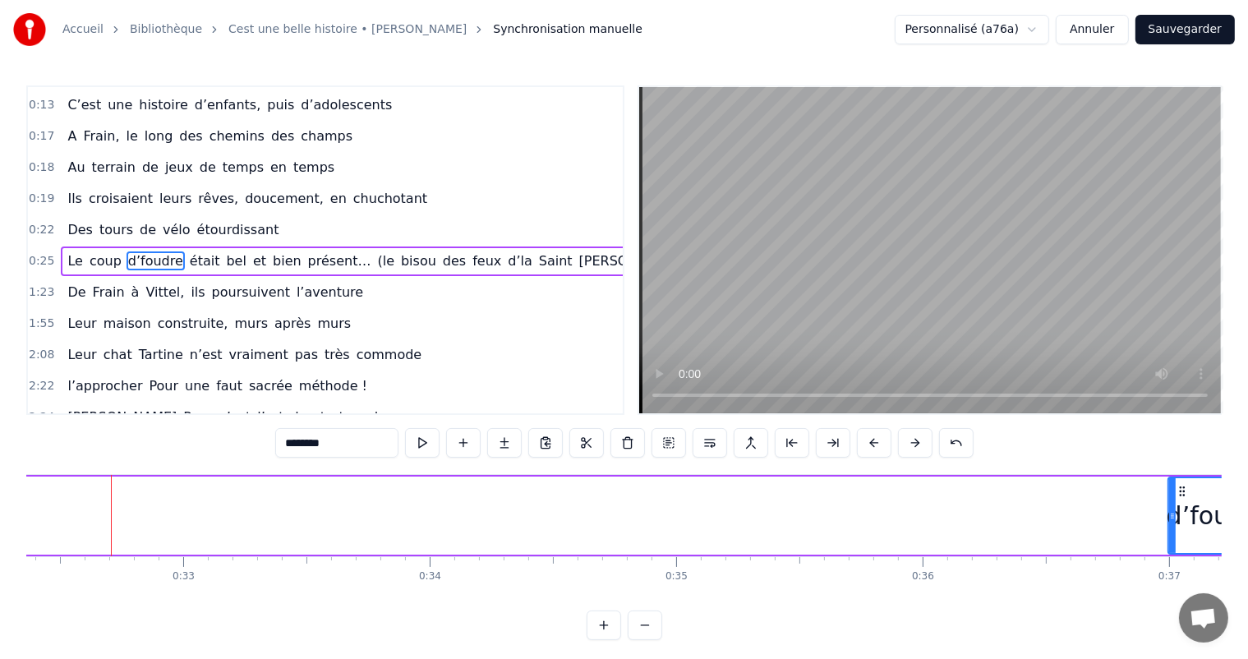
drag, startPoint x: 108, startPoint y: 500, endPoint x: 1185, endPoint y: 470, distance: 1077.9
click at [1185, 470] on div "0:00 C’est 0:01 un beau roman, c’est une belle histoire 0:02 C’est une romance …" at bounding box center [624, 362] width 1196 height 555
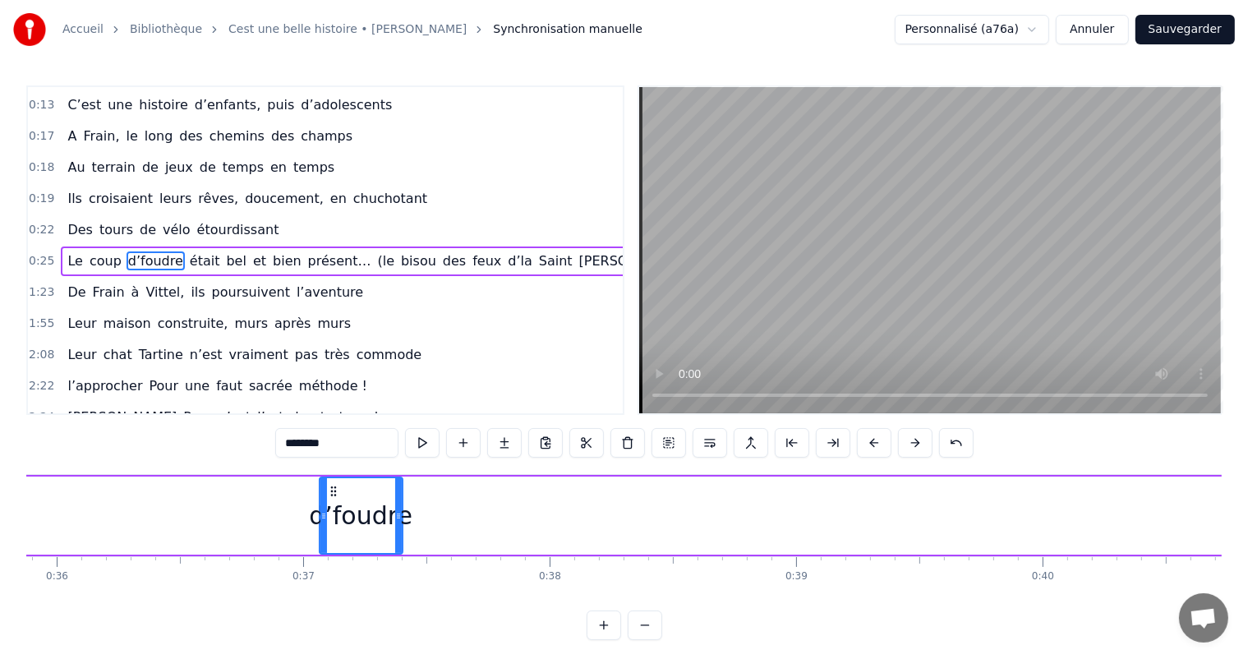
scroll to position [0, 8926]
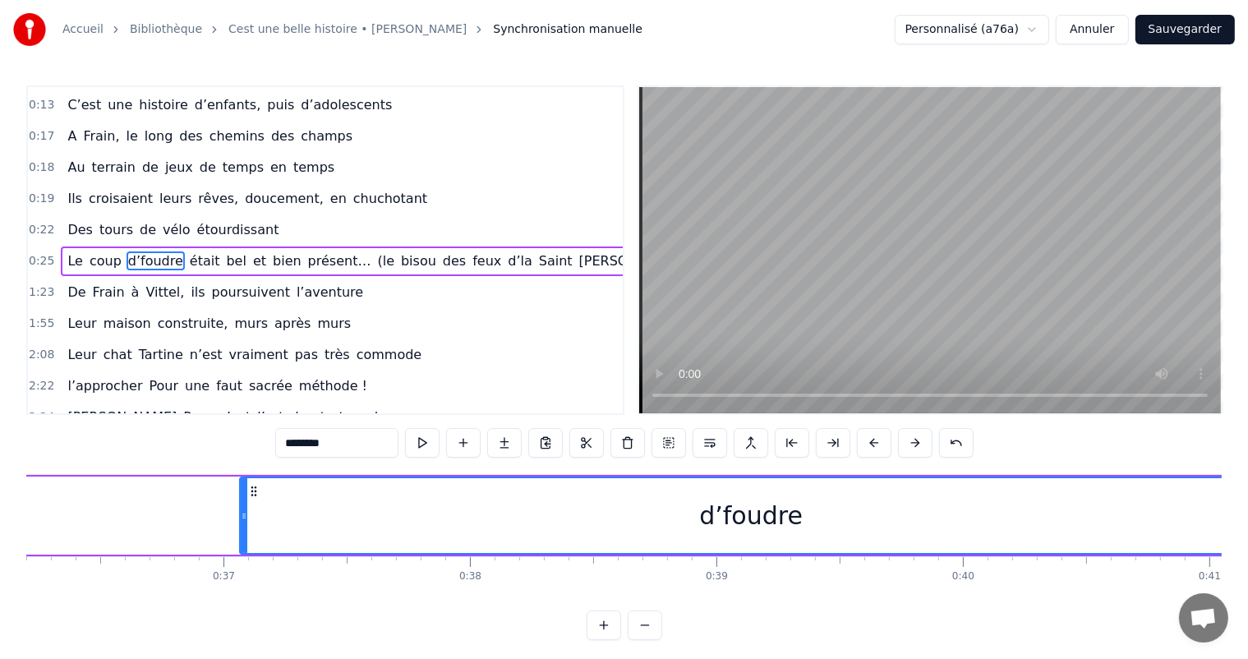
drag, startPoint x: 319, startPoint y: 503, endPoint x: 1259, endPoint y: 498, distance: 940.2
click at [1248, 498] on html "Accueil Bibliothèque Cest une belle histoire • [PERSON_NAME] Synchronisation ma…" at bounding box center [624, 333] width 1248 height 667
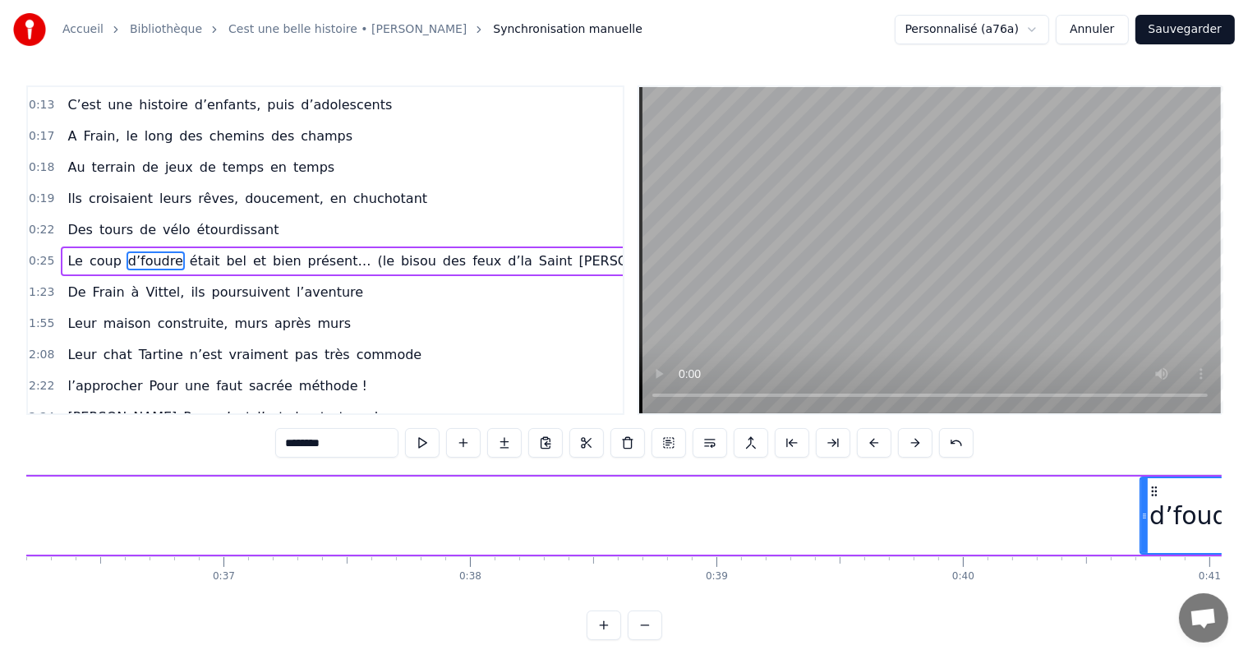
drag, startPoint x: 240, startPoint y: 512, endPoint x: 1153, endPoint y: 542, distance: 913.6
click at [1148, 542] on div at bounding box center [1145, 515] width 7 height 75
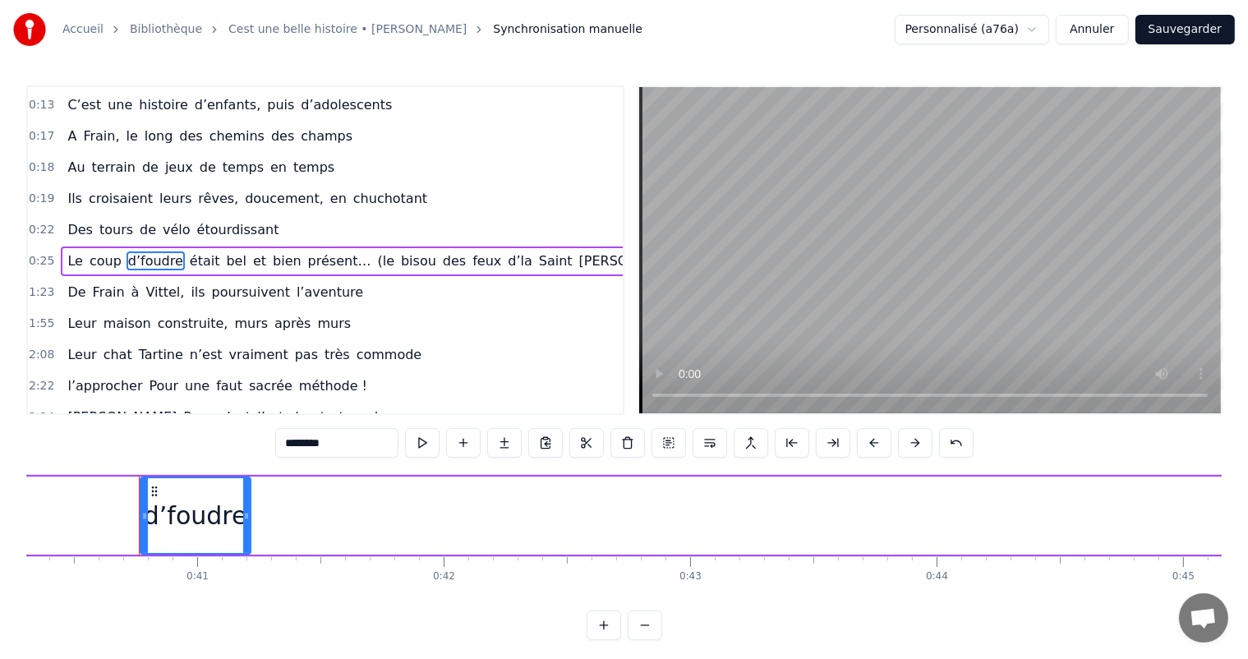
scroll to position [0, 9968]
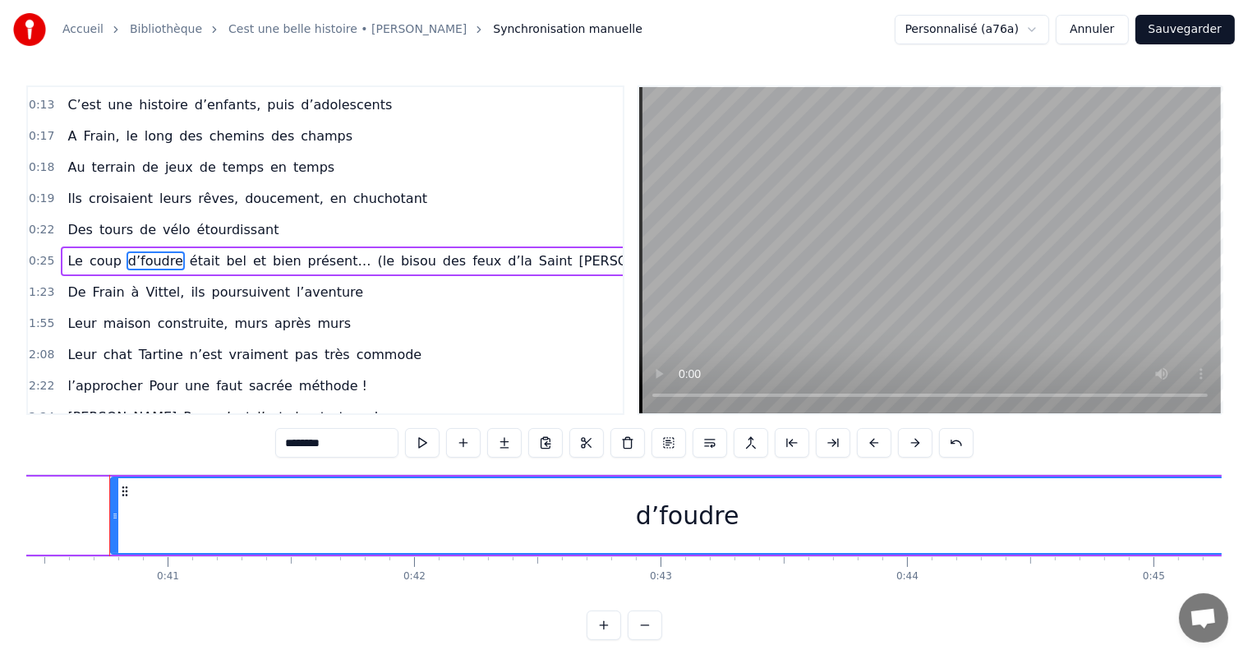
drag, startPoint x: 218, startPoint y: 505, endPoint x: 1262, endPoint y: 475, distance: 1044.2
click at [1248, 475] on html "Accueil Bibliothèque Cest une belle histoire • [PERSON_NAME] Synchronisation ma…" at bounding box center [624, 333] width 1248 height 667
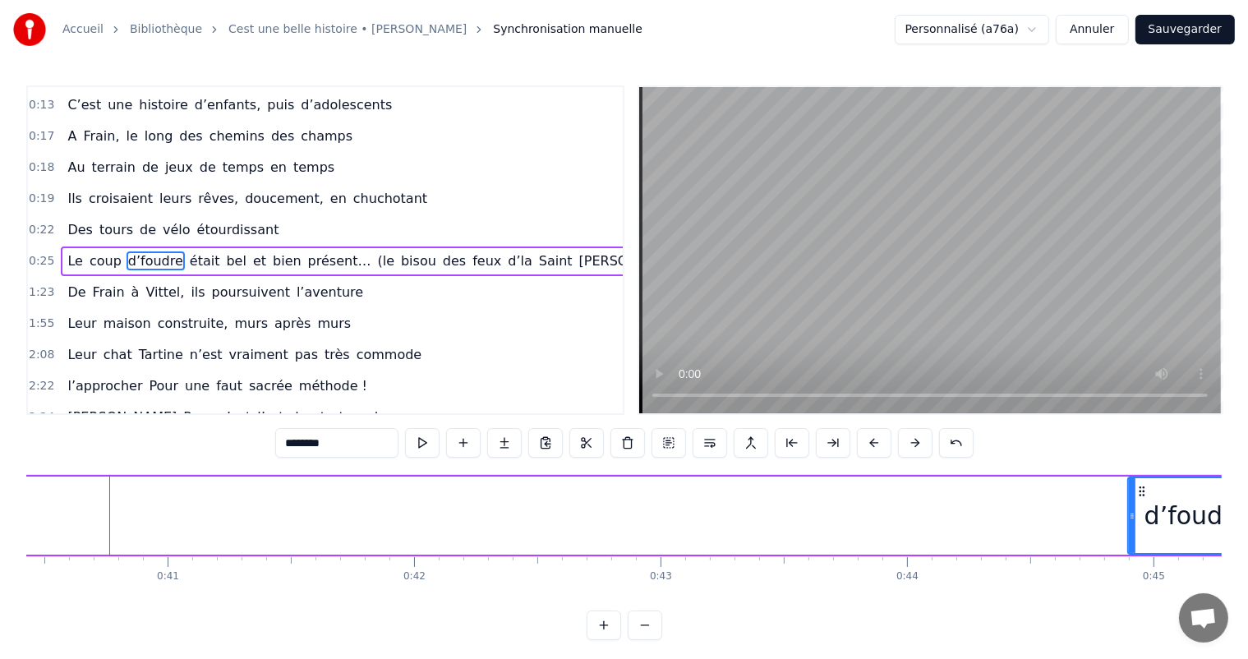
drag, startPoint x: 112, startPoint y: 507, endPoint x: 1162, endPoint y: 464, distance: 1051.3
click at [1165, 464] on div "0:00 C’est 0:01 un beau roman, c’est une belle histoire 0:02 C’est une romance …" at bounding box center [624, 362] width 1196 height 555
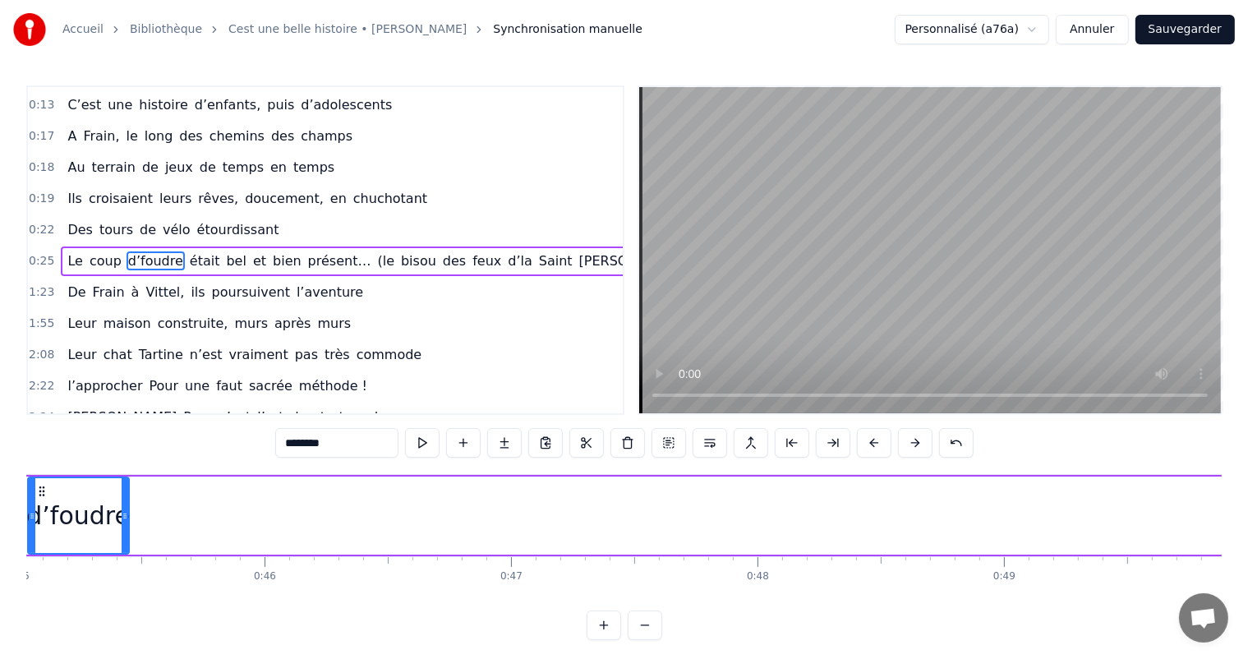
scroll to position [0, 11130]
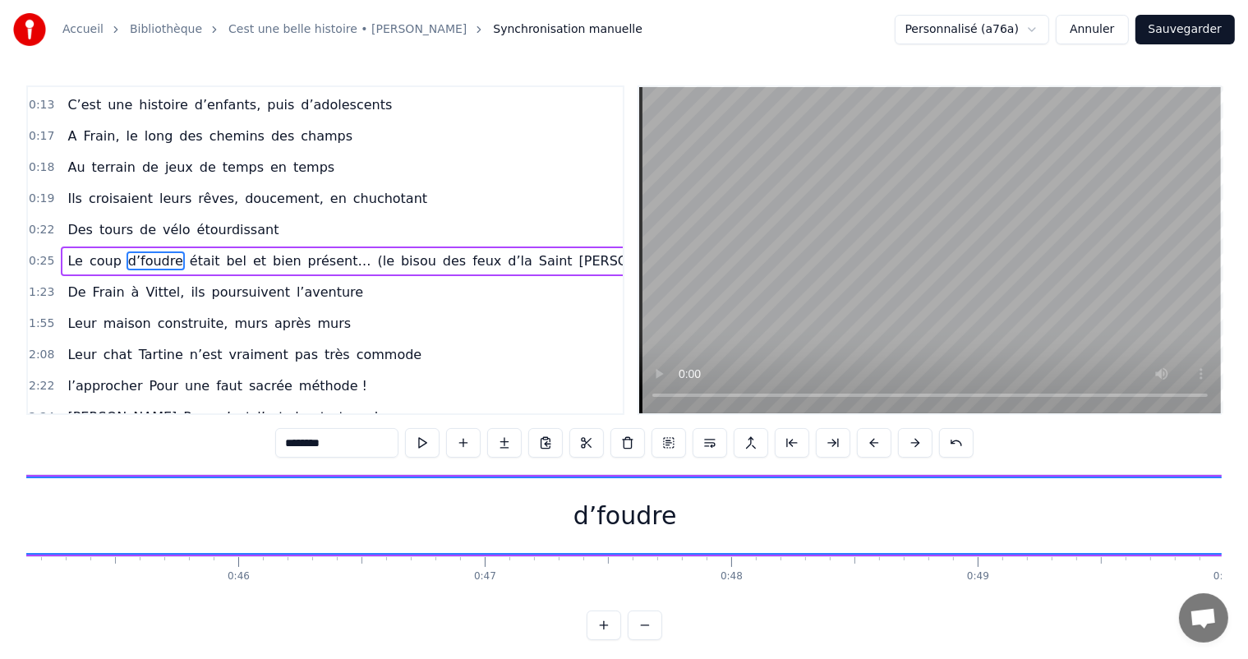
drag, startPoint x: 99, startPoint y: 515, endPoint x: 1246, endPoint y: 493, distance: 1146.7
click at [1246, 493] on div "Accueil Bibliothèque Cest une belle histoire • [PERSON_NAME] Synchronisation ma…" at bounding box center [624, 320] width 1248 height 640
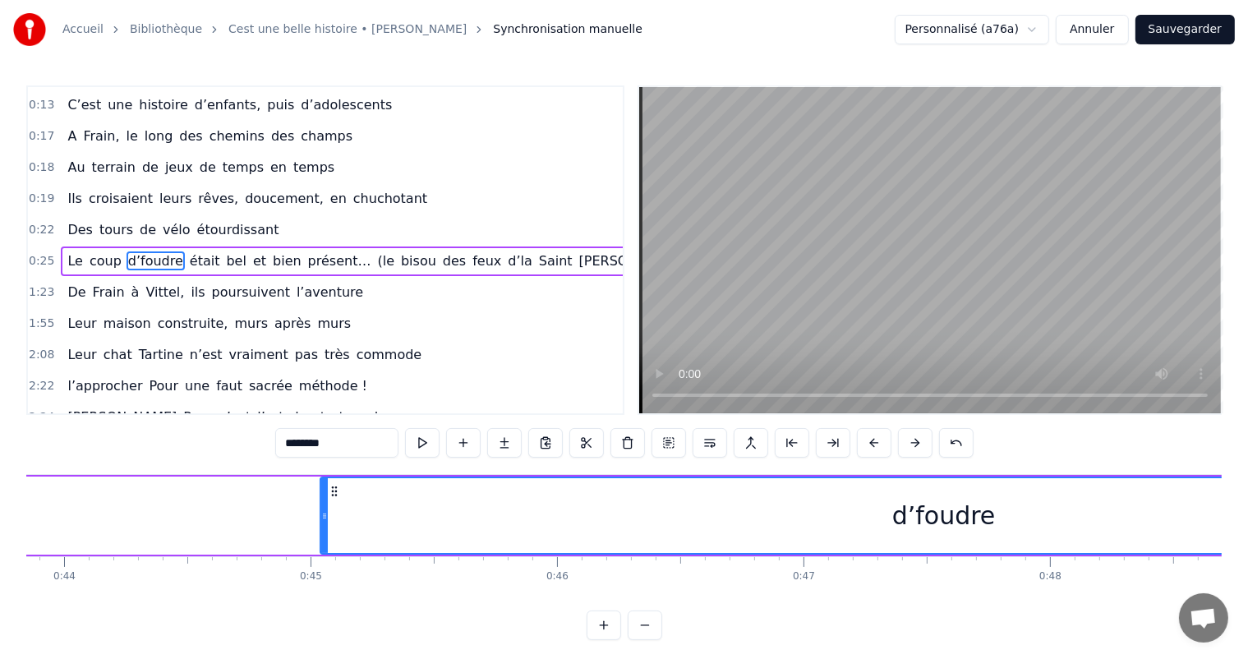
scroll to position [0, 10838]
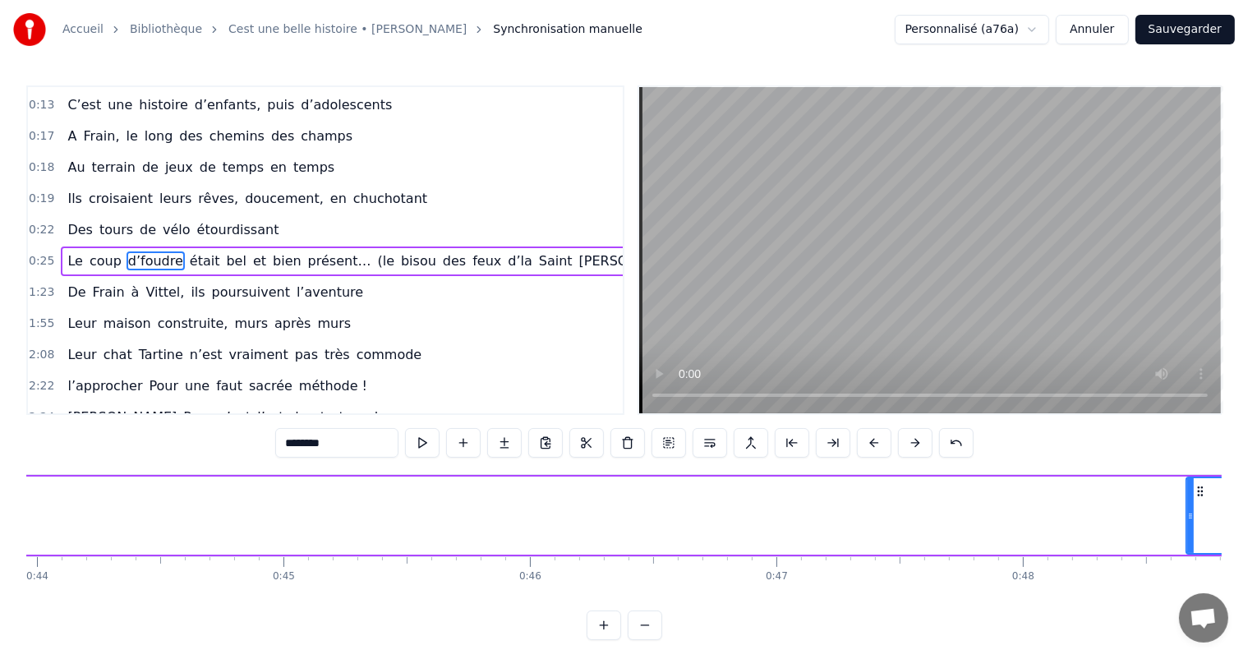
drag, startPoint x: 297, startPoint y: 510, endPoint x: 1189, endPoint y: 539, distance: 893.1
click at [1189, 539] on div at bounding box center [1191, 515] width 7 height 75
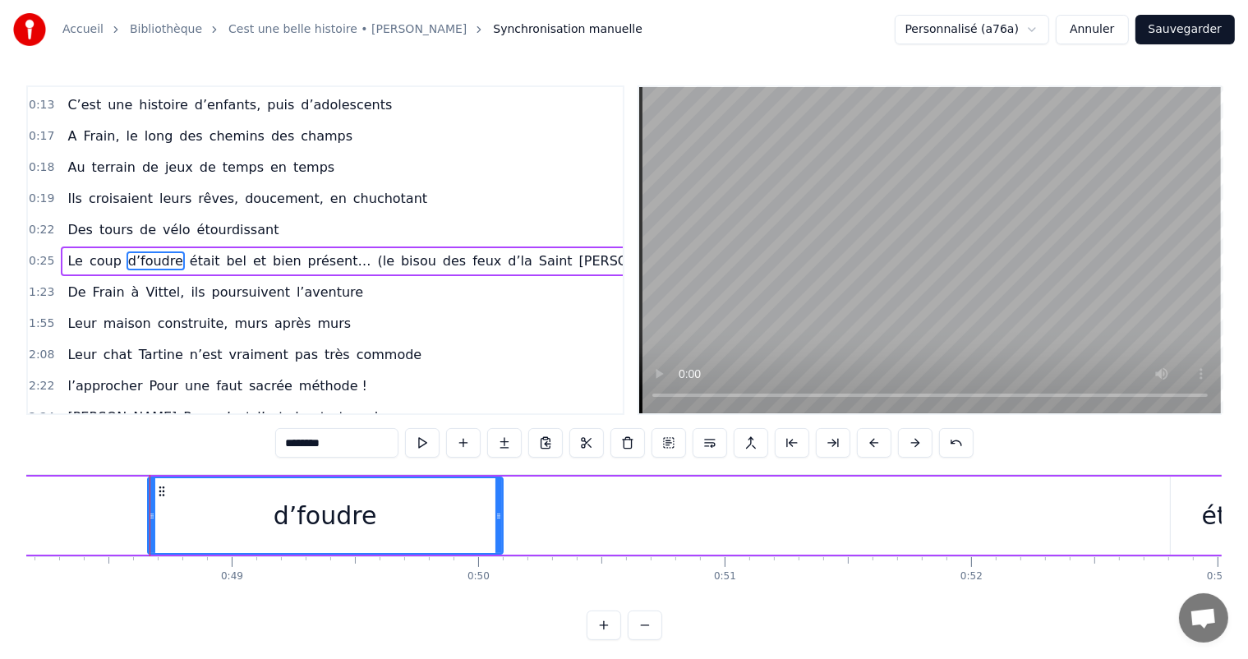
scroll to position [0, 11916]
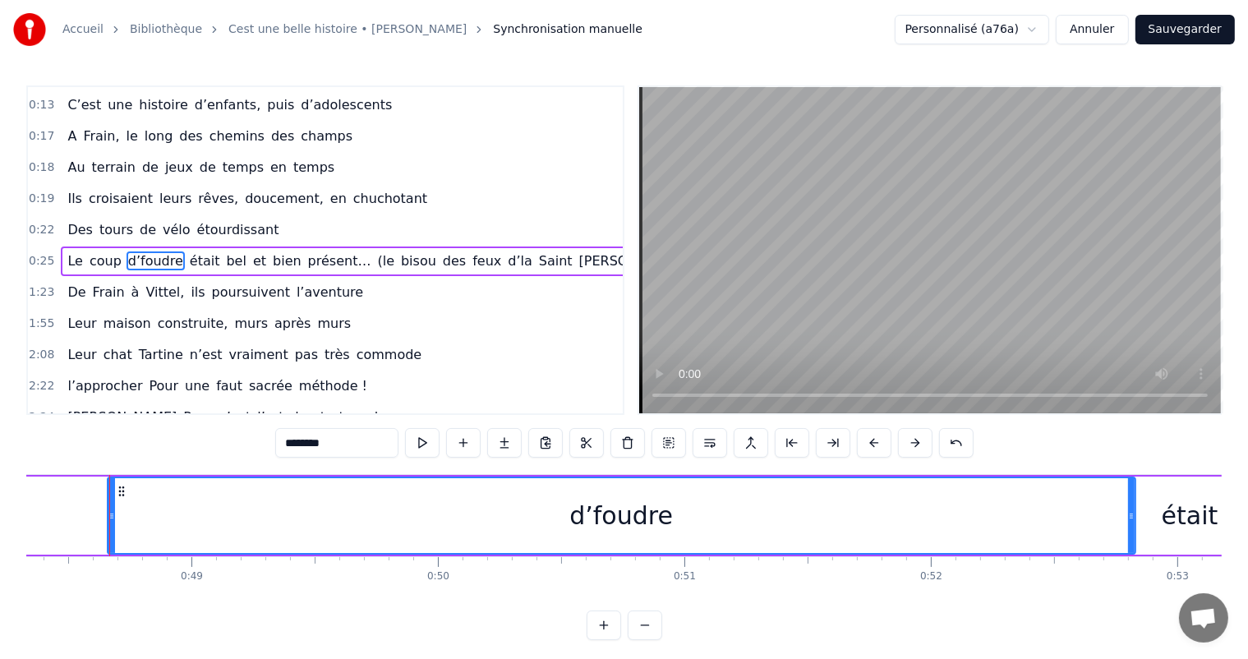
drag, startPoint x: 458, startPoint y: 515, endPoint x: 1006, endPoint y: 491, distance: 548.8
click at [1133, 522] on div at bounding box center [1131, 515] width 7 height 75
drag, startPoint x: 106, startPoint y: 500, endPoint x: 764, endPoint y: 482, distance: 657.7
click at [764, 482] on div "d’foudre" at bounding box center [622, 516] width 1031 height 78
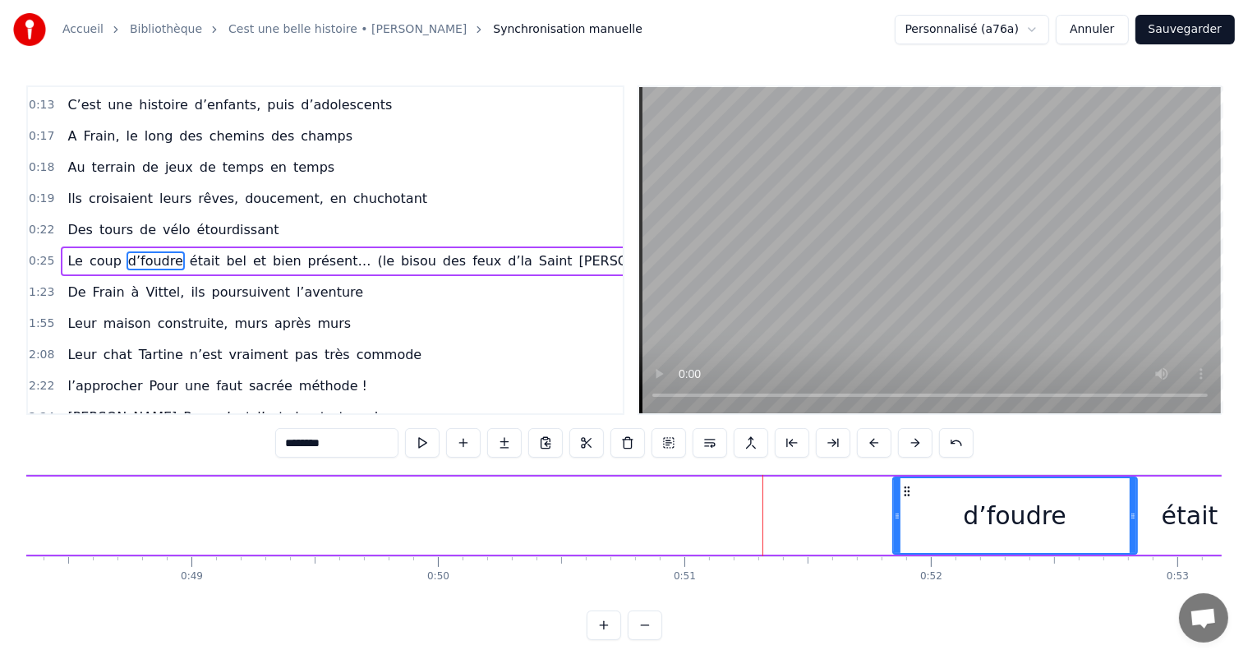
drag, startPoint x: 108, startPoint y: 519, endPoint x: 894, endPoint y: 542, distance: 786.0
click at [894, 542] on div at bounding box center [897, 515] width 7 height 75
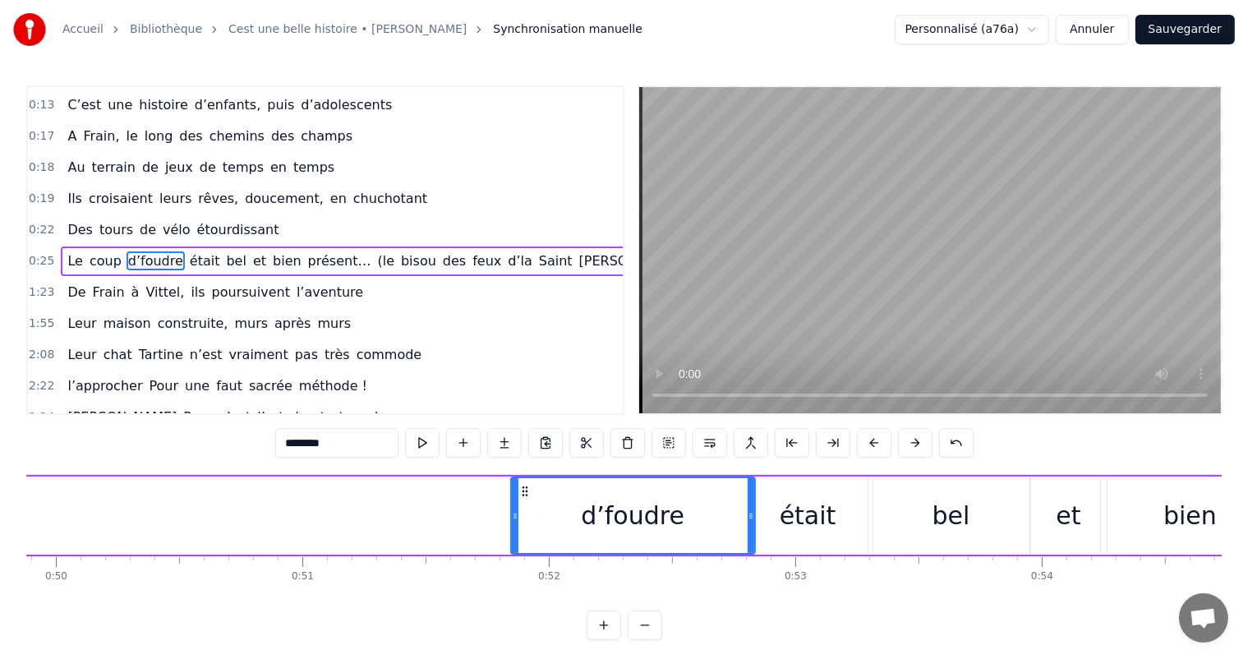
scroll to position [0, 12325]
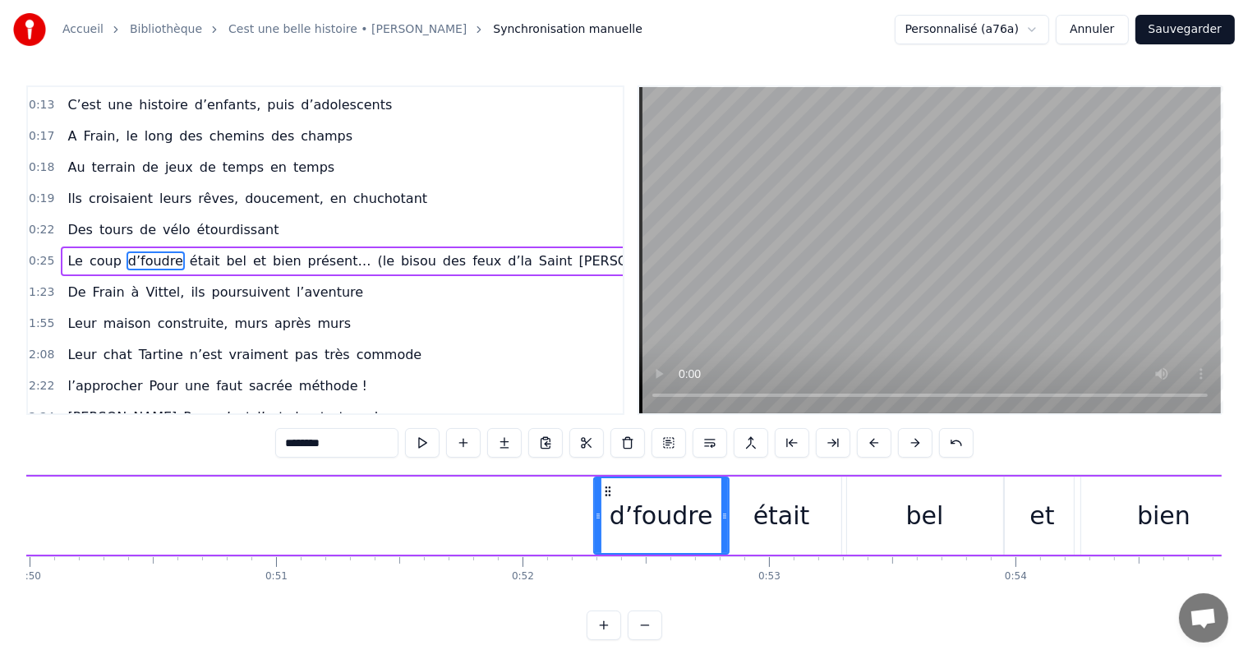
drag, startPoint x: 486, startPoint y: 511, endPoint x: 593, endPoint y: 542, distance: 111.1
click at [595, 542] on div at bounding box center [598, 515] width 7 height 75
click at [827, 528] on div "était" at bounding box center [781, 516] width 119 height 78
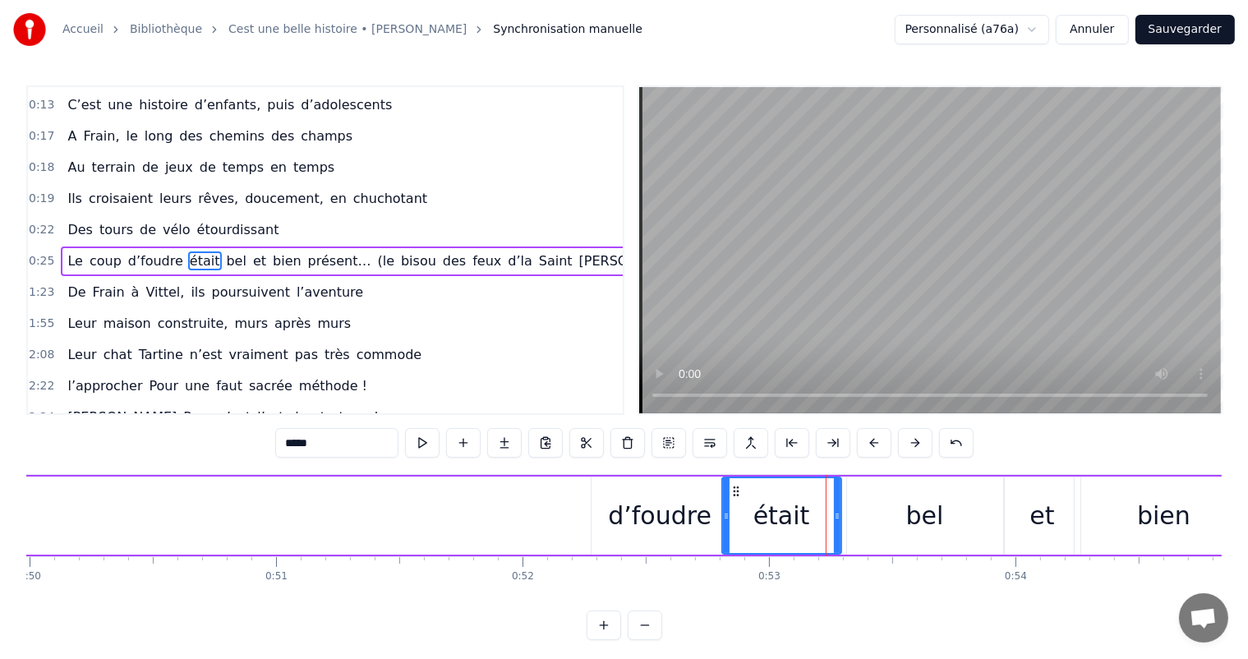
click at [847, 516] on div "bel" at bounding box center [925, 516] width 156 height 78
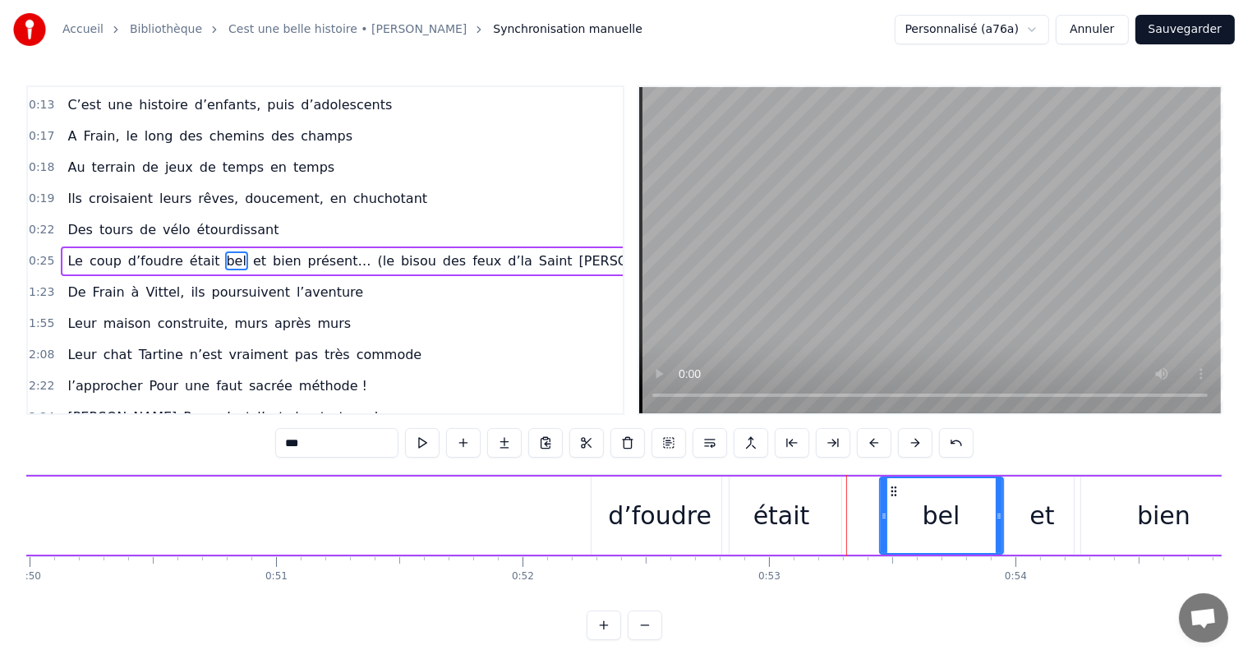
drag, startPoint x: 851, startPoint y: 513, endPoint x: 887, endPoint y: 516, distance: 35.5
click at [887, 515] on icon at bounding box center [884, 516] width 7 height 13
click at [798, 521] on div "était" at bounding box center [782, 515] width 57 height 37
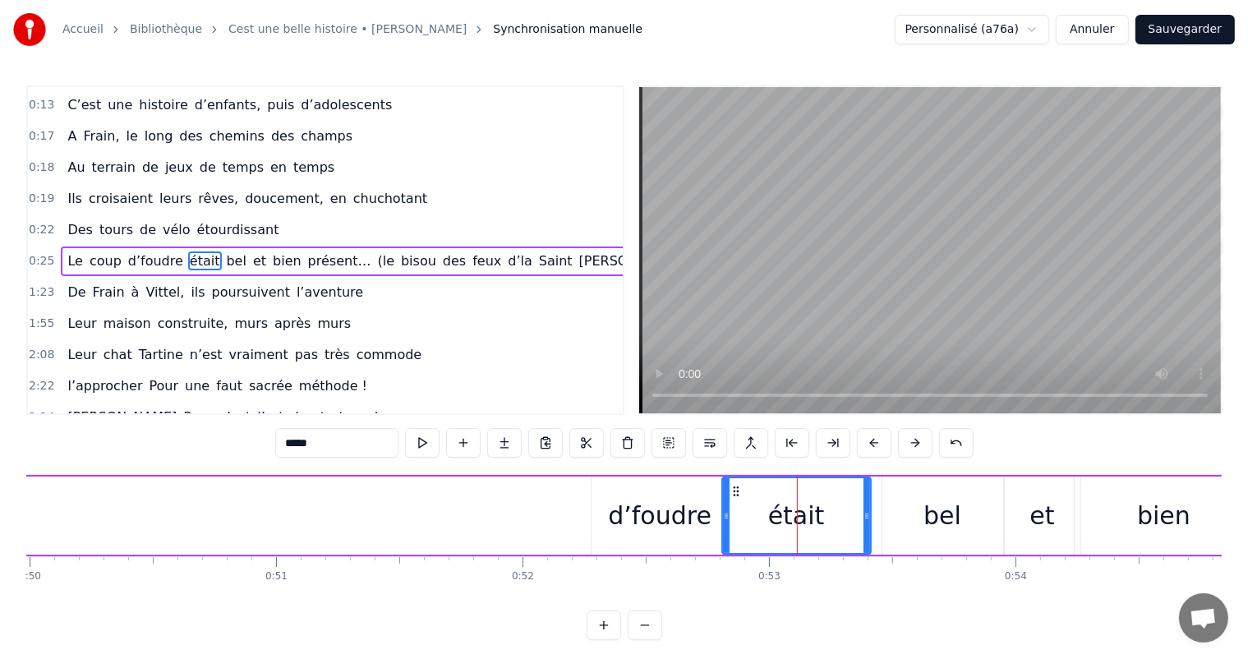
drag, startPoint x: 836, startPoint y: 516, endPoint x: 848, endPoint y: 517, distance: 12.4
click at [870, 520] on icon at bounding box center [867, 516] width 7 height 13
drag, startPoint x: 726, startPoint y: 516, endPoint x: 761, endPoint y: 517, distance: 35.4
click at [748, 517] on icon at bounding box center [744, 516] width 7 height 13
click at [645, 526] on div "d’foudre" at bounding box center [660, 515] width 104 height 37
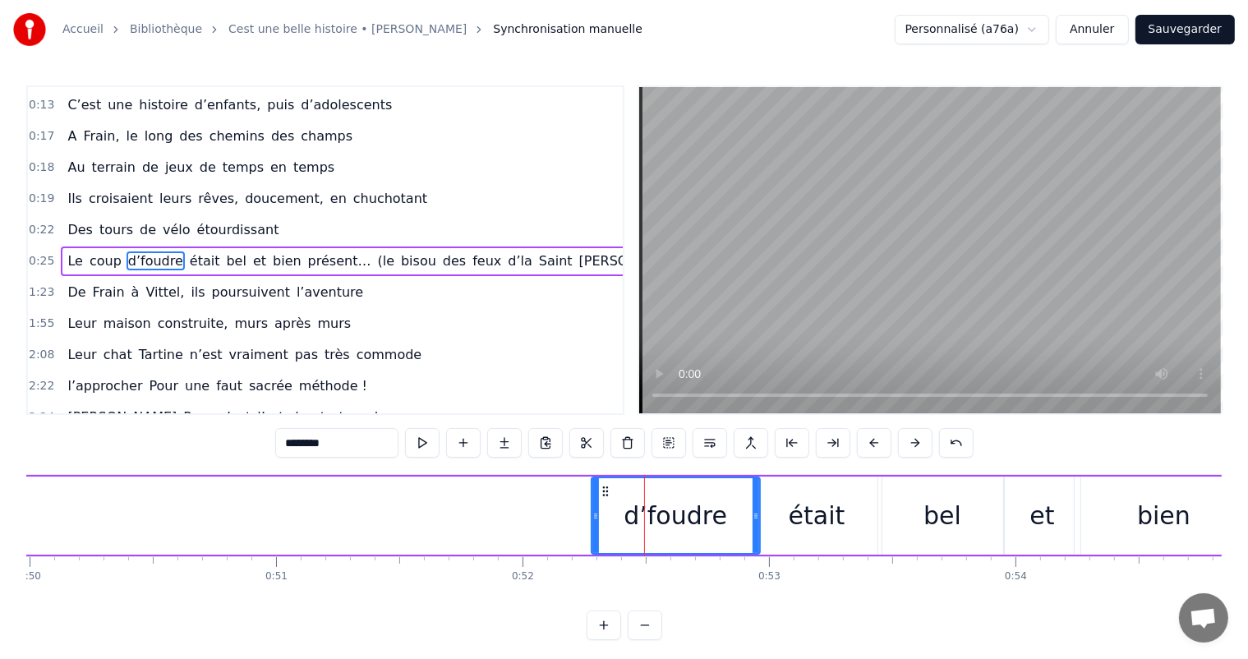
drag, startPoint x: 725, startPoint y: 513, endPoint x: 759, endPoint y: 513, distance: 33.7
click at [757, 514] on circle at bounding box center [756, 514] width 1 height 1
drag, startPoint x: 591, startPoint y: 514, endPoint x: 631, endPoint y: 518, distance: 40.5
click at [631, 518] on icon at bounding box center [632, 516] width 7 height 13
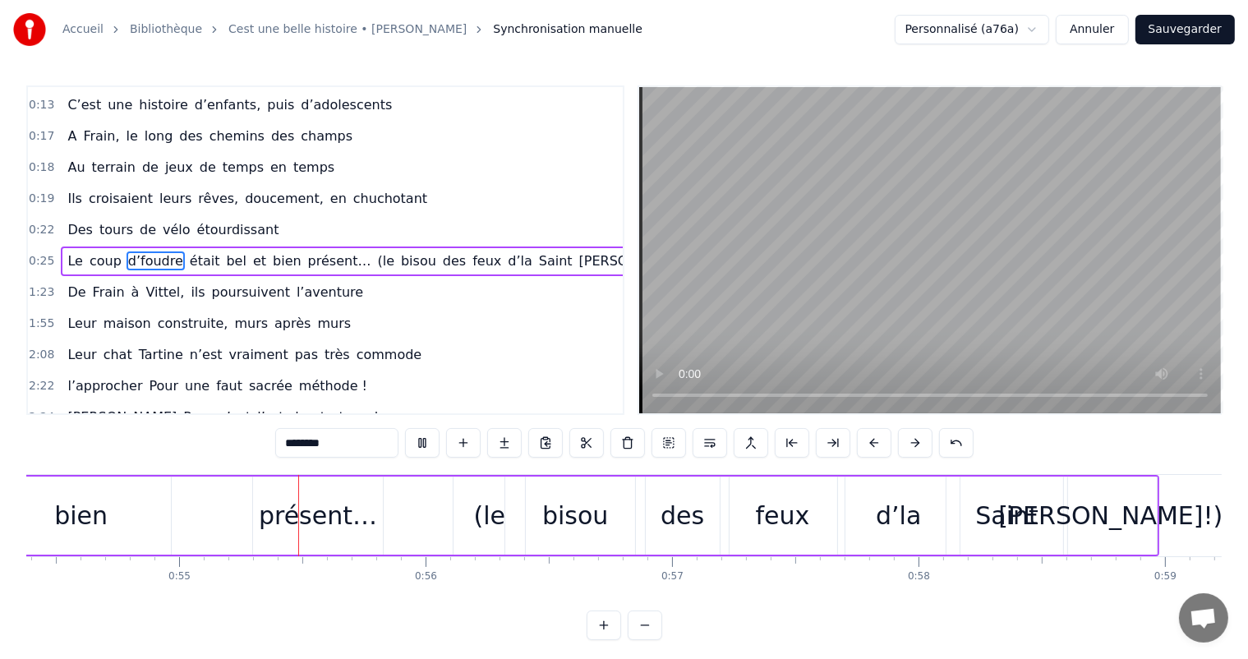
scroll to position [0, 13409]
click at [306, 528] on div "présent…" at bounding box center [317, 515] width 118 height 37
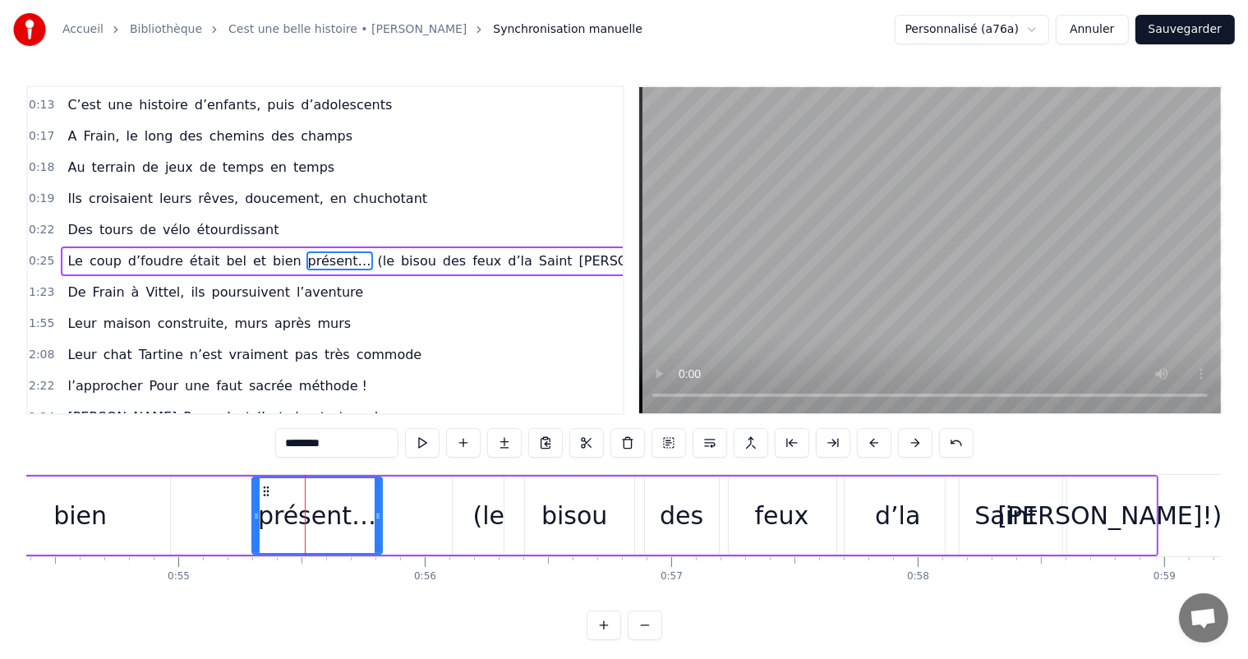
click at [156, 508] on div "bien" at bounding box center [80, 516] width 179 height 78
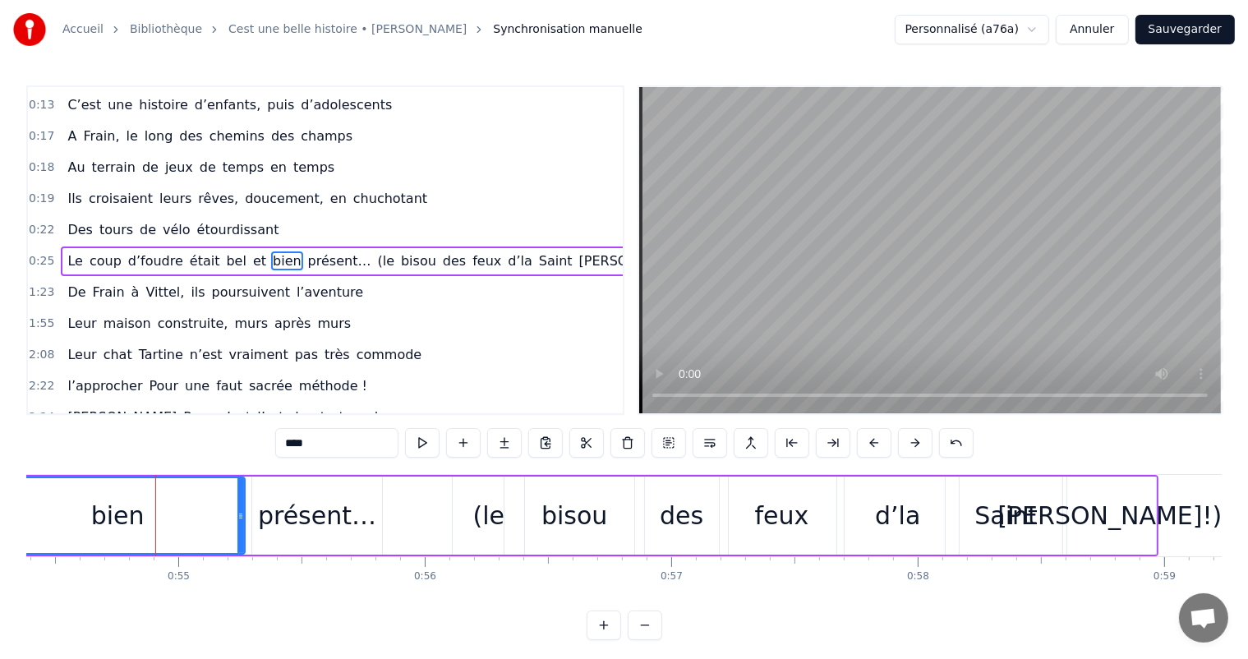
drag, startPoint x: 168, startPoint y: 508, endPoint x: 242, endPoint y: 524, distance: 76.4
click at [242, 524] on div at bounding box center [241, 515] width 7 height 75
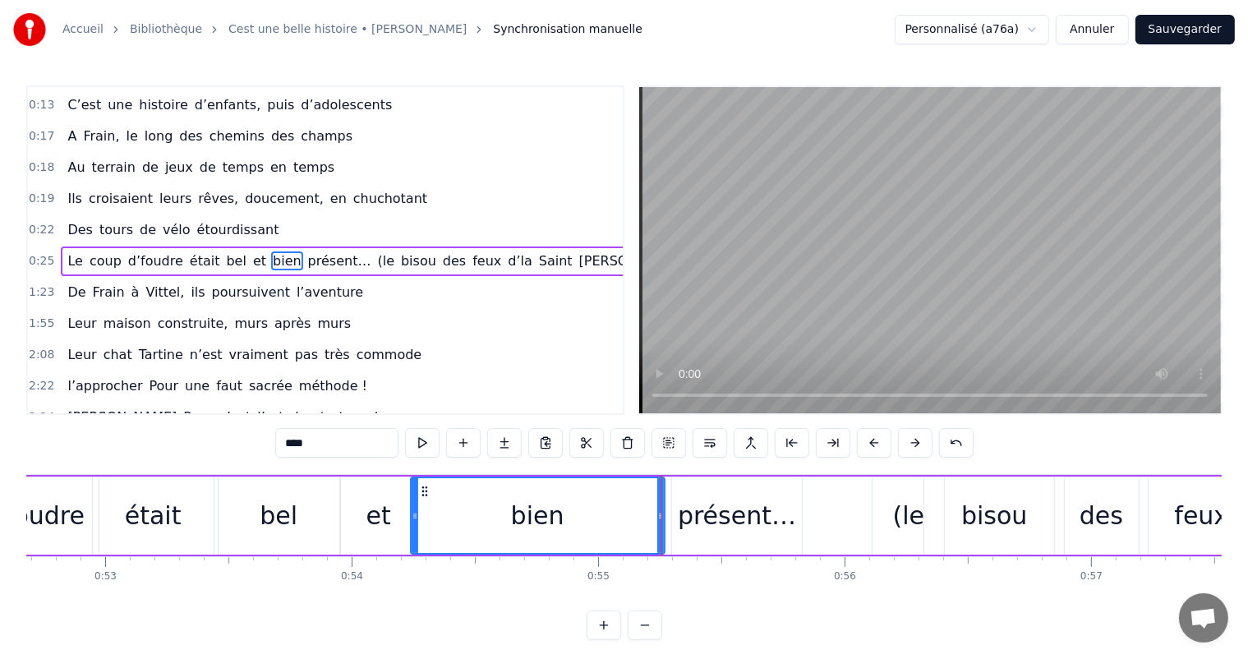
scroll to position [0, 12884]
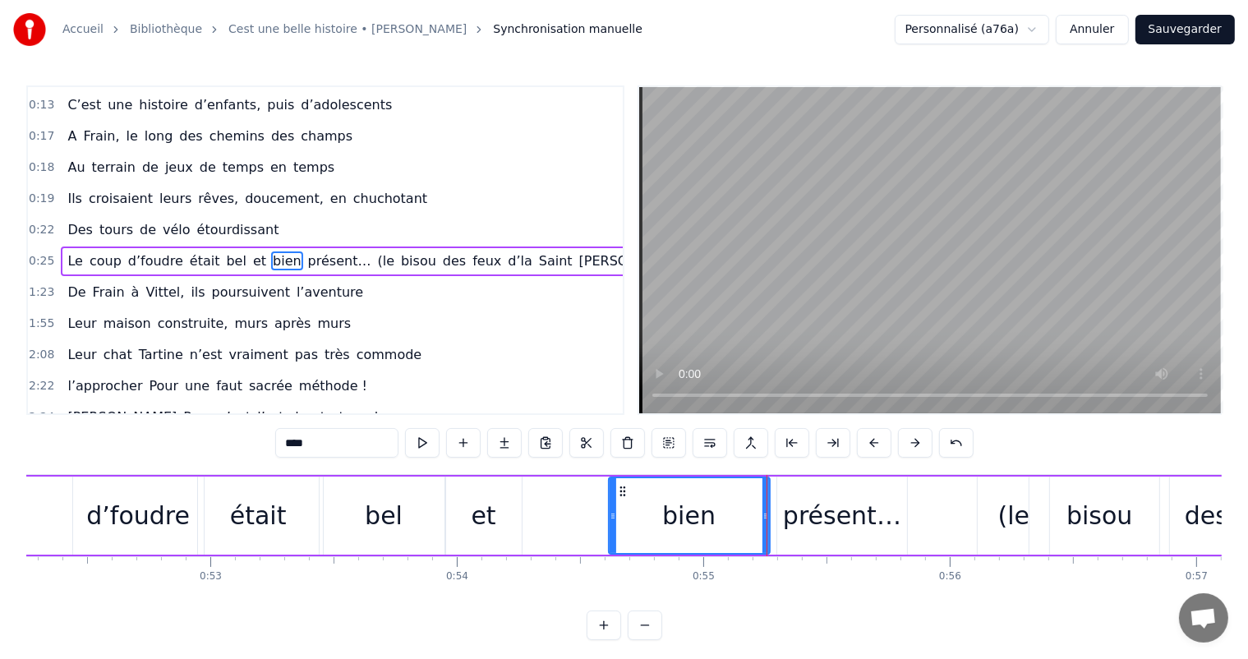
drag, startPoint x: 520, startPoint y: 503, endPoint x: 592, endPoint y: 514, distance: 72.4
click at [616, 523] on div at bounding box center [613, 515] width 7 height 75
click at [490, 502] on div "et" at bounding box center [483, 515] width 25 height 37
type input "**"
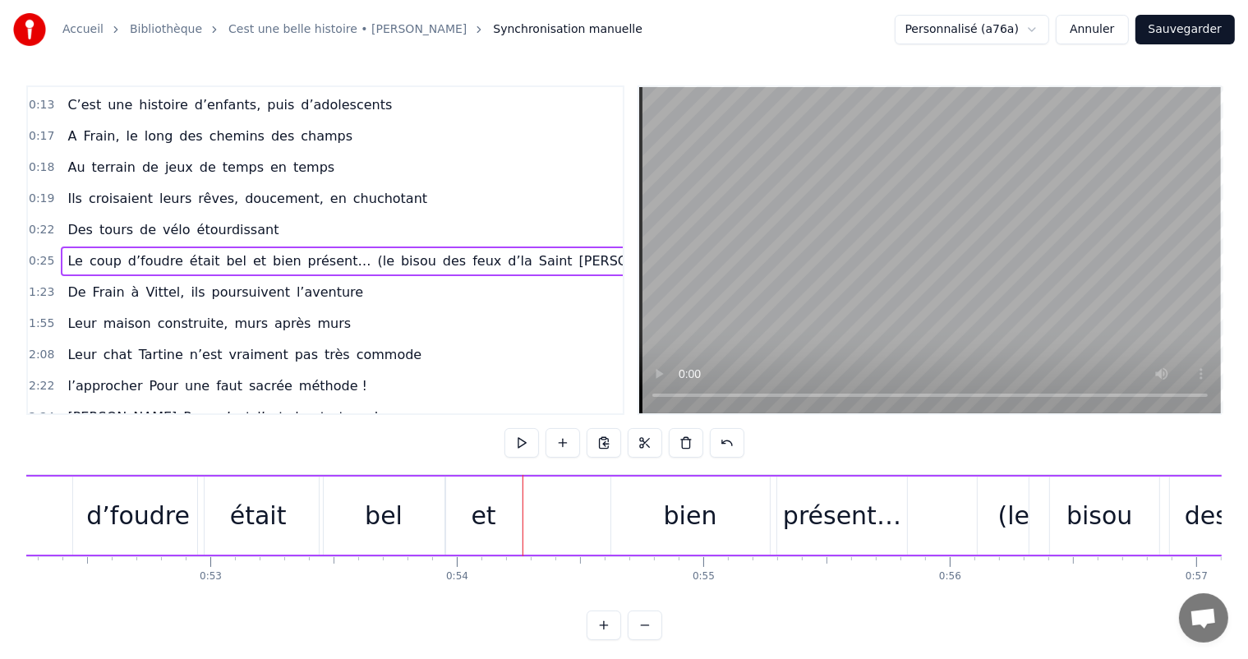
click at [518, 506] on div "et" at bounding box center [484, 516] width 76 height 78
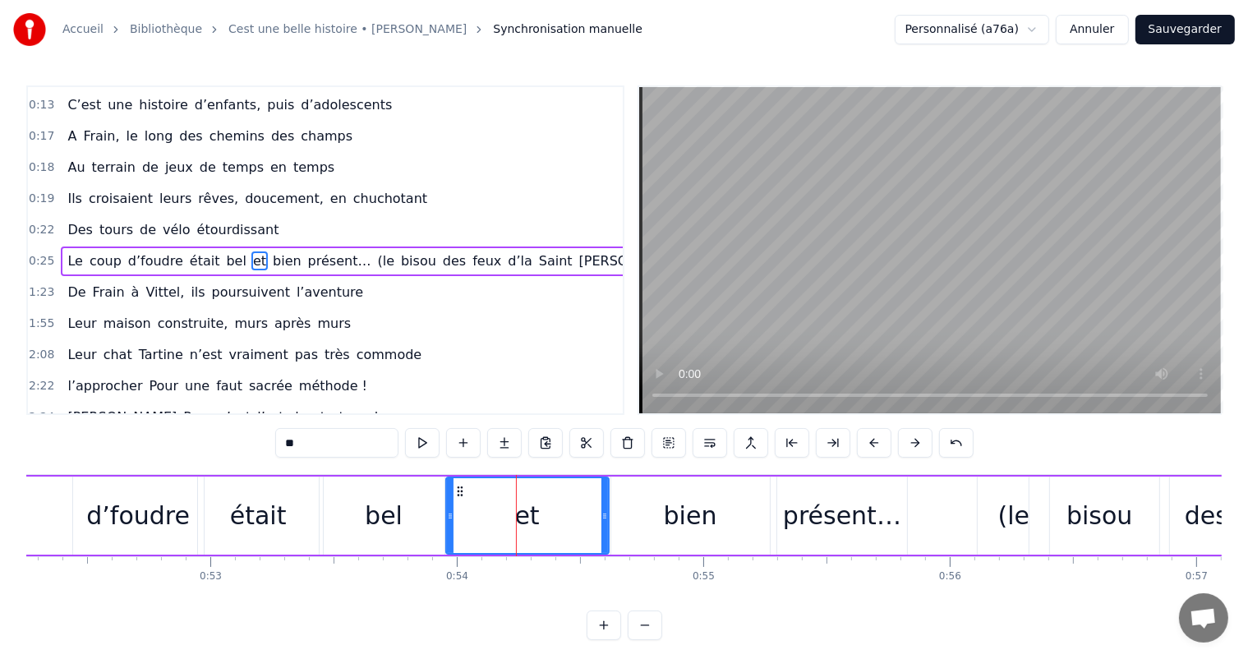
drag, startPoint x: 519, startPoint y: 506, endPoint x: 607, endPoint y: 513, distance: 89.0
click at [607, 513] on div at bounding box center [605, 515] width 7 height 75
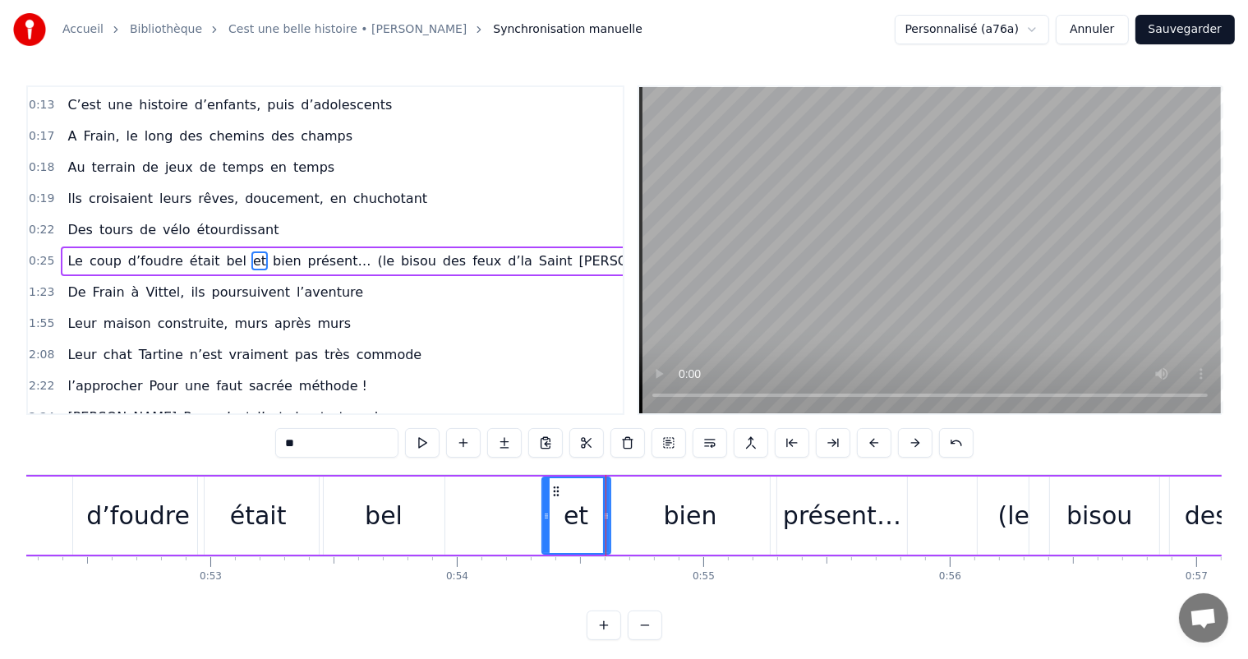
drag, startPoint x: 450, startPoint y: 499, endPoint x: 469, endPoint y: 514, distance: 24.0
click at [543, 524] on div at bounding box center [546, 515] width 7 height 75
click at [423, 510] on div "bel" at bounding box center [384, 516] width 121 height 78
type input "***"
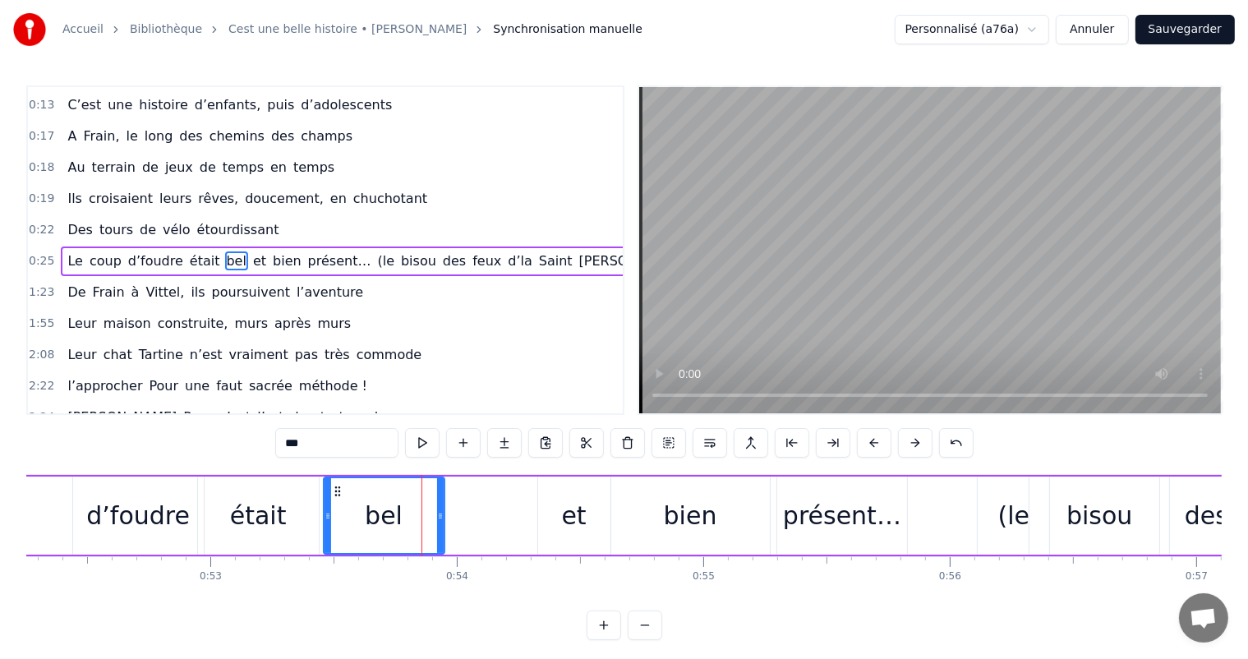
drag, startPoint x: 444, startPoint y: 509, endPoint x: 524, endPoint y: 523, distance: 80.9
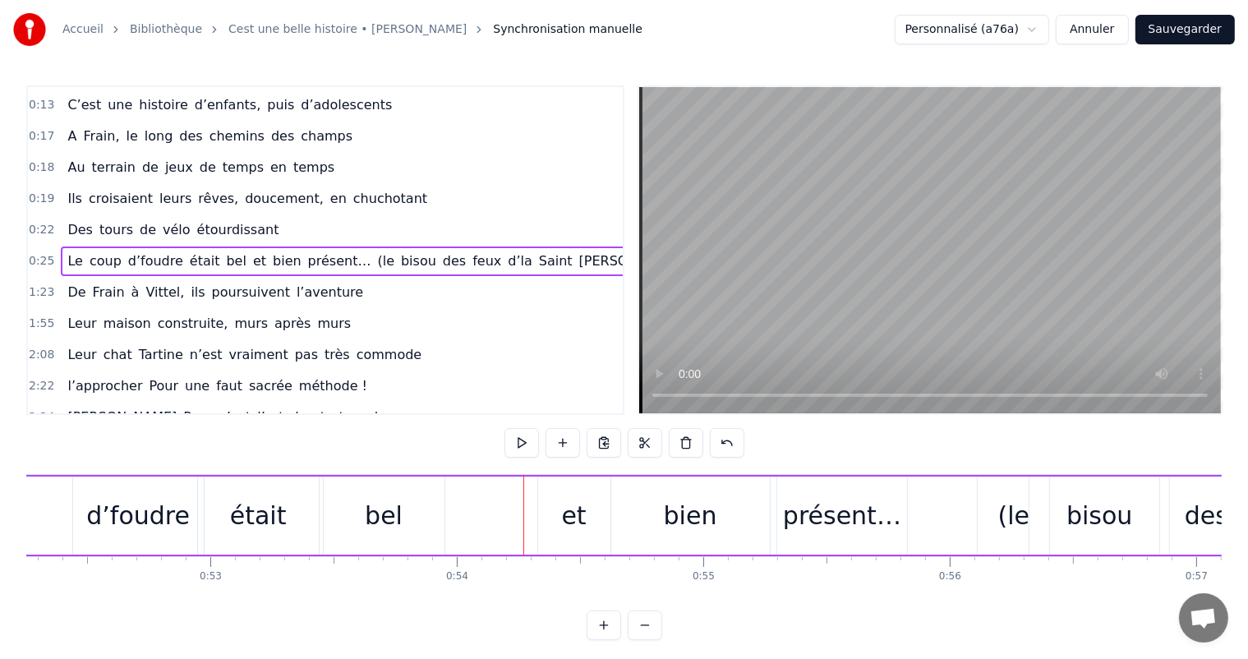
click at [434, 513] on div "bel" at bounding box center [384, 516] width 121 height 78
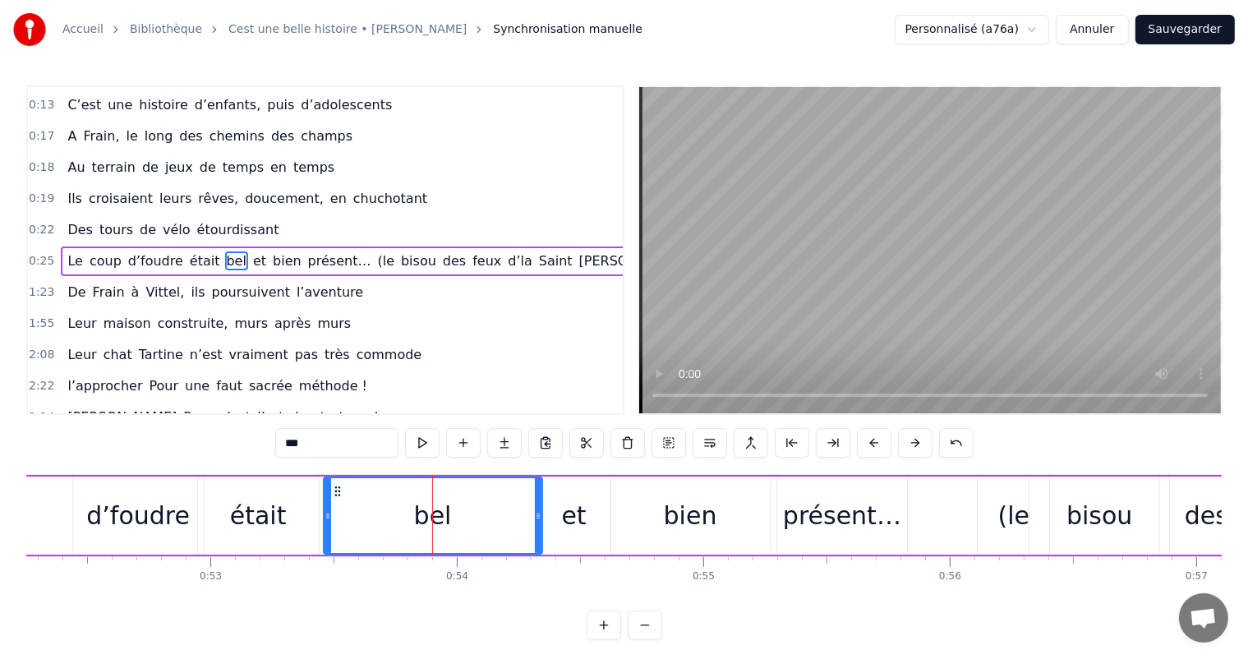
drag, startPoint x: 441, startPoint y: 511, endPoint x: 529, endPoint y: 512, distance: 88.8
click at [535, 512] on icon at bounding box center [538, 516] width 7 height 13
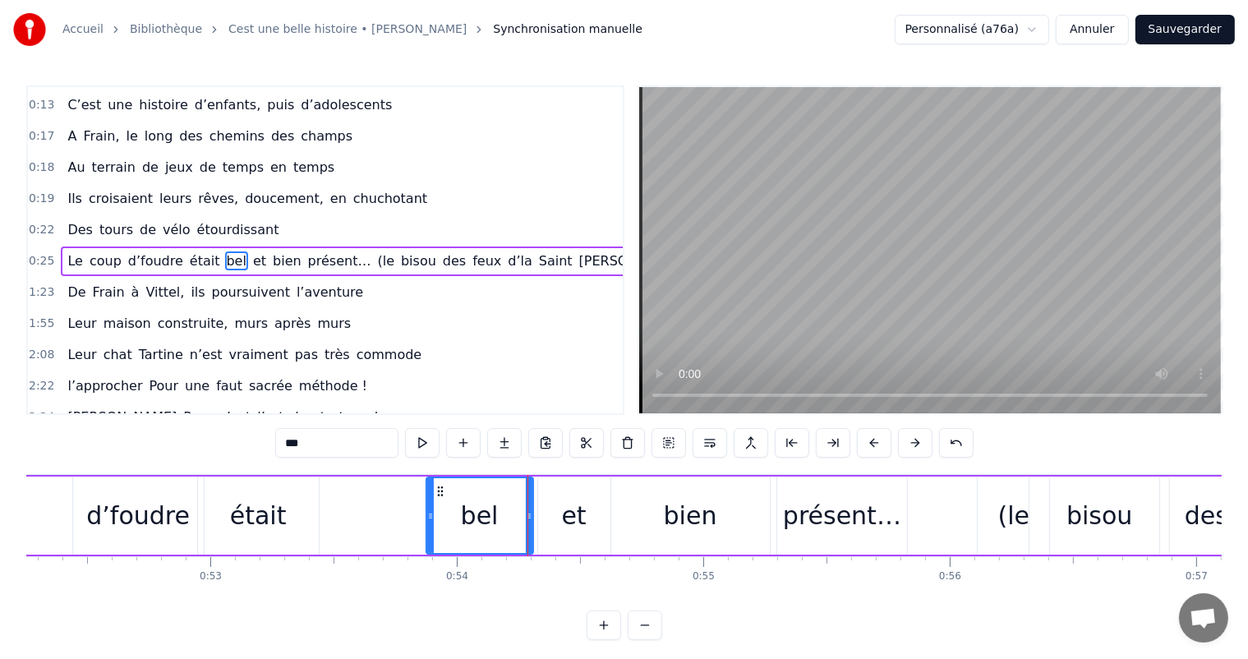
drag, startPoint x: 325, startPoint y: 507, endPoint x: 424, endPoint y: 522, distance: 100.5
click at [427, 523] on div at bounding box center [430, 515] width 7 height 75
click at [255, 500] on div "était" at bounding box center [258, 515] width 57 height 37
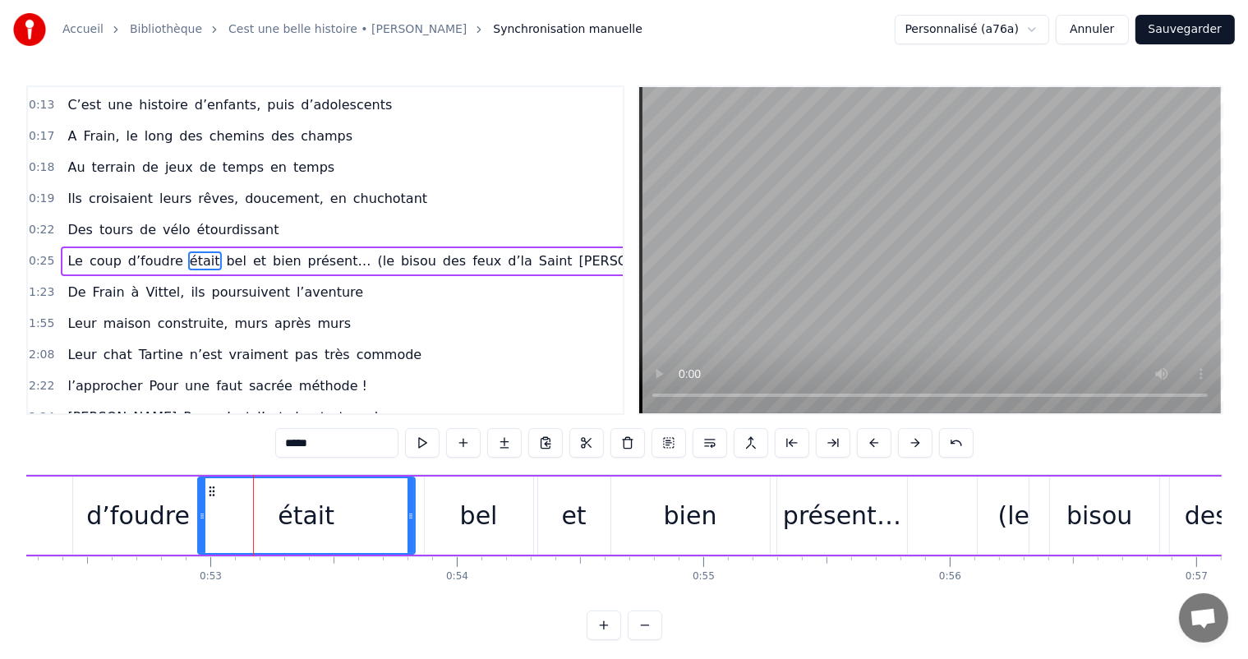
drag, startPoint x: 312, startPoint y: 510, endPoint x: 414, endPoint y: 524, distance: 102.8
click at [413, 523] on div at bounding box center [411, 515] width 7 height 75
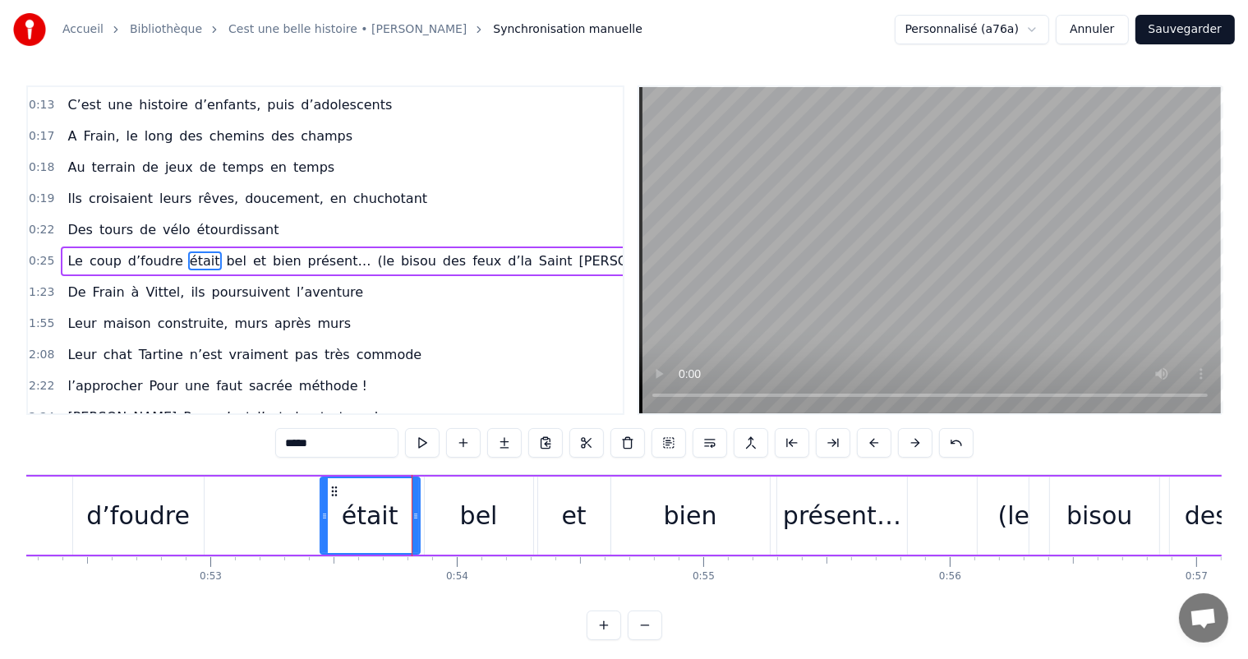
drag, startPoint x: 201, startPoint y: 501, endPoint x: 312, endPoint y: 501, distance: 111.8
click at [321, 502] on div at bounding box center [324, 515] width 7 height 75
click at [178, 499] on div "d’foudre" at bounding box center [138, 515] width 104 height 37
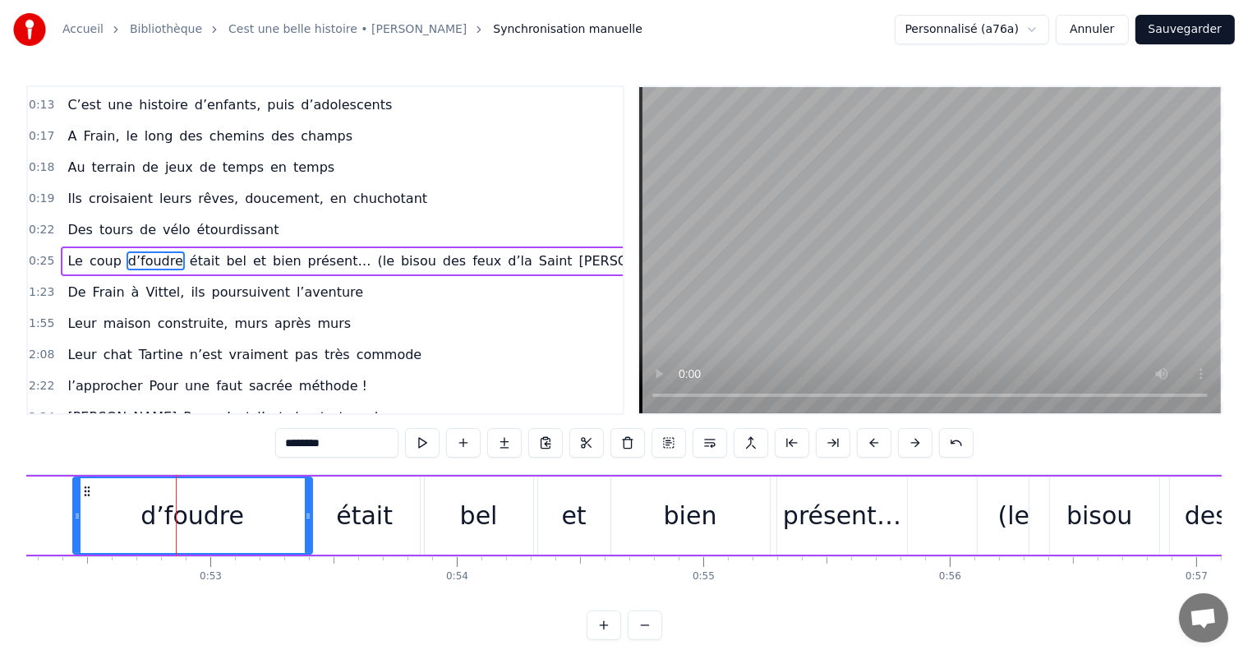
drag, startPoint x: 202, startPoint y: 503, endPoint x: 242, endPoint y: 496, distance: 40.8
click at [311, 516] on div at bounding box center [308, 515] width 7 height 75
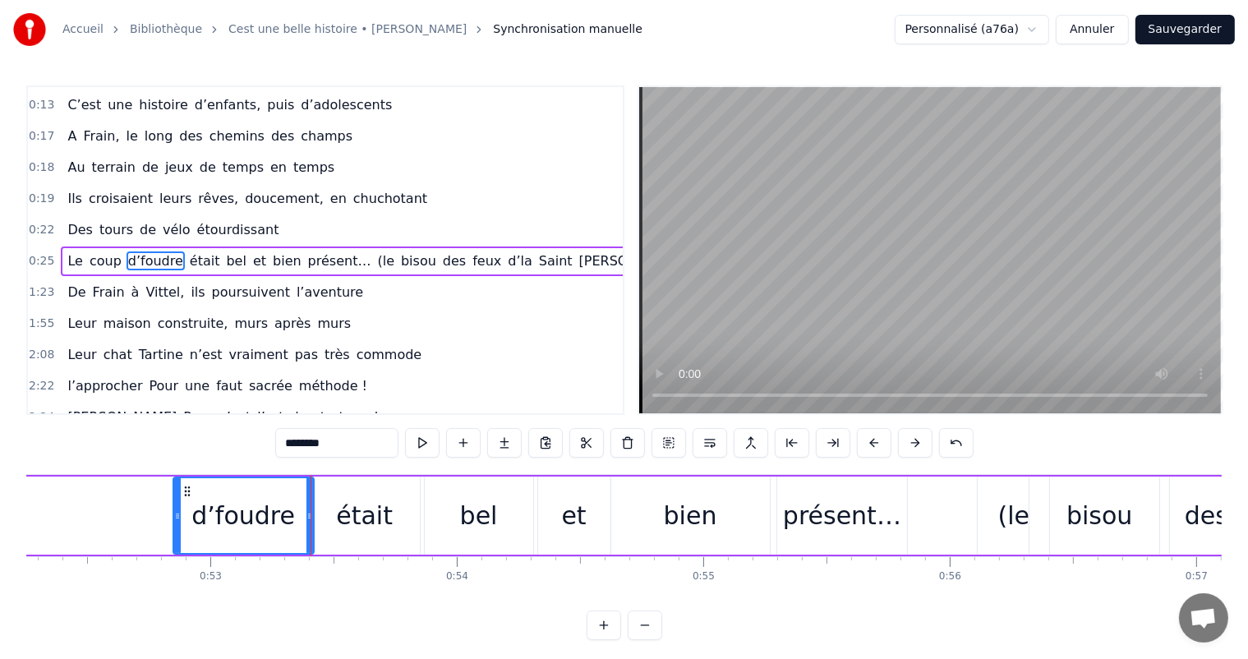
drag, startPoint x: 75, startPoint y: 506, endPoint x: 178, endPoint y: 523, distance: 104.0
click at [178, 523] on div at bounding box center [177, 515] width 7 height 75
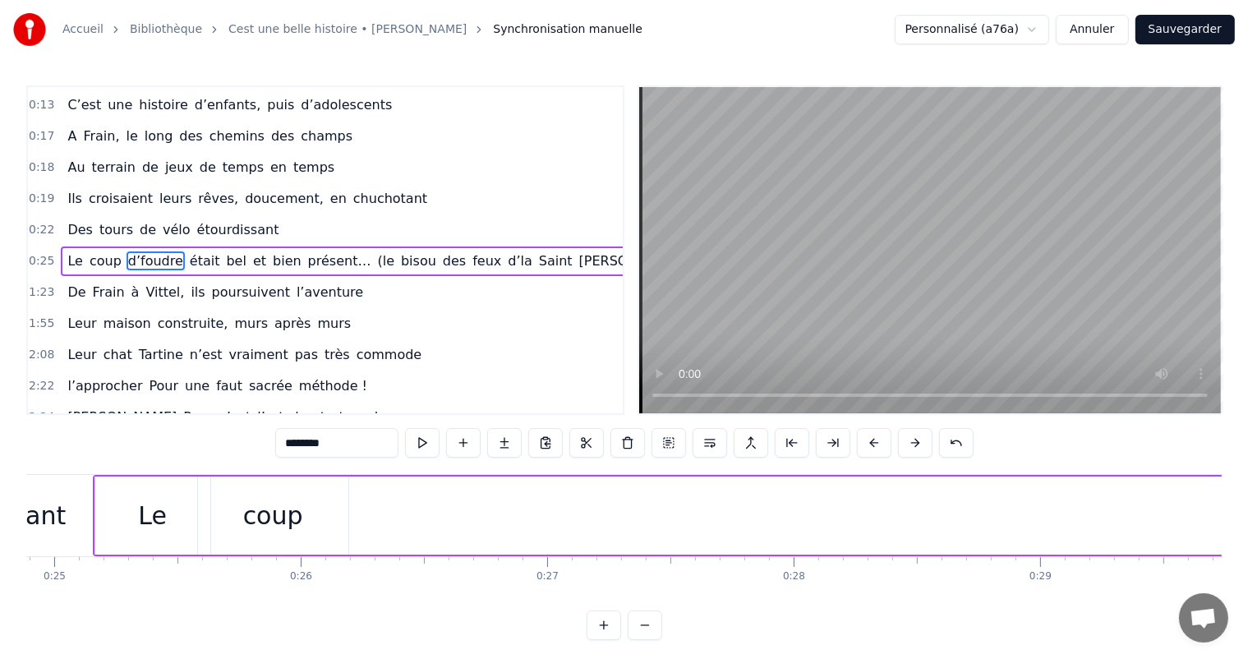
scroll to position [0, 6162]
click at [224, 524] on div "coup" at bounding box center [247, 515] width 60 height 37
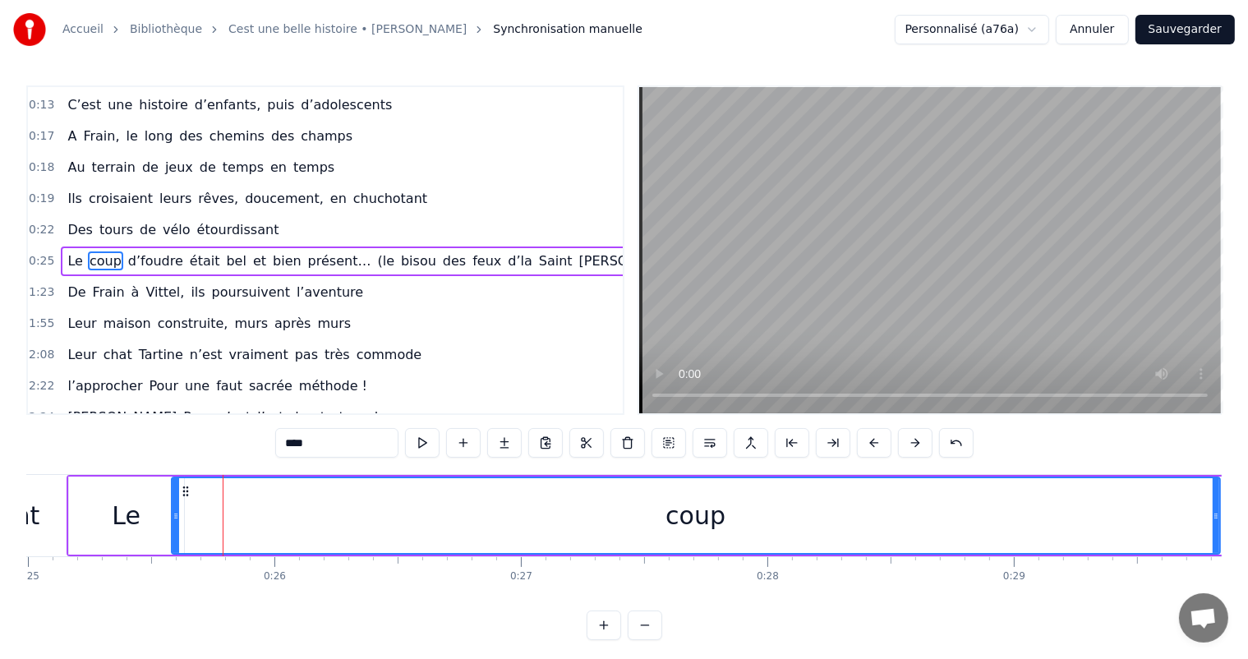
drag, startPoint x: 316, startPoint y: 506, endPoint x: 842, endPoint y: 495, distance: 525.3
click at [1216, 506] on div at bounding box center [1216, 515] width 7 height 75
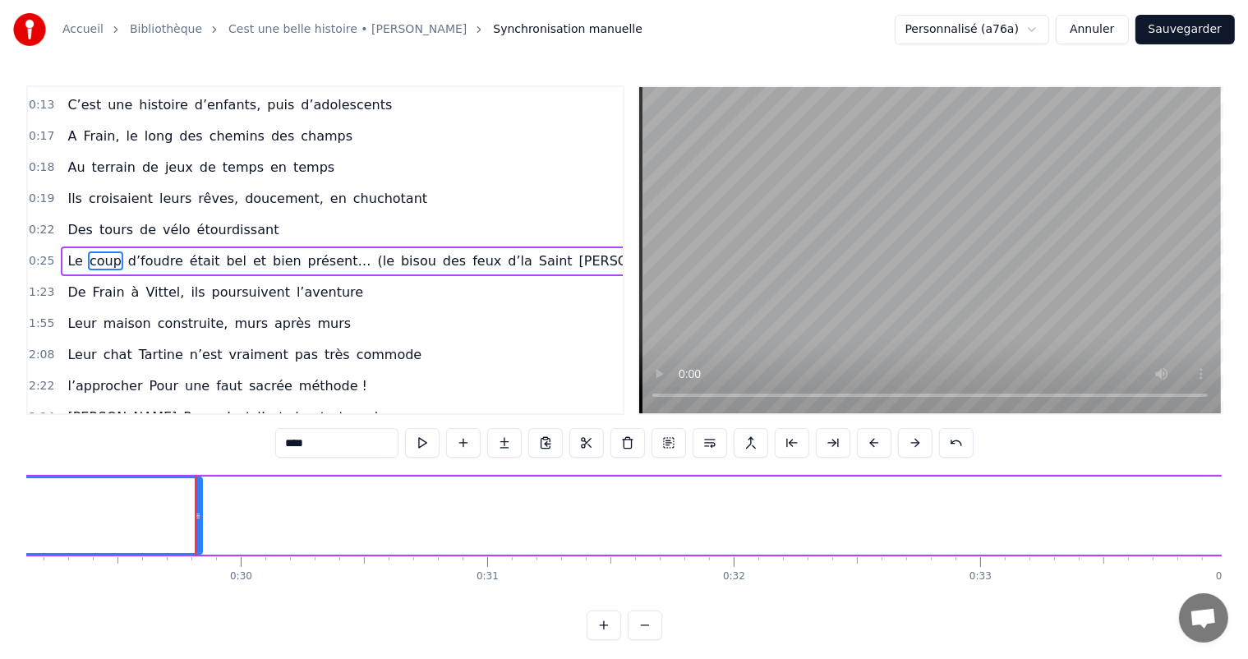
scroll to position [0, 7269]
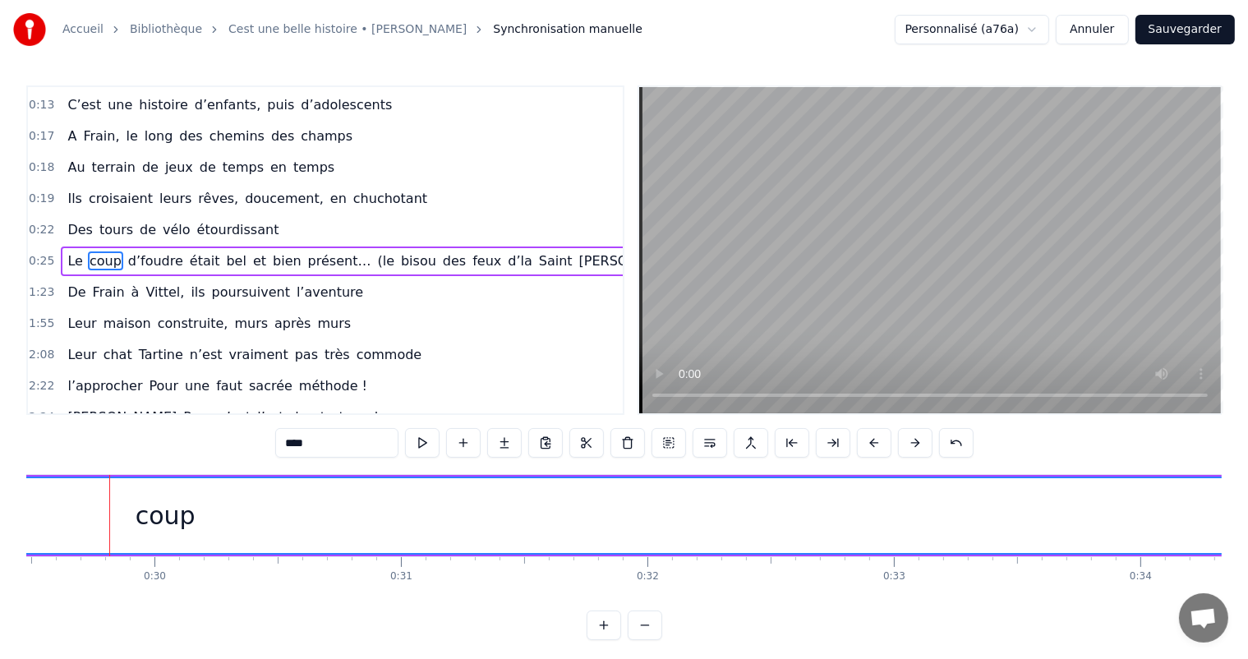
drag, startPoint x: 112, startPoint y: 490, endPoint x: 1262, endPoint y: 518, distance: 1150.2
click at [1248, 518] on html "Accueil Bibliothèque Cest une belle histoire • [PERSON_NAME] Synchronisation ma…" at bounding box center [624, 333] width 1248 height 667
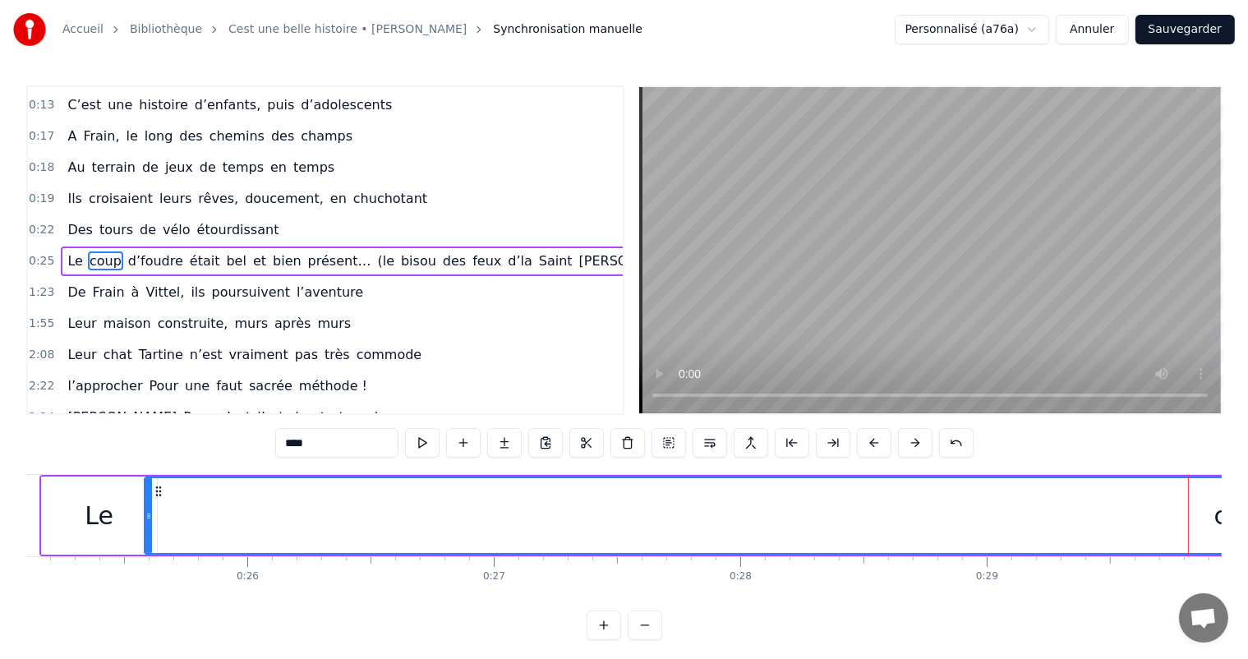
scroll to position [0, 6109]
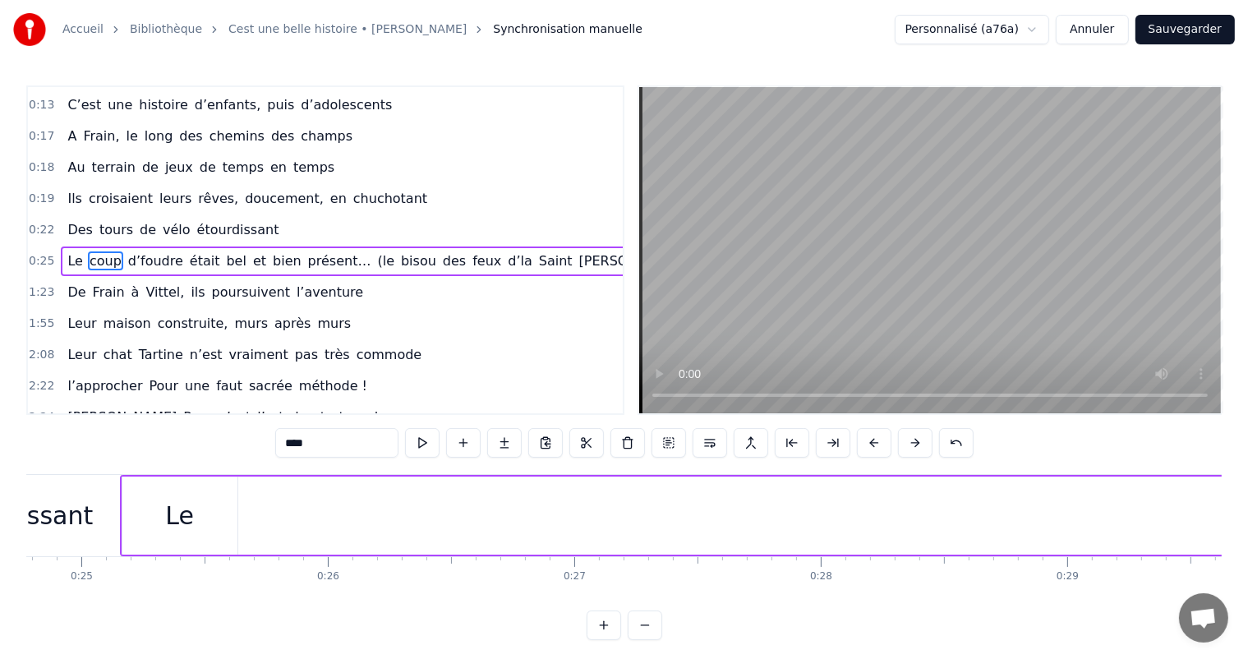
drag, startPoint x: 227, startPoint y: 507, endPoint x: 1262, endPoint y: 477, distance: 1035.2
click at [1248, 477] on html "Accueil Bibliothèque Cest une belle histoire • [PERSON_NAME] Synchronisation ma…" at bounding box center [624, 333] width 1248 height 667
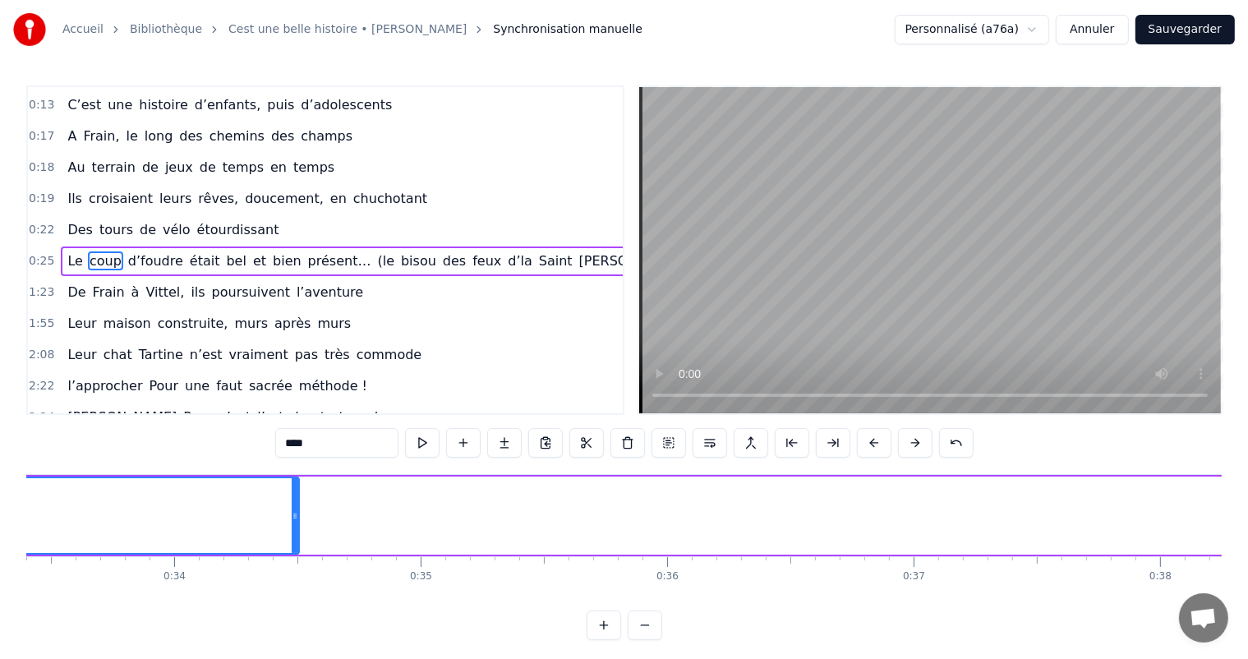
scroll to position [0, 8101]
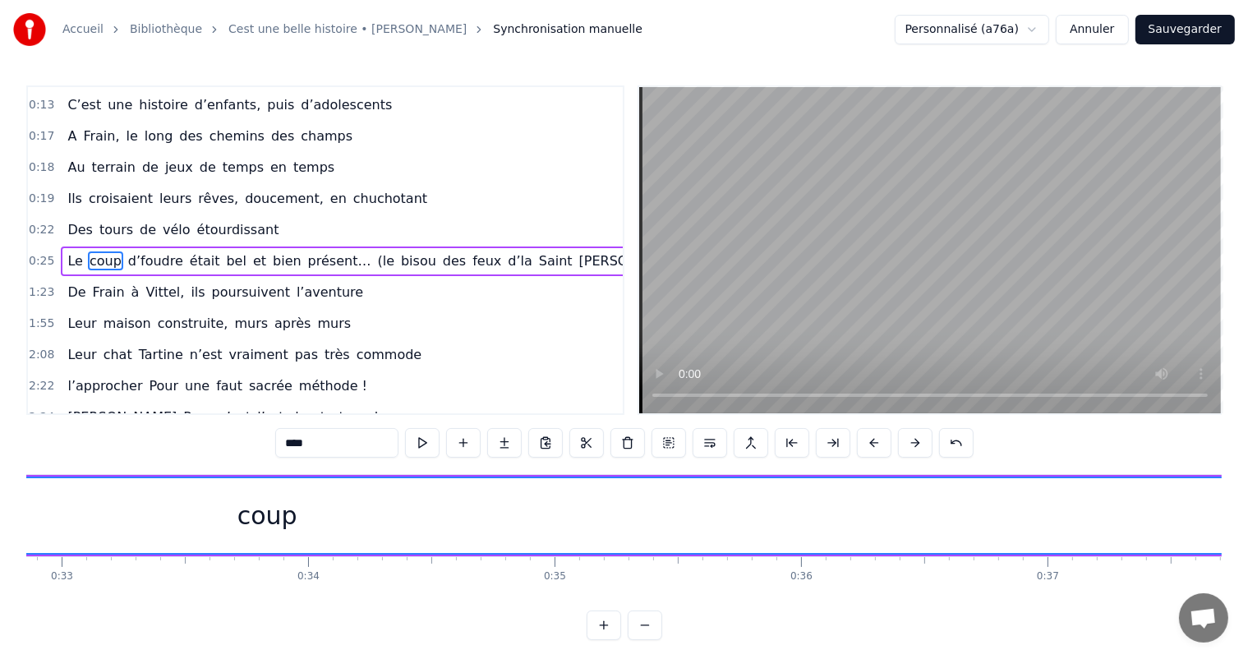
drag, startPoint x: 427, startPoint y: 519, endPoint x: 1262, endPoint y: 523, distance: 834.2
click at [1248, 523] on html "Accueil Bibliothèque Cest une belle histoire • [PERSON_NAME] Synchronisation ma…" at bounding box center [624, 333] width 1248 height 667
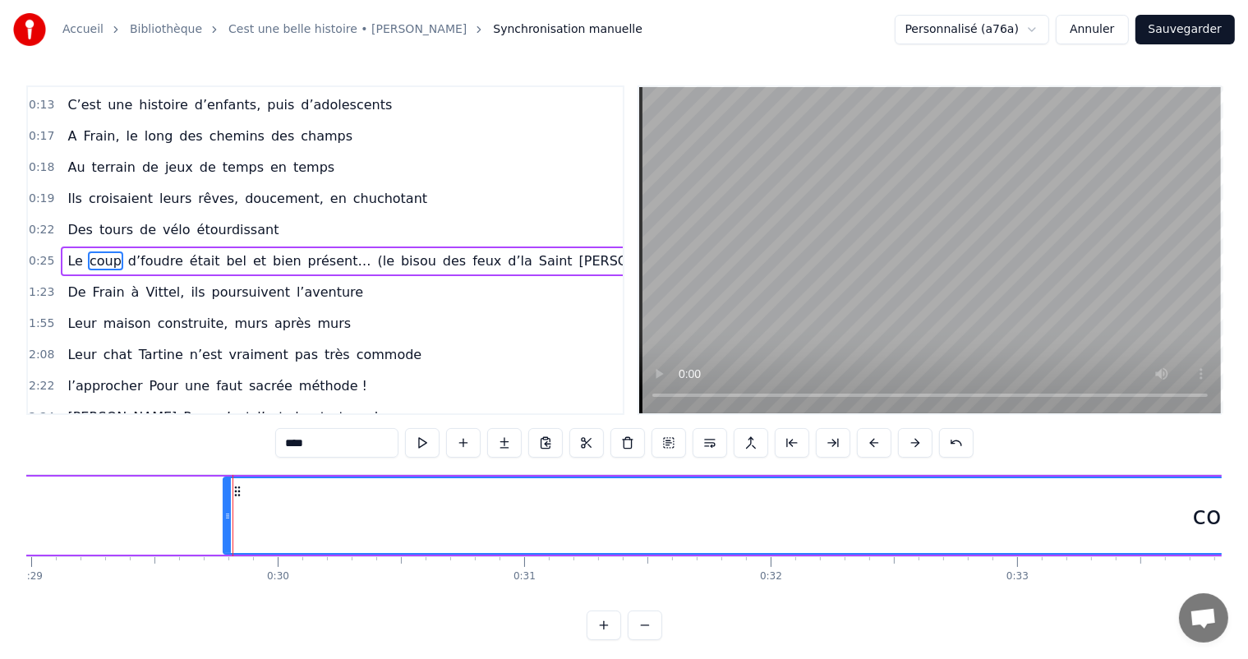
scroll to position [0, 7305]
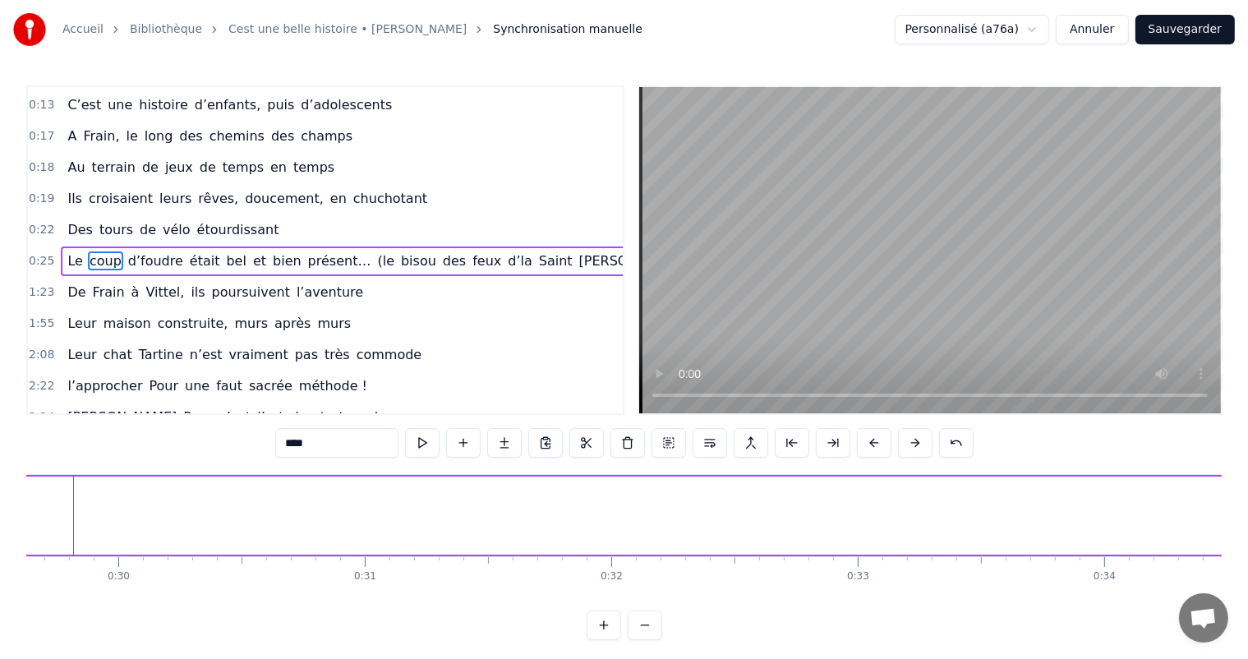
drag, startPoint x: 66, startPoint y: 523, endPoint x: 1262, endPoint y: 529, distance: 1195.9
click at [1248, 529] on html "Accueil Bibliothèque Cest une belle histoire • [PERSON_NAME] Synchronisation ma…" at bounding box center [624, 333] width 1248 height 667
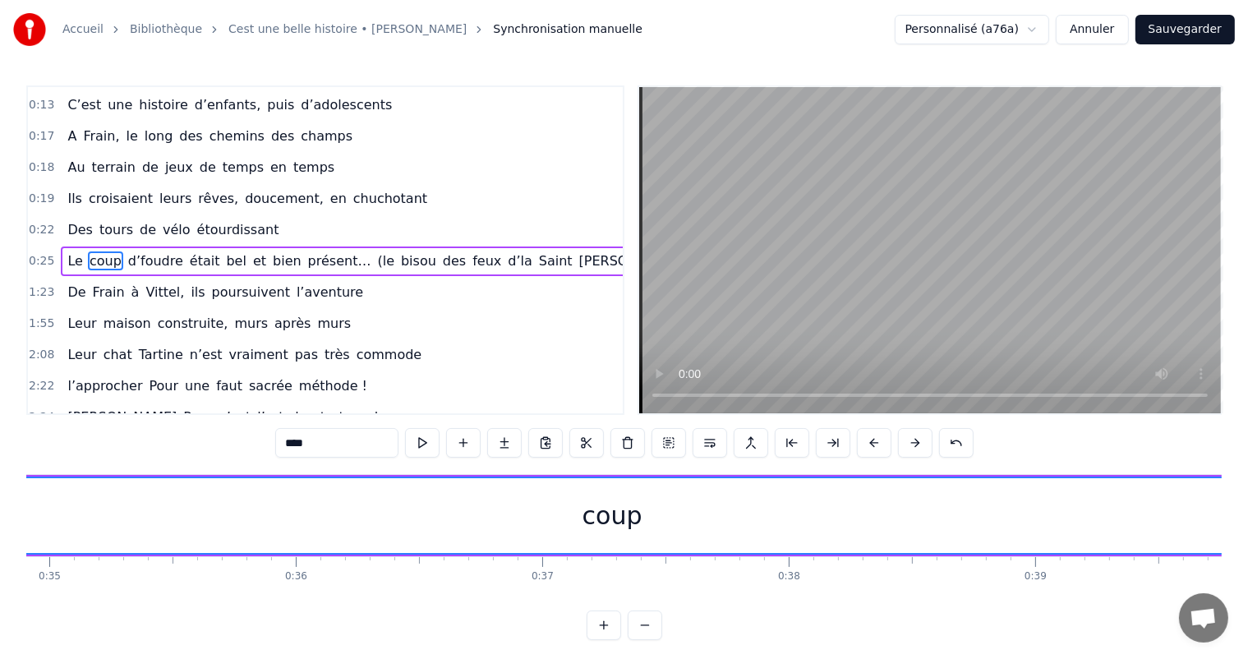
drag, startPoint x: 756, startPoint y: 510, endPoint x: 1262, endPoint y: 507, distance: 505.5
click at [1248, 507] on html "Accueil Bibliothèque Cest une belle histoire • [PERSON_NAME] Synchronisation ma…" at bounding box center [624, 333] width 1248 height 667
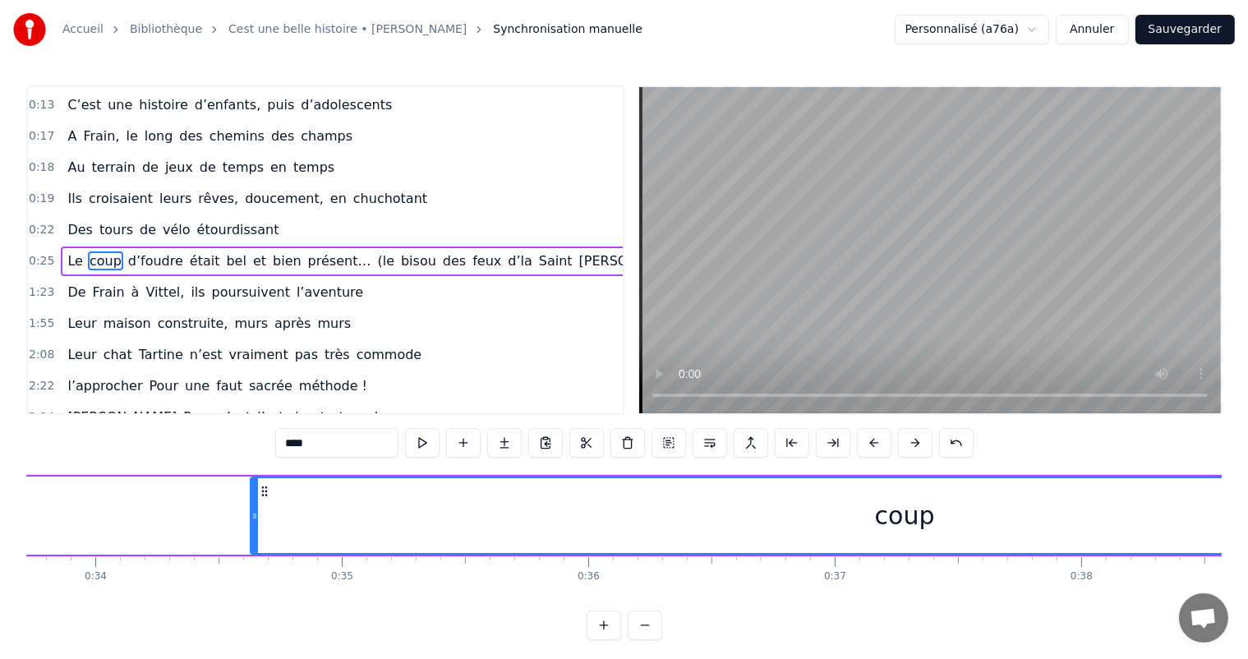
scroll to position [0, 8234]
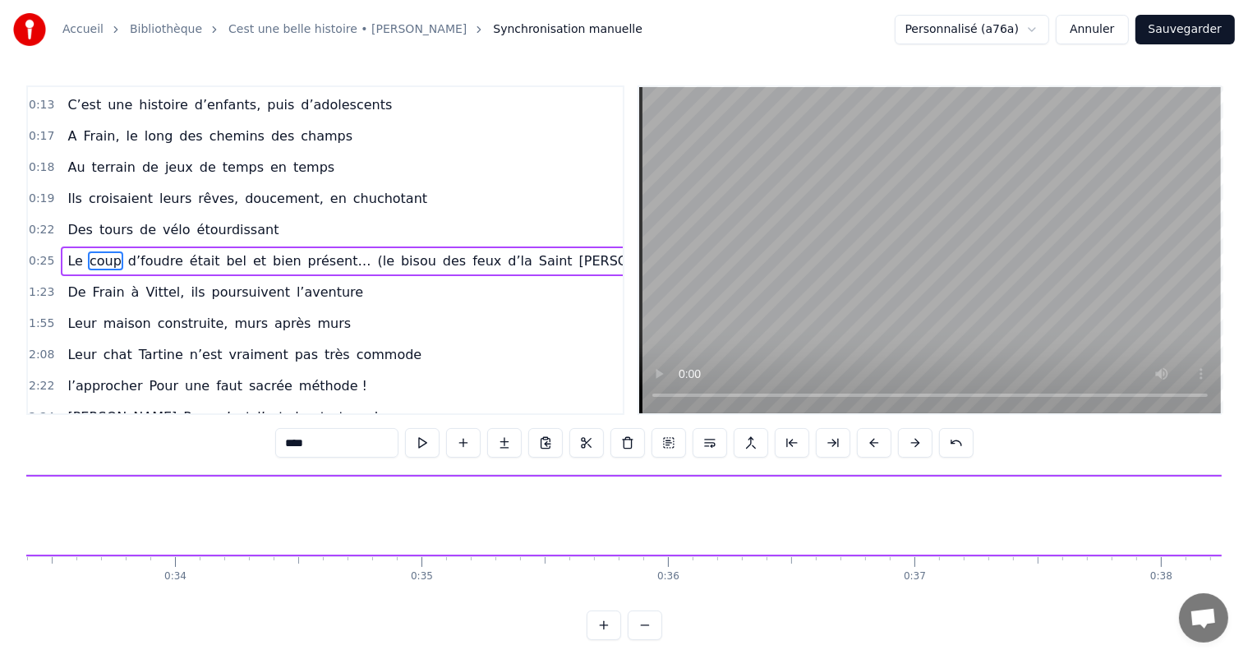
drag, startPoint x: 333, startPoint y: 496, endPoint x: 1258, endPoint y: 496, distance: 925.4
click at [1248, 496] on html "Accueil Bibliothèque Cest une belle histoire • [PERSON_NAME] Synchronisation ma…" at bounding box center [624, 333] width 1248 height 667
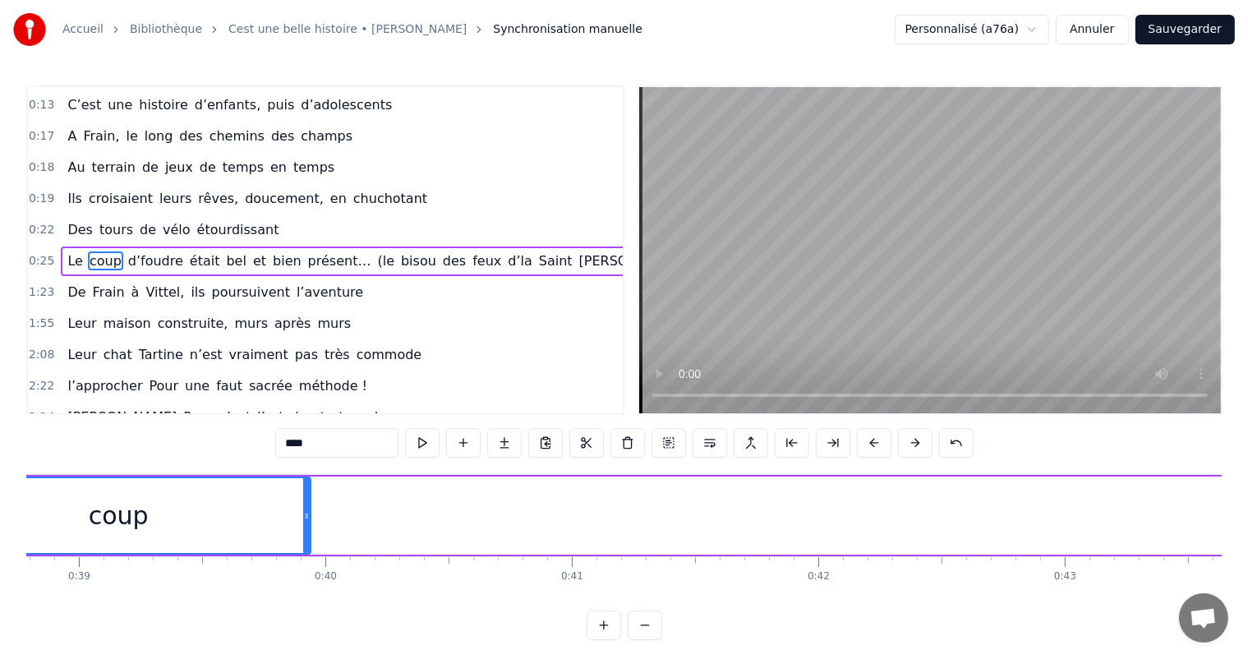
scroll to position [0, 9536]
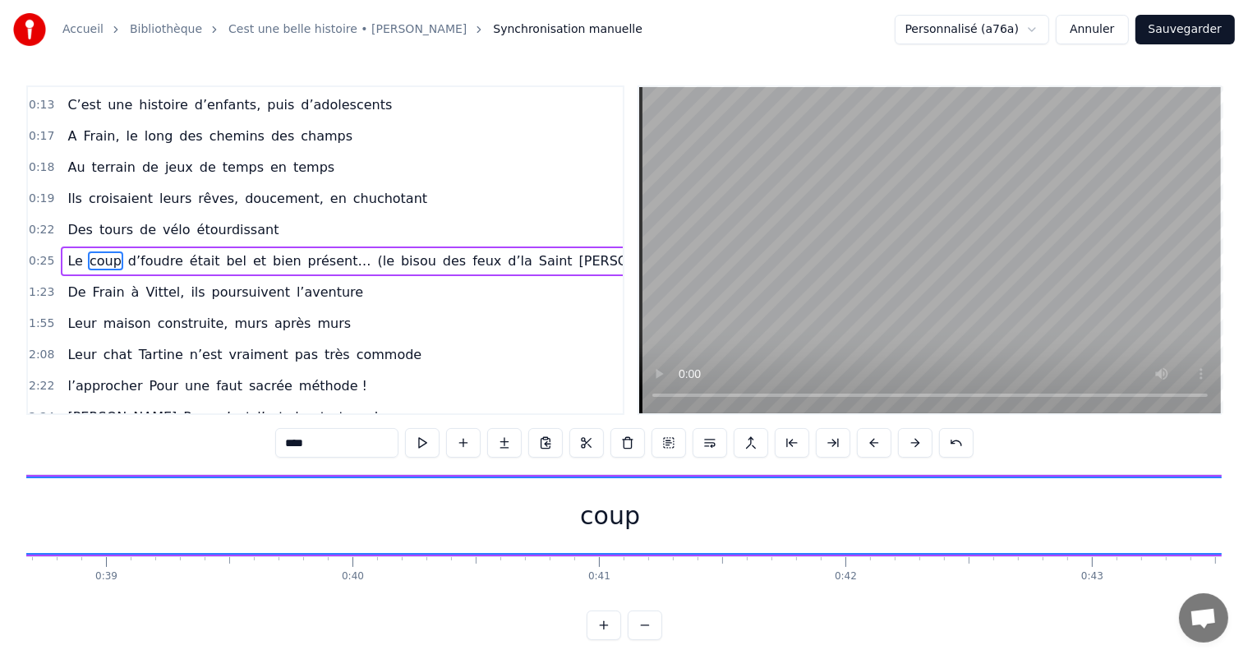
drag, startPoint x: 332, startPoint y: 502, endPoint x: 1259, endPoint y: 496, distance: 927.1
click at [1248, 503] on html "Accueil Bibliothèque Cest une belle histoire • [PERSON_NAME] Synchronisation ma…" at bounding box center [624, 333] width 1248 height 667
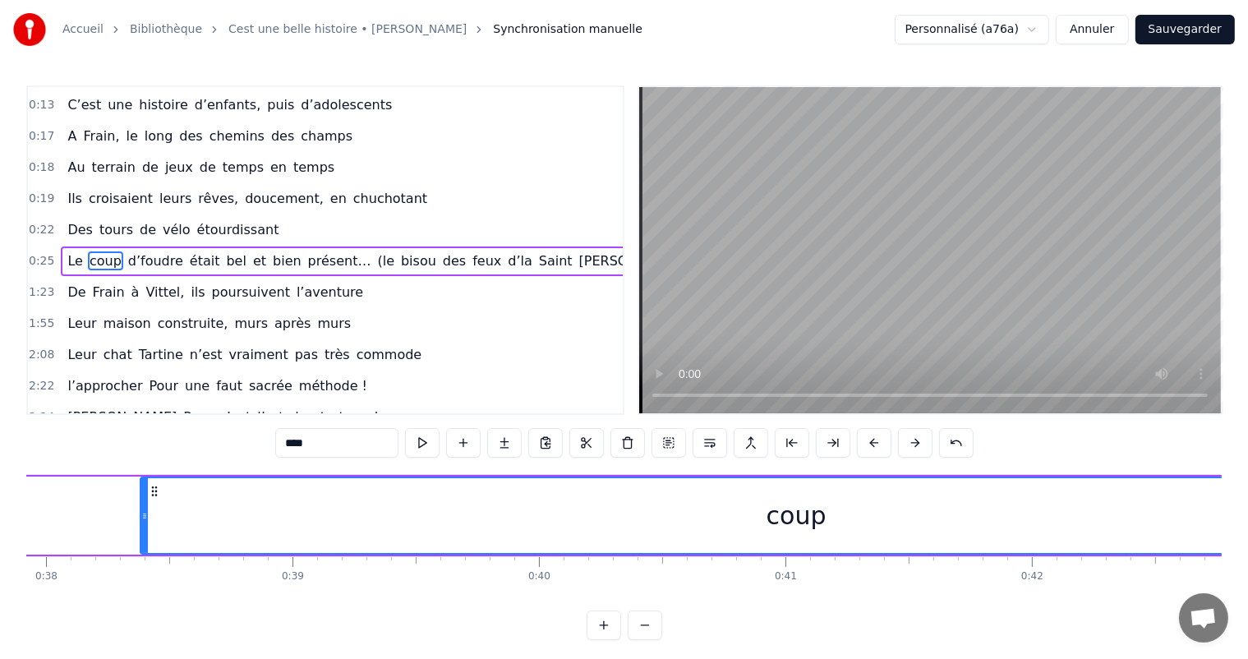
scroll to position [0, 9297]
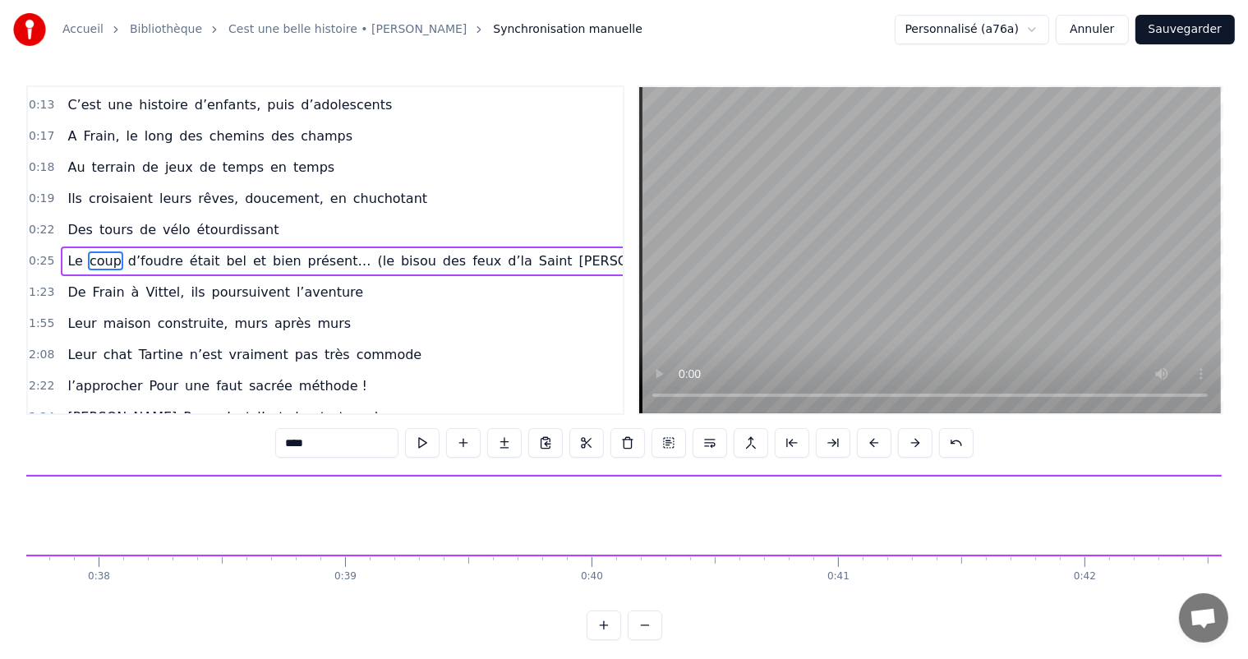
drag, startPoint x: 194, startPoint y: 523, endPoint x: 1262, endPoint y: 536, distance: 1067.7
click at [1248, 536] on html "Accueil Bibliothèque Cest une belle histoire • [PERSON_NAME] Synchronisation ma…" at bounding box center [624, 333] width 1248 height 667
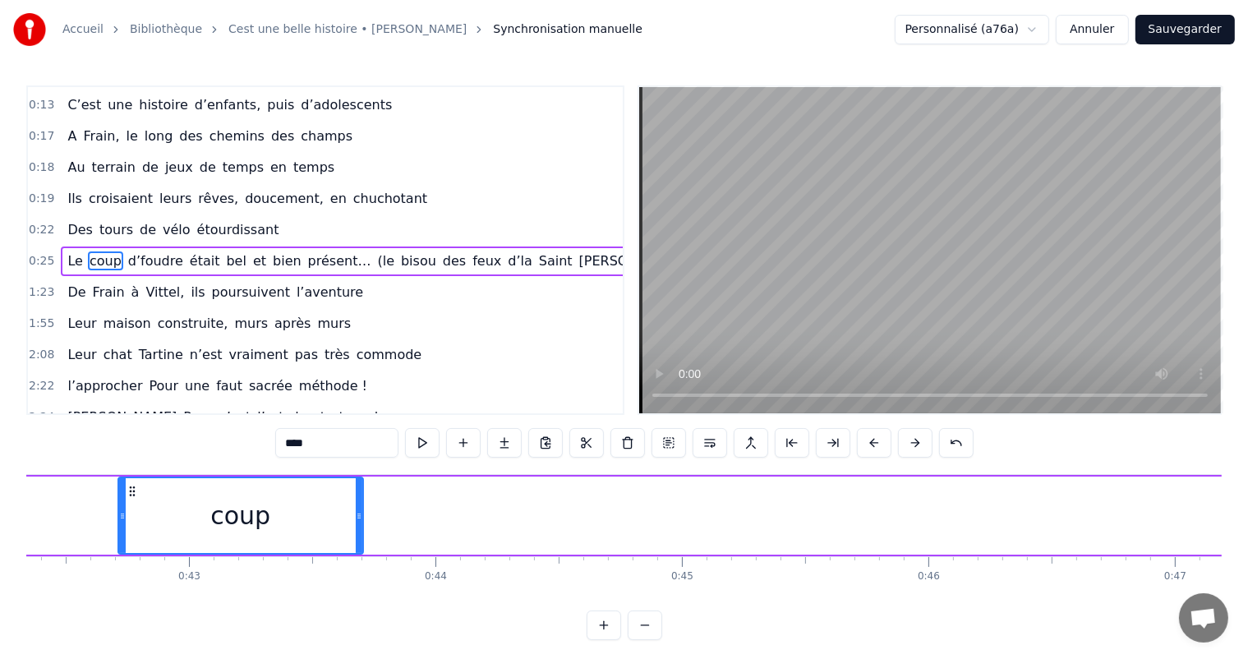
scroll to position [0, 10599]
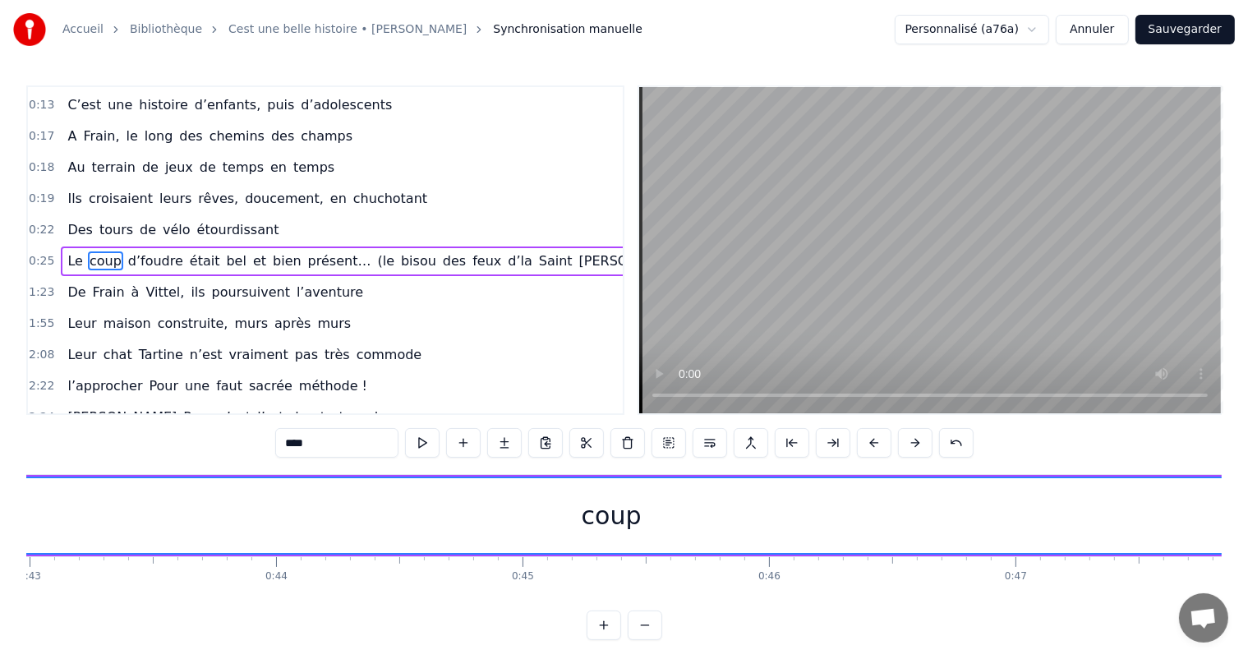
drag, startPoint x: 201, startPoint y: 500, endPoint x: 1262, endPoint y: 572, distance: 1063.5
click at [1248, 572] on html "Accueil Bibliothèque Cest une belle histoire • [PERSON_NAME] Synchronisation ma…" at bounding box center [624, 333] width 1248 height 667
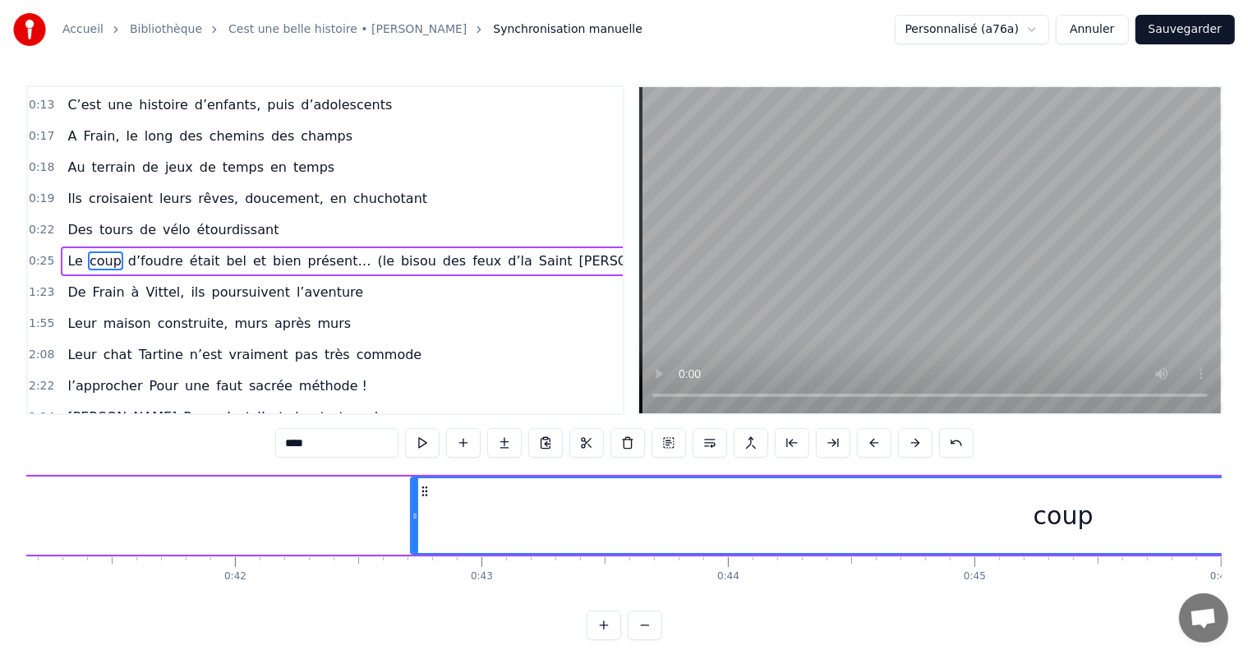
scroll to position [0, 10094]
click at [299, 611] on div "0:00 C’est 0:01 un beau roman, c’est une belle histoire 0:02 C’est une romance …" at bounding box center [624, 362] width 1196 height 555
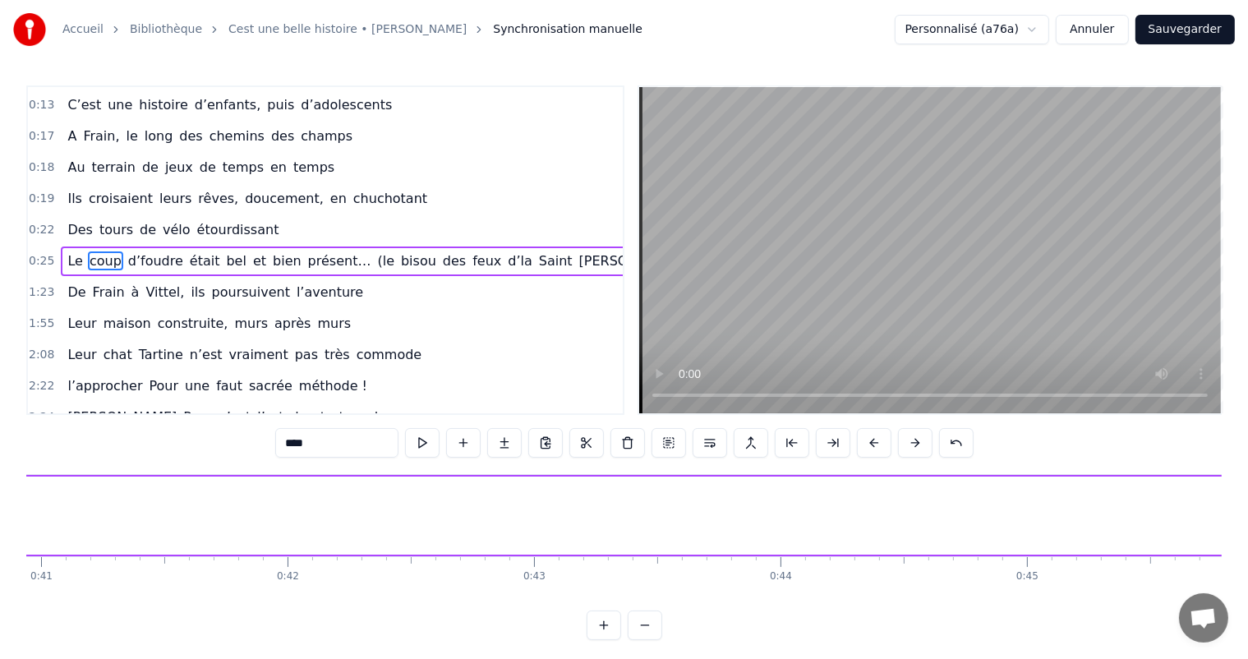
drag, startPoint x: 466, startPoint y: 495, endPoint x: 1262, endPoint y: 504, distance: 795.6
click at [1248, 504] on html "Accueil Bibliothèque Cest une belle histoire • [PERSON_NAME] Synchronisation ma…" at bounding box center [624, 333] width 1248 height 667
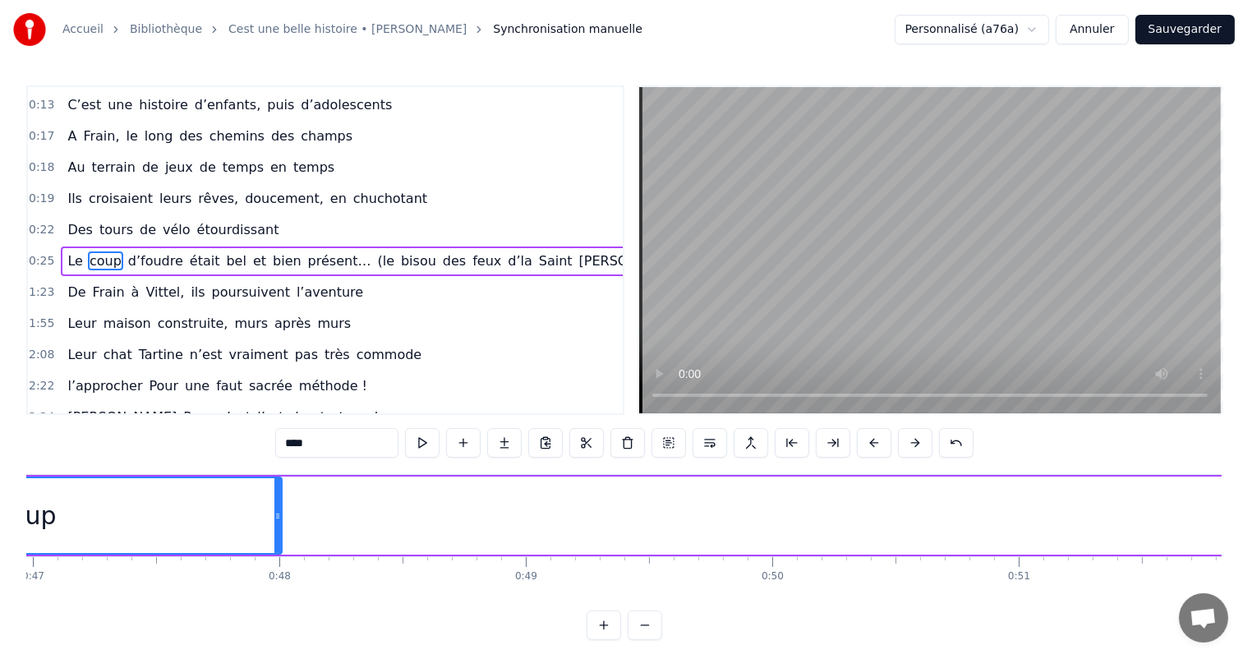
scroll to position [0, 11687]
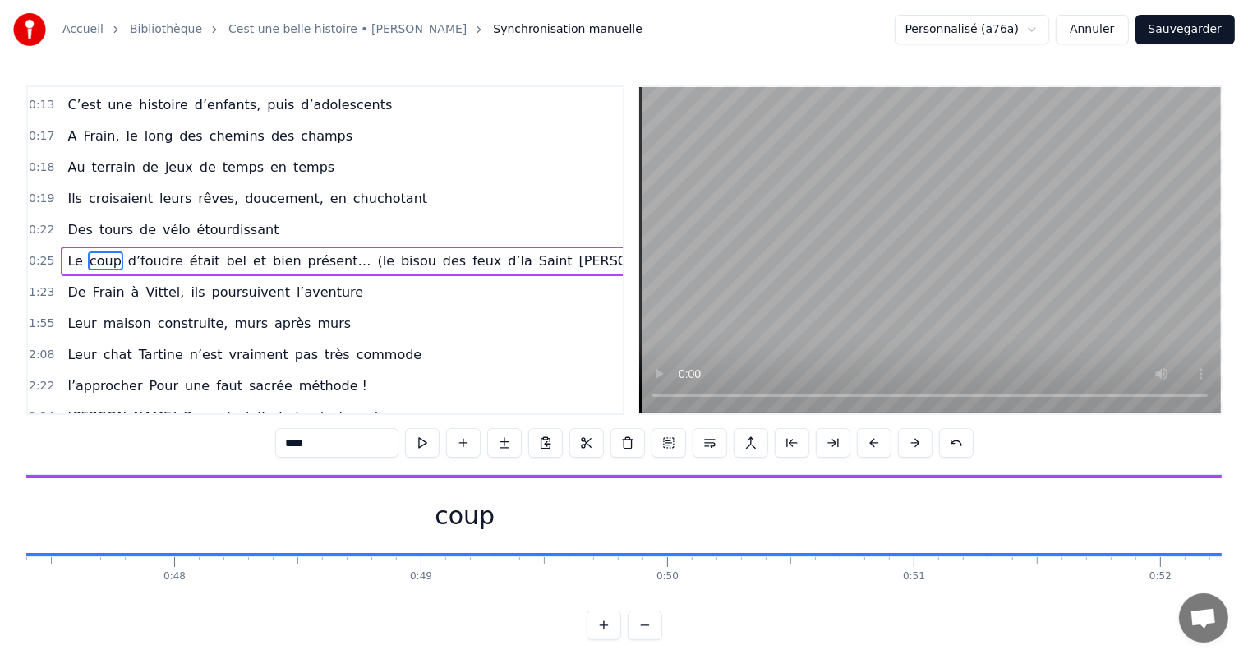
drag, startPoint x: 174, startPoint y: 517, endPoint x: 1262, endPoint y: 559, distance: 1088.2
click at [1248, 559] on html "Accueil Bibliothèque Cest une belle histoire • [PERSON_NAME] Synchronisation ma…" at bounding box center [624, 333] width 1248 height 667
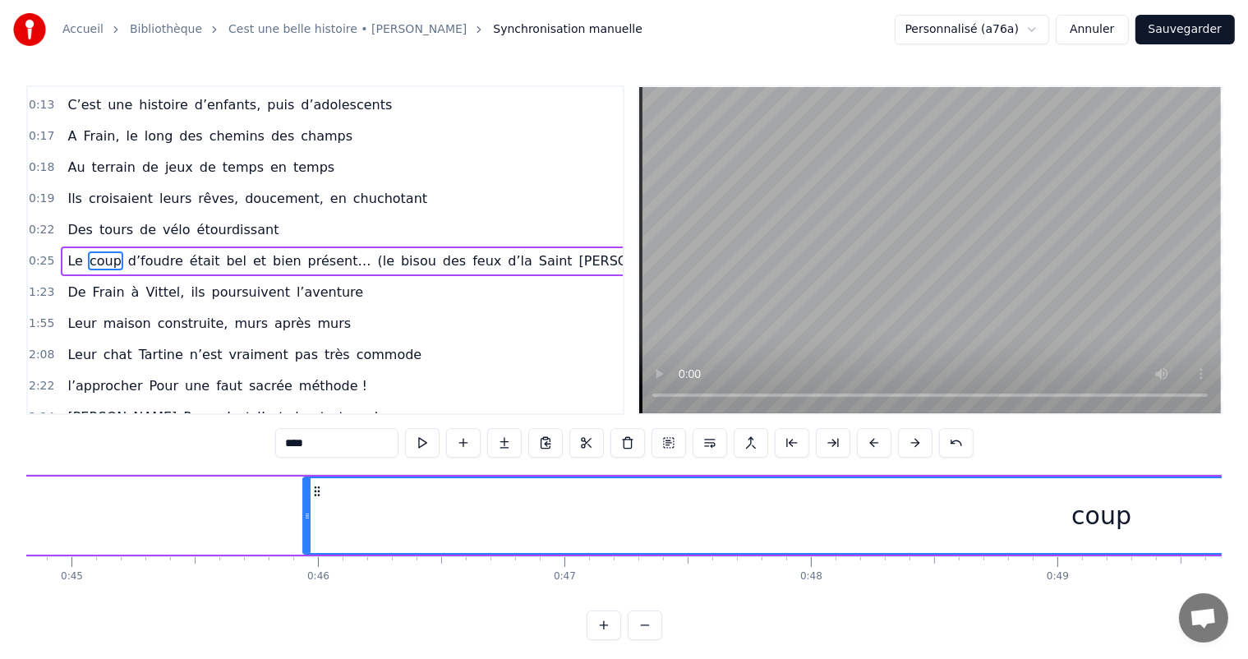
scroll to position [0, 11104]
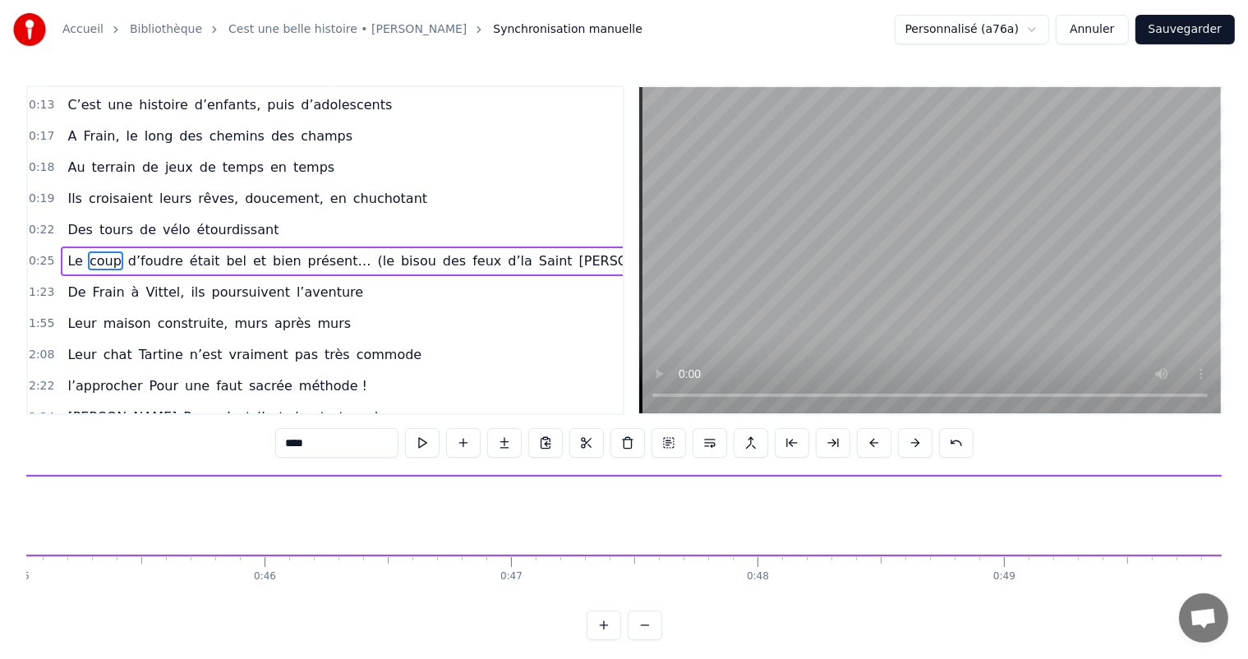
drag, startPoint x: 251, startPoint y: 506, endPoint x: 1262, endPoint y: 499, distance: 1010.1
click at [1248, 499] on html "Accueil Bibliothèque Cest une belle histoire • [PERSON_NAME] Synchronisation ma…" at bounding box center [624, 333] width 1248 height 667
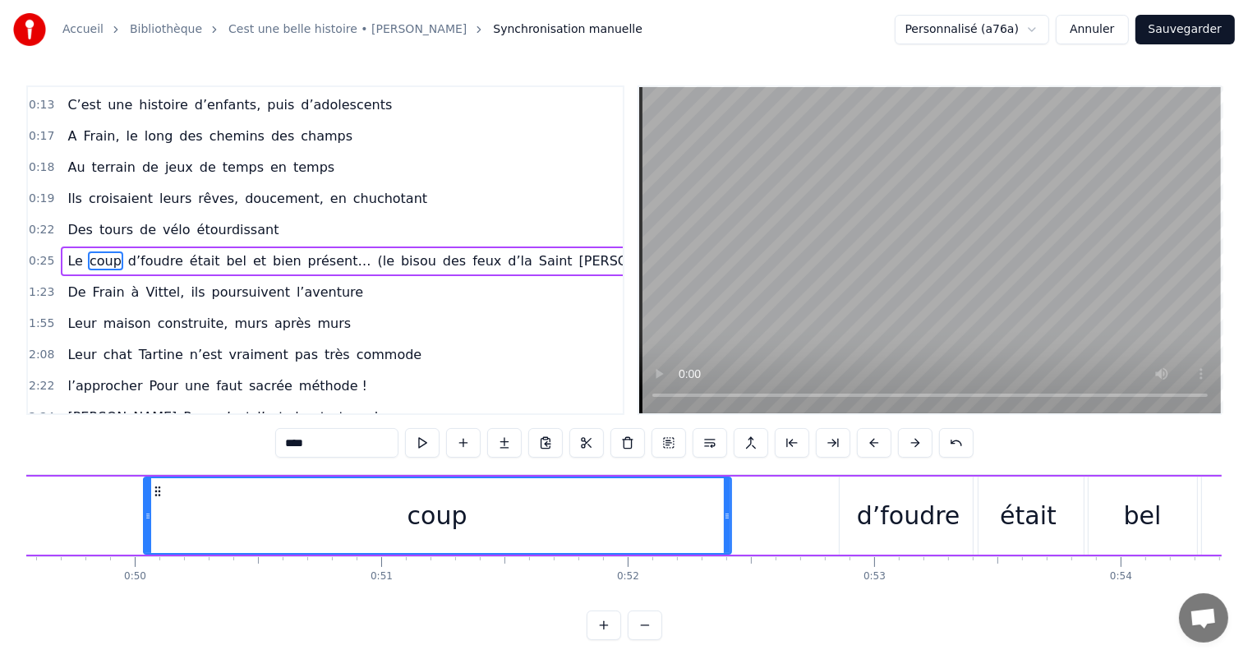
scroll to position [0, 12325]
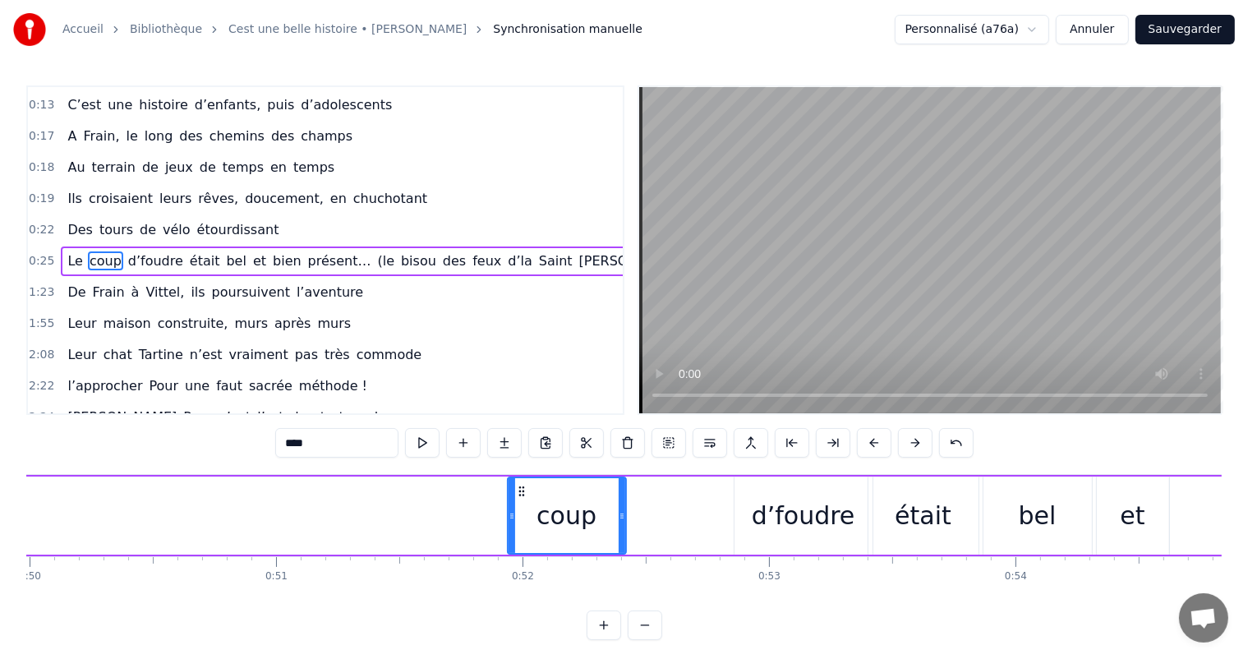
drag, startPoint x: 40, startPoint y: 500, endPoint x: 517, endPoint y: 529, distance: 477.6
click at [515, 529] on div at bounding box center [512, 515] width 7 height 75
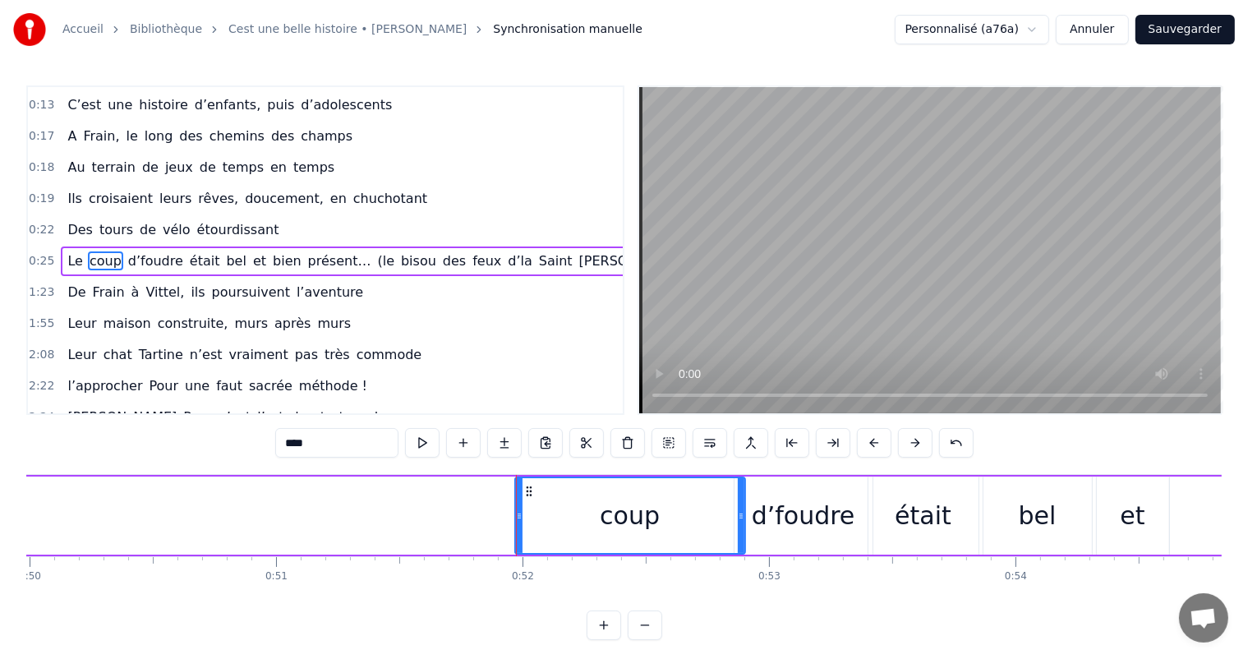
drag, startPoint x: 623, startPoint y: 519, endPoint x: 725, endPoint y: 545, distance: 105.1
click at [744, 545] on div at bounding box center [741, 515] width 7 height 75
drag, startPoint x: 520, startPoint y: 525, endPoint x: 613, endPoint y: 539, distance: 93.9
click at [612, 539] on div at bounding box center [609, 515] width 7 height 75
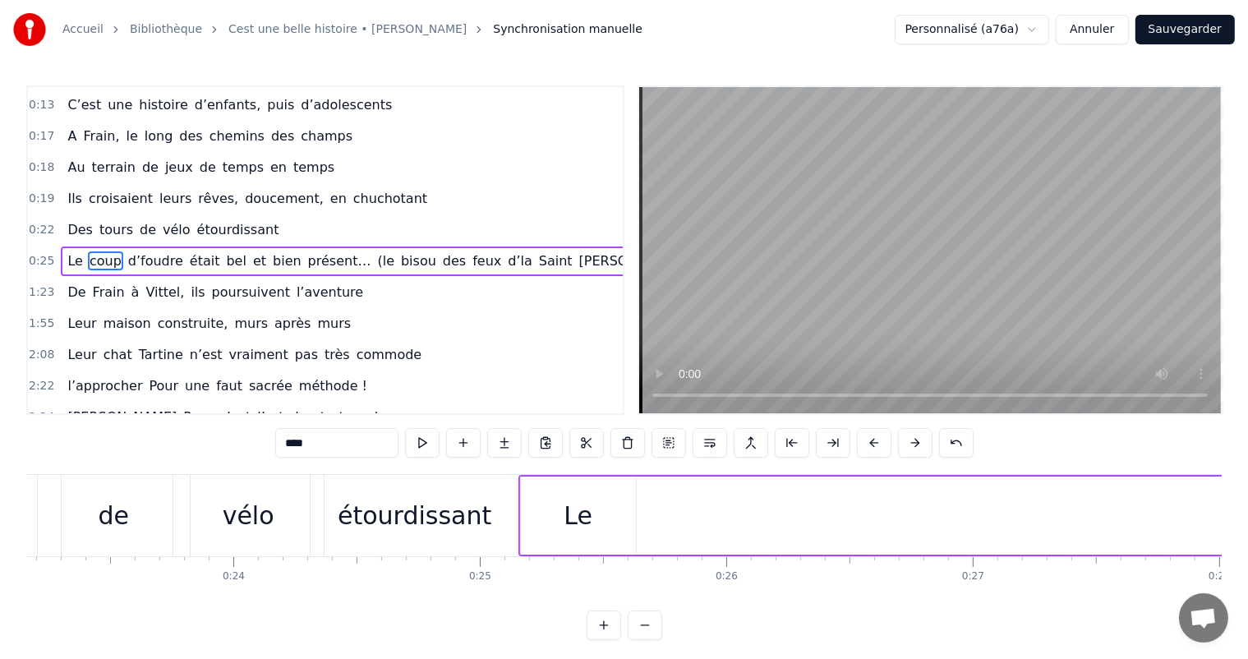
scroll to position [0, 5844]
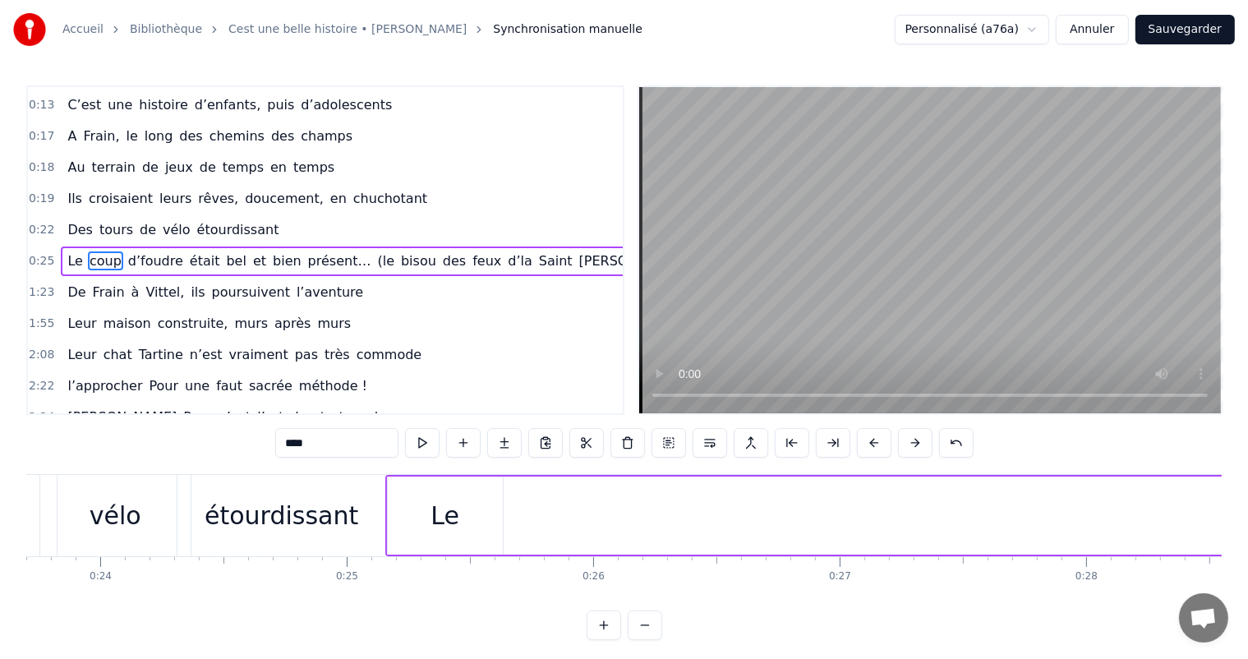
click at [437, 542] on div "Le" at bounding box center [445, 516] width 115 height 78
type input "**"
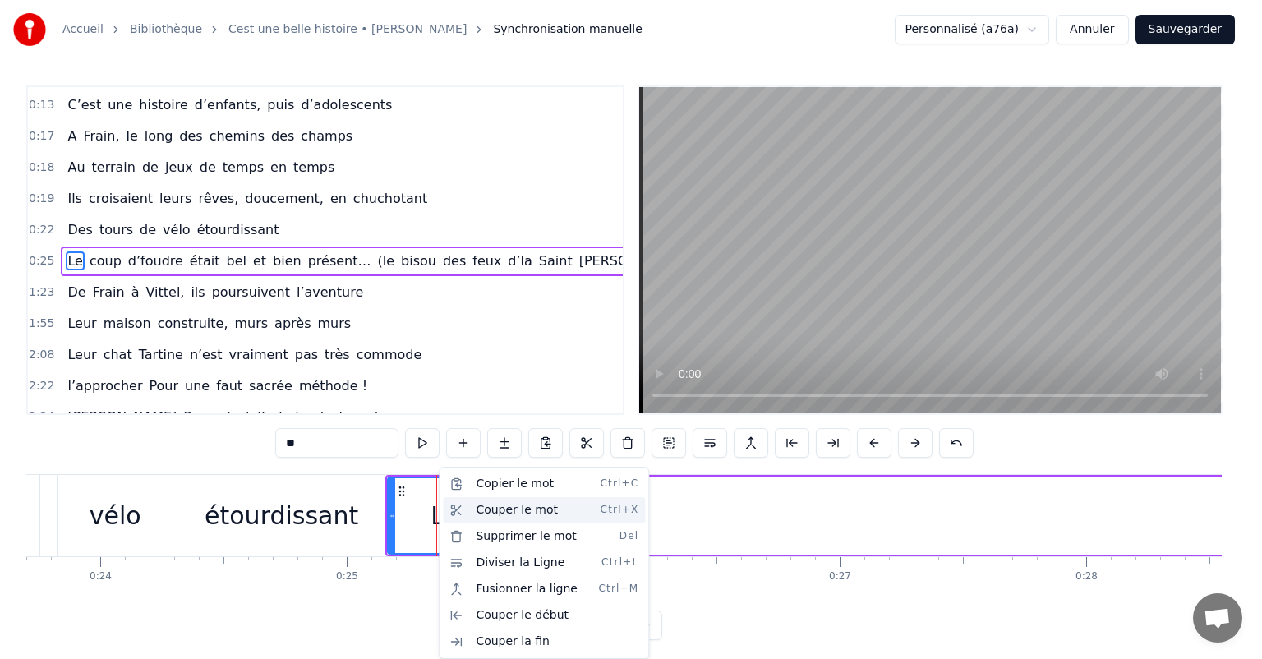
click at [526, 506] on div "Couper le mot Ctrl+X" at bounding box center [544, 510] width 202 height 26
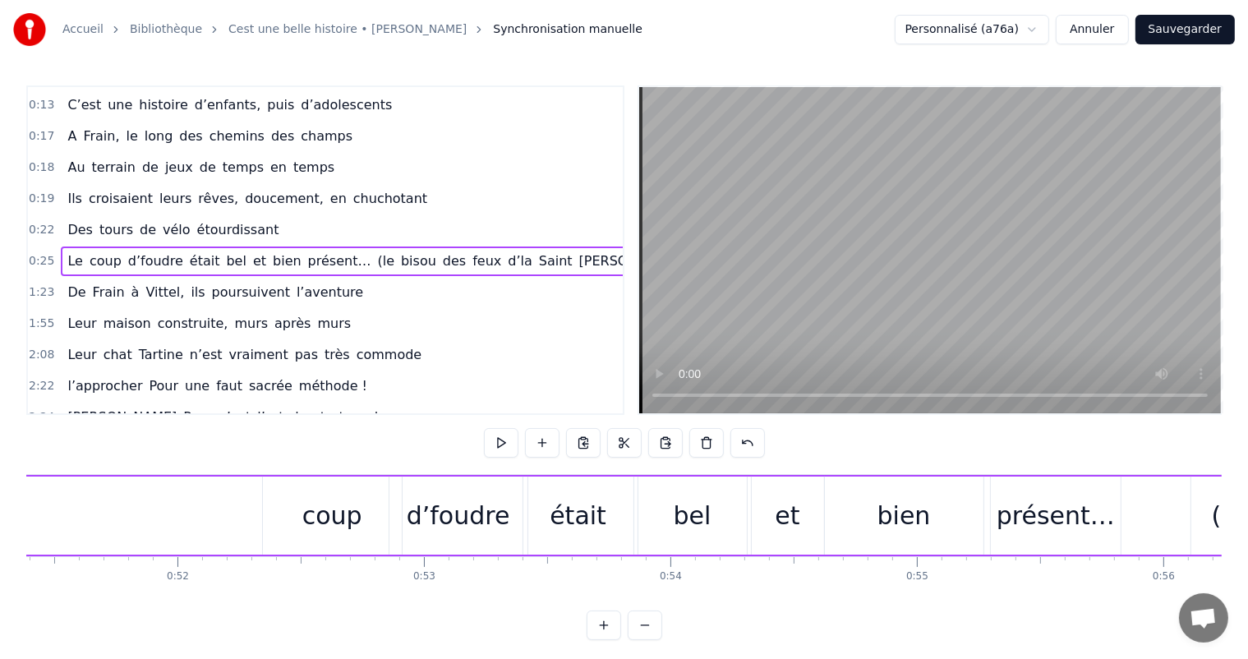
scroll to position [0, 12538]
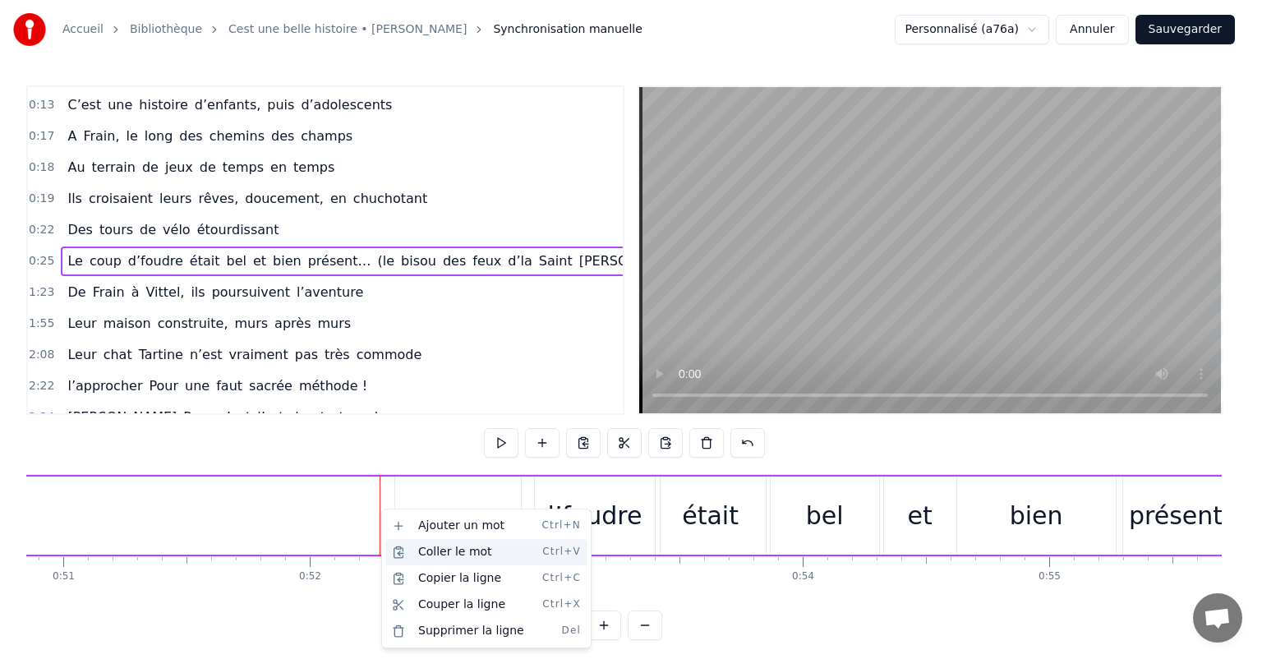
click at [445, 551] on div "Coller le mot Ctrl+V" at bounding box center [486, 552] width 202 height 26
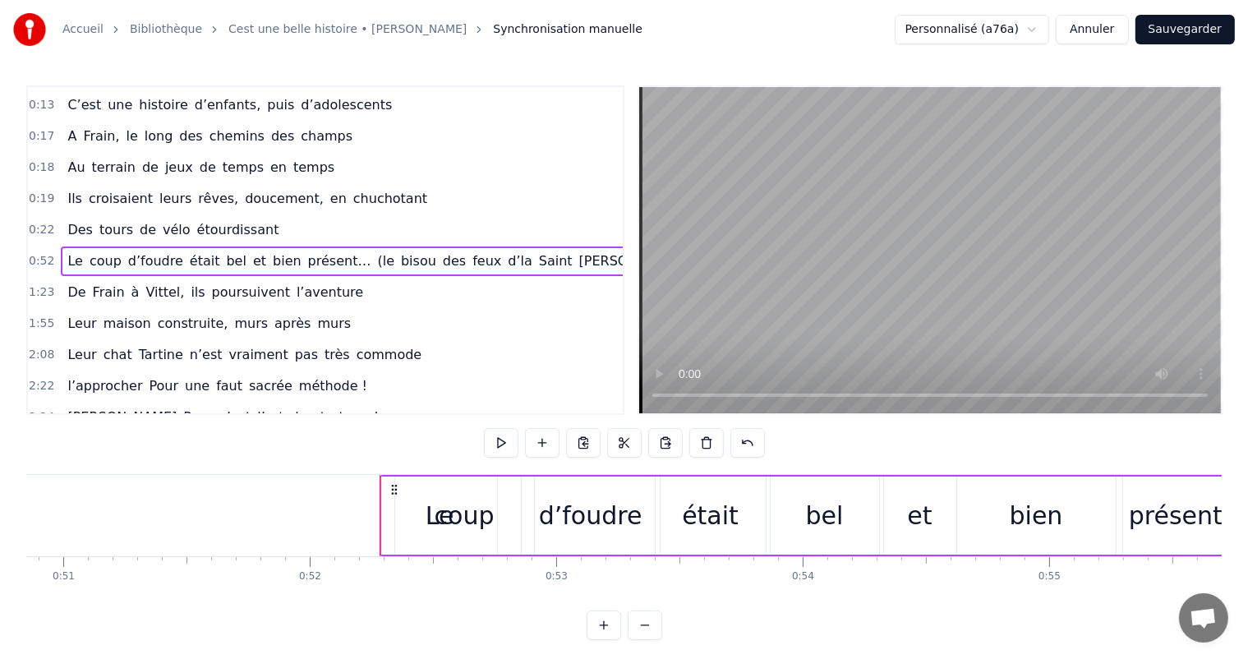
click at [425, 510] on div "coup" at bounding box center [464, 516] width 139 height 78
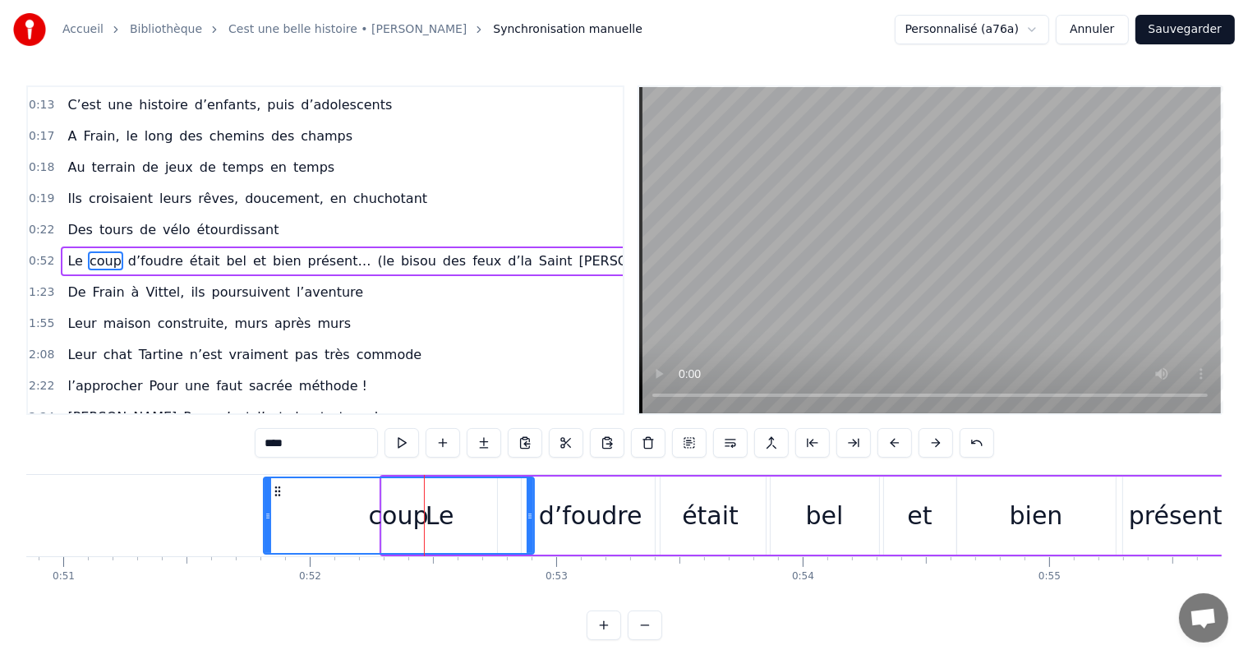
drag, startPoint x: 398, startPoint y: 512, endPoint x: 225, endPoint y: 502, distance: 172.9
click at [265, 502] on div at bounding box center [268, 515] width 7 height 75
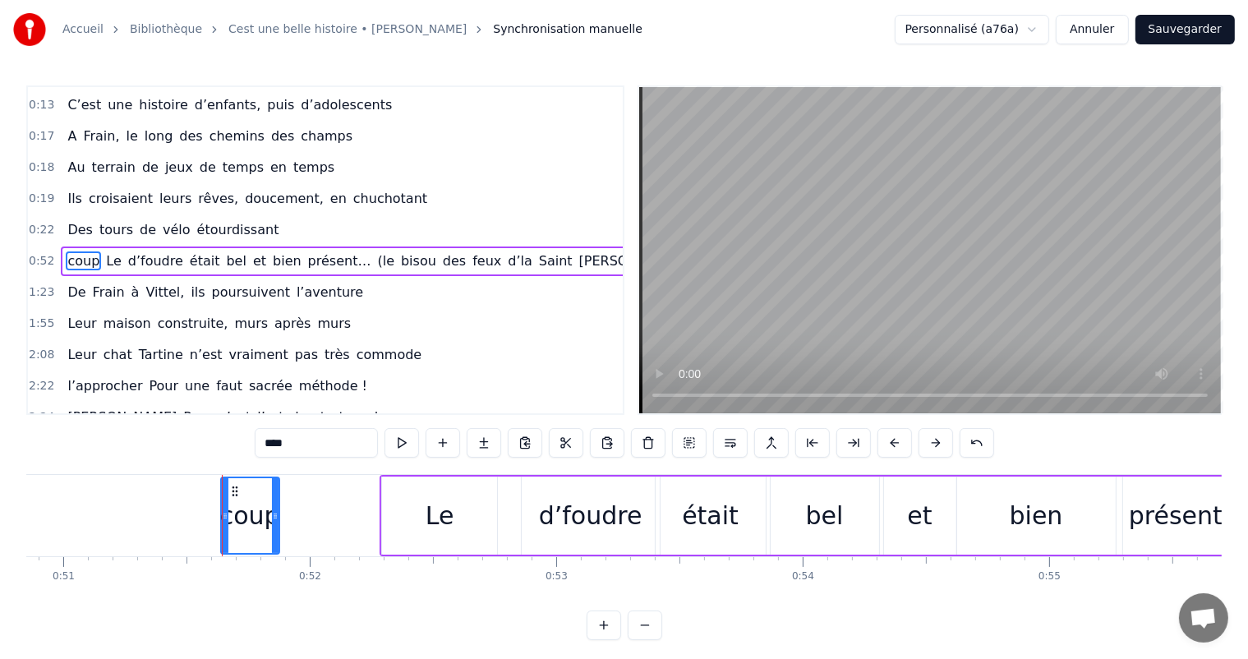
drag, startPoint x: 530, startPoint y: 507, endPoint x: 301, endPoint y: 542, distance: 232.0
click at [279, 542] on div at bounding box center [275, 515] width 7 height 75
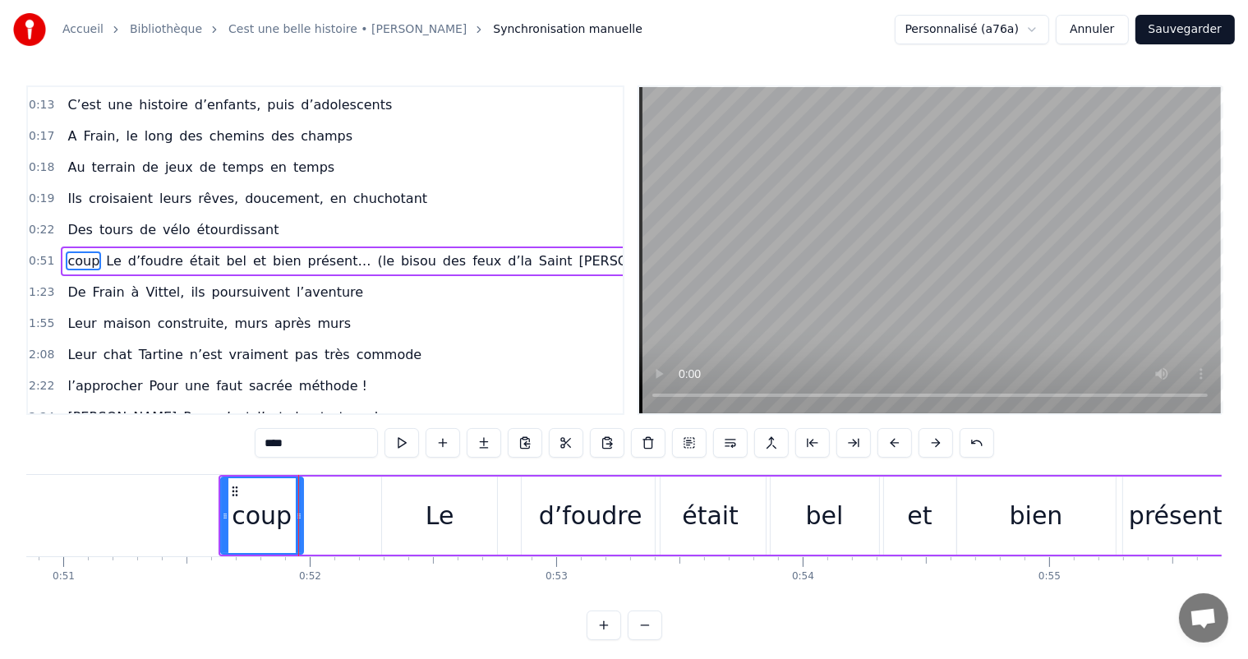
click at [458, 528] on div "Le" at bounding box center [439, 516] width 115 height 78
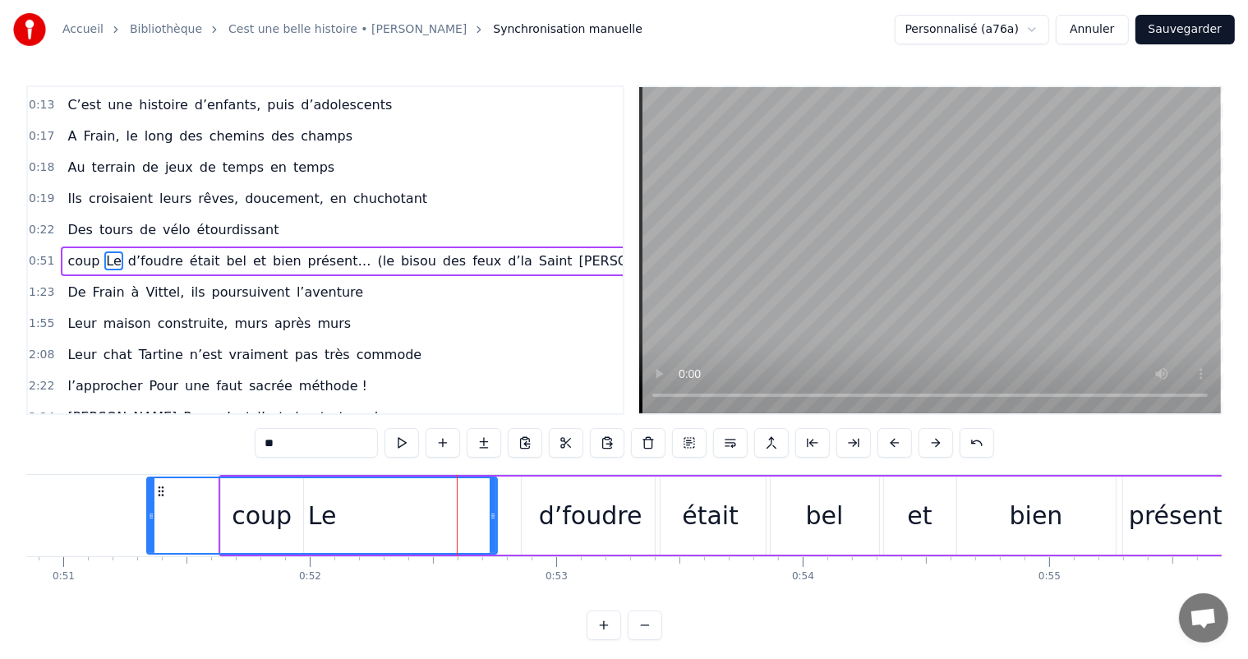
drag, startPoint x: 386, startPoint y: 512, endPoint x: 298, endPoint y: 491, distance: 91.3
click at [148, 507] on div at bounding box center [151, 515] width 7 height 75
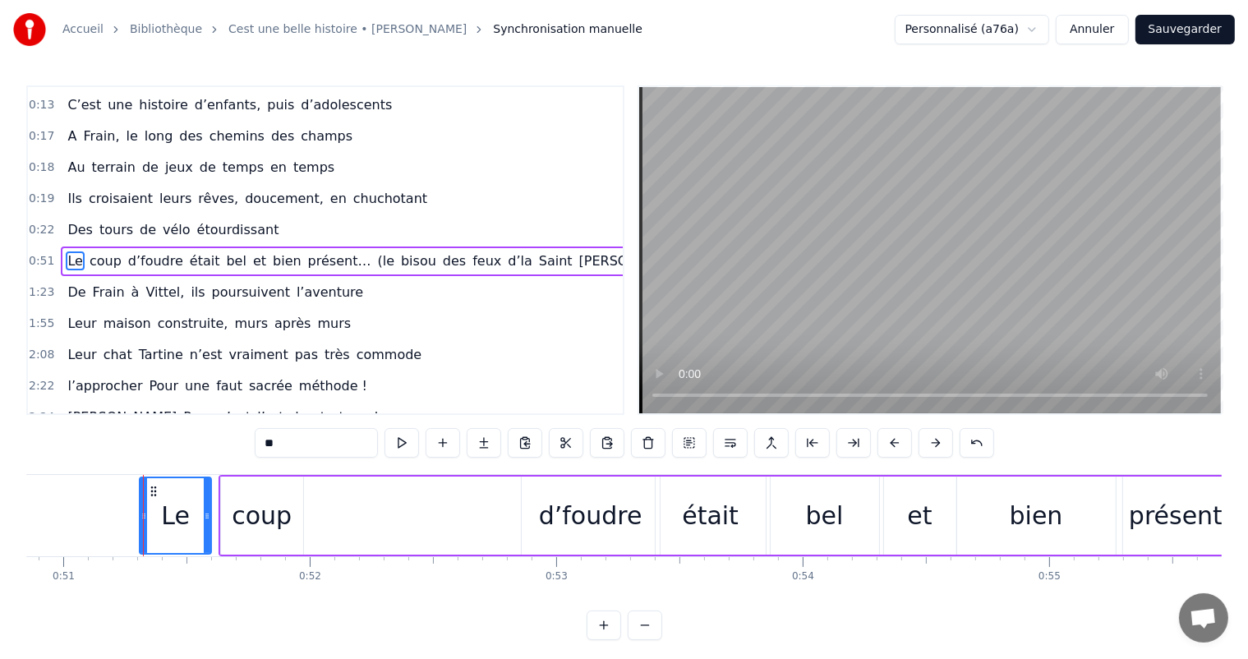
drag, startPoint x: 495, startPoint y: 503, endPoint x: 201, endPoint y: 516, distance: 293.7
click at [204, 516] on div at bounding box center [207, 515] width 7 height 75
click at [299, 491] on div "coup" at bounding box center [262, 516] width 82 height 78
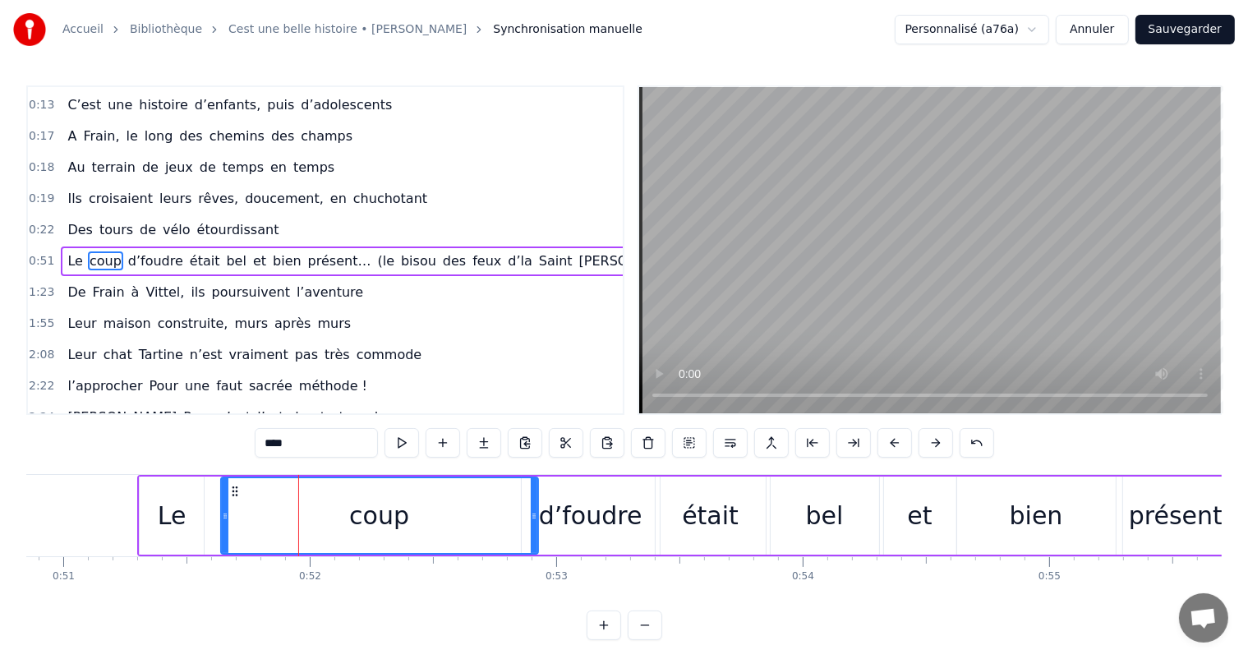
drag, startPoint x: 299, startPoint y: 490, endPoint x: 520, endPoint y: 511, distance: 222.1
click at [531, 511] on div at bounding box center [534, 515] width 7 height 75
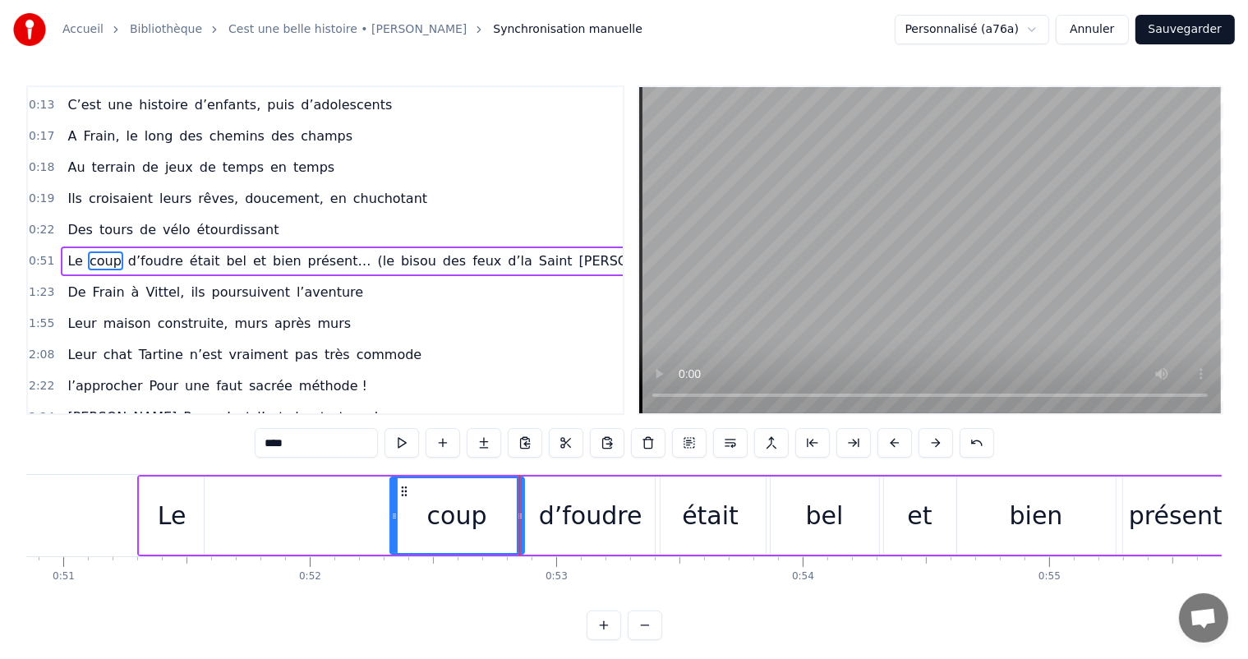
drag, startPoint x: 222, startPoint y: 507, endPoint x: 350, endPoint y: 524, distance: 129.4
click at [395, 542] on div at bounding box center [394, 515] width 7 height 75
click at [187, 505] on div "Le" at bounding box center [172, 516] width 64 height 78
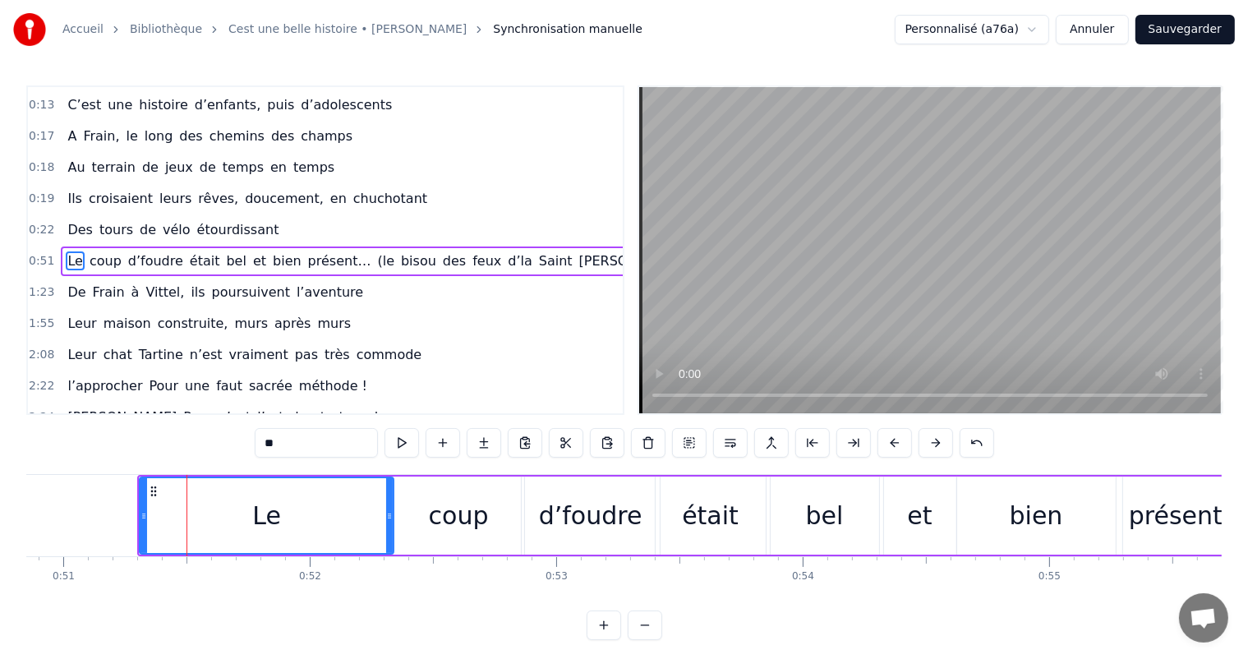
drag, startPoint x: 201, startPoint y: 510, endPoint x: 408, endPoint y: 528, distance: 207.9
click at [393, 528] on div at bounding box center [389, 515] width 7 height 75
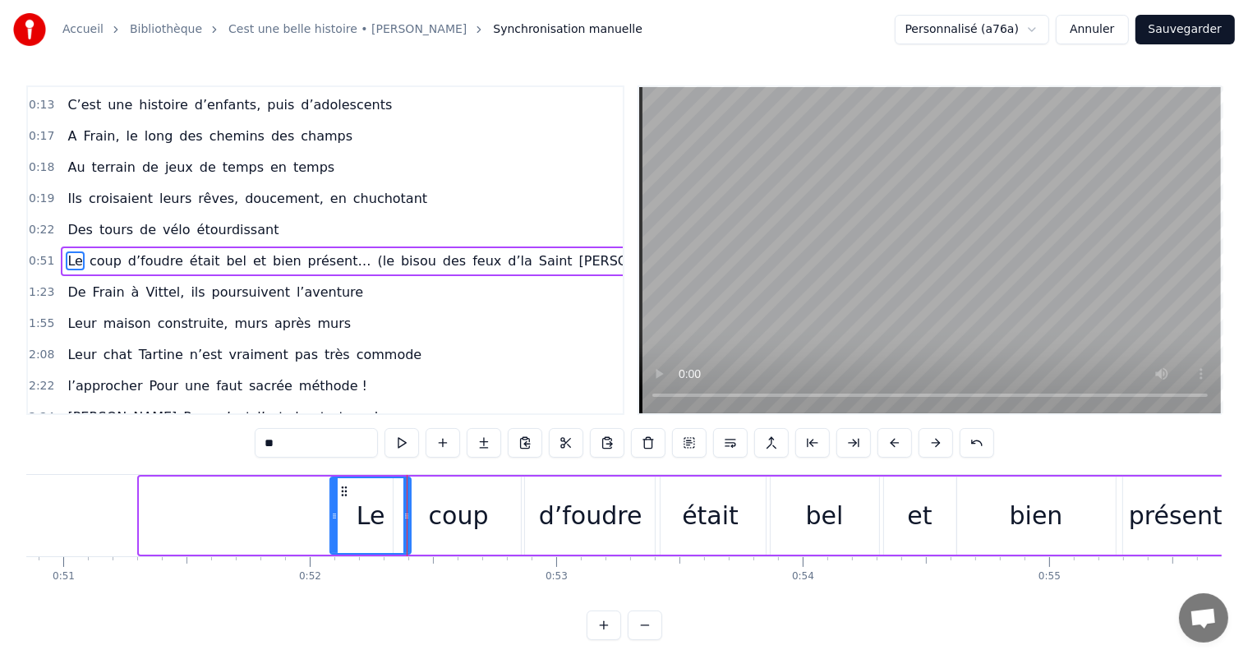
drag, startPoint x: 145, startPoint y: 506, endPoint x: 339, endPoint y: 539, distance: 196.7
click at [338, 539] on div at bounding box center [334, 515] width 7 height 75
click at [405, 524] on div at bounding box center [407, 515] width 7 height 75
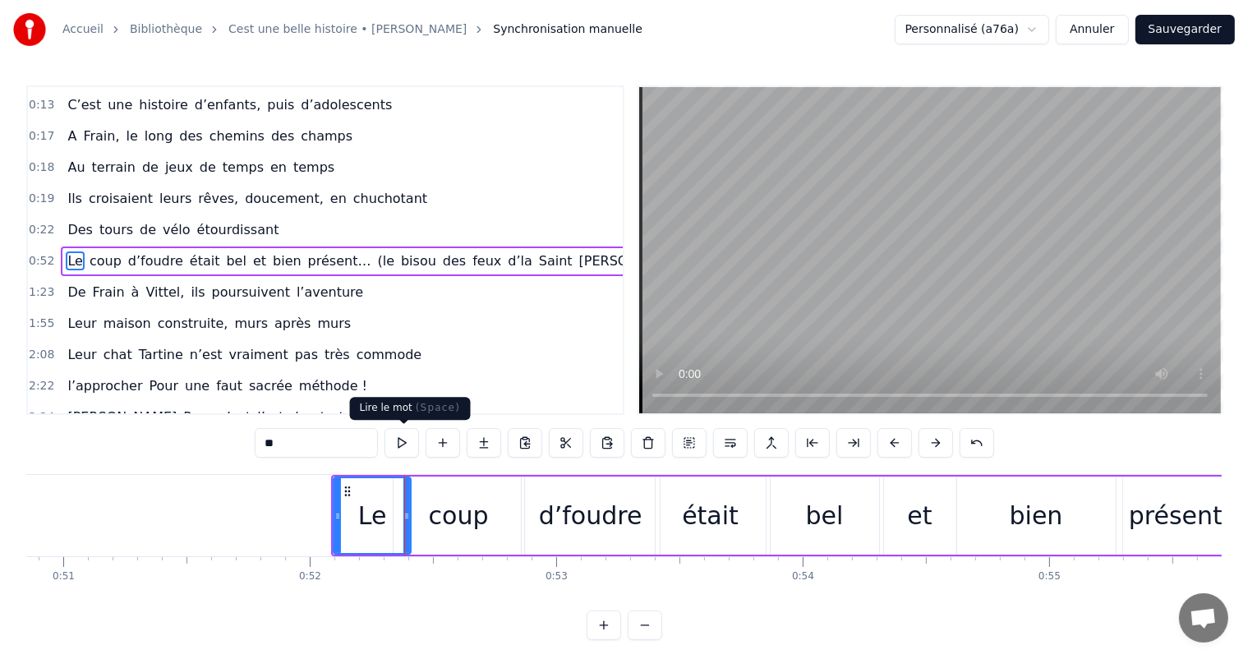
click at [410, 437] on button at bounding box center [402, 443] width 35 height 30
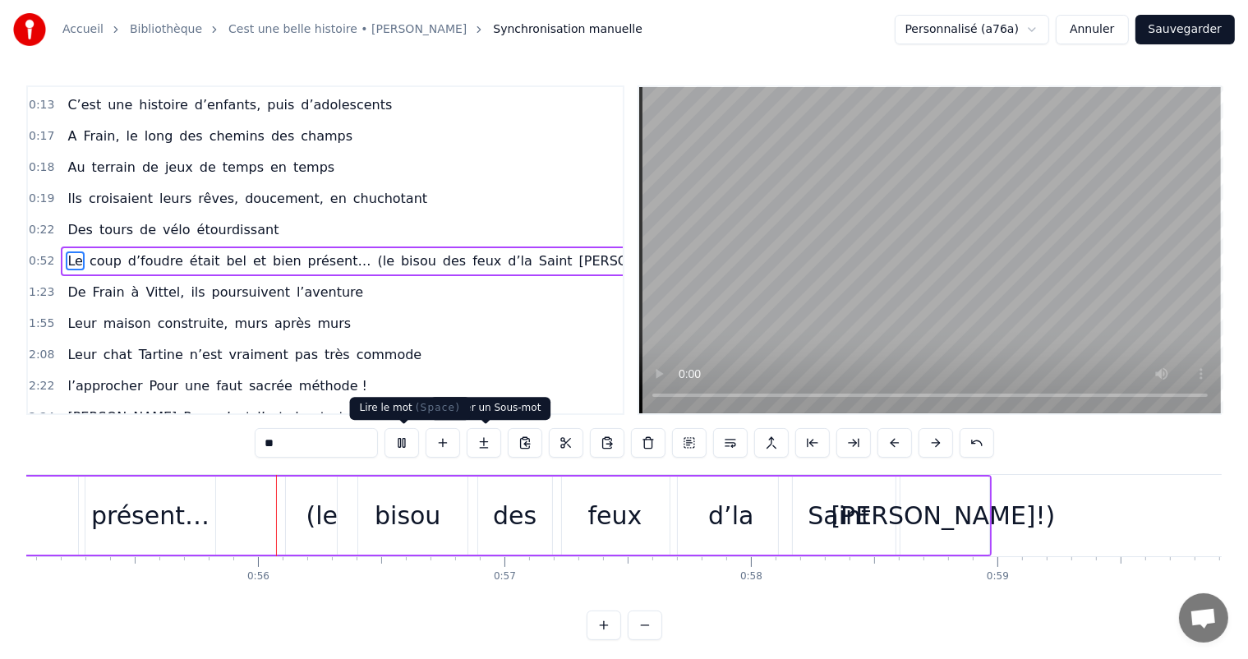
scroll to position [0, 13577]
click at [413, 445] on button at bounding box center [402, 443] width 35 height 30
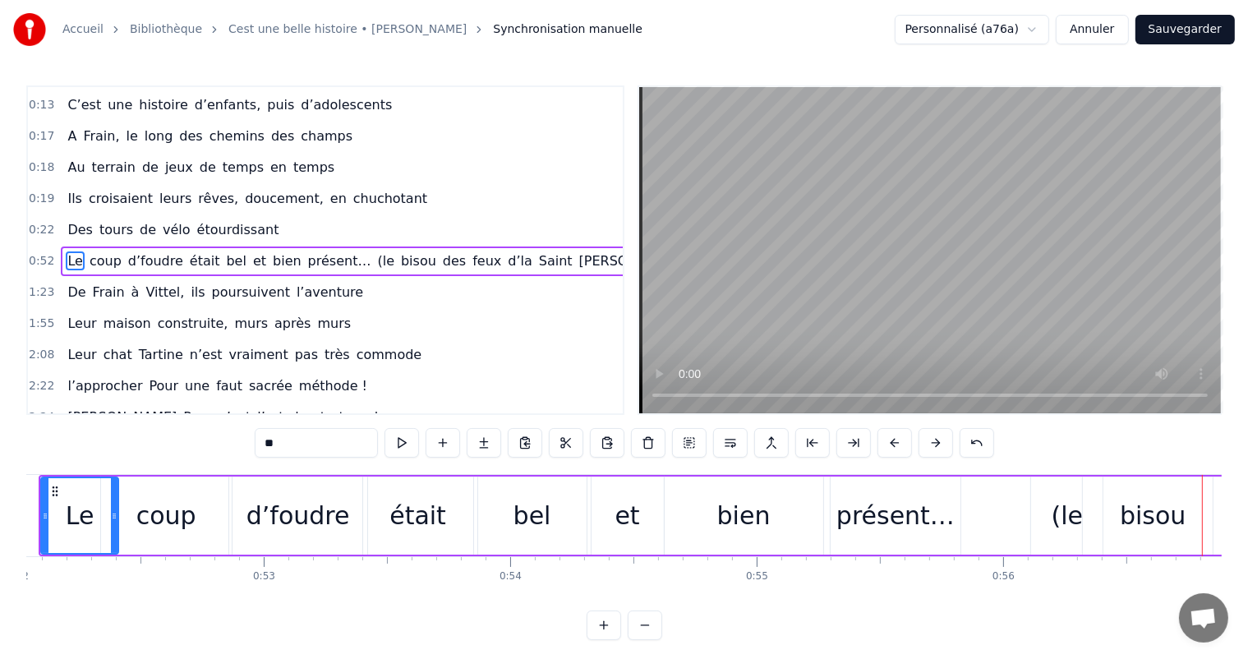
scroll to position [0, 12857]
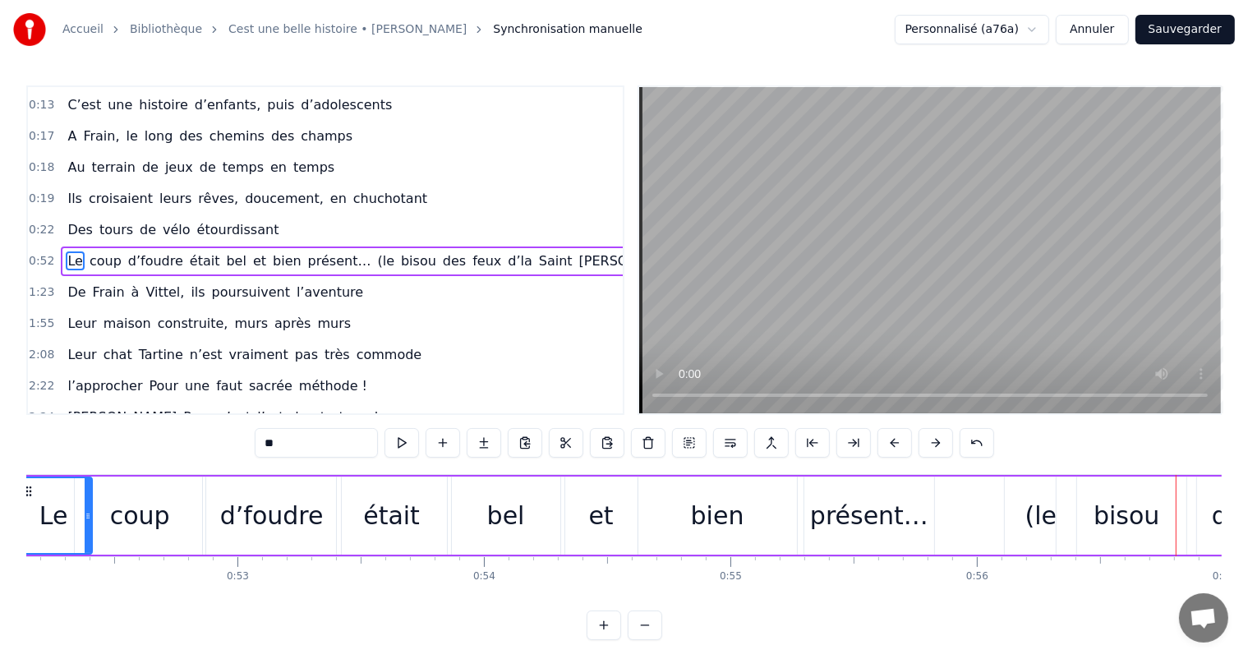
click at [814, 482] on div "présent…" at bounding box center [870, 516] width 131 height 78
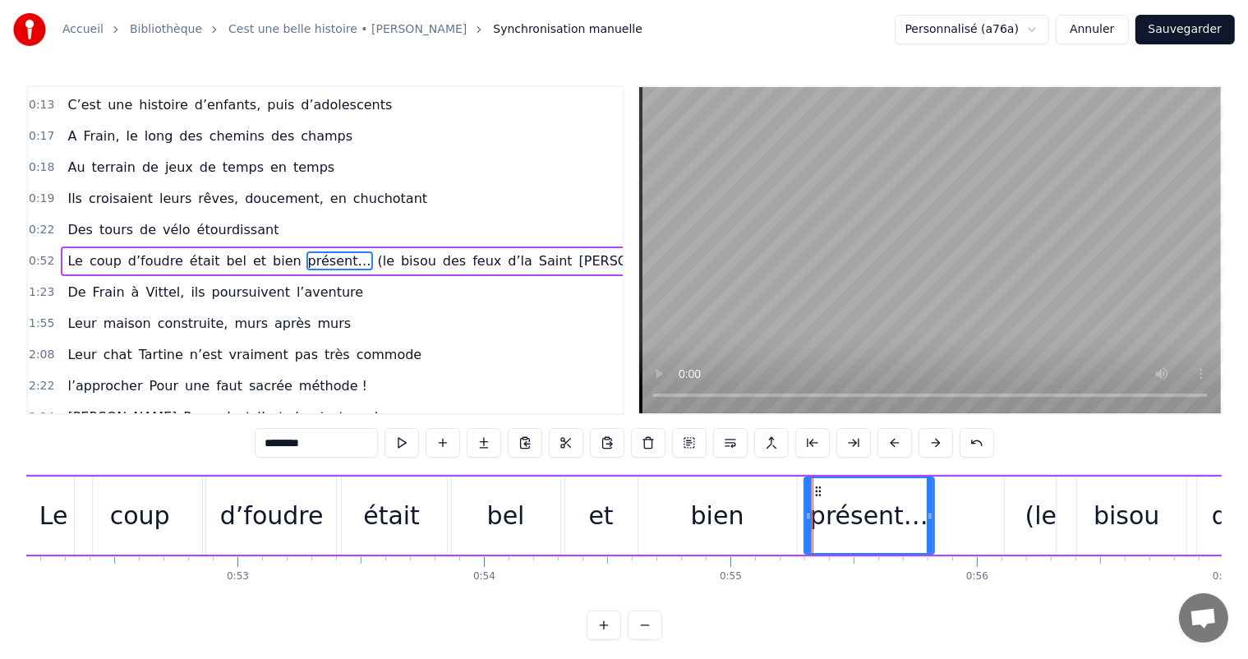
click at [789, 516] on div "bien" at bounding box center [718, 516] width 159 height 78
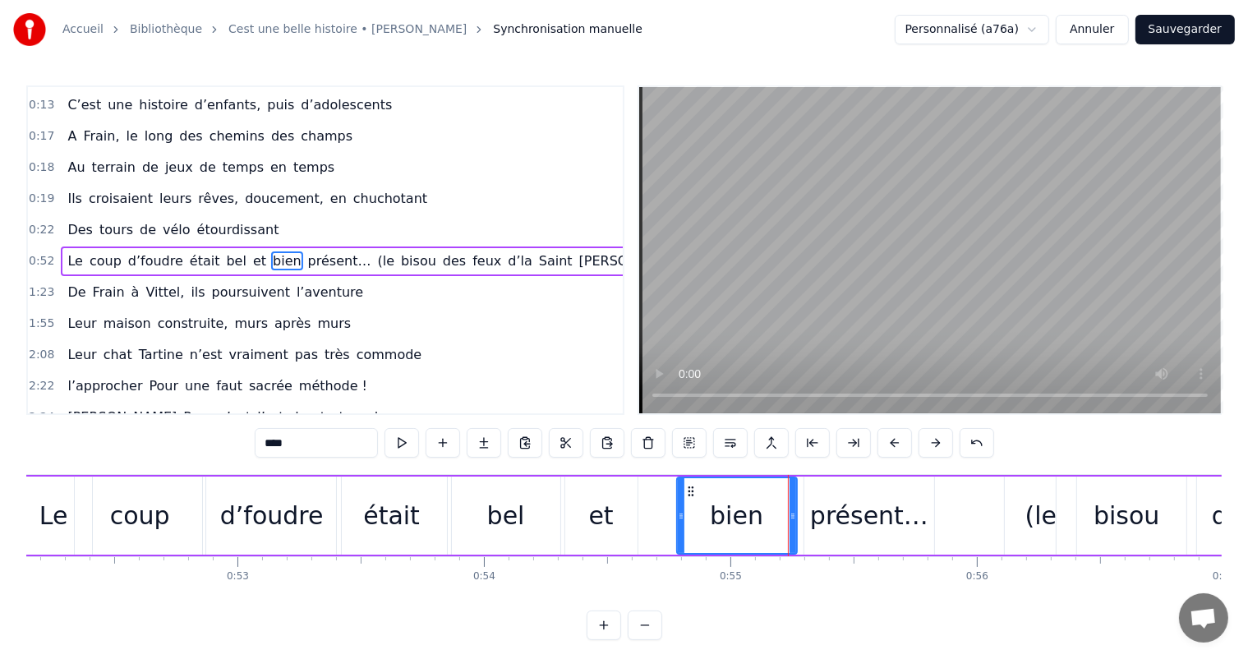
drag, startPoint x: 641, startPoint y: 515, endPoint x: 622, endPoint y: 510, distance: 19.8
click at [685, 524] on div at bounding box center [681, 515] width 7 height 75
click at [602, 507] on div "et" at bounding box center [600, 515] width 25 height 37
type input "**"
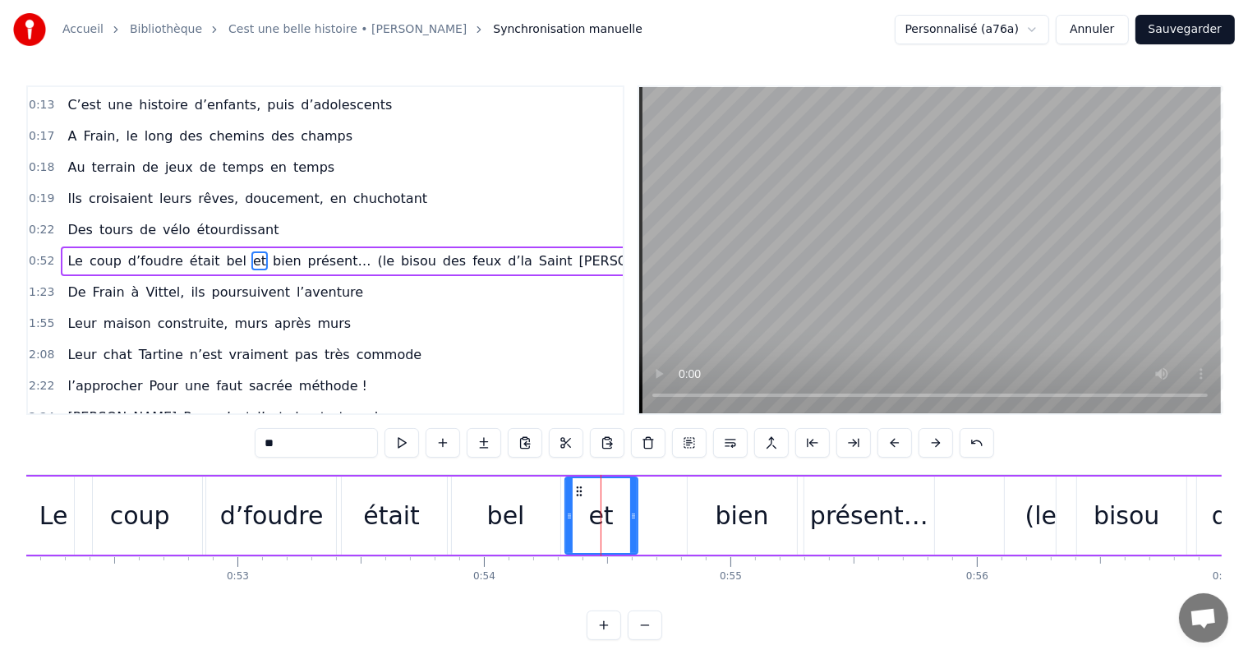
drag, startPoint x: 637, startPoint y: 513, endPoint x: 659, endPoint y: 510, distance: 22.3
click at [664, 512] on div "Le coup d’foudre était bel et bien présent… (le bisou des feux d’la Saint Jean!)" at bounding box center [861, 515] width 1699 height 81
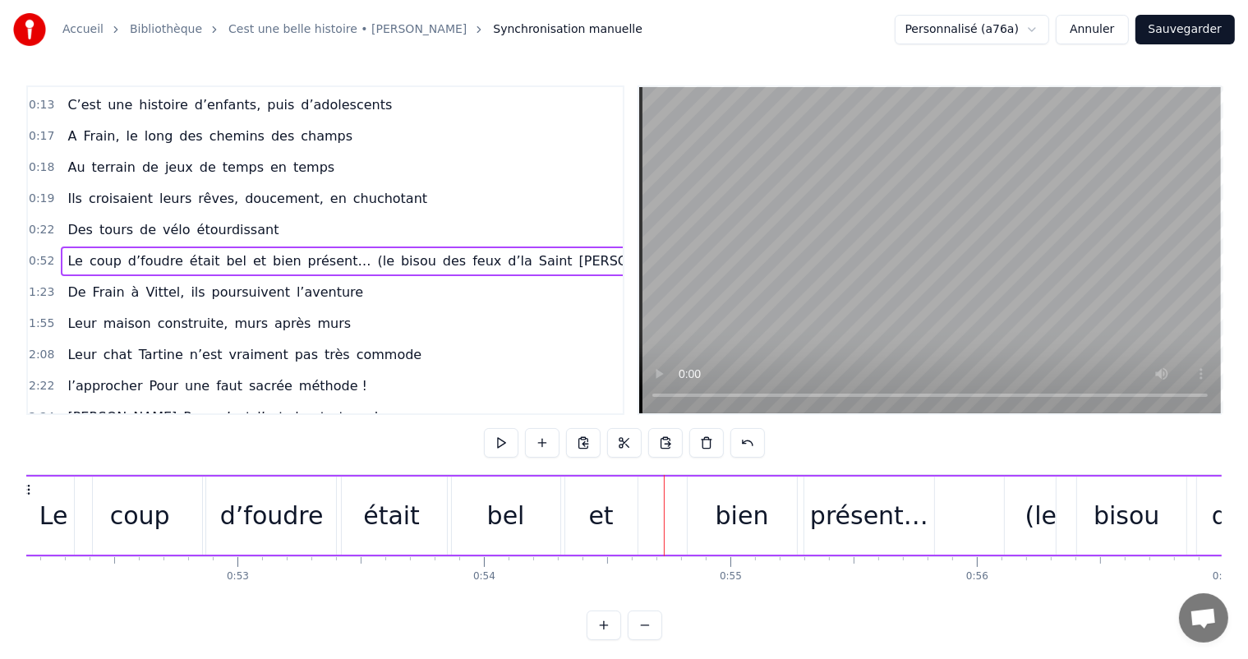
click at [634, 509] on div "et" at bounding box center [601, 516] width 72 height 78
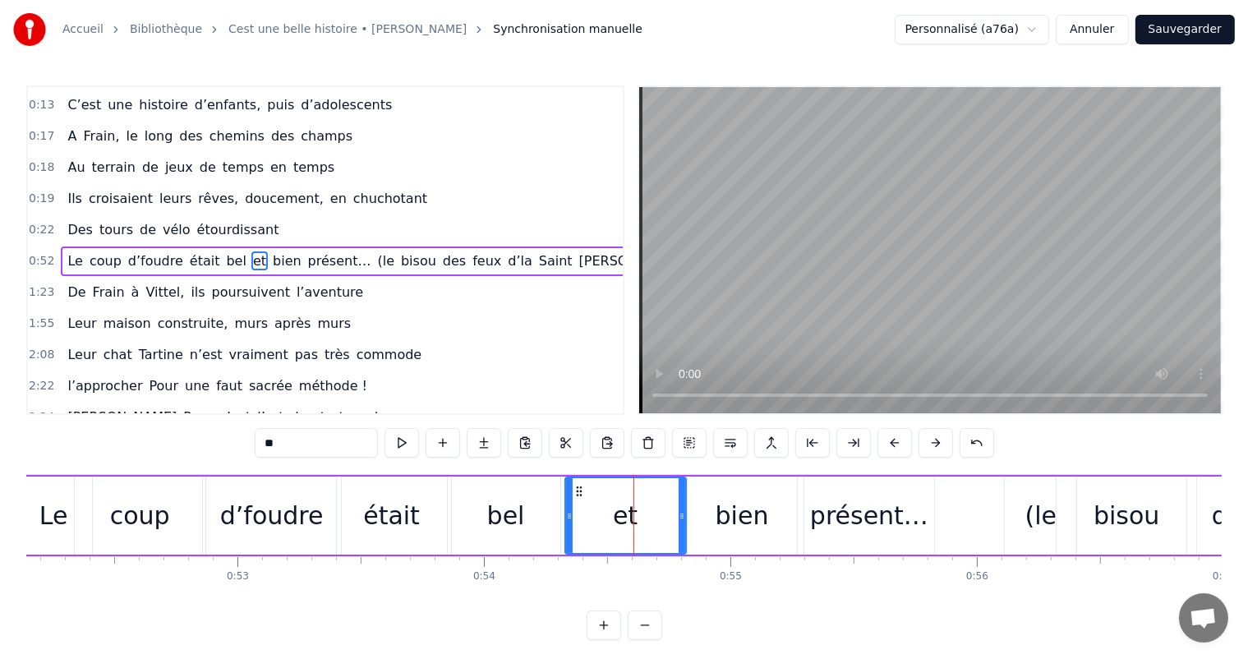
drag, startPoint x: 634, startPoint y: 509, endPoint x: 683, endPoint y: 511, distance: 48.6
click at [685, 514] on icon at bounding box center [682, 516] width 7 height 13
drag, startPoint x: 566, startPoint y: 510, endPoint x: 621, endPoint y: 511, distance: 55.1
click at [620, 511] on icon at bounding box center [616, 516] width 7 height 13
click at [533, 504] on div "bel" at bounding box center [506, 516] width 108 height 78
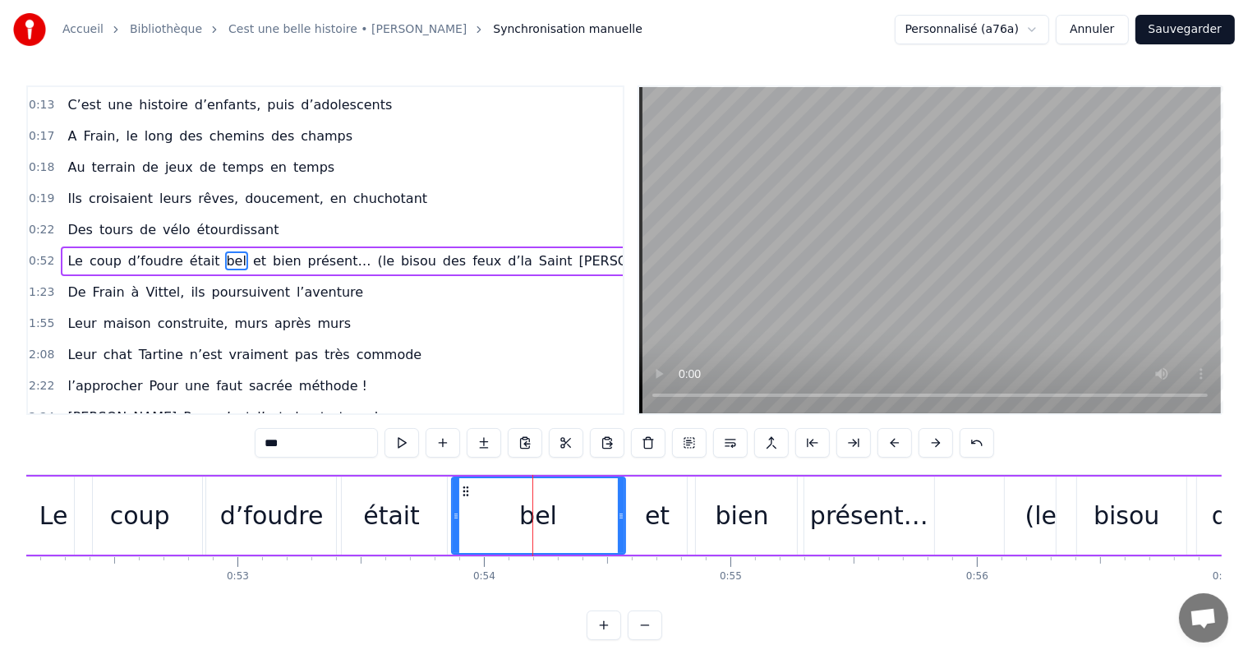
drag, startPoint x: 556, startPoint y: 507, endPoint x: 565, endPoint y: 496, distance: 14.0
click at [625, 516] on div at bounding box center [621, 515] width 7 height 75
drag, startPoint x: 450, startPoint y: 496, endPoint x: 467, endPoint y: 493, distance: 16.8
click at [464, 493] on div "bel" at bounding box center [540, 516] width 179 height 78
click at [453, 500] on div at bounding box center [456, 515] width 7 height 75
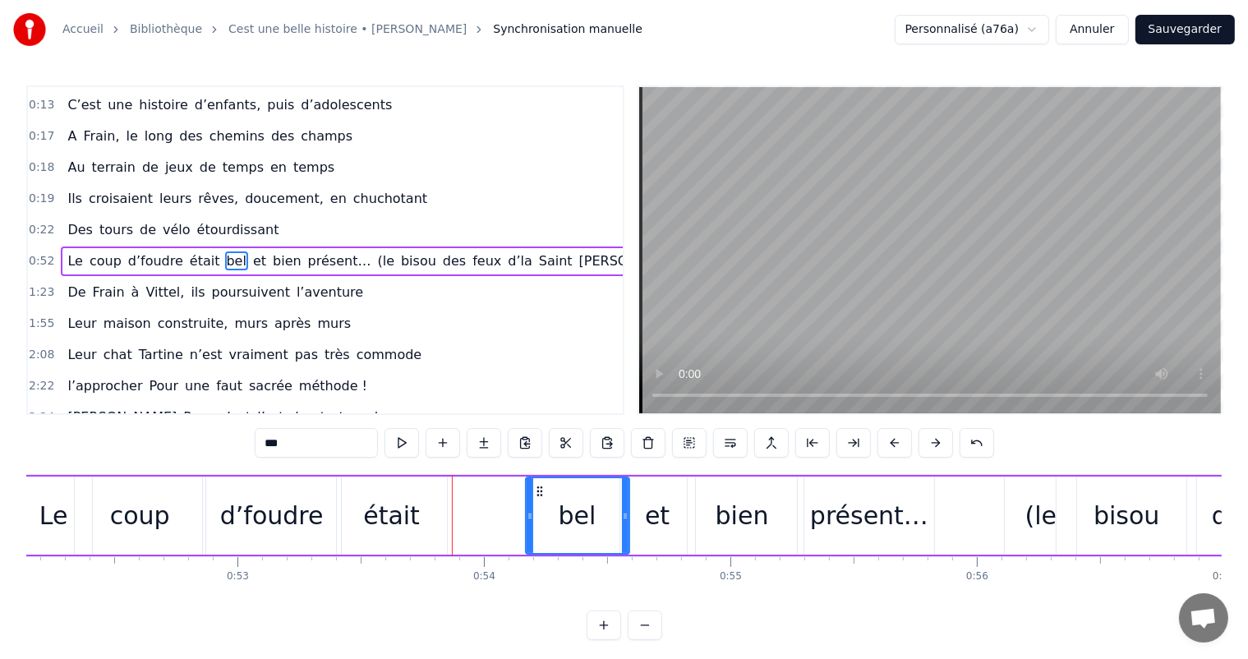
drag, startPoint x: 453, startPoint y: 500, endPoint x: 537, endPoint y: 503, distance: 83.9
click at [533, 505] on div at bounding box center [530, 515] width 7 height 75
click at [407, 510] on div "était" at bounding box center [391, 515] width 57 height 37
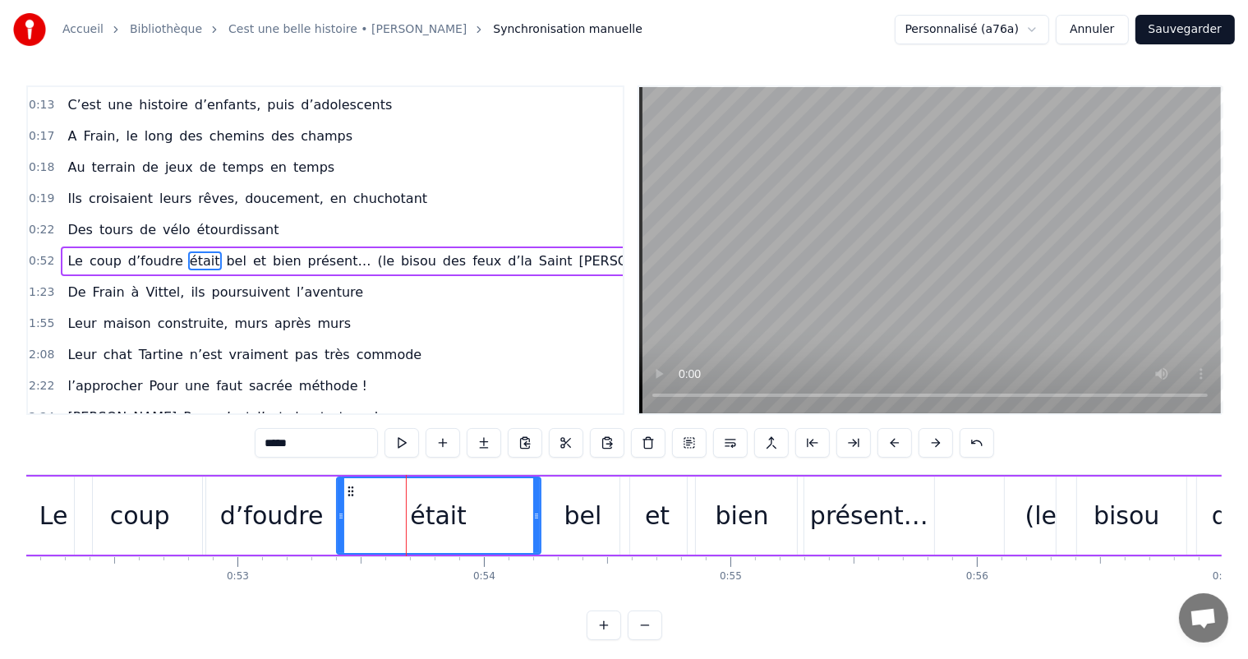
drag, startPoint x: 444, startPoint y: 510, endPoint x: 467, endPoint y: 503, distance: 23.9
click at [538, 516] on icon at bounding box center [536, 516] width 7 height 13
drag, startPoint x: 339, startPoint y: 505, endPoint x: 440, endPoint y: 511, distance: 101.3
click at [441, 511] on div at bounding box center [444, 515] width 7 height 75
click at [278, 514] on div "d’foudre" at bounding box center [272, 515] width 104 height 37
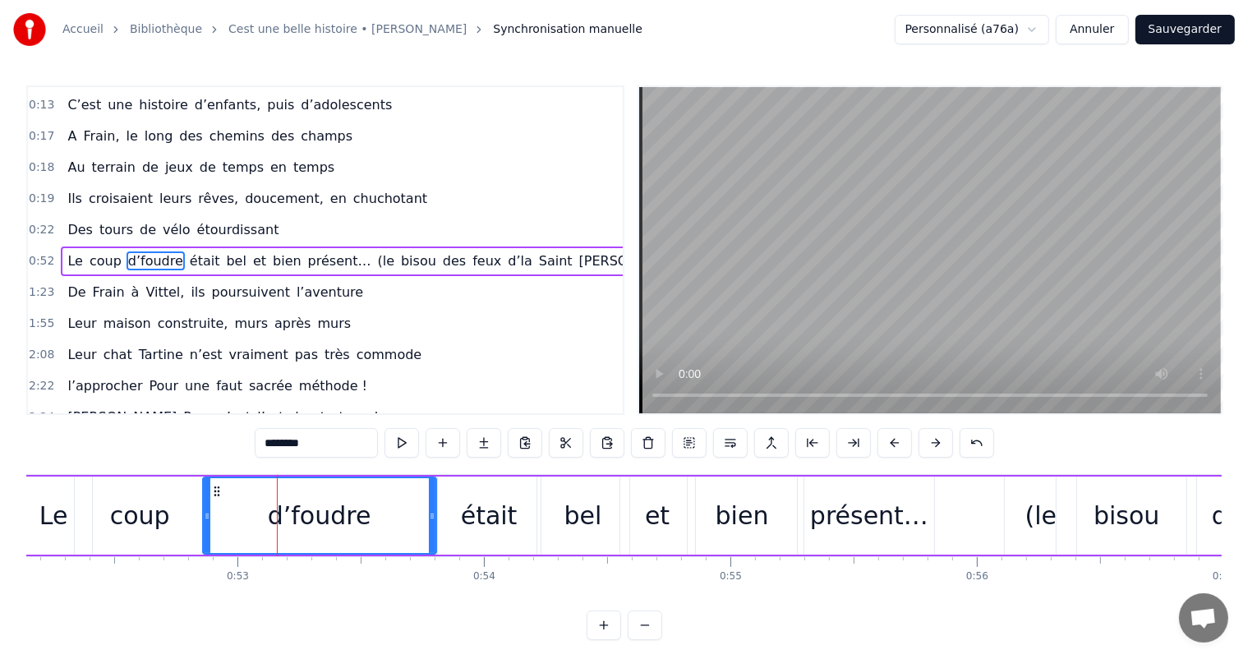
drag, startPoint x: 335, startPoint y: 516, endPoint x: 443, endPoint y: 538, distance: 109.8
click at [436, 536] on div at bounding box center [432, 515] width 7 height 75
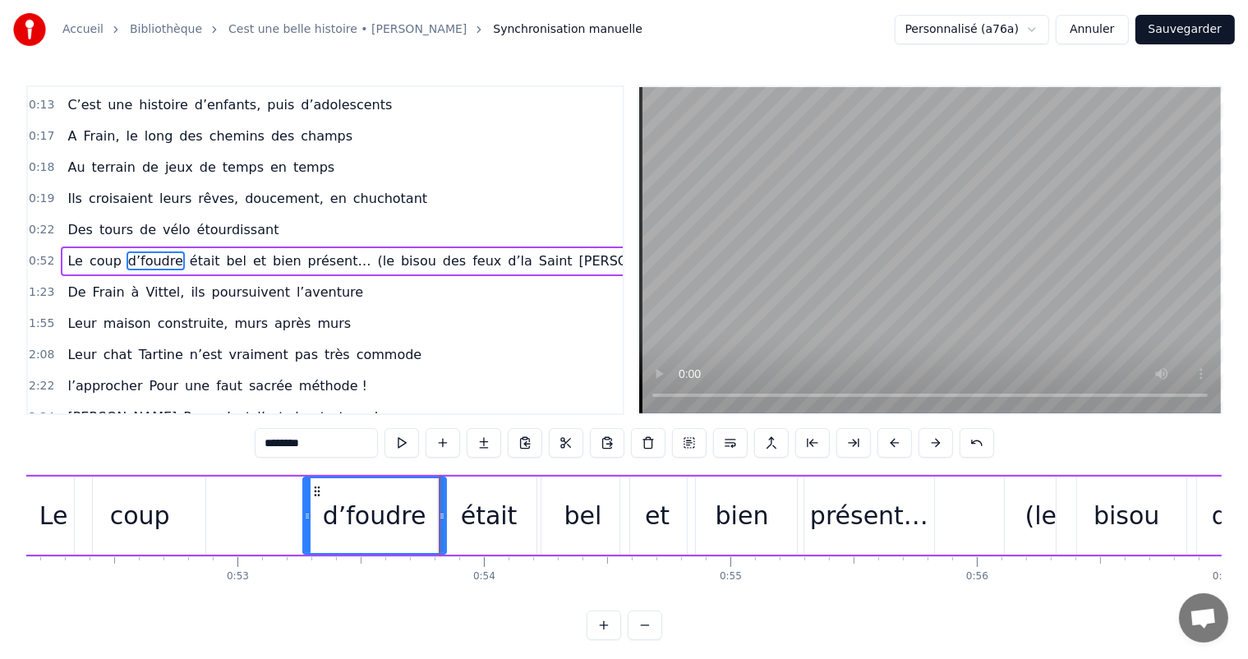
drag, startPoint x: 206, startPoint y: 517, endPoint x: 303, endPoint y: 531, distance: 98.0
click at [306, 533] on div at bounding box center [307, 515] width 7 height 75
click at [175, 507] on div "coup" at bounding box center [140, 516] width 131 height 78
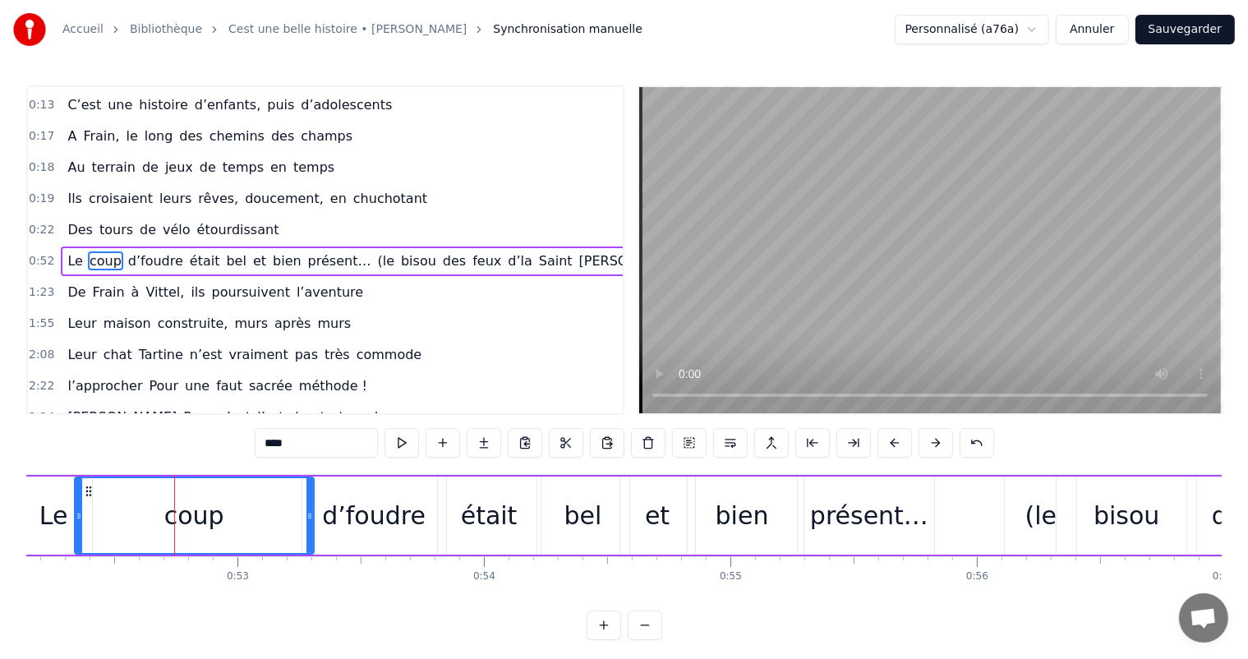
drag, startPoint x: 198, startPoint y: 512, endPoint x: 293, endPoint y: 519, distance: 94.8
click at [309, 526] on div at bounding box center [310, 515] width 7 height 75
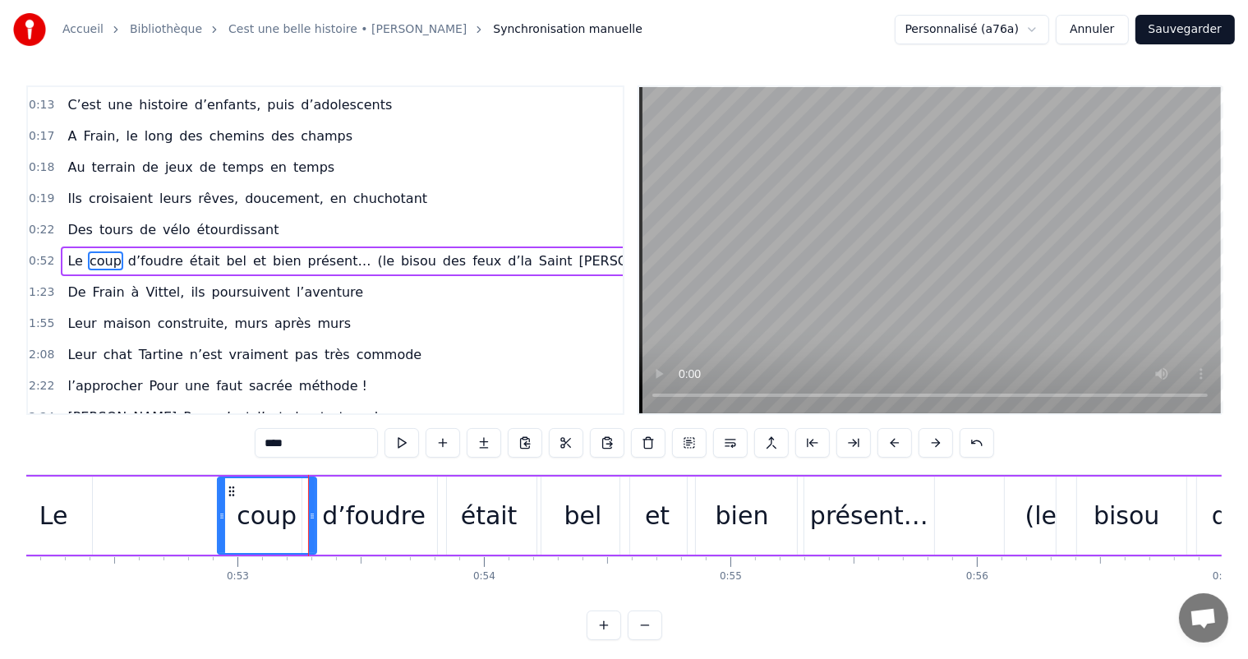
drag, startPoint x: 76, startPoint y: 508, endPoint x: 213, endPoint y: 513, distance: 137.3
click at [219, 514] on div at bounding box center [222, 515] width 7 height 75
click at [62, 536] on div "Le" at bounding box center [53, 516] width 77 height 78
type input "**"
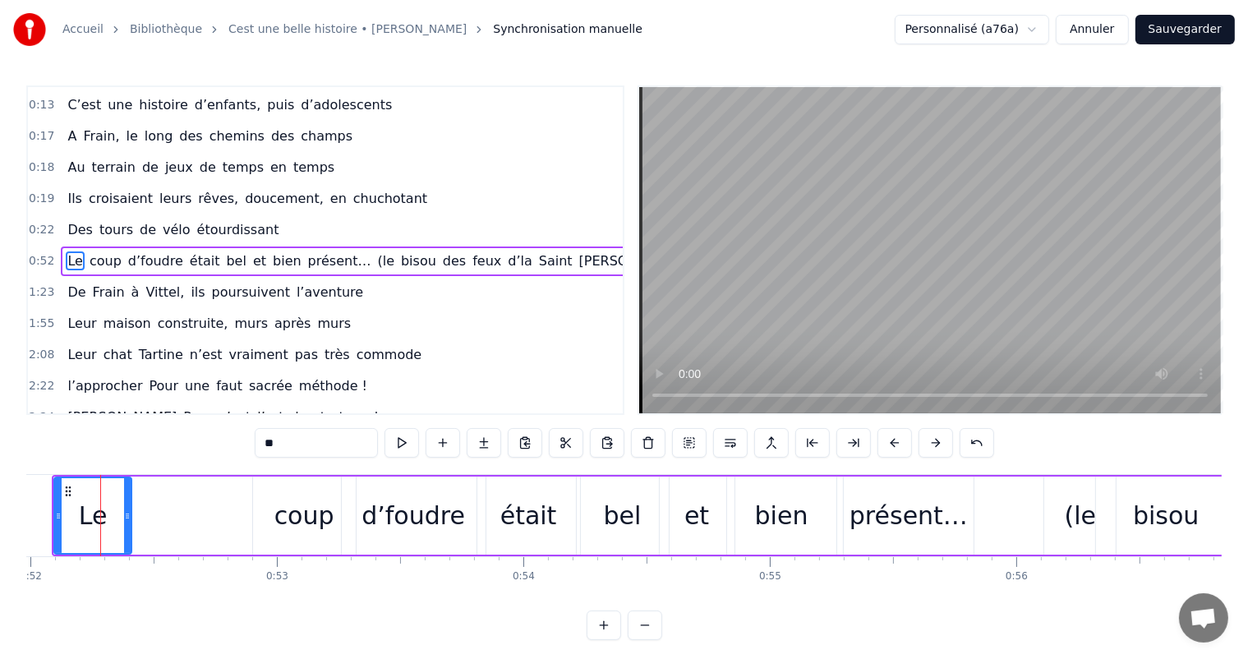
scroll to position [0, 12808]
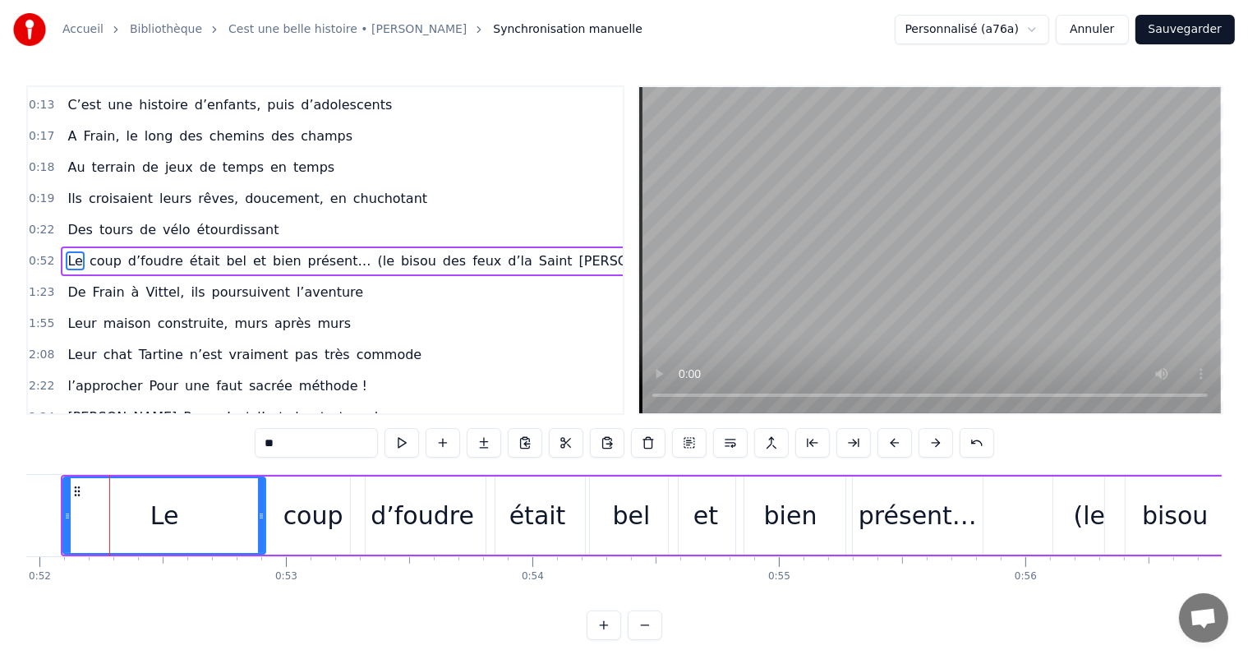
drag, startPoint x: 135, startPoint y: 510, endPoint x: 270, endPoint y: 525, distance: 135.7
click at [265, 524] on div at bounding box center [261, 515] width 7 height 75
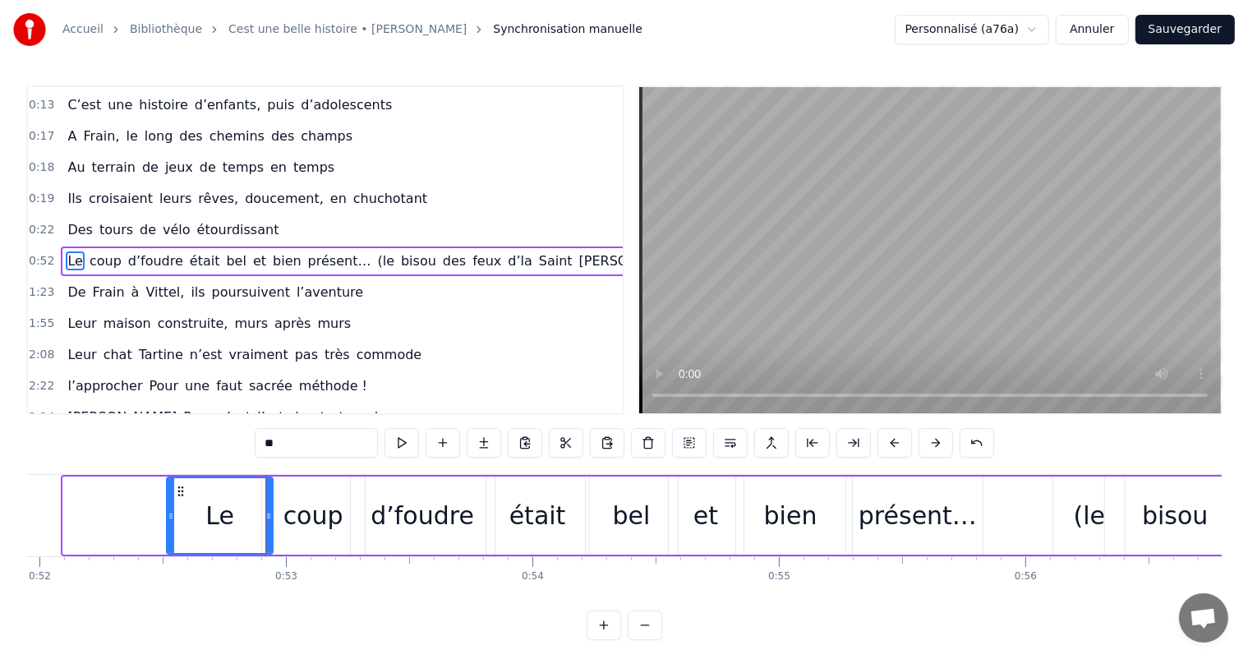
drag, startPoint x: 66, startPoint y: 516, endPoint x: 175, endPoint y: 524, distance: 109.6
click at [174, 524] on div at bounding box center [171, 515] width 7 height 75
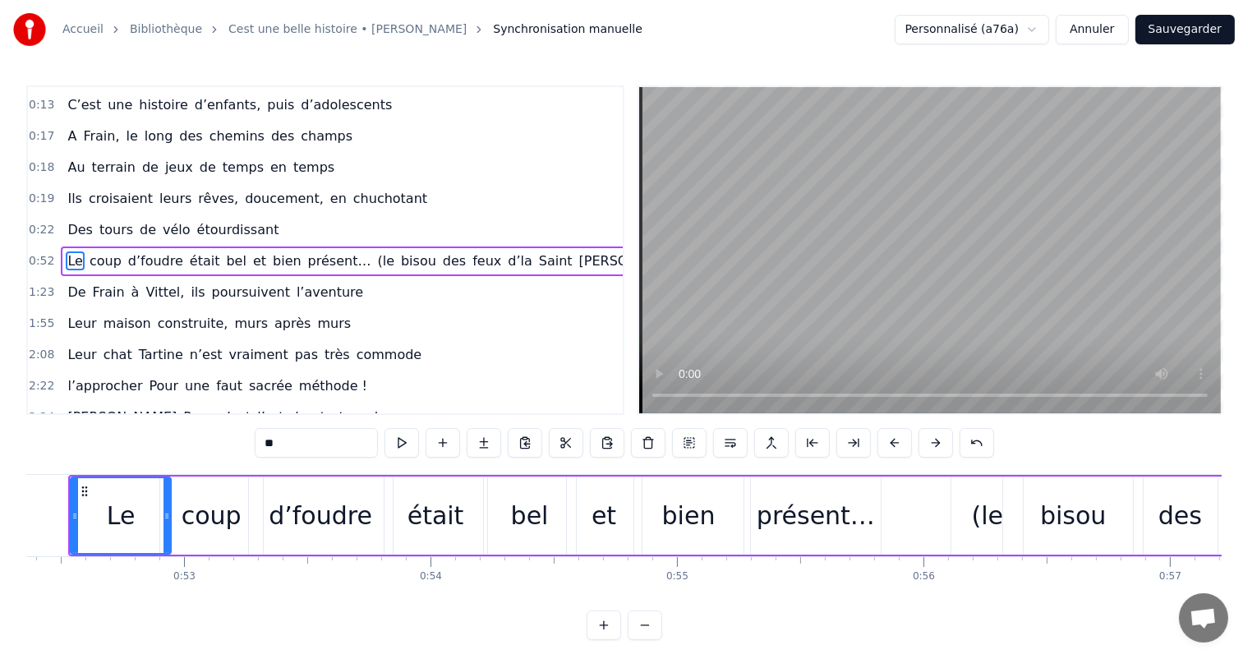
scroll to position [0, 12724]
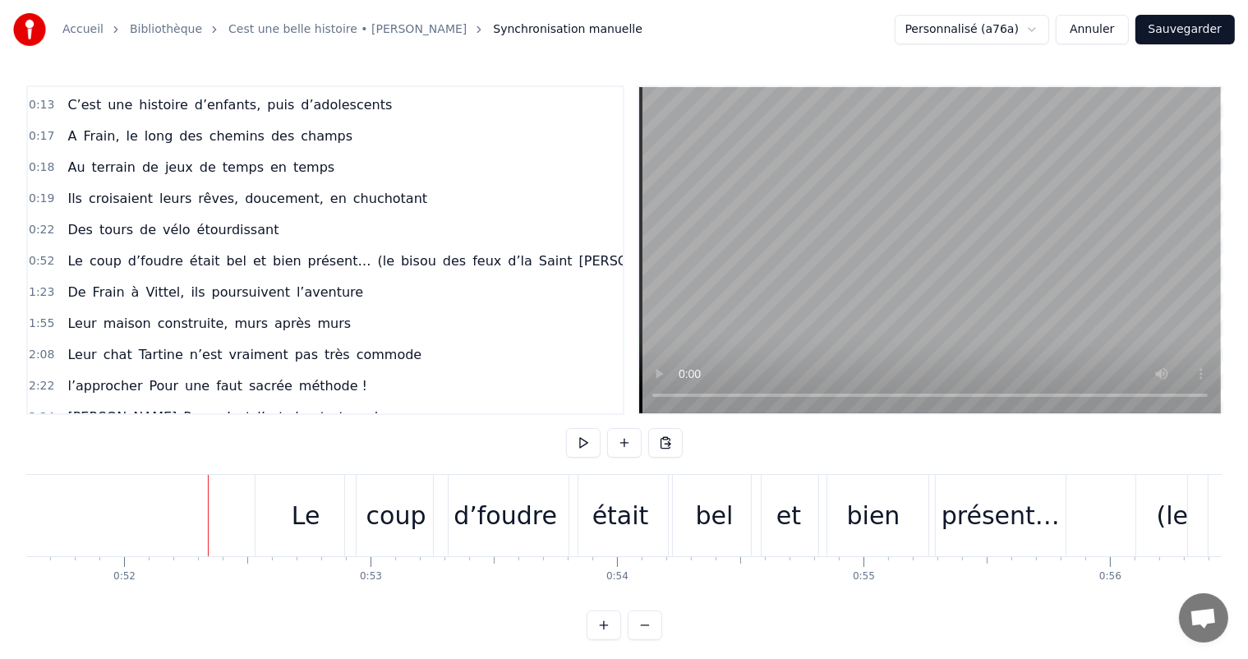
click at [258, 510] on div "Le" at bounding box center [306, 515] width 100 height 81
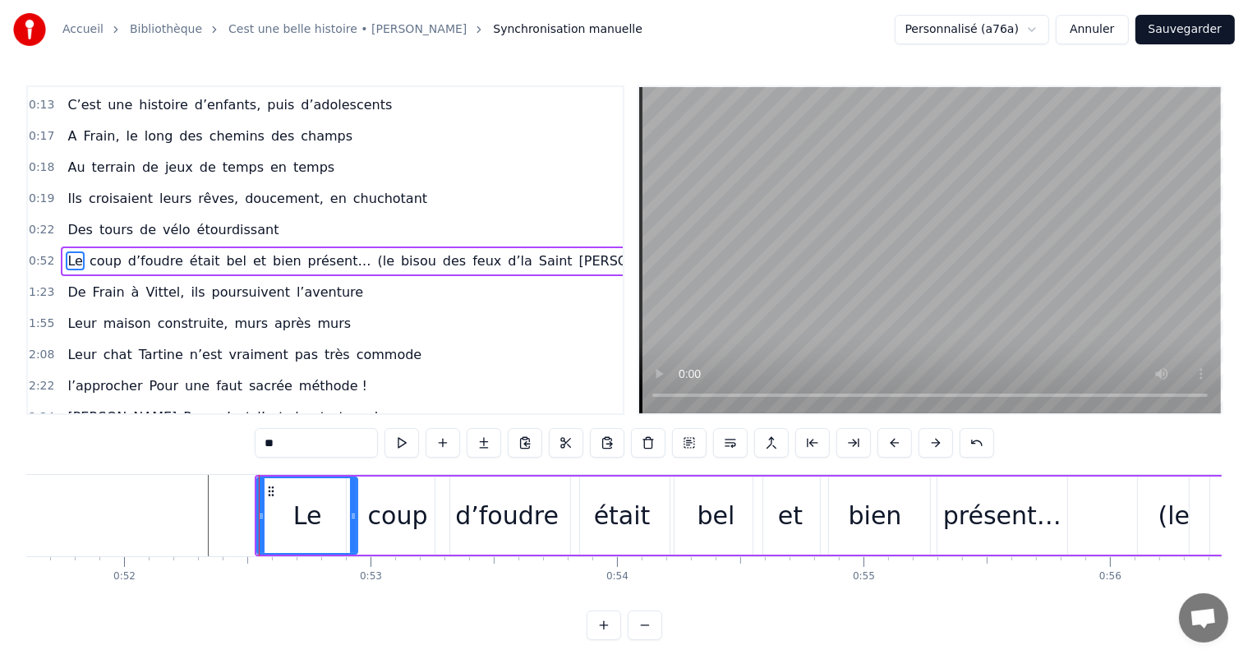
drag, startPoint x: 257, startPoint y: 514, endPoint x: 273, endPoint y: 512, distance: 15.7
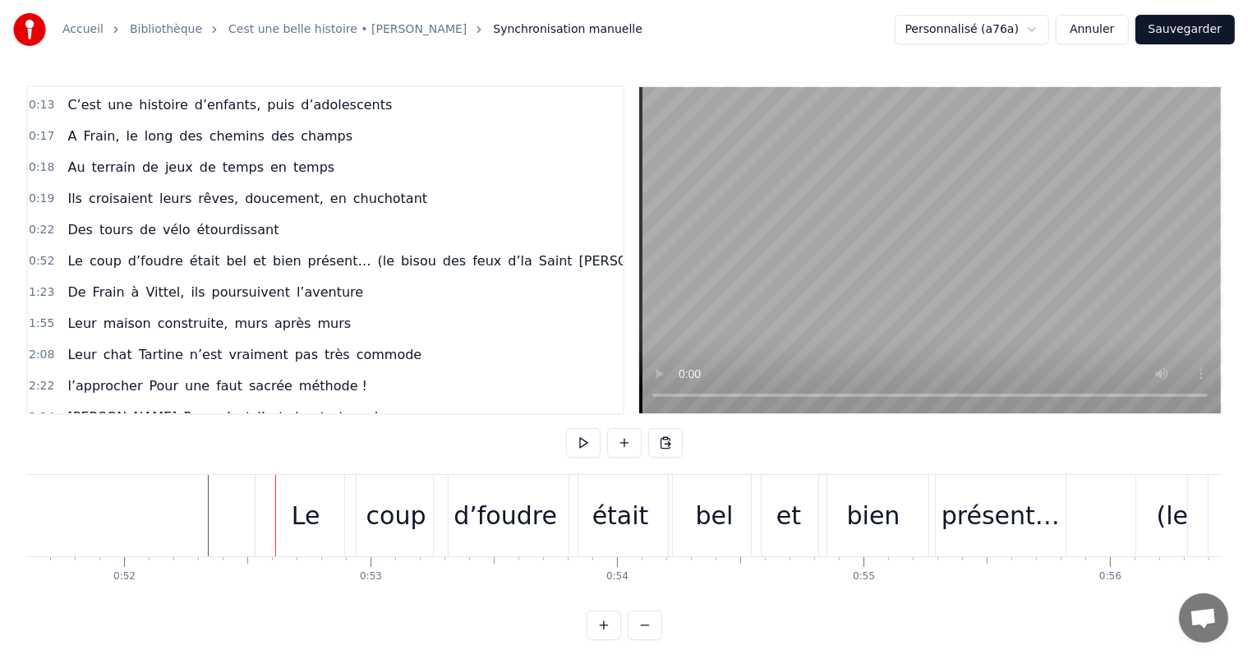
click at [258, 510] on div "Le" at bounding box center [306, 515] width 100 height 81
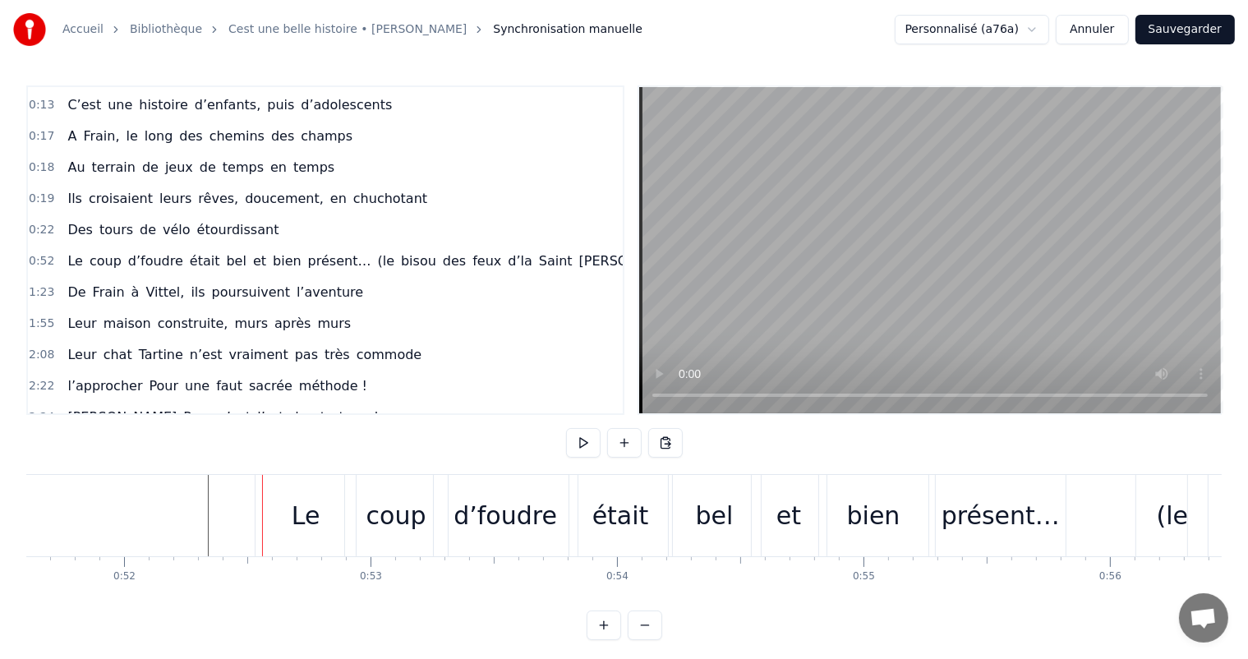
click at [262, 512] on div at bounding box center [262, 515] width 1 height 81
click at [282, 510] on div "Le" at bounding box center [306, 515] width 100 height 81
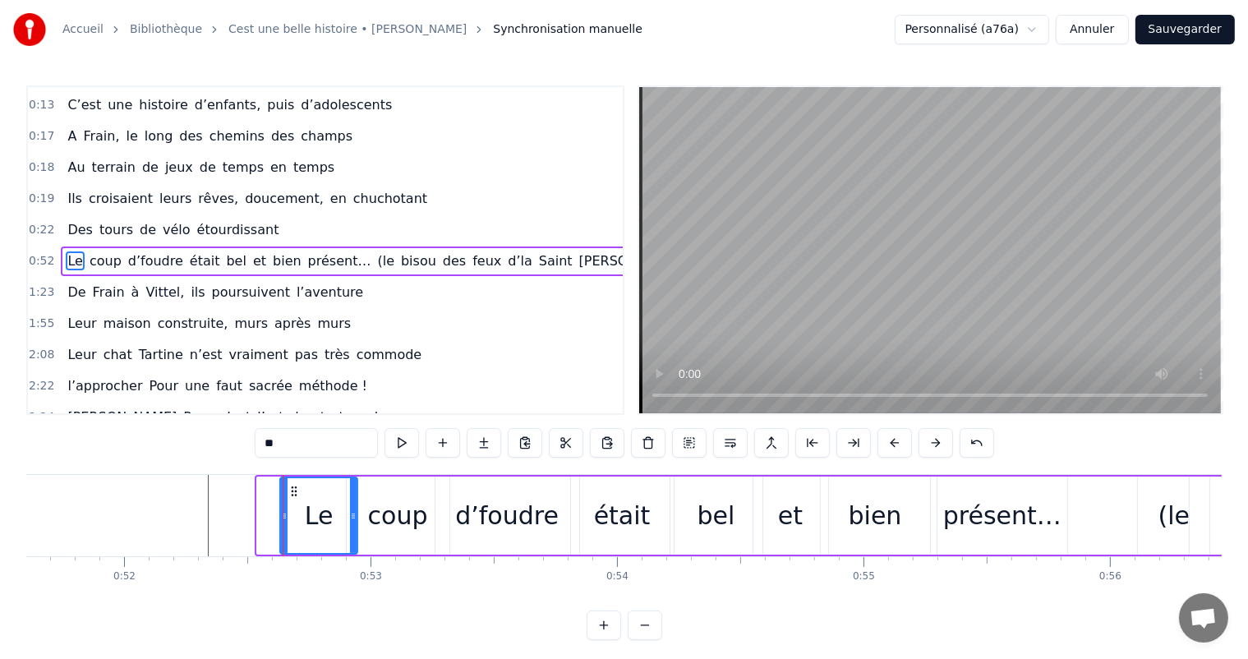
drag, startPoint x: 260, startPoint y: 507, endPoint x: 306, endPoint y: 501, distance: 46.5
click at [284, 513] on div at bounding box center [284, 515] width 7 height 75
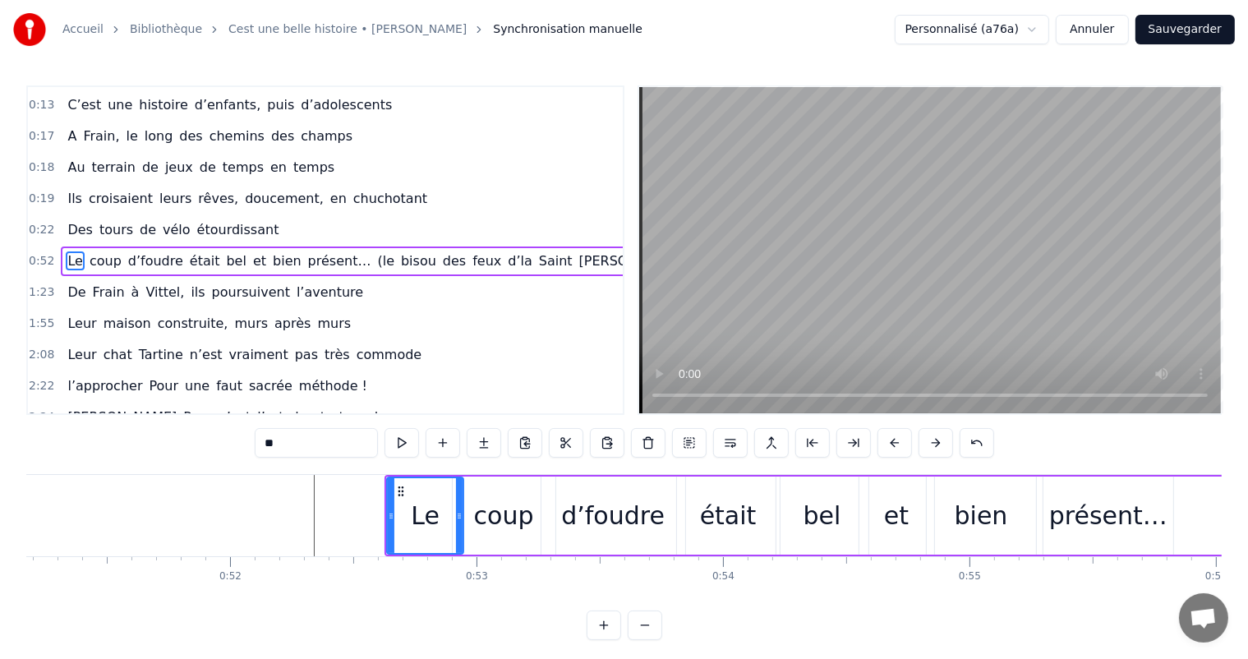
scroll to position [0, 12591]
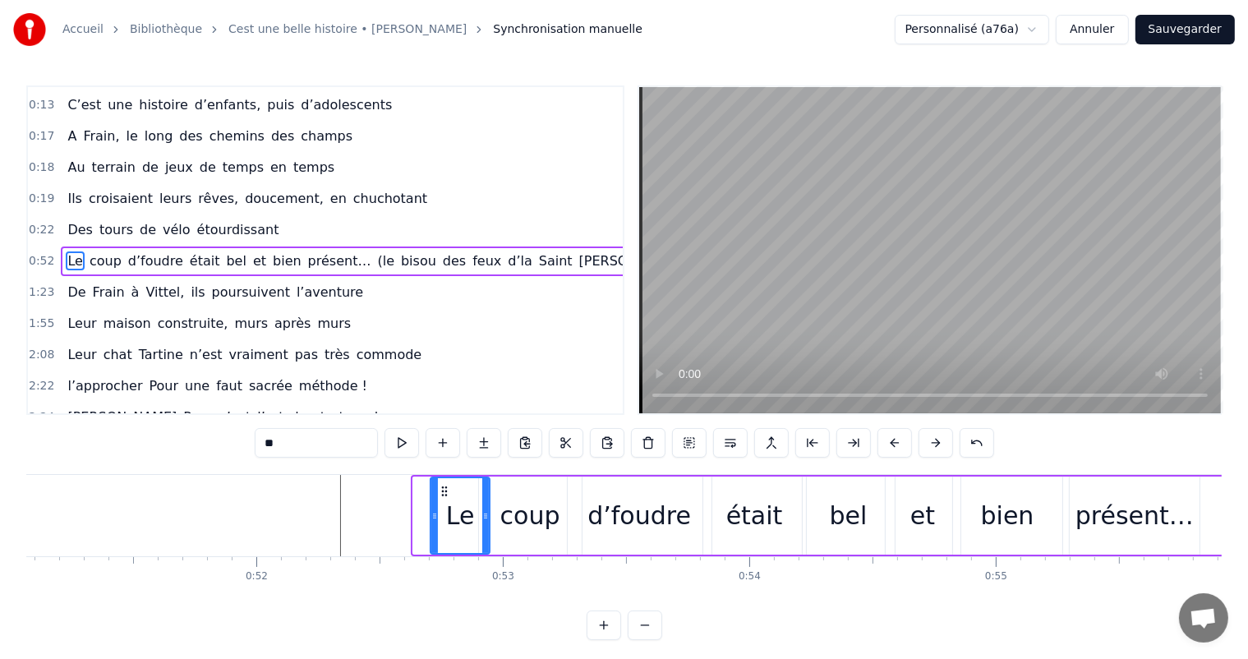
drag, startPoint x: 417, startPoint y: 505, endPoint x: 437, endPoint y: 505, distance: 20.6
click at [436, 507] on div at bounding box center [434, 515] width 7 height 75
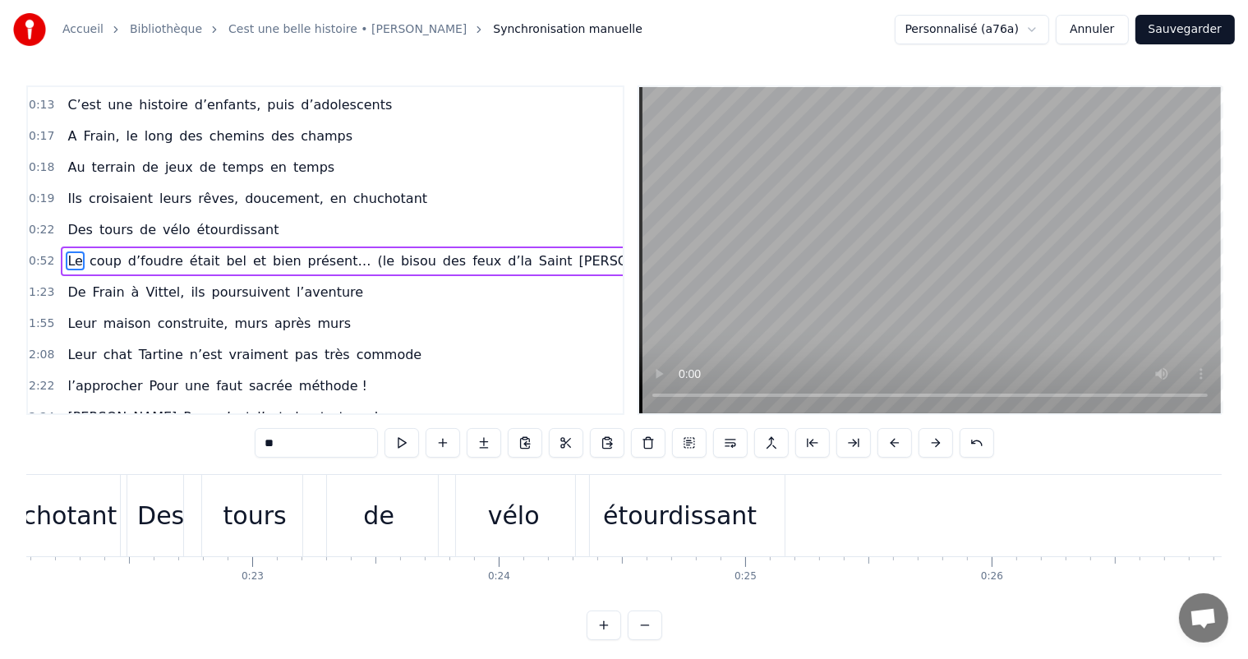
scroll to position [0, 5684]
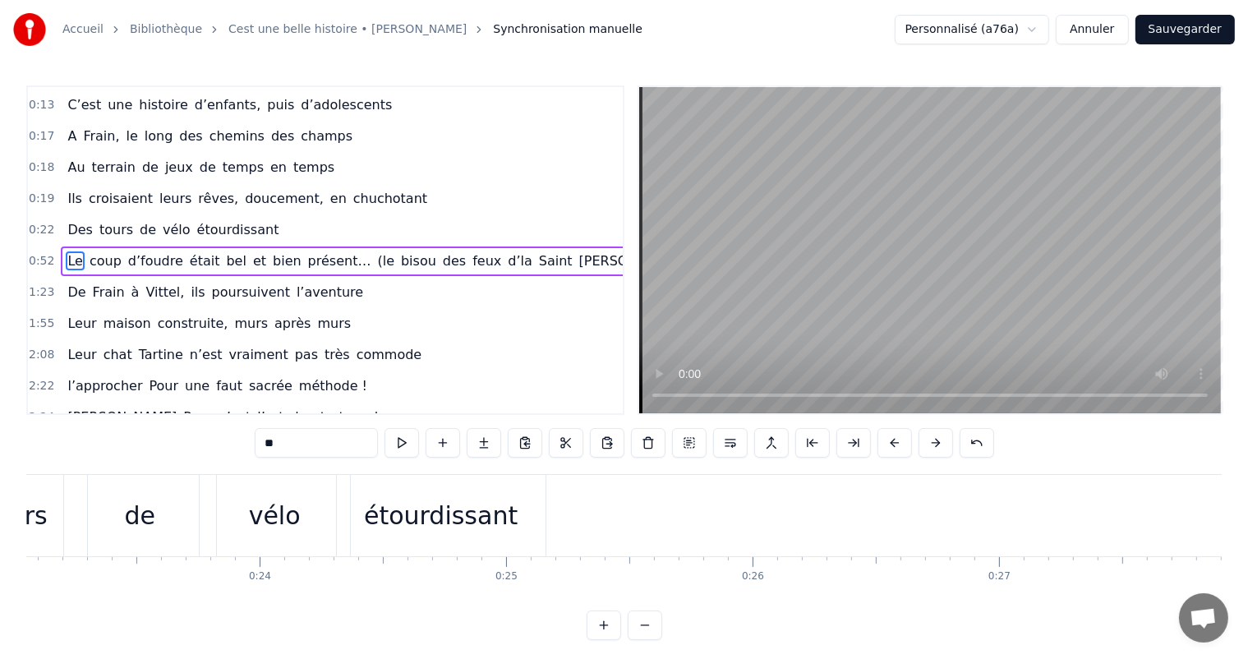
click at [432, 533] on div "étourdissant" at bounding box center [441, 515] width 154 height 37
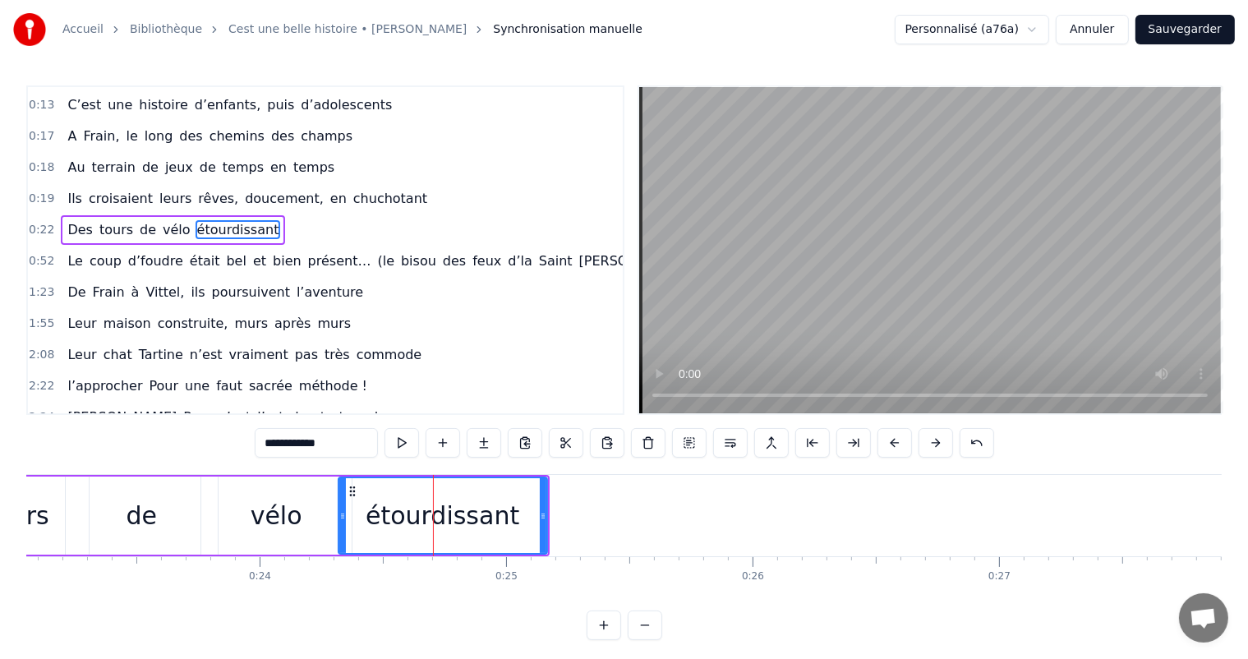
scroll to position [123, 0]
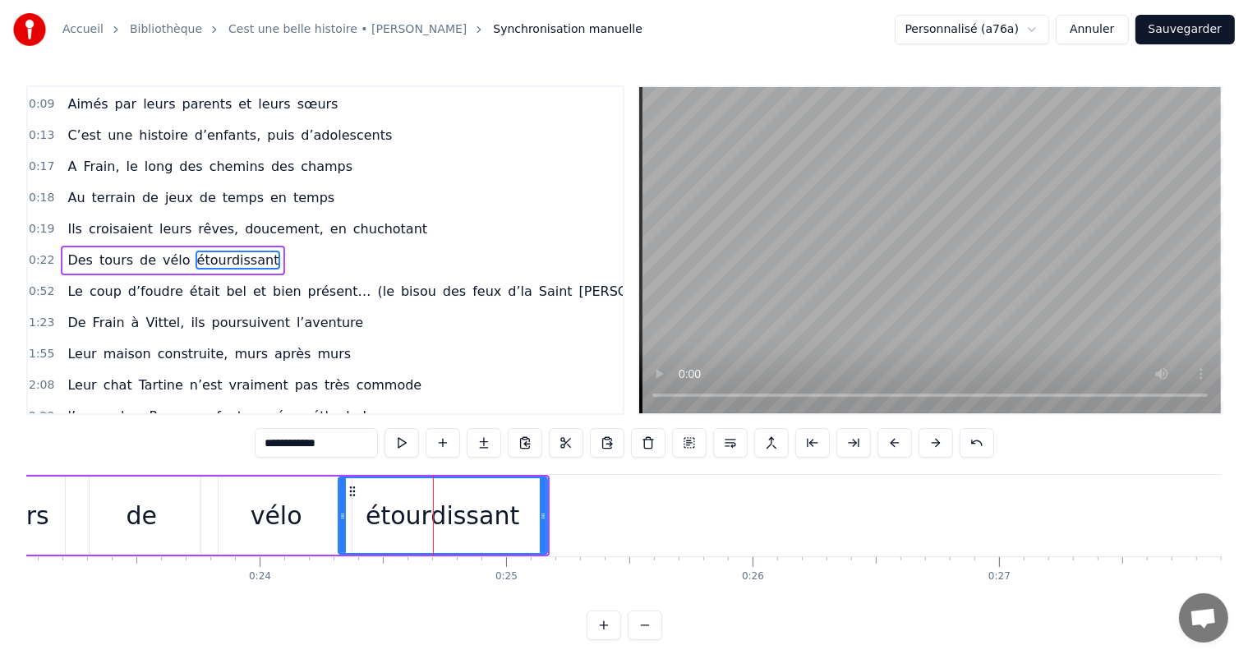
click at [289, 532] on div "vélo" at bounding box center [277, 515] width 52 height 37
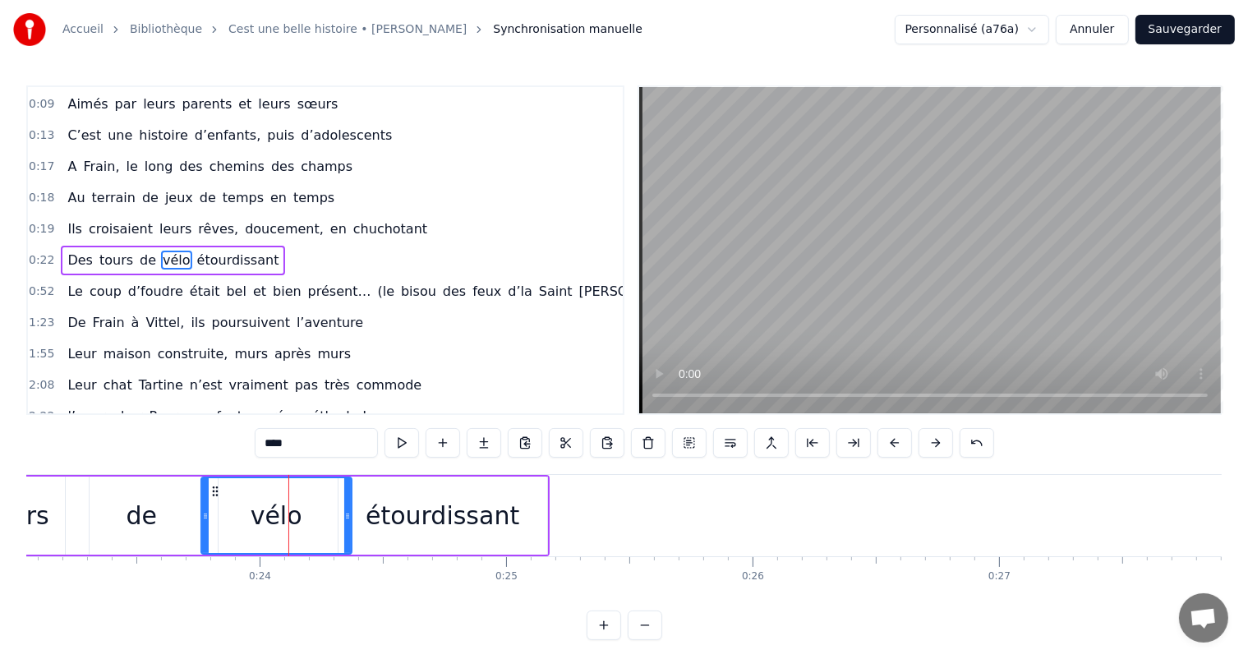
click at [385, 519] on div "étourdissant" at bounding box center [443, 515] width 154 height 37
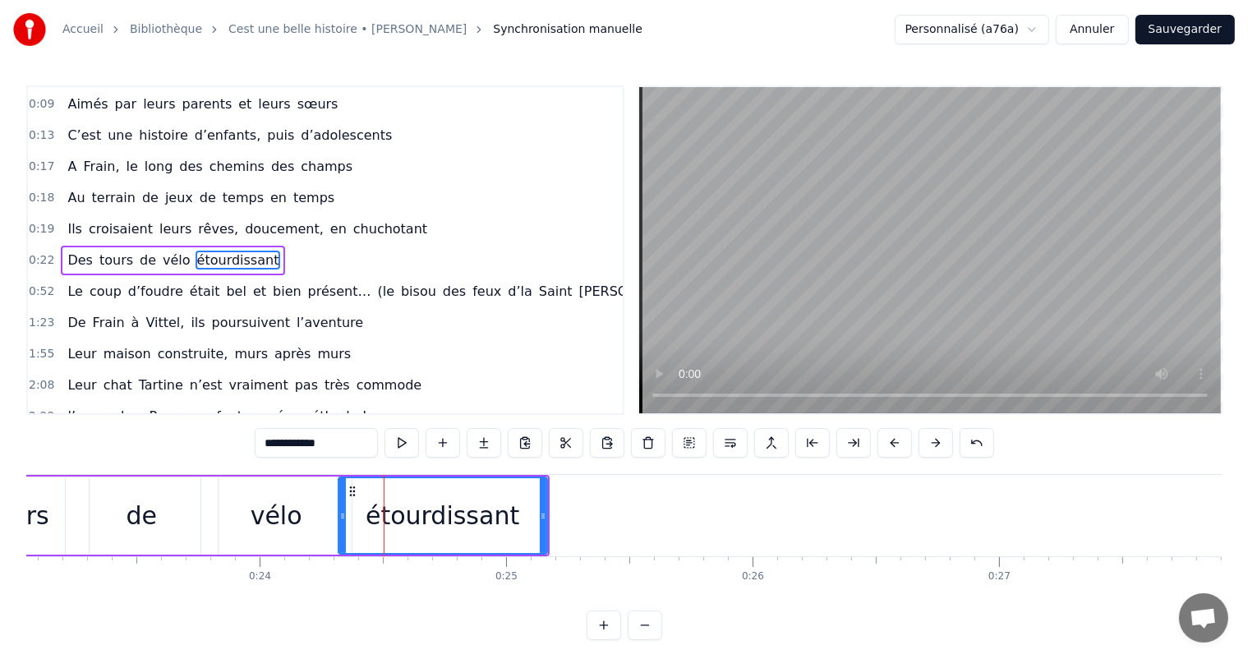
click at [220, 524] on div "vélo" at bounding box center [276, 516] width 150 height 78
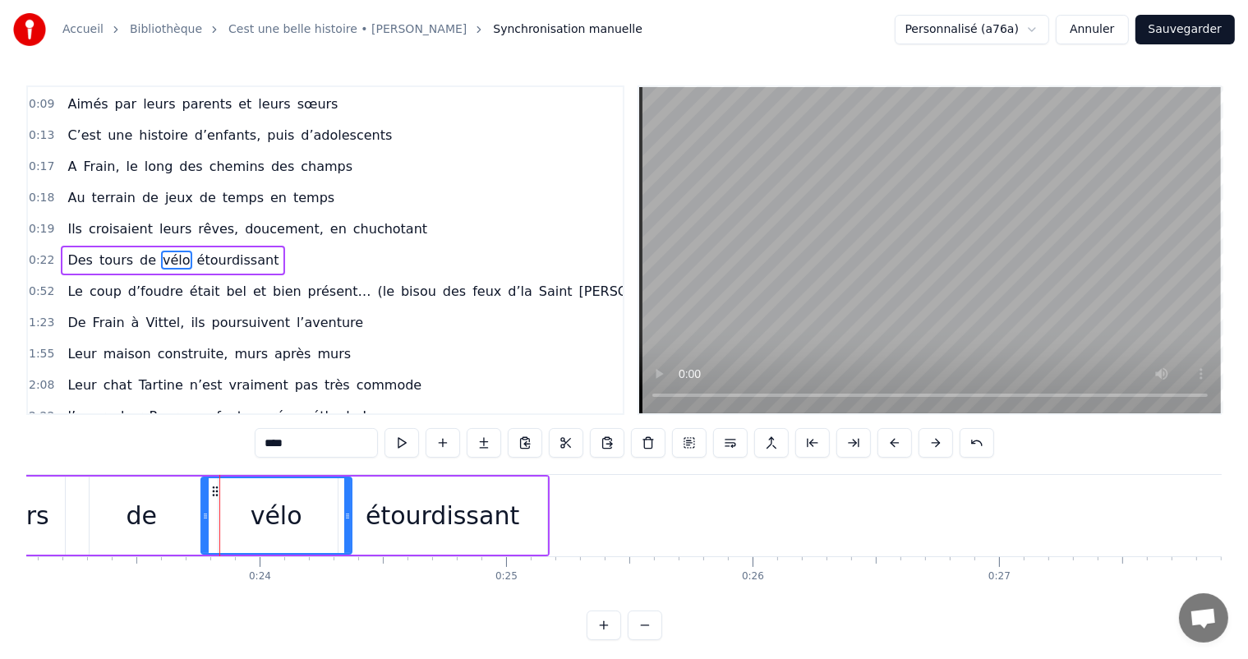
click at [403, 506] on div "étourdissant" at bounding box center [443, 515] width 154 height 37
type input "**********"
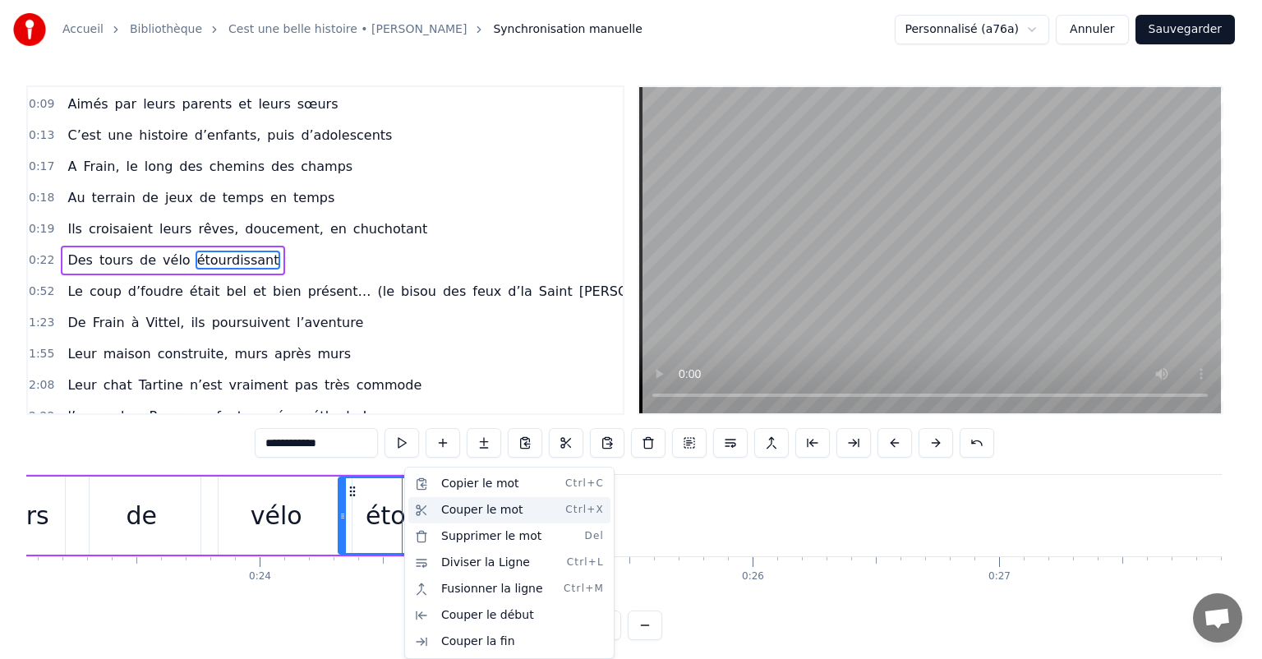
click at [444, 510] on div "Couper le mot Ctrl+X" at bounding box center [509, 510] width 202 height 26
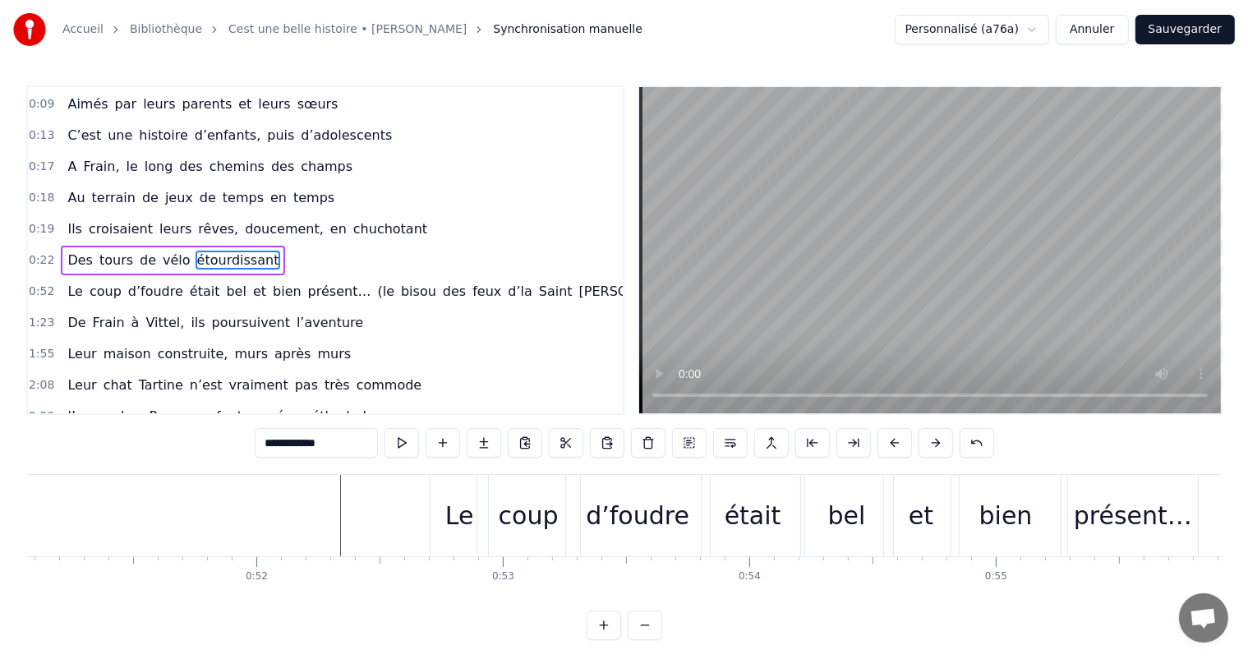
scroll to position [0, 12539]
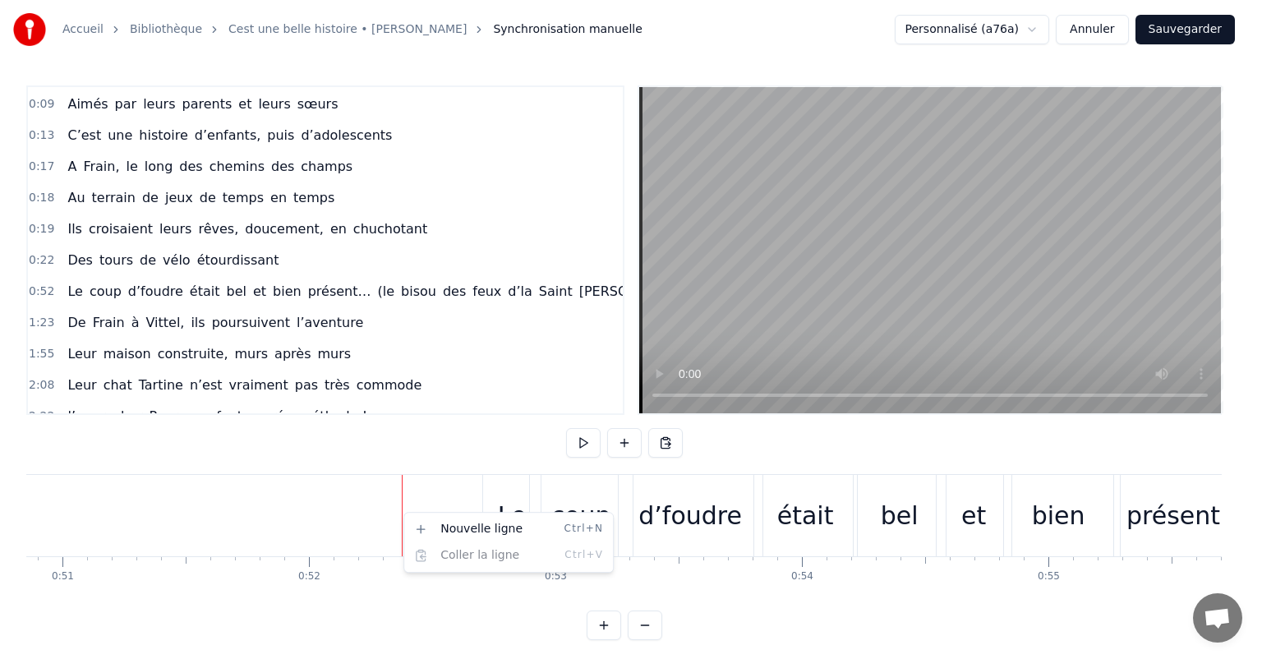
click at [372, 510] on html "Accueil Bibliothèque Cest une belle histoire • Michel Fugain Synchronisation ma…" at bounding box center [631, 333] width 1262 height 667
click at [370, 470] on html "Accueil Bibliothèque Cest une belle histoire • Michel Fugain Synchronisation ma…" at bounding box center [631, 333] width 1262 height 667
click at [307, 438] on html "Accueil Bibliothèque Cest une belle histoire • Michel Fugain Synchronisation ma…" at bounding box center [631, 333] width 1262 height 667
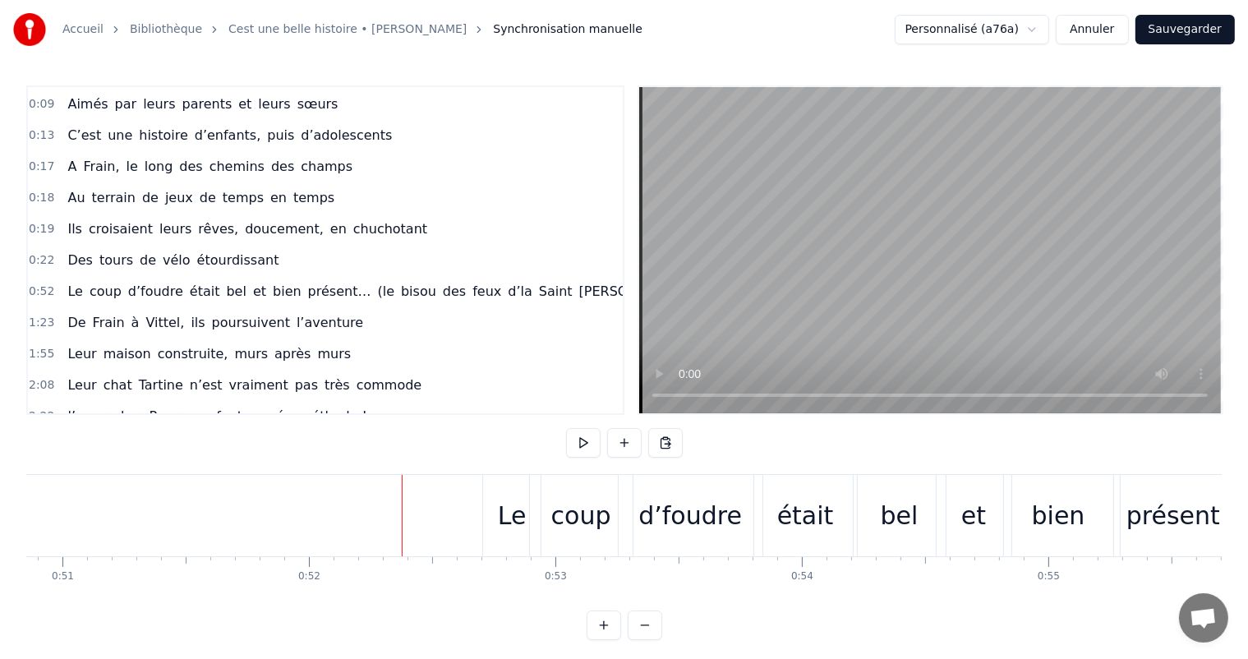
click at [560, 383] on div "2:08 Leur chat Tartine n’est vraiment pas très commode" at bounding box center [325, 385] width 595 height 31
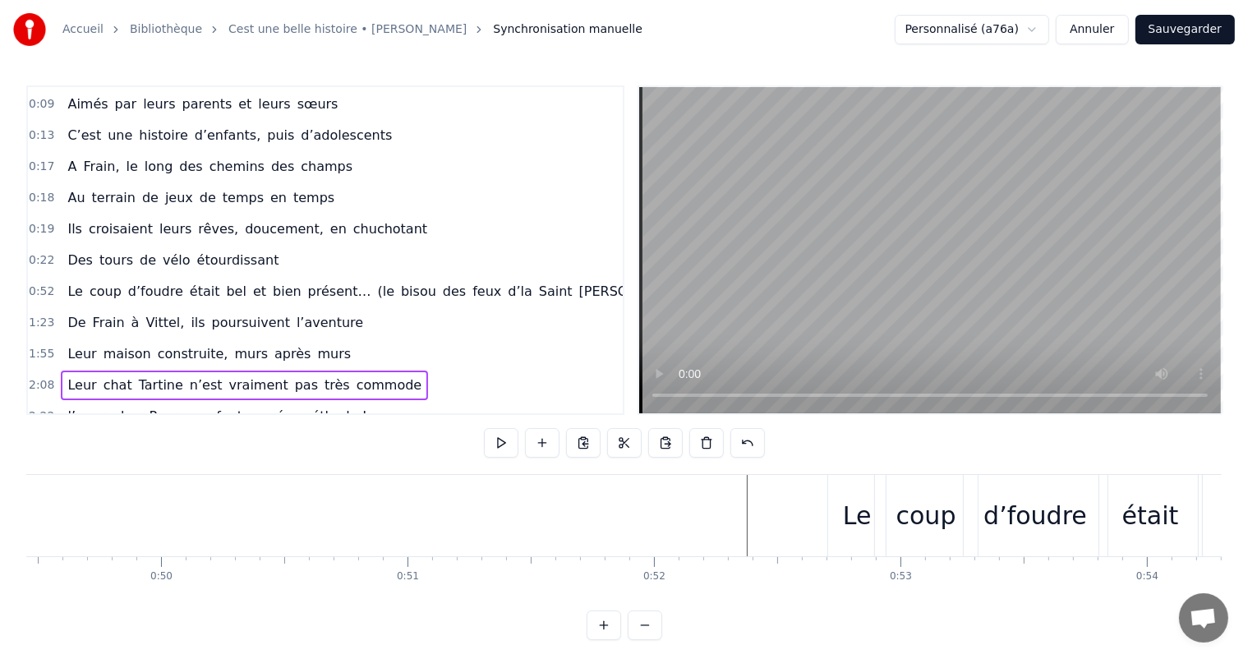
scroll to position [0, 12325]
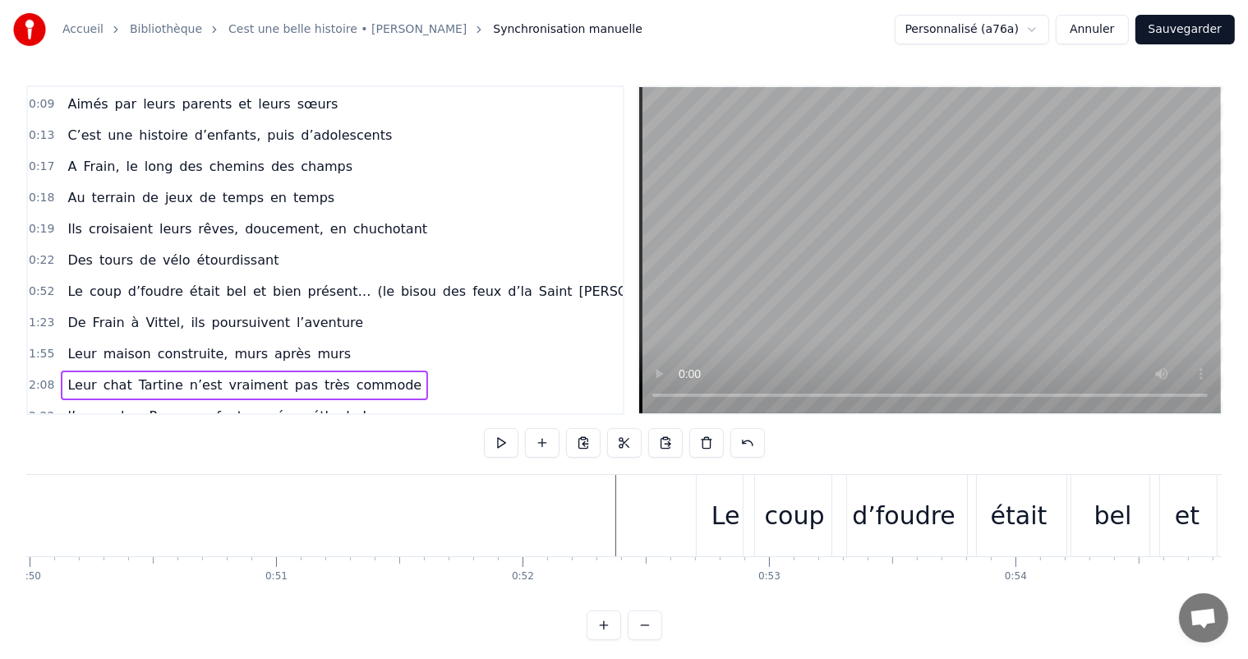
click at [714, 516] on div "Le" at bounding box center [726, 515] width 29 height 37
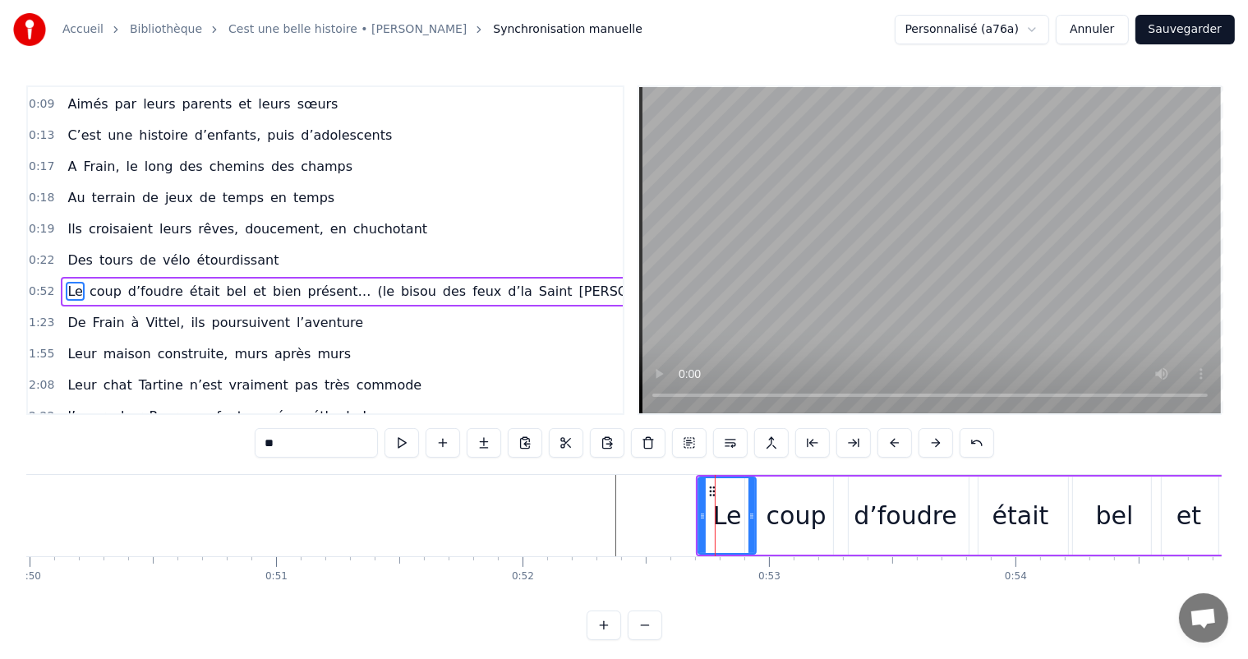
scroll to position [154, 0]
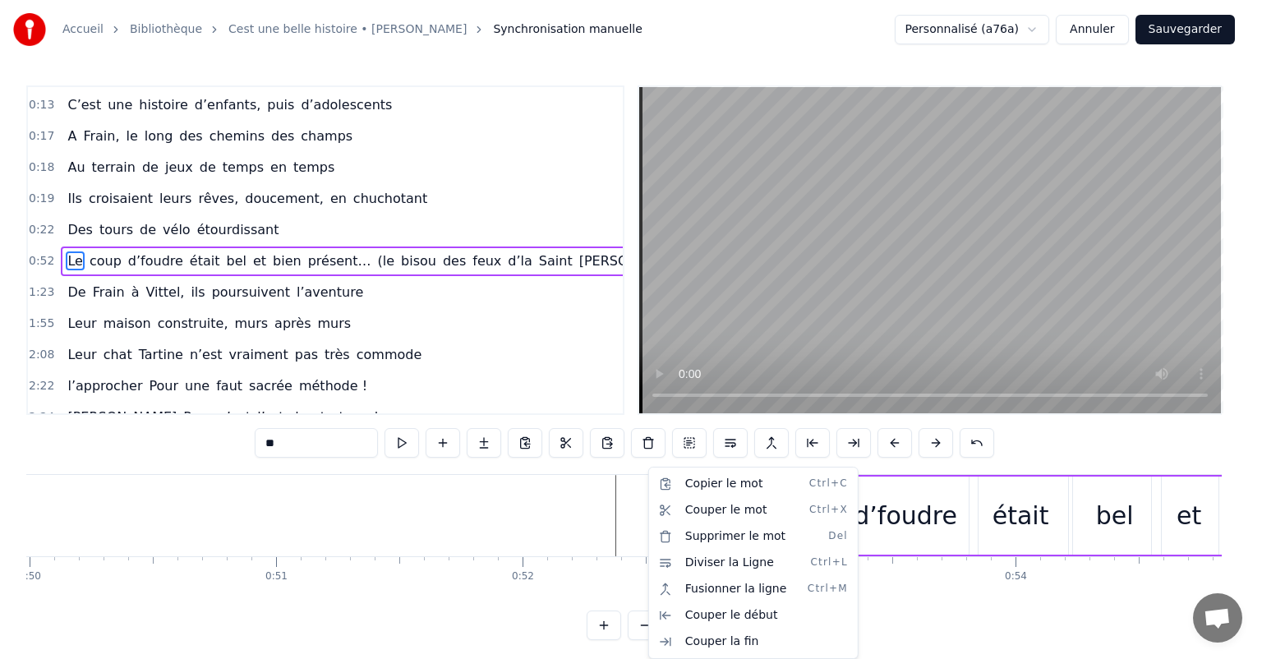
click at [359, 604] on html "Accueil Bibliothèque Cest une belle histoire • Michel Fugain Synchronisation ma…" at bounding box center [631, 333] width 1262 height 667
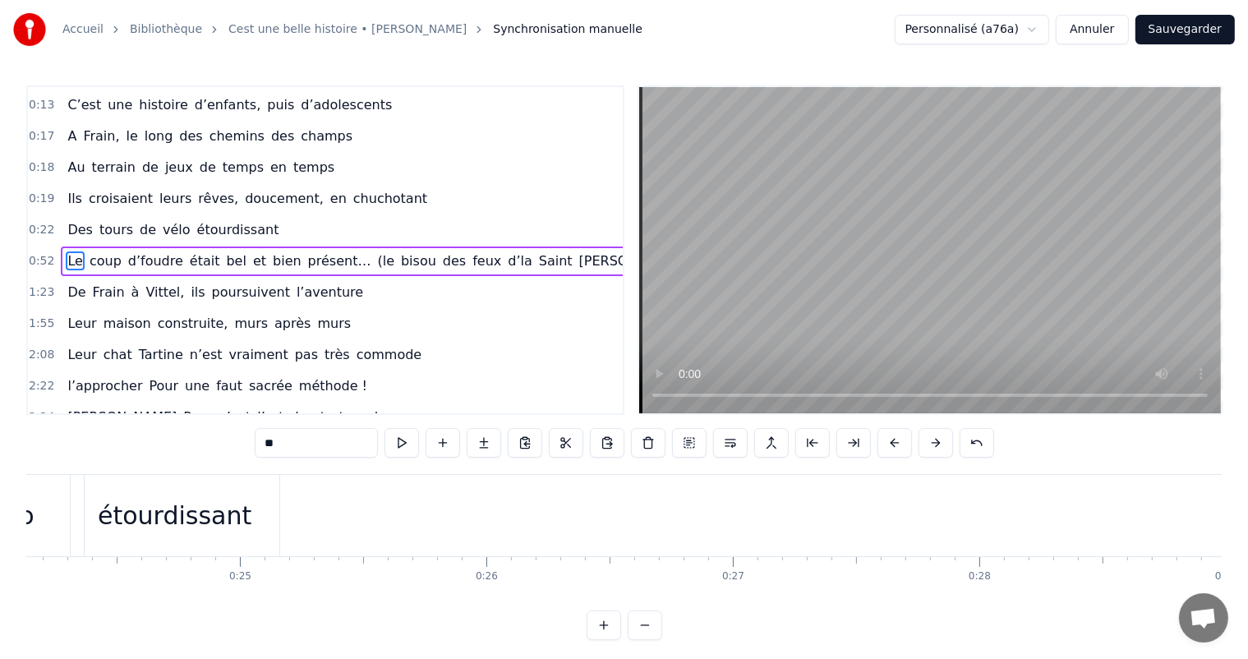
scroll to position [0, 6003]
click at [138, 505] on div "étourdissant" at bounding box center [122, 515] width 154 height 37
type input "**********"
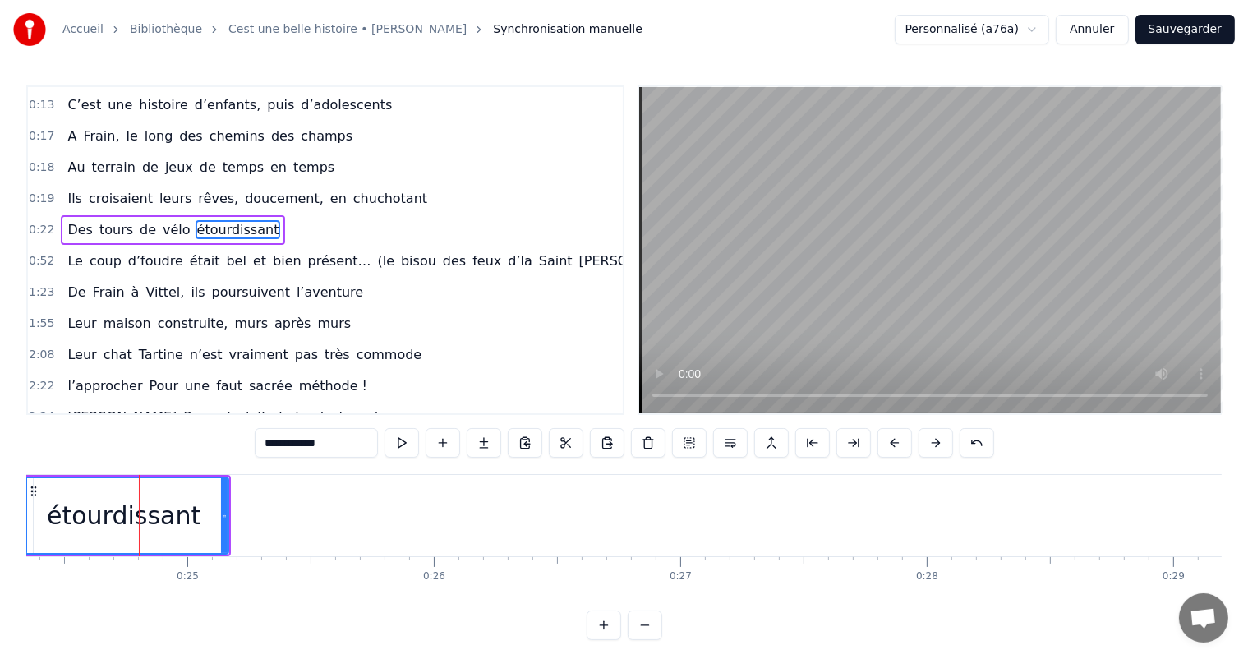
scroll to position [123, 0]
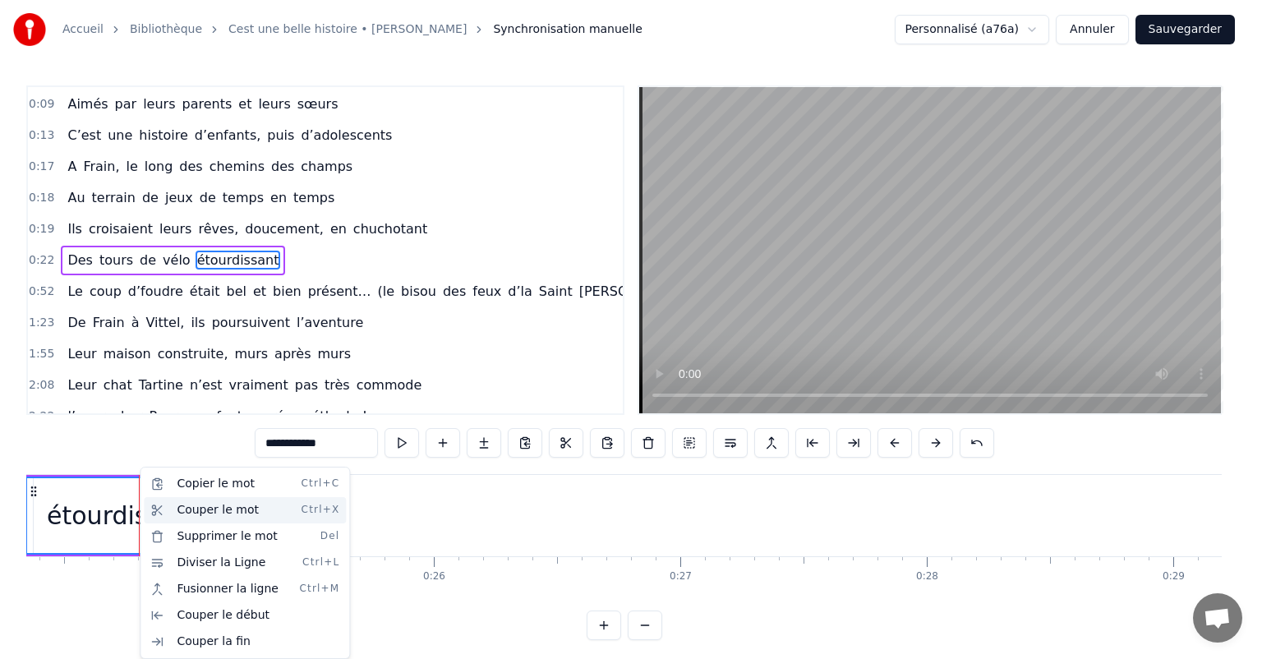
click at [210, 506] on div "Couper le mot Ctrl+X" at bounding box center [245, 510] width 202 height 26
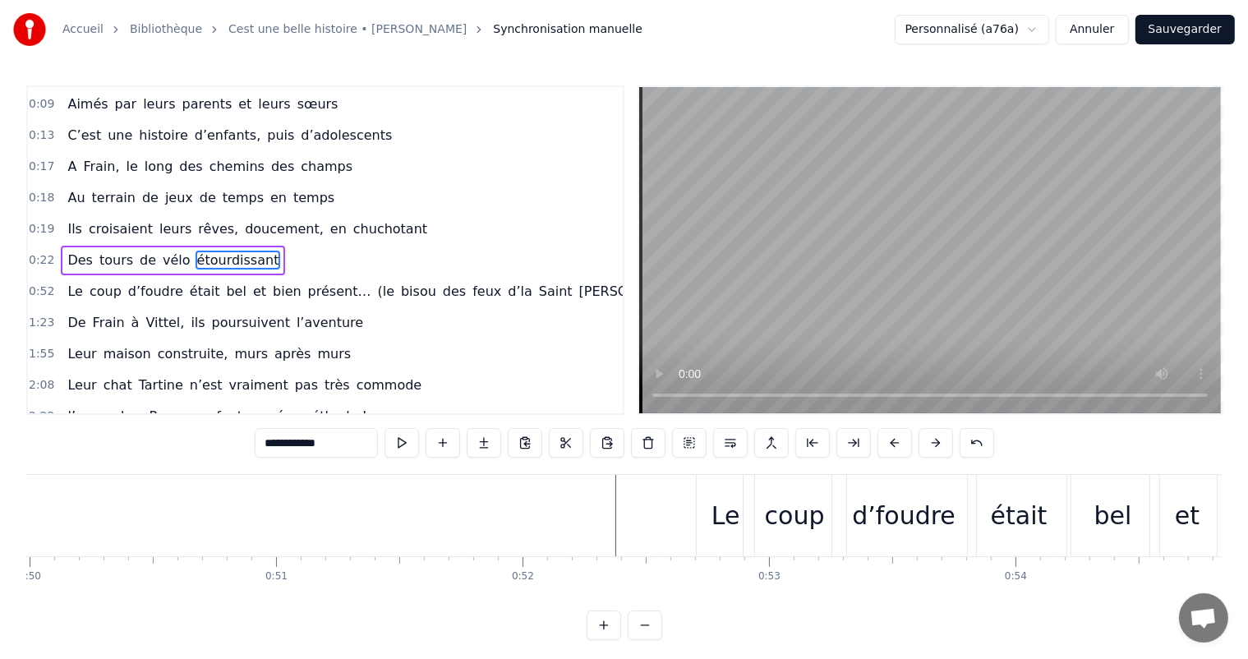
scroll to position [0, 12219]
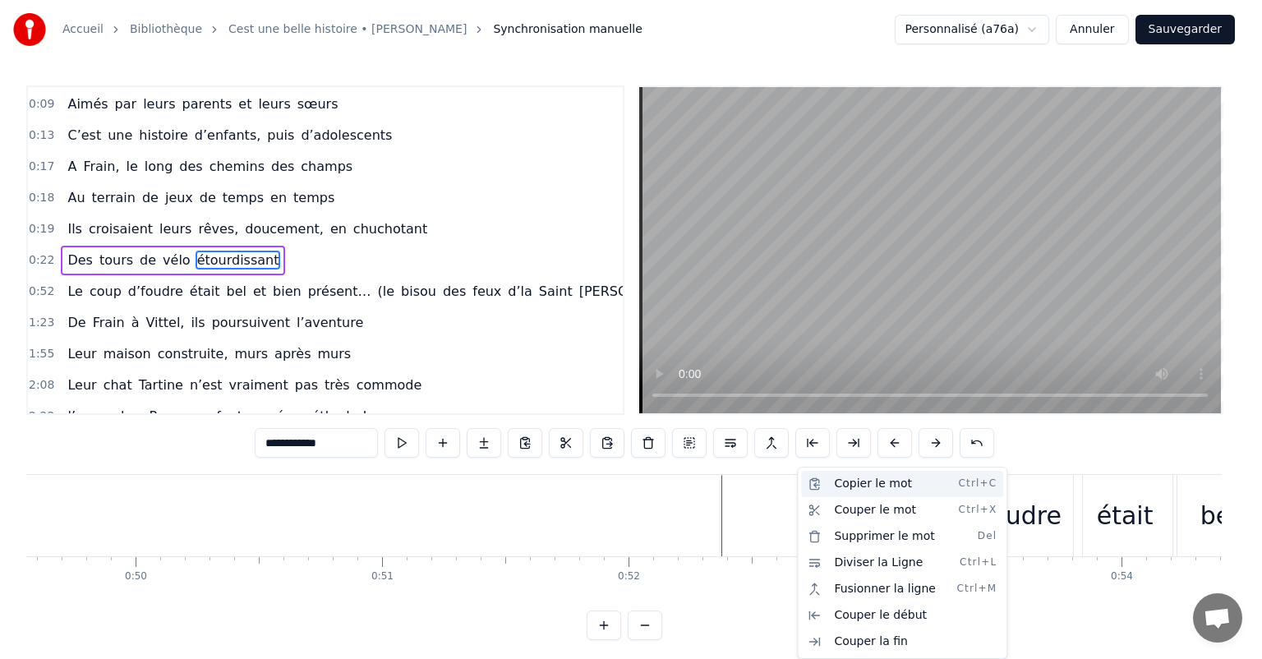
click at [846, 487] on div "Copier le mot Ctrl+C" at bounding box center [902, 484] width 202 height 26
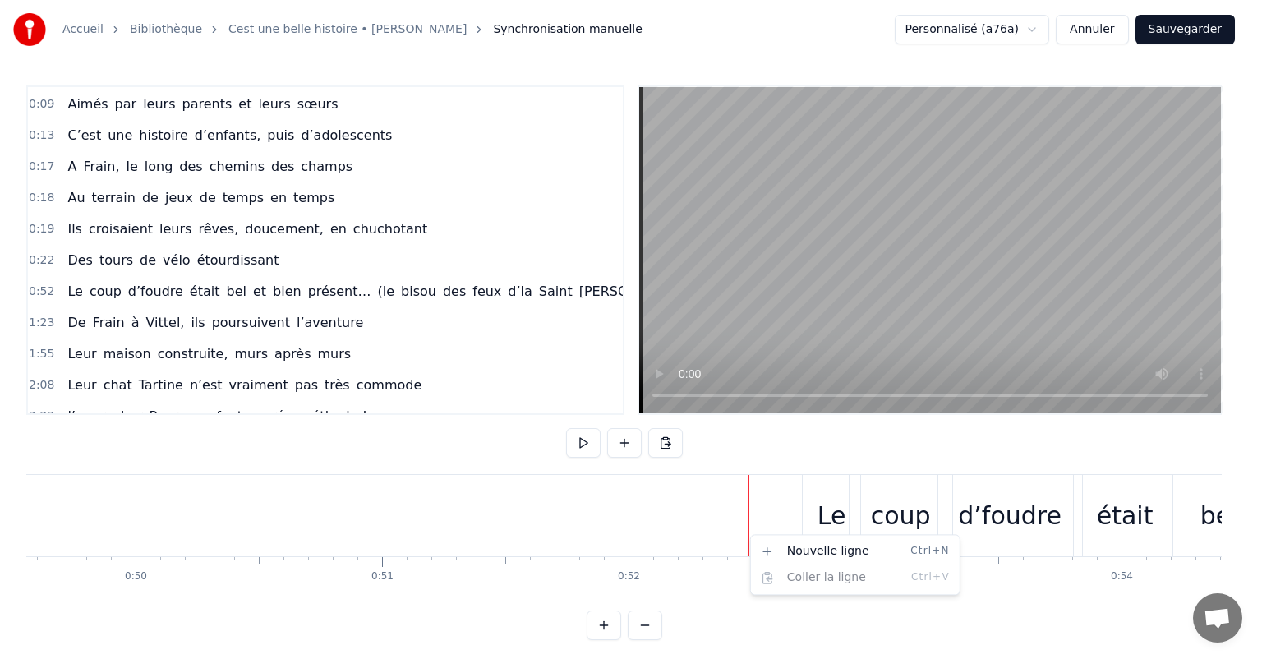
click at [756, 478] on html "Accueil Bibliothèque Cest une belle histoire • Michel Fugain Synchronisation ma…" at bounding box center [631, 333] width 1262 height 667
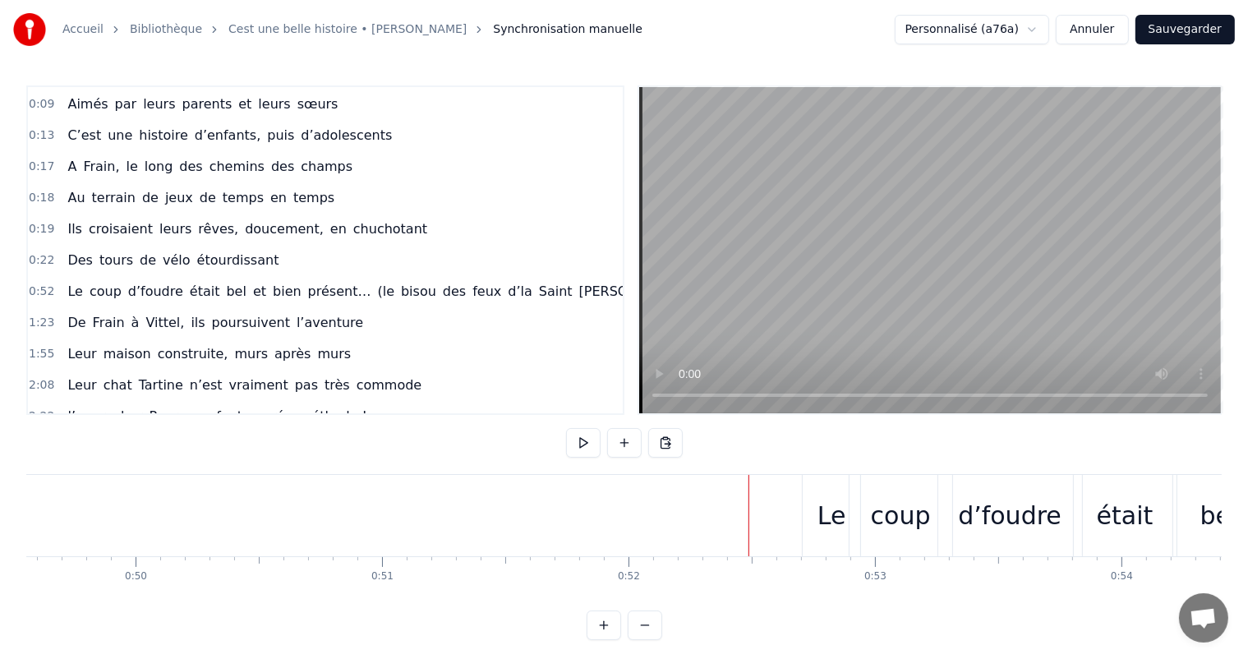
click at [847, 482] on div "Le" at bounding box center [832, 515] width 58 height 81
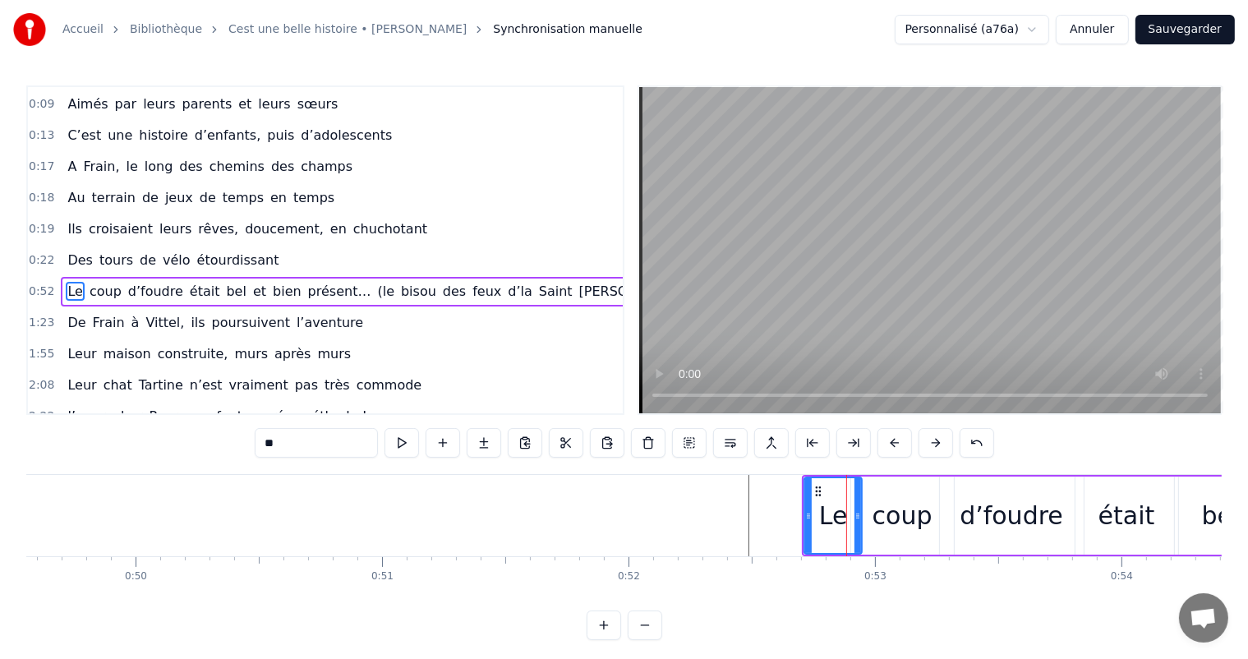
scroll to position [154, 0]
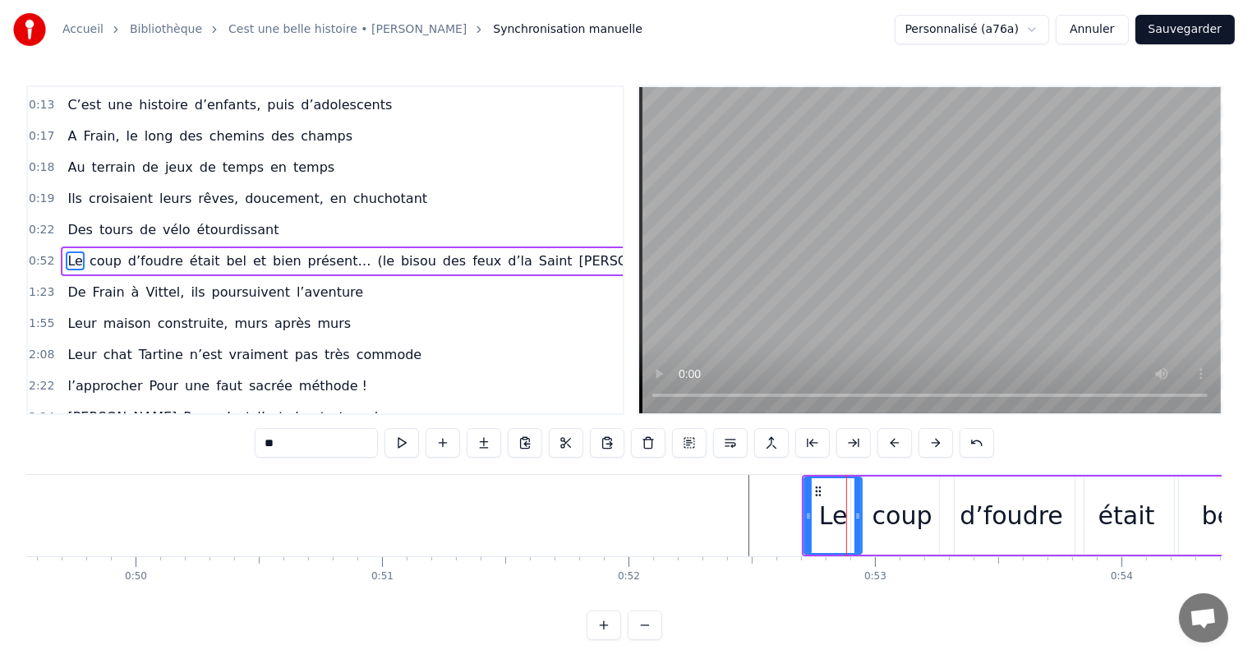
drag, startPoint x: 358, startPoint y: 602, endPoint x: 301, endPoint y: 594, distance: 57.3
click at [300, 594] on html "Accueil Bibliothèque Cest une belle histoire • Michel Fugain Synchronisation ma…" at bounding box center [624, 333] width 1248 height 667
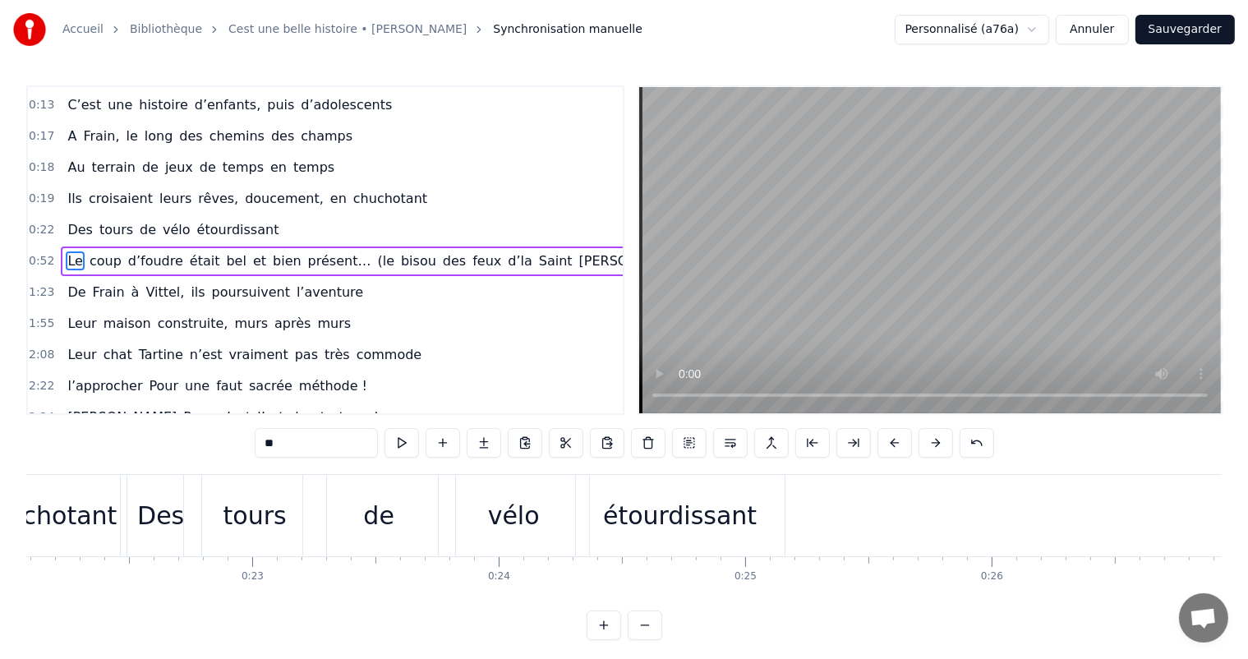
scroll to position [0, 5605]
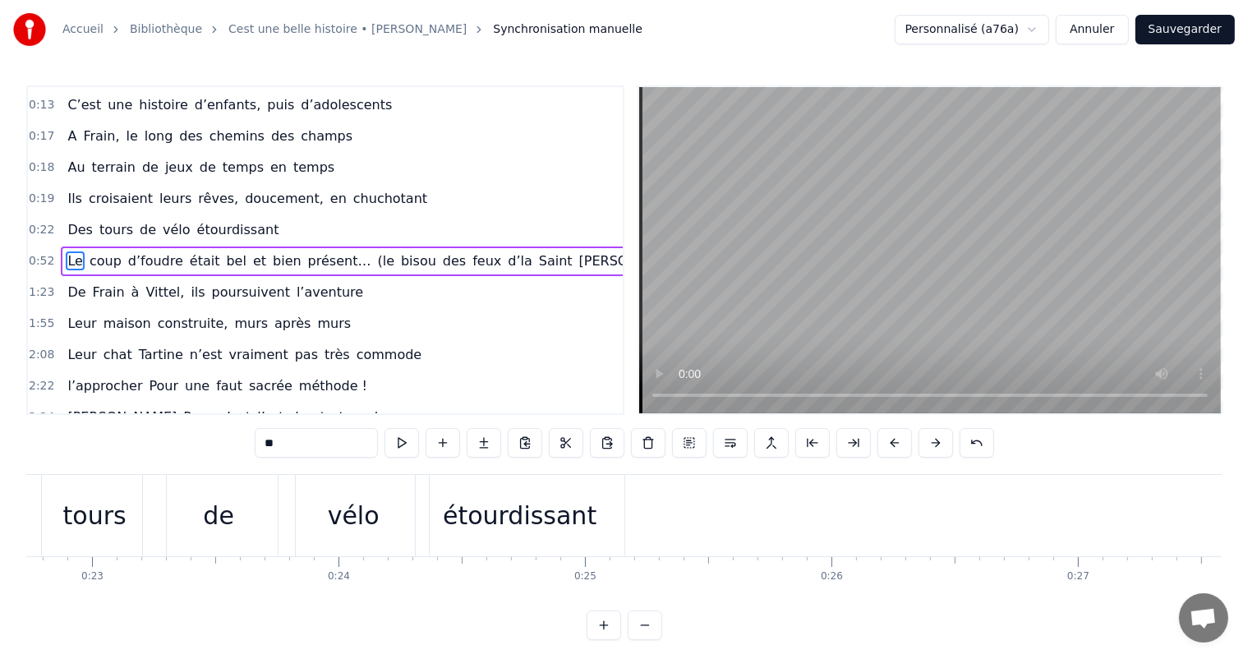
click at [533, 514] on div "étourdissant" at bounding box center [520, 515] width 154 height 37
type input "**********"
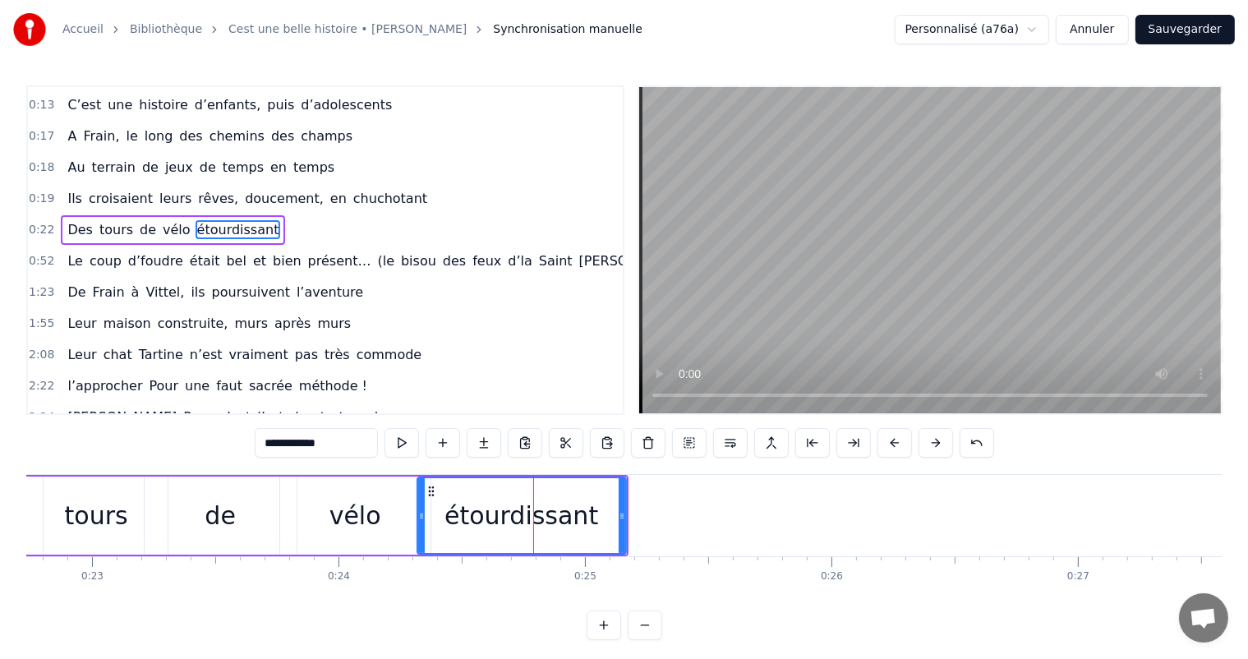
scroll to position [123, 0]
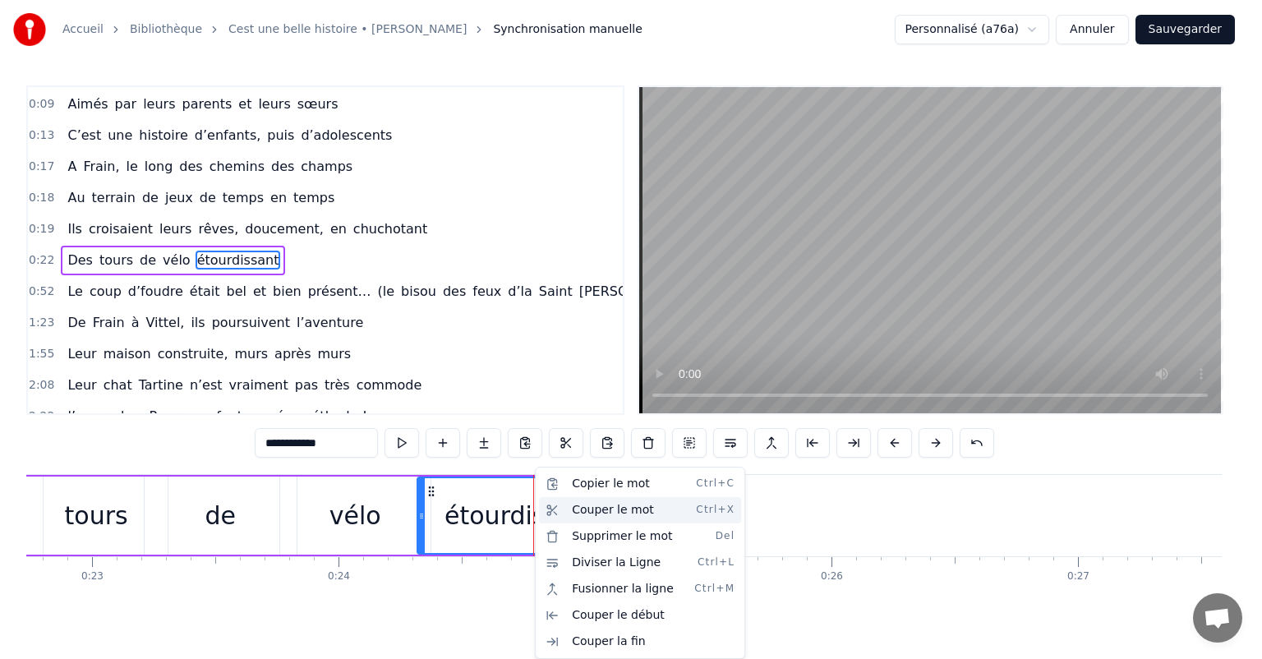
click at [588, 510] on div "Couper le mot Ctrl+X" at bounding box center [640, 510] width 202 height 26
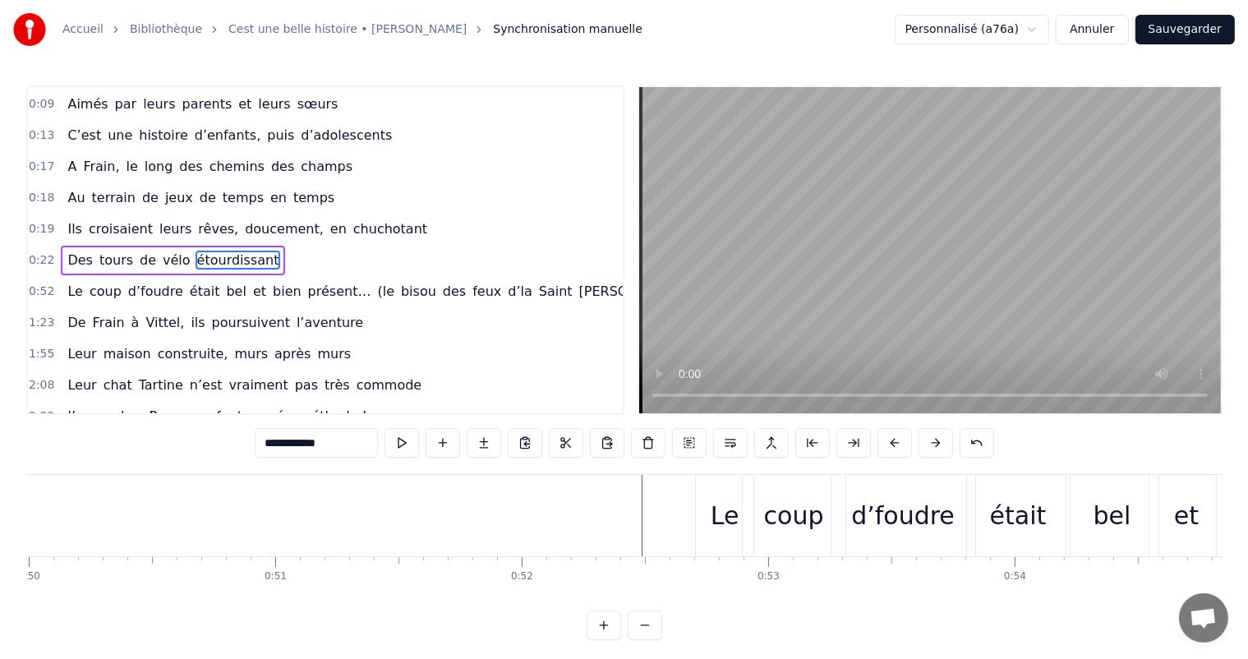
scroll to position [0, 12378]
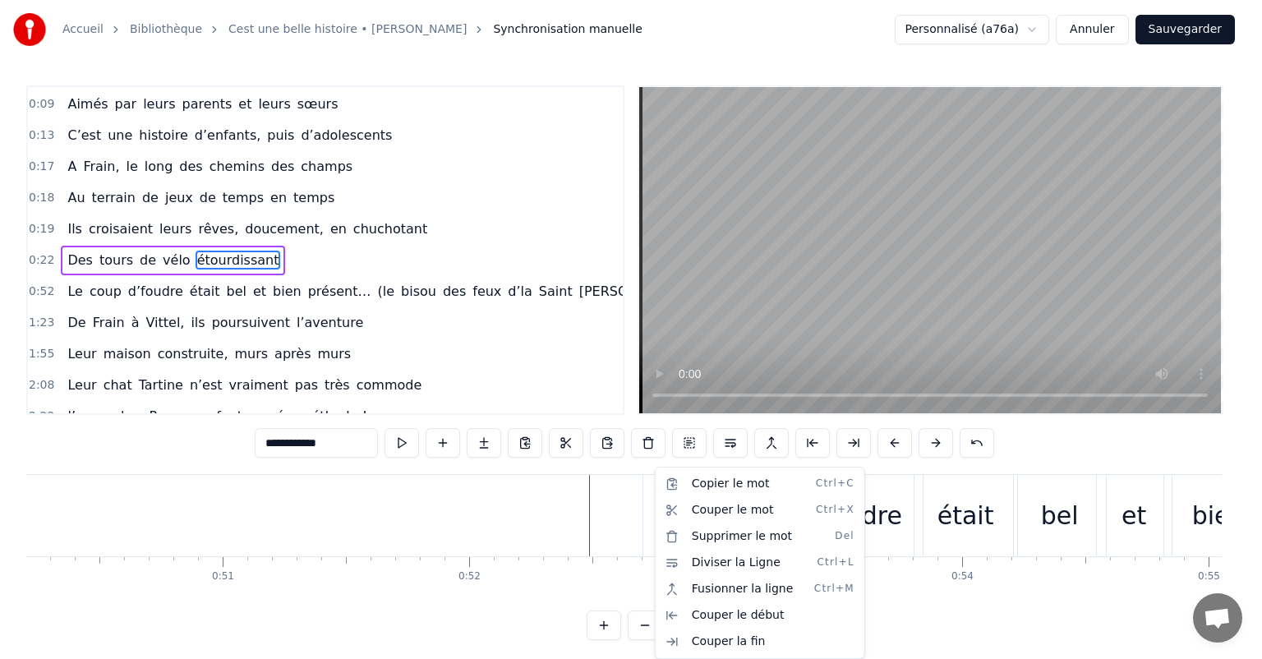
click at [596, 502] on html "Accueil Bibliothèque Cest une belle histoire • Michel Fugain Synchronisation ma…" at bounding box center [631, 333] width 1262 height 667
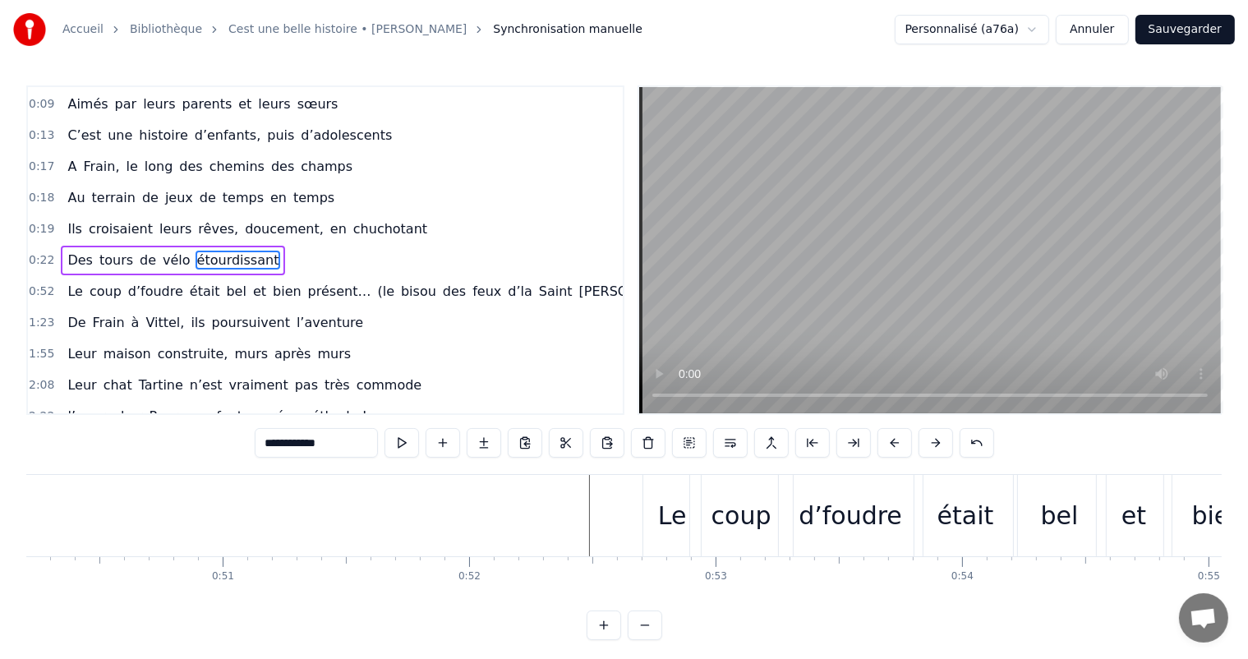
drag, startPoint x: 358, startPoint y: 604, endPoint x: 311, endPoint y: 593, distance: 48.1
click at [311, 593] on html "Accueil Bibliothèque Cest une belle histoire • Michel Fugain Synchronisation ma…" at bounding box center [624, 333] width 1248 height 667
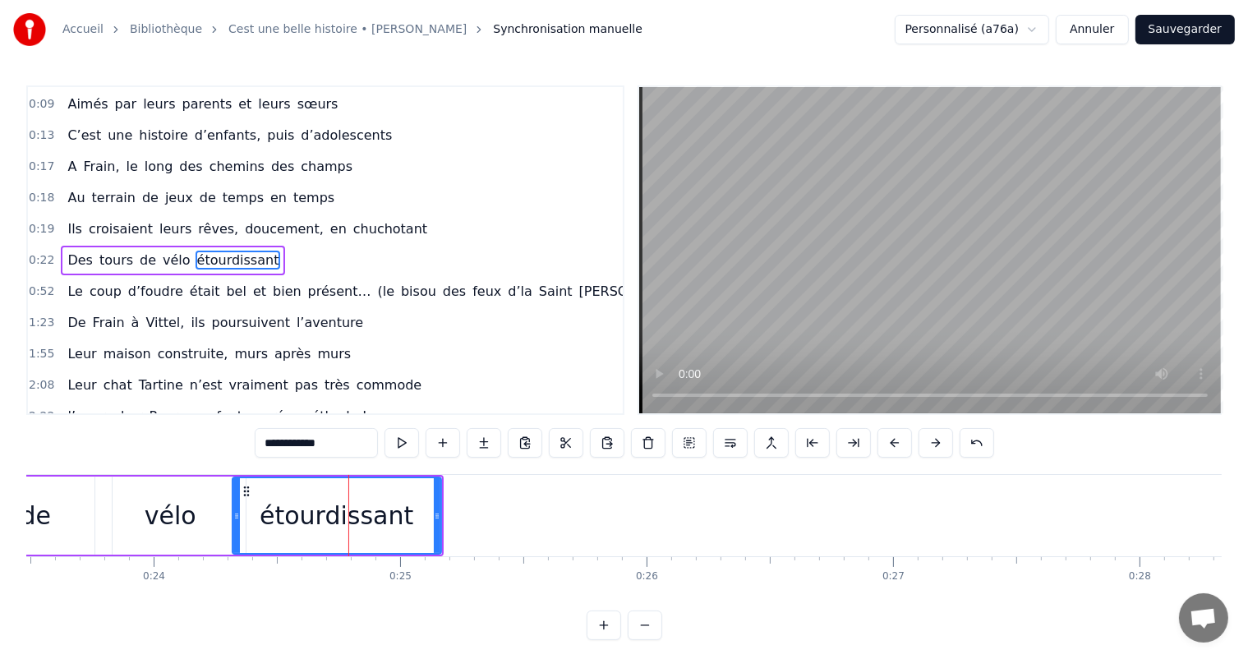
scroll to position [0, 5604]
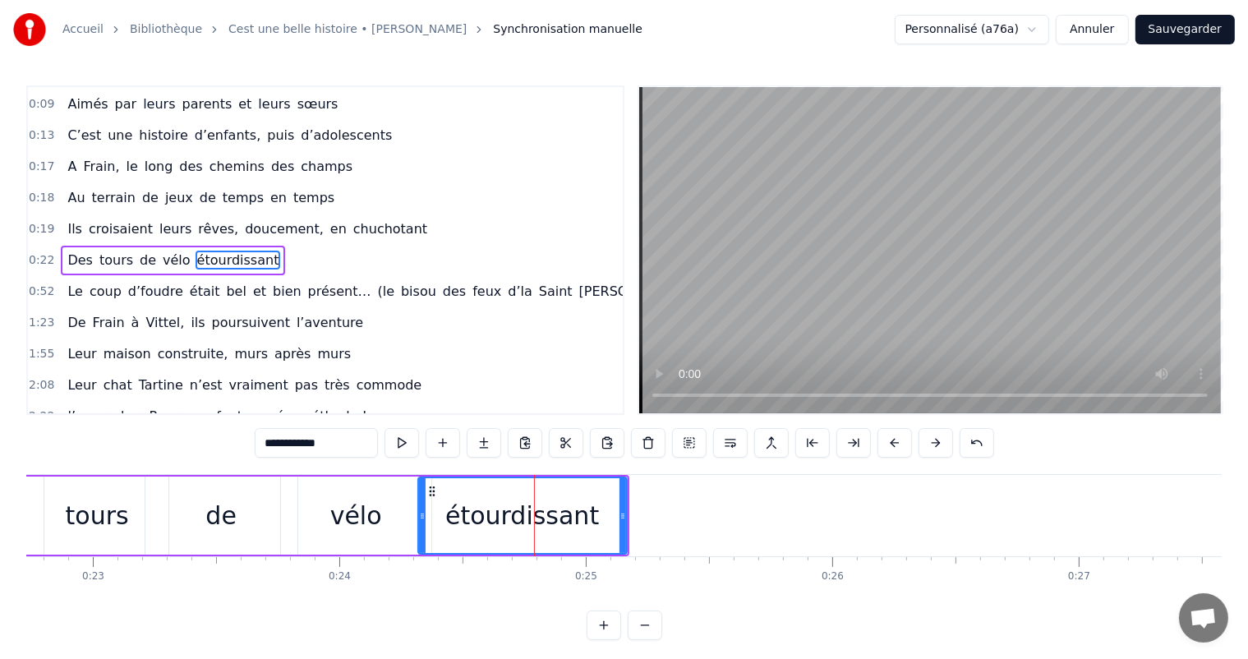
click at [584, 523] on div "étourdissant" at bounding box center [522, 515] width 154 height 37
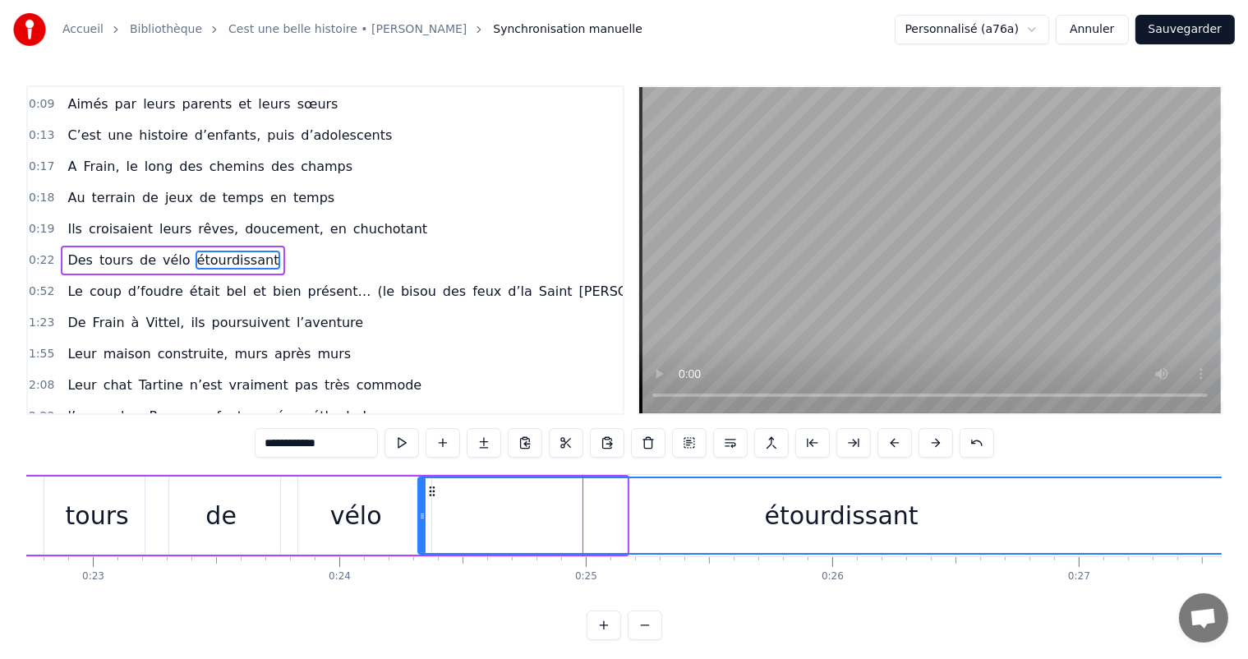
drag, startPoint x: 623, startPoint y: 515, endPoint x: 1262, endPoint y: 505, distance: 638.7
click at [1248, 505] on html "Accueil Bibliothèque Cest une belle histoire • Michel Fugain Synchronisation ma…" at bounding box center [624, 333] width 1248 height 667
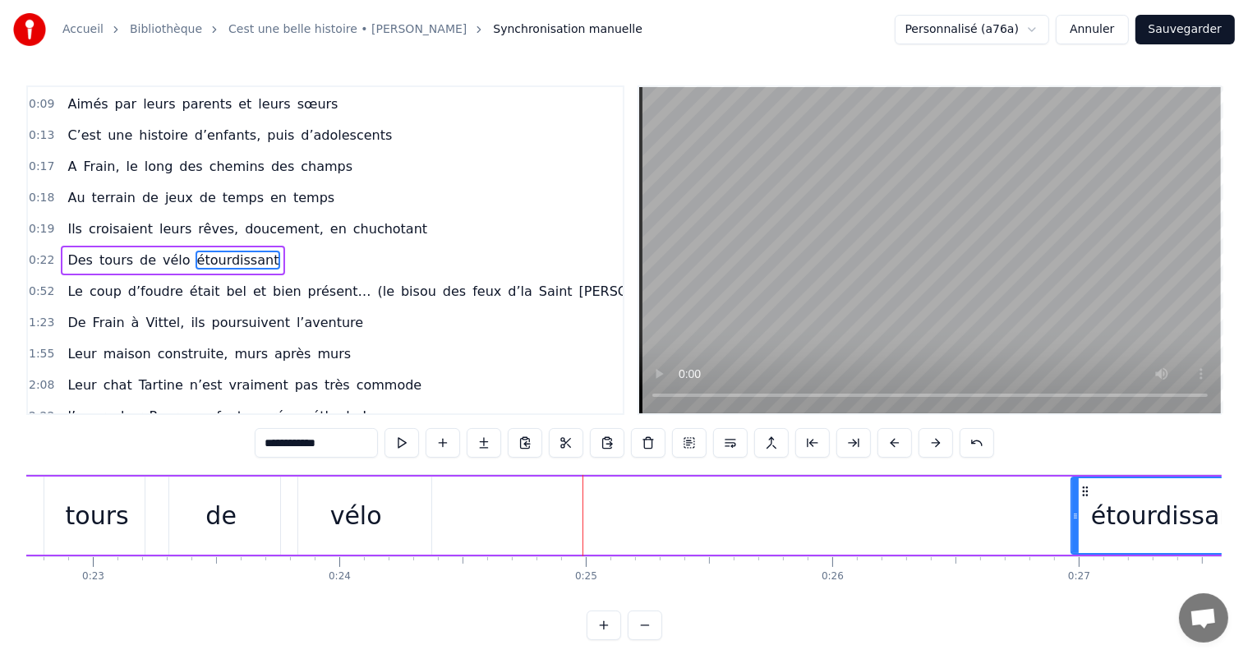
drag, startPoint x: 422, startPoint y: 519, endPoint x: 1075, endPoint y: 487, distance: 654.2
click at [1075, 487] on div at bounding box center [1076, 515] width 7 height 75
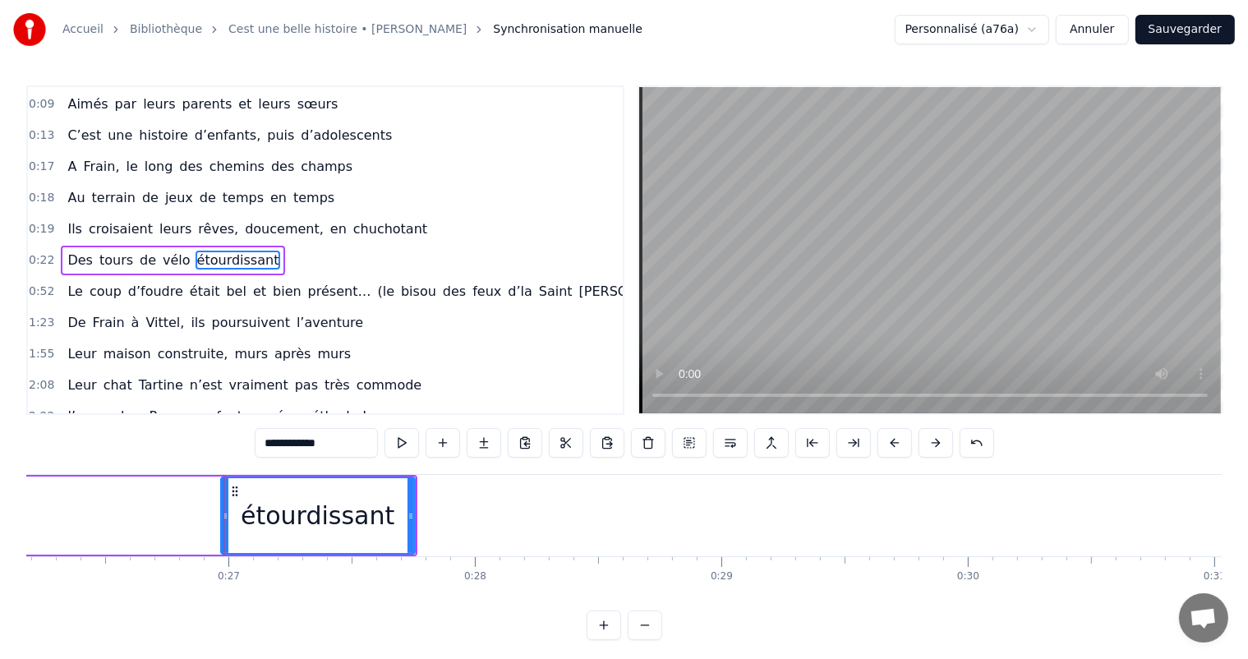
scroll to position [0, 6587]
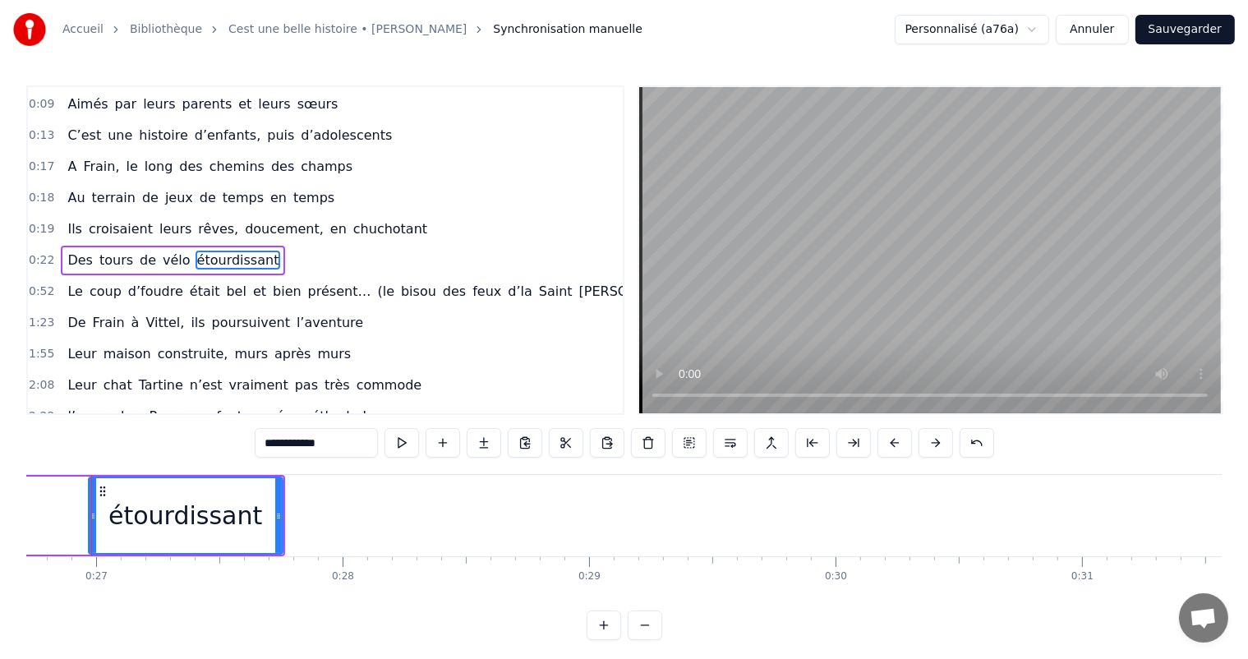
click at [170, 514] on div "étourdissant" at bounding box center [185, 515] width 154 height 37
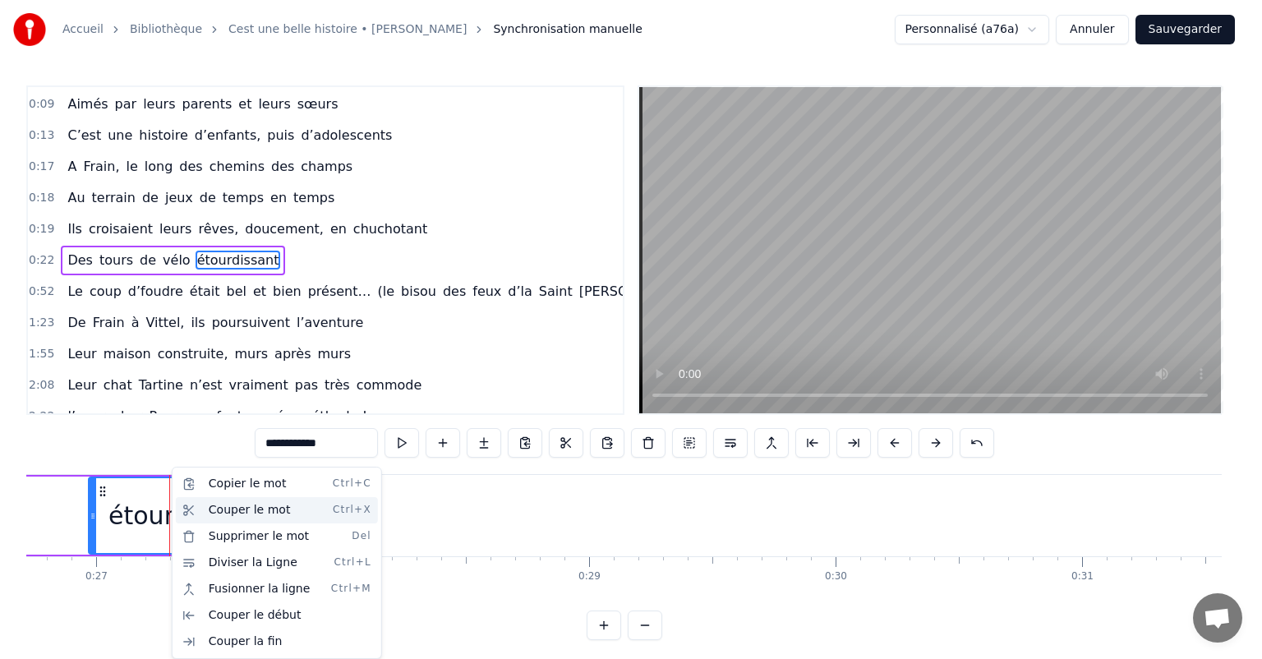
click at [250, 513] on div "Couper le mot Ctrl+X" at bounding box center [277, 510] width 202 height 26
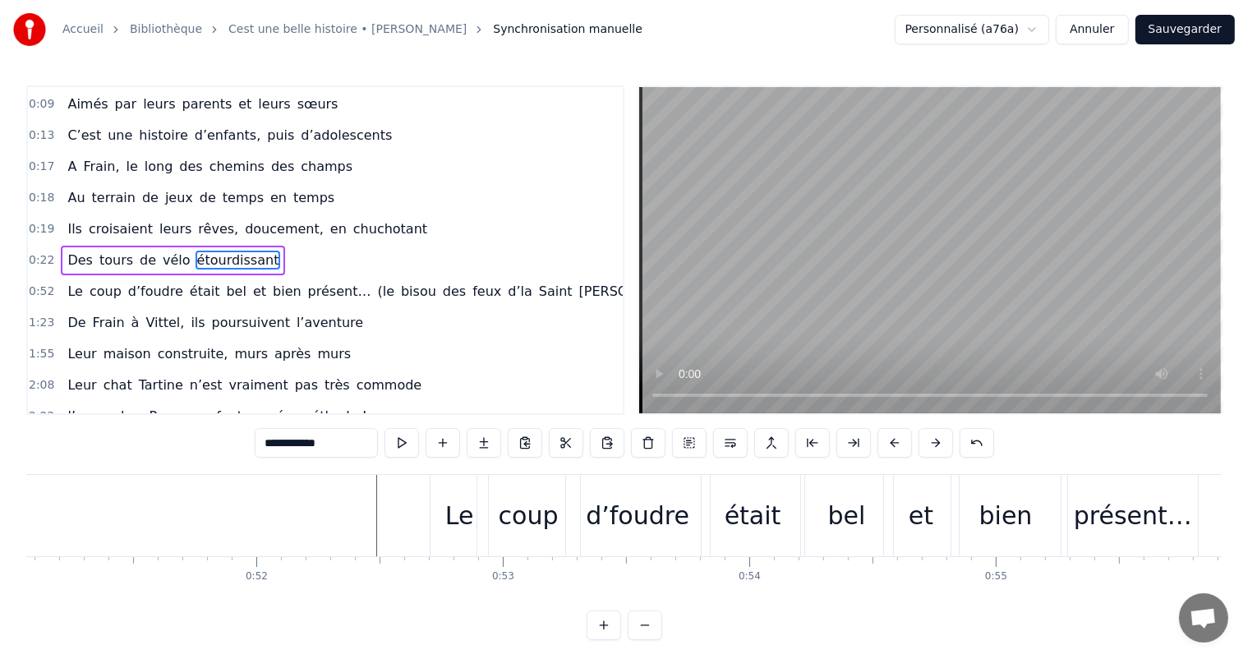
scroll to position [0, 12539]
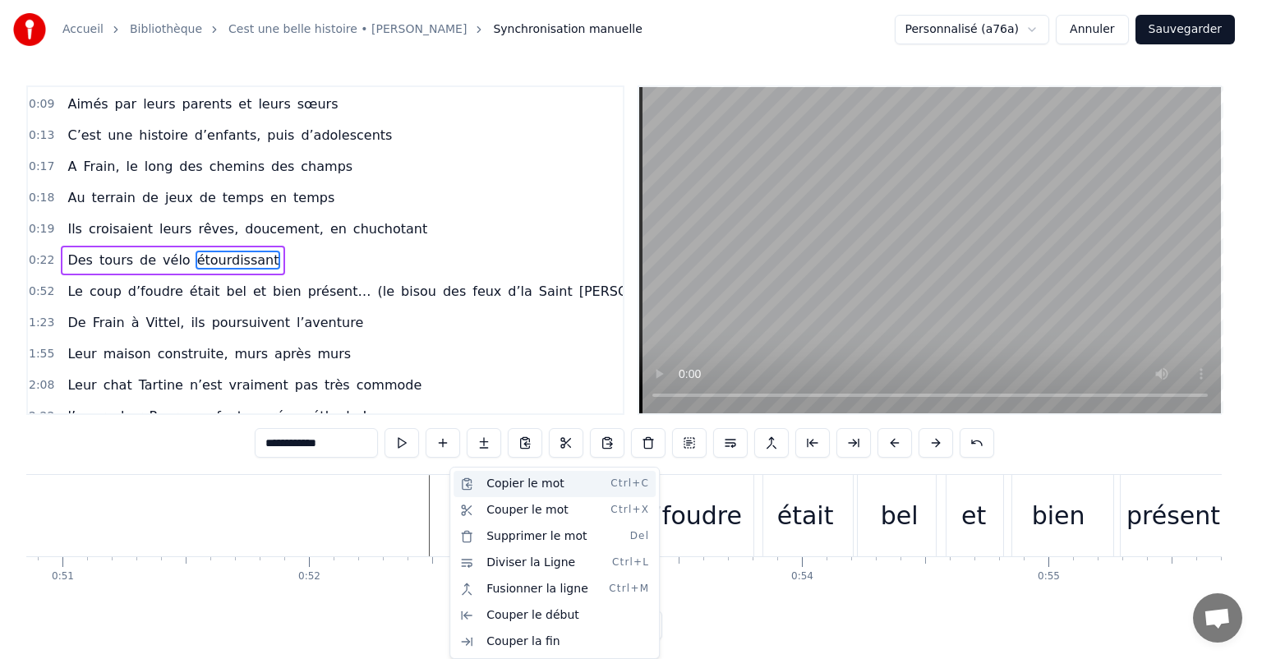
click at [519, 489] on div "Copier le mot Ctrl+C" at bounding box center [555, 484] width 202 height 26
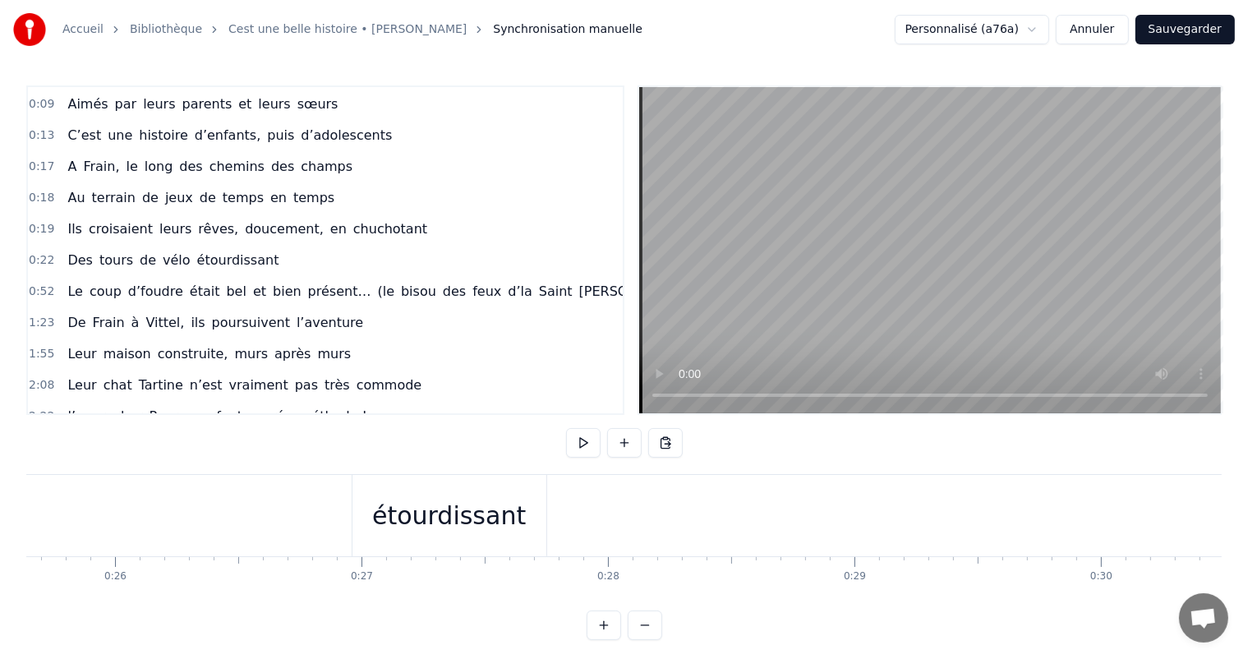
scroll to position [0, 6375]
click at [399, 533] on div "étourdissant" at bounding box center [397, 515] width 154 height 37
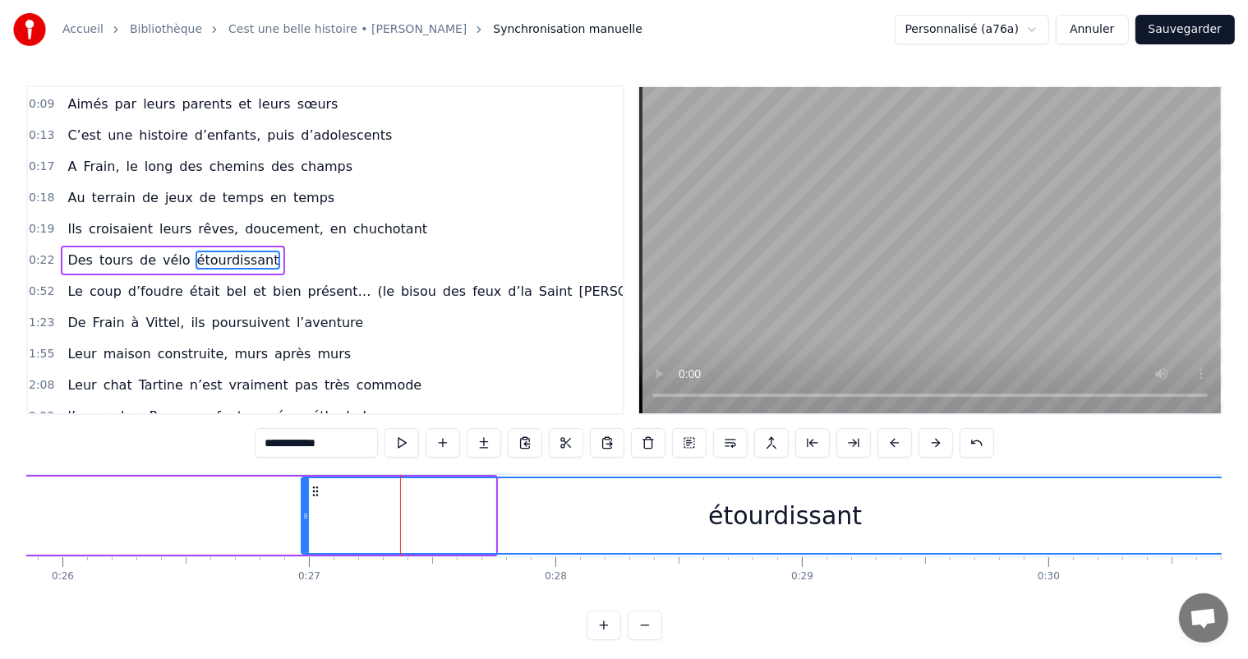
drag, startPoint x: 487, startPoint y: 512, endPoint x: 1262, endPoint y: 523, distance: 774.3
click at [1248, 523] on html "Accueil Bibliothèque Cest une belle histoire • Michel Fugain Synchronisation ma…" at bounding box center [624, 333] width 1248 height 667
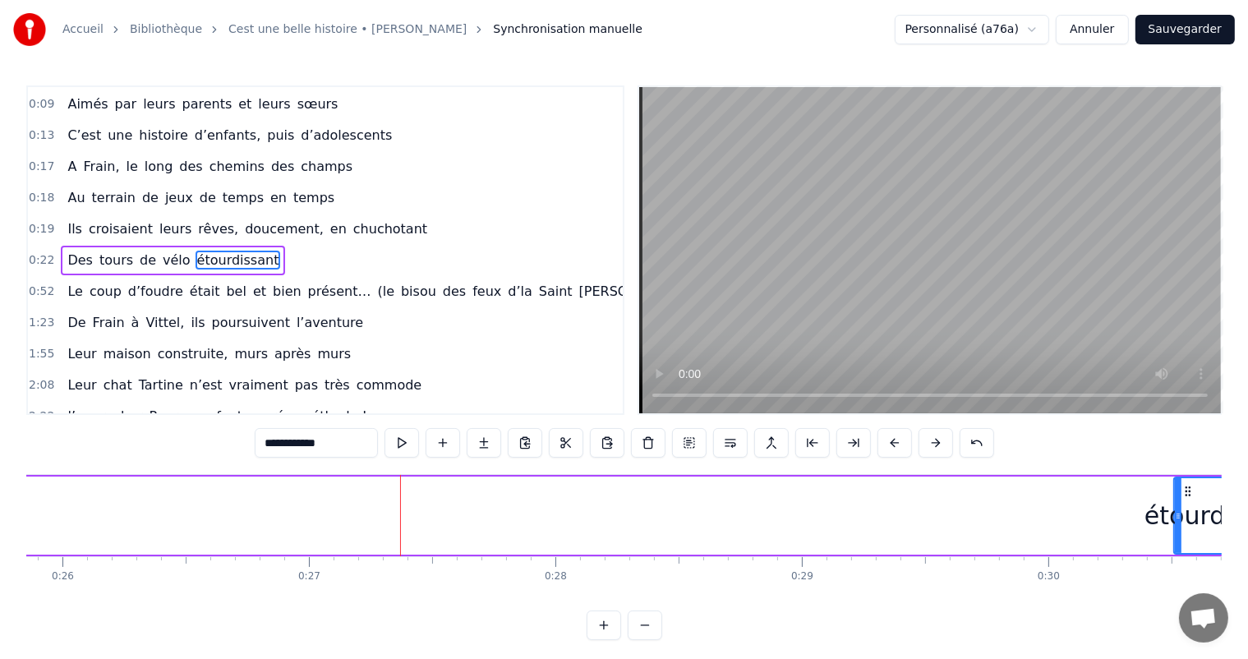
drag, startPoint x: 300, startPoint y: 515, endPoint x: 907, endPoint y: 562, distance: 608.4
click at [1182, 530] on div at bounding box center [1178, 515] width 7 height 75
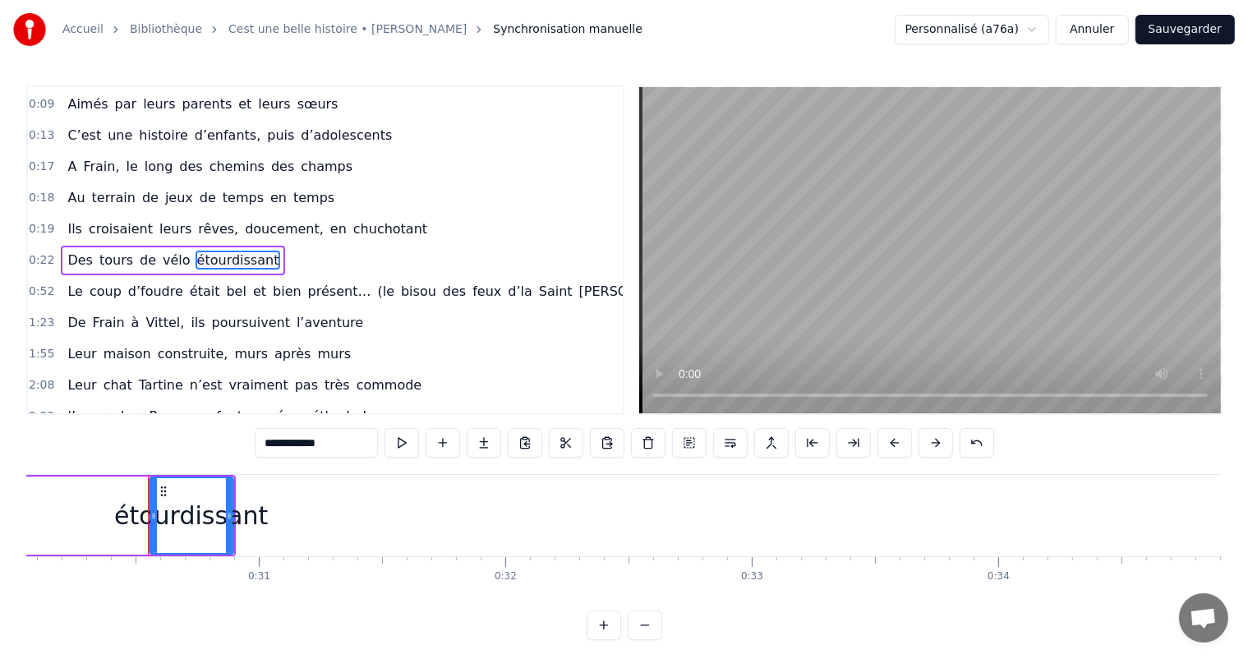
scroll to position [0, 7450]
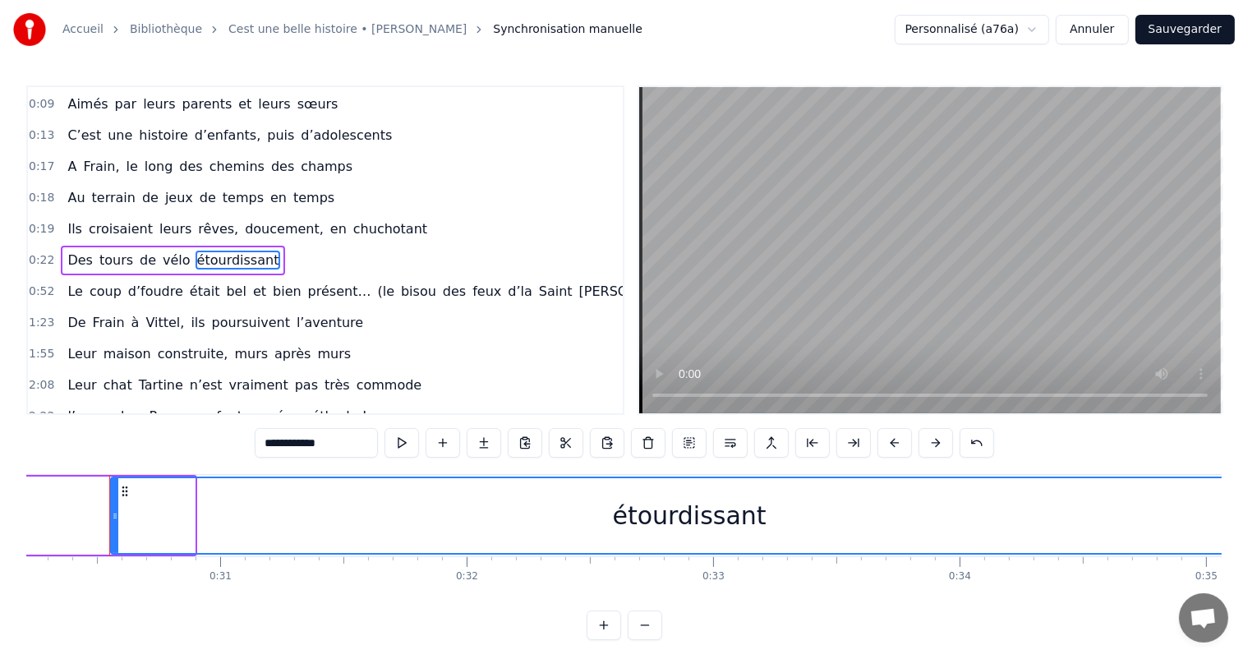
drag, startPoint x: 187, startPoint y: 501, endPoint x: 1262, endPoint y: 536, distance: 1074.8
click at [1248, 536] on html "Accueil Bibliothèque Cest une belle histoire • Michel Fugain Synchronisation ma…" at bounding box center [624, 333] width 1248 height 667
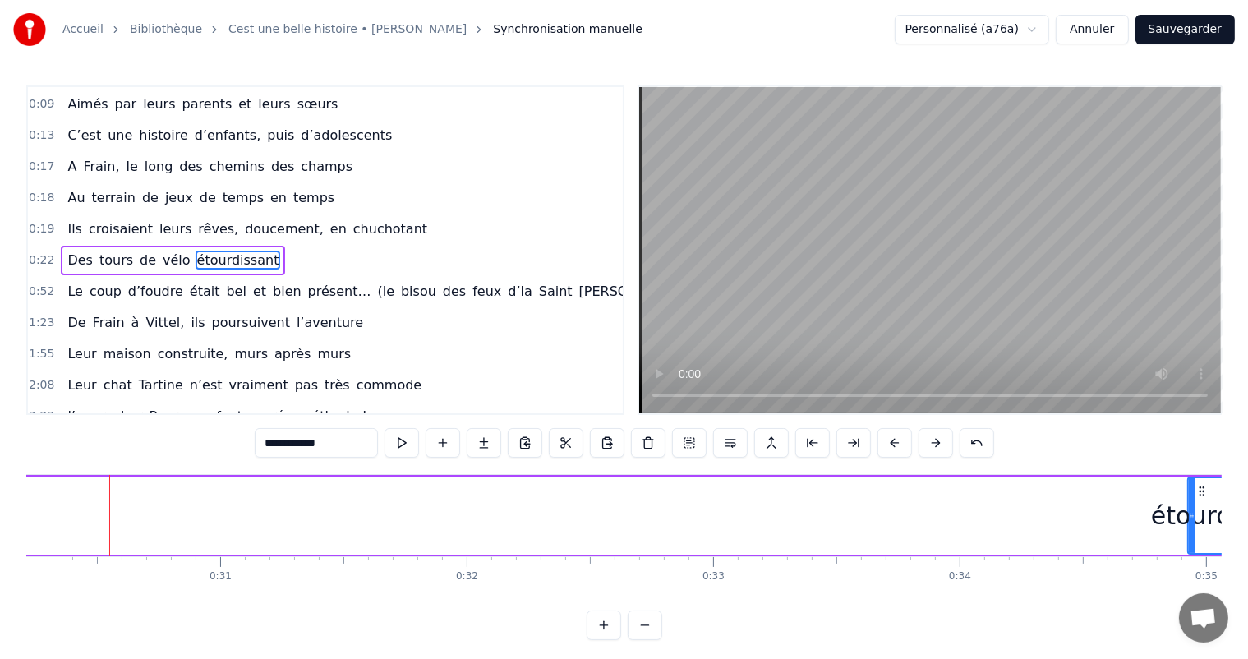
drag, startPoint x: 112, startPoint y: 520, endPoint x: 1189, endPoint y: 550, distance: 1077.9
click at [1189, 550] on div at bounding box center [1192, 515] width 7 height 75
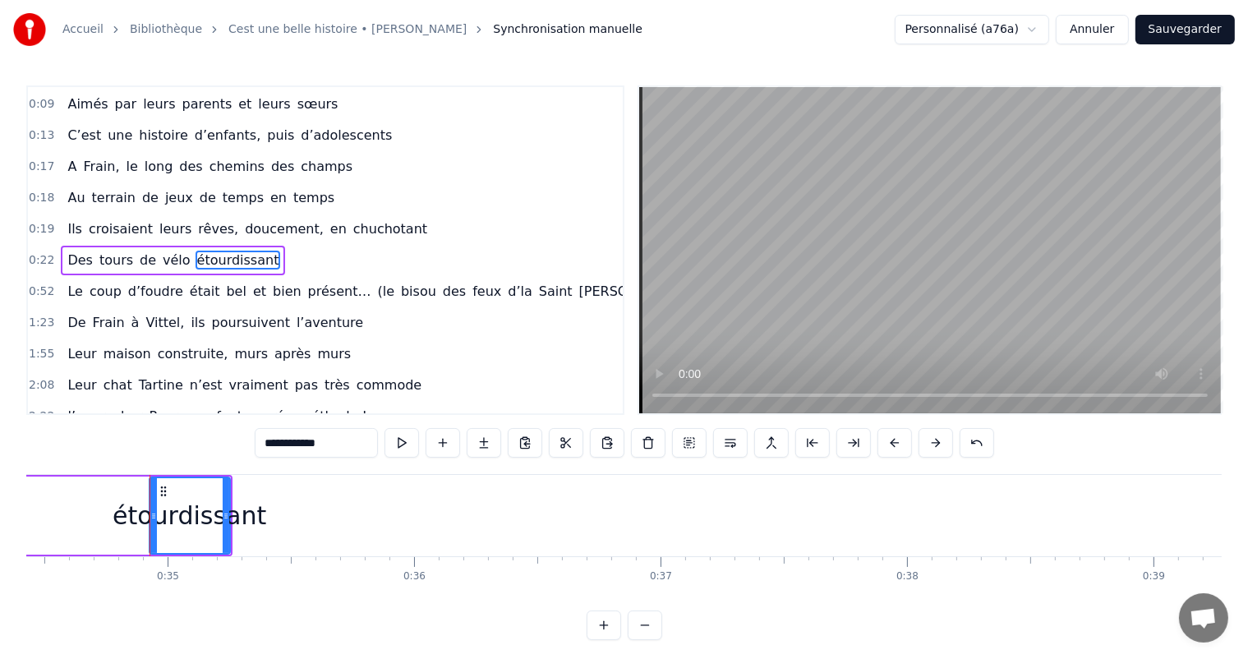
scroll to position [0, 8529]
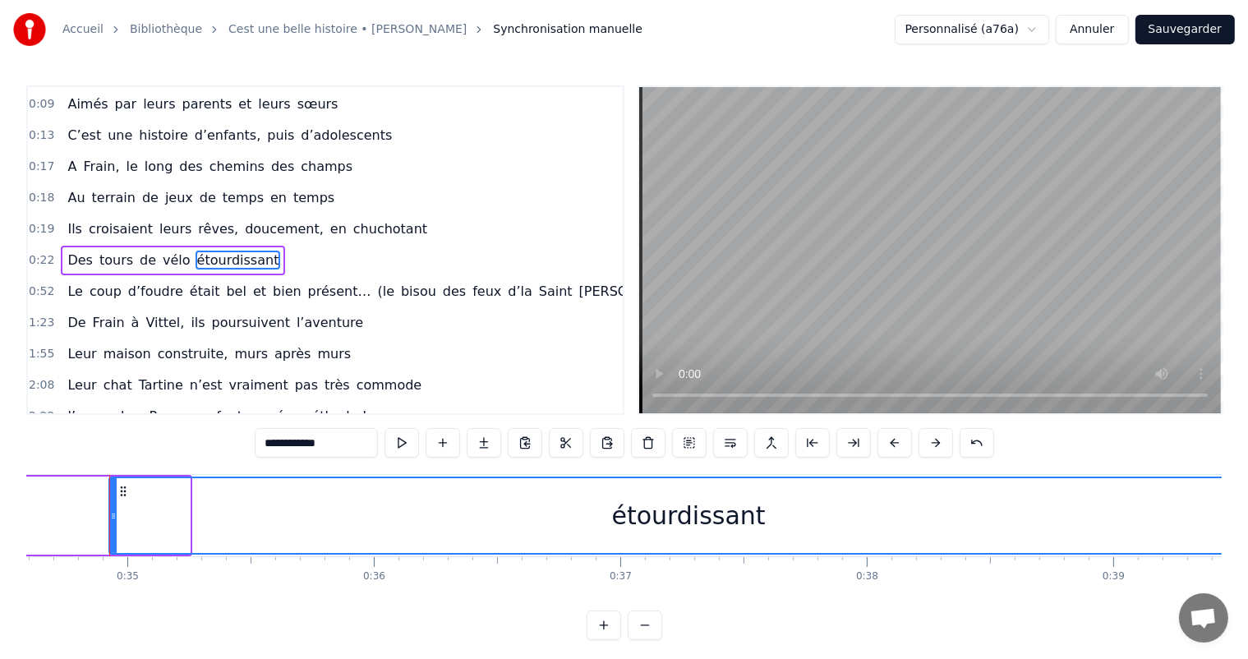
drag, startPoint x: 182, startPoint y: 501, endPoint x: 1135, endPoint y: 501, distance: 952.6
click at [1248, 529] on html "Accueil Bibliothèque Cest une belle histoire • Michel Fugain Synchronisation ma…" at bounding box center [624, 333] width 1248 height 667
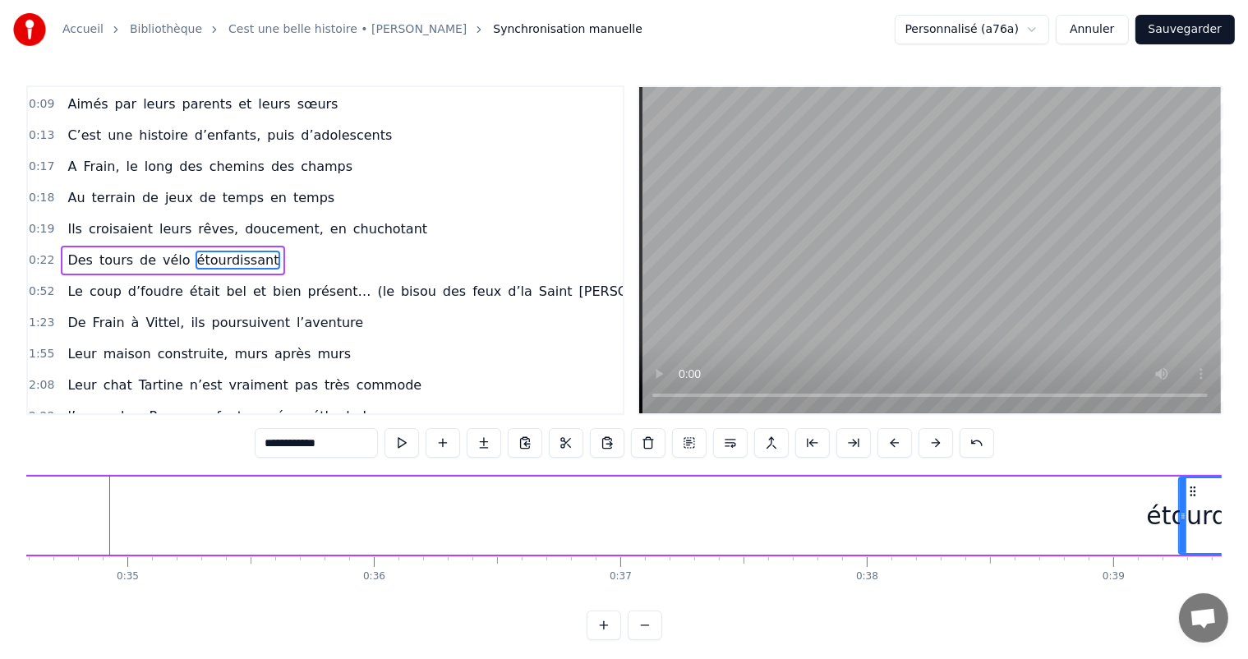
drag, startPoint x: 110, startPoint y: 525, endPoint x: 1180, endPoint y: 510, distance: 1070.2
click at [1180, 510] on div at bounding box center [1183, 515] width 7 height 75
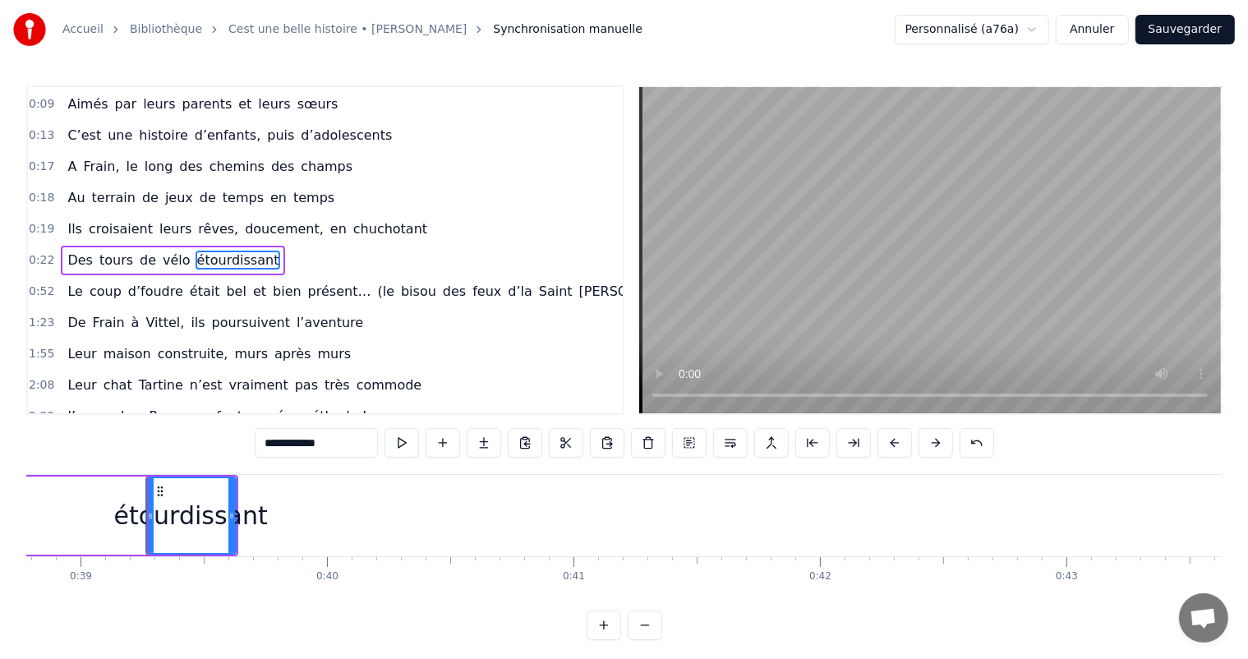
scroll to position [0, 9600]
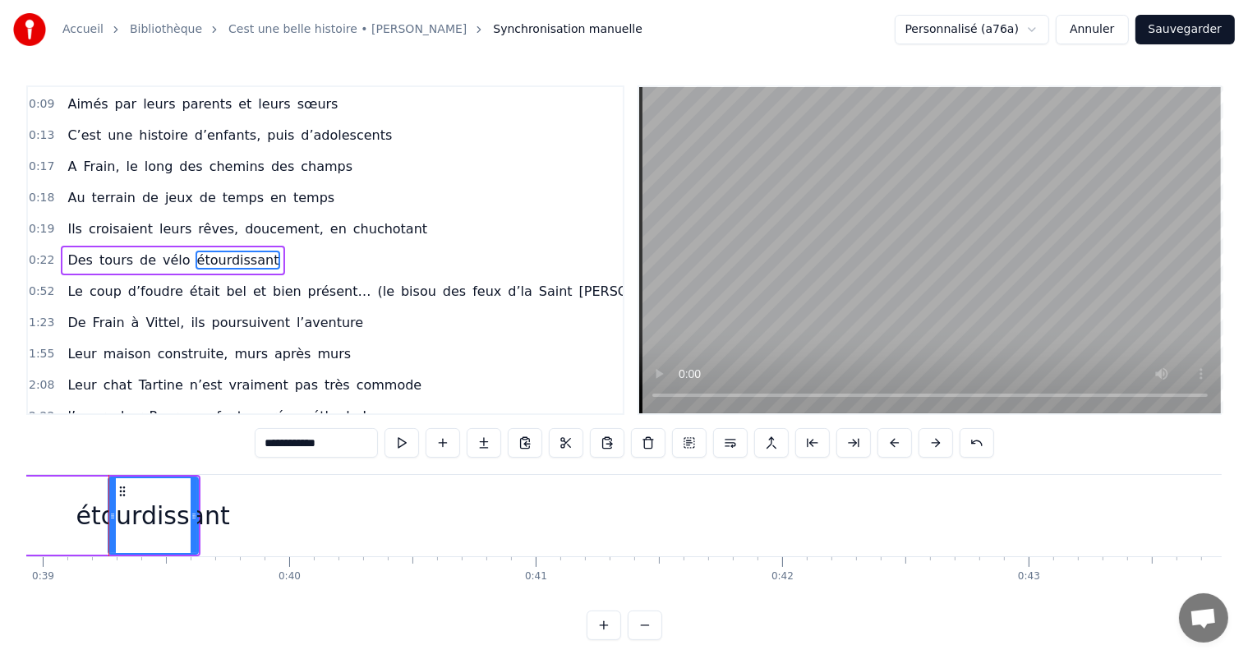
drag, startPoint x: 197, startPoint y: 498, endPoint x: 284, endPoint y: 510, distance: 87.1
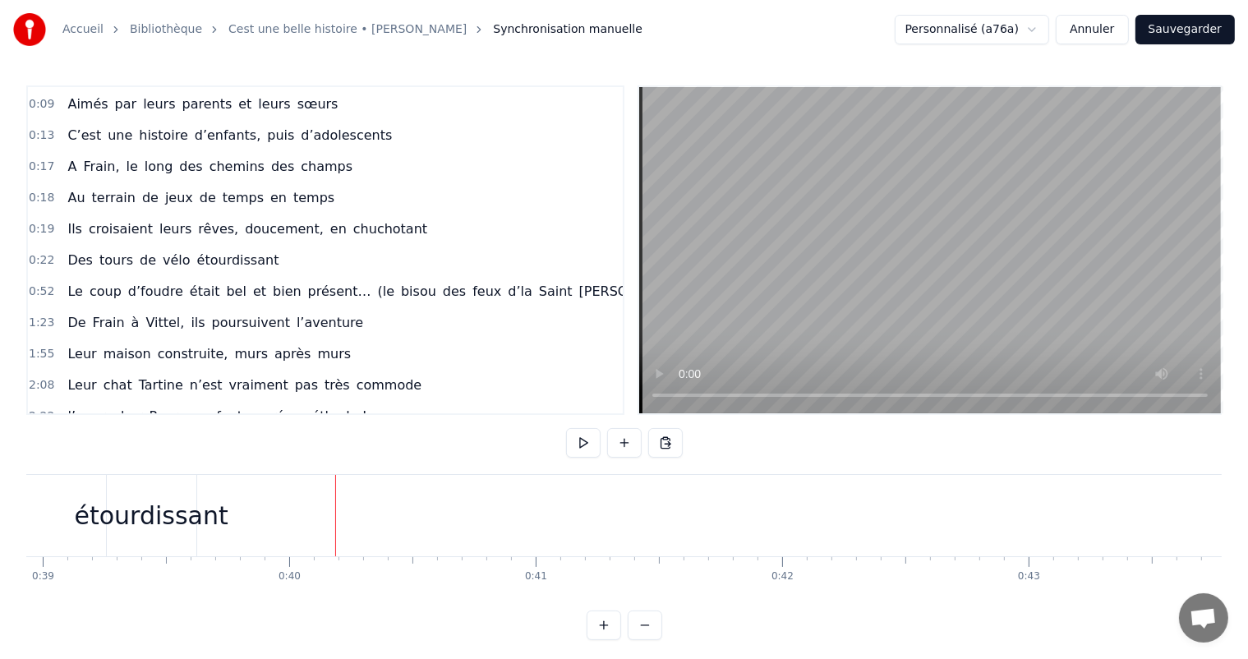
click at [192, 500] on div "étourdissant" at bounding box center [152, 515] width 154 height 37
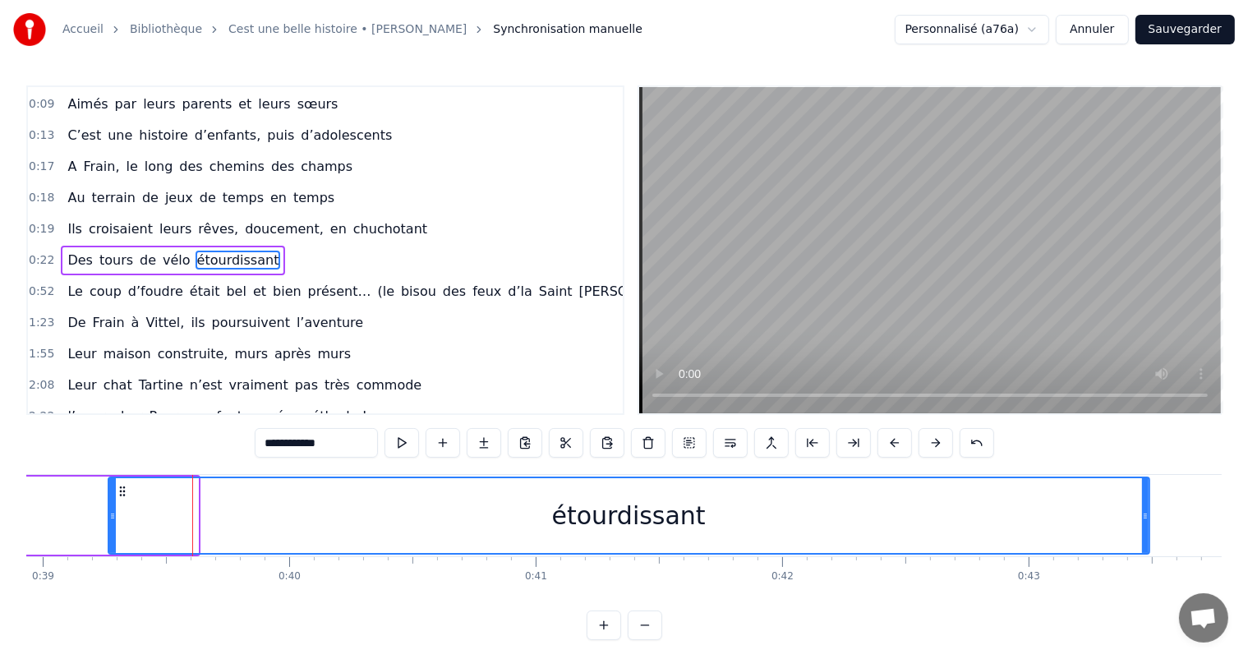
drag, startPoint x: 196, startPoint y: 496, endPoint x: 791, endPoint y: 428, distance: 598.9
click at [1149, 498] on div at bounding box center [1145, 515] width 7 height 75
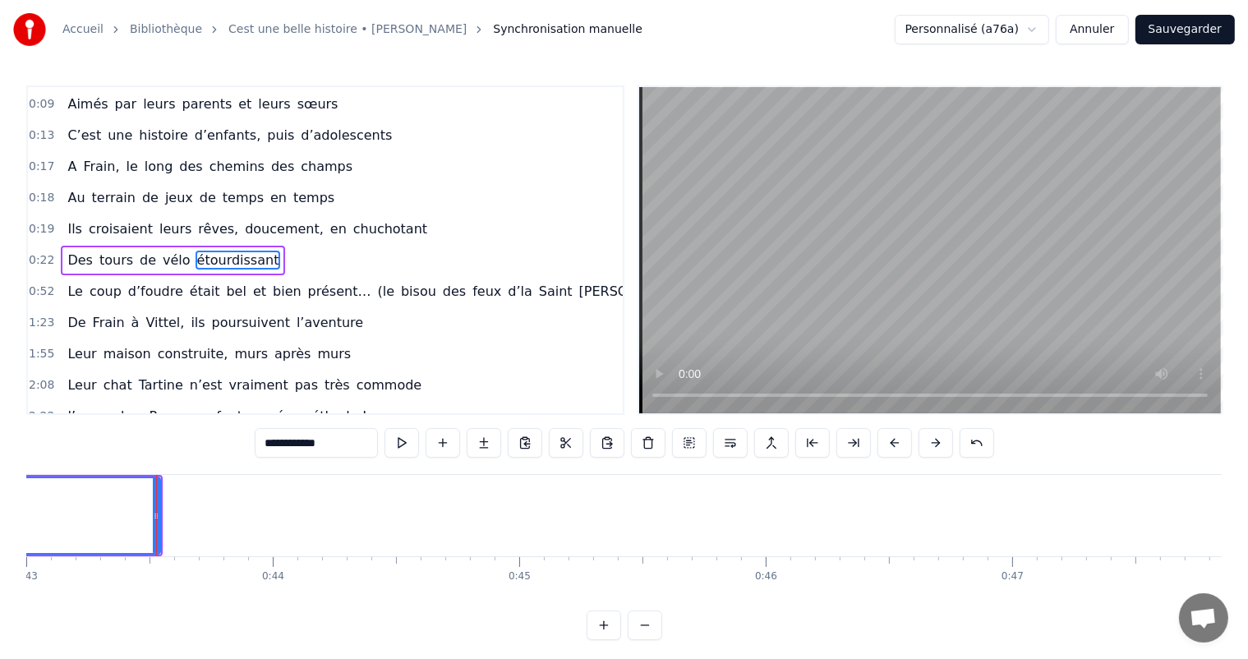
scroll to position [0, 10650]
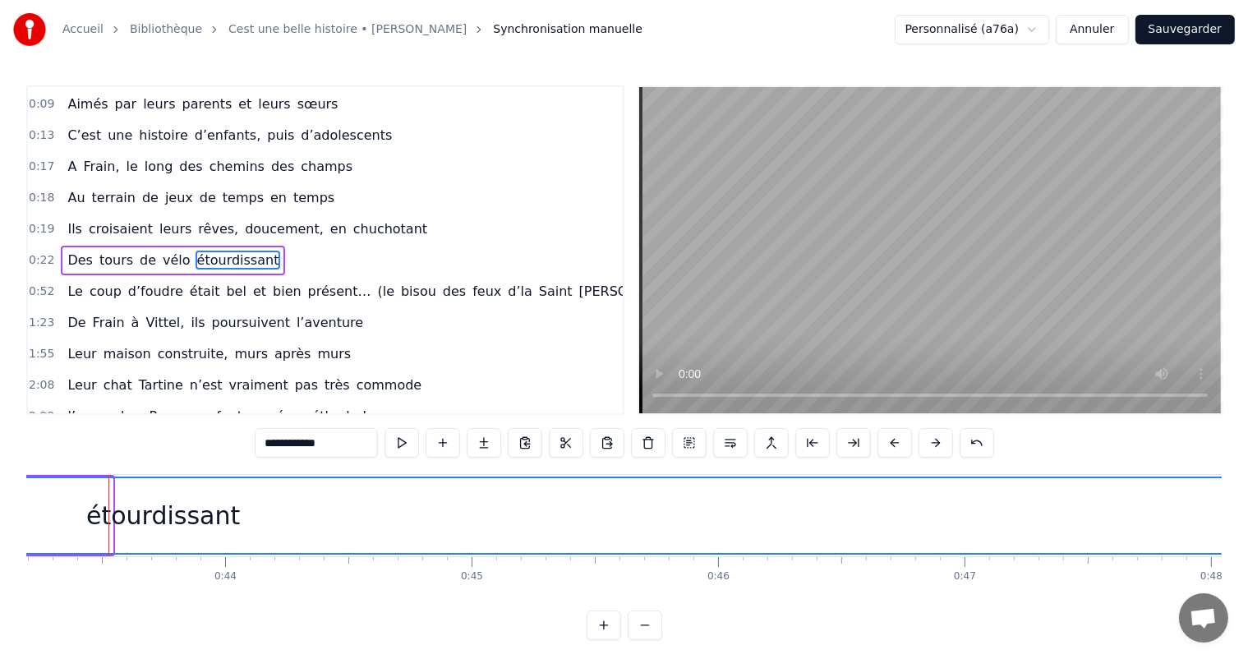
drag, startPoint x: 105, startPoint y: 509, endPoint x: 1262, endPoint y: 569, distance: 1157.9
click at [1248, 569] on html "Accueil Bibliothèque Cest une belle histoire • Michel Fugain Synchronisation ma…" at bounding box center [624, 333] width 1248 height 667
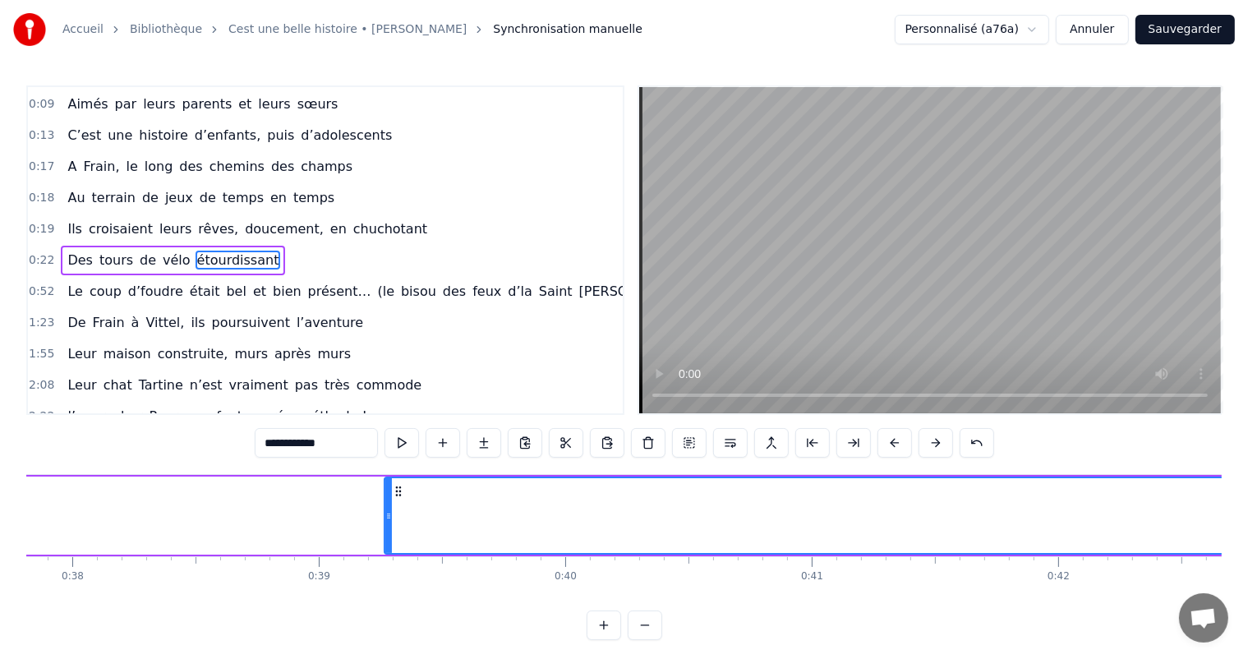
scroll to position [0, 9457]
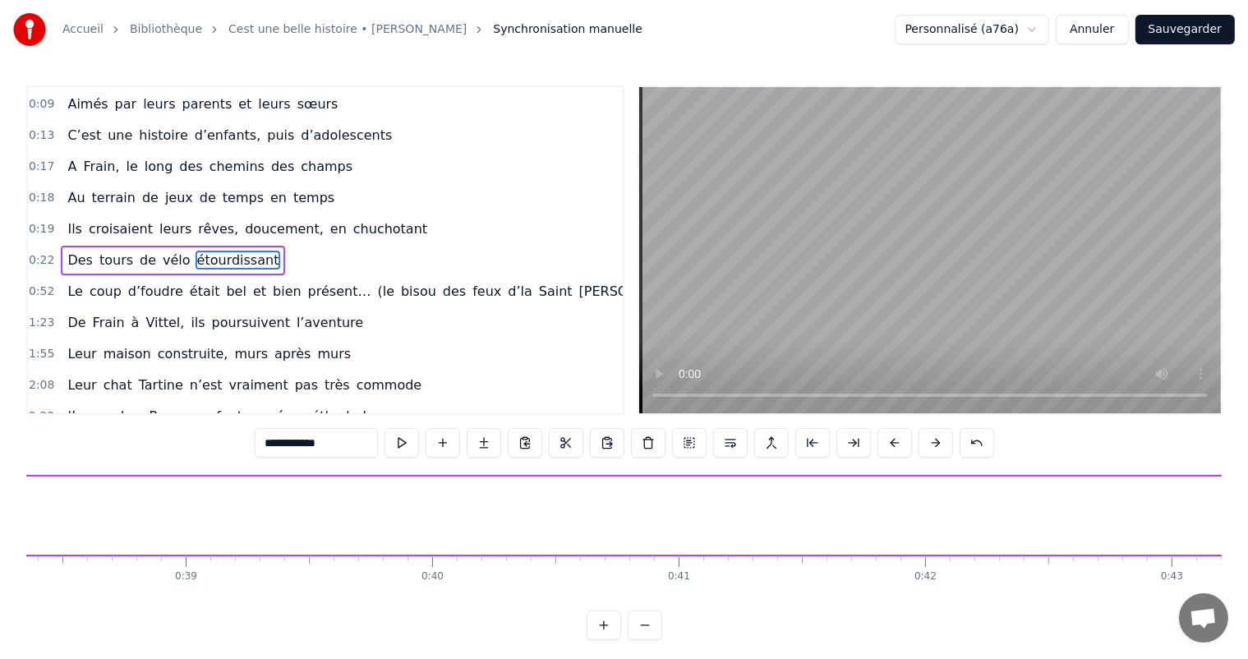
drag, startPoint x: 254, startPoint y: 516, endPoint x: 1262, endPoint y: 507, distance: 1007.7
click at [1248, 507] on html "Accueil Bibliothèque Cest une belle histoire • Michel Fugain Synchronisation ma…" at bounding box center [624, 333] width 1248 height 667
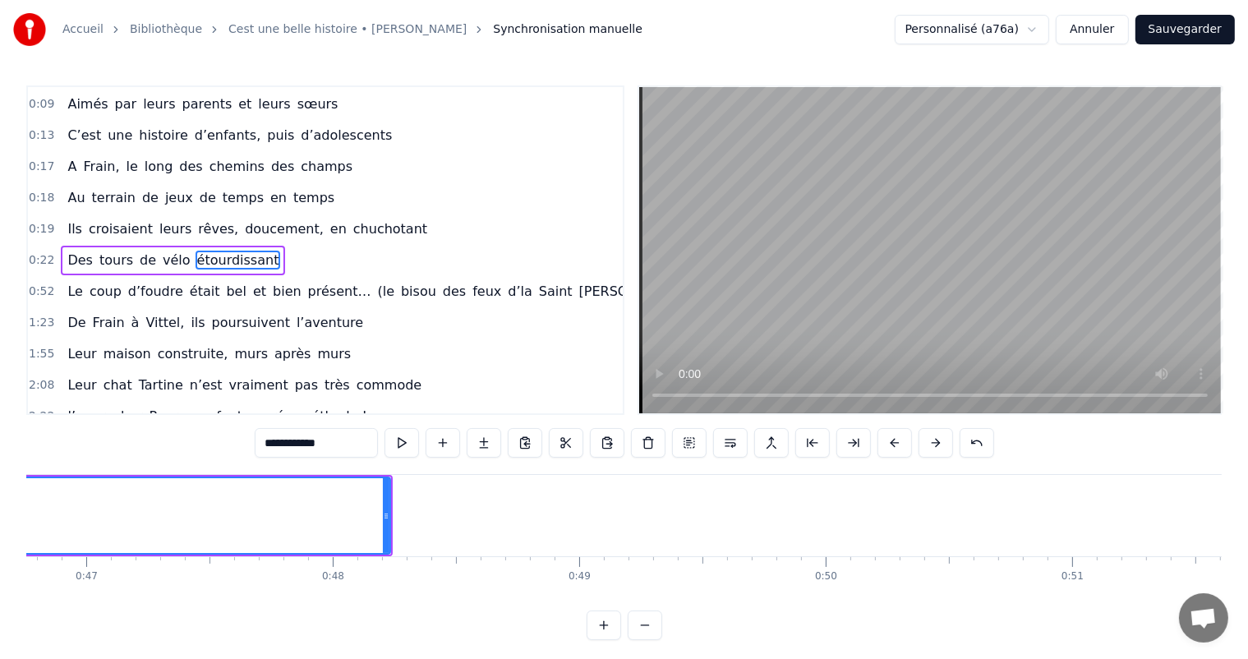
scroll to position [0, 11423]
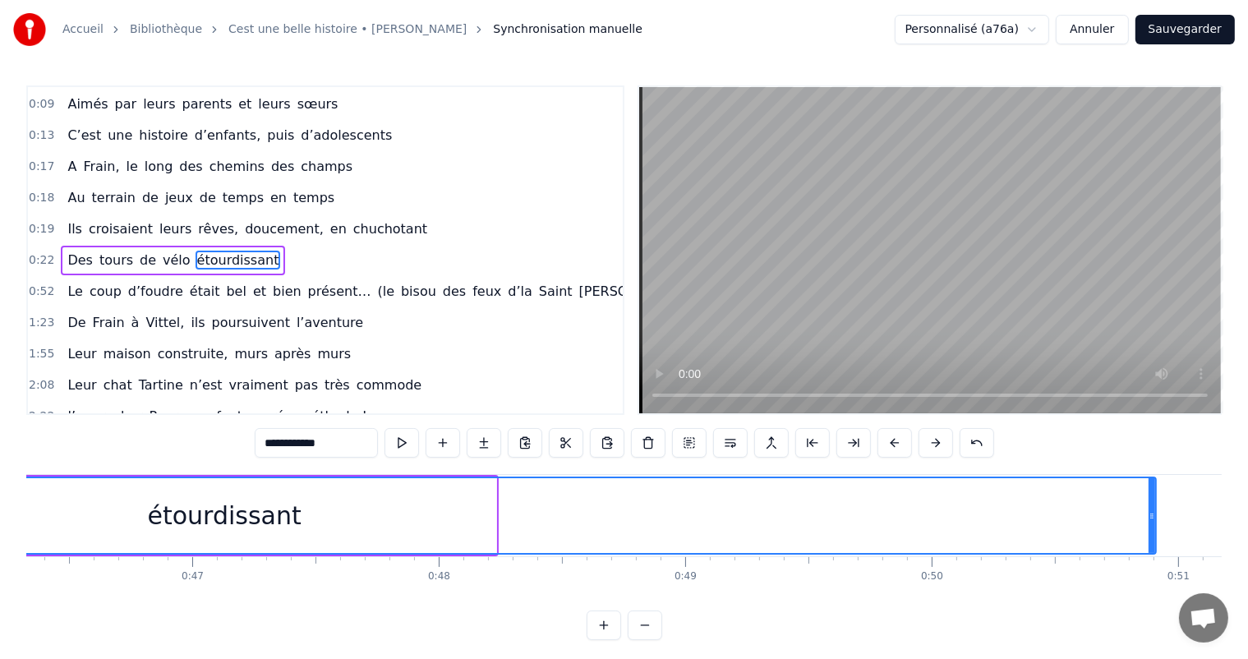
drag, startPoint x: 494, startPoint y: 516, endPoint x: 1154, endPoint y: 510, distance: 660.0
click at [1154, 510] on icon at bounding box center [1152, 516] width 7 height 13
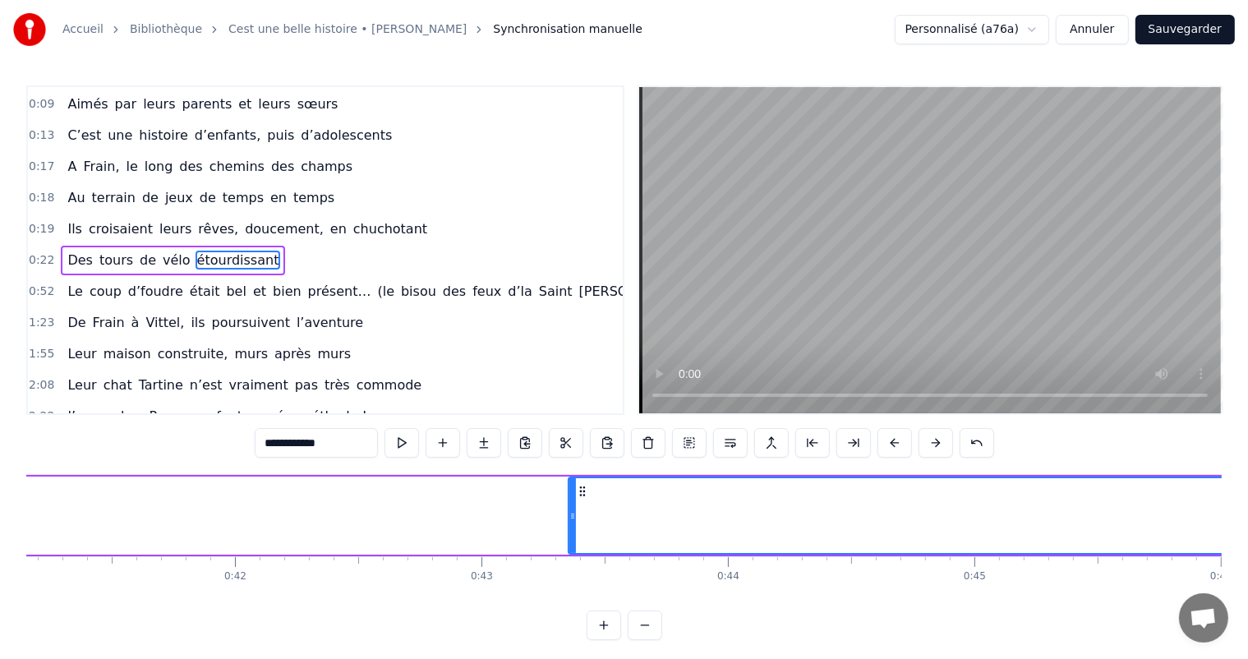
scroll to position [0, 10094]
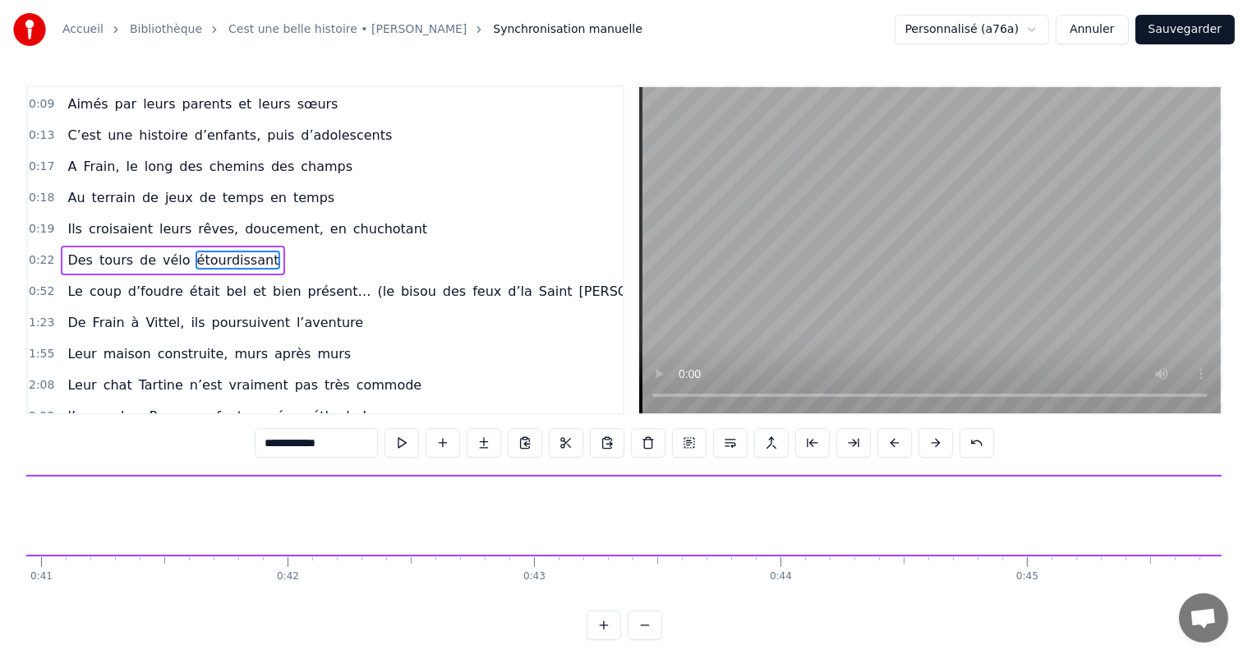
drag, startPoint x: 622, startPoint y: 507, endPoint x: 1148, endPoint y: 401, distance: 536.6
click at [1248, 400] on html "Accueil Bibliothèque Cest une belle histoire • Michel Fugain Synchronisation ma…" at bounding box center [624, 333] width 1248 height 667
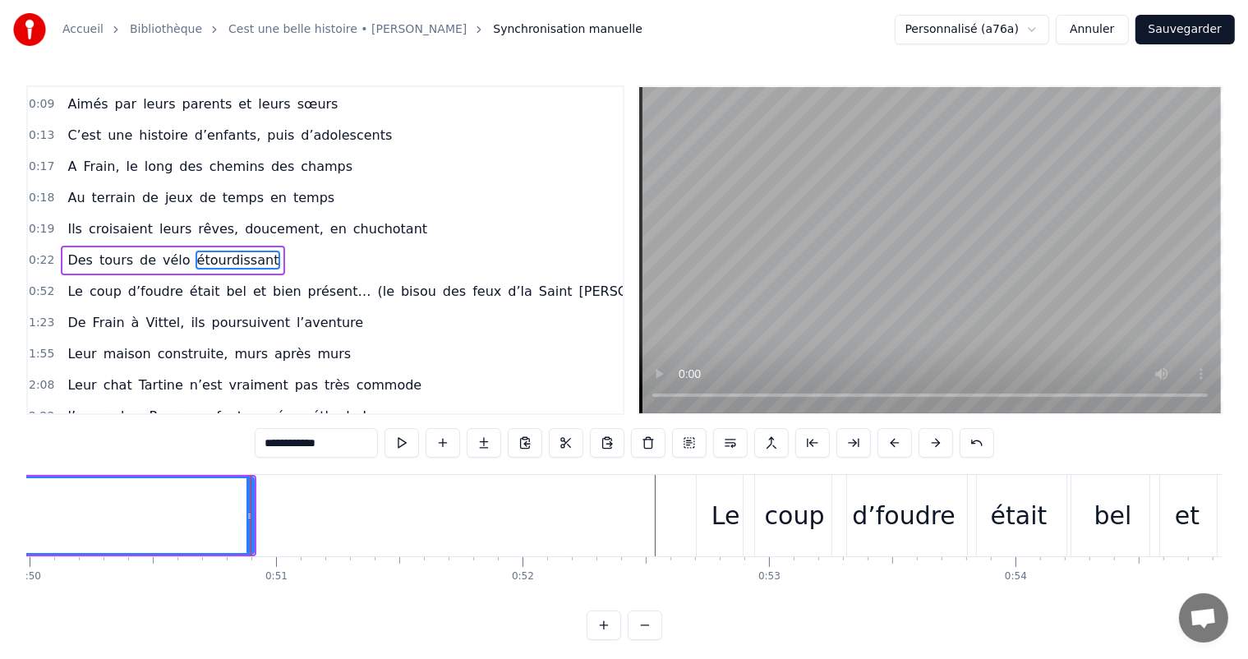
scroll to position [0, 12378]
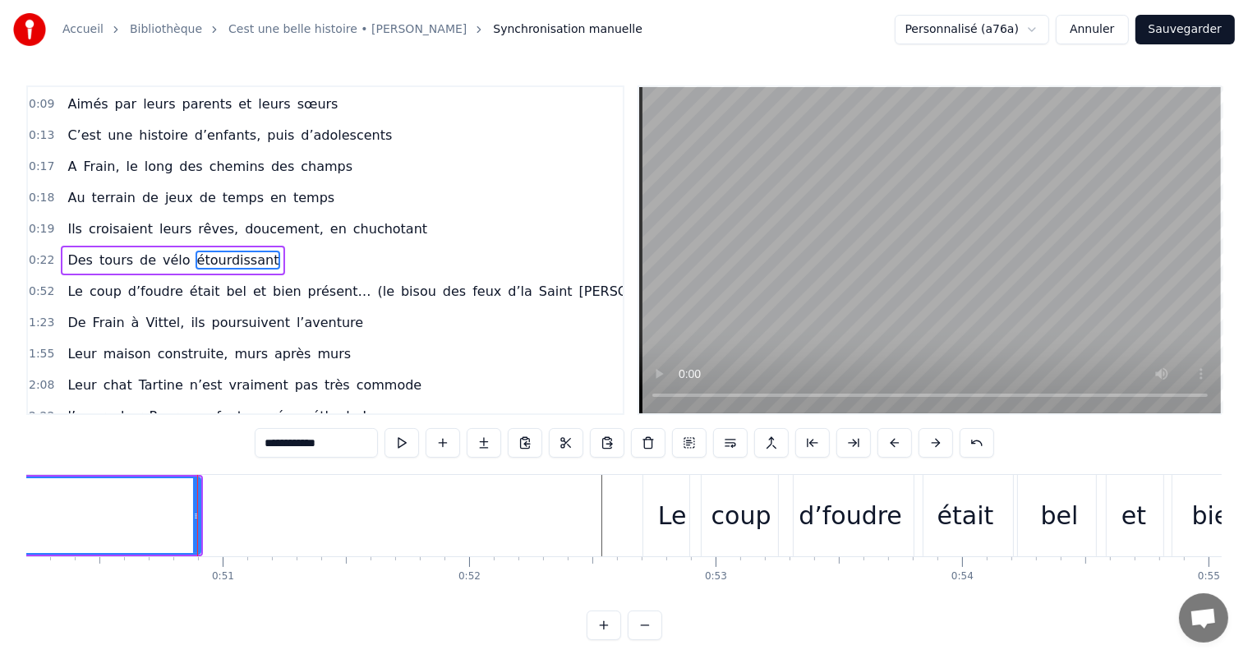
click at [197, 496] on div at bounding box center [197, 515] width 1 height 81
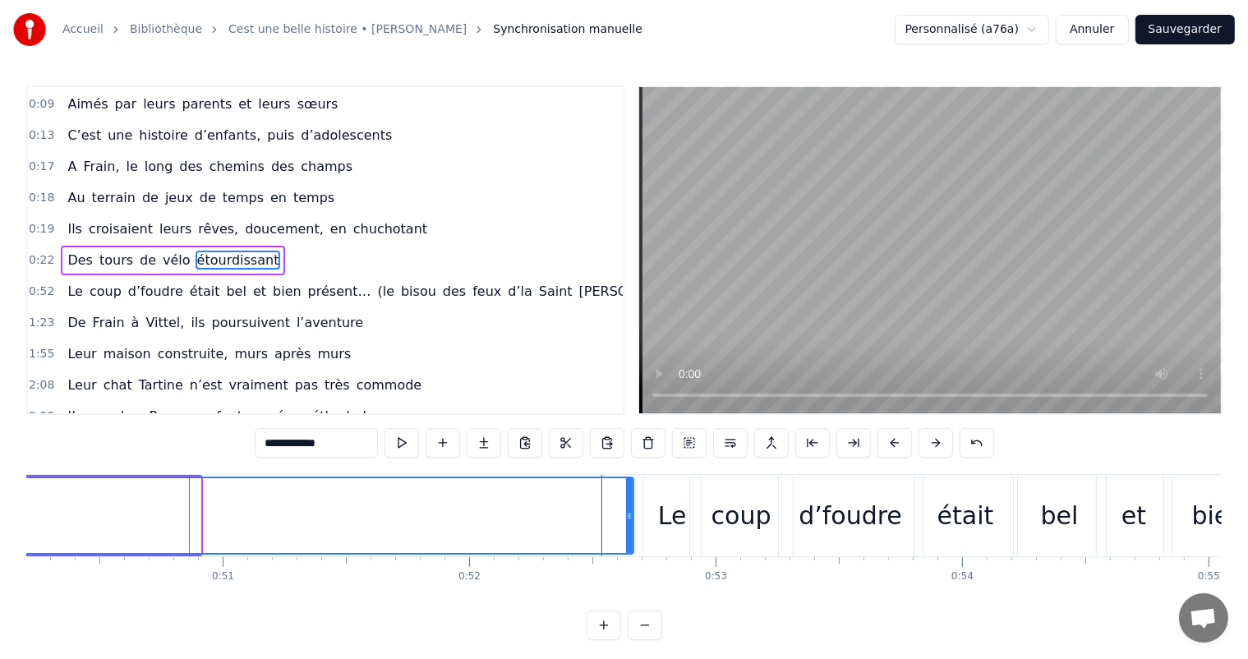
drag, startPoint x: 198, startPoint y: 508, endPoint x: 631, endPoint y: 514, distance: 433.2
click at [631, 514] on div at bounding box center [629, 515] width 7 height 75
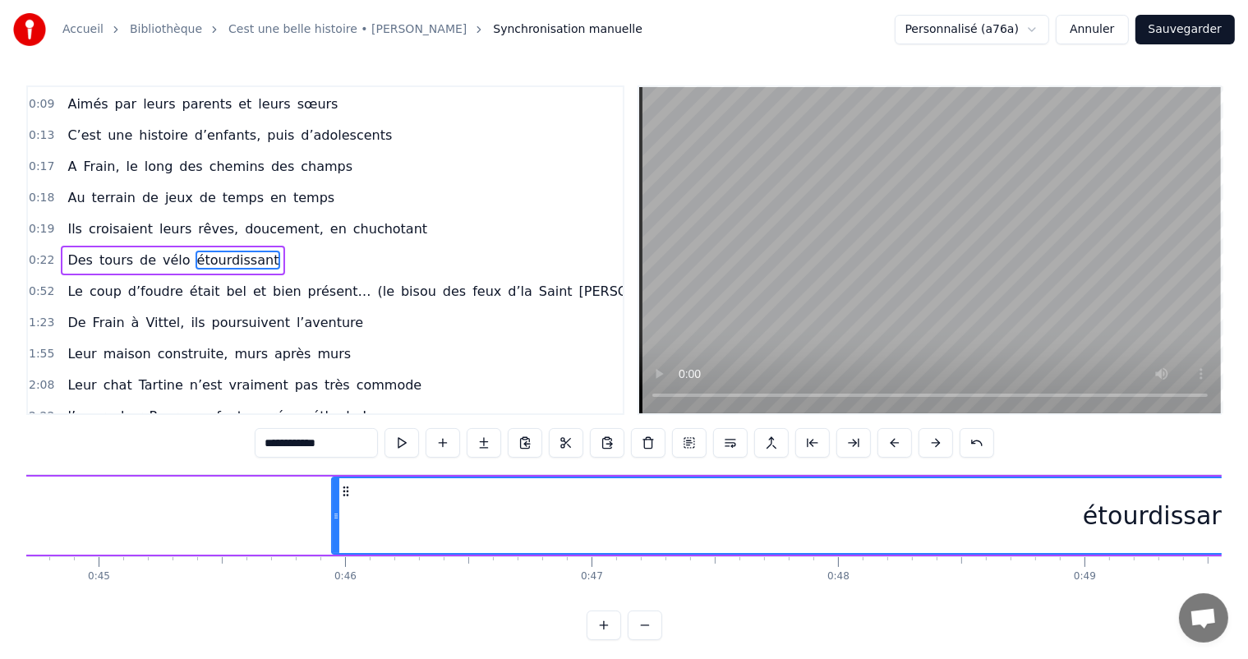
scroll to position [0, 10811]
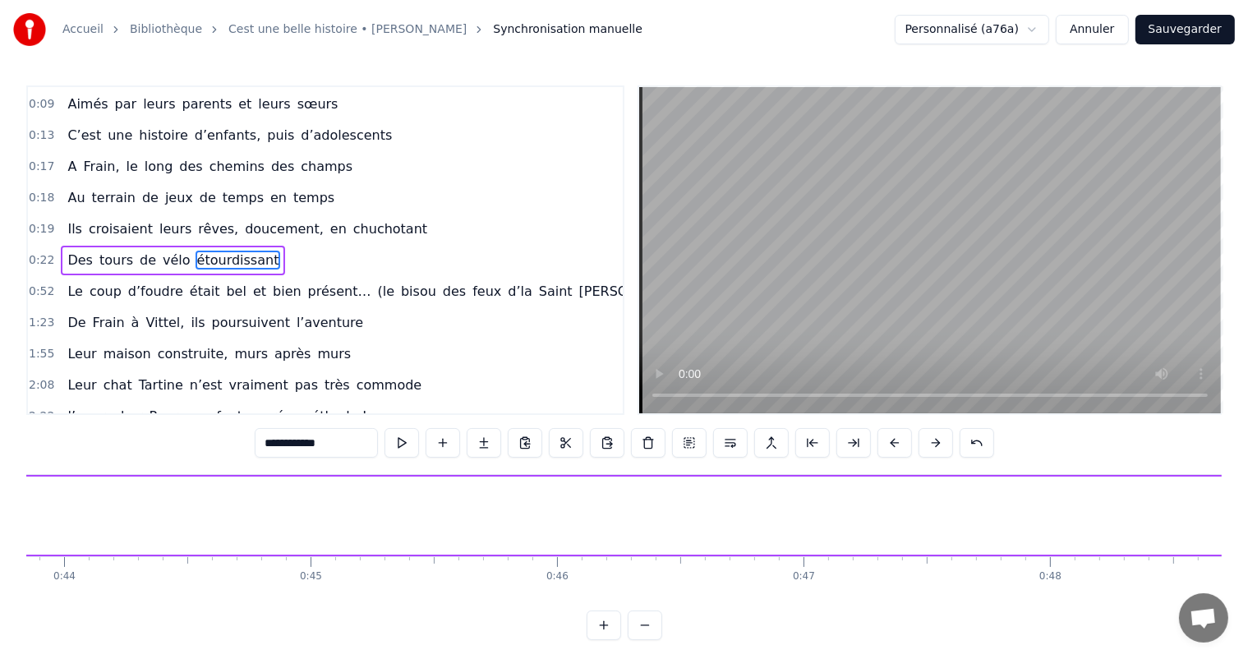
drag, startPoint x: 547, startPoint y: 519, endPoint x: 1262, endPoint y: 495, distance: 715.5
click at [1248, 495] on html "Accueil Bibliothèque Cest une belle histoire • Michel Fugain Synchronisation ma…" at bounding box center [624, 333] width 1248 height 667
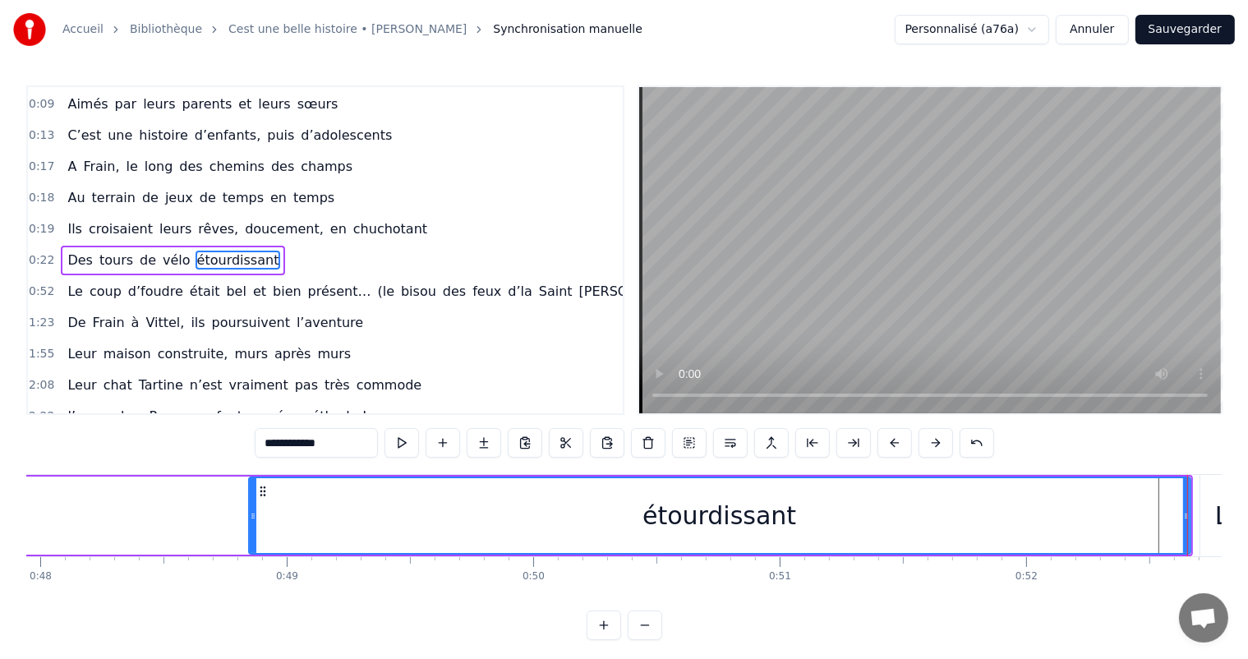
scroll to position [0, 11927]
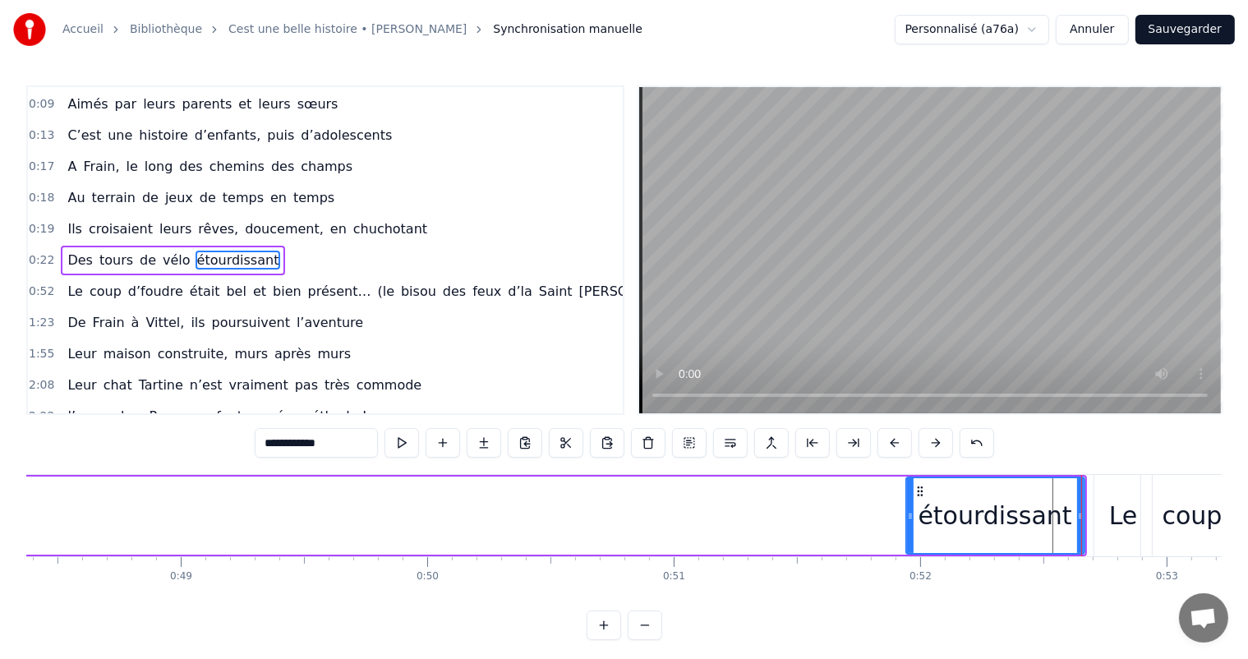
drag, startPoint x: 145, startPoint y: 508, endPoint x: 901, endPoint y: 526, distance: 755.5
click at [907, 526] on div at bounding box center [910, 515] width 7 height 75
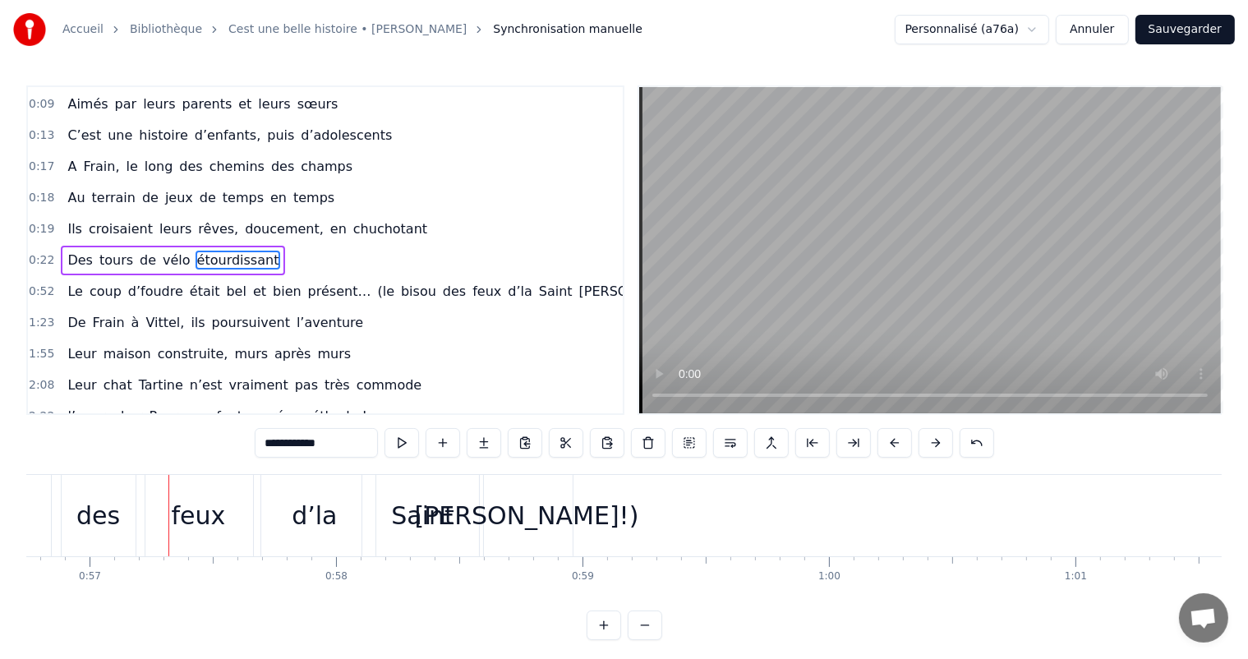
scroll to position [0, 14050]
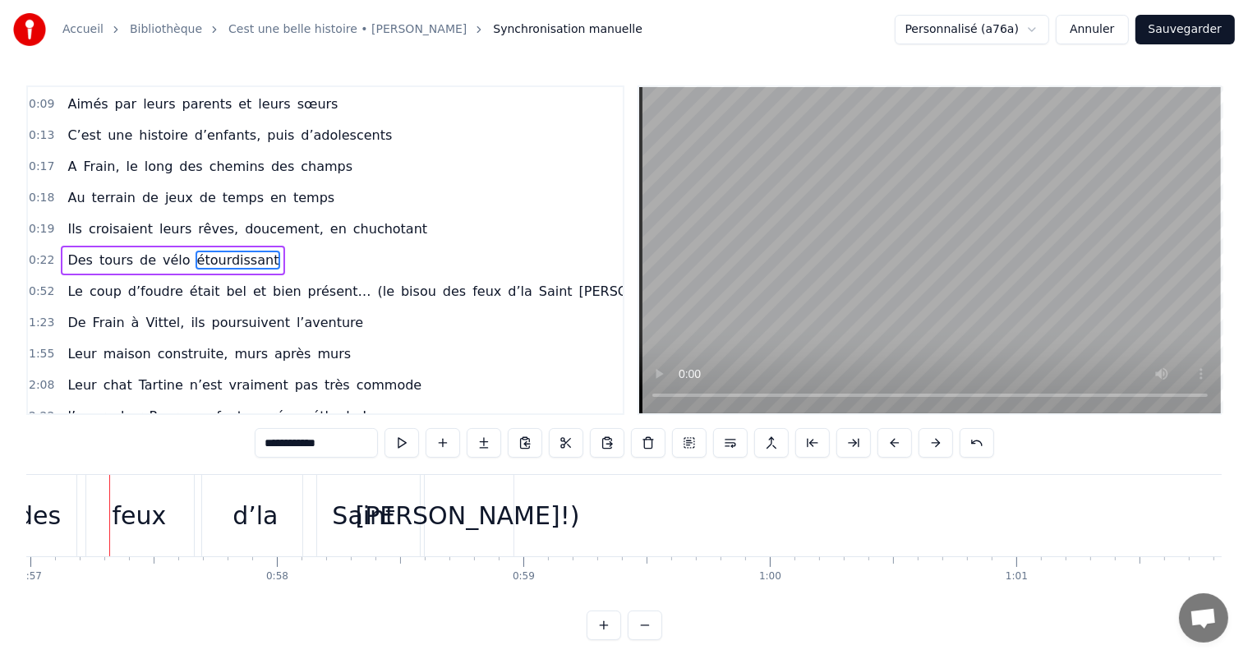
click at [1174, 27] on button "Sauvegarder" at bounding box center [1185, 30] width 99 height 30
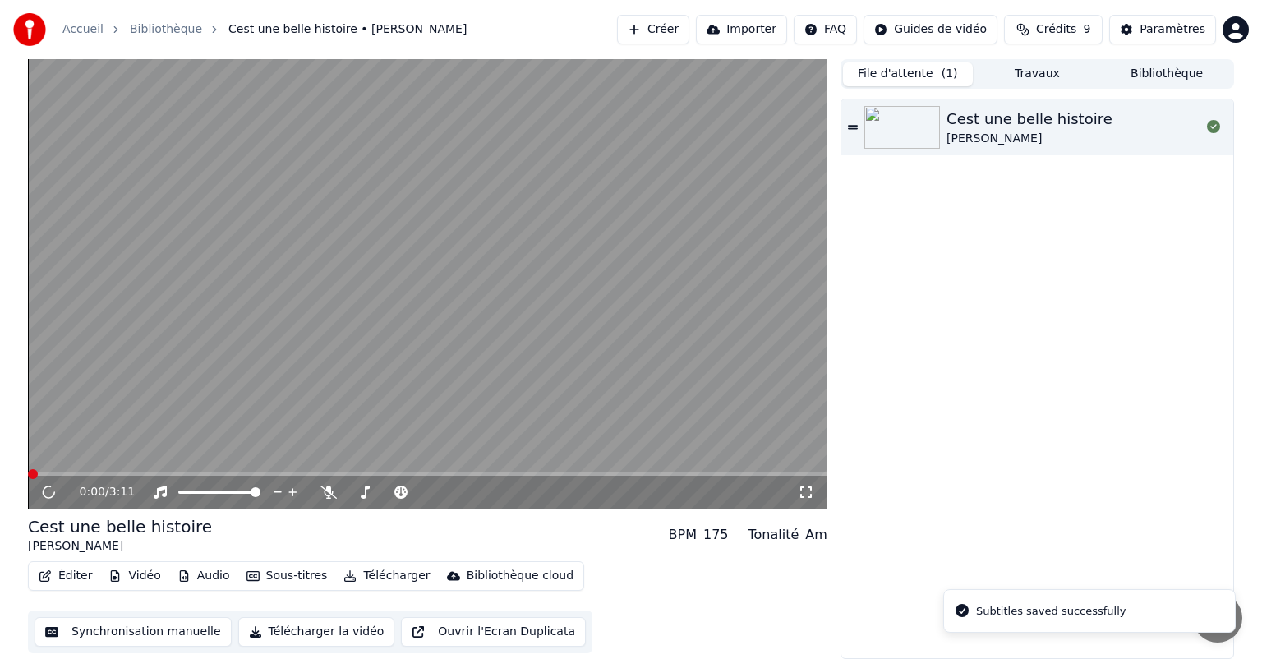
click at [954, 76] on button "File d'attente ( 1 )" at bounding box center [908, 74] width 130 height 24
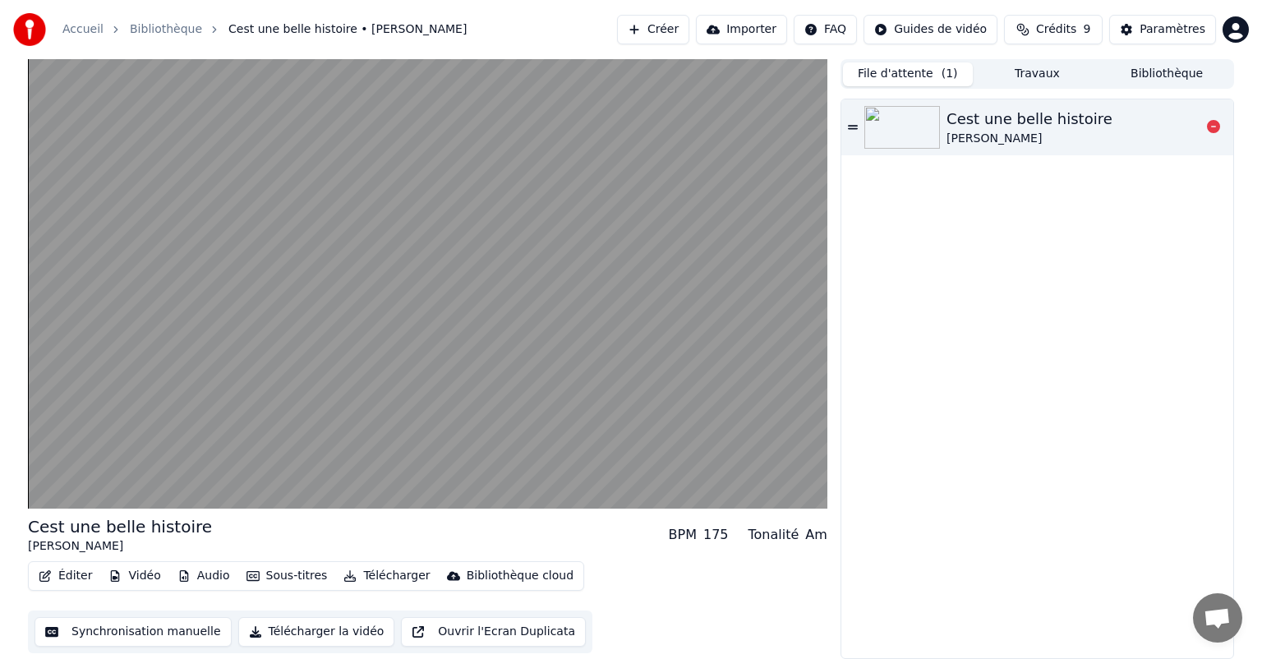
click at [953, 143] on div "[PERSON_NAME]" at bounding box center [1030, 139] width 166 height 16
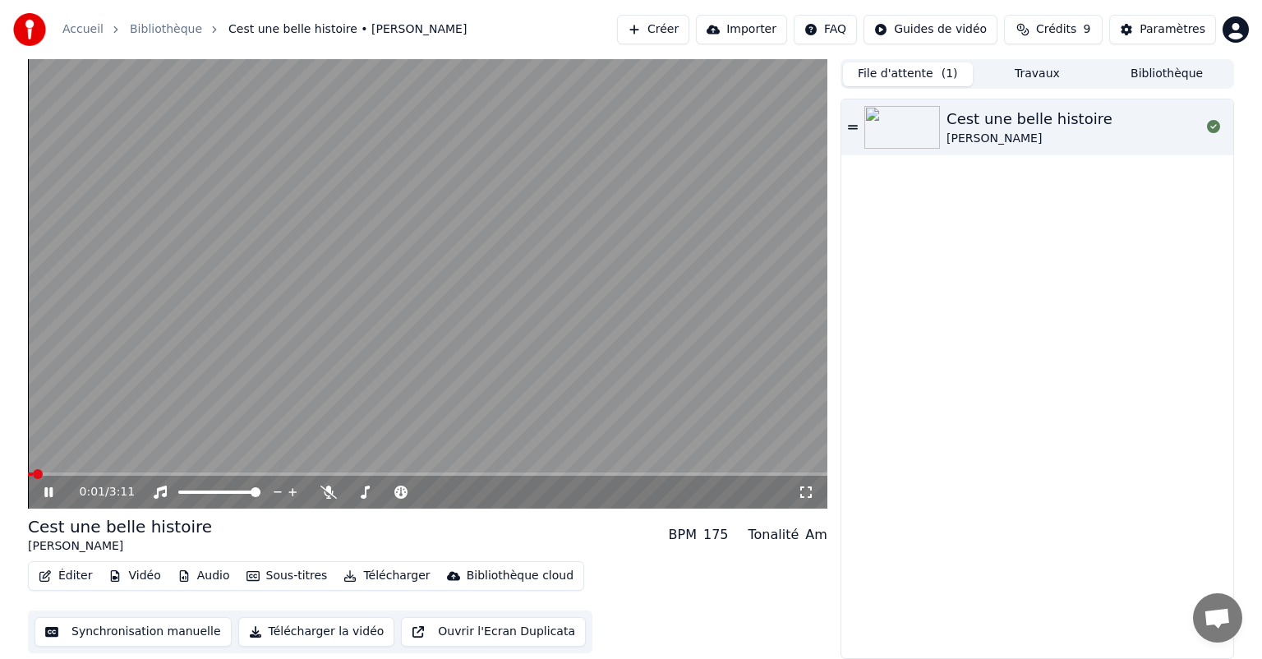
click at [145, 625] on button "Synchronisation manuelle" at bounding box center [133, 632] width 197 height 30
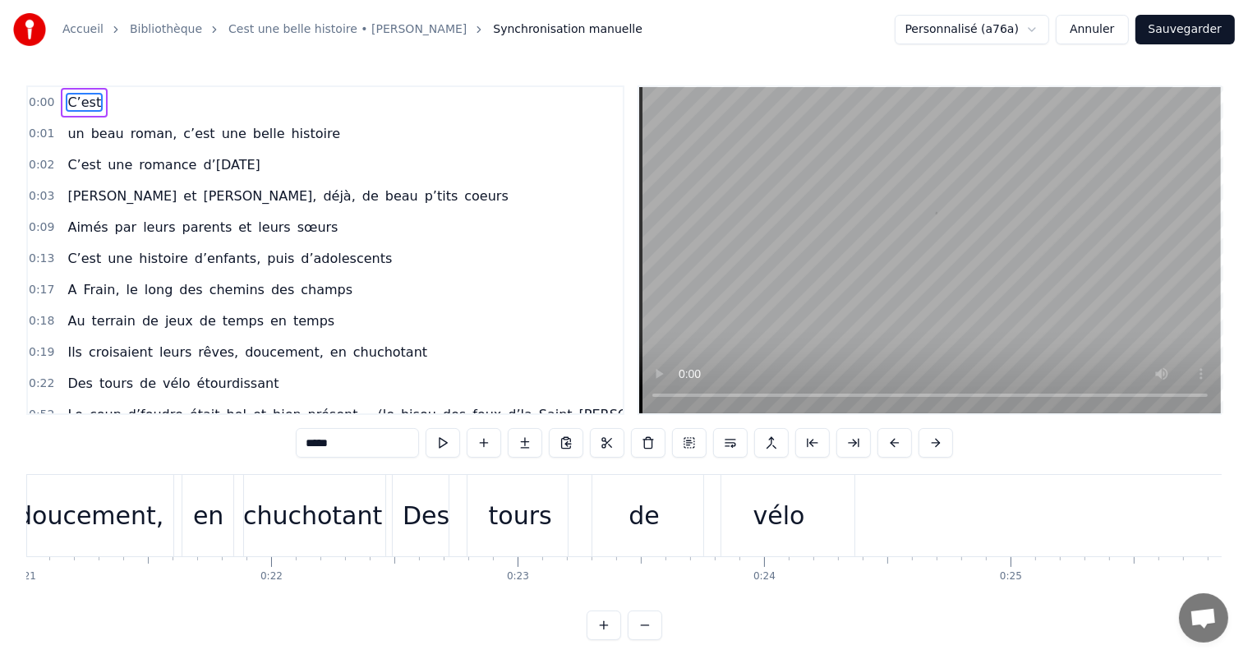
scroll to position [0, 5233]
